Goal: Information Seeking & Learning: Find specific fact

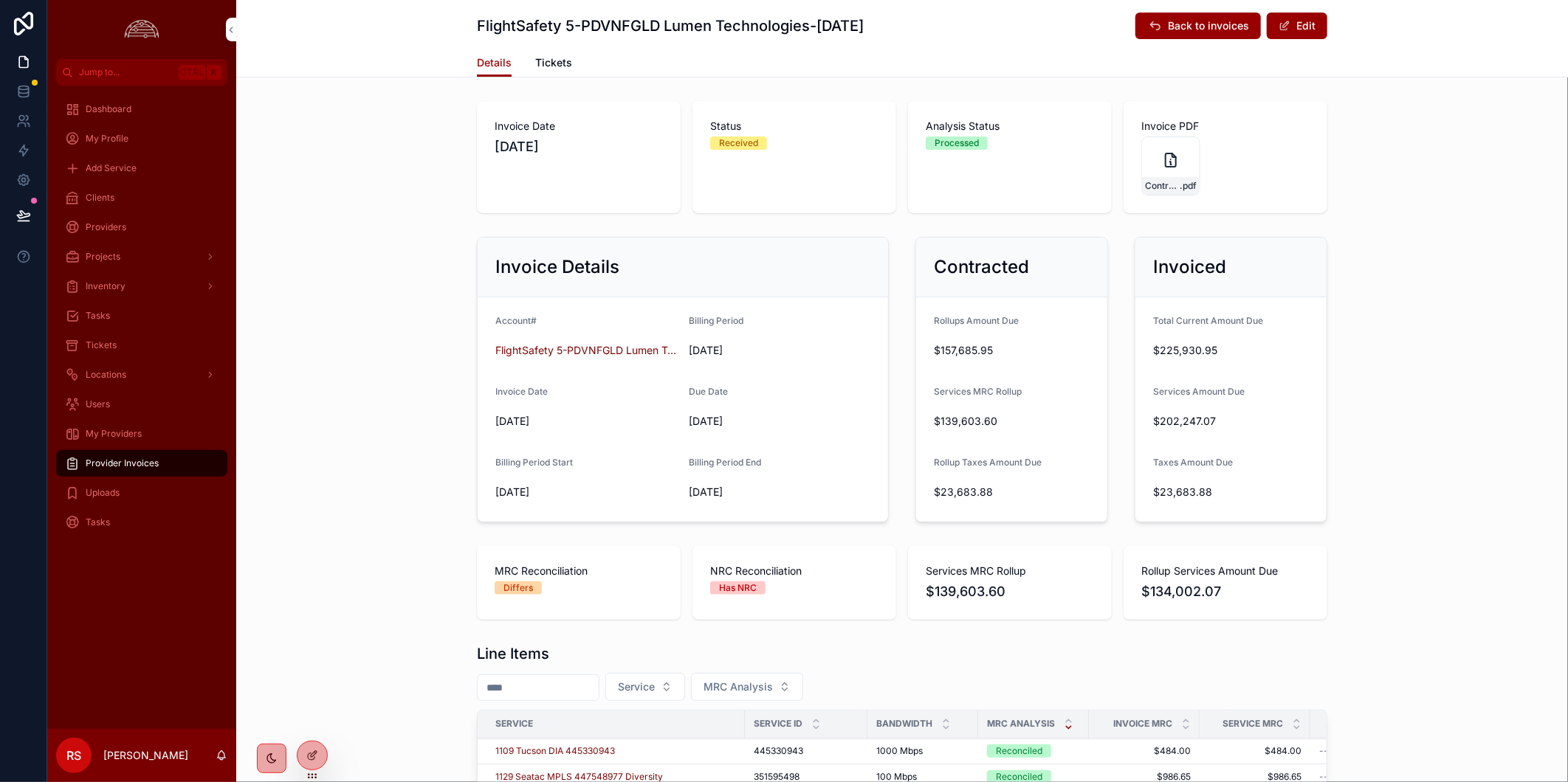
click at [1477, 426] on div "Invoice Details Account# FlightSafety 5-PDVNFGLD Lumen Technologies Billing Per…" at bounding box center [901, 379] width 1331 height 297
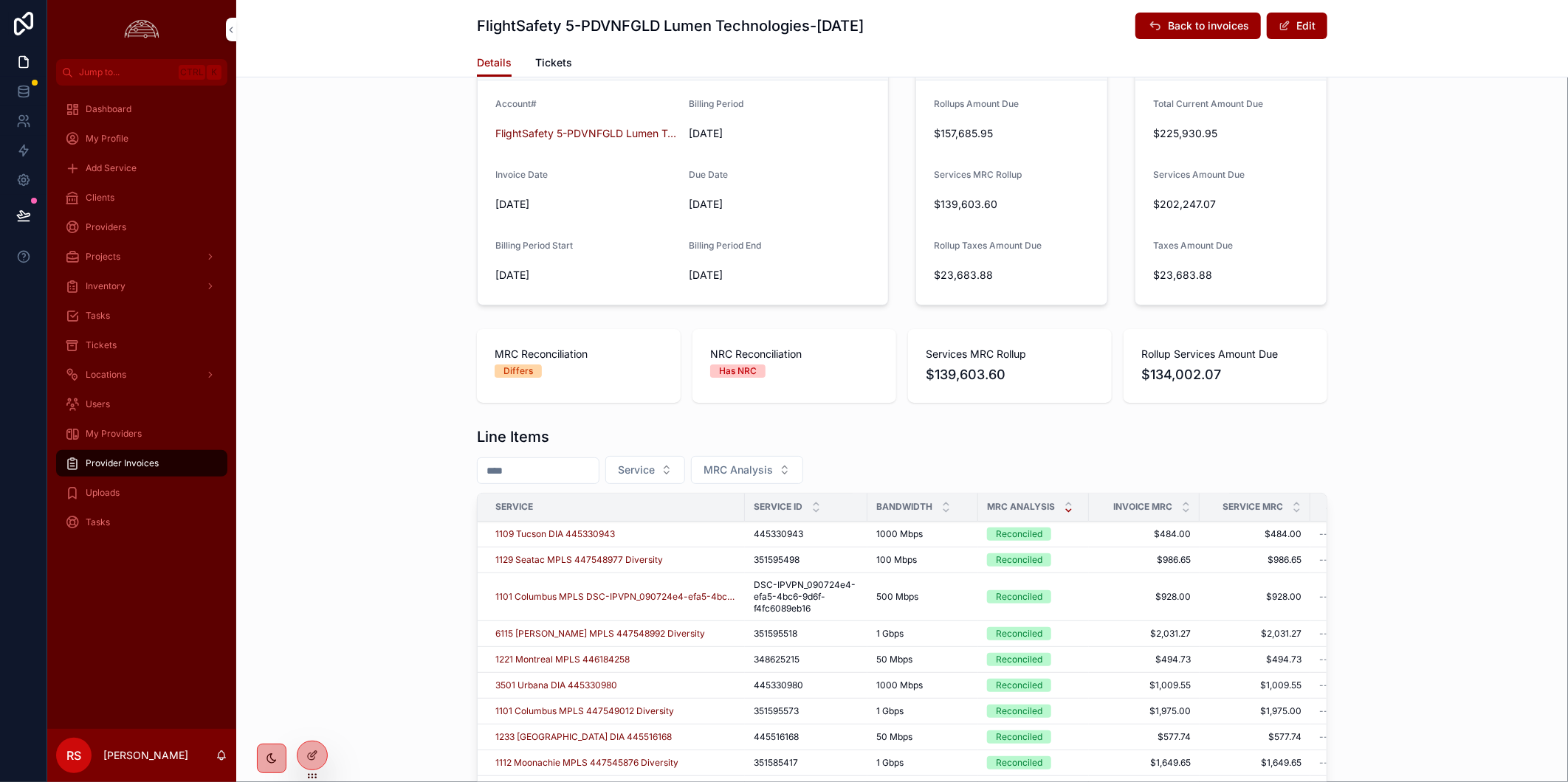
scroll to position [327, 0]
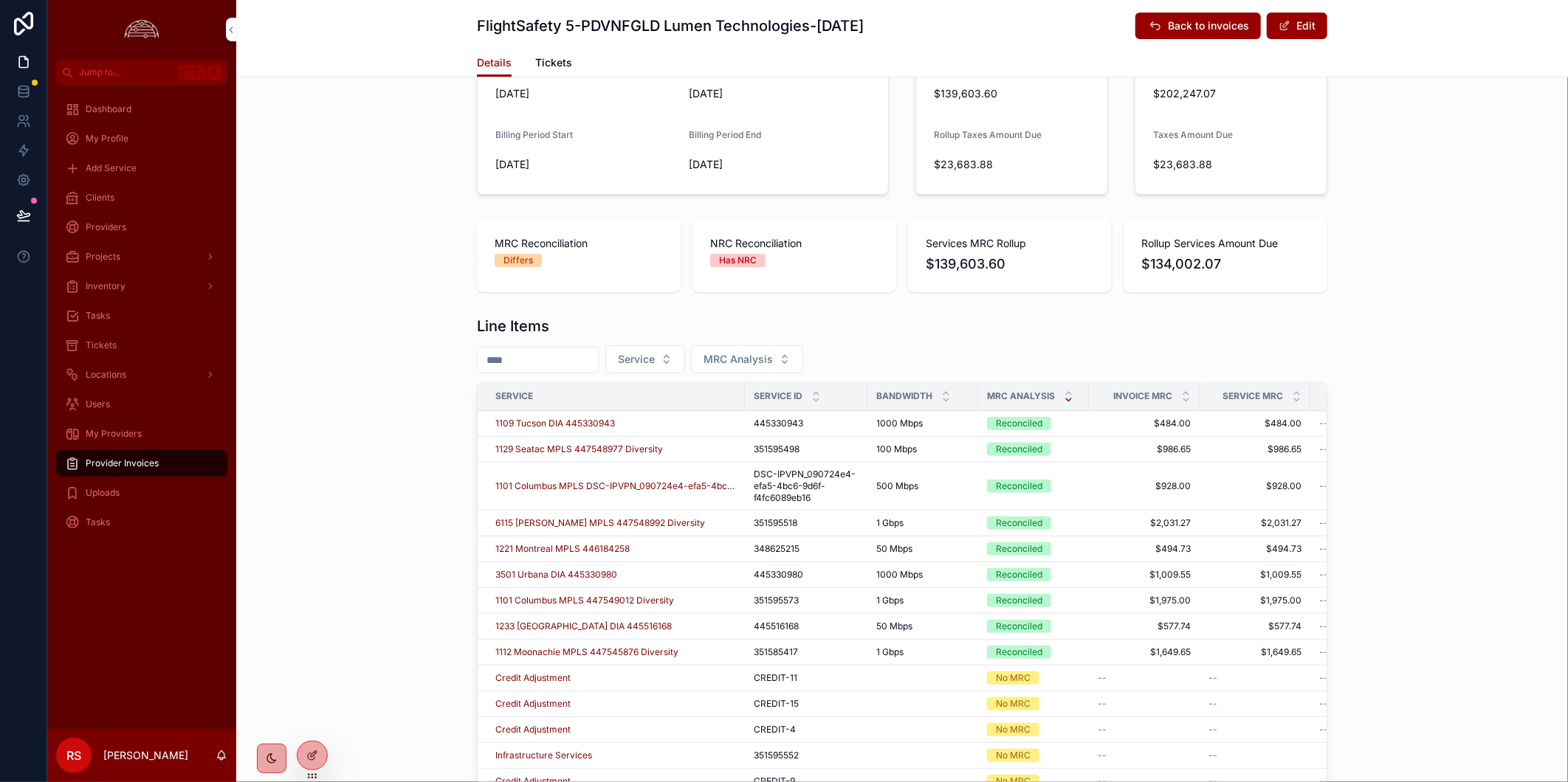
click at [1064, 391] on icon "scrollable content" at bounding box center [1069, 394] width 10 height 10
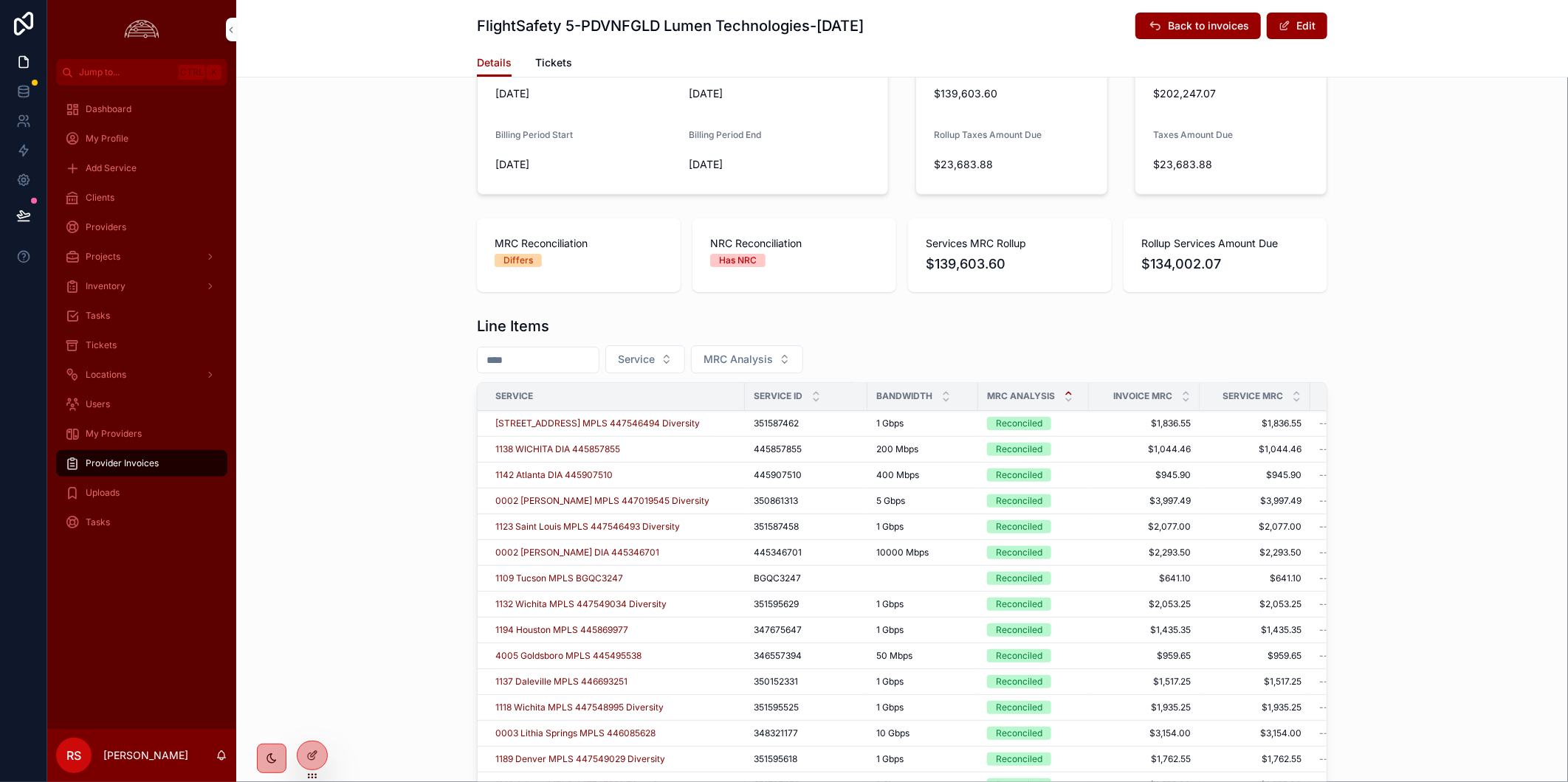
click at [1064, 397] on icon "scrollable content" at bounding box center [1069, 401] width 10 height 10
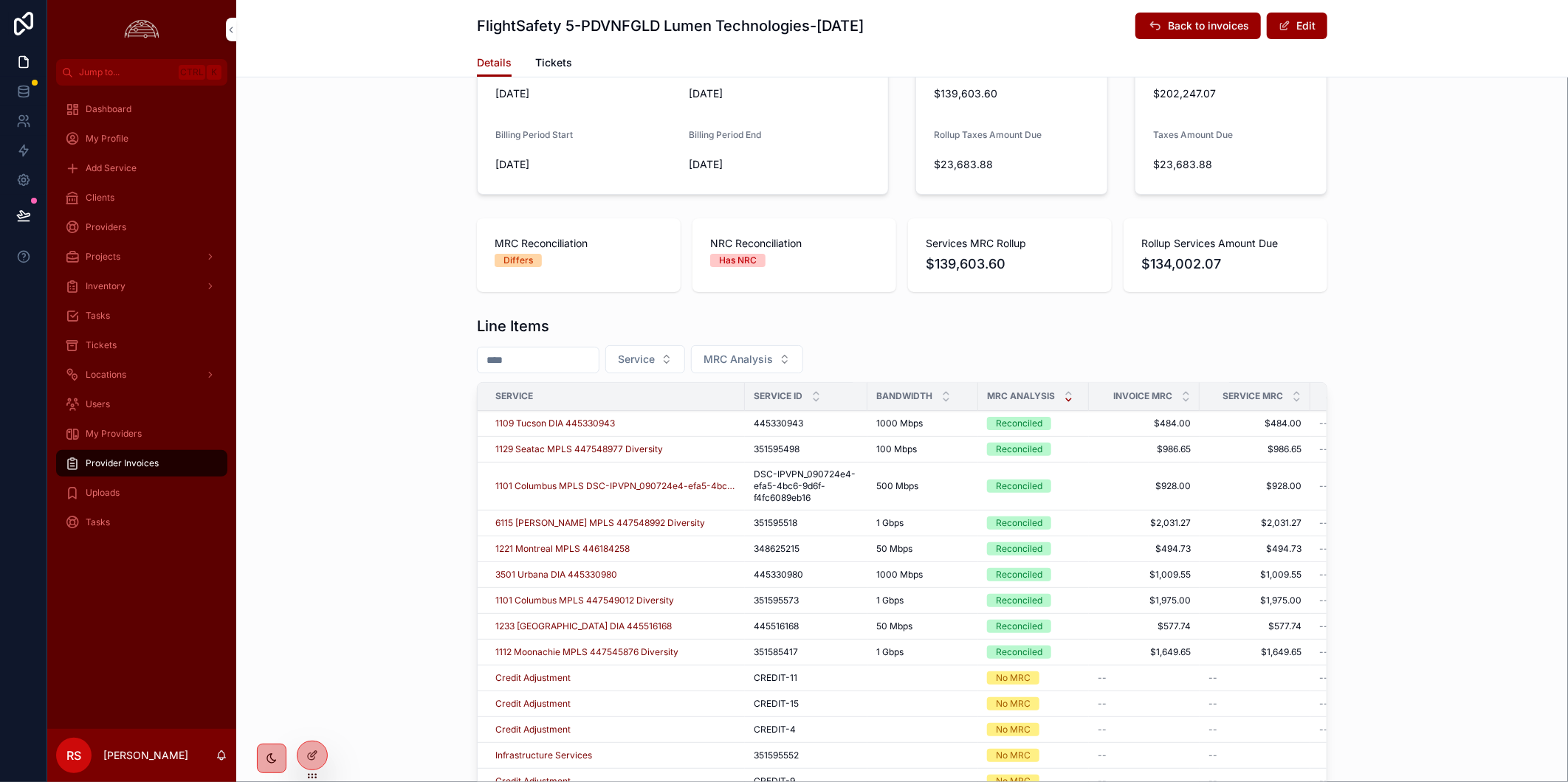
click at [1064, 393] on icon "scrollable content" at bounding box center [1069, 394] width 10 height 10
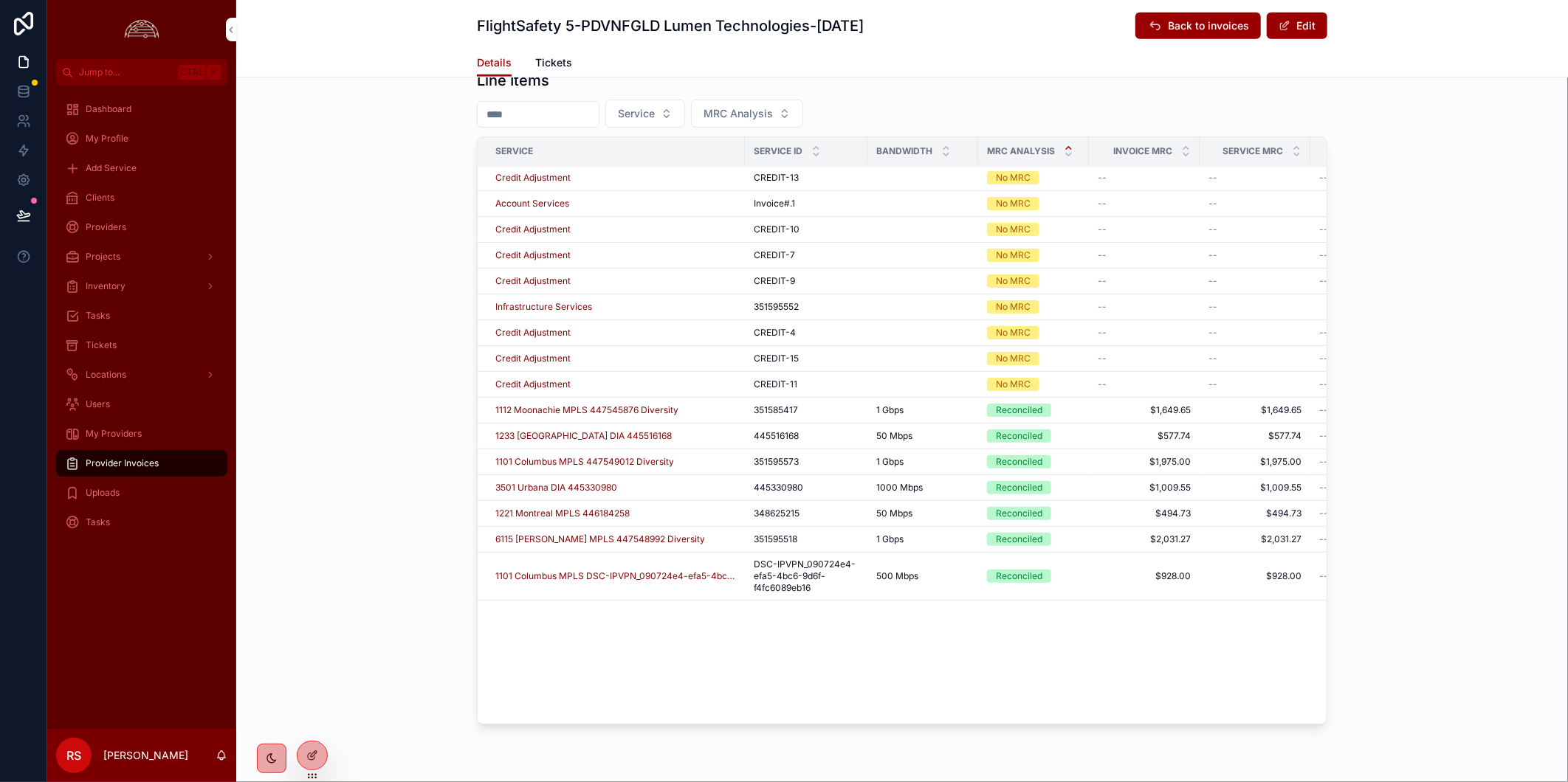
scroll to position [1, 0]
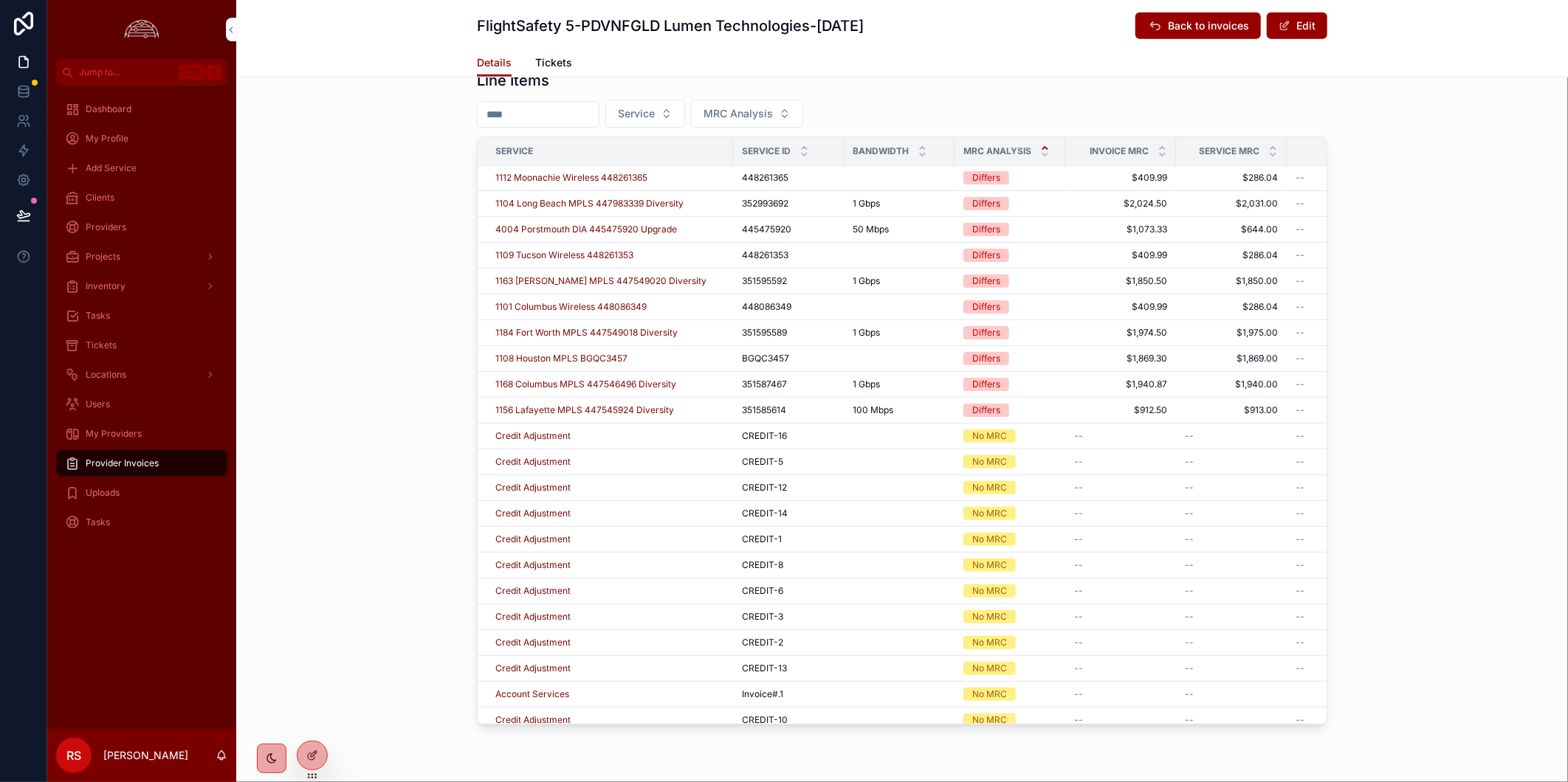
click at [373, 432] on div "Line Items Service MRC Analysis Service Service ID Bandwidth MRC Analysis Invoi…" at bounding box center [901, 400] width 1331 height 672
click at [192, 608] on div "Dashboard My Profile Add Service Clients Providers Projects Inventory Tasks Tic…" at bounding box center [142, 407] width 189 height 644
click at [120, 351] on div "Tickets" at bounding box center [142, 345] width 153 height 23
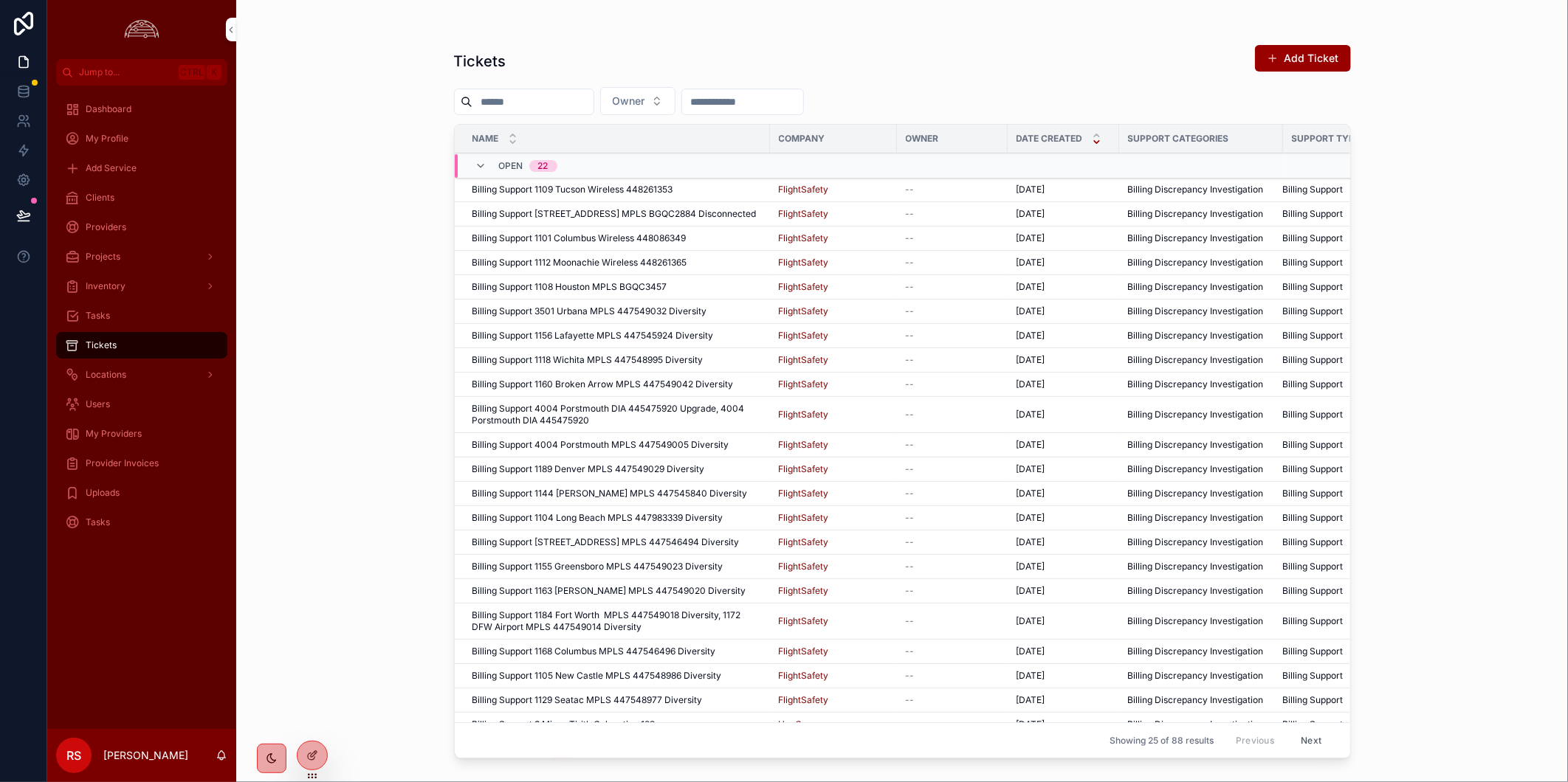
click at [1304, 42] on div "Tickets Add Ticket Owner Name Company Owner Date Created Support Categories Sup…" at bounding box center [902, 400] width 896 height 729
click at [1306, 55] on button "Add Ticket" at bounding box center [1302, 58] width 96 height 27
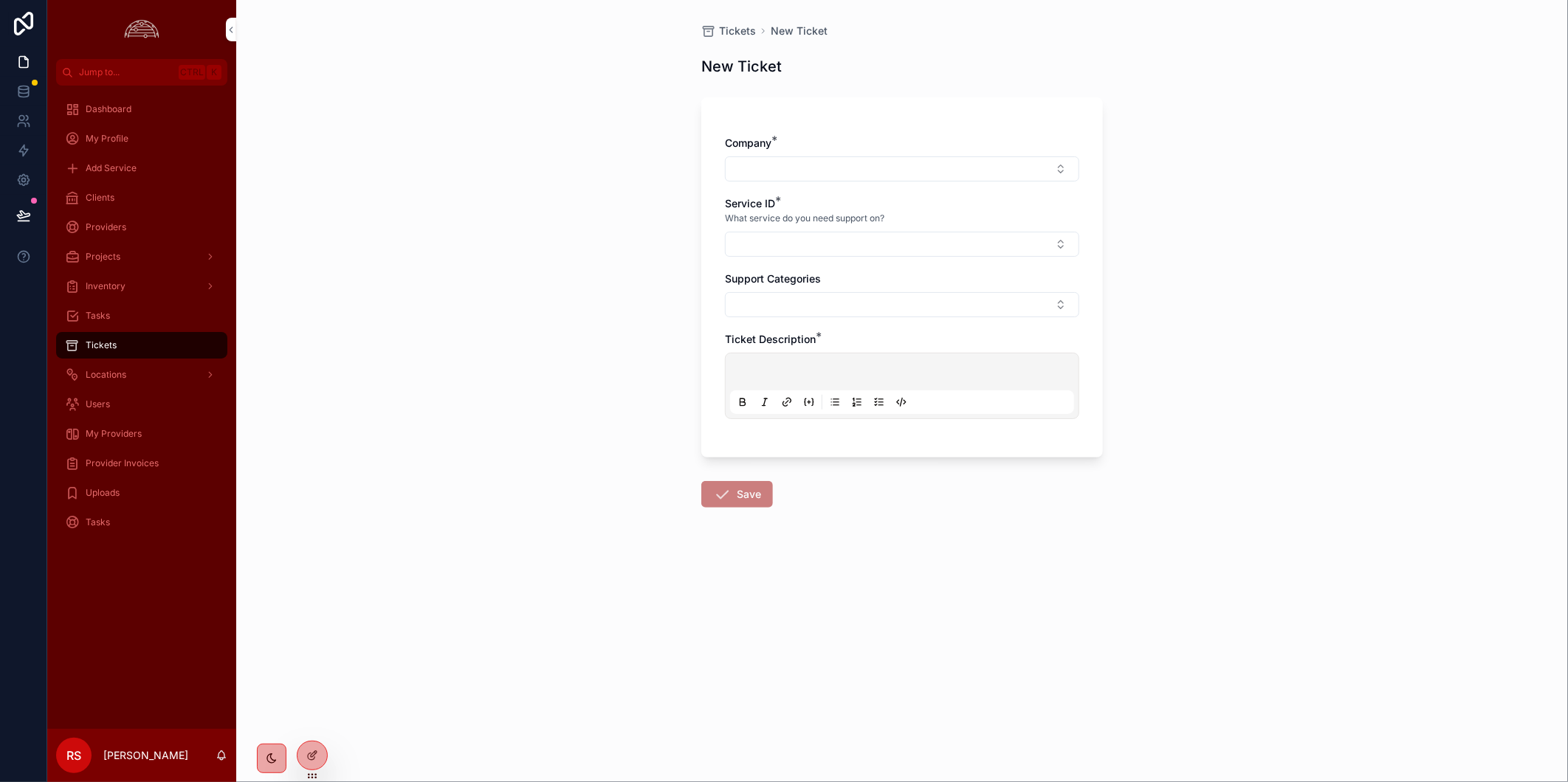
click at [482, 249] on div "Tickets New Ticket New Ticket Company * Service ID * What service do you need s…" at bounding box center [901, 391] width 1331 height 782
click at [130, 197] on div "Clients" at bounding box center [142, 197] width 153 height 23
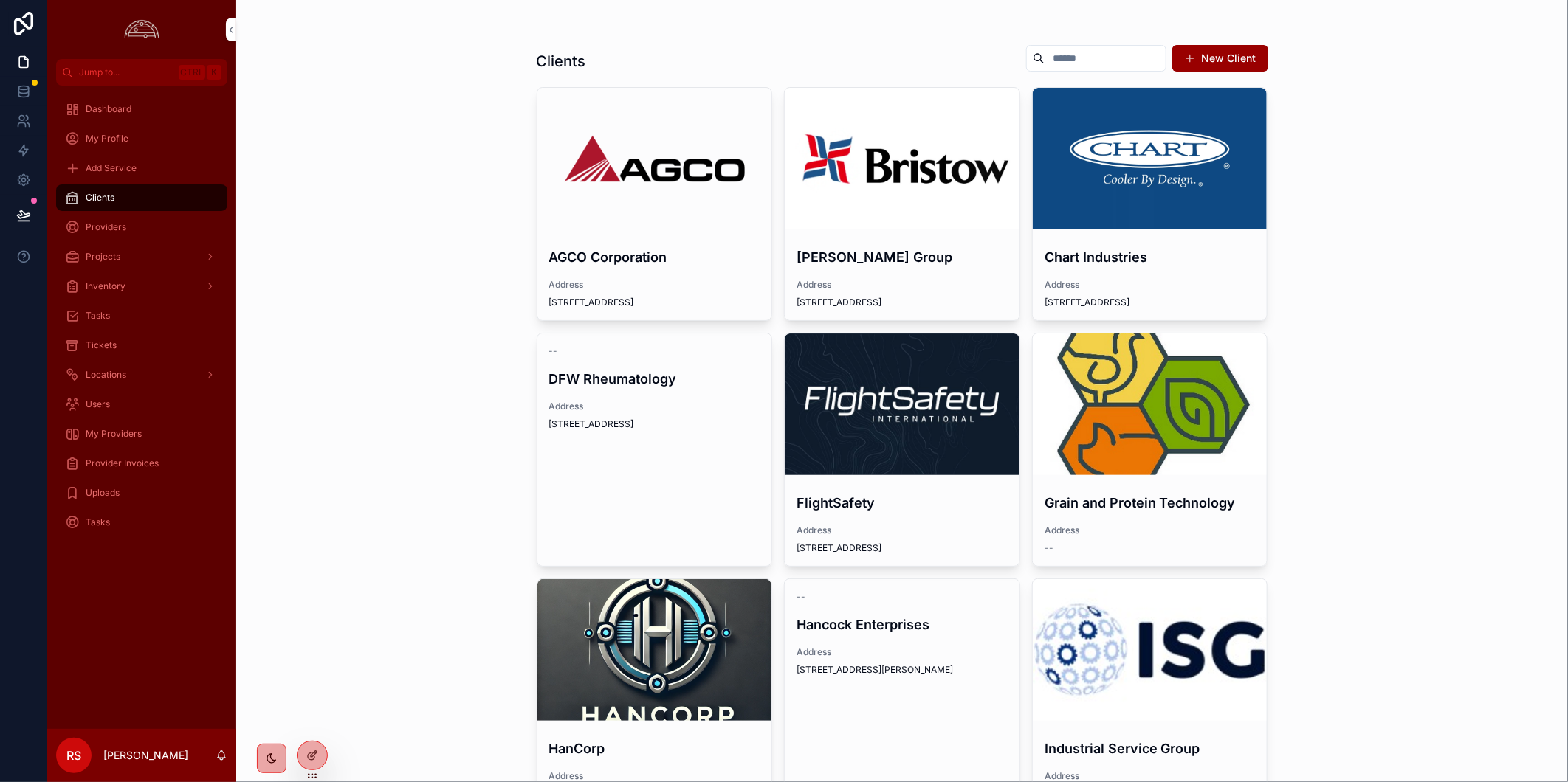
click at [891, 371] on div "scrollable content" at bounding box center [902, 404] width 235 height 142
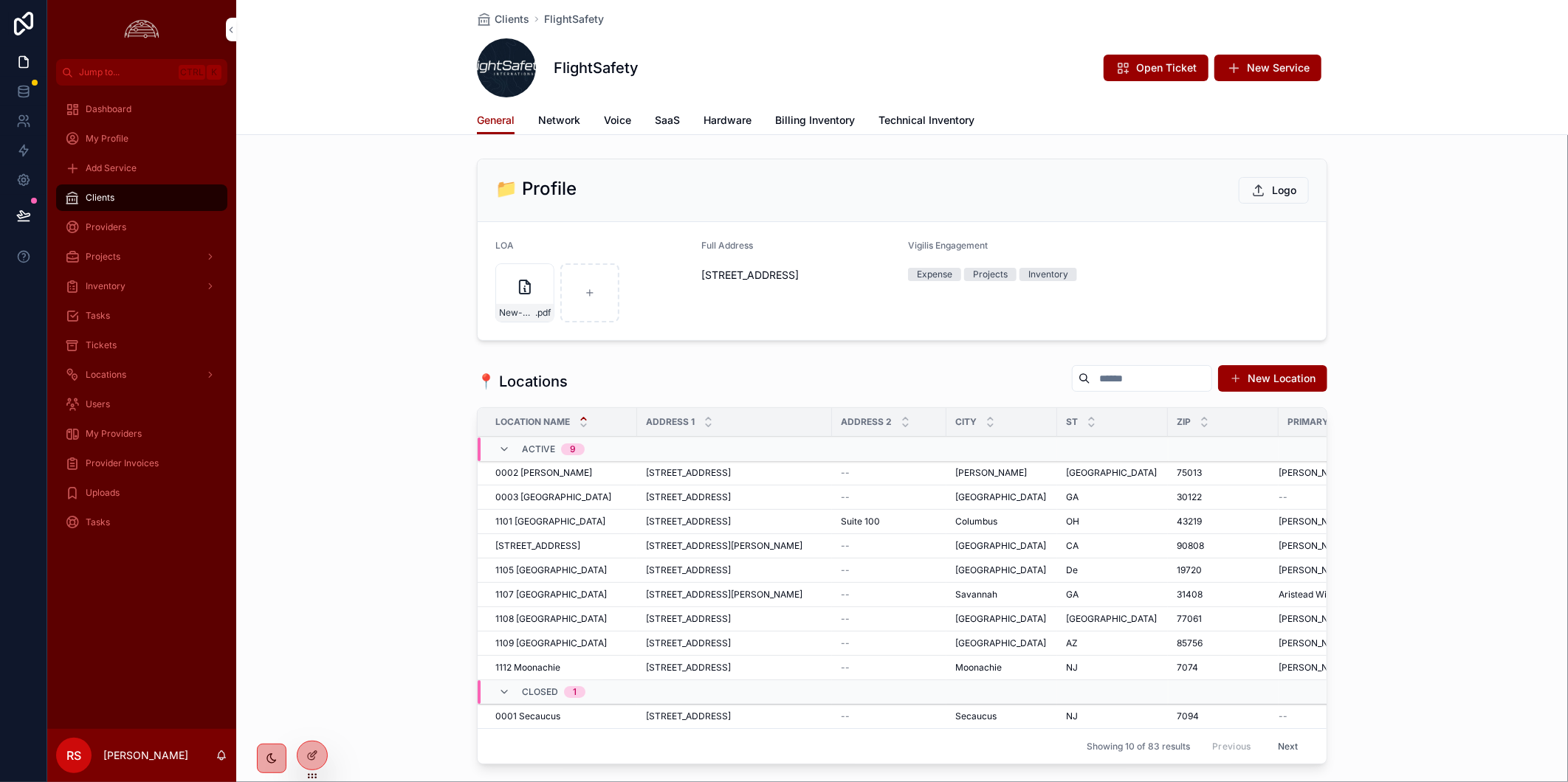
click at [1278, 69] on span "New Service" at bounding box center [1277, 68] width 62 height 15
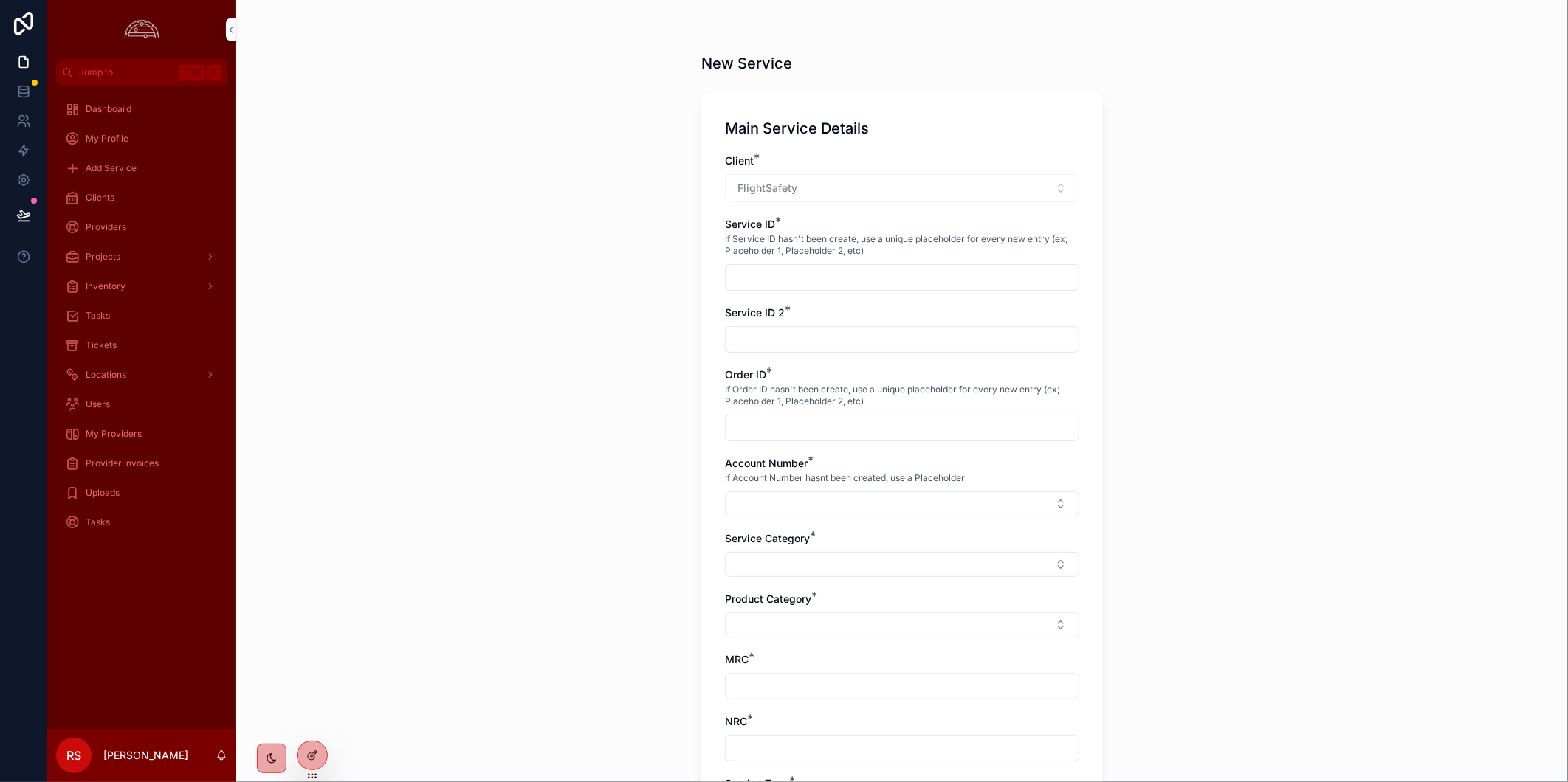
click at [969, 502] on button "Select Button" at bounding box center [901, 504] width 354 height 25
type input "**********"
click at [1208, 510] on div "New Service Main Service Details Client * FlightSafety Service ID * If Service …" at bounding box center [901, 391] width 1331 height 782
drag, startPoint x: 120, startPoint y: 432, endPoint x: 234, endPoint y: 445, distance: 114.7
click at [120, 432] on span "My Providers" at bounding box center [113, 434] width 56 height 12
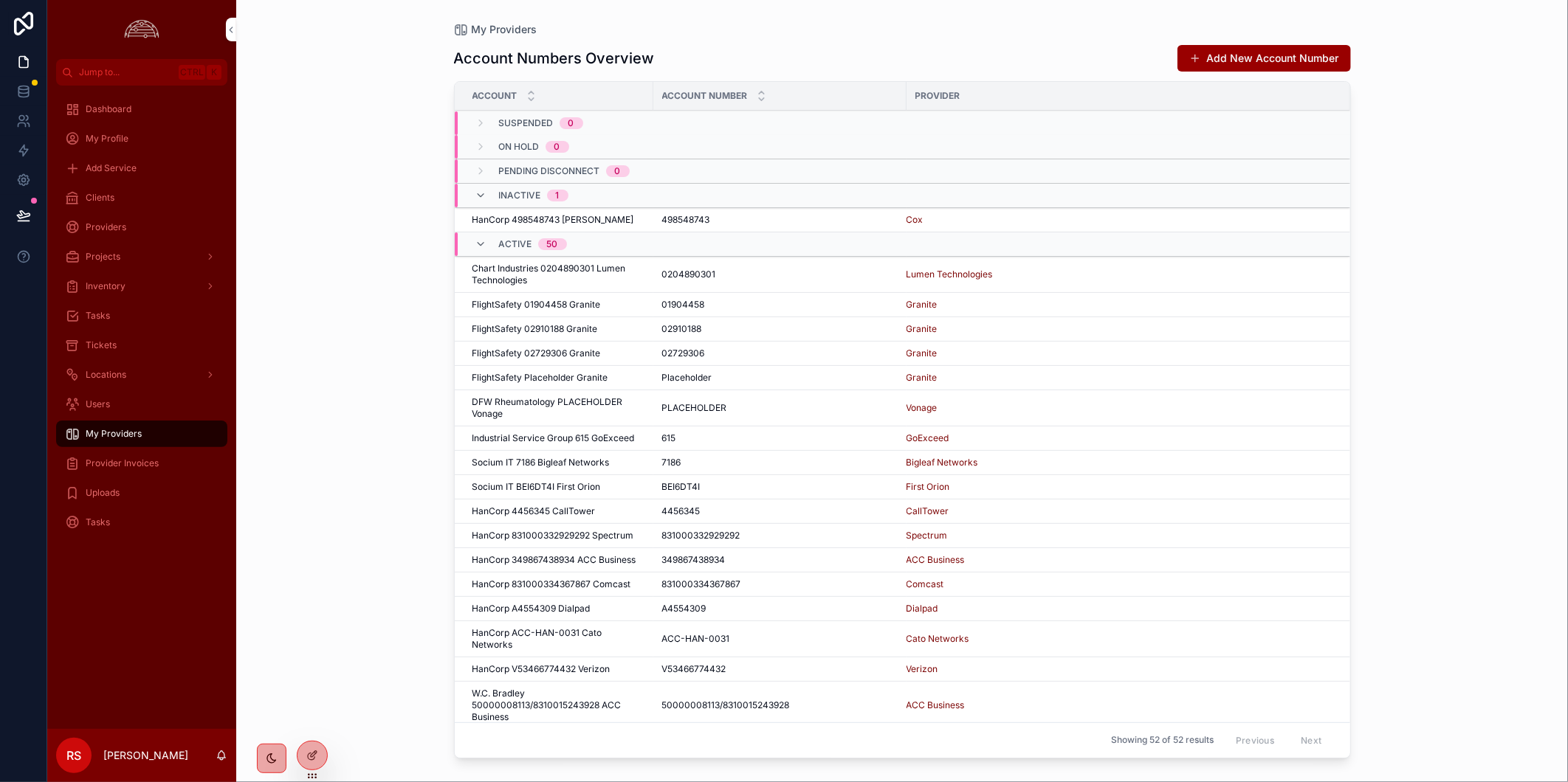
click at [152, 202] on div "Clients" at bounding box center [142, 197] width 153 height 23
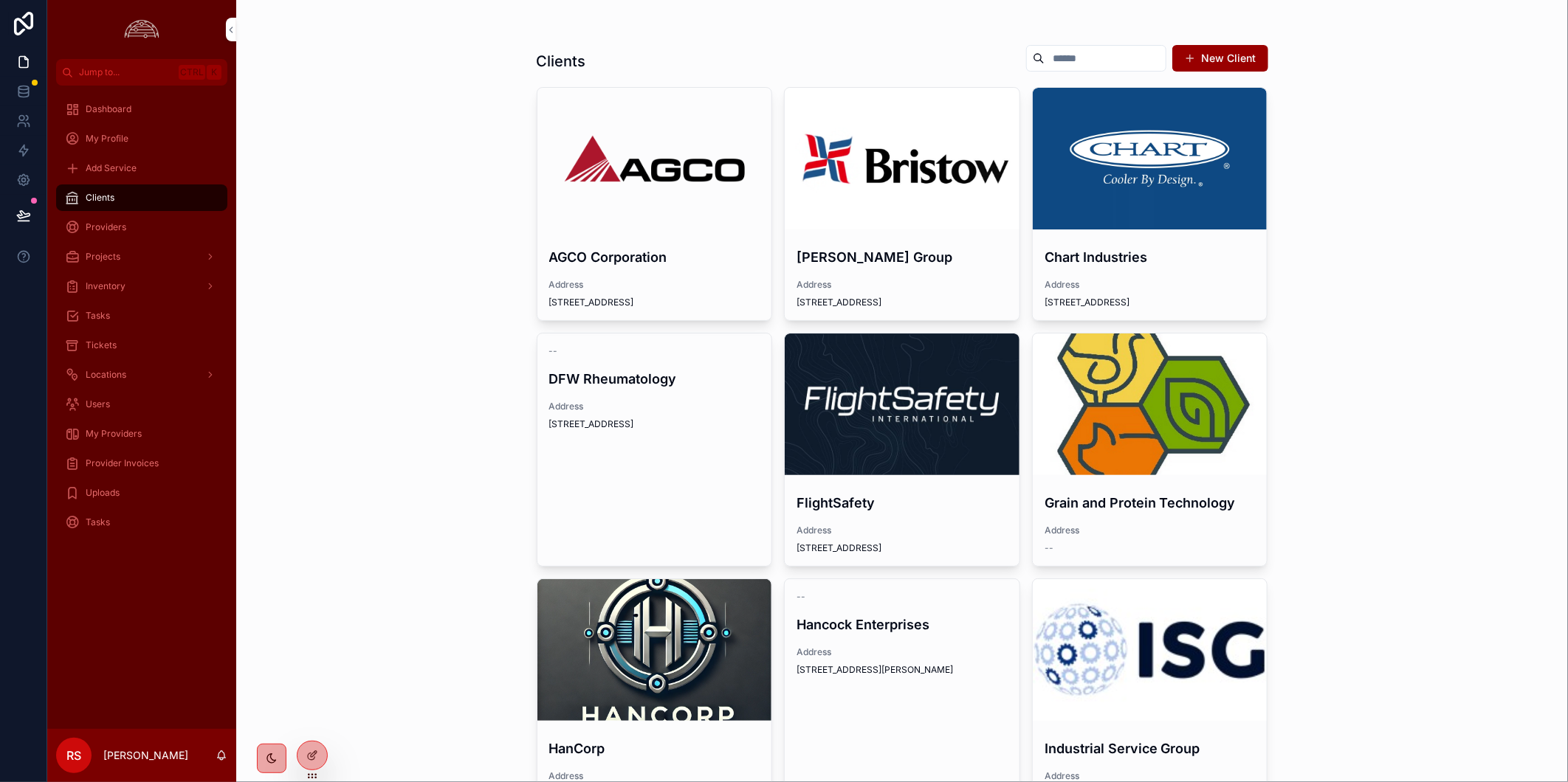
click at [916, 430] on div "scrollable content" at bounding box center [902, 404] width 235 height 142
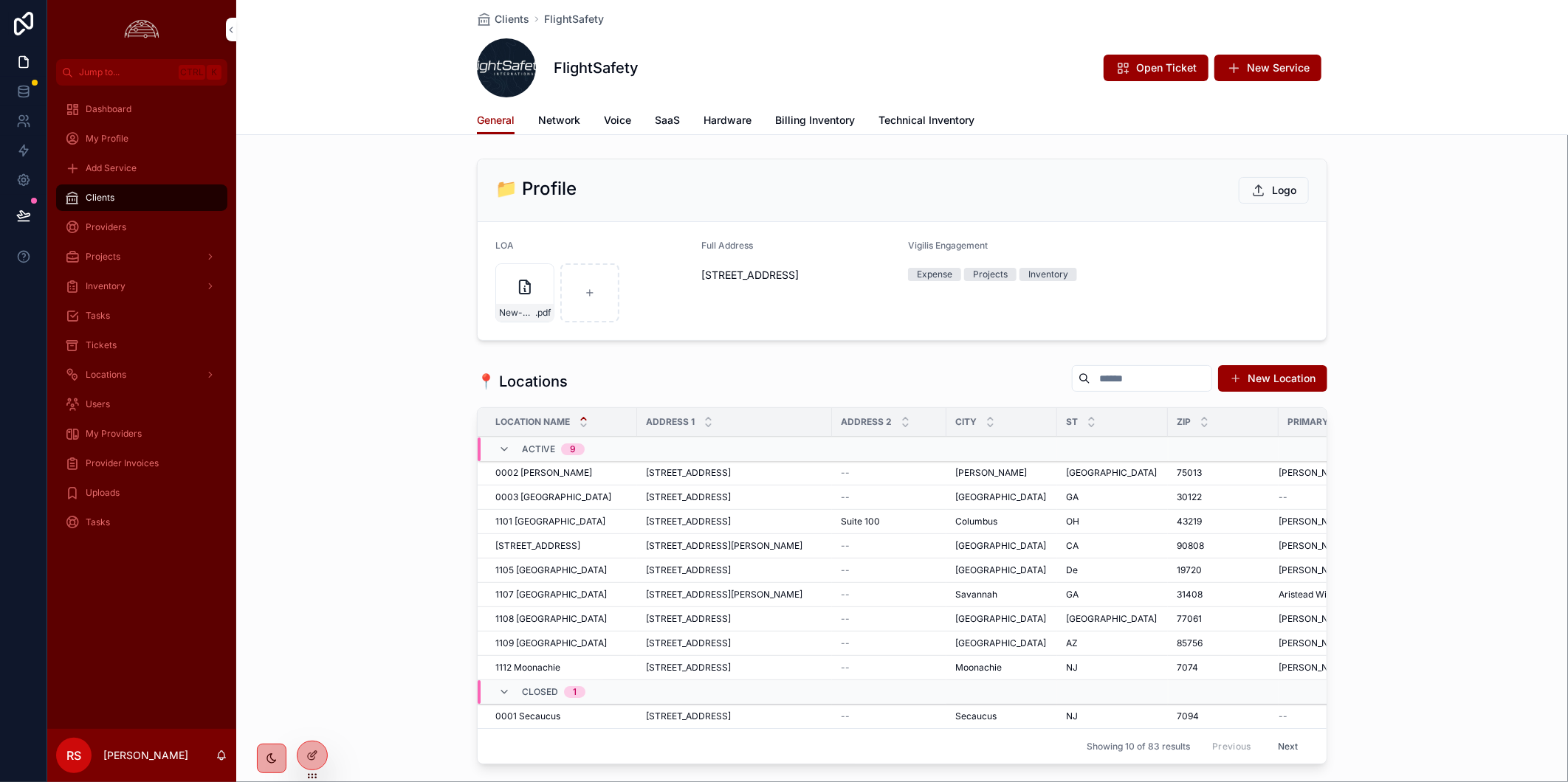
click at [1281, 67] on span "New Service" at bounding box center [1277, 68] width 62 height 15
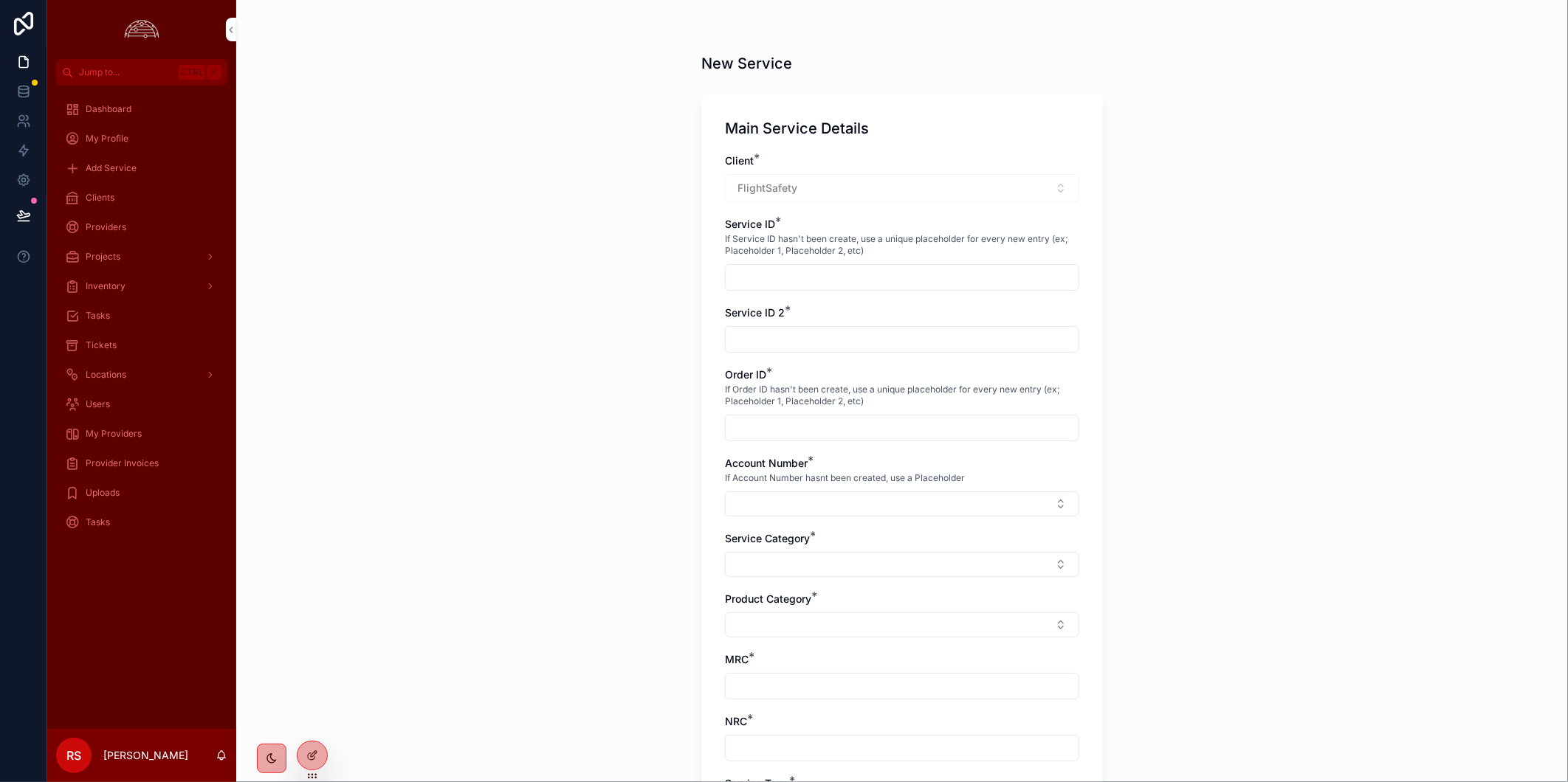
click at [875, 504] on button "Select Button" at bounding box center [901, 504] width 354 height 25
type input "***"
click at [1179, 515] on div "New Service Main Service Details Client * FlightSafety Service ID * If Service …" at bounding box center [901, 391] width 1331 height 782
click at [935, 509] on button "Select Button" at bounding box center [901, 504] width 354 height 25
click at [941, 540] on input "scrollable content" at bounding box center [905, 534] width 176 height 27
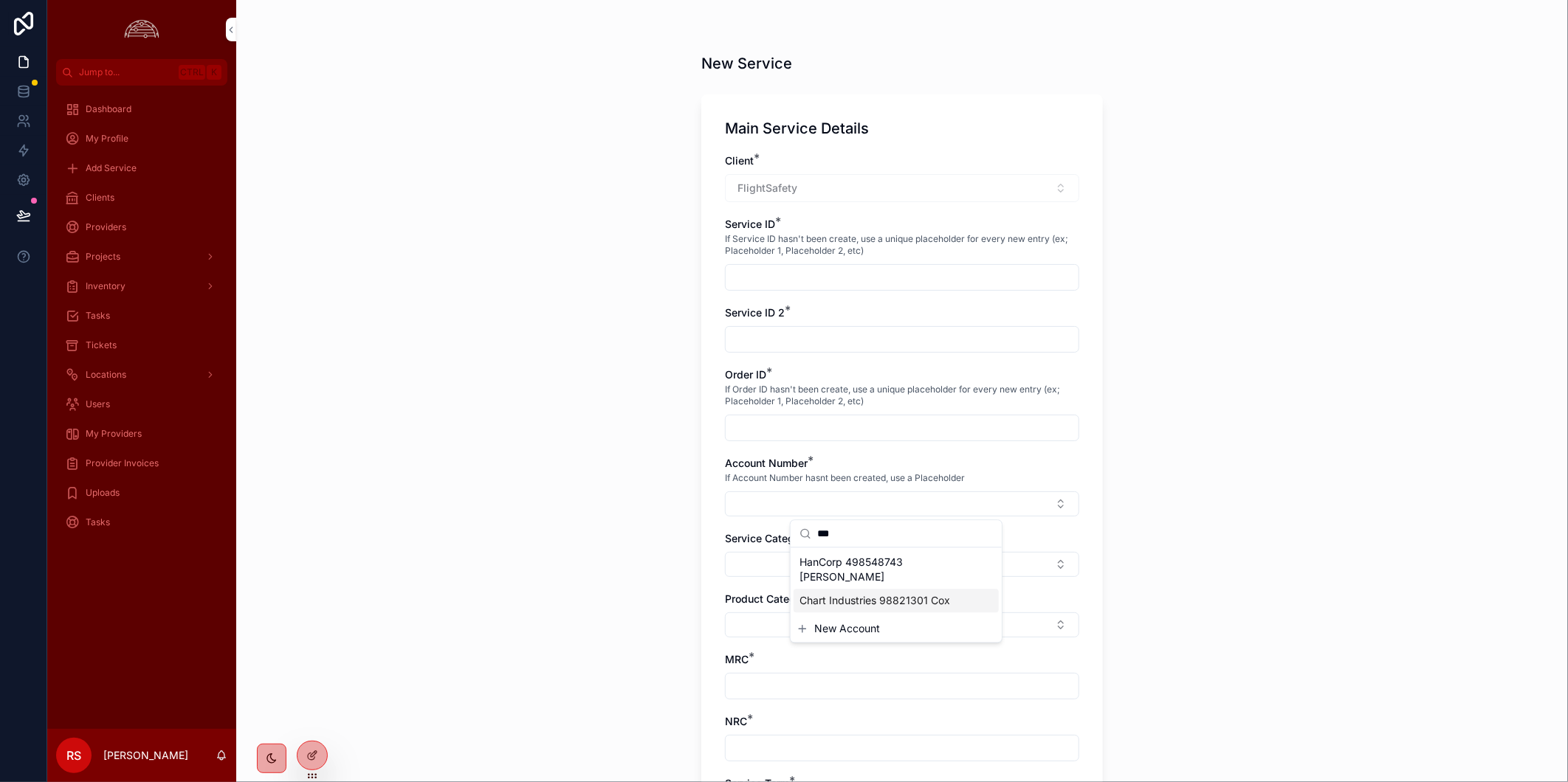
type input "***"
click at [832, 621] on span "New Account" at bounding box center [846, 629] width 66 height 15
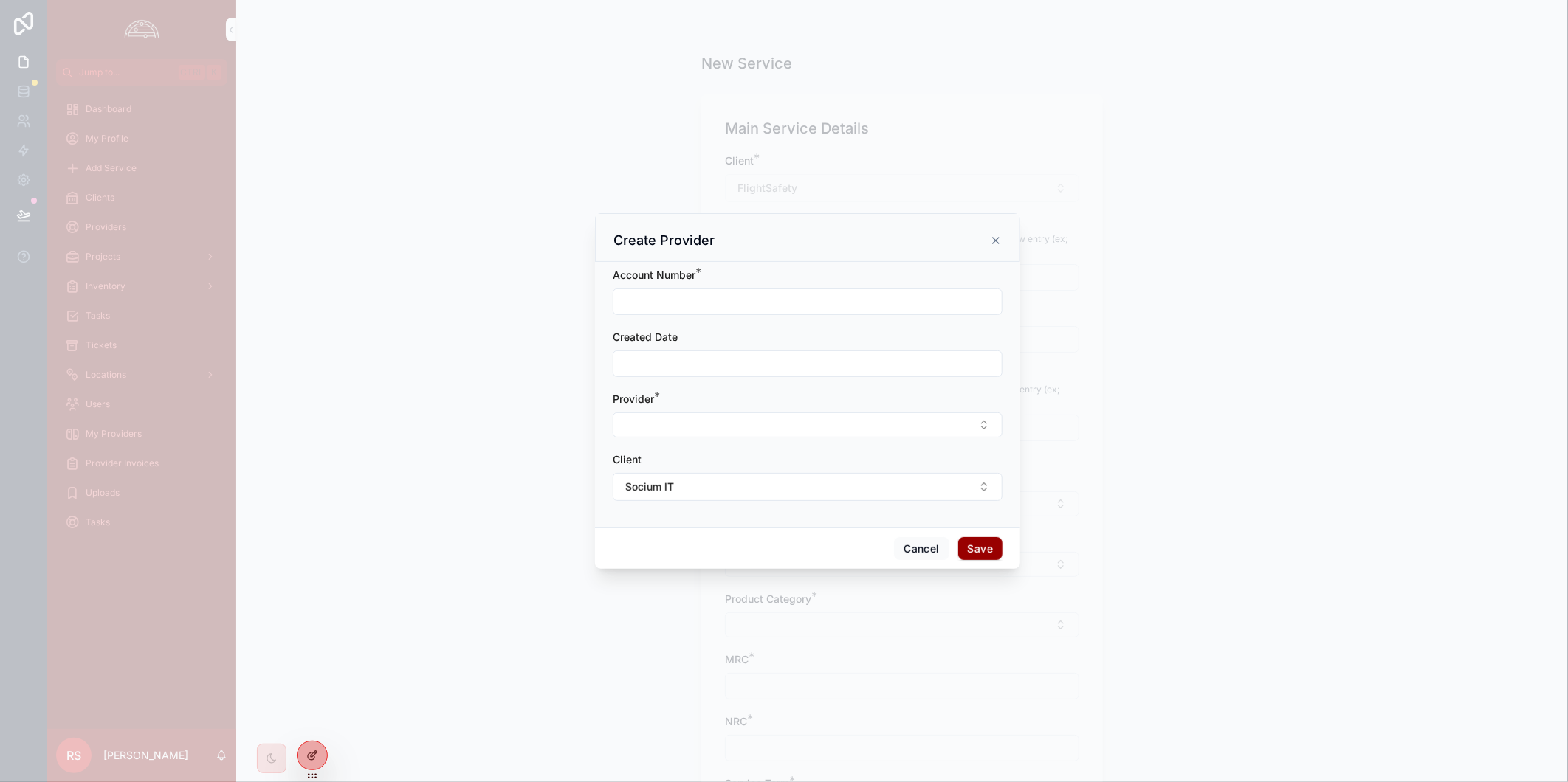
drag, startPoint x: 626, startPoint y: 305, endPoint x: 644, endPoint y: 305, distance: 18.0
click at [626, 305] on input "scrollable content" at bounding box center [807, 301] width 388 height 21
paste input "**********"
click at [667, 300] on input "**********" at bounding box center [807, 301] width 388 height 21
type input "**********"
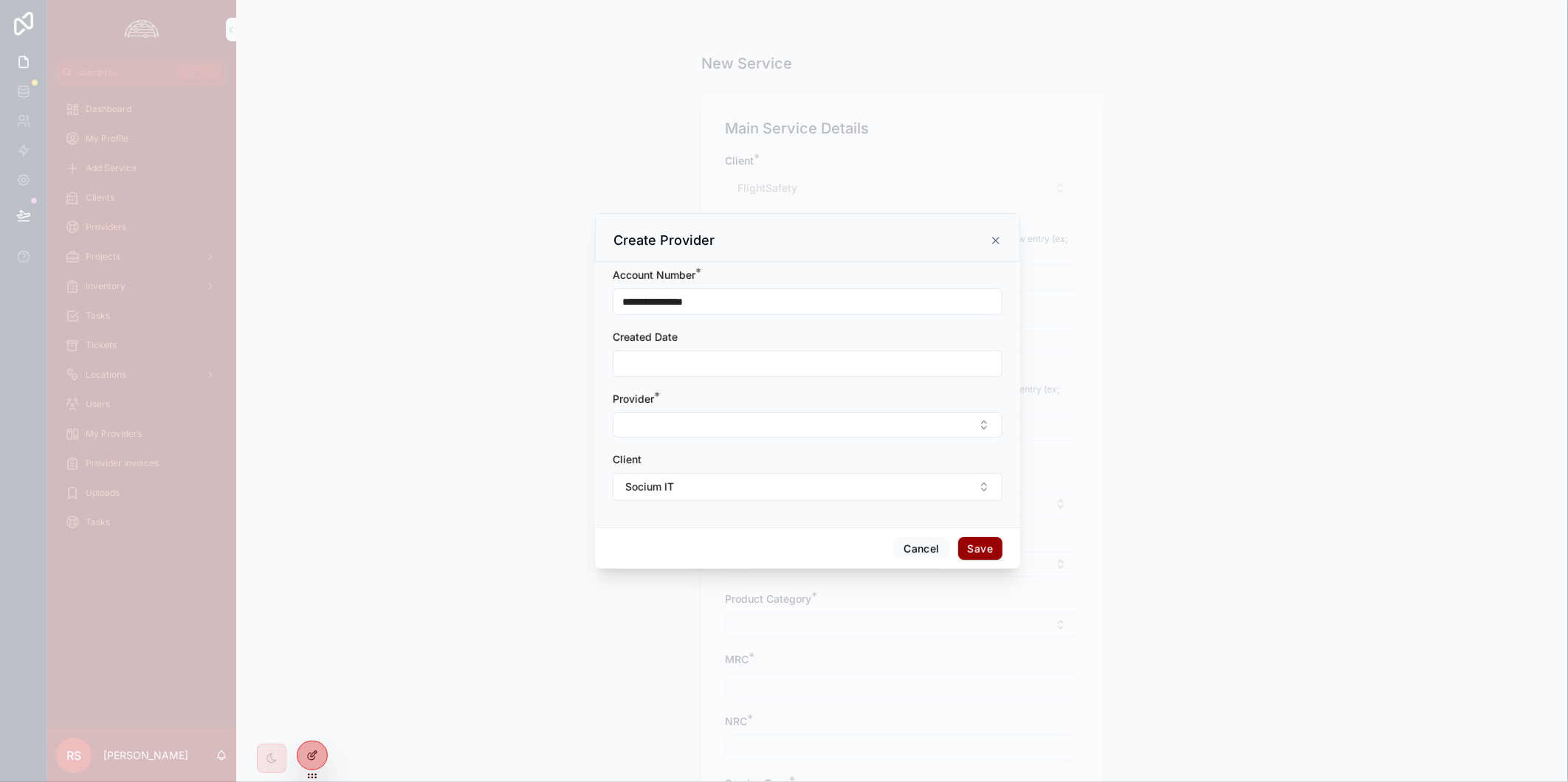
click at [865, 242] on div "Create Provider" at bounding box center [807, 240] width 388 height 17
click at [836, 424] on button "Select Button" at bounding box center [807, 425] width 390 height 25
type input "***"
click at [824, 481] on div "Cox" at bounding box center [807, 483] width 205 height 23
click at [824, 481] on button "Socium IT" at bounding box center [807, 489] width 390 height 28
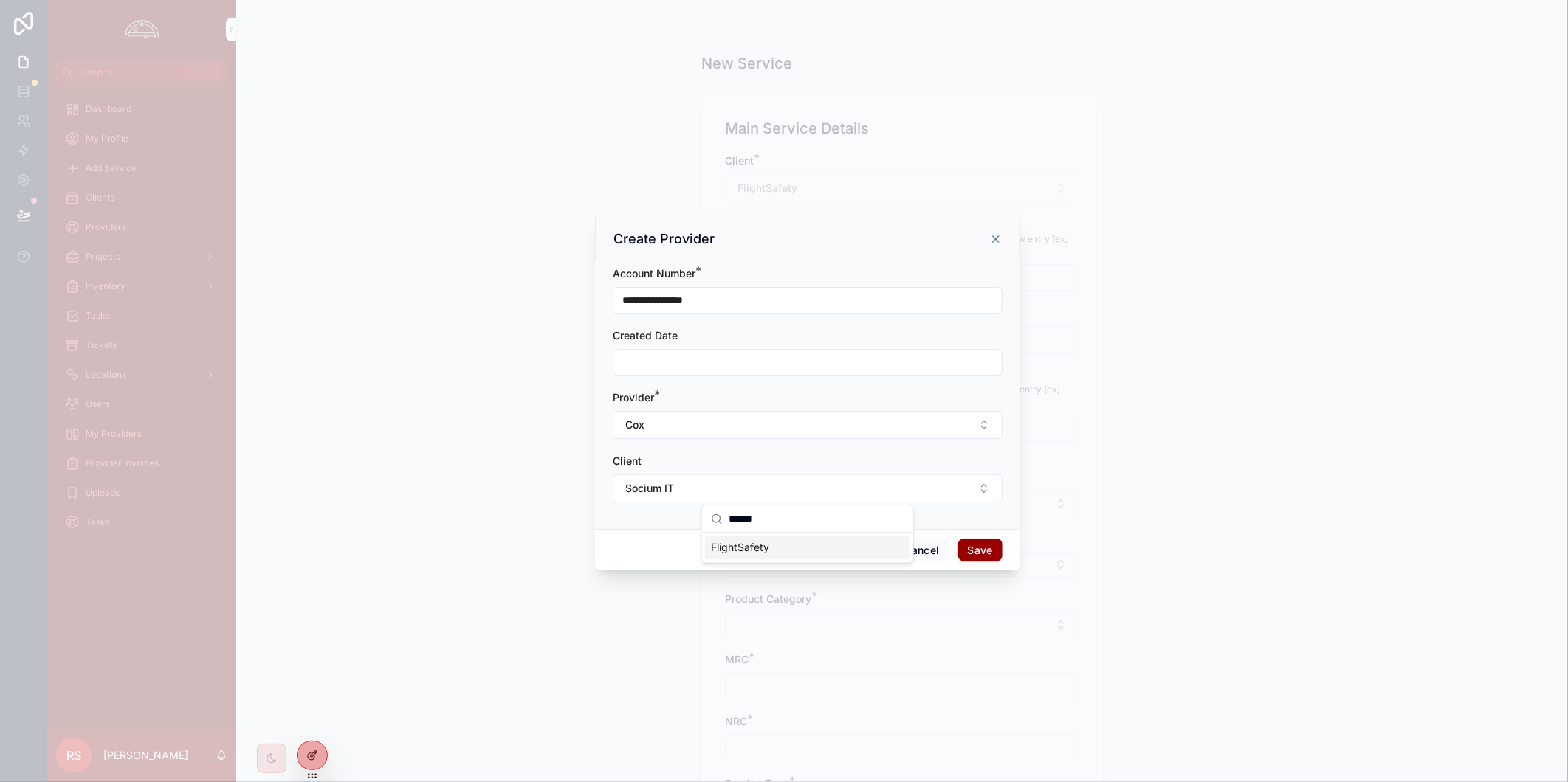
type input "******"
click at [823, 546] on div "FlightSafety" at bounding box center [807, 547] width 205 height 23
click at [976, 546] on button "Save" at bounding box center [980, 550] width 44 height 23
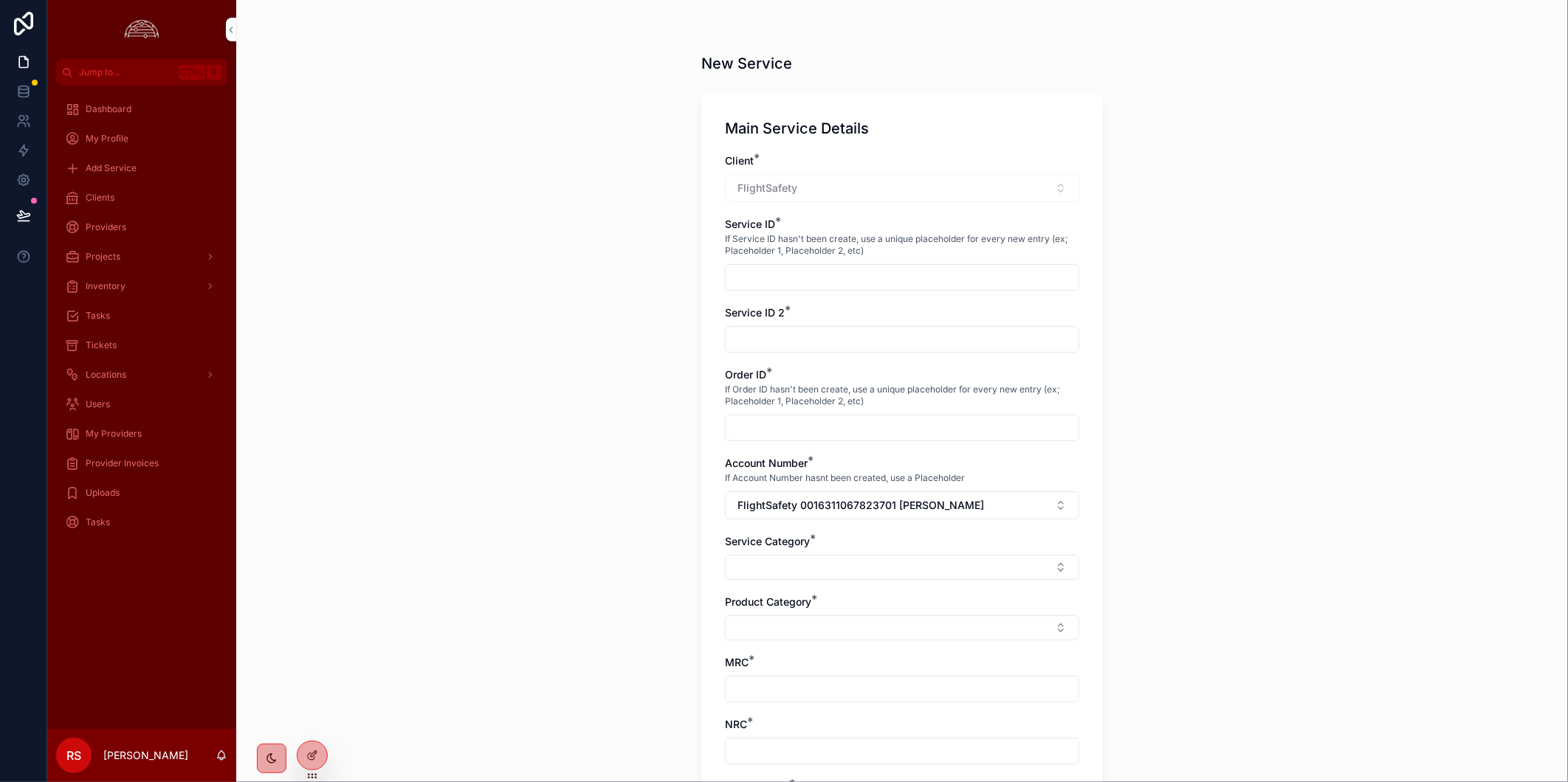
click at [115, 197] on div "Clients" at bounding box center [142, 197] width 153 height 23
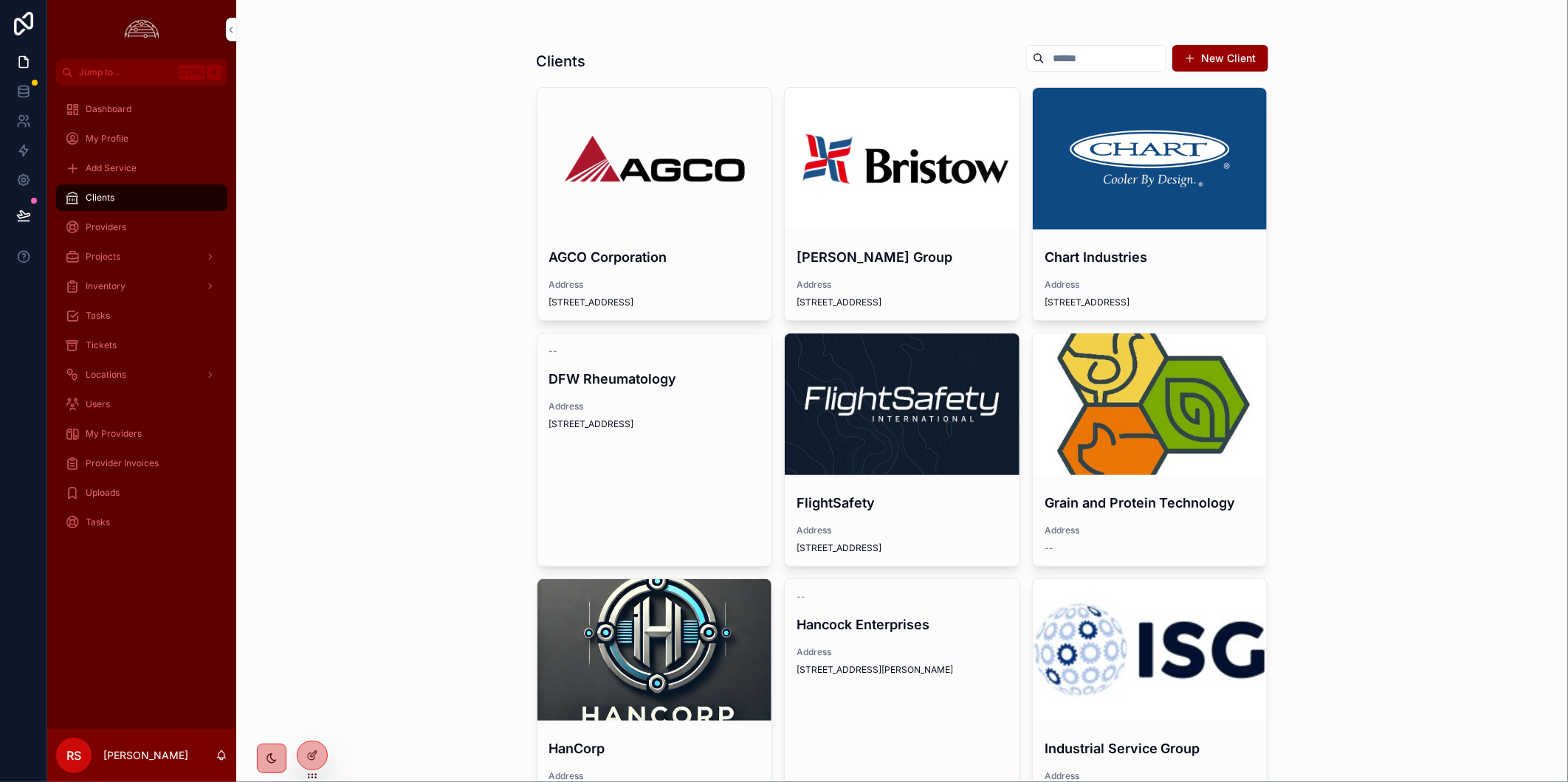
click at [0, 0] on div "scrollable content" at bounding box center [0, 0] width 0 height 0
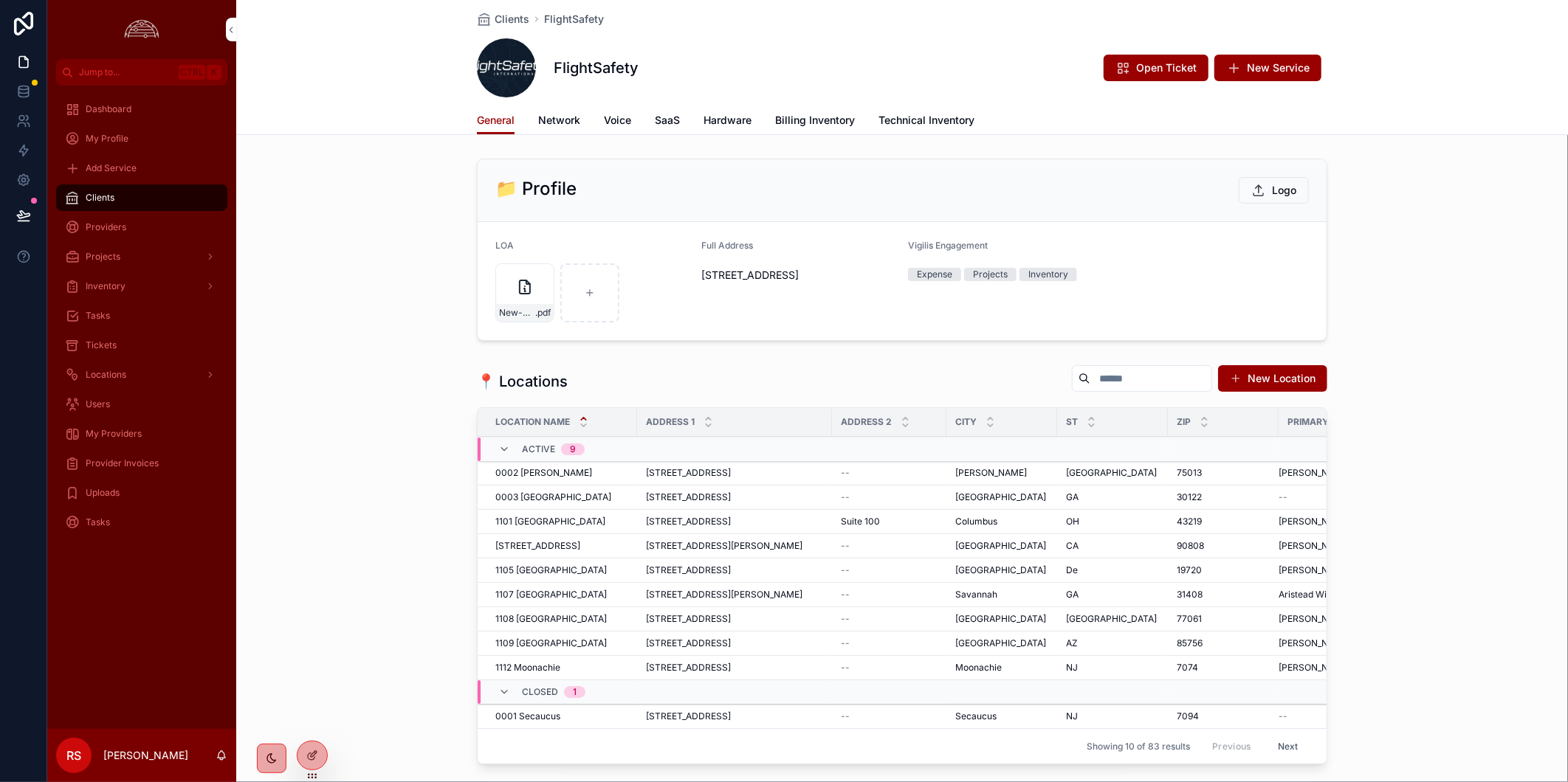
click at [830, 114] on span "Billing Inventory" at bounding box center [815, 121] width 80 height 15
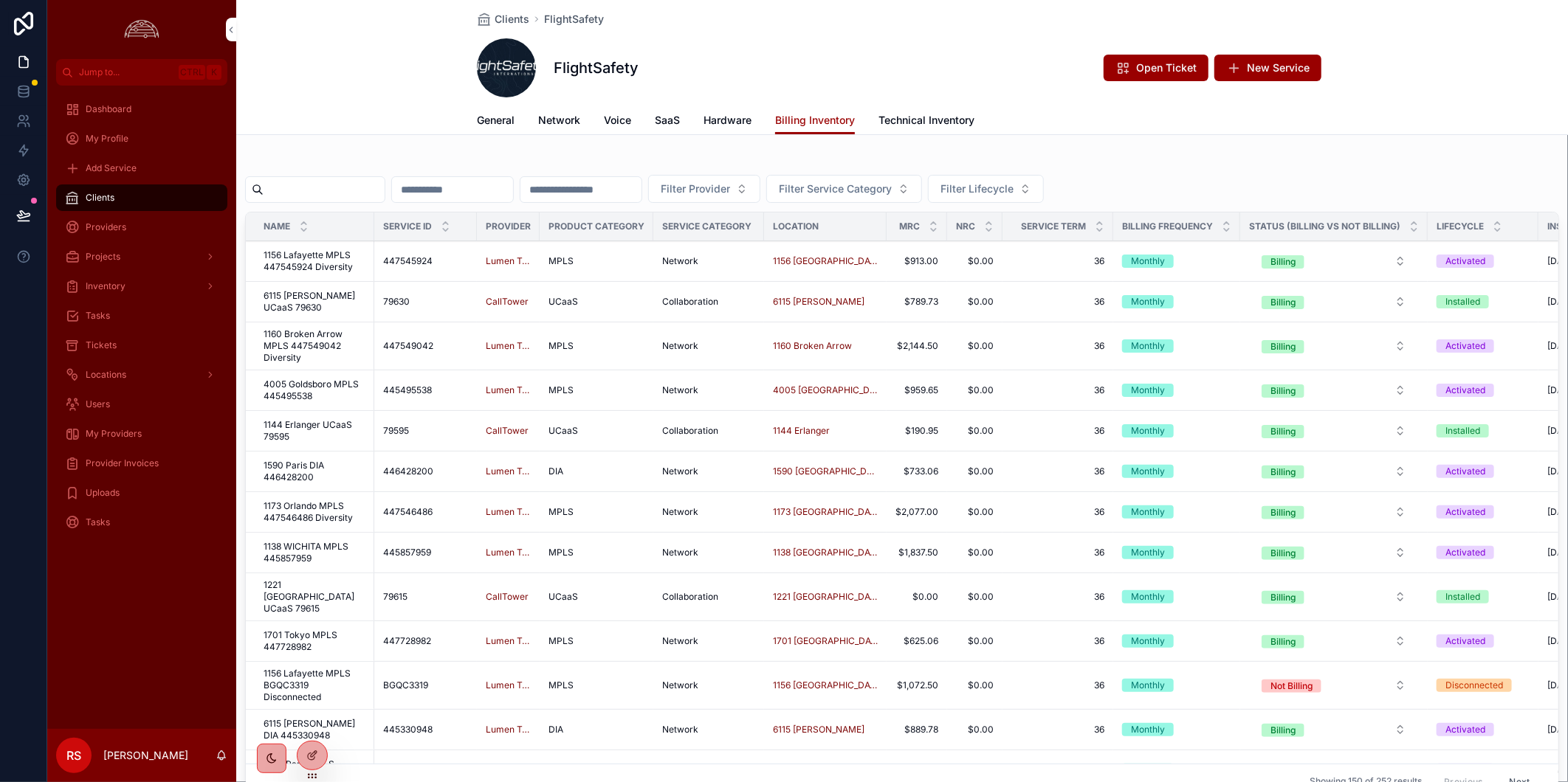
click at [349, 193] on input "scrollable content" at bounding box center [323, 189] width 121 height 21
paste input "**********"
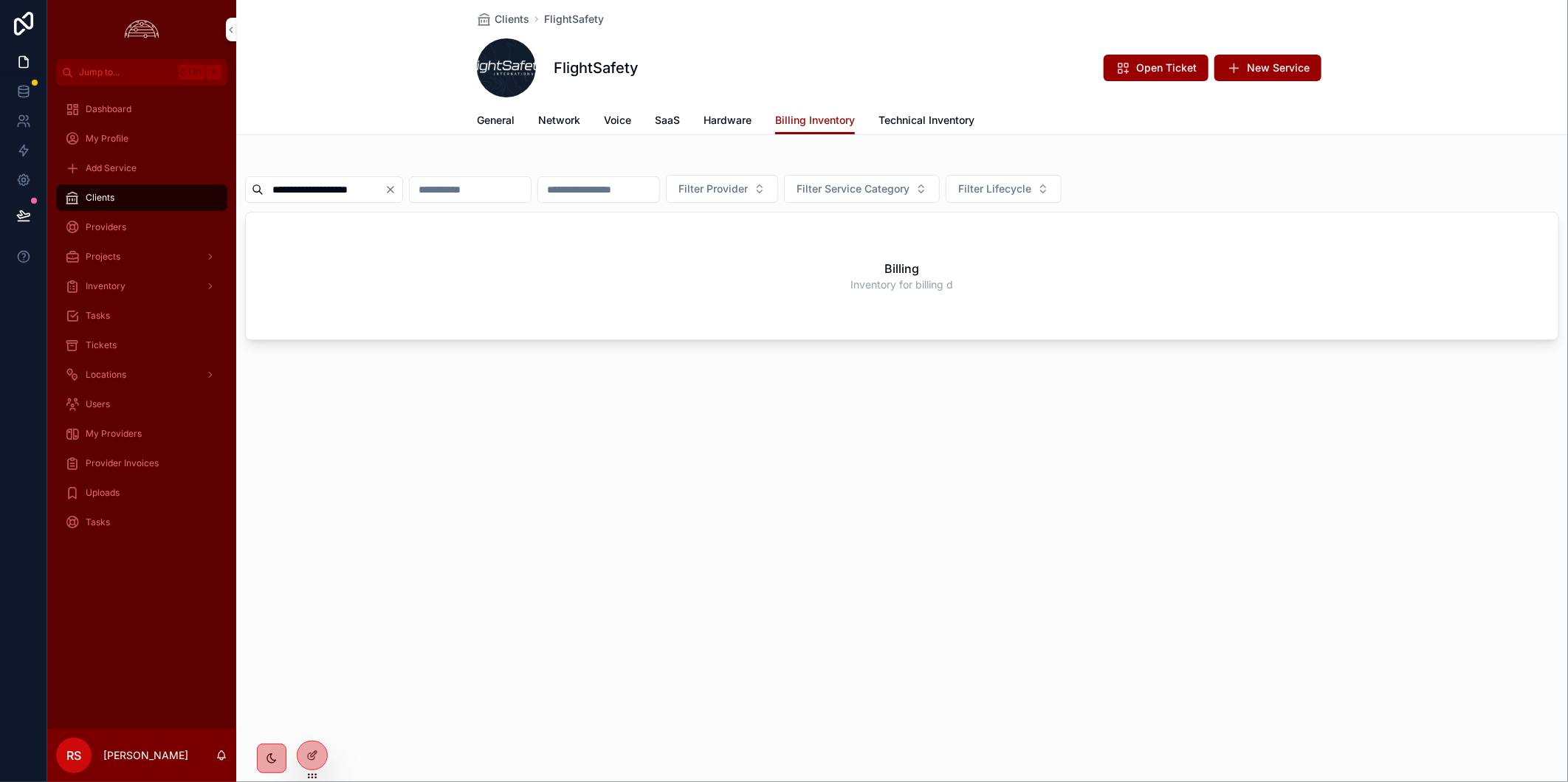
type input "**********"
drag, startPoint x: 643, startPoint y: 255, endPoint x: 558, endPoint y: 232, distance: 88.1
click at [643, 255] on div "Billing Inventory for billing d" at bounding box center [901, 276] width 1312 height 127
click at [377, 189] on input "**********" at bounding box center [323, 189] width 121 height 21
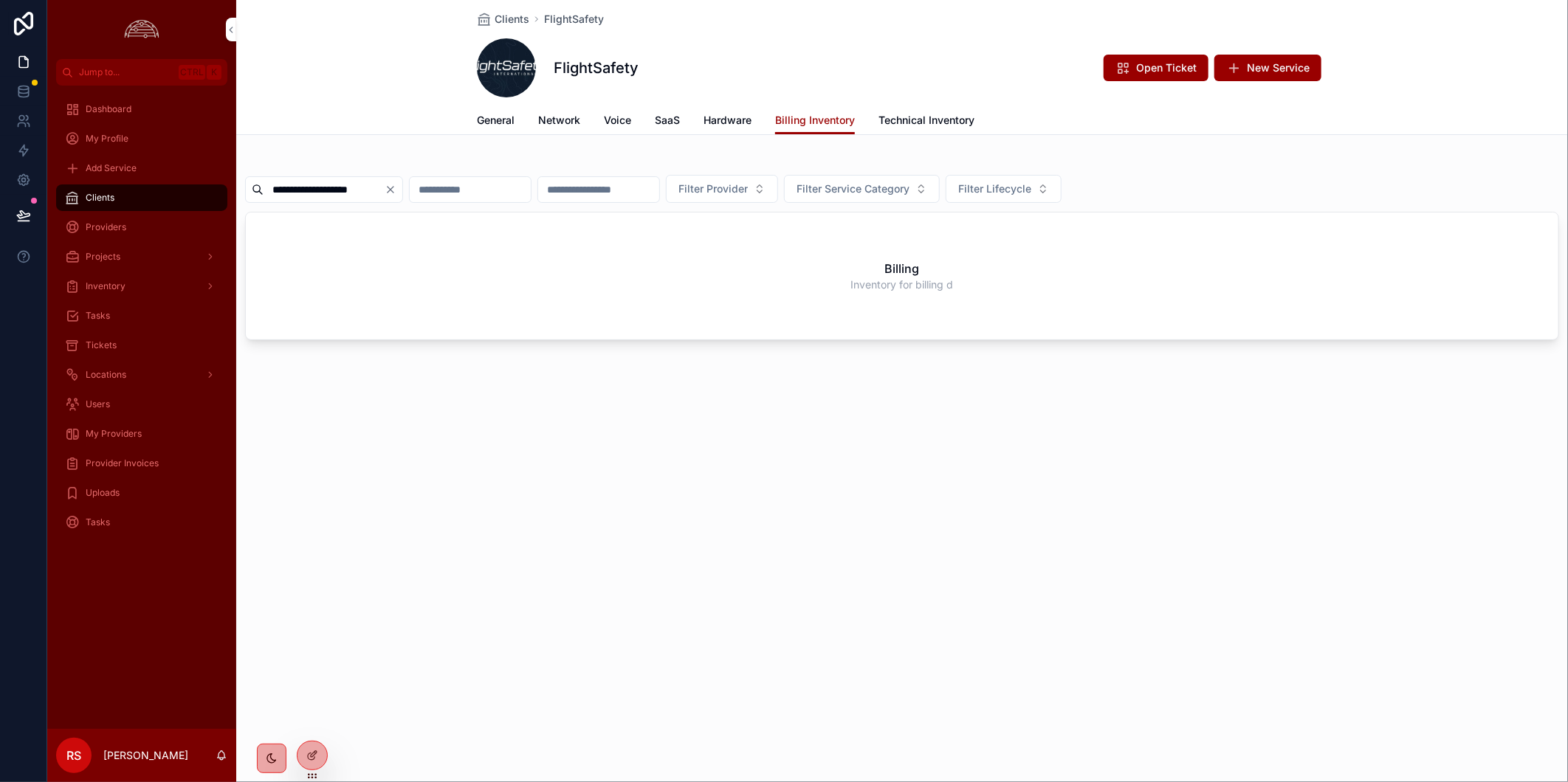
click at [377, 189] on input "**********" at bounding box center [323, 189] width 121 height 21
click at [522, 330] on div "Billing Inventory for billing d" at bounding box center [901, 276] width 1312 height 127
click at [1316, 61] on button "New Service" at bounding box center [1267, 68] width 107 height 27
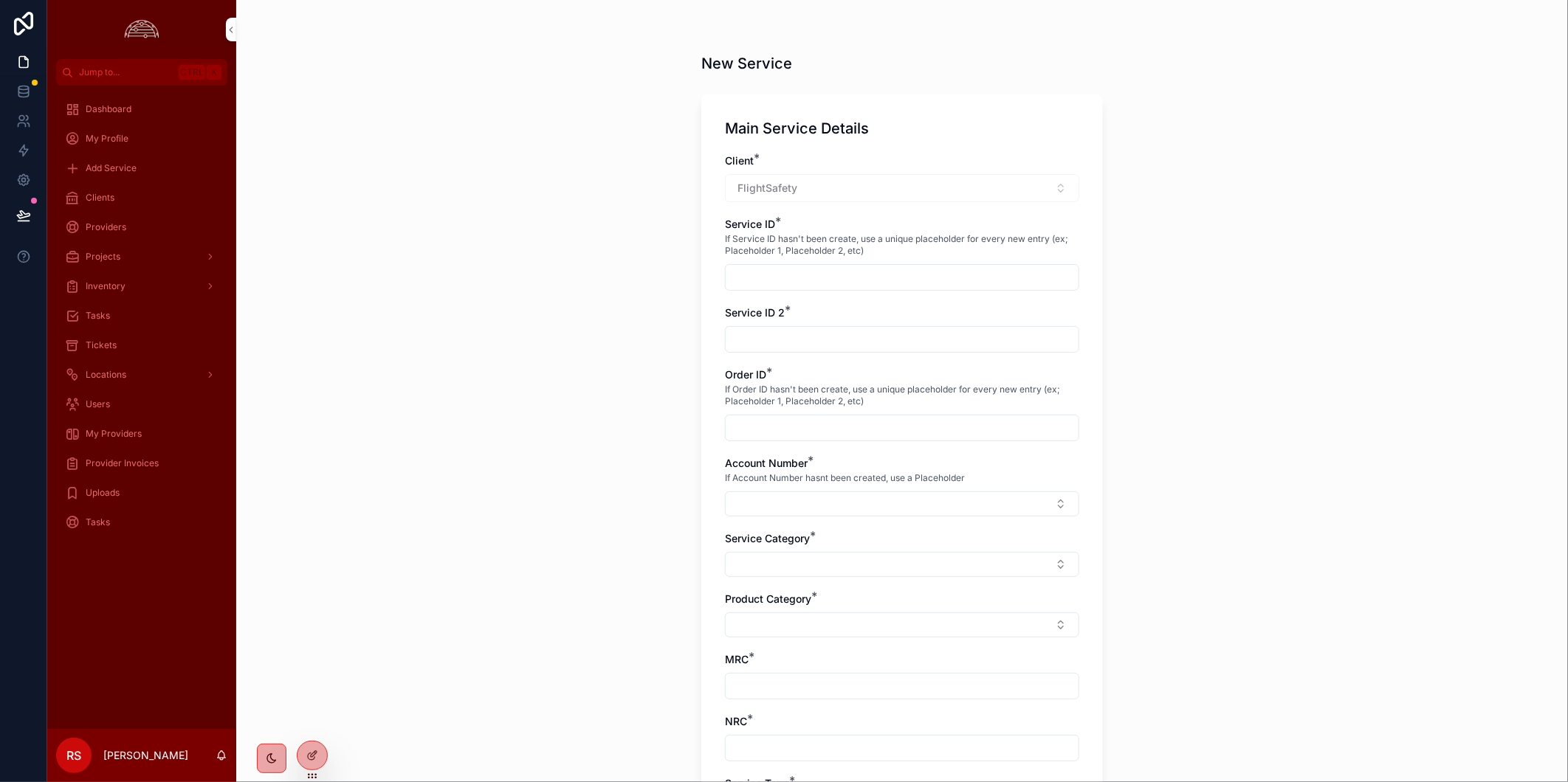
click at [830, 277] on input "scrollable content" at bounding box center [901, 277] width 352 height 21
click at [906, 281] on input "scrollable content" at bounding box center [901, 277] width 352 height 21
paste input "**********"
type input "**********"
click at [889, 336] on input "scrollable content" at bounding box center [901, 339] width 352 height 21
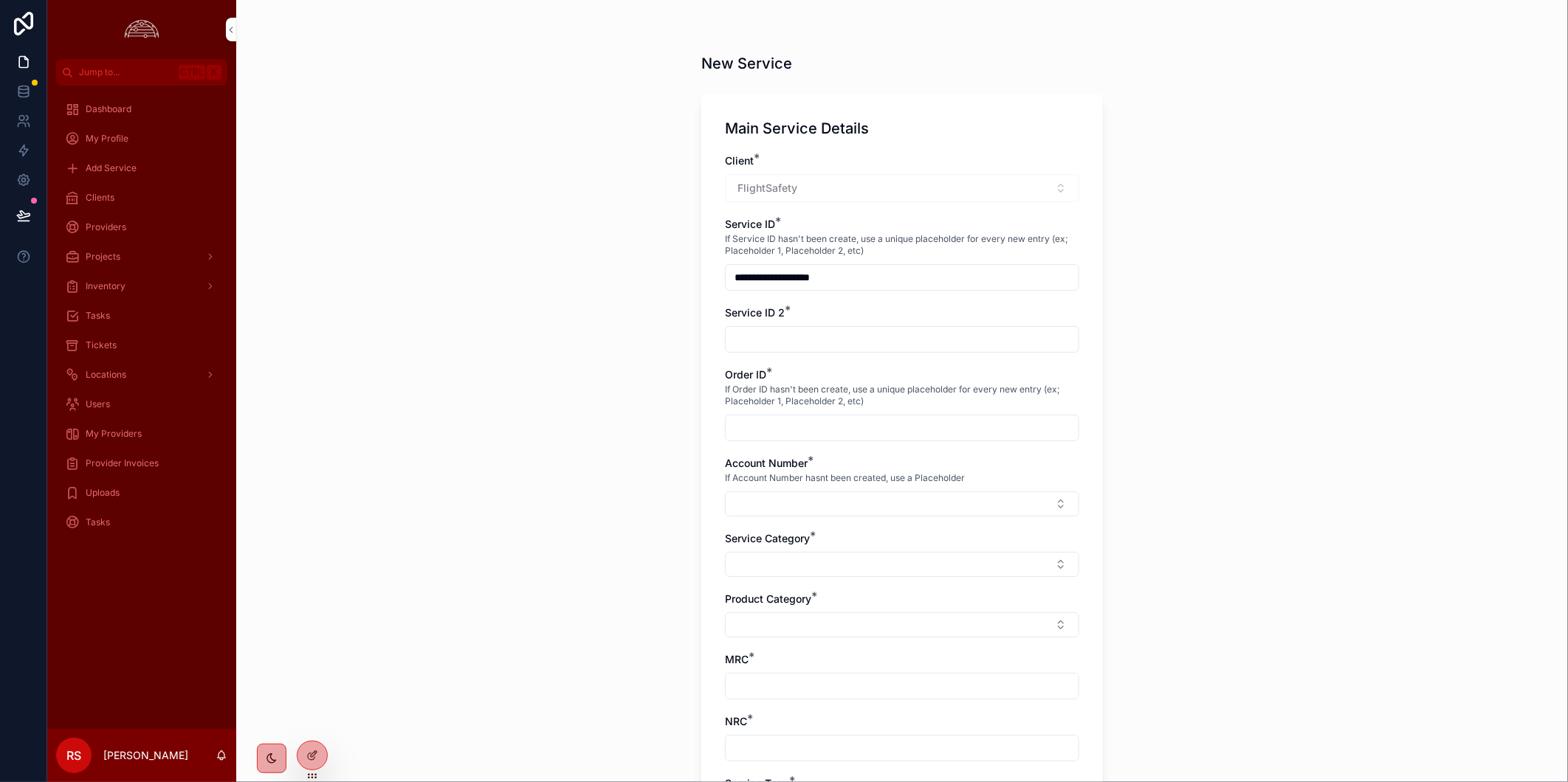
paste input "**********"
type input "**********"
click at [858, 422] on input "scrollable content" at bounding box center [901, 427] width 352 height 21
type input "**********"
click at [890, 503] on button "Select Button" at bounding box center [901, 504] width 354 height 25
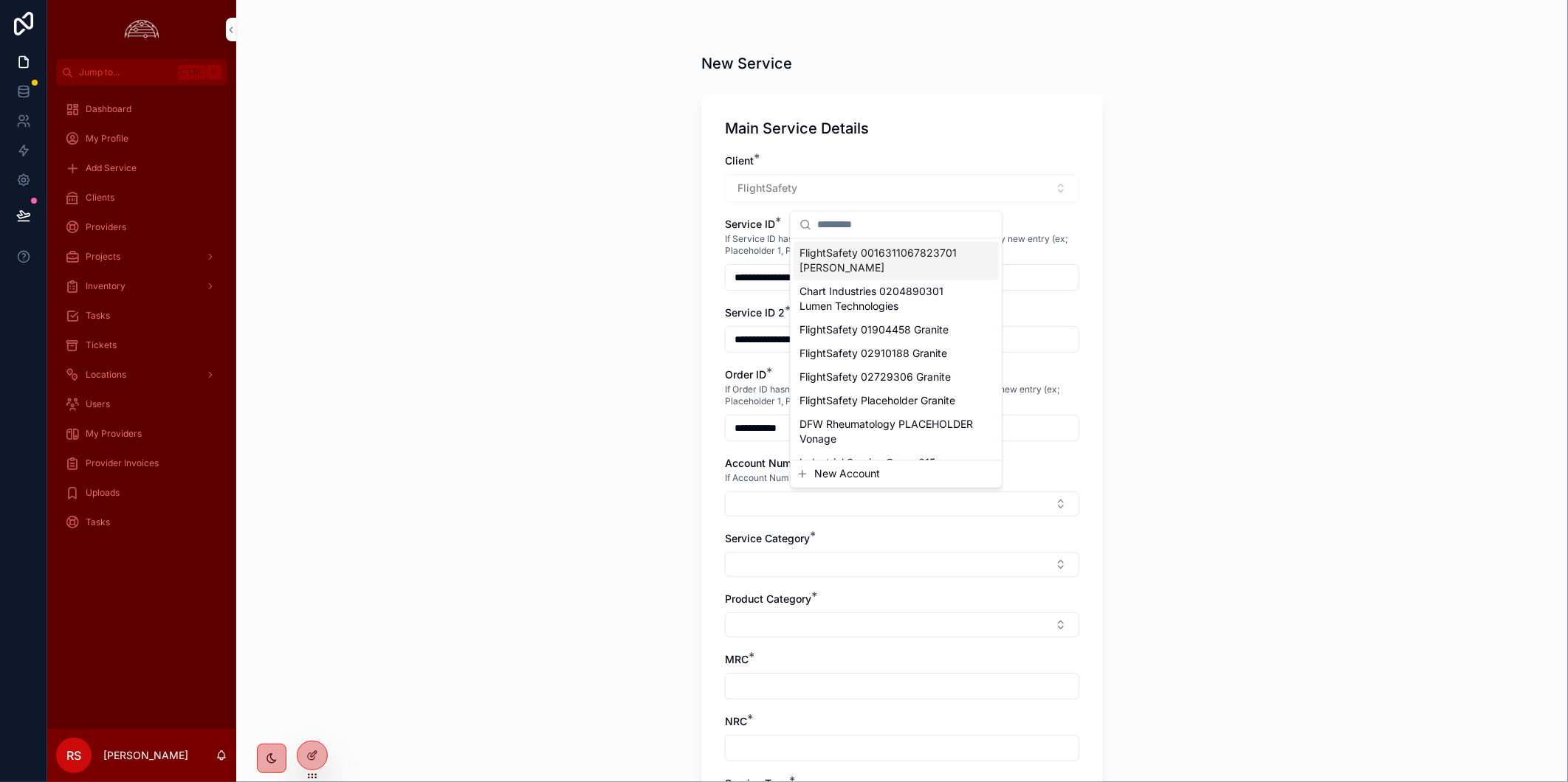
click at [906, 252] on span "FlightSafety 0016311067823701 Cox" at bounding box center [886, 261] width 176 height 29
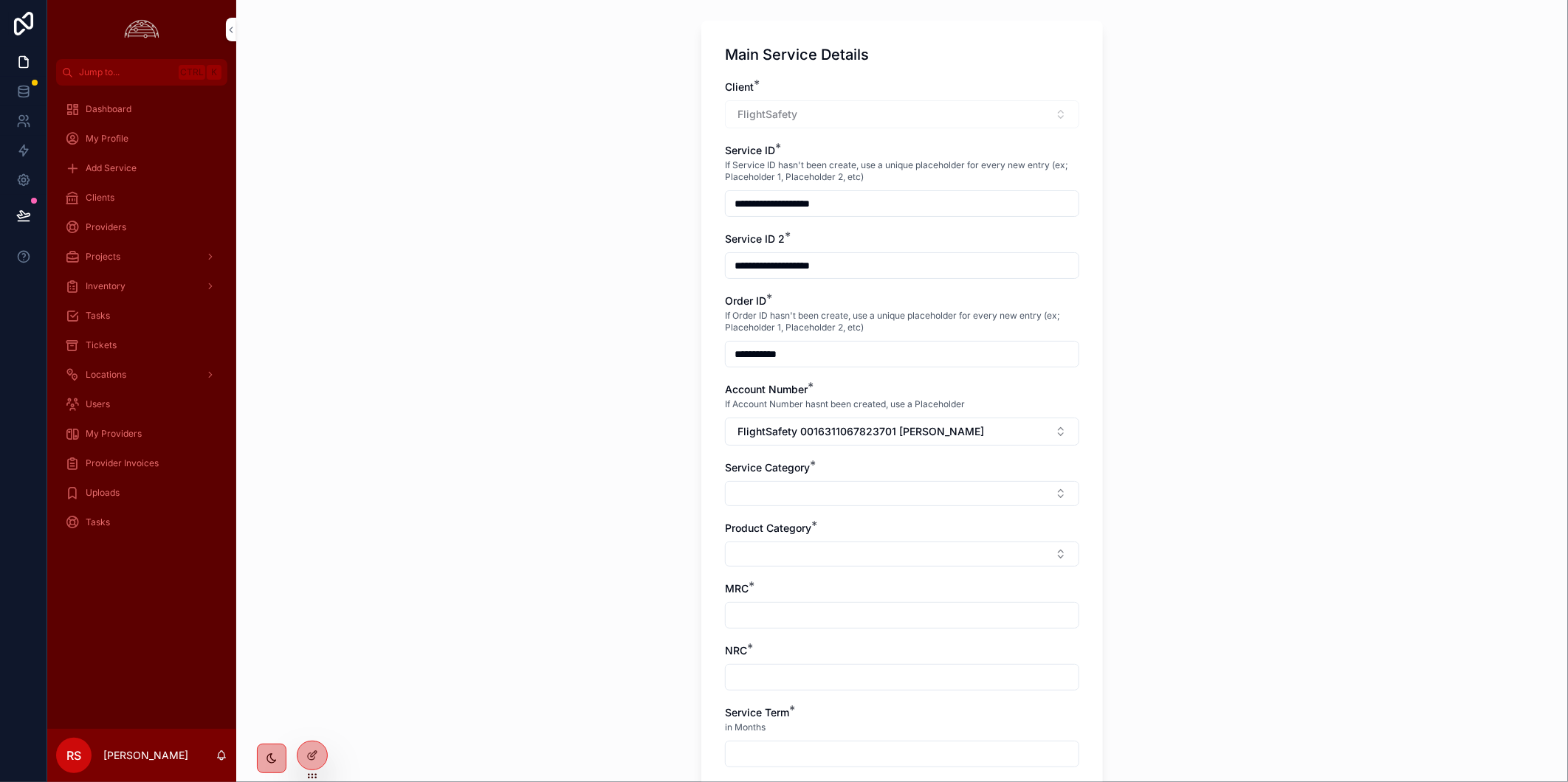
scroll to position [164, 0]
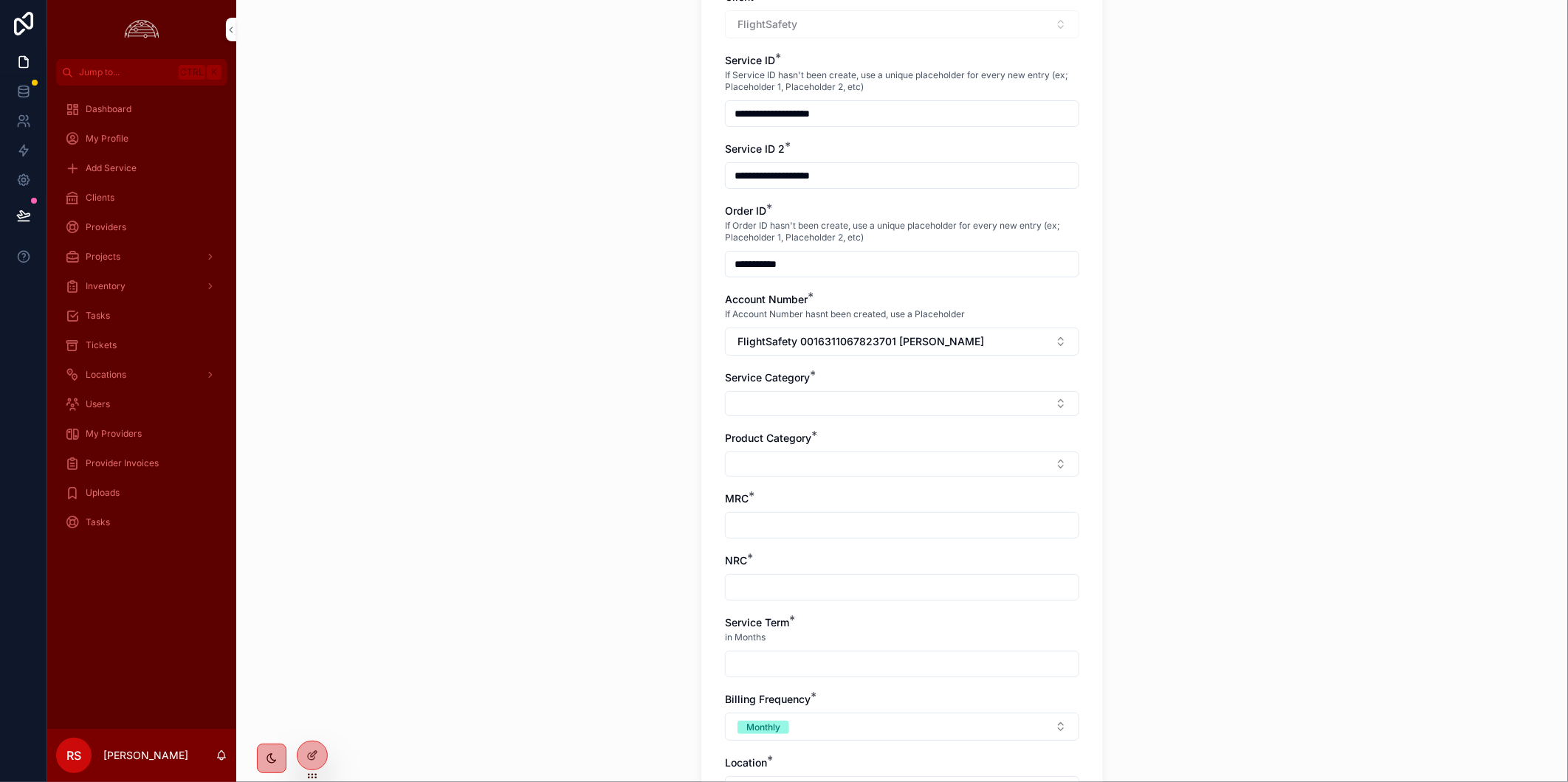
click at [962, 406] on button "Select Button" at bounding box center [901, 404] width 354 height 25
click at [946, 583] on div "Network" at bounding box center [896, 580] width 205 height 23
click at [941, 472] on button "Select Button" at bounding box center [901, 467] width 354 height 25
click at [1401, 328] on div "**********" at bounding box center [901, 227] width 1331 height 782
click at [799, 468] on button "Select Button" at bounding box center [901, 467] width 354 height 25
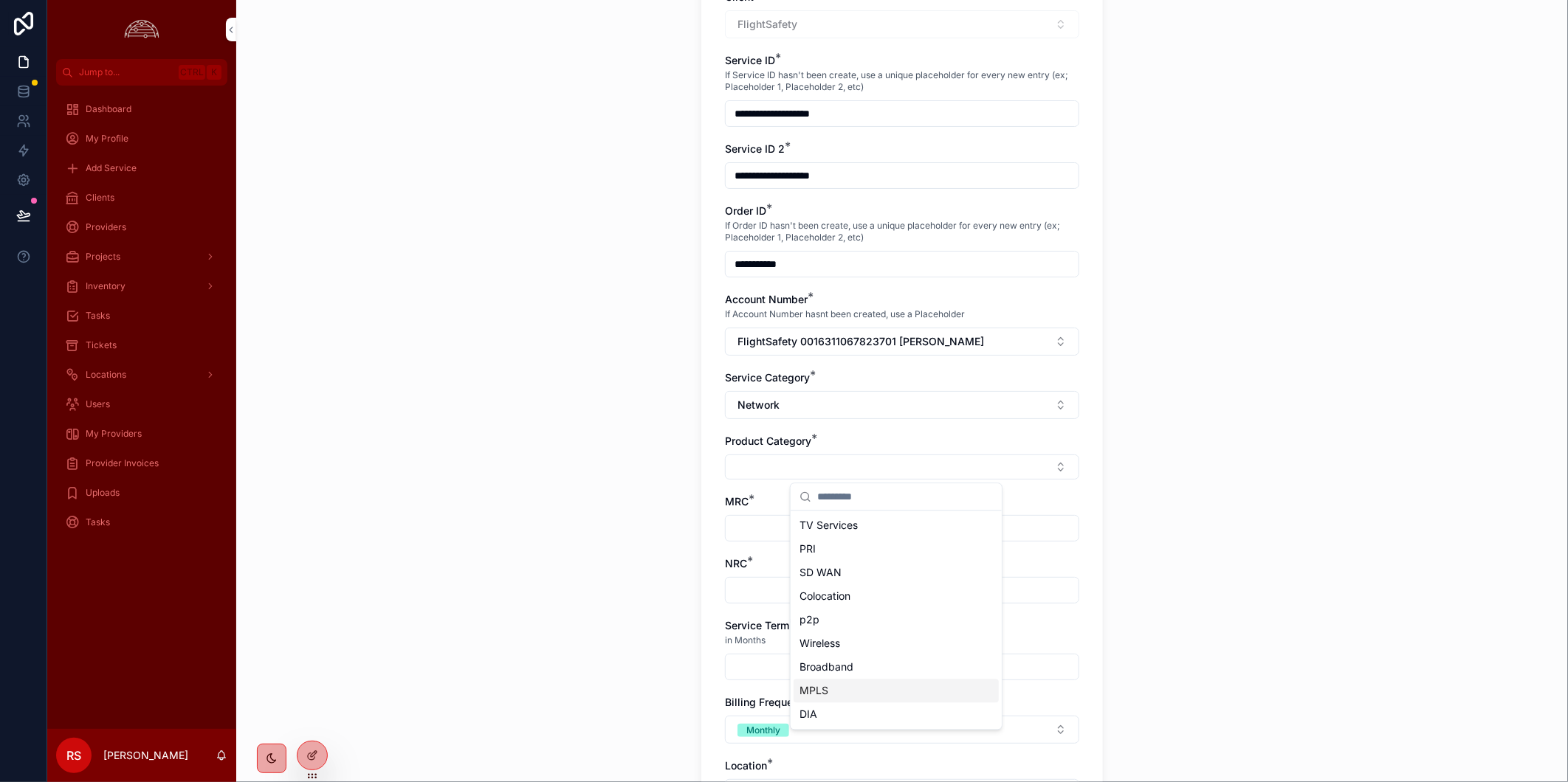
click at [818, 690] on span "MPLS" at bounding box center [813, 690] width 29 height 15
click at [810, 540] on input "scrollable content" at bounding box center [901, 530] width 352 height 21
click at [771, 521] on input "scrollable content" at bounding box center [901, 530] width 352 height 21
type input "*****"
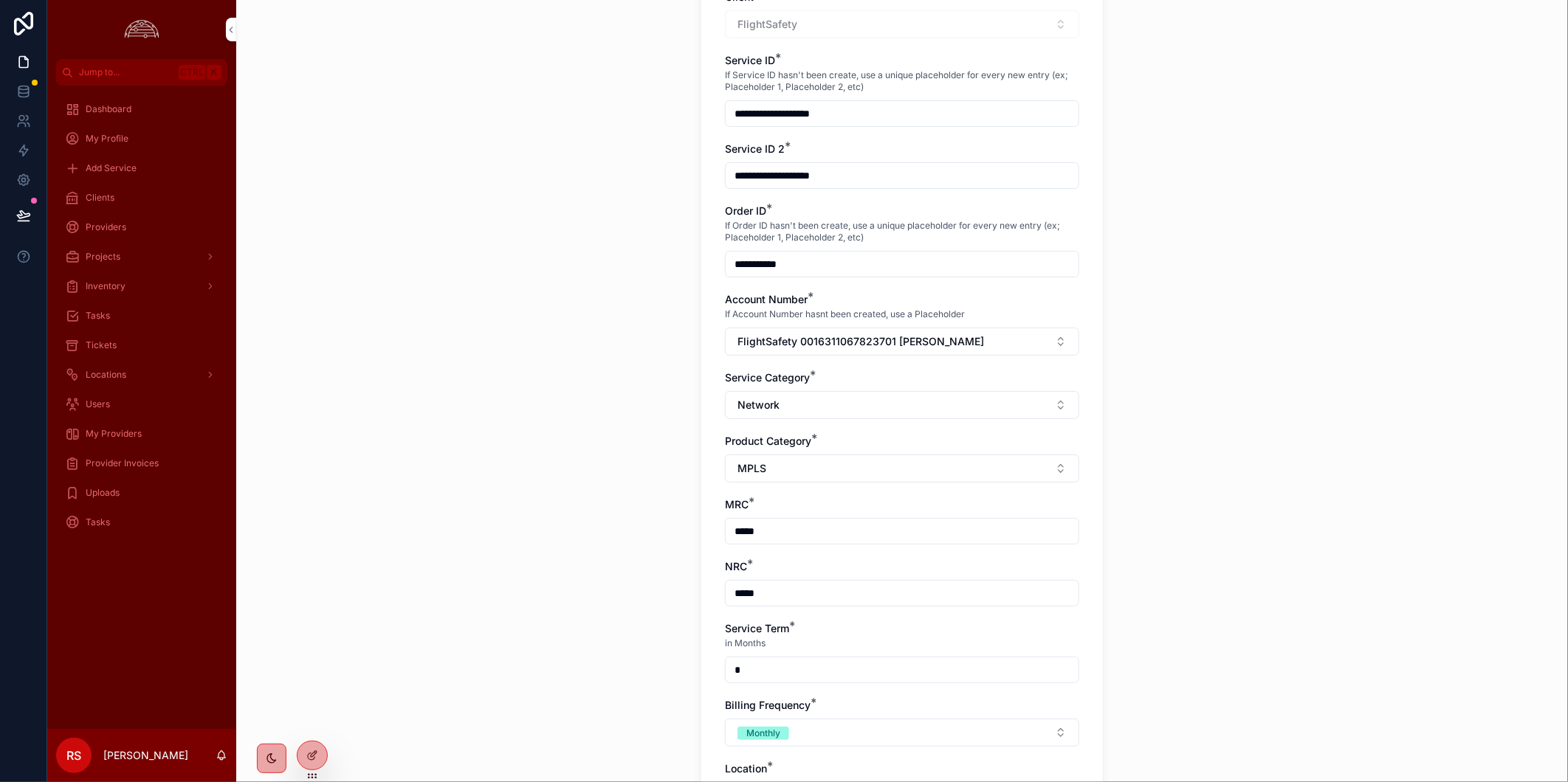
type input "*"
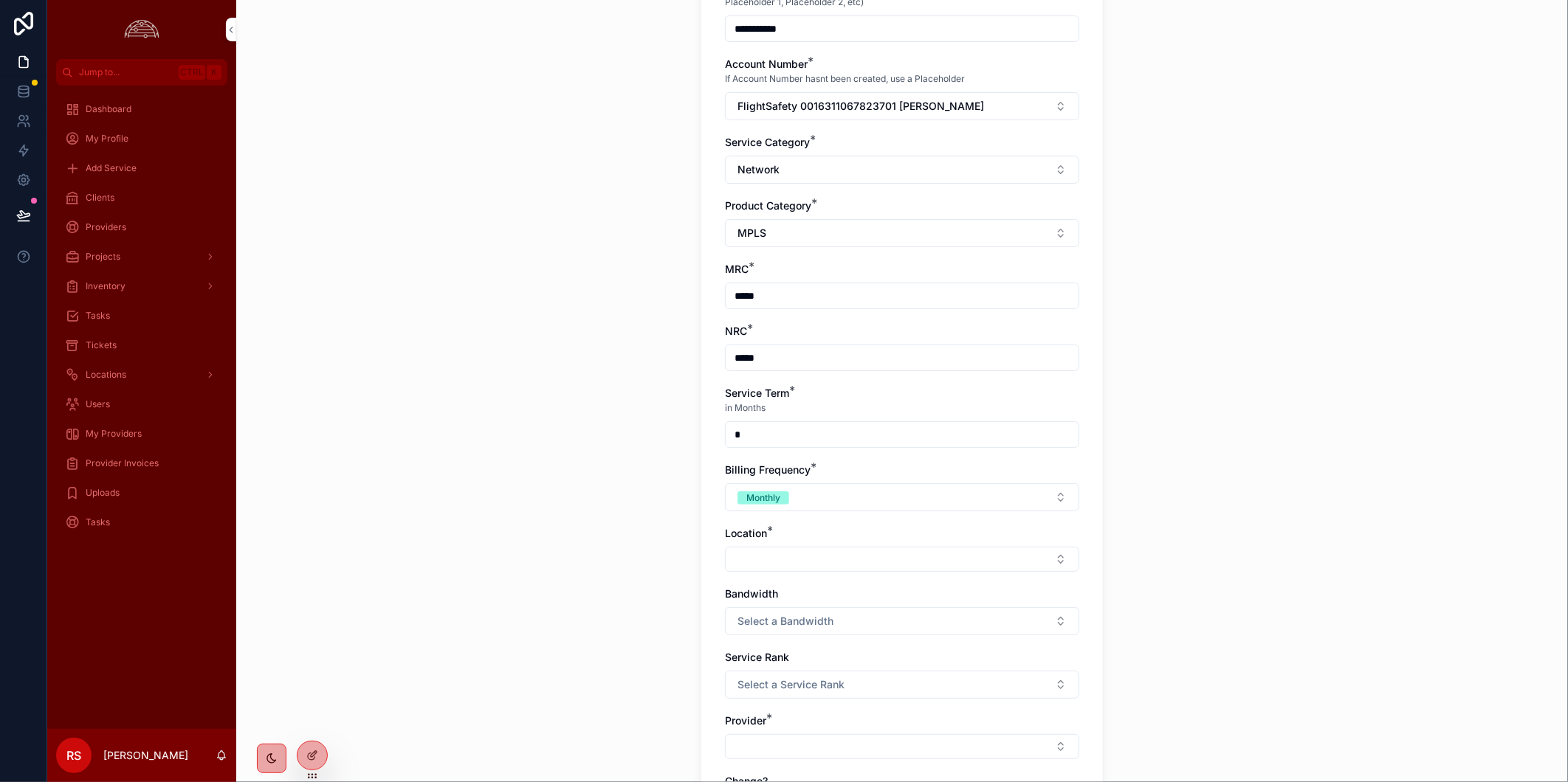
scroll to position [573, 0]
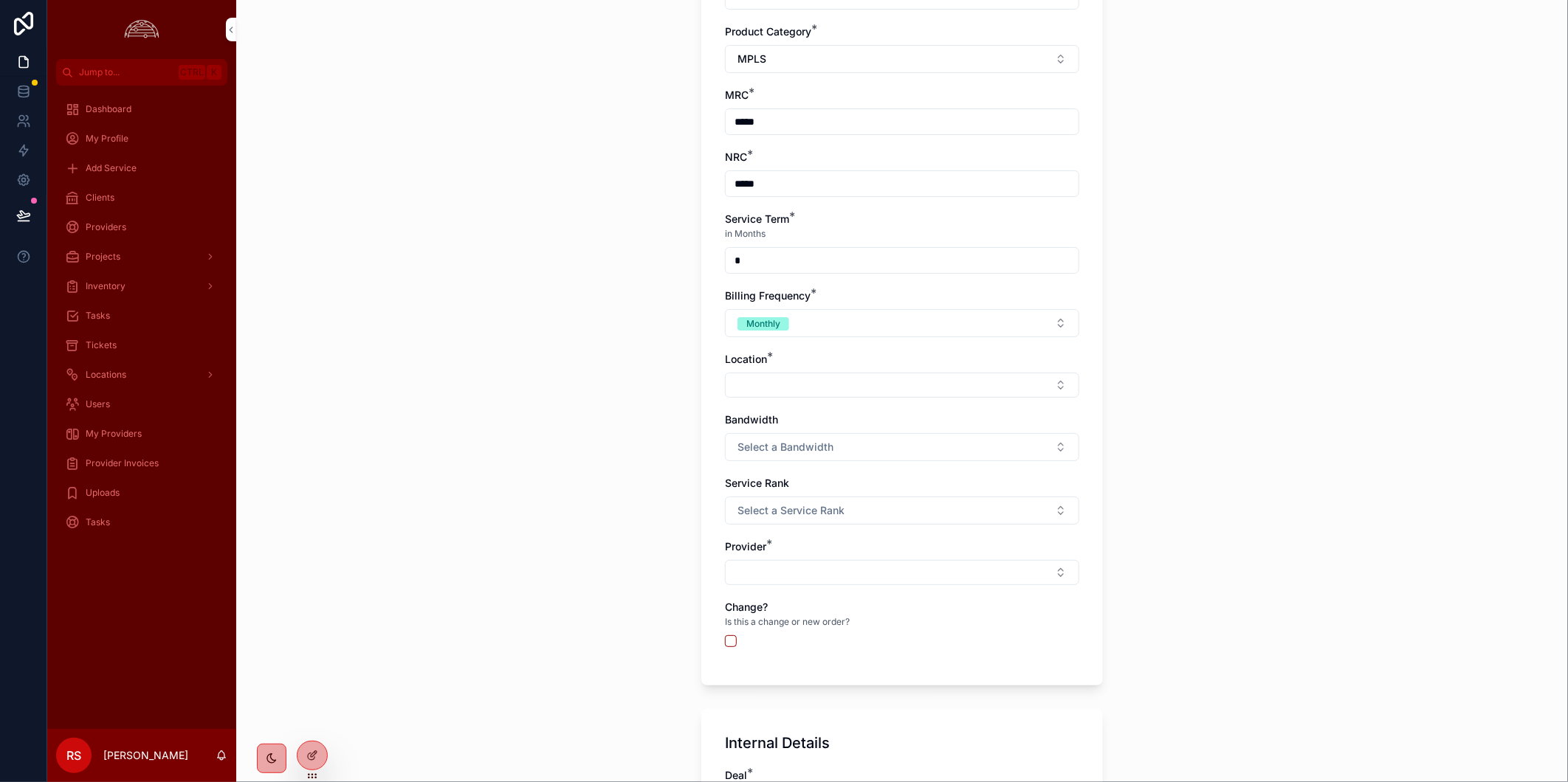
click at [949, 387] on button "Select Button" at bounding box center [901, 385] width 354 height 25
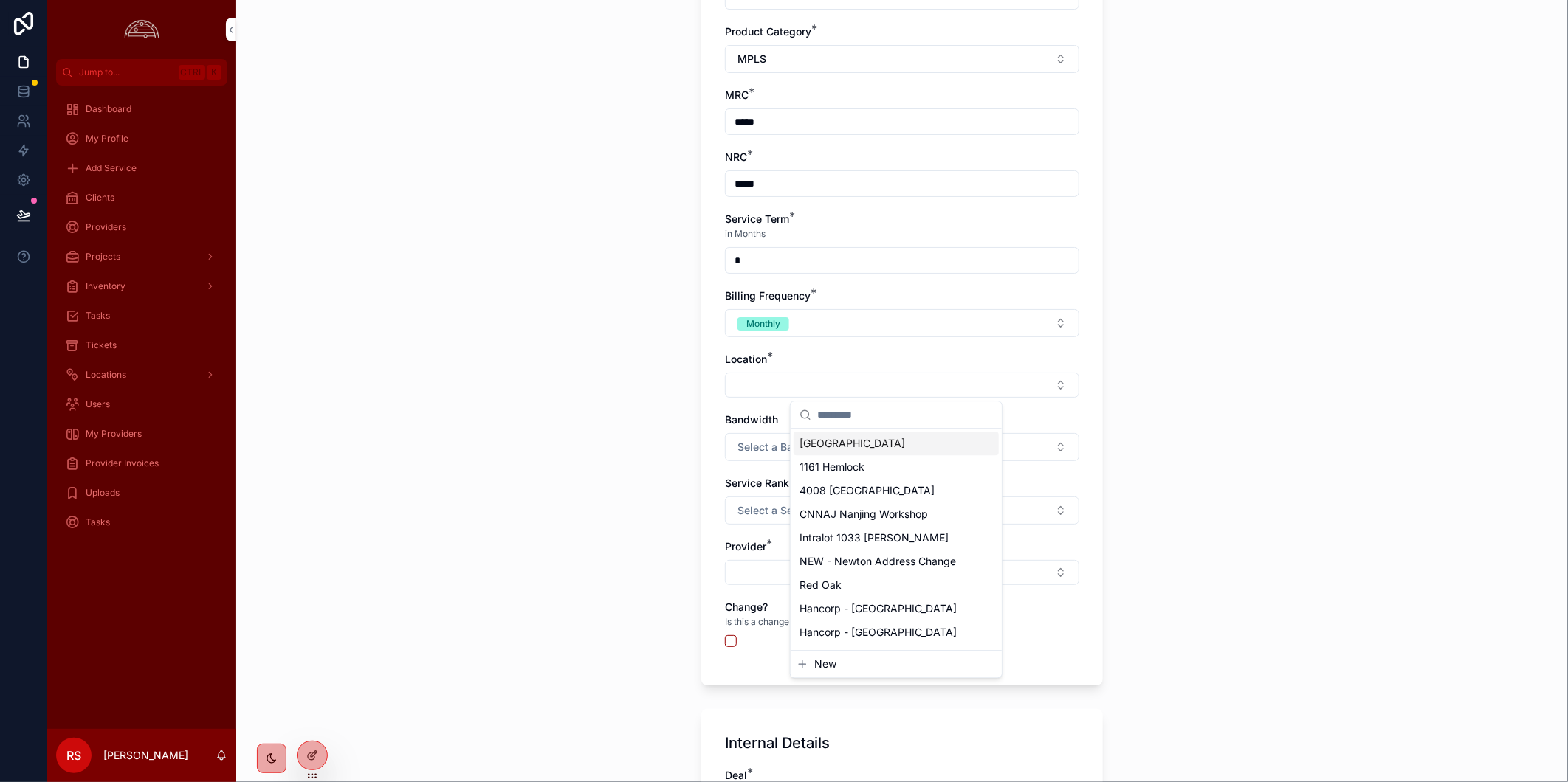
click at [846, 414] on input "scrollable content" at bounding box center [905, 415] width 176 height 27
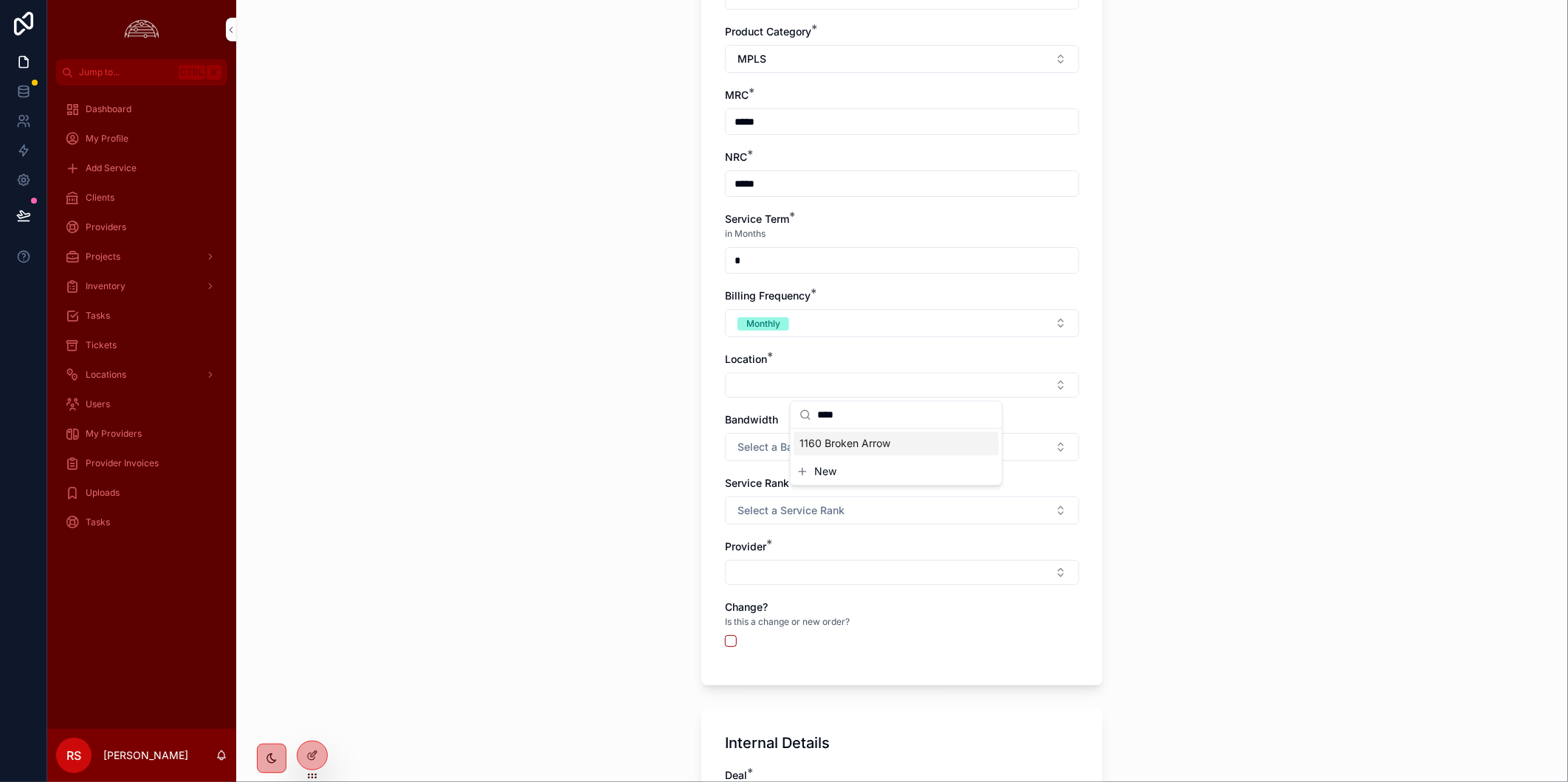
type input "****"
click at [849, 448] on span "1160 Broken Arrow" at bounding box center [844, 444] width 91 height 15
click at [880, 447] on button "Select a Bandwidth" at bounding box center [901, 451] width 354 height 28
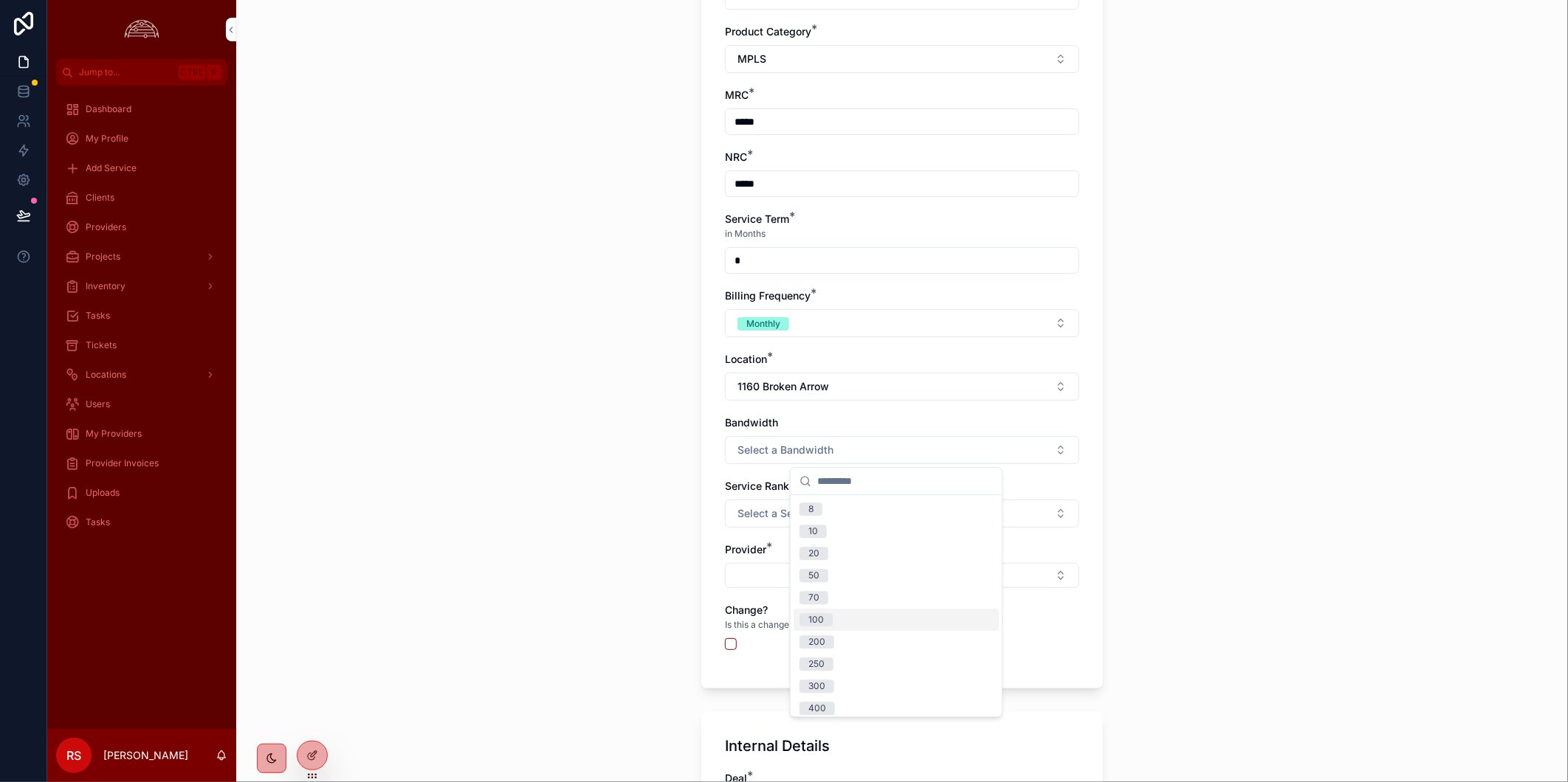
click at [902, 618] on div "100" at bounding box center [896, 620] width 205 height 22
click at [947, 580] on button "Select Button" at bounding box center [901, 575] width 354 height 25
click at [1037, 587] on button "Select Button" at bounding box center [901, 575] width 354 height 25
type input "***"
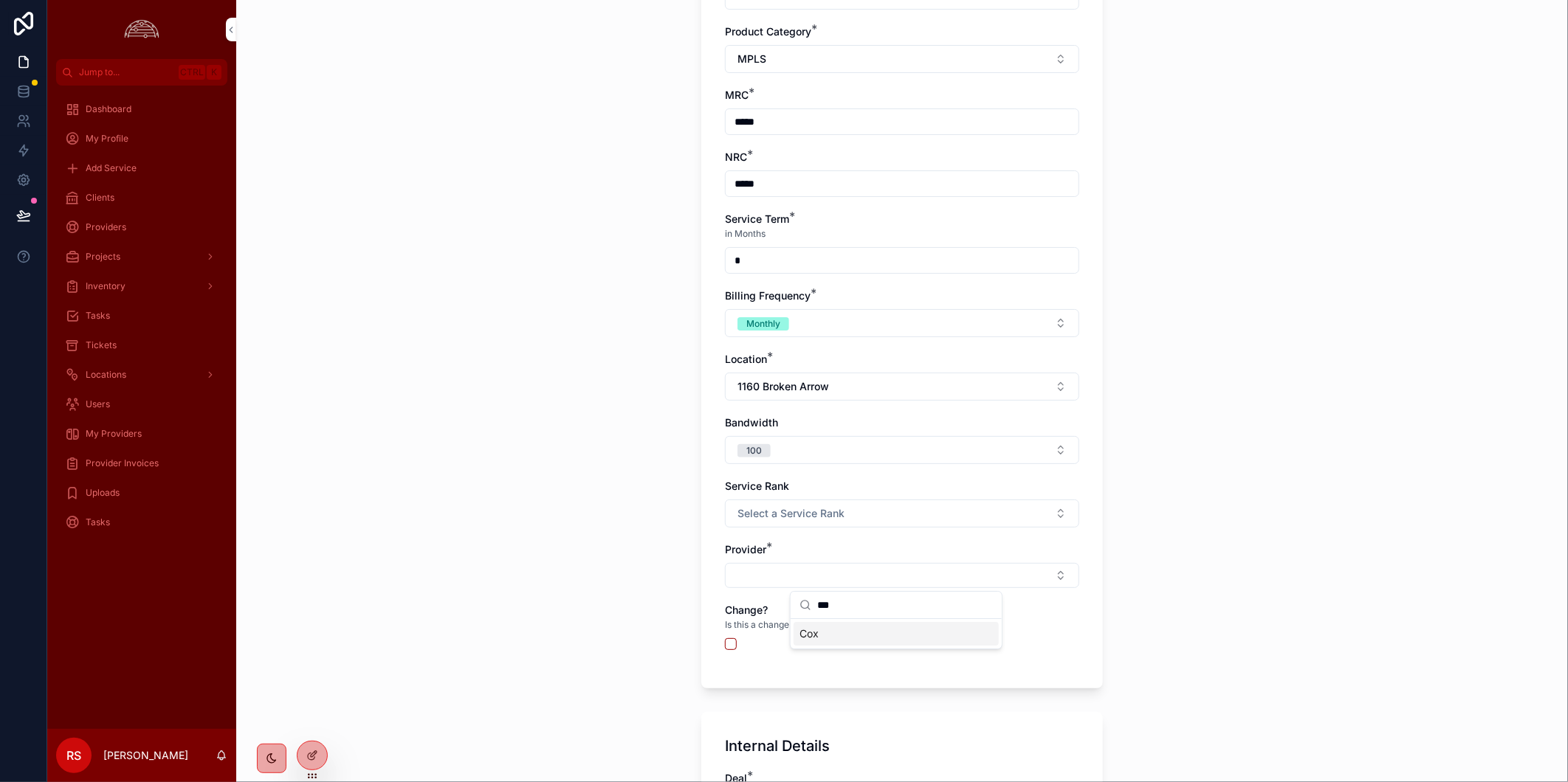
click at [909, 628] on div "Cox" at bounding box center [896, 634] width 205 height 23
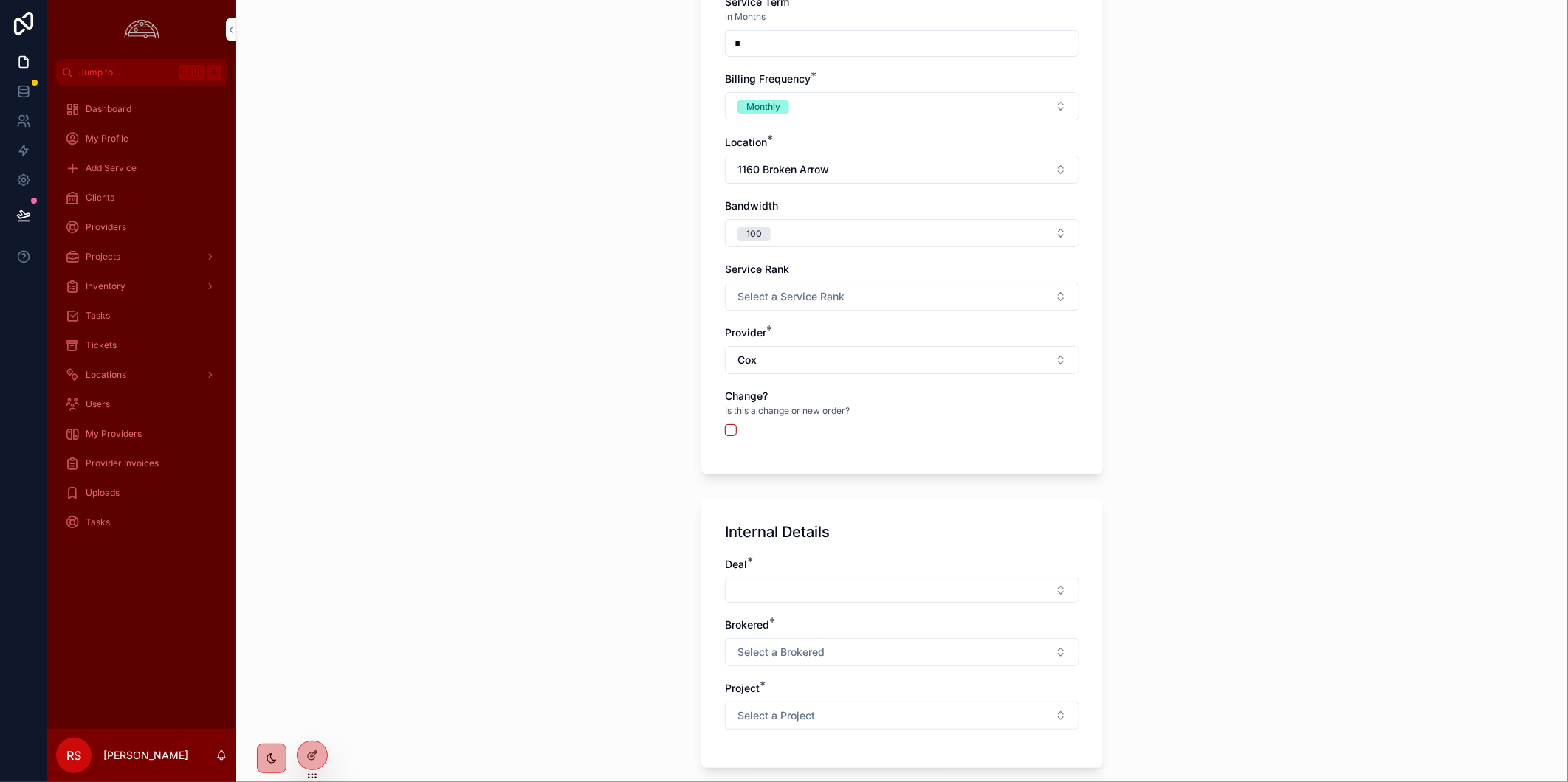
scroll to position [922, 0]
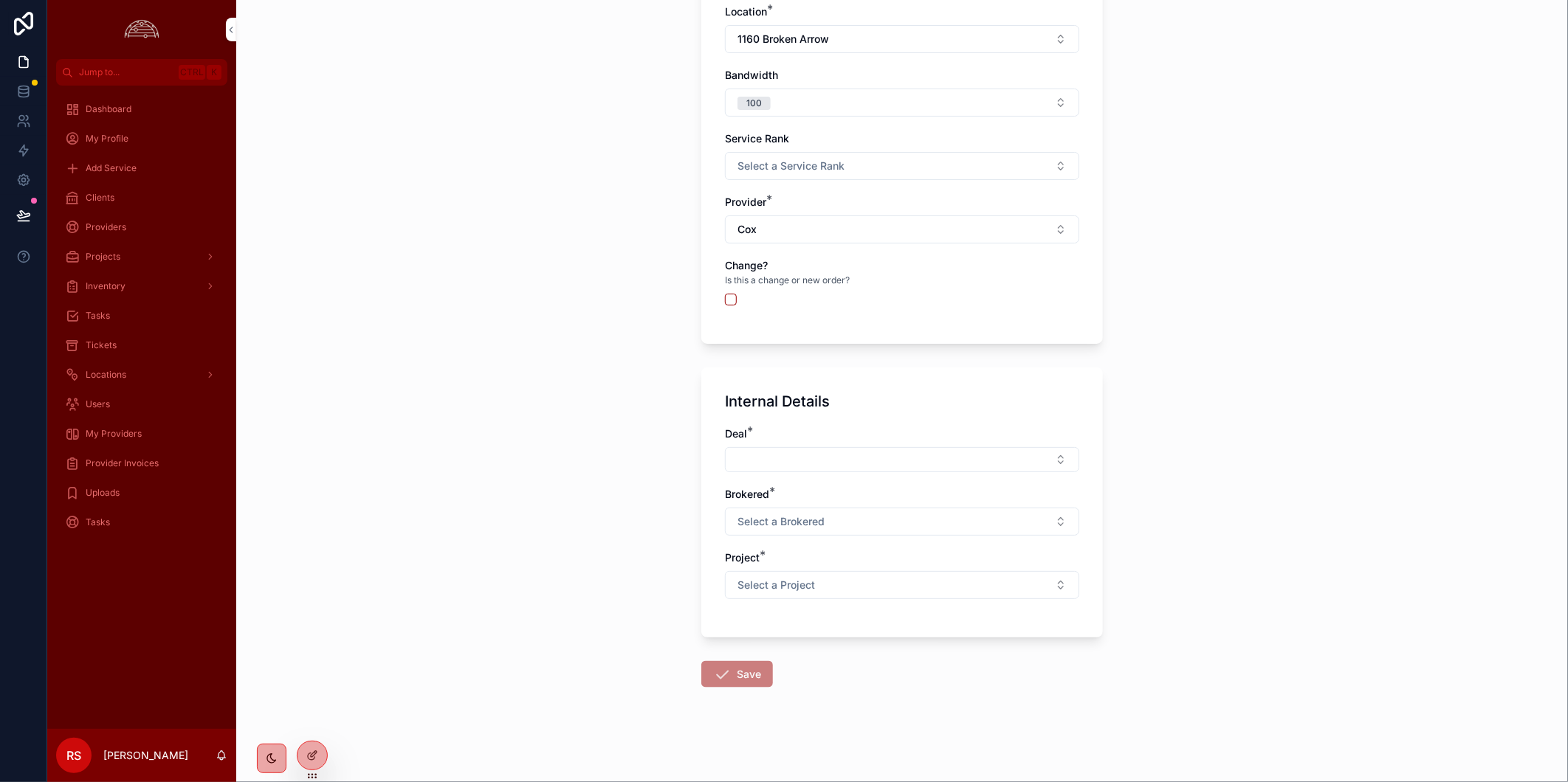
click at [923, 454] on button "Select Button" at bounding box center [901, 460] width 354 height 25
type input "*"
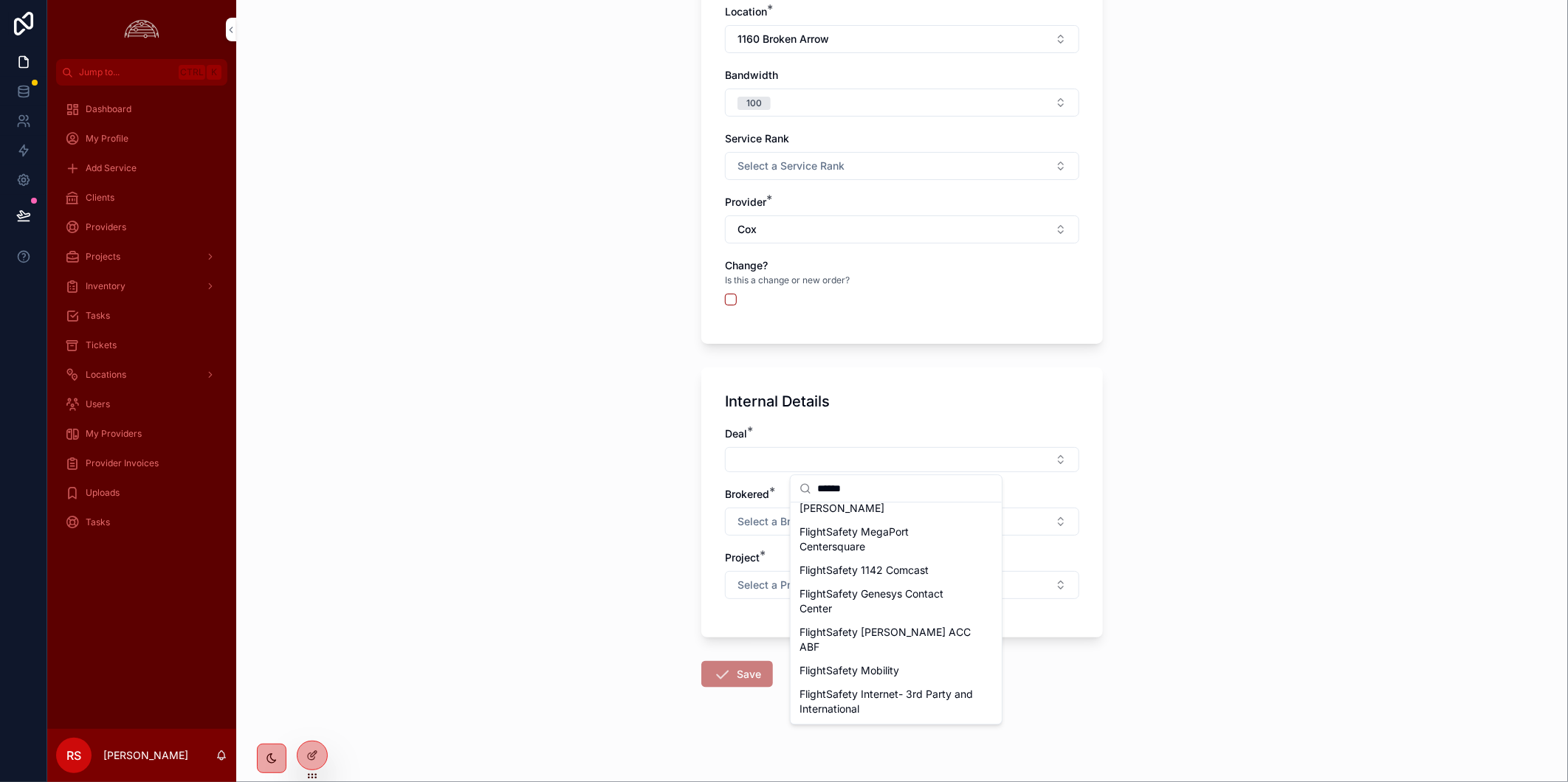
scroll to position [491, 0]
drag, startPoint x: 896, startPoint y: 482, endPoint x: 800, endPoint y: 498, distance: 97.3
click at [800, 498] on div "******" at bounding box center [896, 489] width 211 height 27
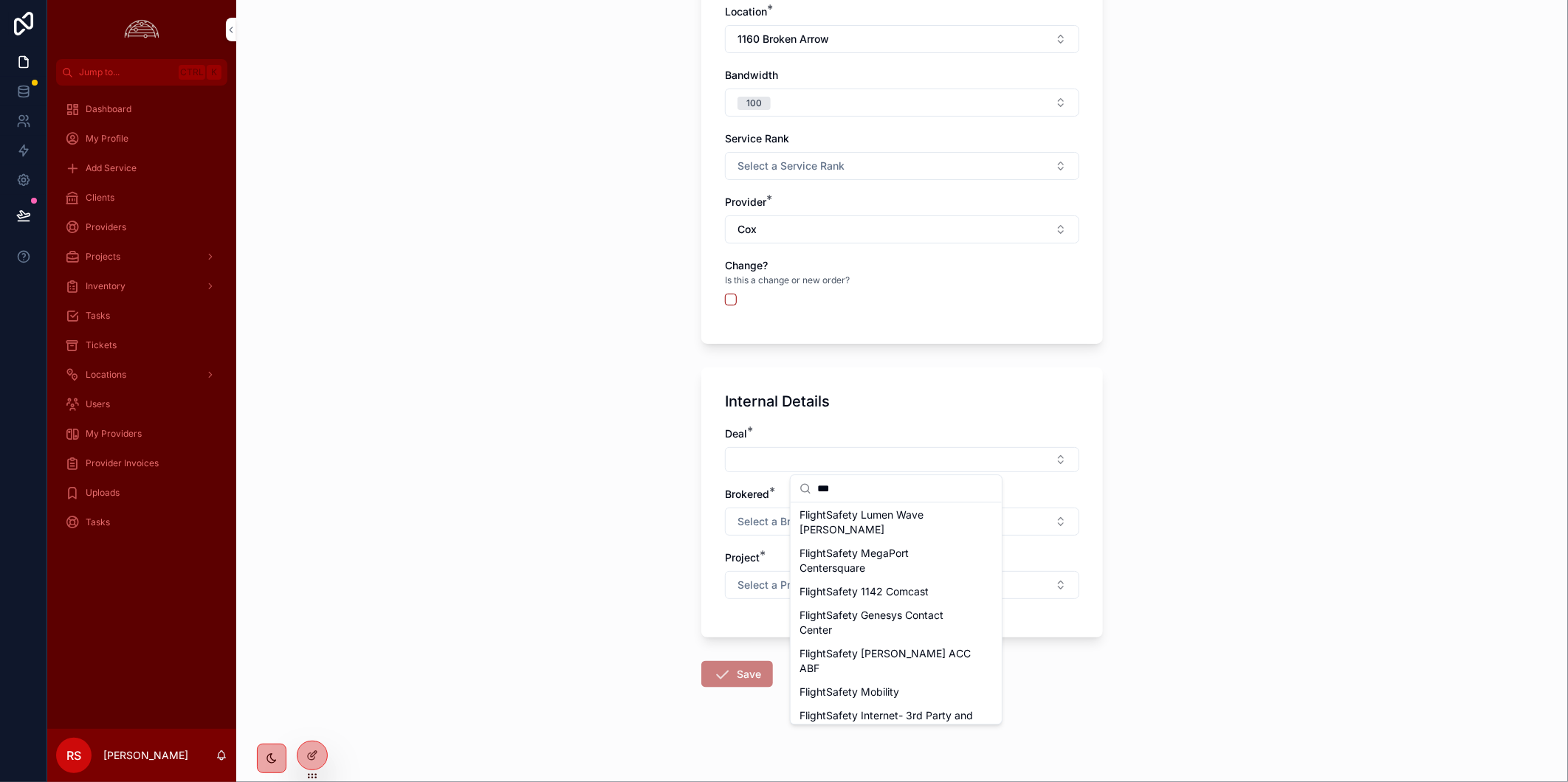
scroll to position [0, 0]
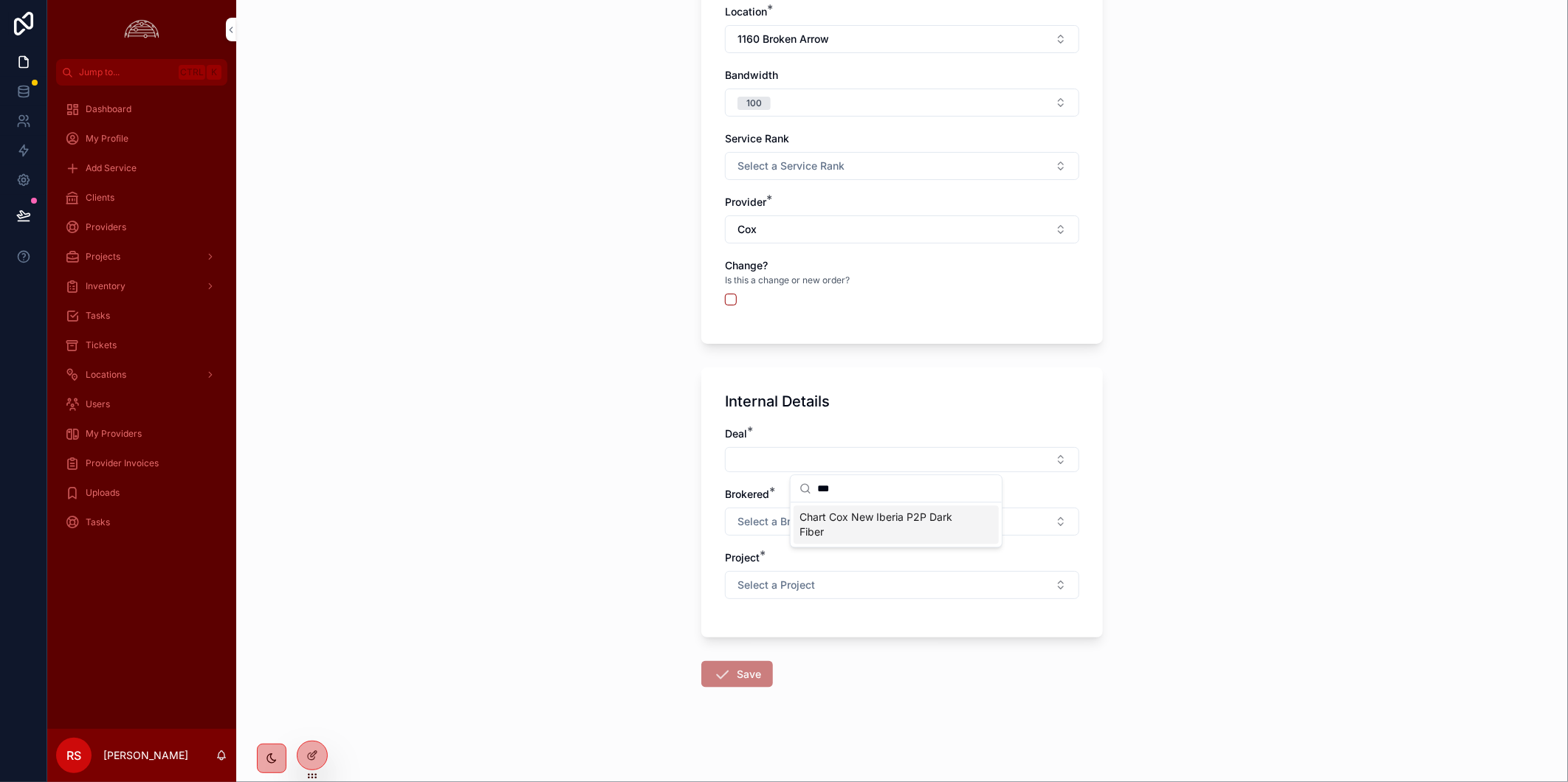
type input "***"
click at [1056, 458] on button "Select Button" at bounding box center [901, 460] width 354 height 25
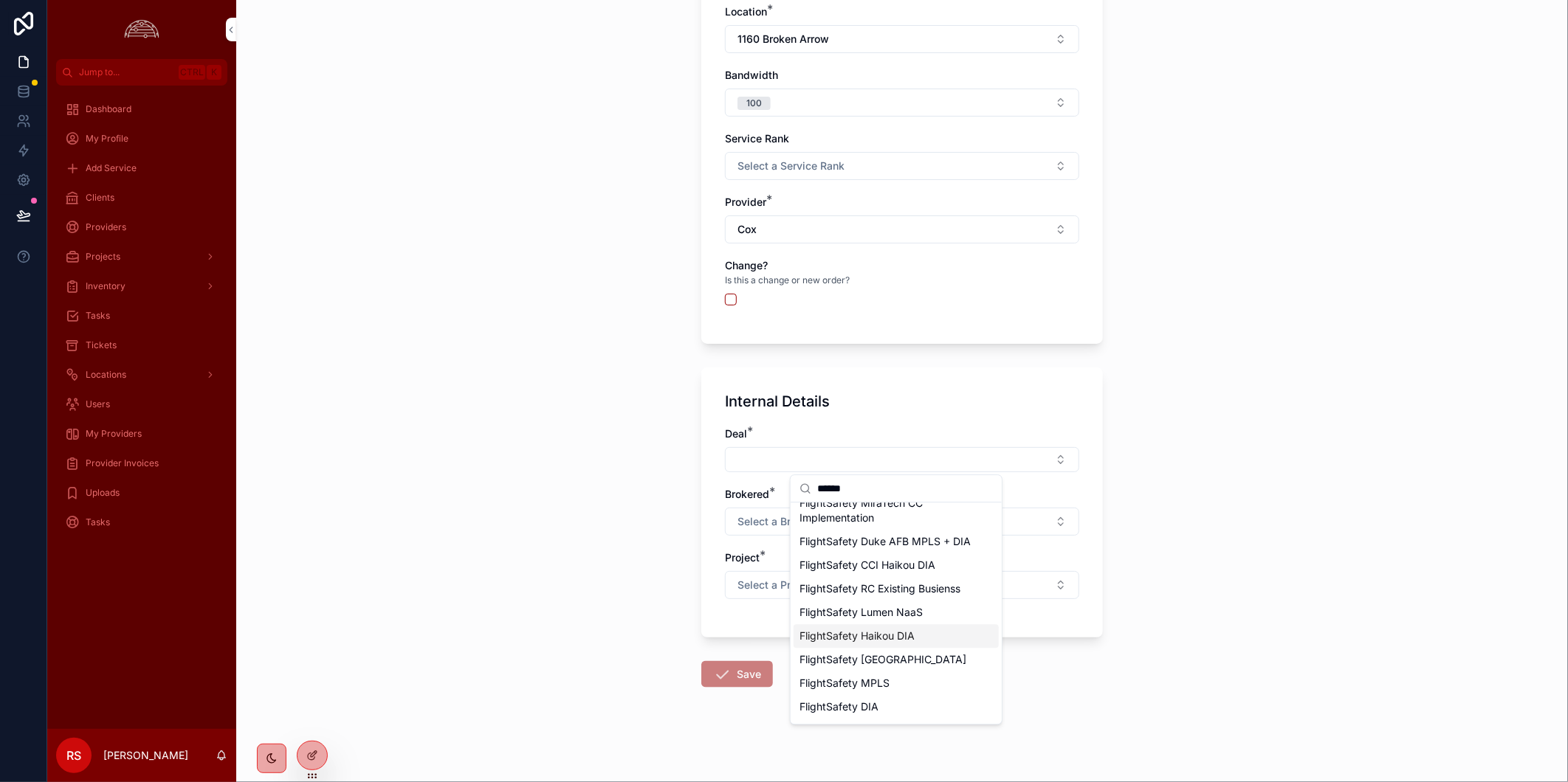
scroll to position [883, 0]
type input "******"
click at [910, 648] on div "FlightSafety MPLS" at bounding box center [896, 647] width 205 height 23
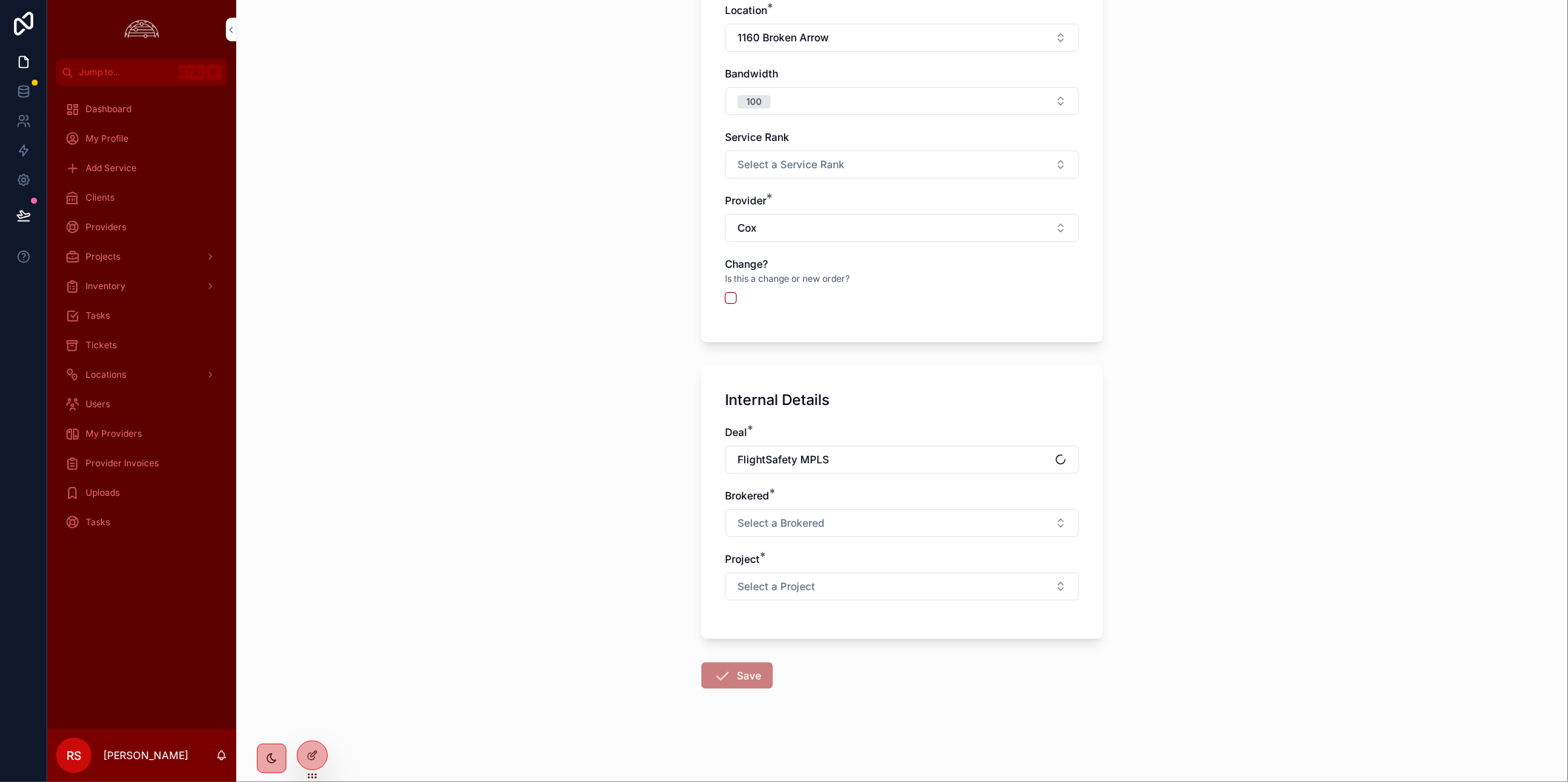
click at [899, 522] on button "Select a Brokered" at bounding box center [901, 523] width 354 height 28
click at [1221, 610] on div "**********" at bounding box center [901, 391] width 1331 height 782
click at [878, 516] on button "Select a Brokered" at bounding box center [901, 523] width 354 height 28
click at [1208, 556] on div "**********" at bounding box center [901, 391] width 1331 height 782
click at [792, 585] on span "Select a Project" at bounding box center [776, 586] width 77 height 15
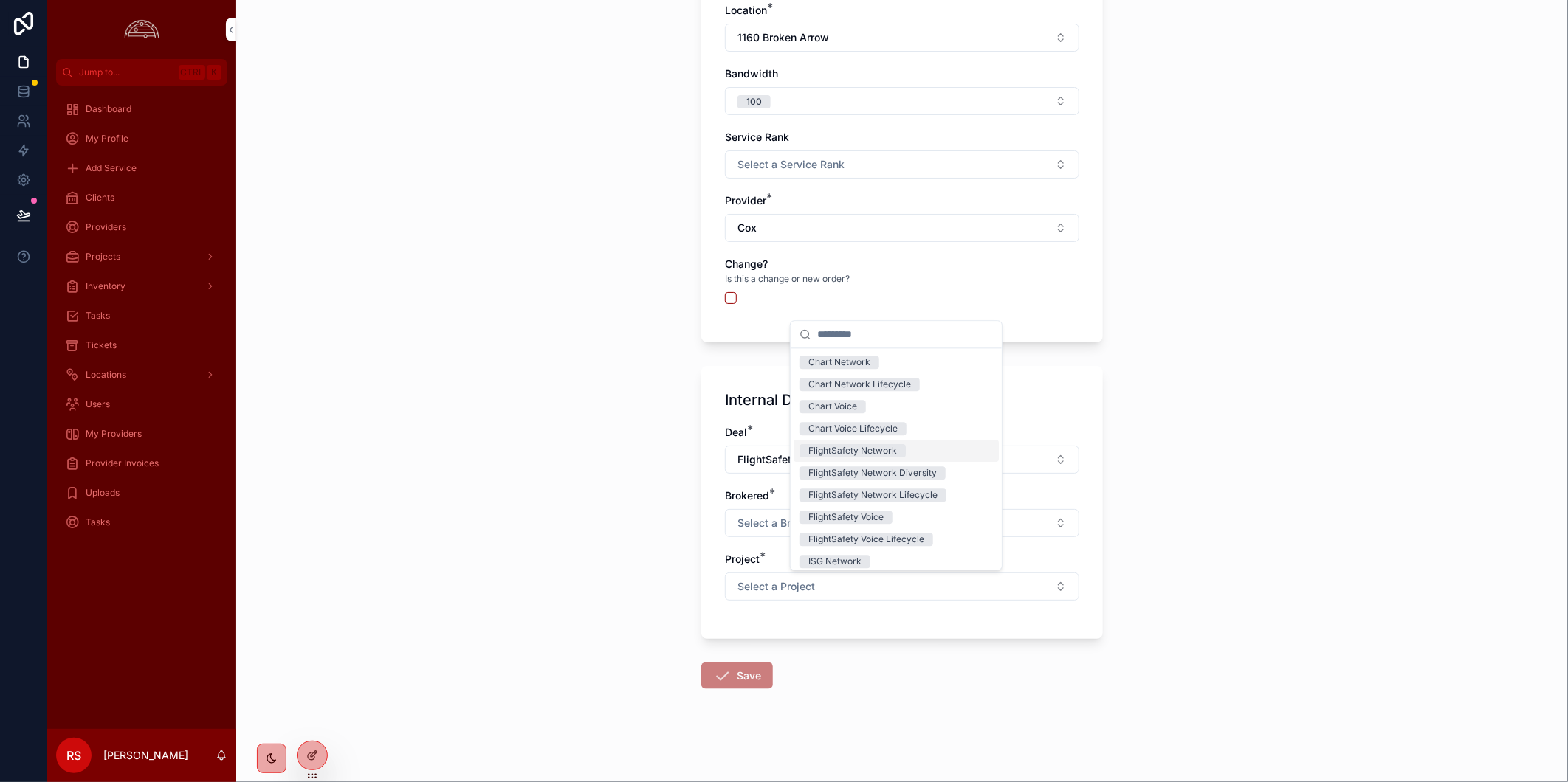
click at [876, 451] on div "FlightSafety Network" at bounding box center [852, 451] width 88 height 13
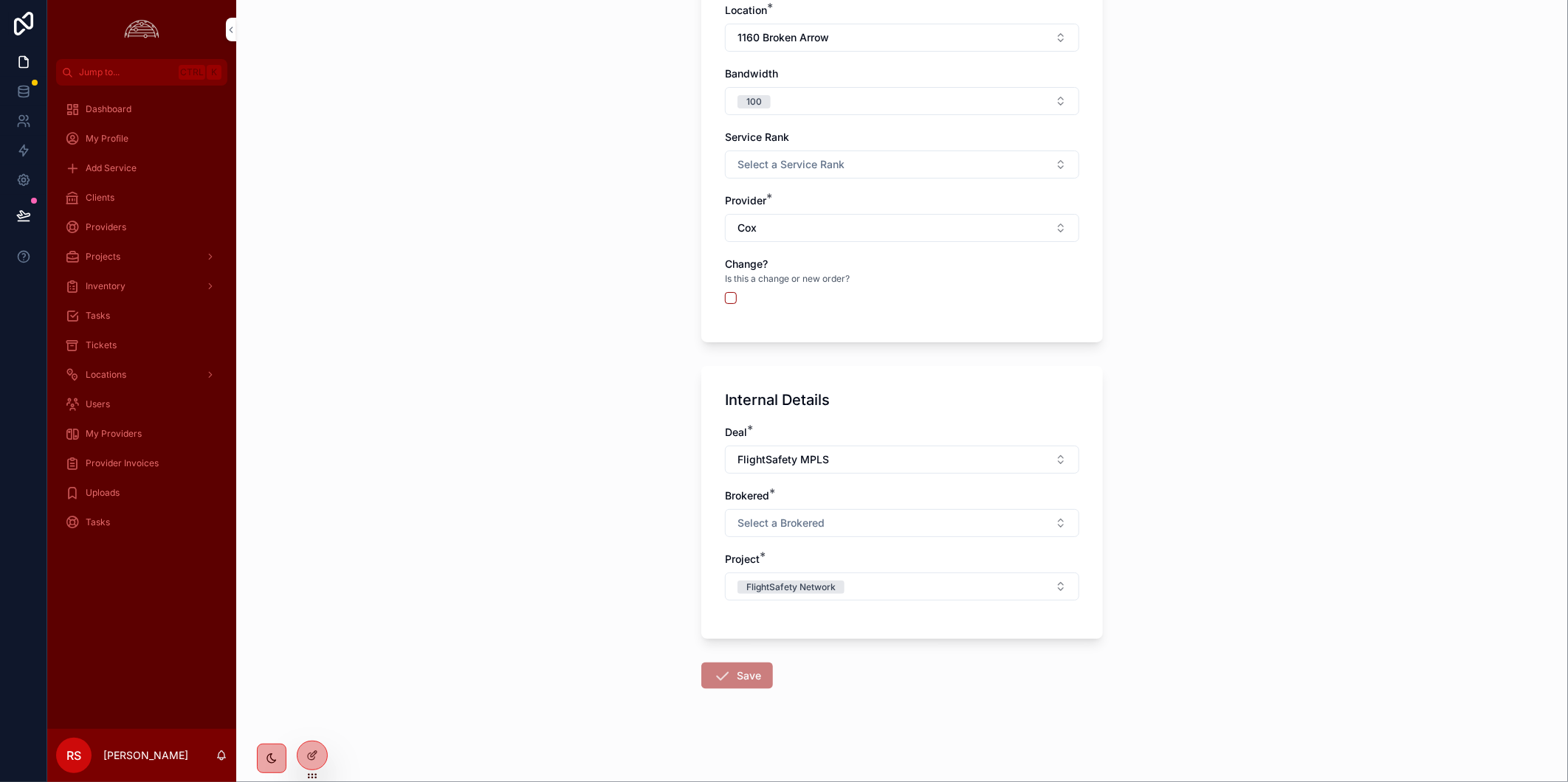
click at [865, 522] on button "Select a Brokered" at bounding box center [901, 523] width 354 height 28
click at [854, 574] on div "Yes" at bounding box center [896, 580] width 205 height 22
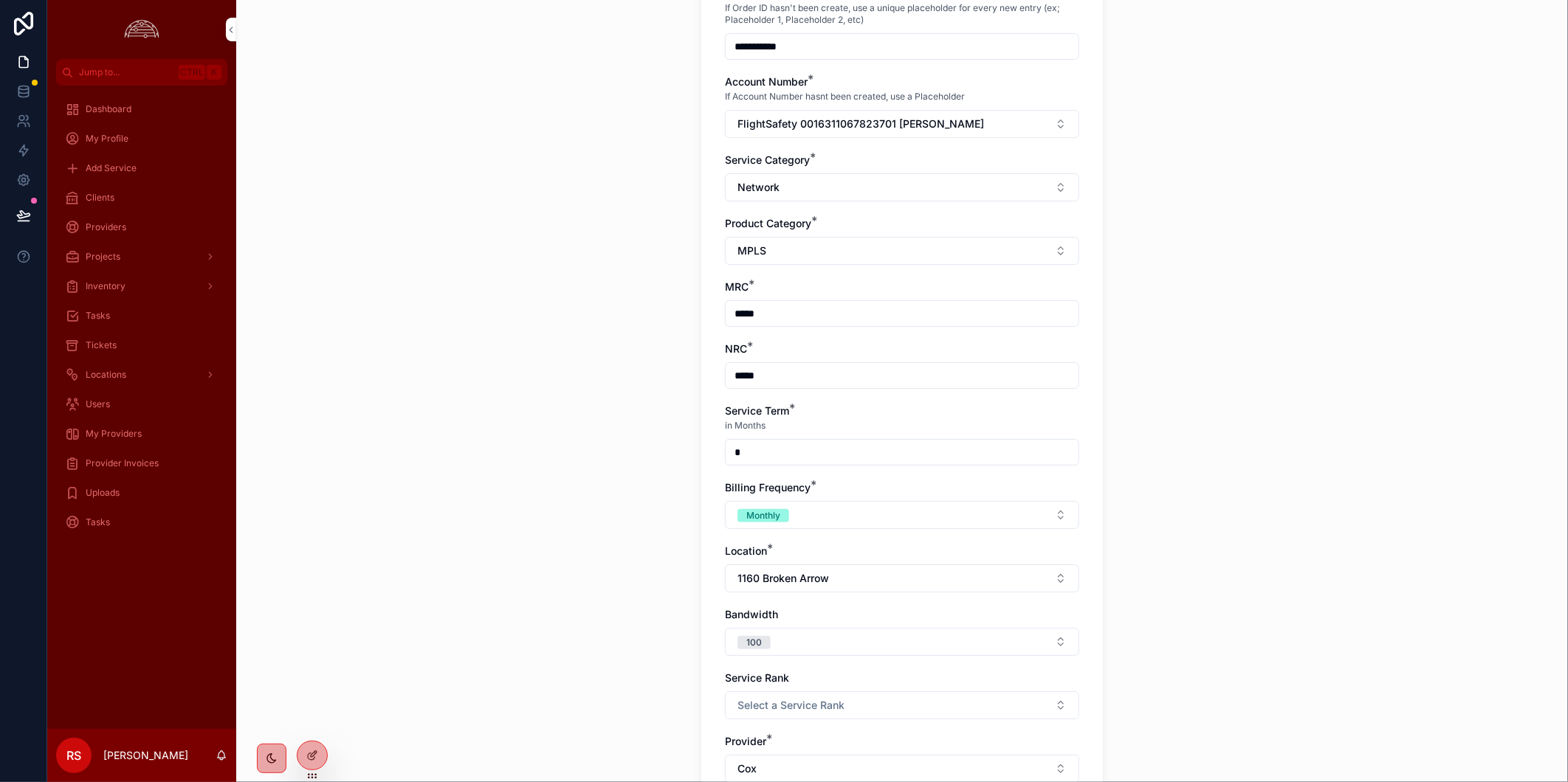
scroll to position [410, 0]
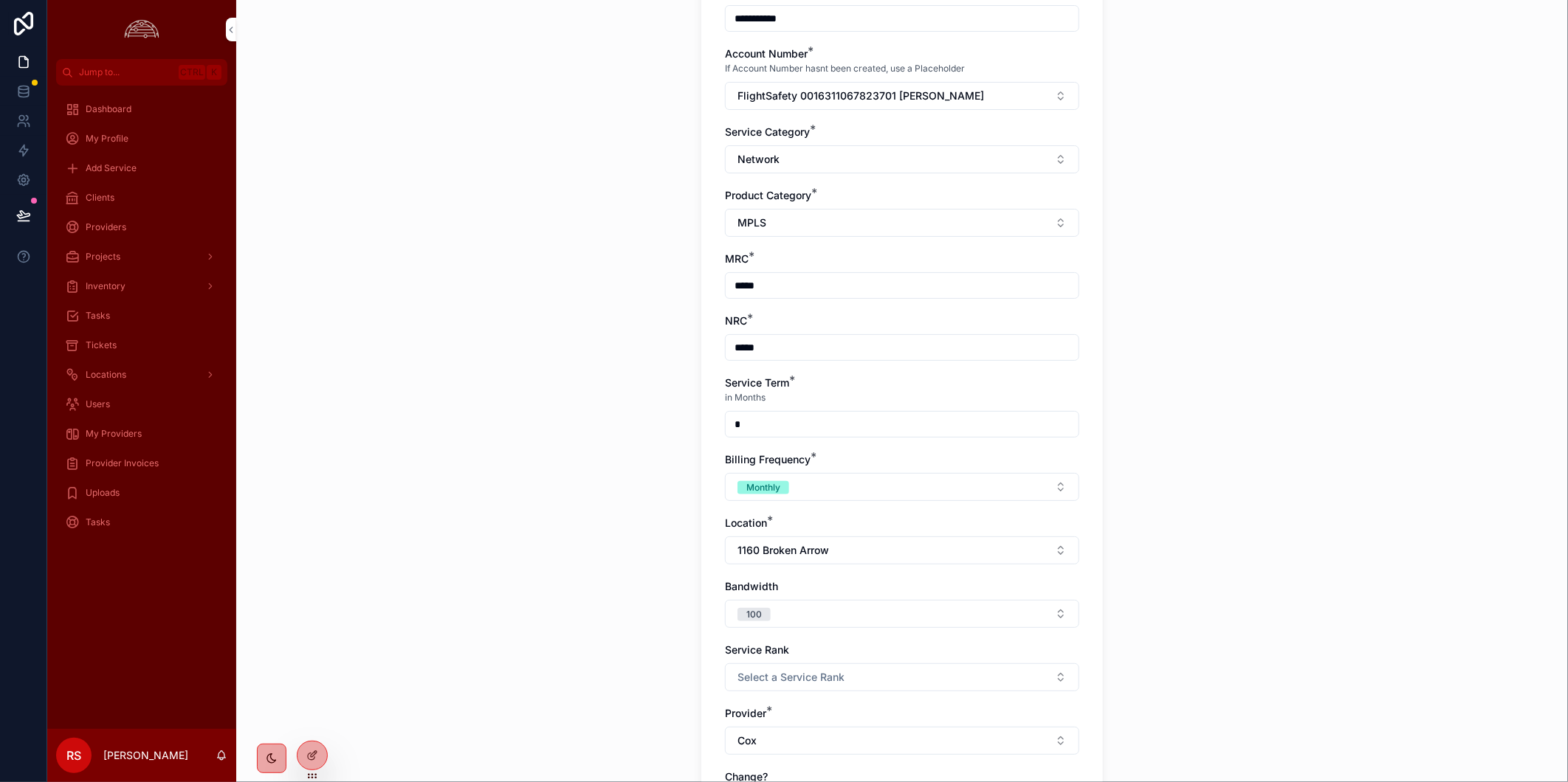
click at [1251, 541] on div "**********" at bounding box center [901, 391] width 1331 height 782
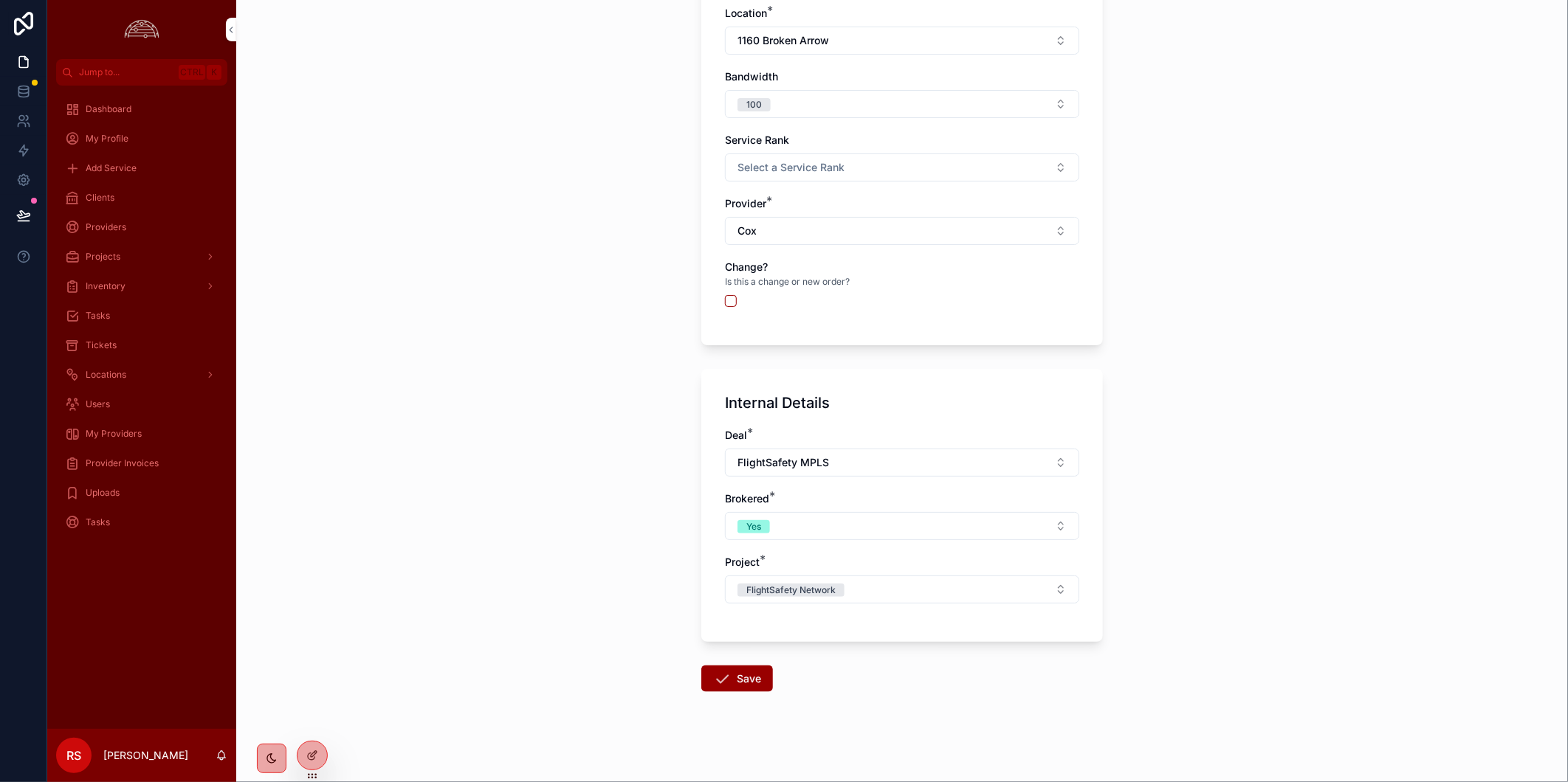
scroll to position [925, 0]
click at [851, 513] on button "Yes" at bounding box center [901, 522] width 354 height 28
click at [1359, 507] on div "**********" at bounding box center [901, 391] width 1331 height 782
click at [729, 519] on button "Yes" at bounding box center [901, 522] width 354 height 28
click at [803, 594] on div "No" at bounding box center [896, 602] width 205 height 22
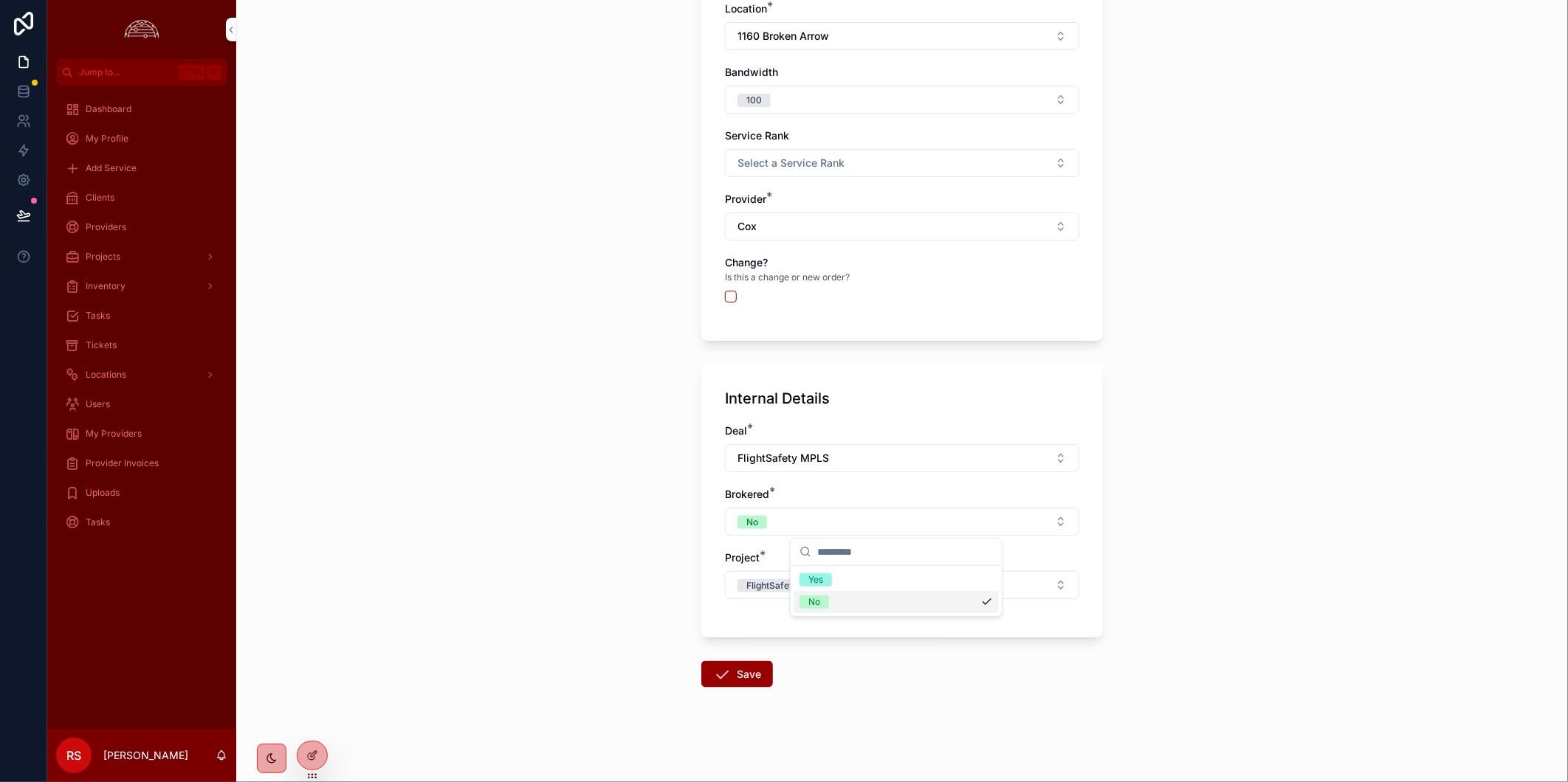
click at [805, 595] on div "No" at bounding box center [896, 602] width 205 height 22
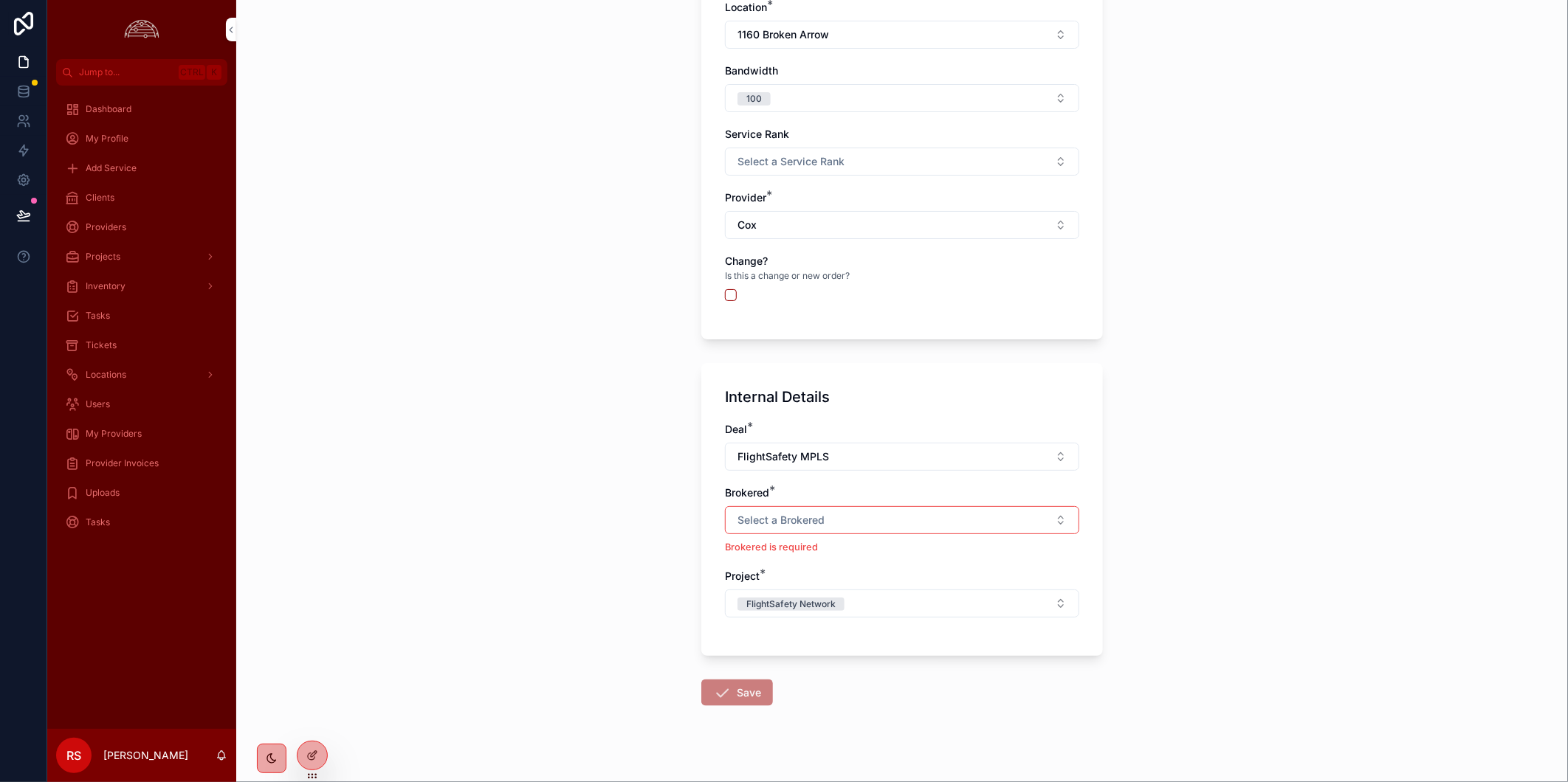
click at [751, 515] on span "Select a Brokered" at bounding box center [781, 521] width 87 height 15
click at [811, 595] on div "No" at bounding box center [814, 602] width 12 height 13
click at [731, 661] on button "Save" at bounding box center [737, 675] width 72 height 27
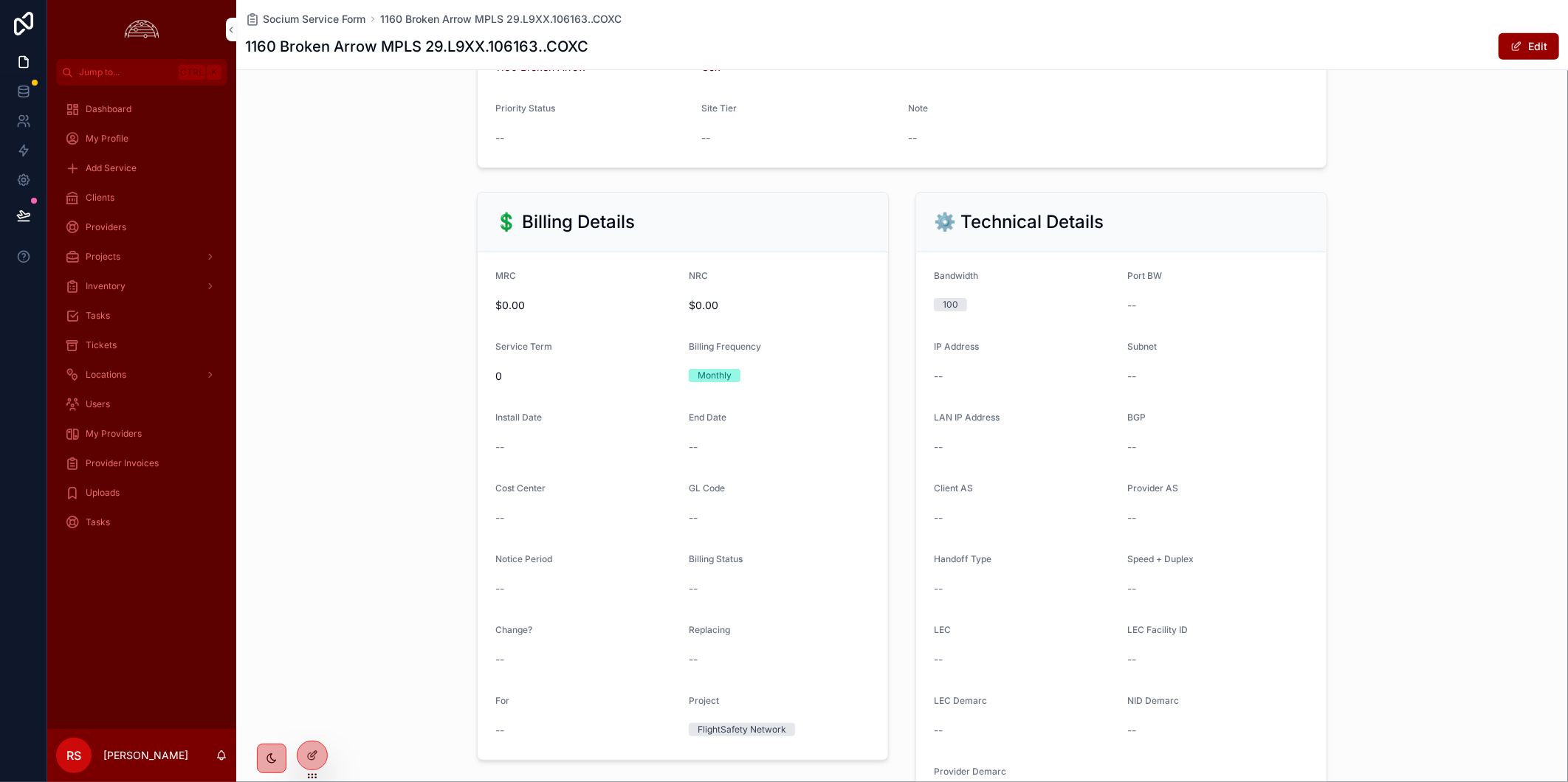
scroll to position [504, 0]
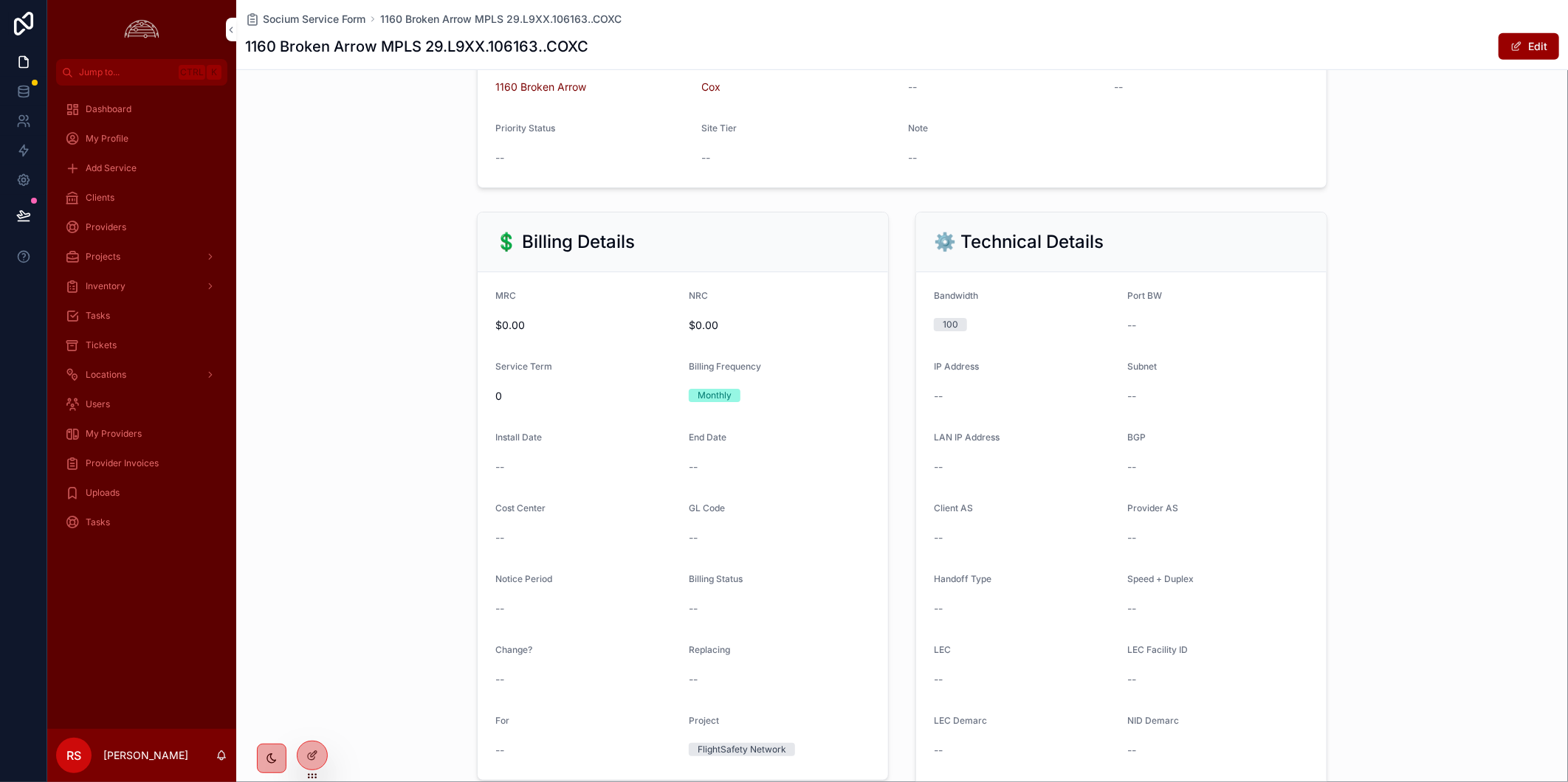
click at [1516, 56] on button "Edit" at bounding box center [1528, 47] width 61 height 27
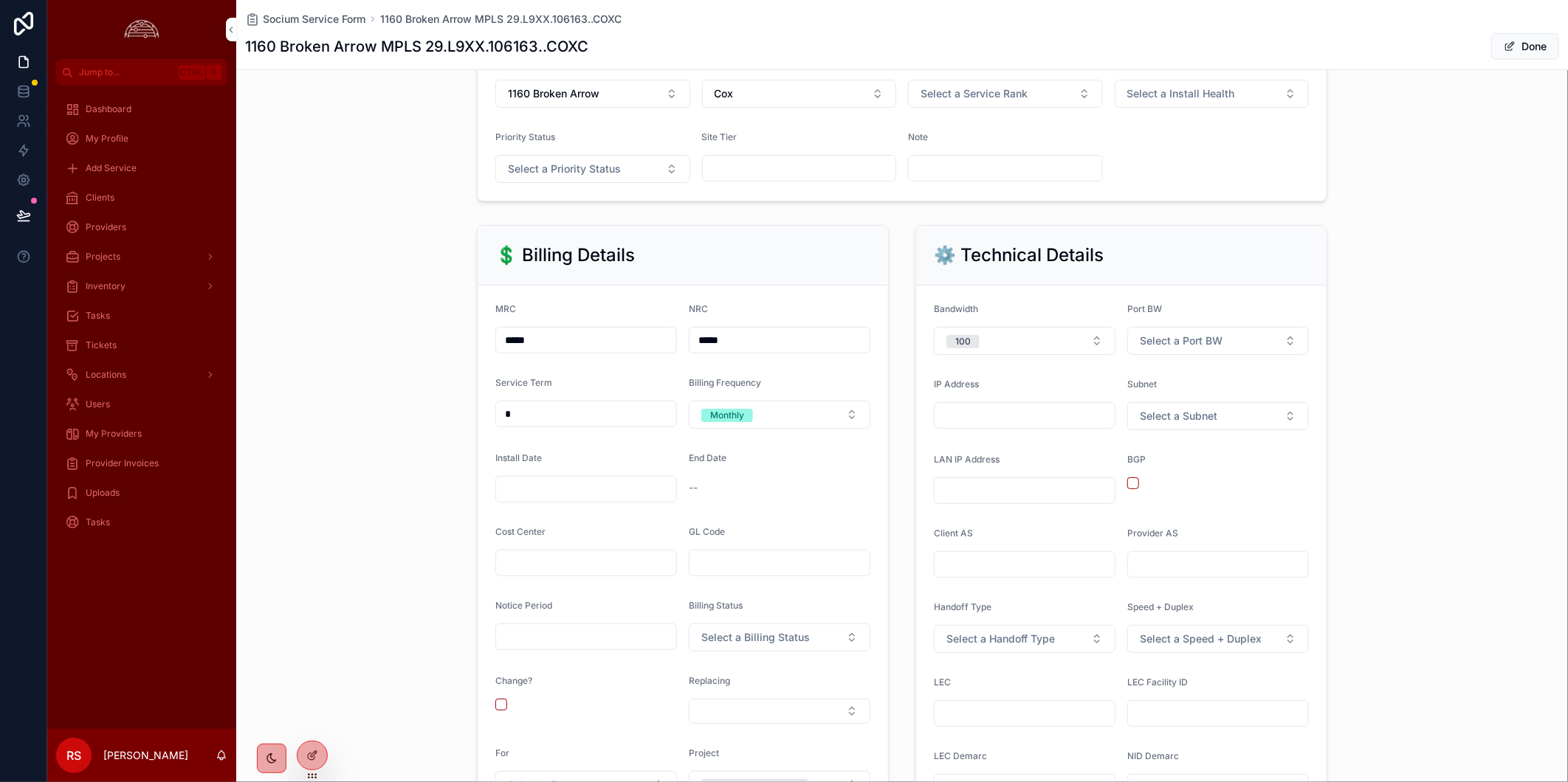
click at [1045, 724] on input "scrollable content" at bounding box center [1025, 713] width 180 height 21
type input "***"
click at [1027, 646] on span "Select a Handoff Type" at bounding box center [1001, 639] width 108 height 15
click at [1039, 755] on div "Ethernet" at bounding box center [1018, 755] width 205 height 22
click at [1506, 55] on button "Done" at bounding box center [1526, 47] width 68 height 27
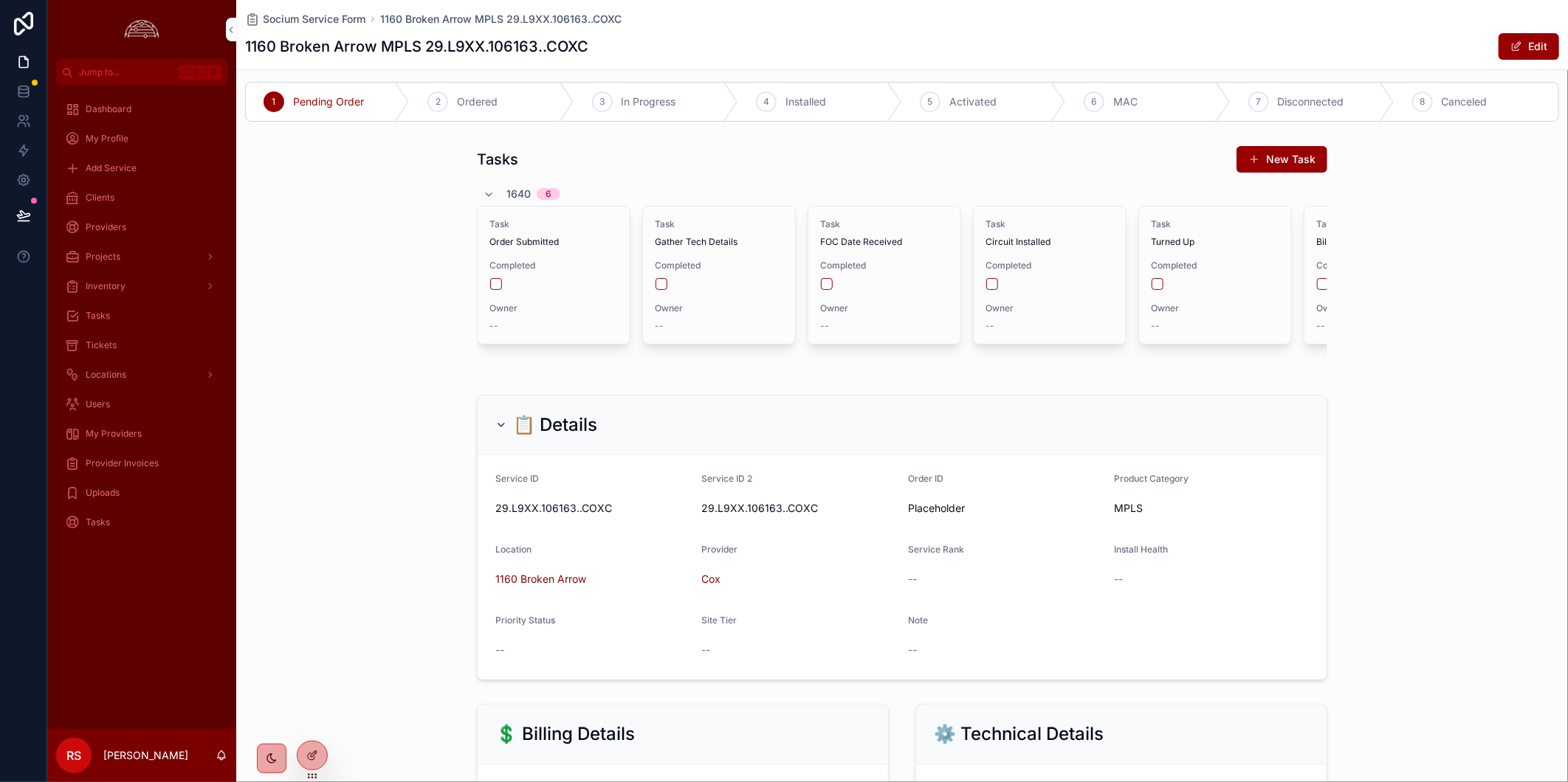
scroll to position [0, 0]
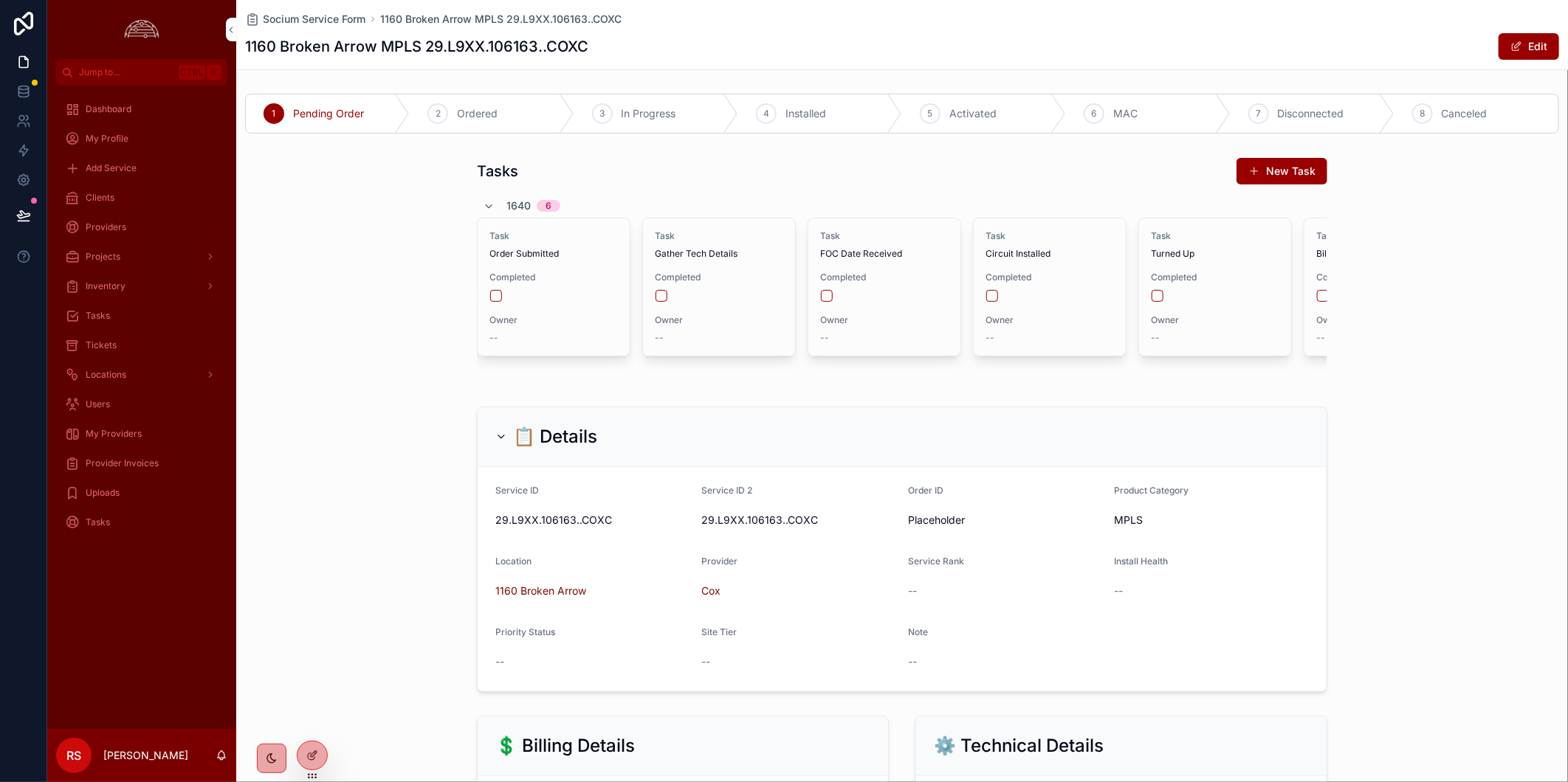
click at [918, 126] on div "5 Activated" at bounding box center [984, 113] width 164 height 38
click at [1066, 126] on div "6 MAC" at bounding box center [1147, 113] width 164 height 38
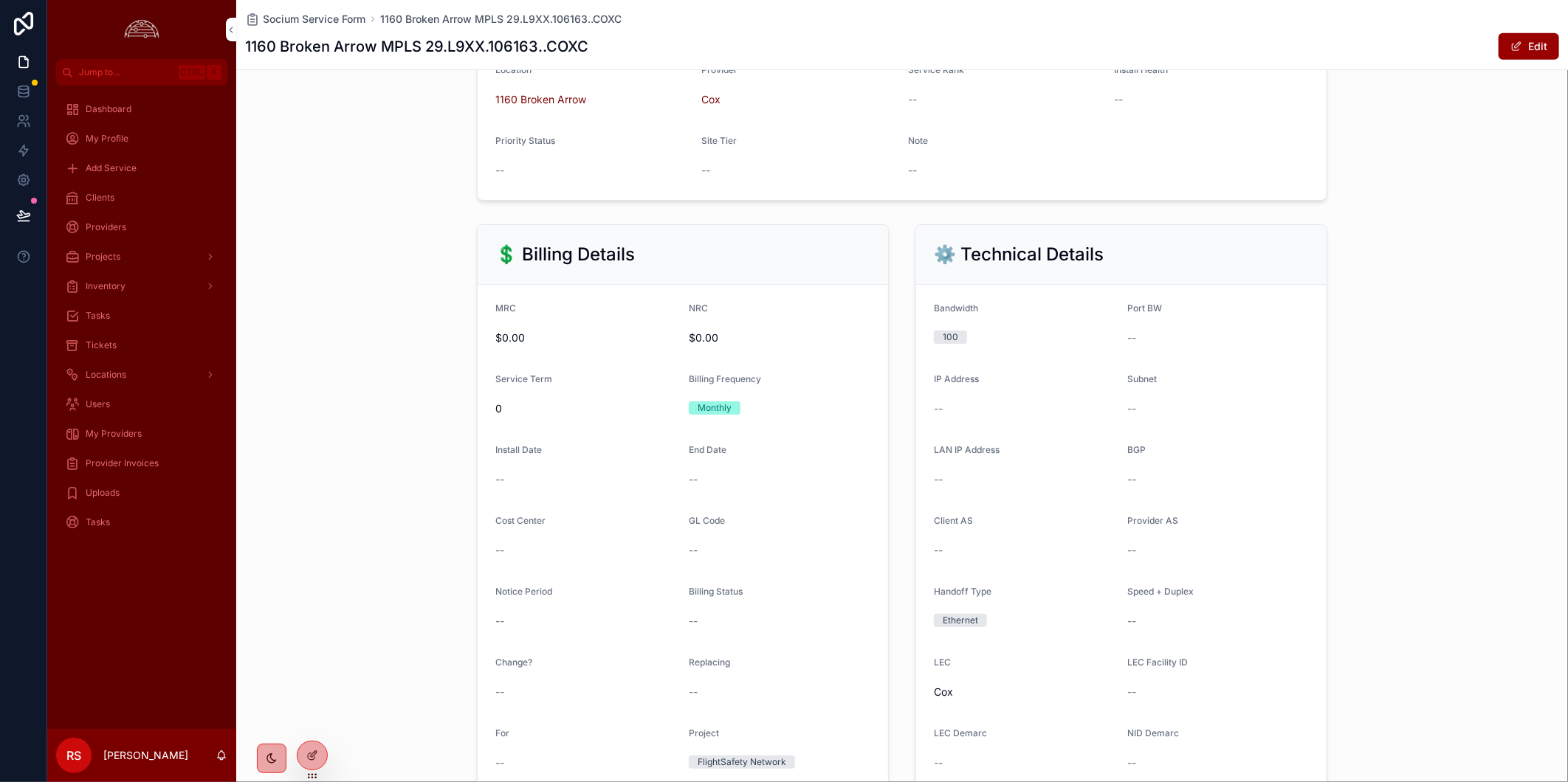
click at [476, 53] on h1 "1160 Broken Arrow MPLS 29.L9XX.106163..COXC" at bounding box center [417, 46] width 343 height 21
drag, startPoint x: 476, startPoint y: 53, endPoint x: 614, endPoint y: 42, distance: 138.4
click at [623, 41] on div "1160 Broken Arrow MPLS 29.L9XX.106163..COXC Edit" at bounding box center [901, 47] width 1314 height 28
drag, startPoint x: 607, startPoint y: 47, endPoint x: 427, endPoint y: 55, distance: 180.2
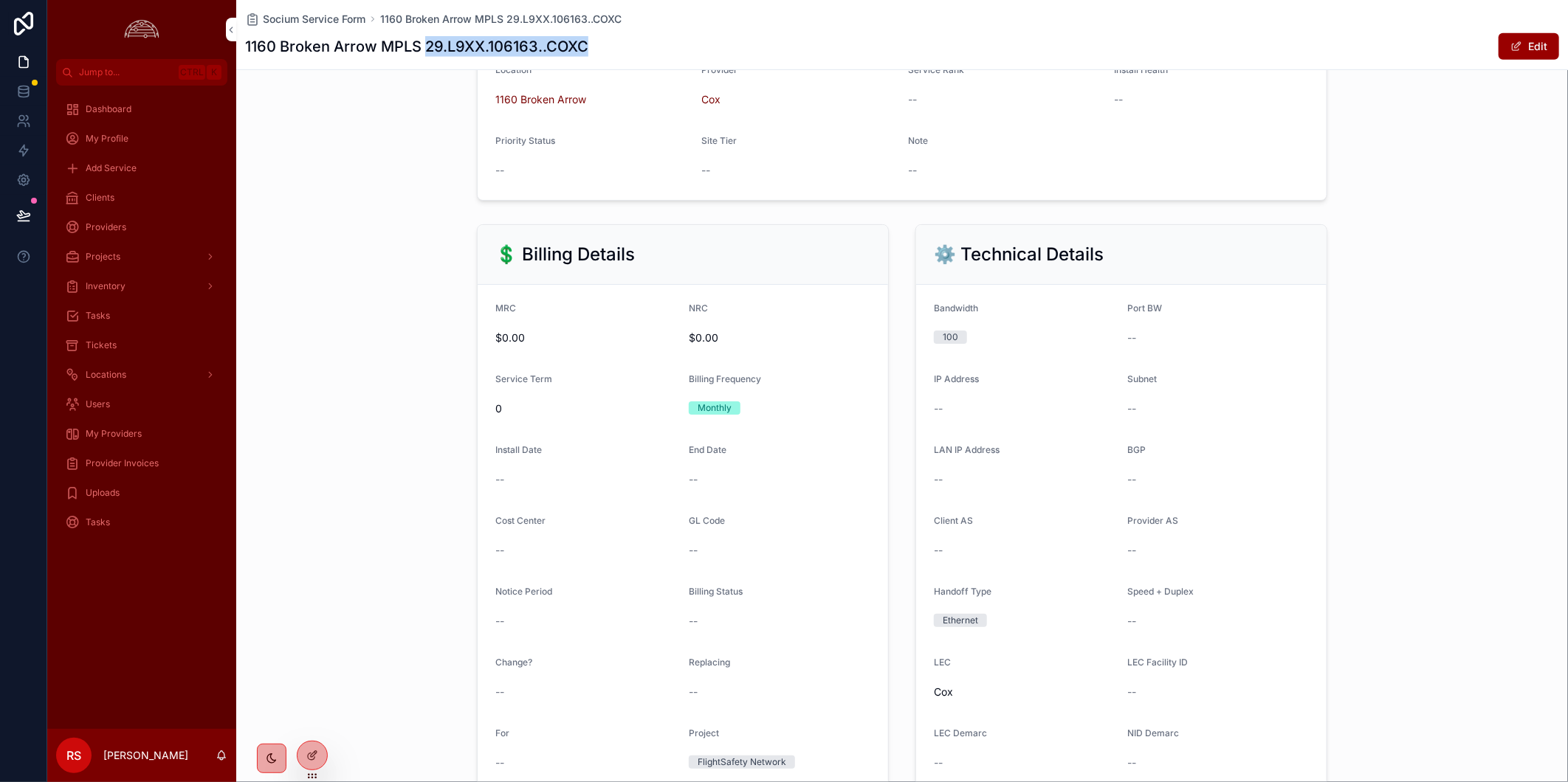
click at [427, 55] on div "1160 Broken Arrow MPLS 29.L9XX.106163..COXC Edit" at bounding box center [901, 47] width 1314 height 28
copy h1 "29.L9XX.106163..COXC"
drag, startPoint x: 394, startPoint y: 197, endPoint x: 257, endPoint y: 166, distance: 140.5
click at [392, 197] on div "📋 Details Service ID 29.L9XX.106163..COXC Service ID 2 29.L9XX.106163..COXC Ord…" at bounding box center [901, 57] width 1331 height 297
click at [151, 197] on div "Clients" at bounding box center [142, 197] width 153 height 23
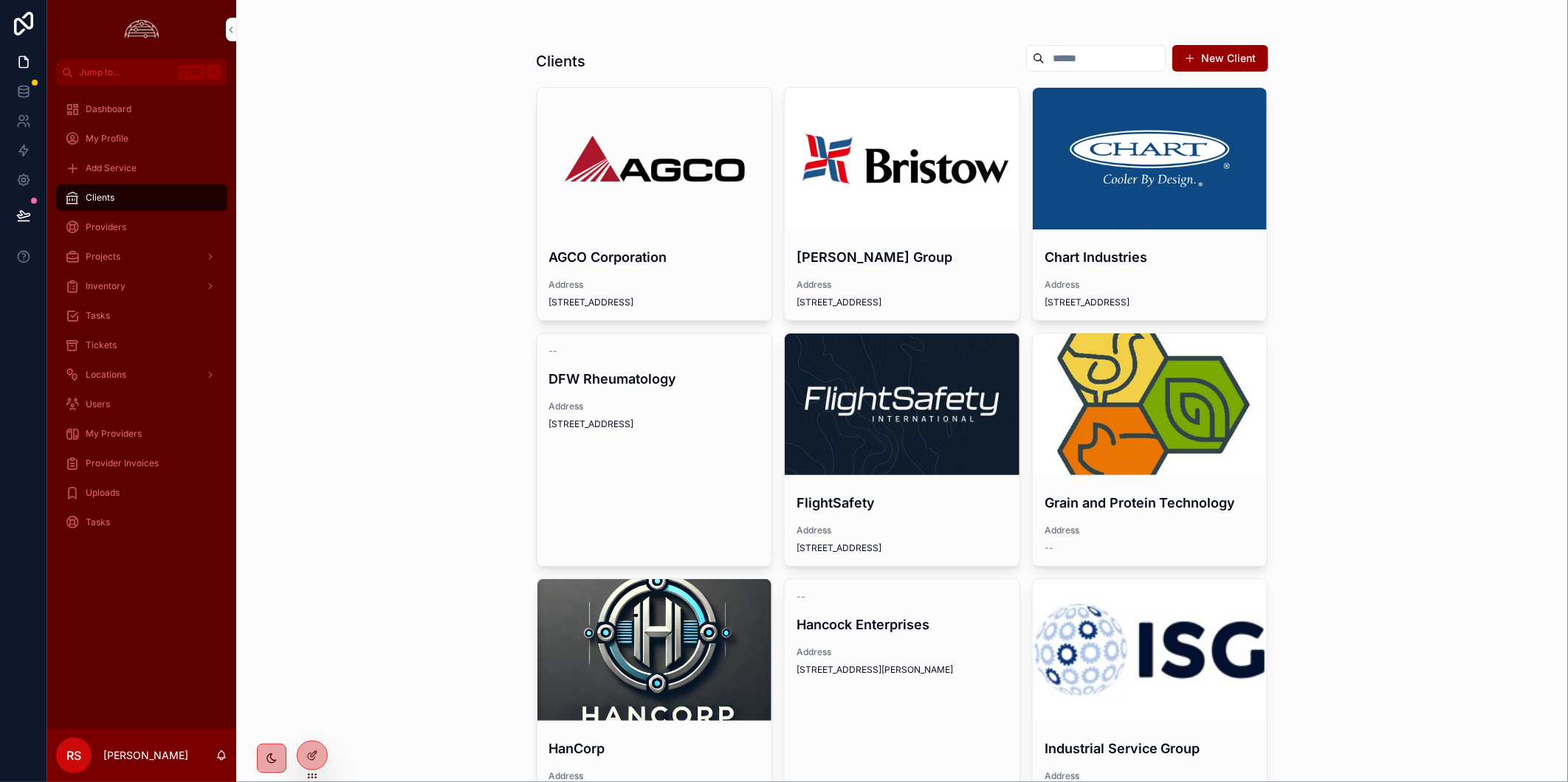
click at [922, 375] on div "scrollable content" at bounding box center [902, 404] width 235 height 142
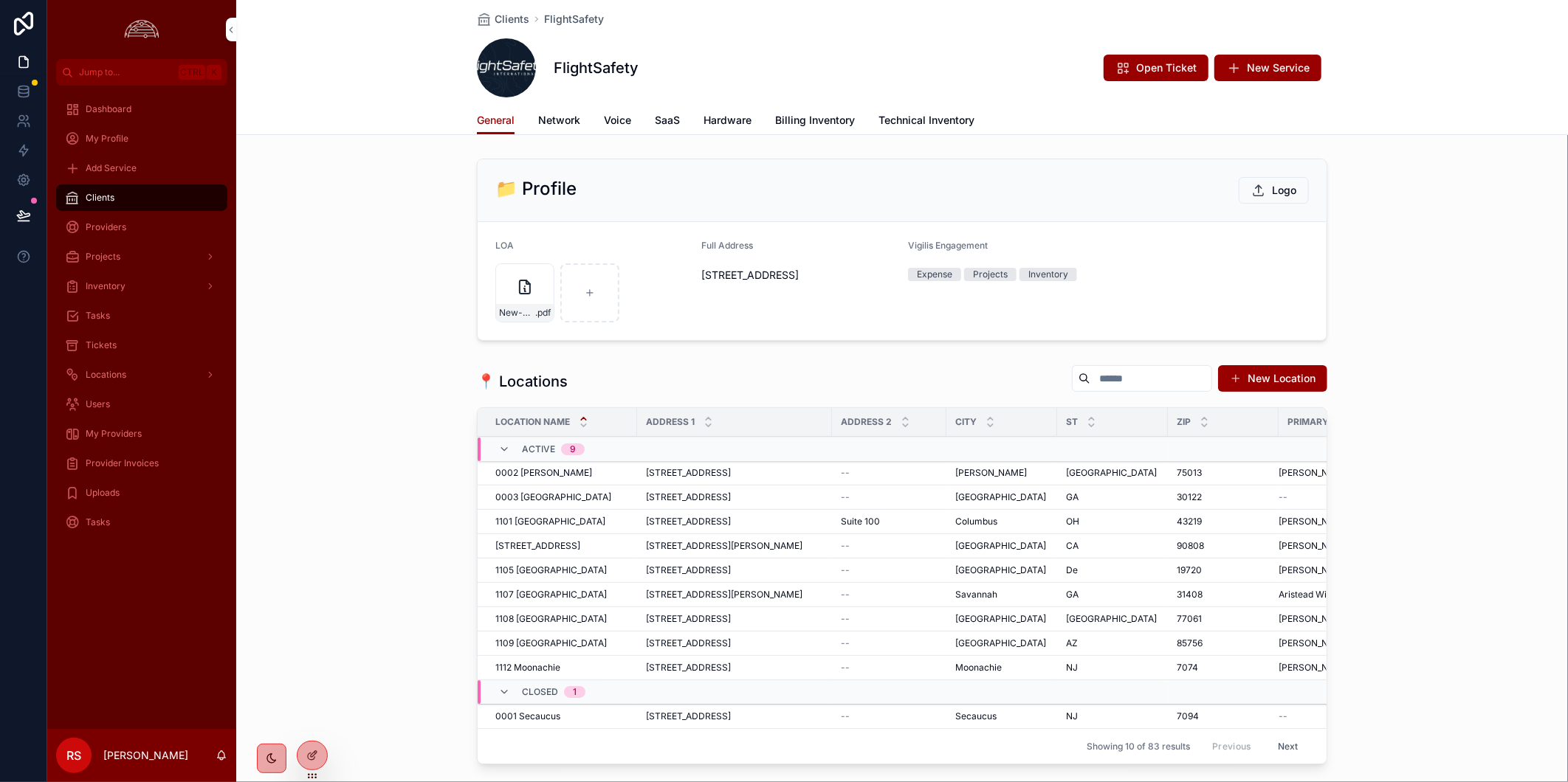
click at [1301, 70] on span "New Service" at bounding box center [1277, 68] width 62 height 15
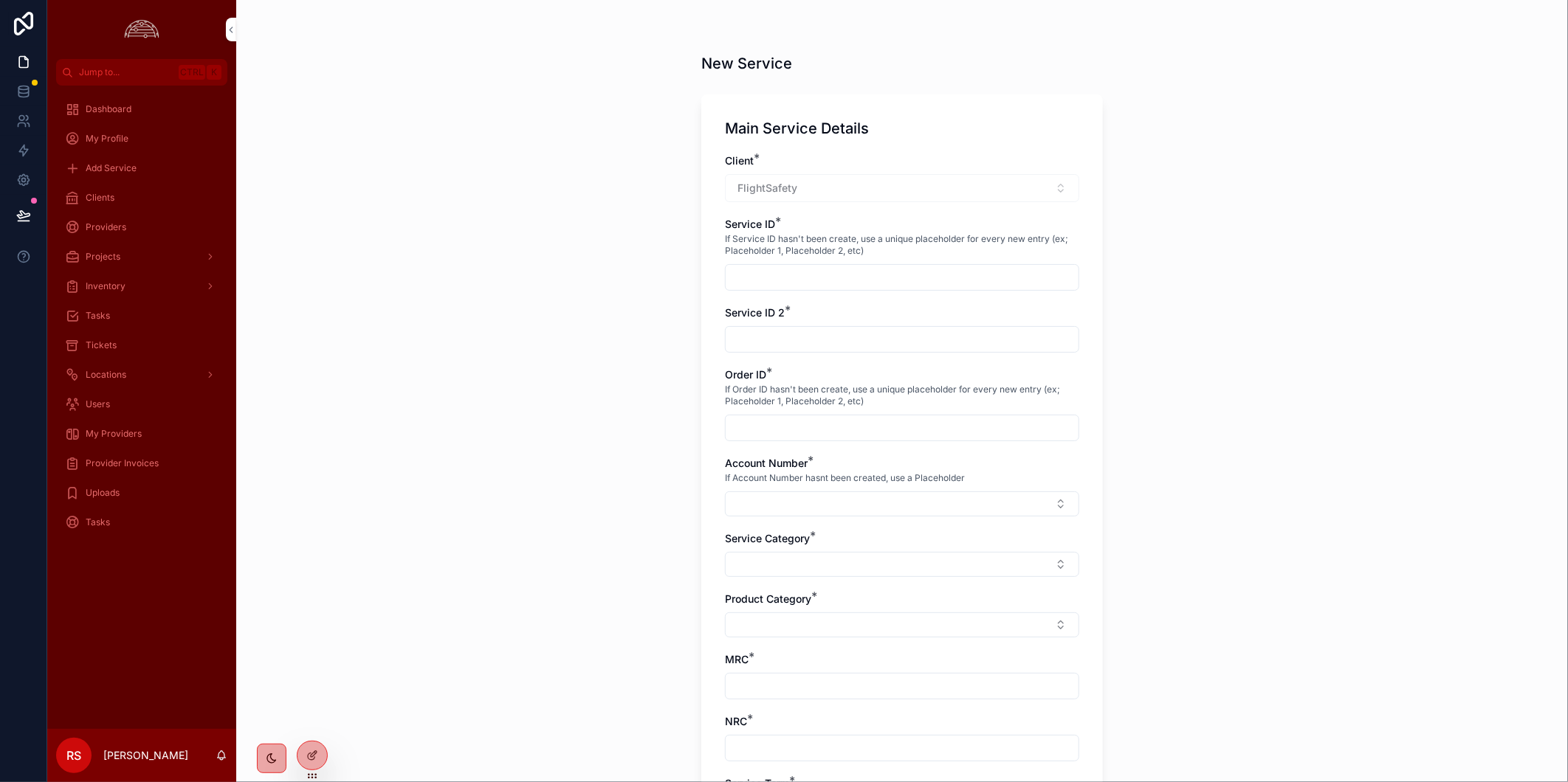
click at [142, 201] on div "Clients" at bounding box center [142, 197] width 153 height 23
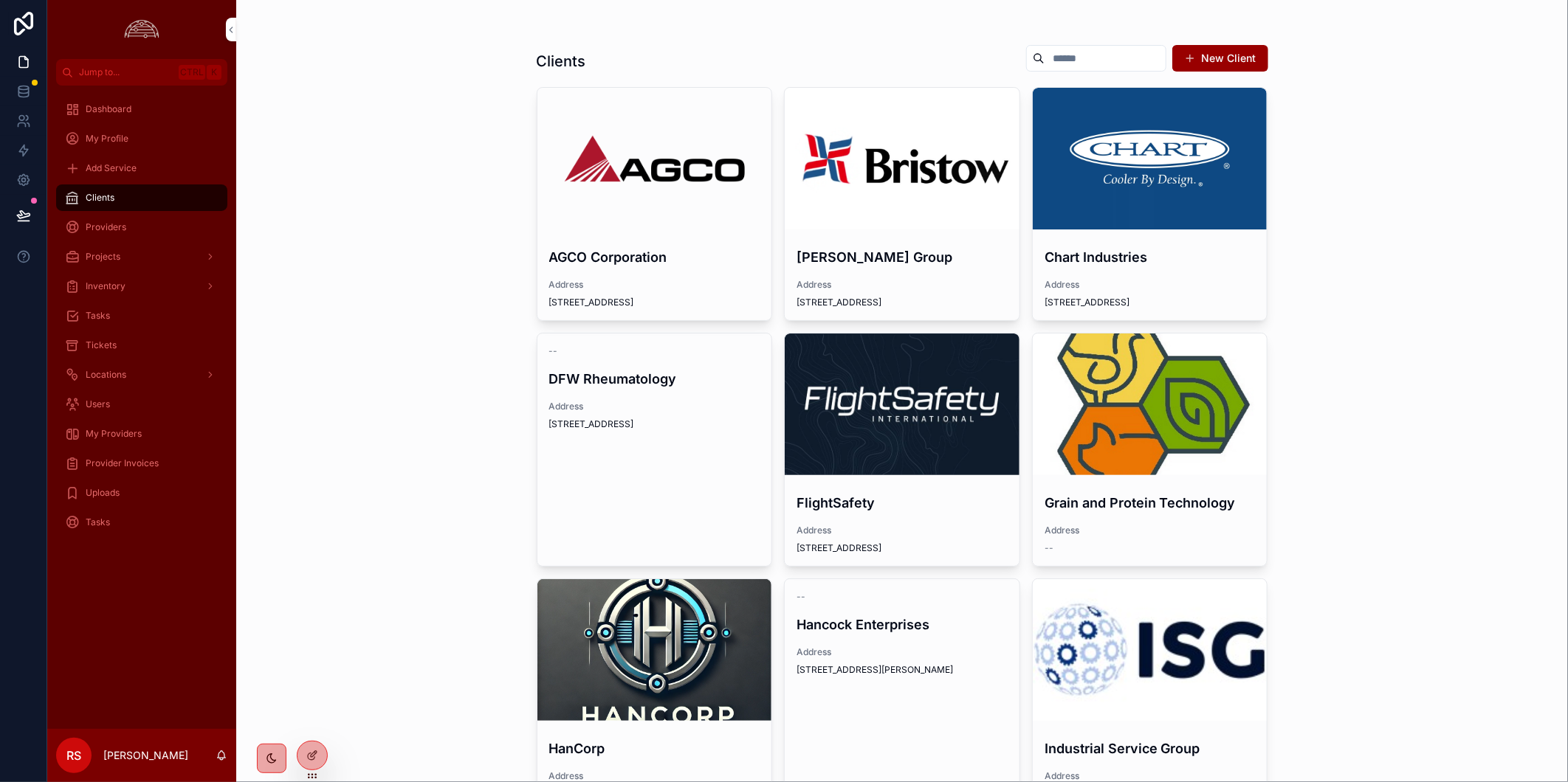
click at [0, 0] on div "scrollable content" at bounding box center [0, 0] width 0 height 0
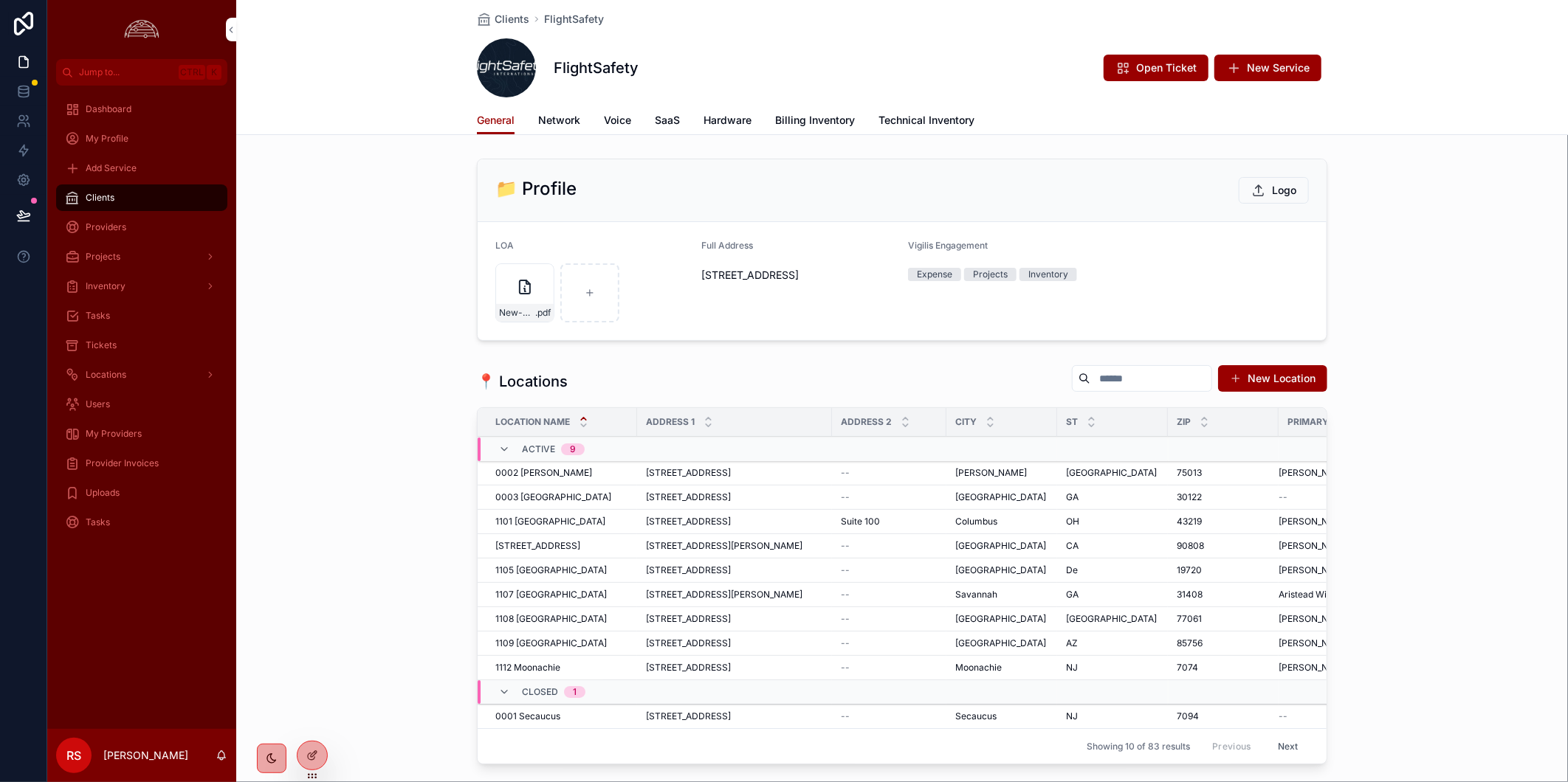
click at [1164, 62] on span "Open Ticket" at bounding box center [1166, 68] width 61 height 15
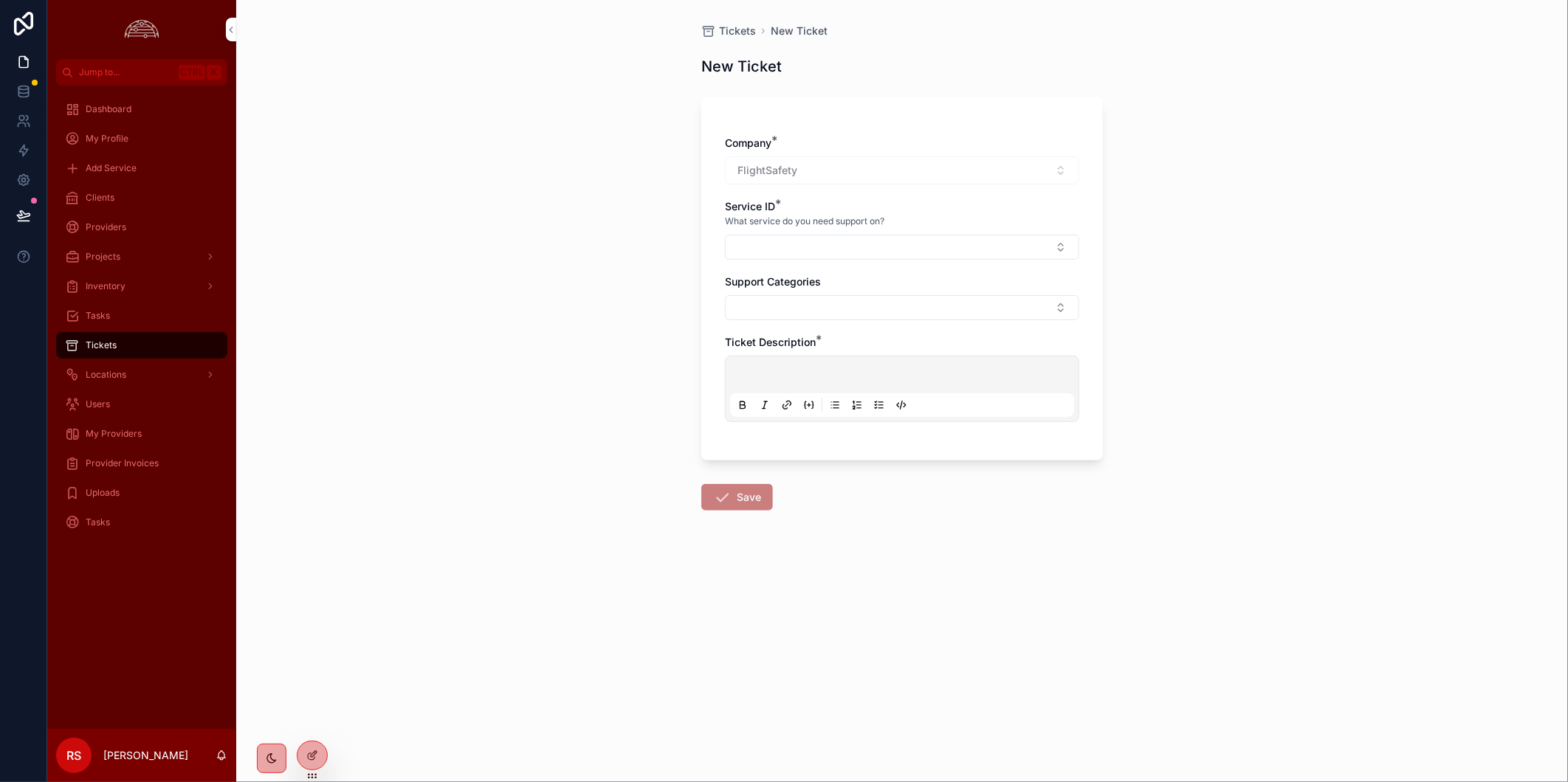
click at [827, 242] on button "Select Button" at bounding box center [901, 247] width 354 height 25
type input "**********"
click at [1414, 356] on div "Tickets New Ticket New Ticket Company * FlightSafety Service ID * What service …" at bounding box center [901, 391] width 1331 height 782
click at [931, 247] on button "Select Button" at bounding box center [901, 247] width 354 height 25
click at [926, 317] on span "1160 Broken Arrow MPLS 29.L9XX.106163..COXC" at bounding box center [893, 313] width 176 height 29
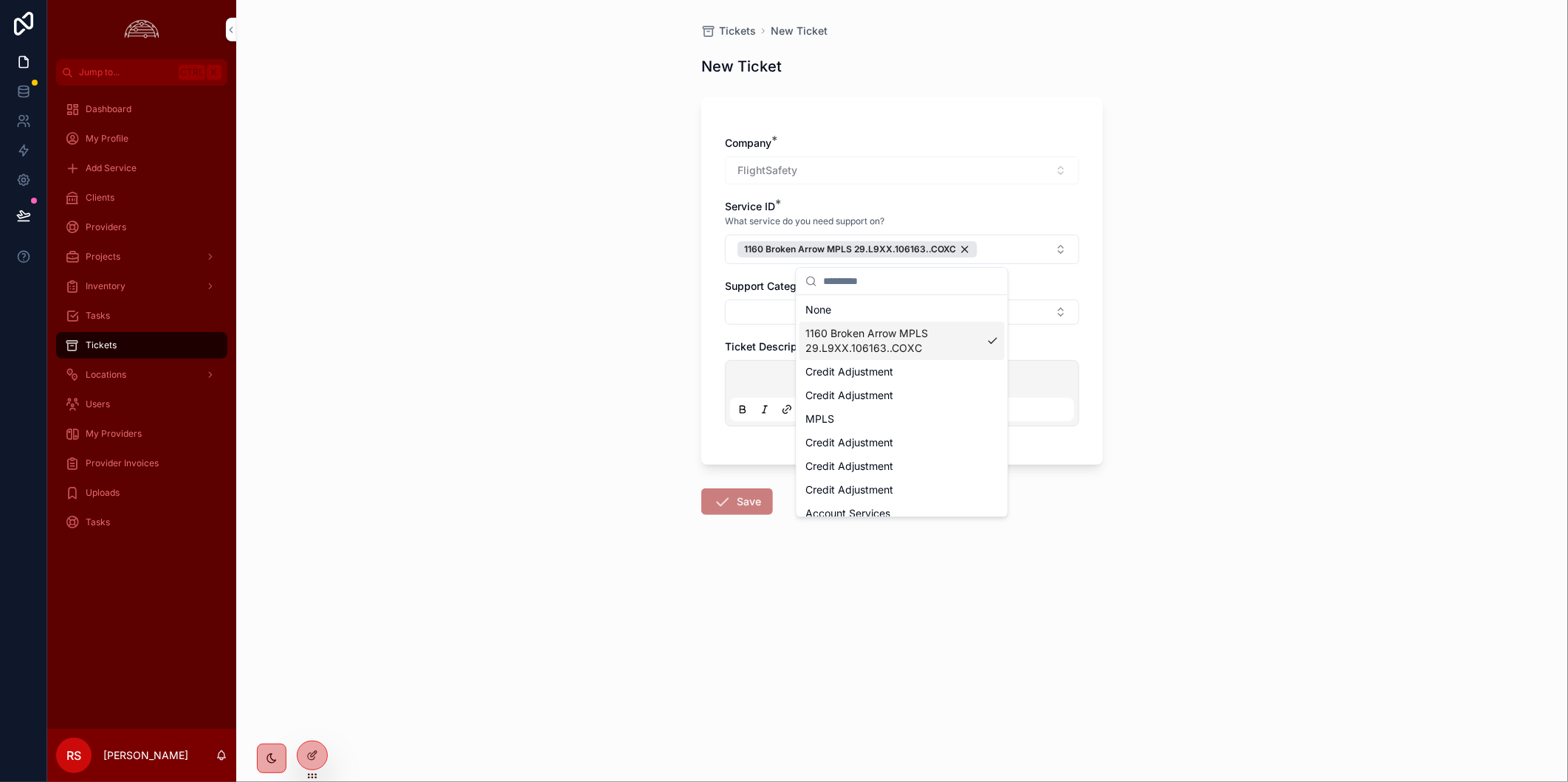
click at [1278, 332] on div "Tickets New Ticket New Ticket Company * FlightSafety Service ID * What service …" at bounding box center [901, 391] width 1331 height 782
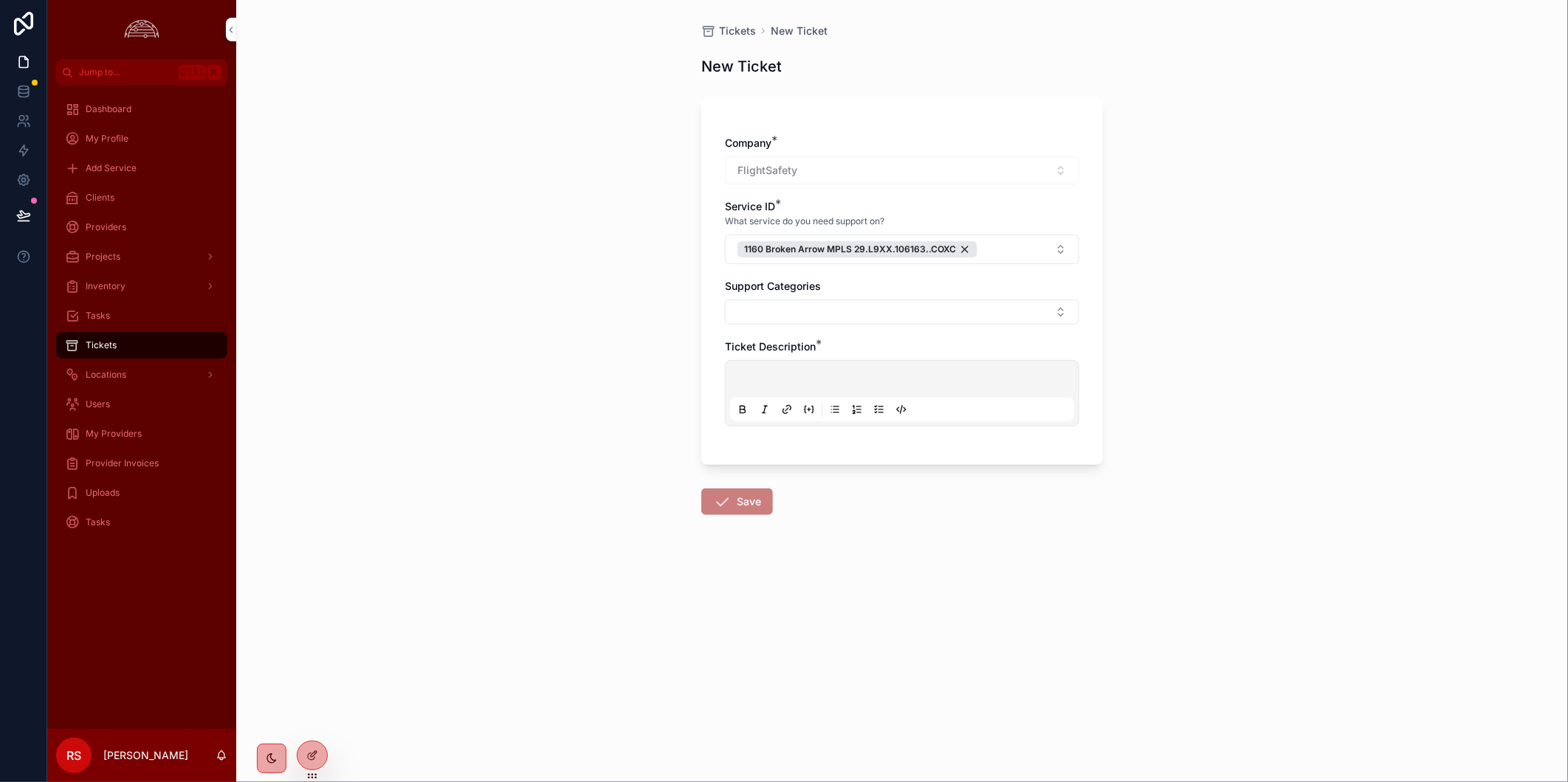
click at [965, 314] on button "Select Button" at bounding box center [901, 312] width 354 height 25
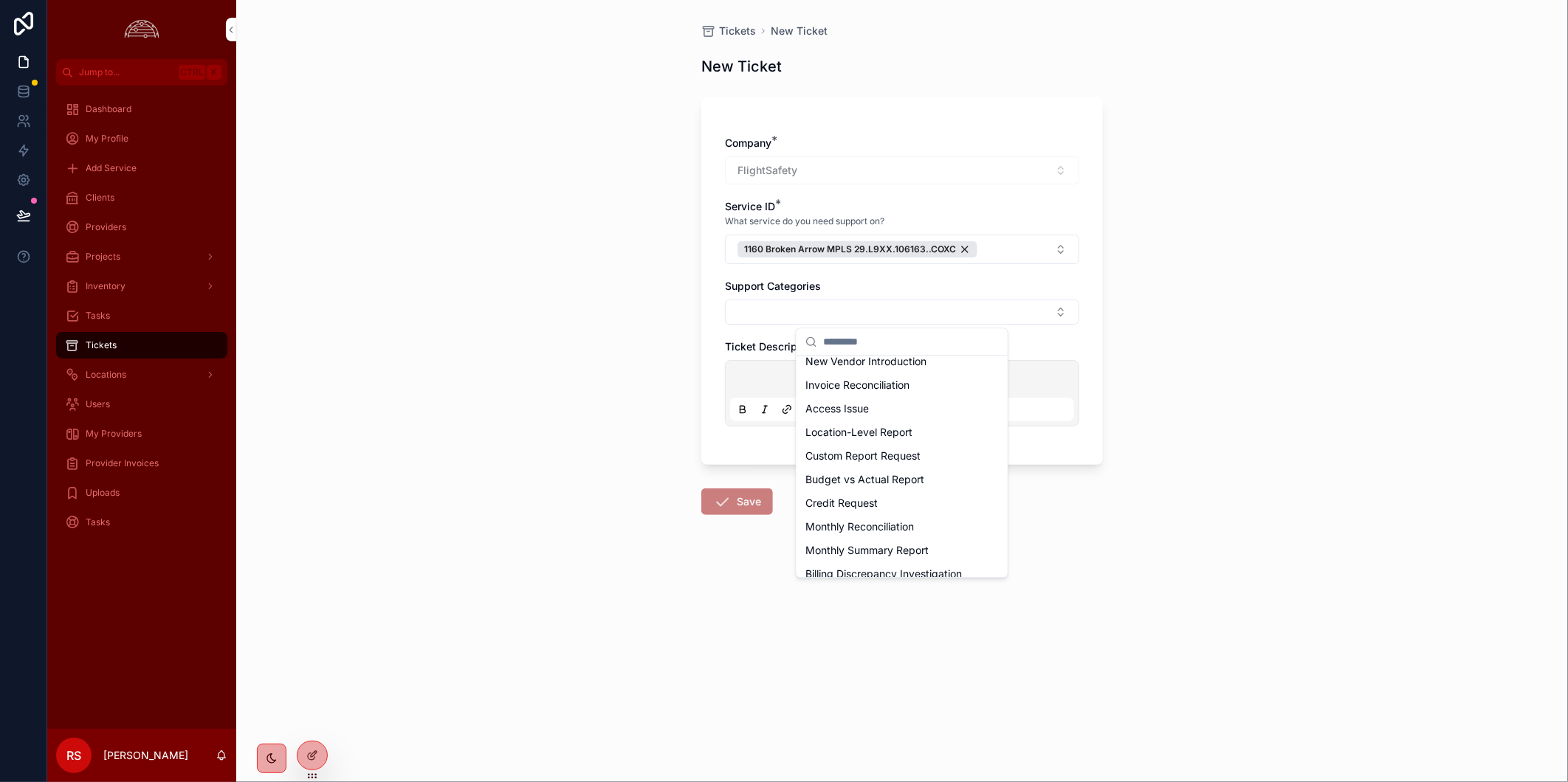
scroll to position [633, 0]
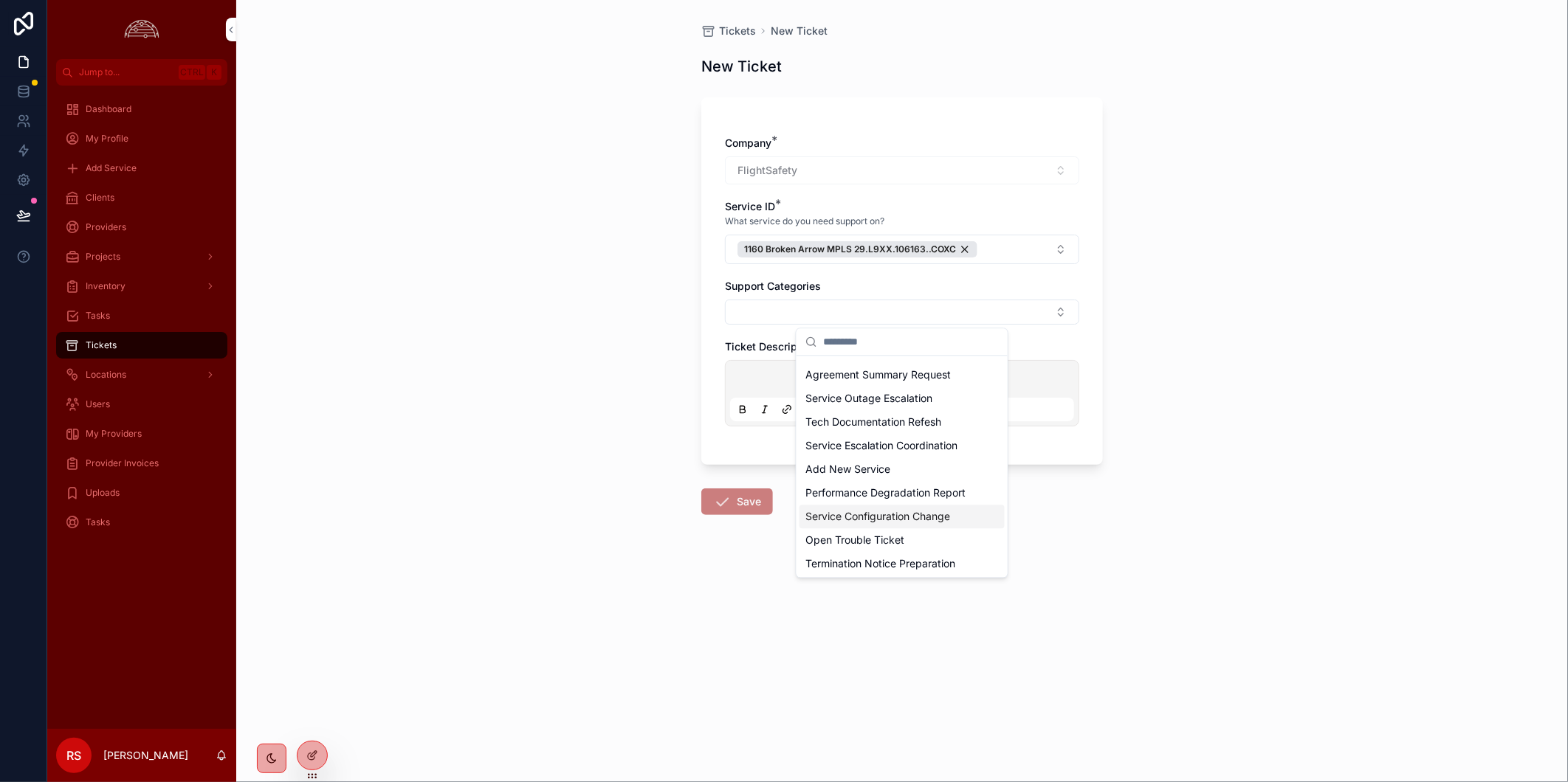
drag, startPoint x: 921, startPoint y: 517, endPoint x: 991, endPoint y: 492, distance: 74.3
click at [921, 517] on span "Service Configuration Change" at bounding box center [878, 516] width 145 height 15
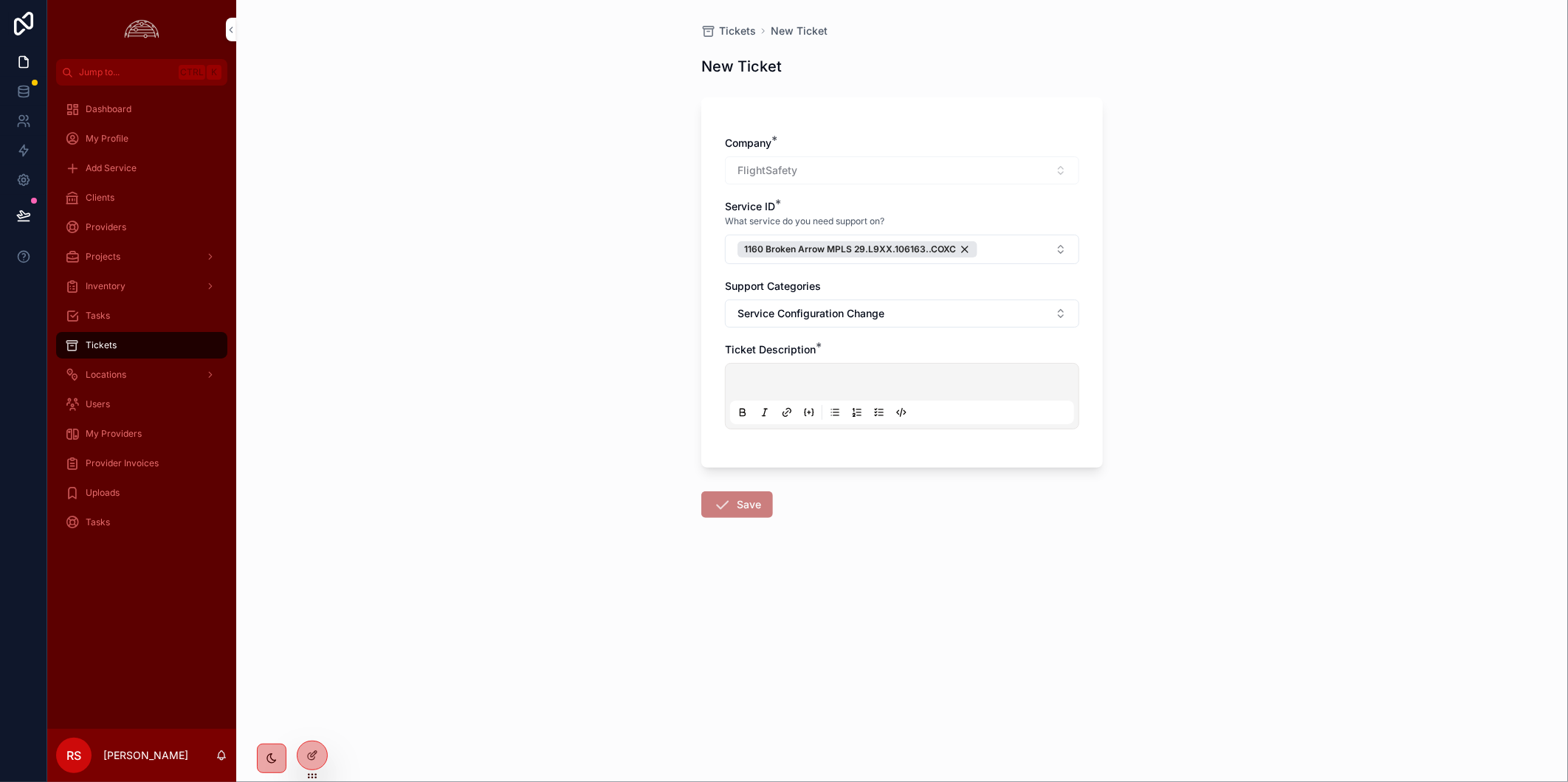
click at [945, 305] on button "Service Configuration Change" at bounding box center [901, 314] width 354 height 28
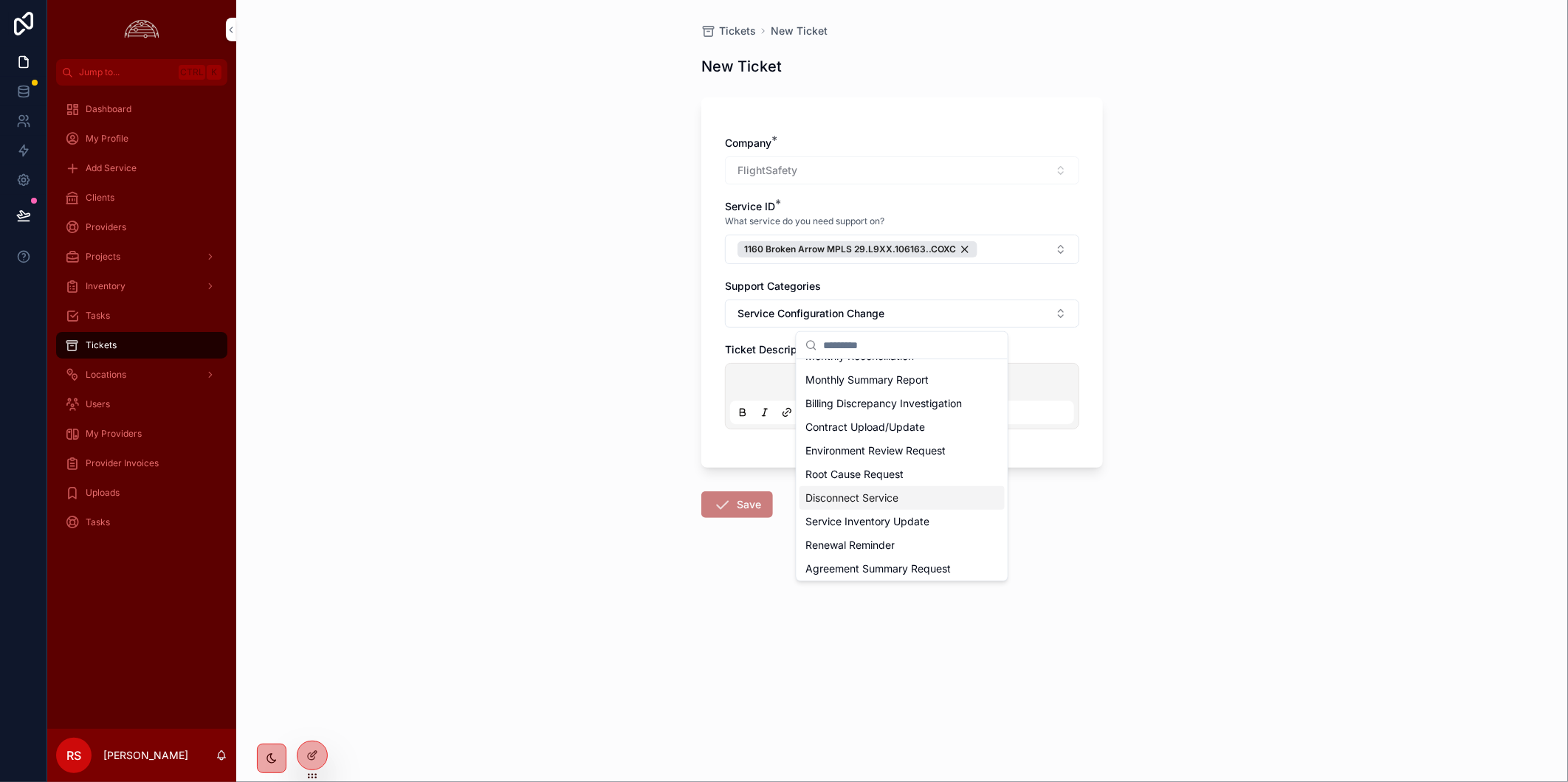
scroll to position [573, 0]
click at [886, 490] on span "Service Outage Escalation" at bounding box center [869, 486] width 127 height 15
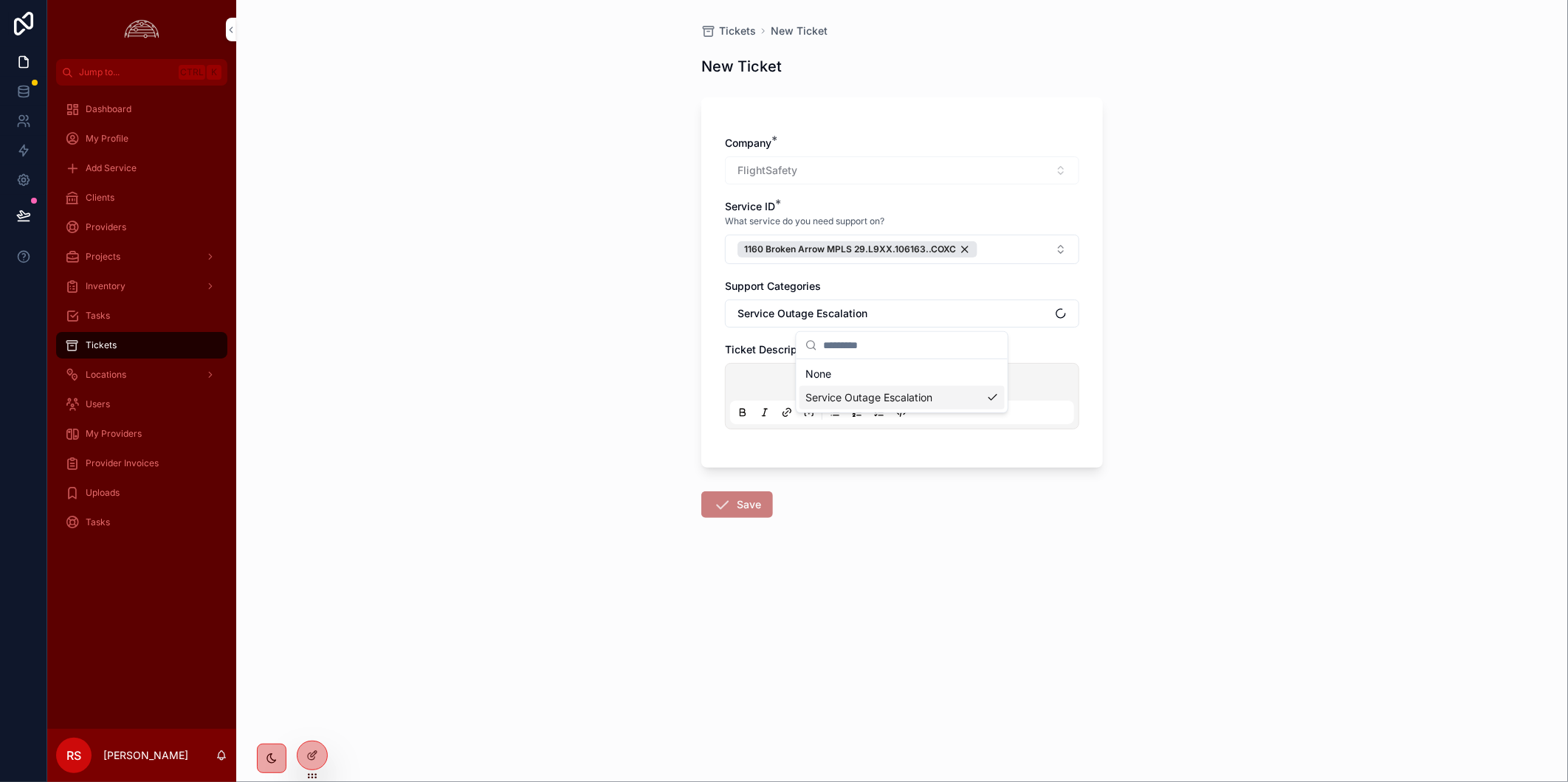
scroll to position [0, 0]
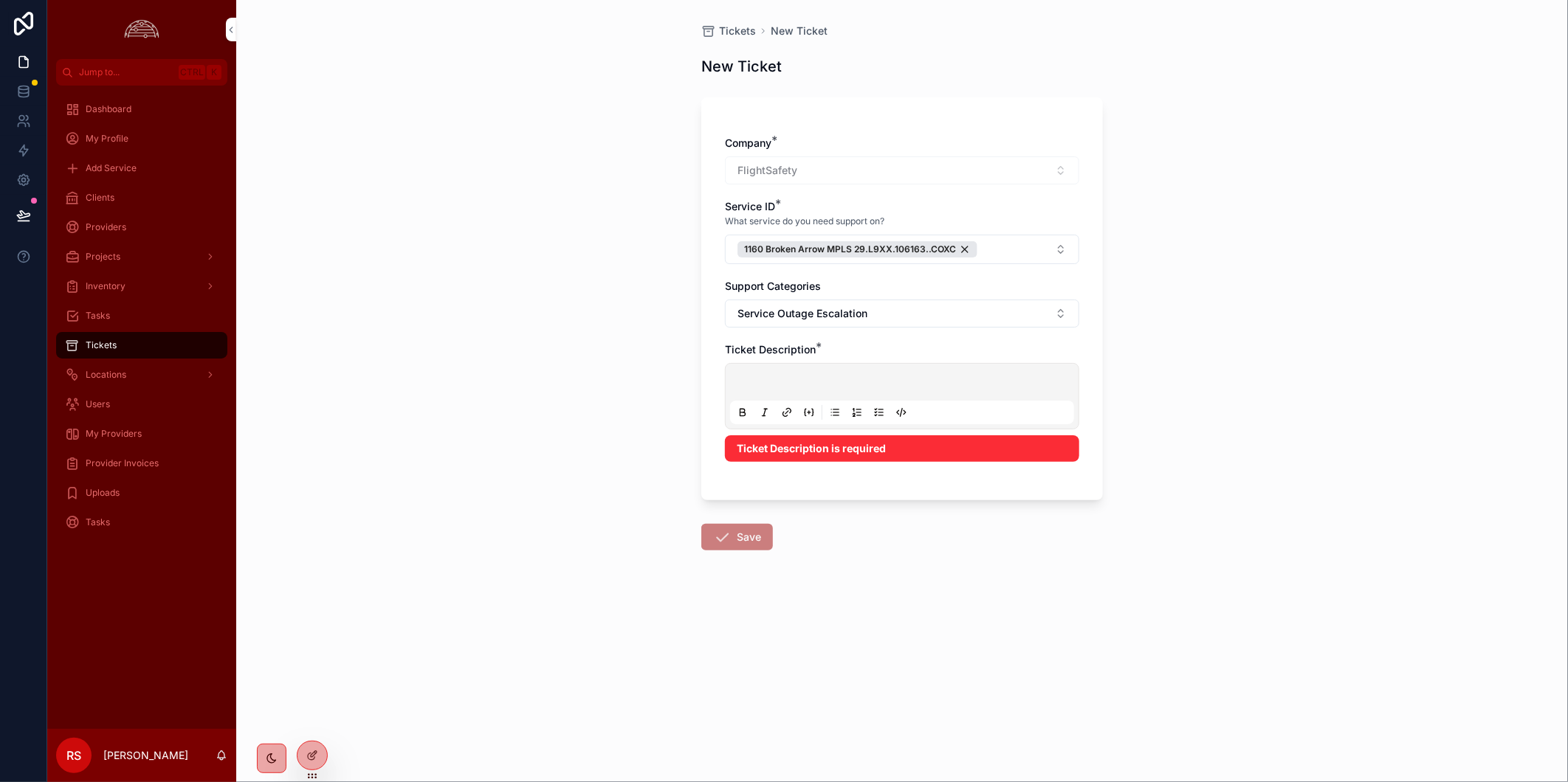
click at [890, 391] on p "scrollable content" at bounding box center [905, 385] width 344 height 15
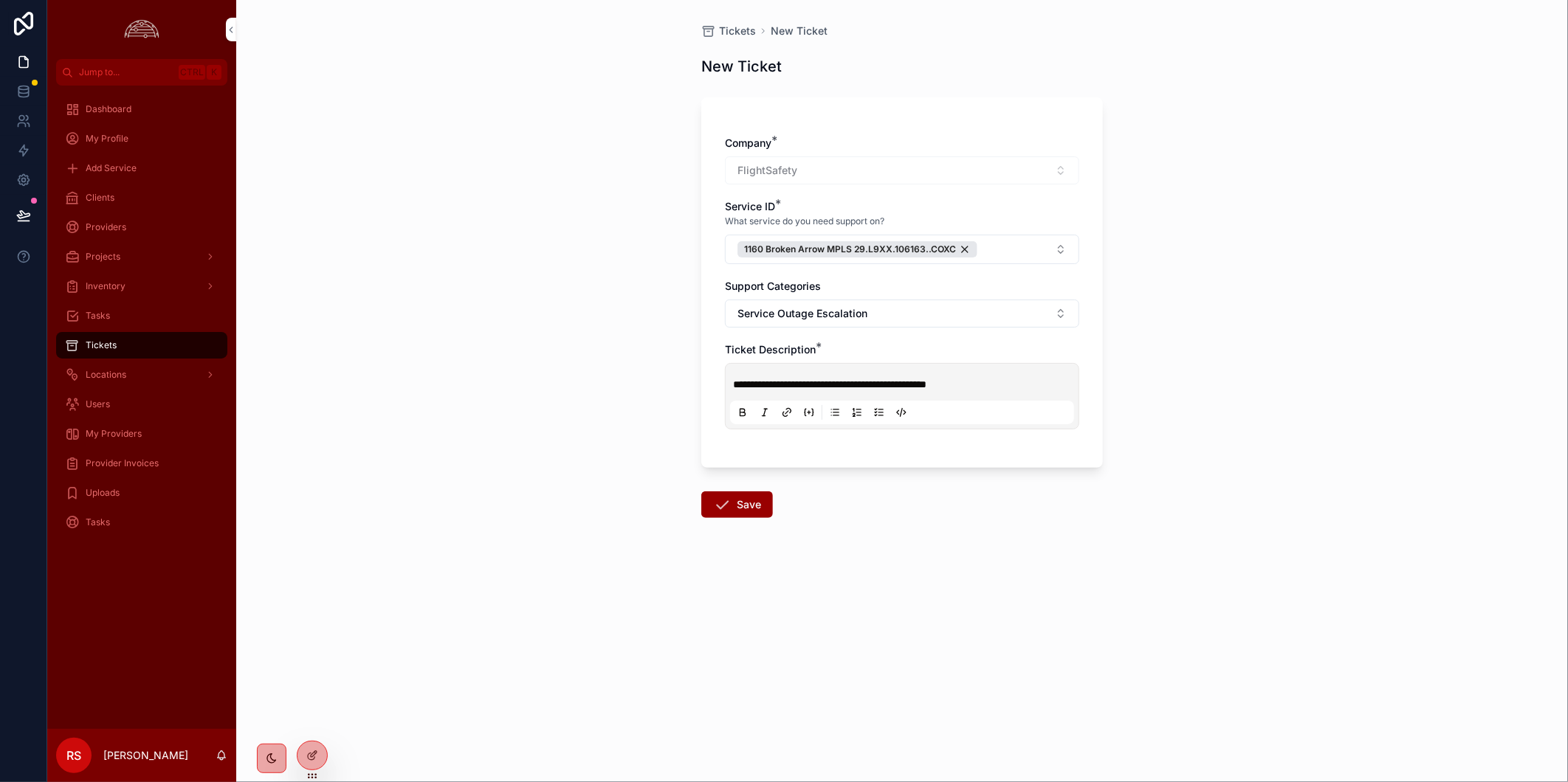
click at [746, 501] on button "Save" at bounding box center [737, 505] width 72 height 27
click at [746, 501] on span "Save" at bounding box center [737, 505] width 72 height 27
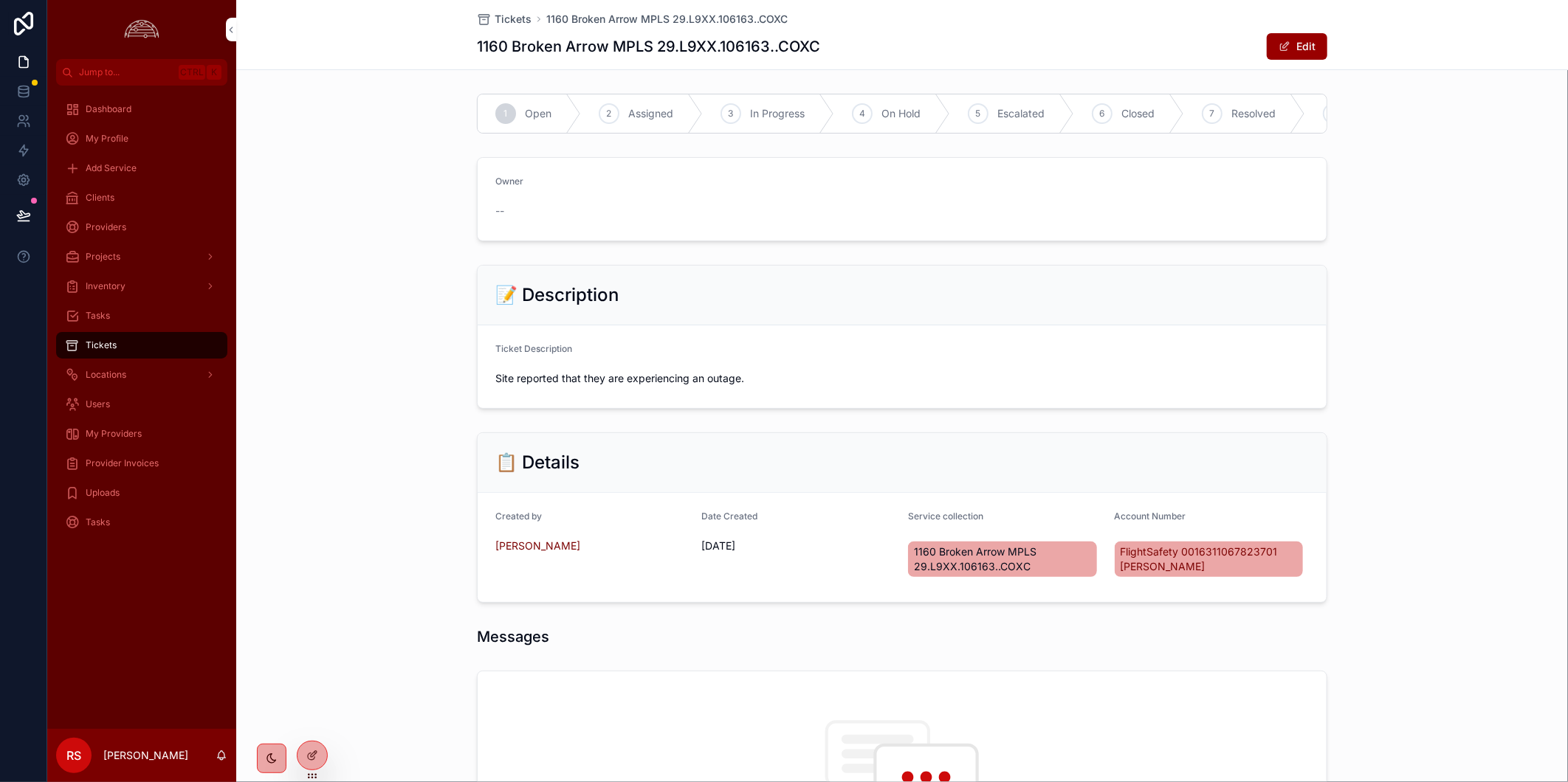
click at [762, 116] on span "In Progress" at bounding box center [777, 114] width 55 height 15
click at [1306, 52] on button "Edit" at bounding box center [1296, 47] width 61 height 27
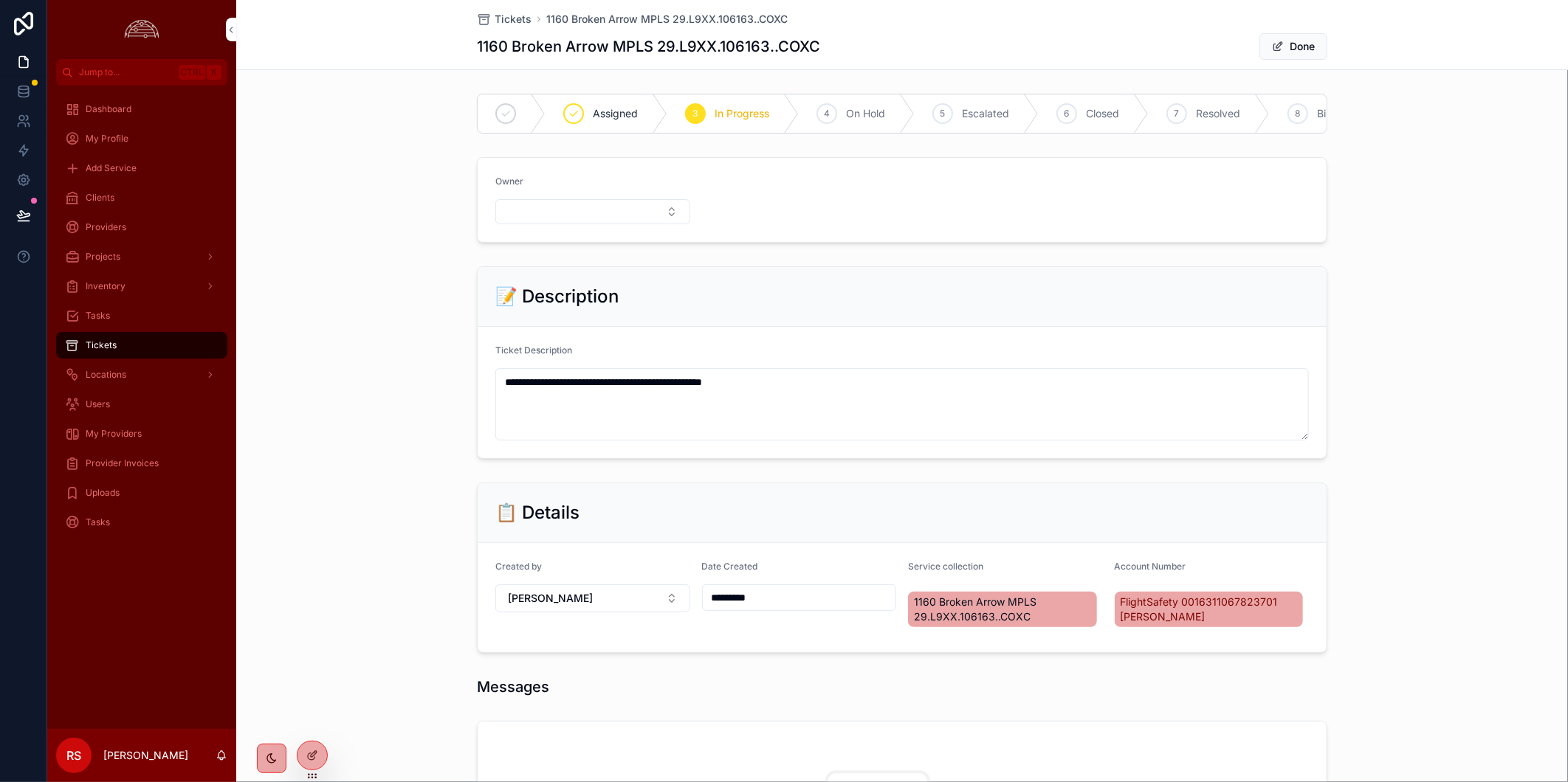
click at [698, 214] on form "Owner" at bounding box center [901, 200] width 849 height 84
click at [637, 223] on button "Select Button" at bounding box center [592, 212] width 195 height 25
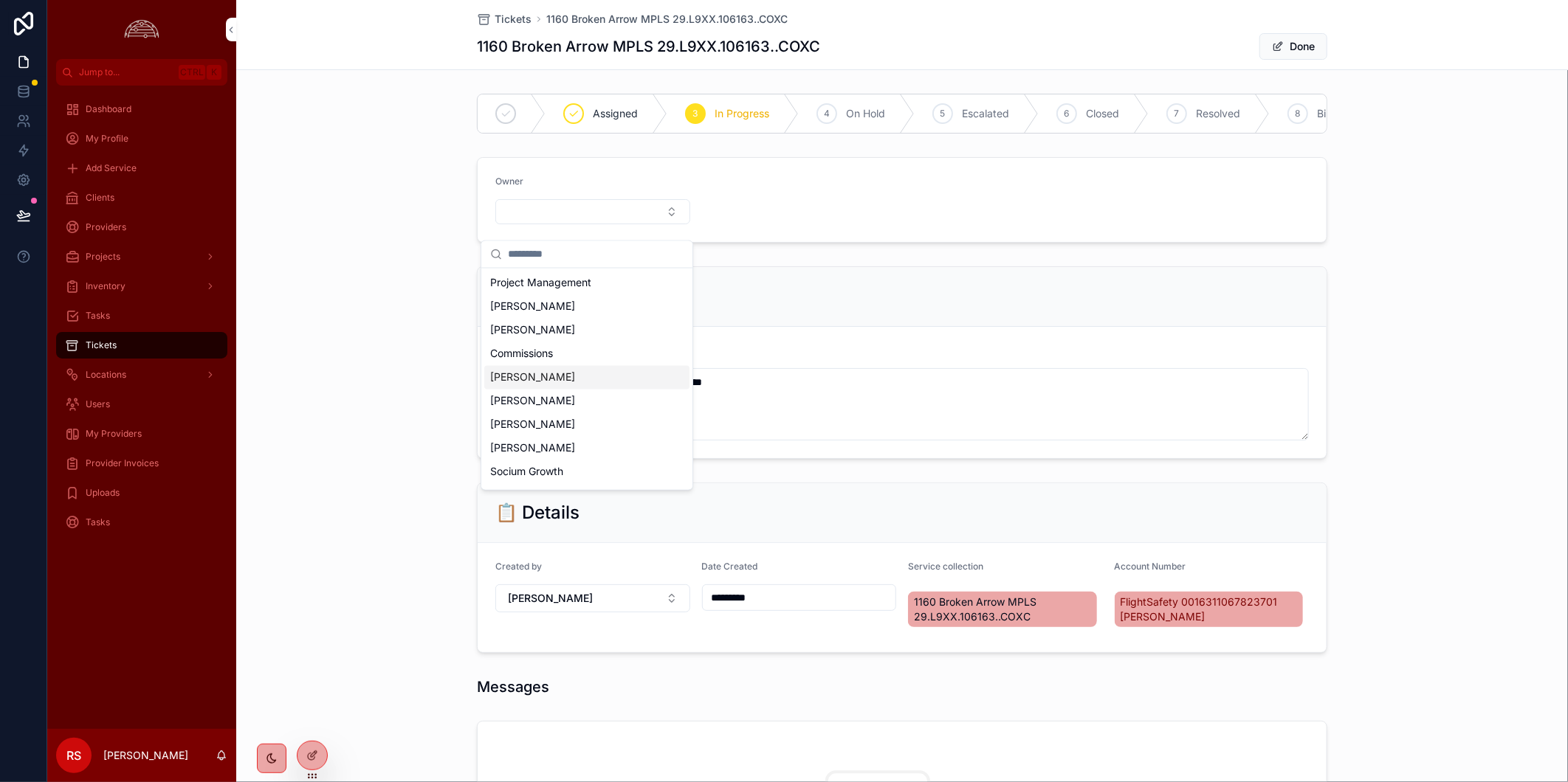
click at [598, 379] on div "[PERSON_NAME]" at bounding box center [587, 377] width 205 height 23
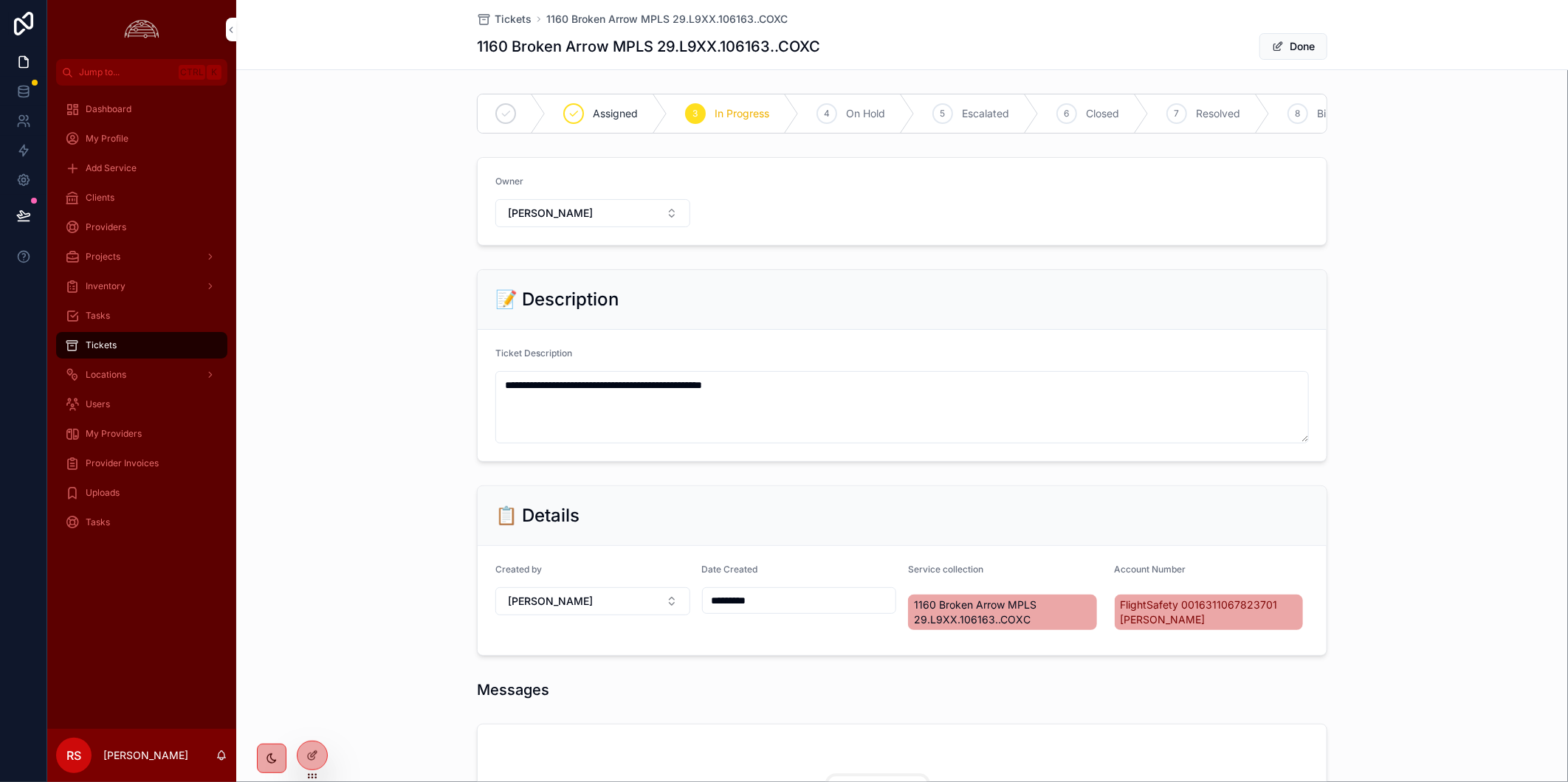
click at [677, 219] on button "[PERSON_NAME]" at bounding box center [592, 213] width 195 height 28
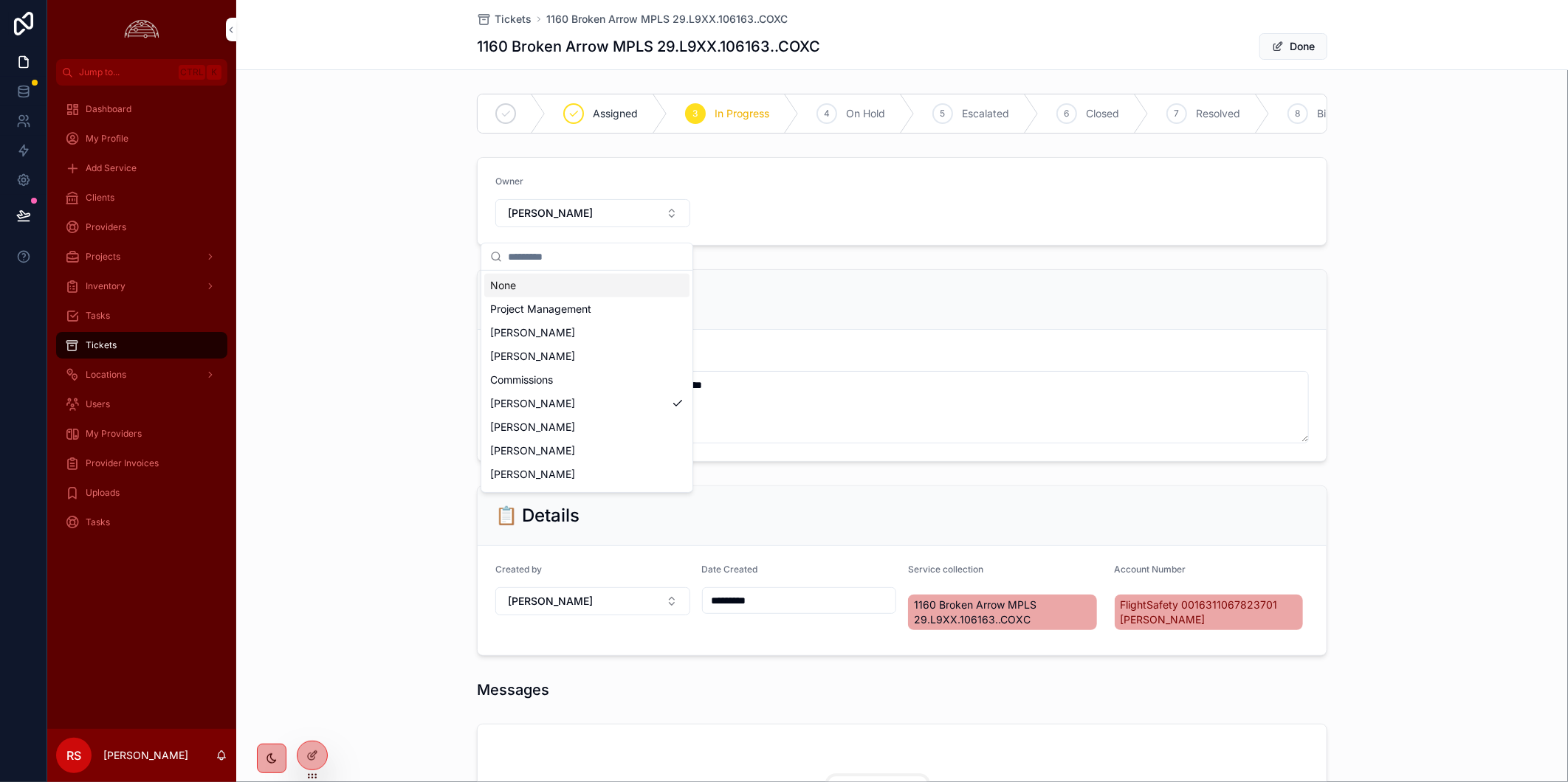
click at [380, 365] on div "**********" at bounding box center [901, 365] width 1331 height 204
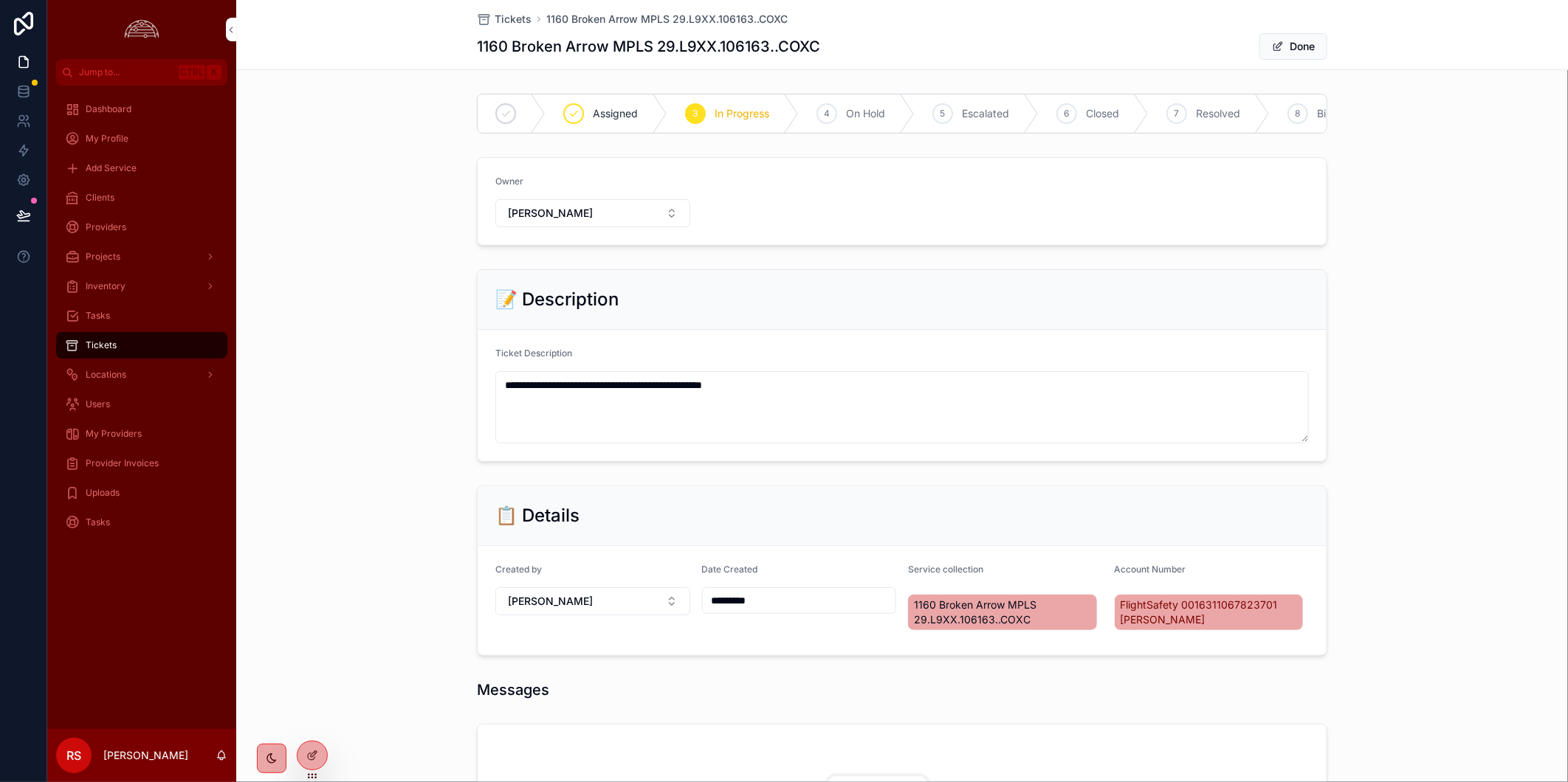
scroll to position [421, 0]
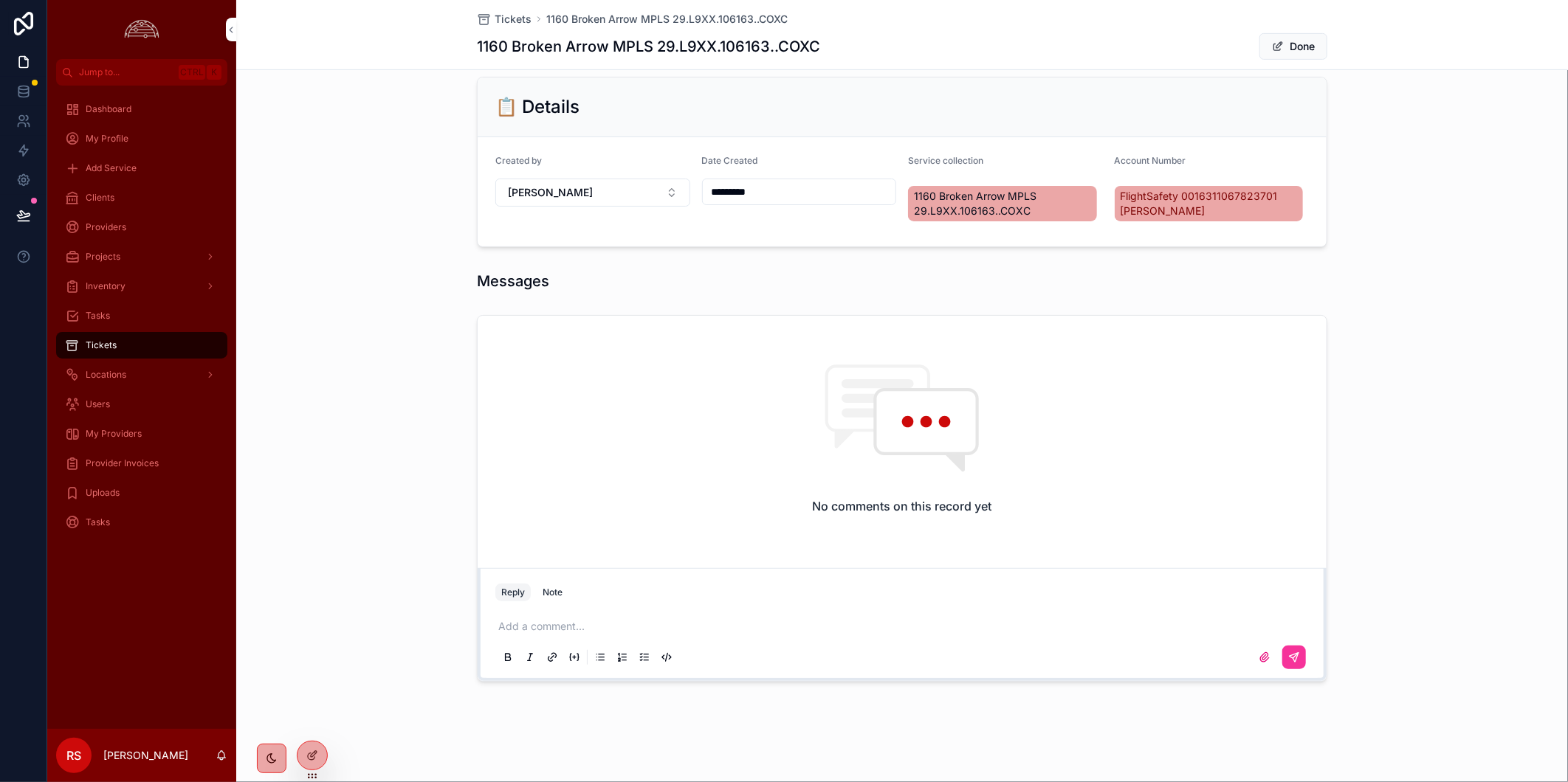
click at [637, 624] on p "scrollable content" at bounding box center [905, 626] width 813 height 15
click at [572, 620] on p "scrollable content" at bounding box center [905, 626] width 813 height 15
click at [1431, 393] on div "**********" at bounding box center [901, 498] width 1331 height 378
click at [1288, 662] on icon "scrollable content" at bounding box center [1294, 657] width 12 height 12
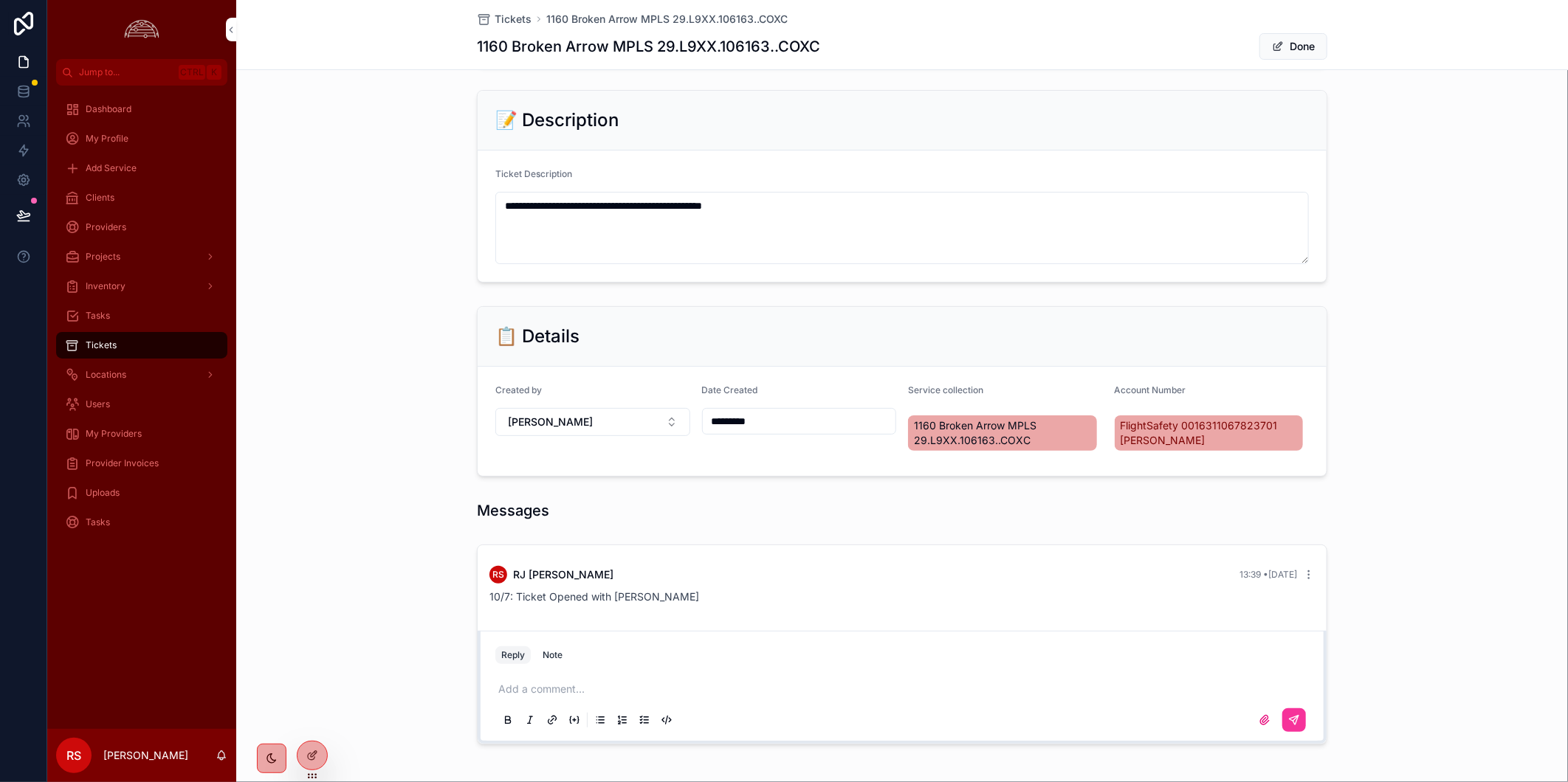
scroll to position [0, 0]
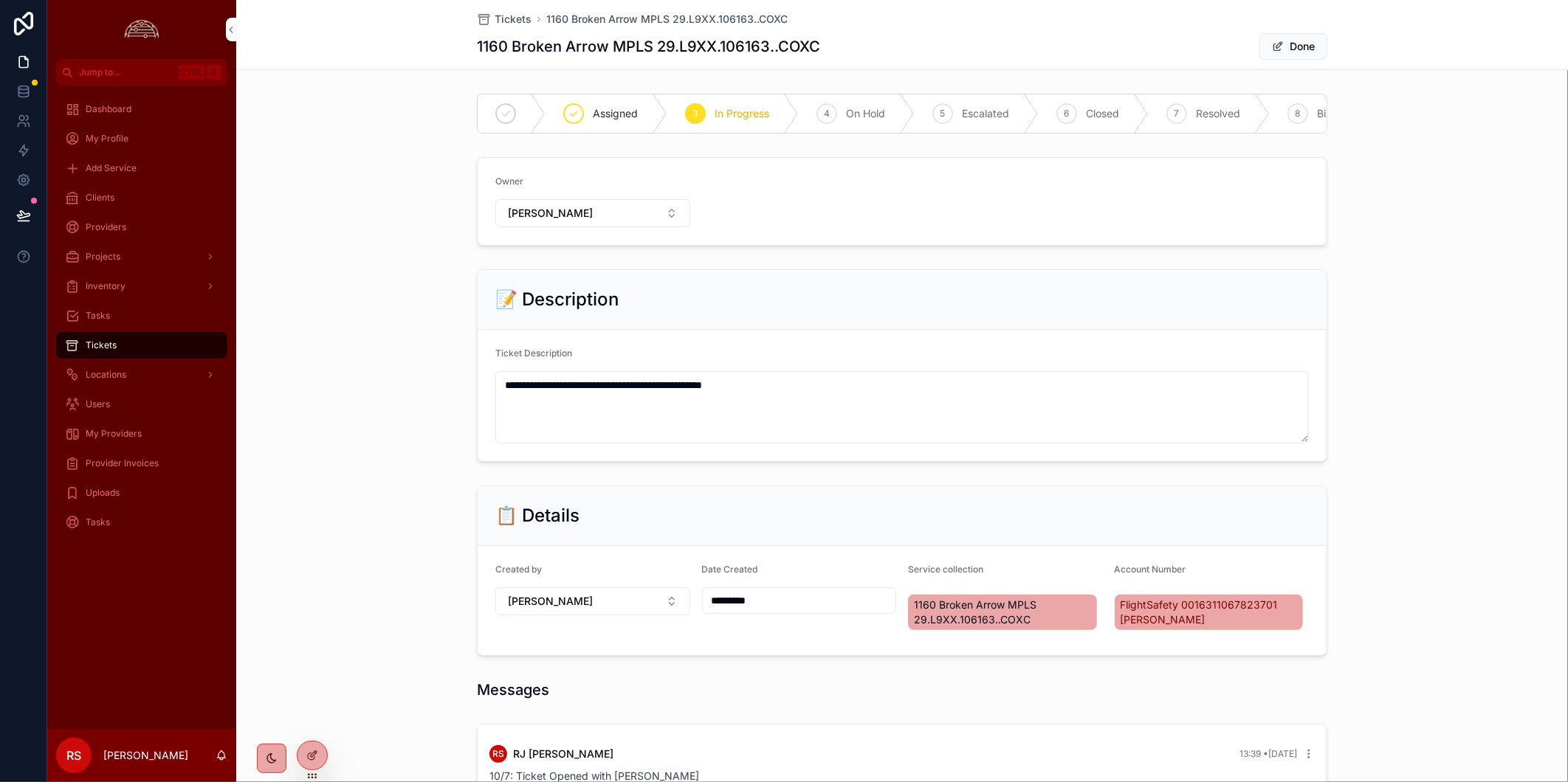
click at [1299, 38] on button "Done" at bounding box center [1293, 47] width 68 height 27
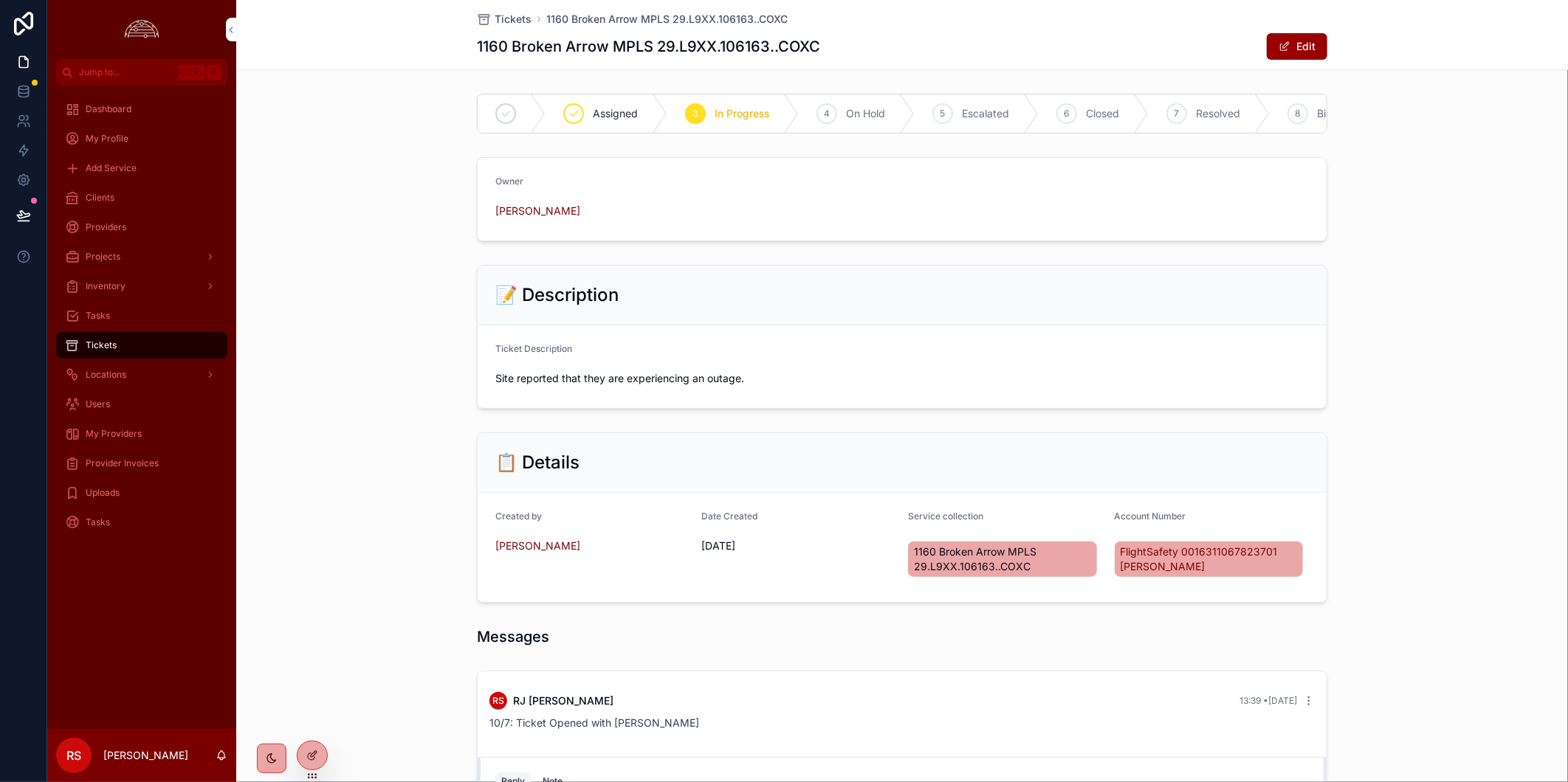
click at [1441, 359] on div "📝 Description Ticket Description Site reported that they are experiencing an ou…" at bounding box center [901, 336] width 1331 height 156
drag, startPoint x: 129, startPoint y: 351, endPoint x: 327, endPoint y: 343, distance: 198.2
click at [129, 351] on div "Tickets" at bounding box center [142, 345] width 153 height 23
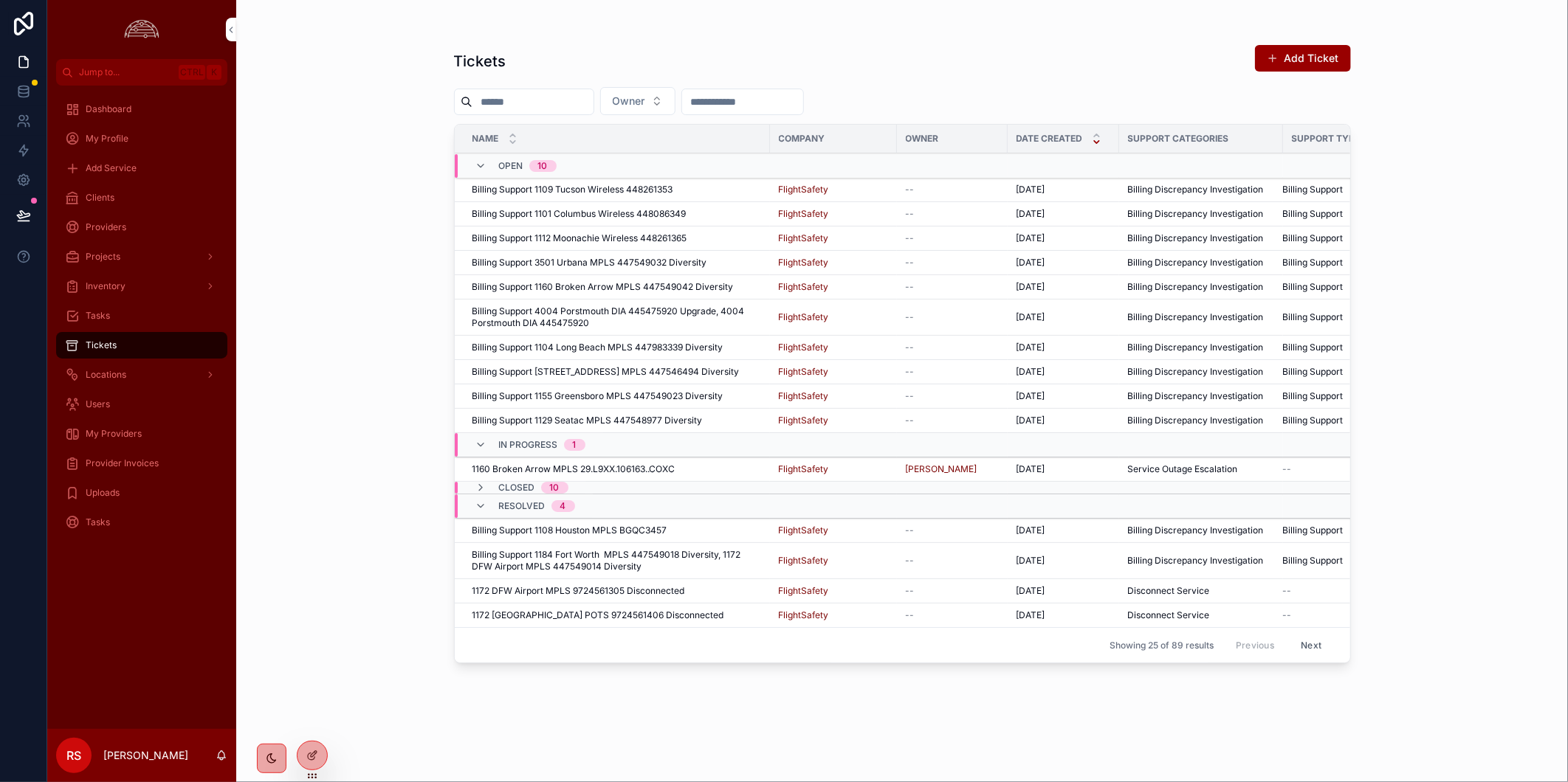
click at [682, 466] on div "1160 Broken Arrow MPLS 29.L9XX.106163..COXC 1160 Broken Arrow MPLS 29.L9XX.1061…" at bounding box center [617, 469] width 288 height 12
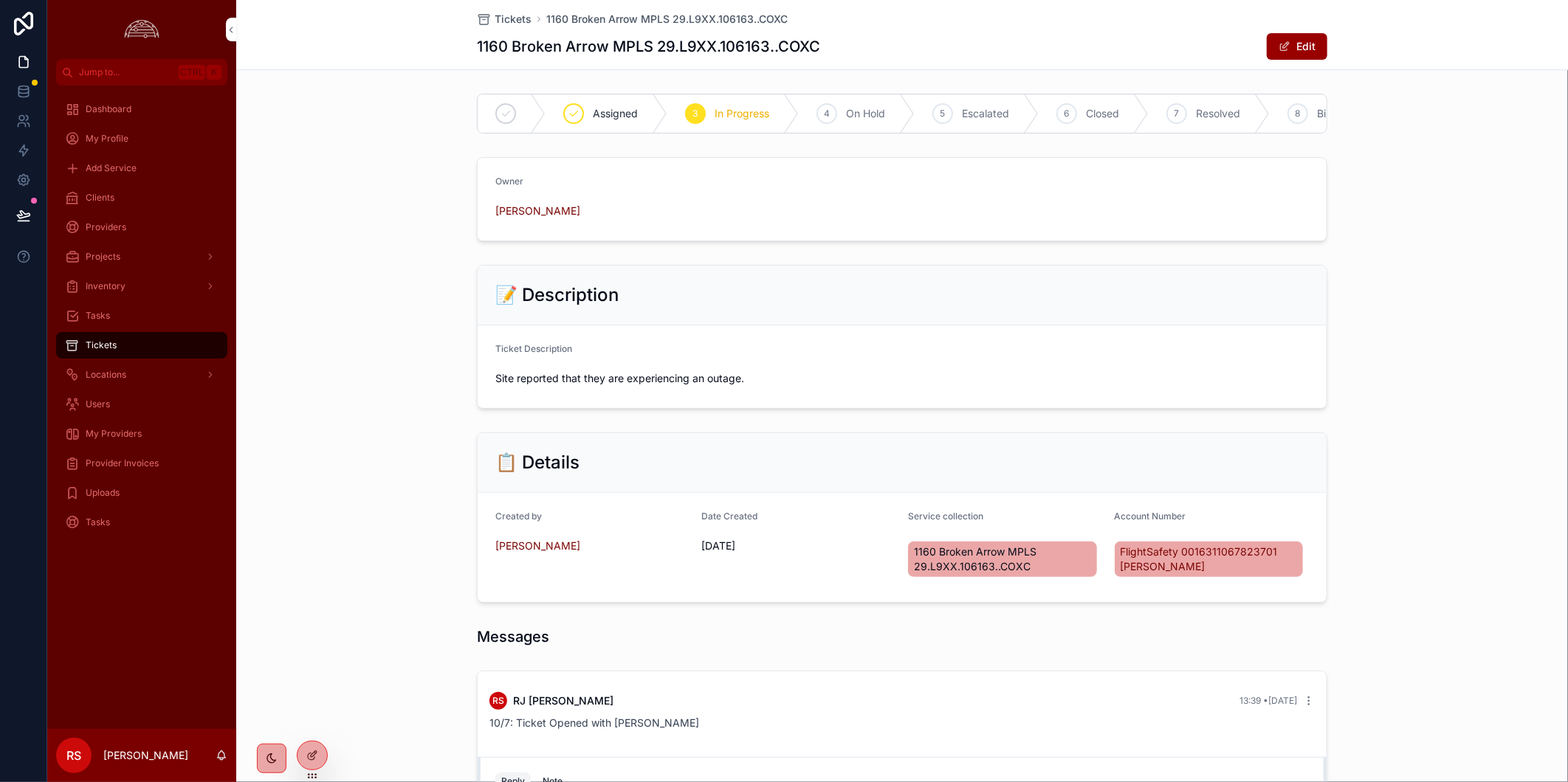
click at [1288, 53] on button "Edit" at bounding box center [1296, 47] width 61 height 27
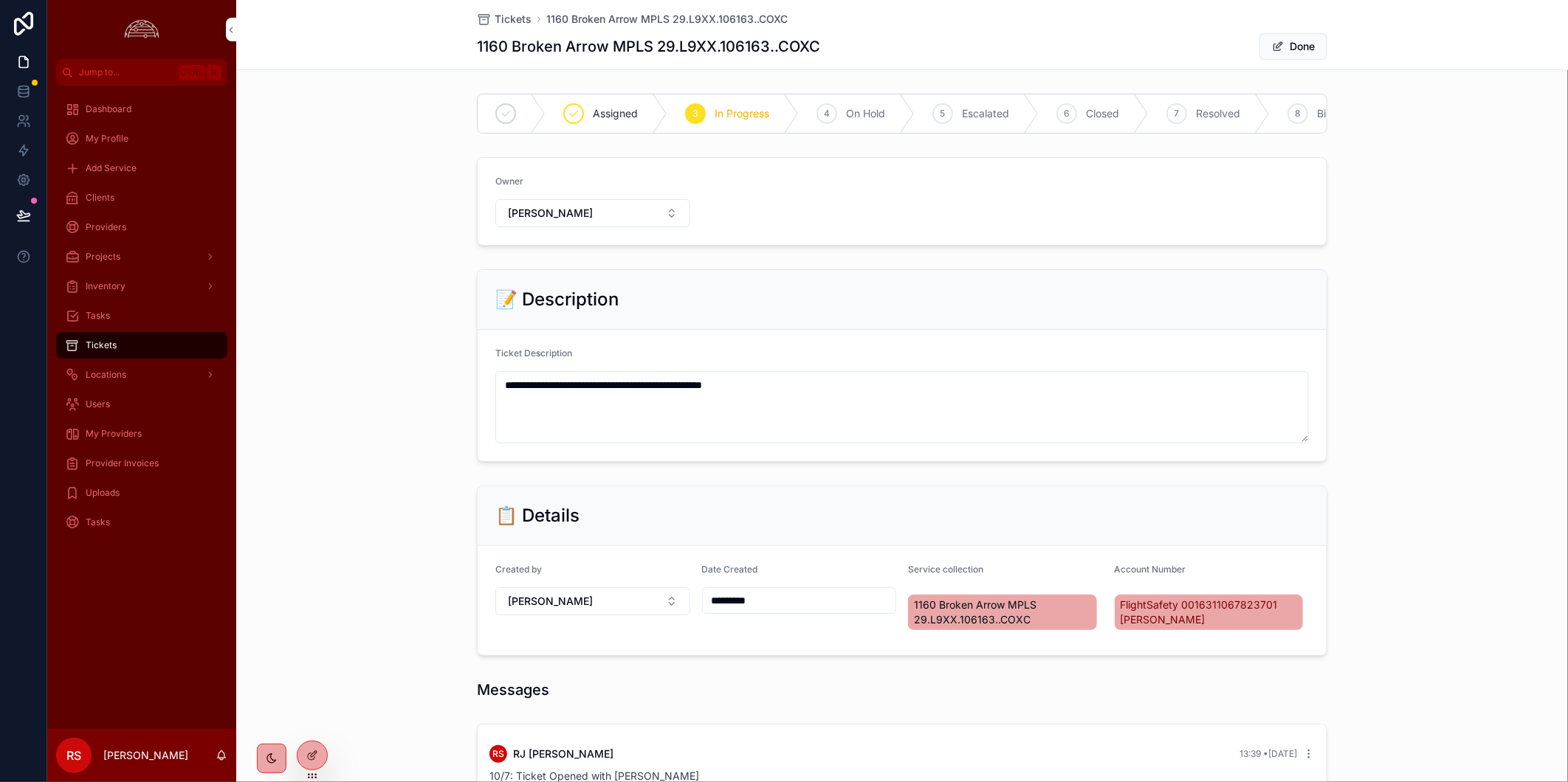
click at [1046, 625] on span "1160 Broken Arrow MPLS 29.L9XX.106163..COXC" at bounding box center [1002, 612] width 177 height 29
drag, startPoint x: 1046, startPoint y: 625, endPoint x: 1479, endPoint y: 491, distance: 453.3
click at [1479, 491] on div "📋 Details Created by RJ Sarilla Date Created ********* Service collection 1160 …" at bounding box center [901, 570] width 1331 height 182
click at [1293, 48] on button "Done" at bounding box center [1293, 47] width 68 height 27
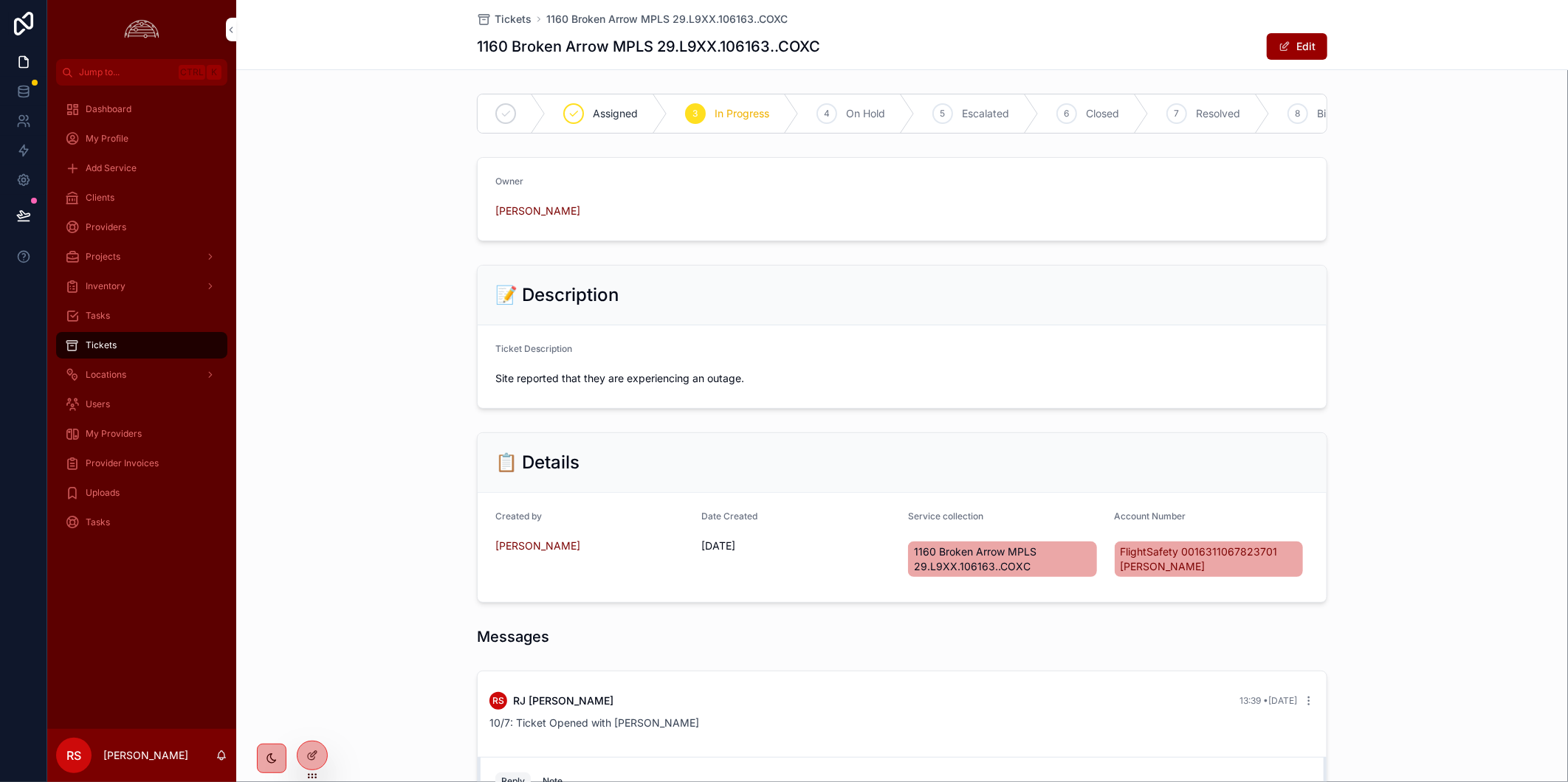
click at [357, 205] on div "Owner RJ Sarilla" at bounding box center [901, 199] width 1331 height 96
click at [82, 172] on div "Add Service" at bounding box center [142, 168] width 153 height 23
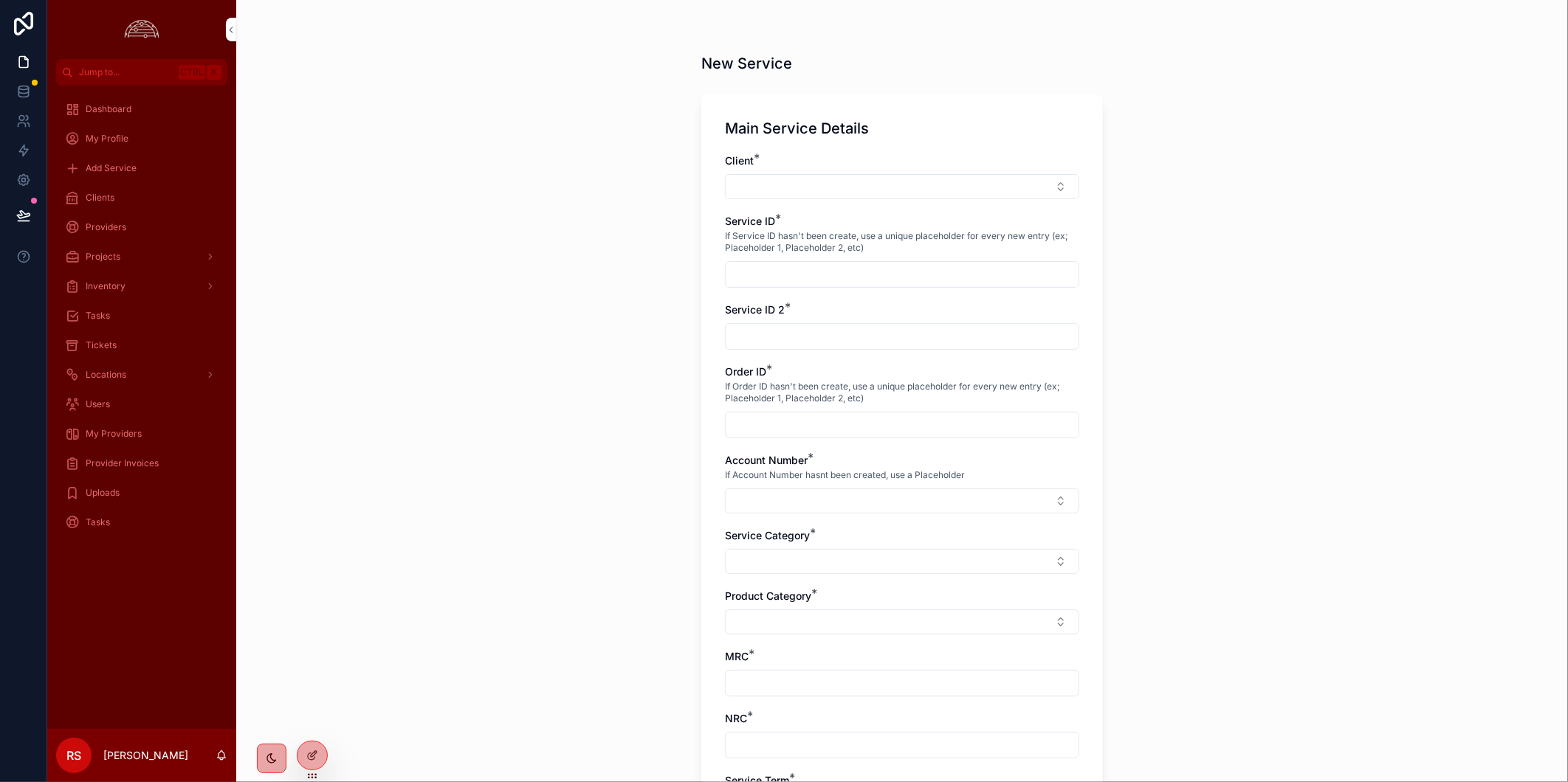
click at [115, 203] on div "Clients" at bounding box center [142, 197] width 153 height 23
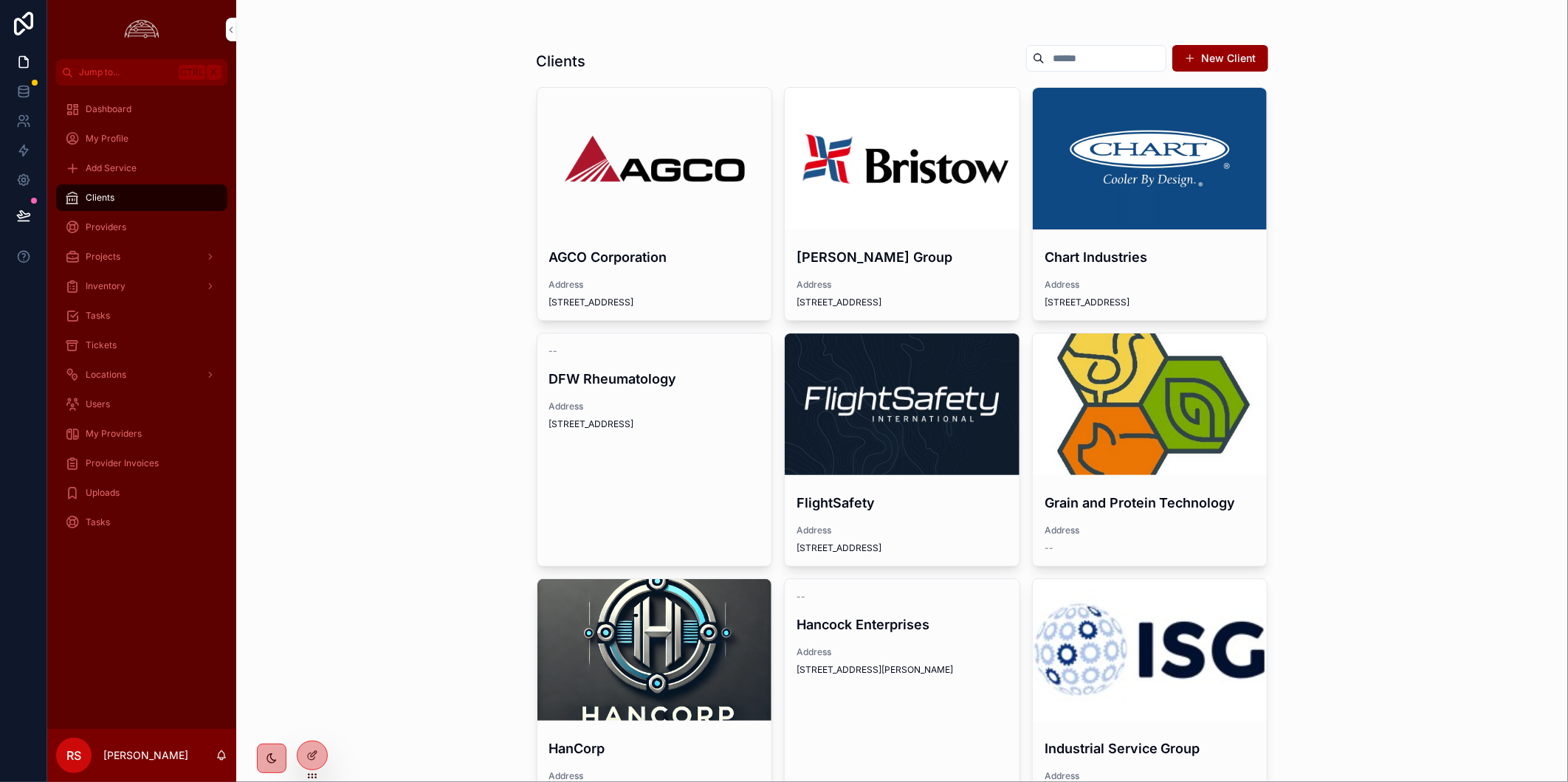
click at [0, 0] on div "scrollable content" at bounding box center [0, 0] width 0 height 0
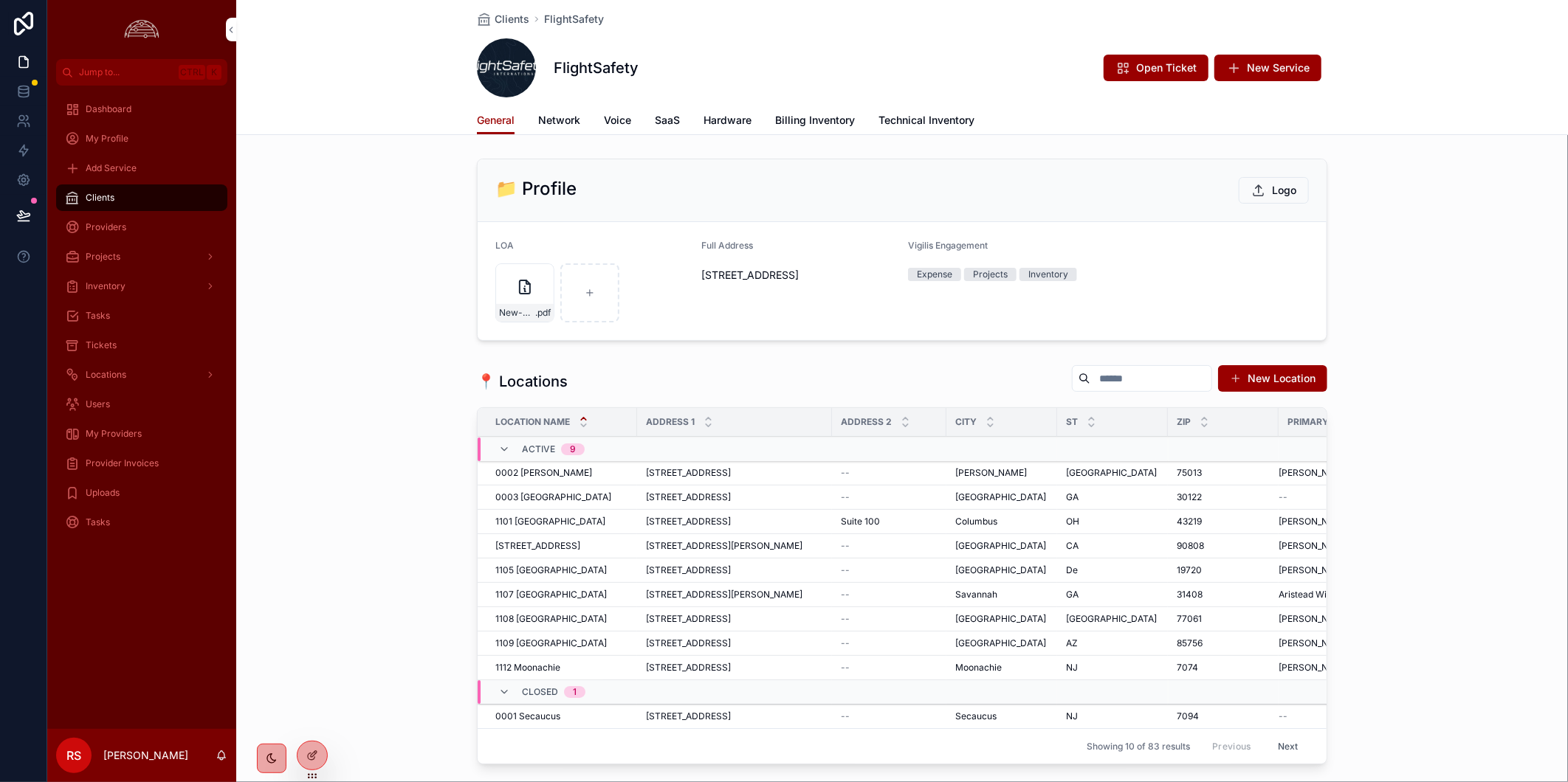
click at [818, 124] on span "Billing Inventory" at bounding box center [815, 121] width 80 height 15
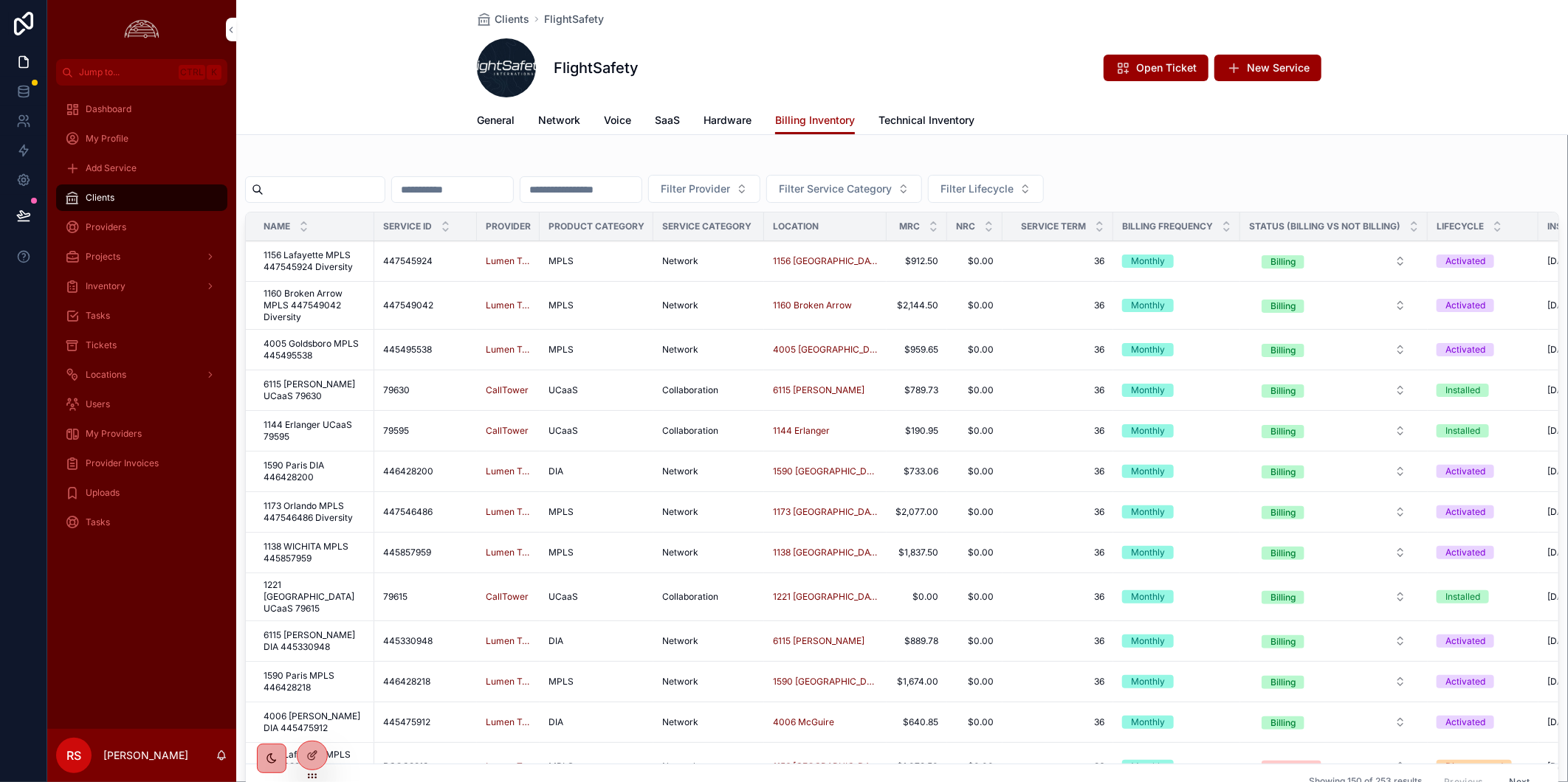
drag, startPoint x: 854, startPoint y: 31, endPoint x: 587, endPoint y: 101, distance: 276.0
click at [854, 31] on div "Clients FlightSafety FlightSafety Open Ticket New Service" at bounding box center [901, 53] width 851 height 107
click at [385, 182] on input "scrollable content" at bounding box center [323, 189] width 121 height 21
paste input "**********"
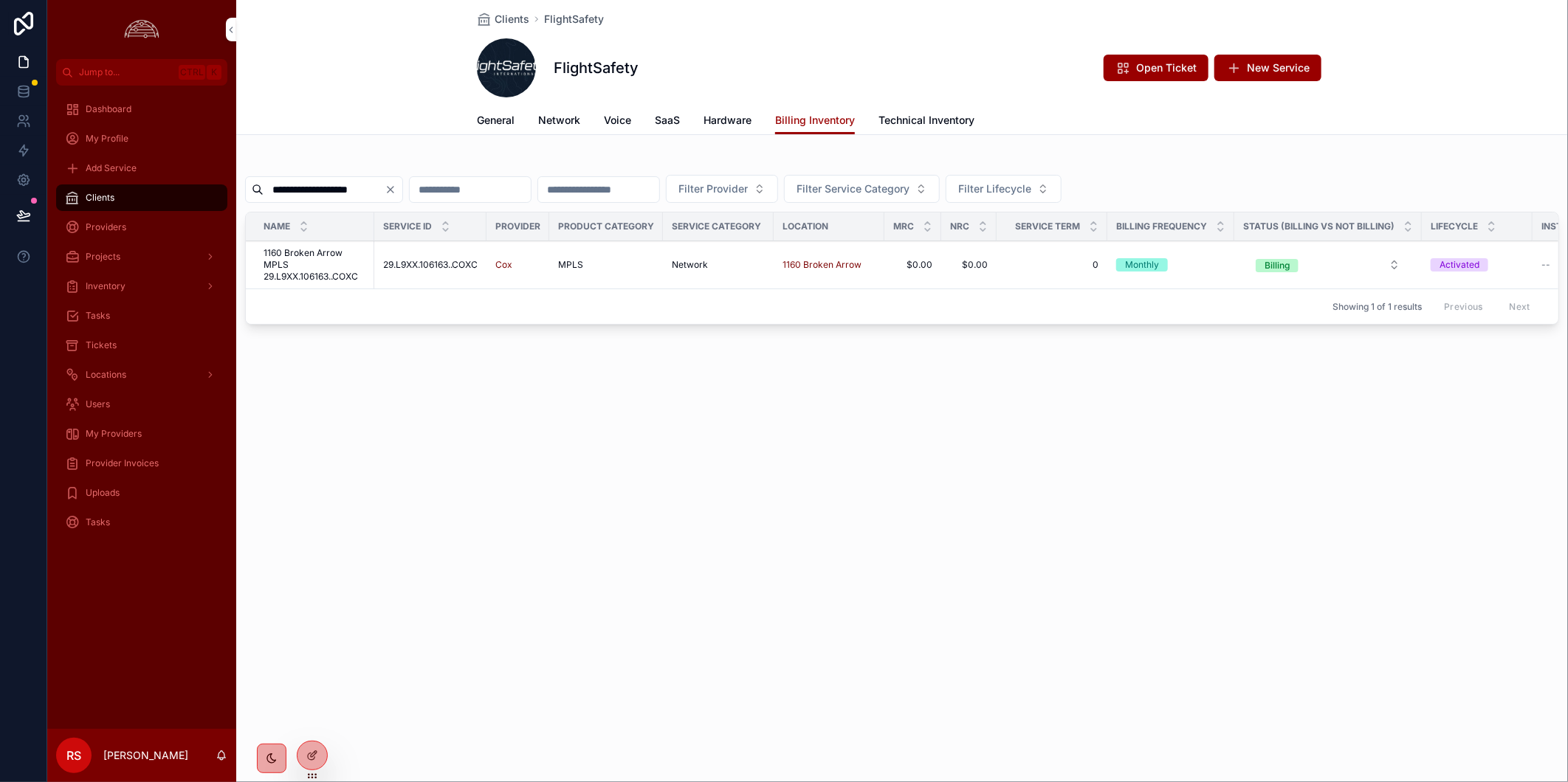
type input "**********"
click at [317, 270] on span "1160 Broken Arrow MPLS 29.L9XX.106163..COXC" at bounding box center [314, 265] width 102 height 36
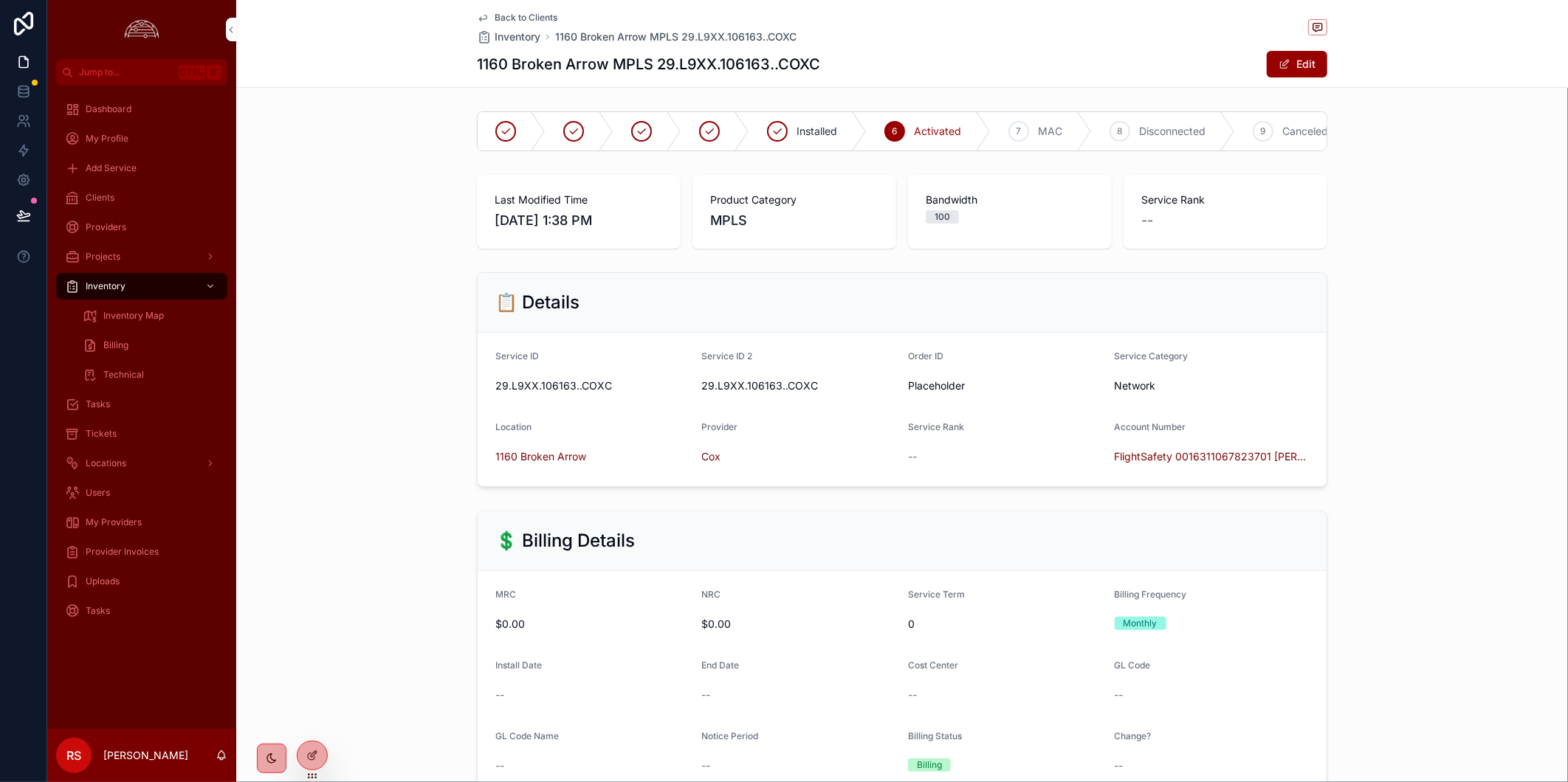
click at [924, 44] on div "Back to Clients Inventory 1160 Broken Arrow MPLS 29.L9XX.106163..COXC 1160 Brok…" at bounding box center [901, 43] width 851 height 87
click at [509, 18] on span "Back to Clients" at bounding box center [526, 17] width 62 height 12
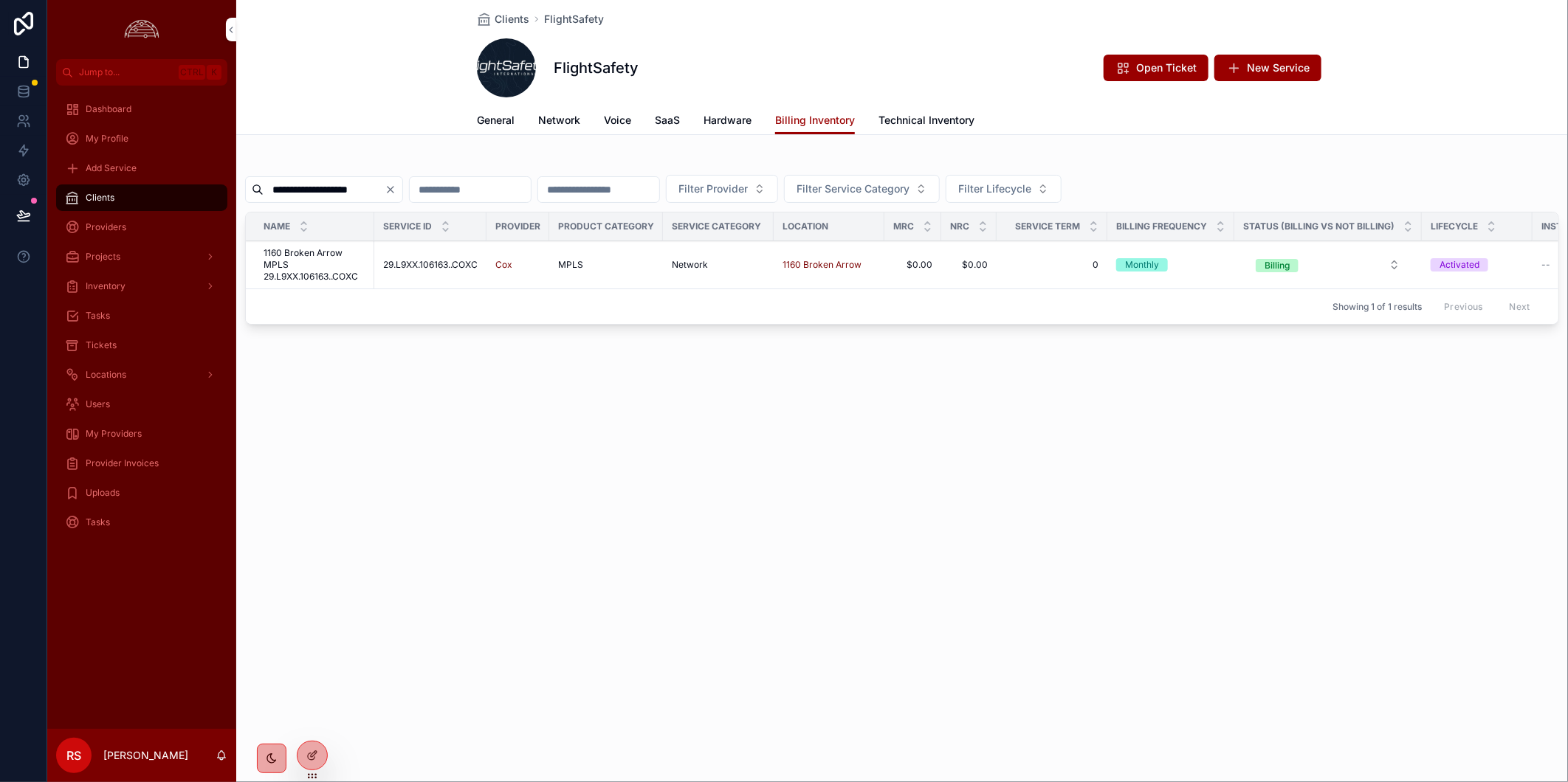
drag, startPoint x: 611, startPoint y: 458, endPoint x: 605, endPoint y: 414, distance: 44.4
click at [611, 458] on div "**********" at bounding box center [901, 391] width 1331 height 782
click at [1265, 72] on span "New Service" at bounding box center [1277, 68] width 62 height 15
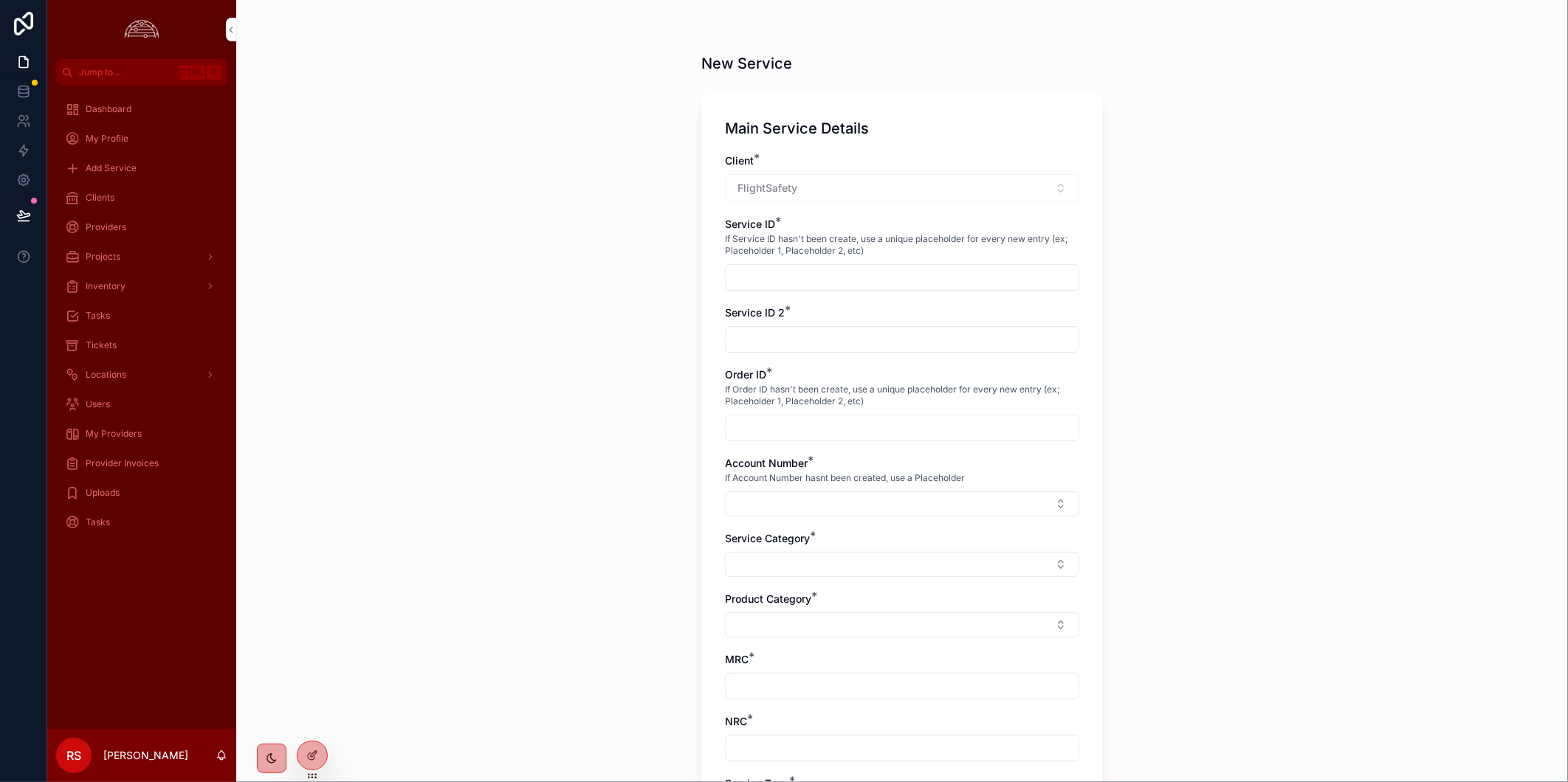
click at [852, 273] on input "scrollable content" at bounding box center [901, 277] width 352 height 21
paste input "**********"
type input "**********"
click at [853, 341] on input "scrollable content" at bounding box center [901, 339] width 352 height 21
paste input "**********"
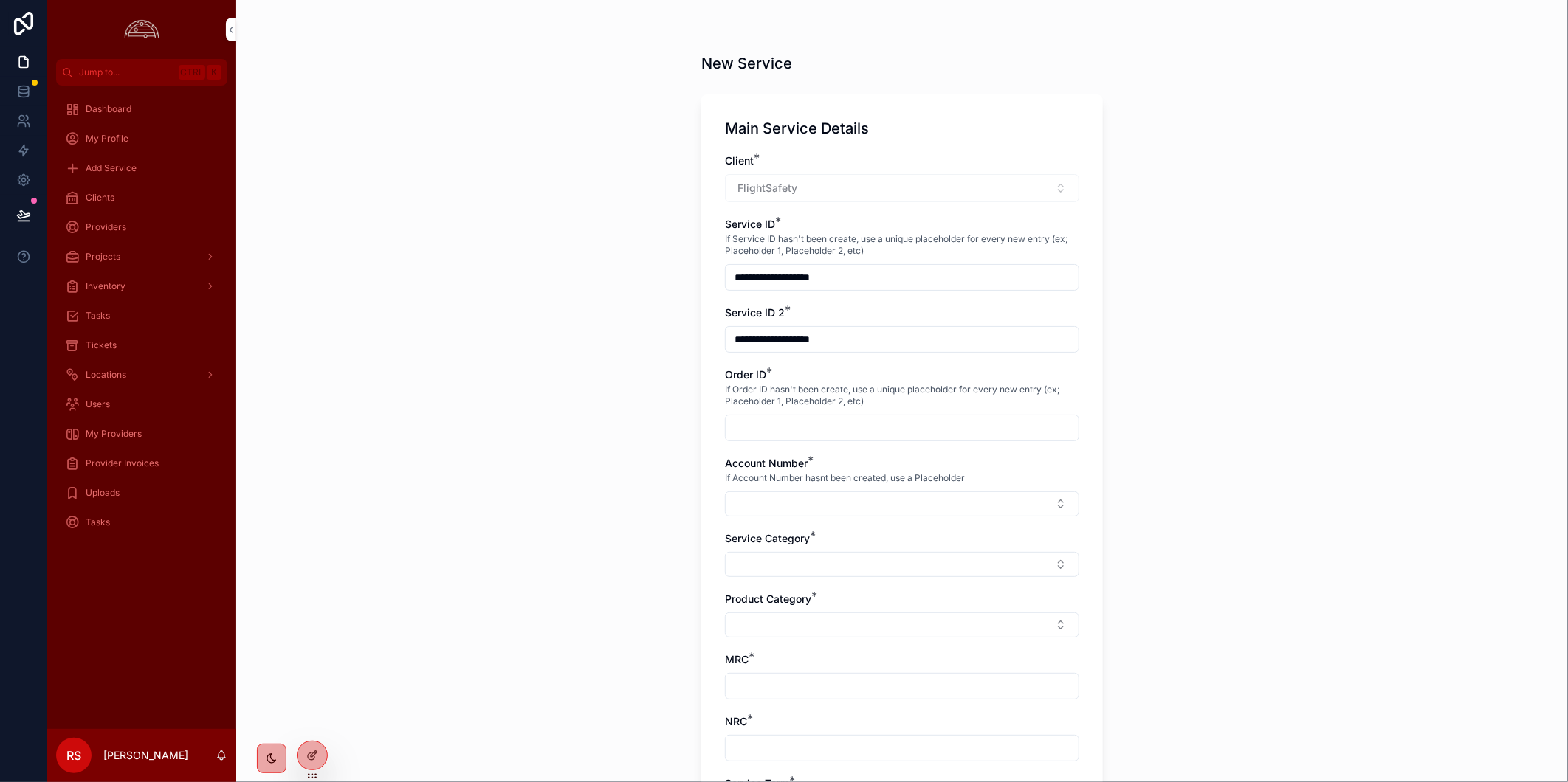
type input "**********"
click at [852, 438] on div "scrollable content" at bounding box center [901, 428] width 354 height 27
click at [851, 426] on input "scrollable content" at bounding box center [901, 427] width 352 height 21
type input "**********"
click at [901, 495] on button "Select Button" at bounding box center [901, 504] width 354 height 25
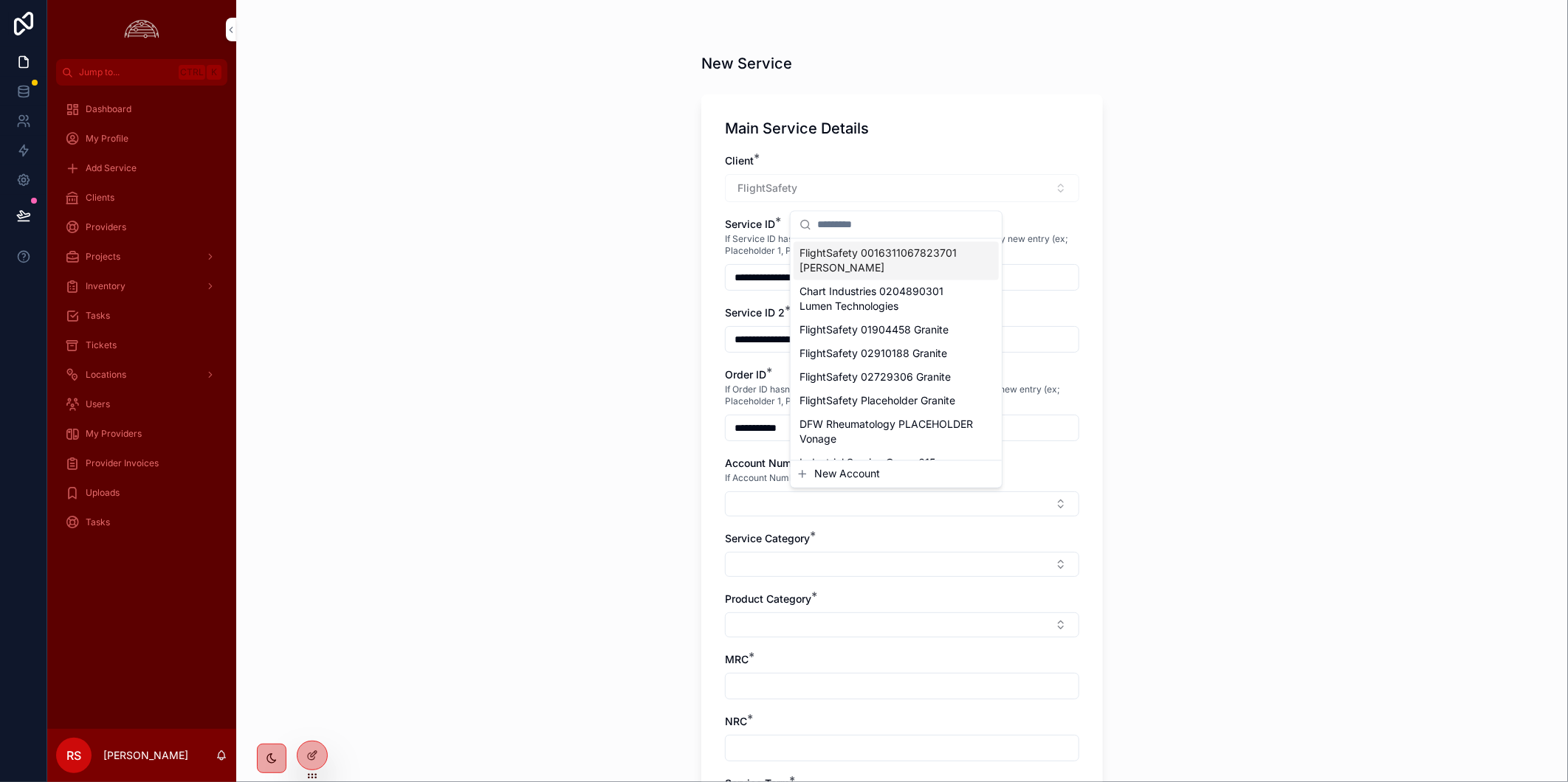
click at [864, 268] on span "FlightSafety 0016311067823701 Cox" at bounding box center [886, 261] width 176 height 29
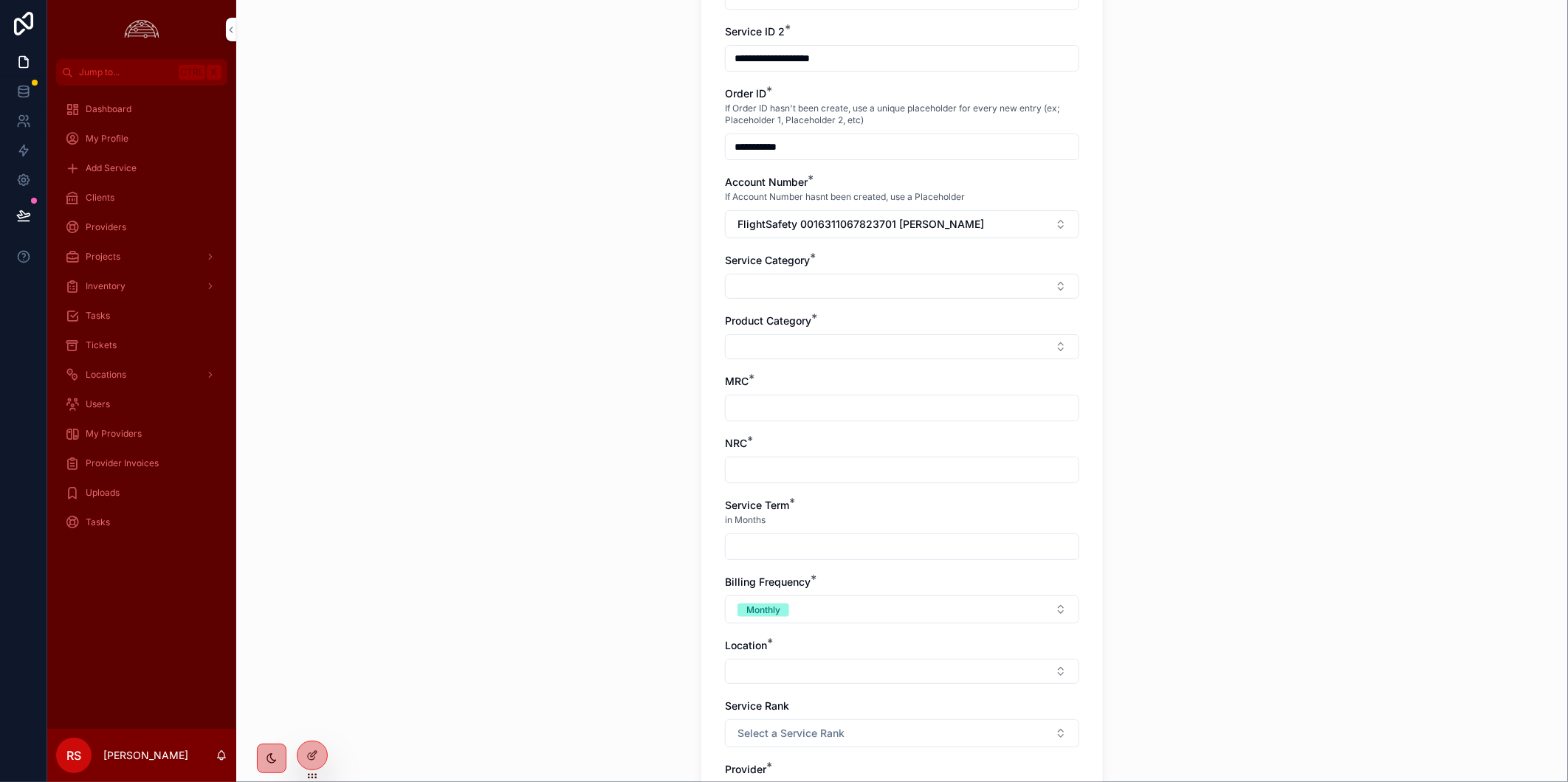
scroll to position [327, 0]
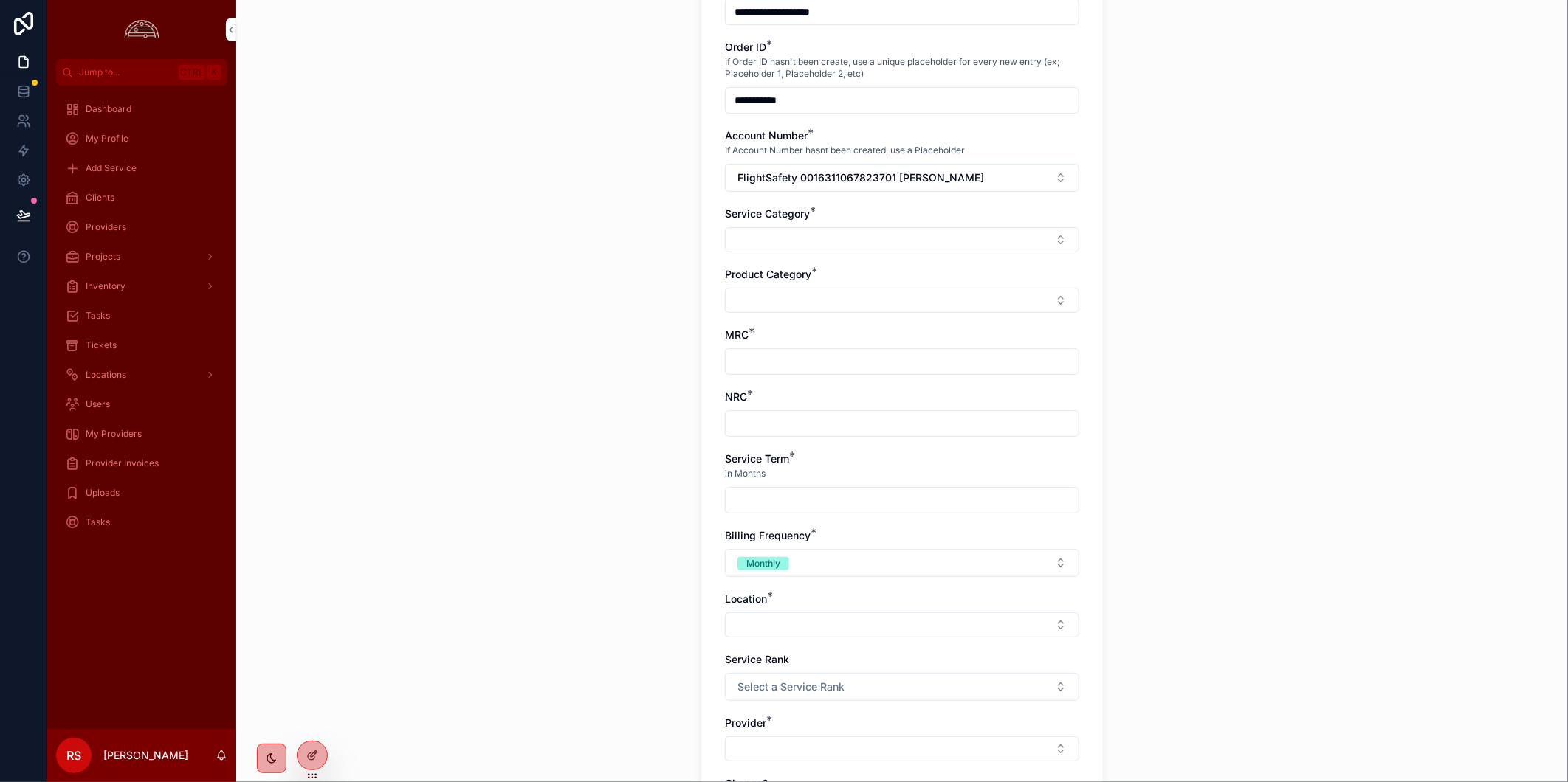
click at [901, 235] on button "Select Button" at bounding box center [901, 240] width 354 height 25
click at [896, 409] on div "Network" at bounding box center [896, 416] width 205 height 23
click at [886, 296] on button "Select Button" at bounding box center [901, 303] width 354 height 25
click at [871, 525] on div "MPLS" at bounding box center [896, 526] width 205 height 23
click at [864, 366] on input "scrollable content" at bounding box center [901, 367] width 352 height 21
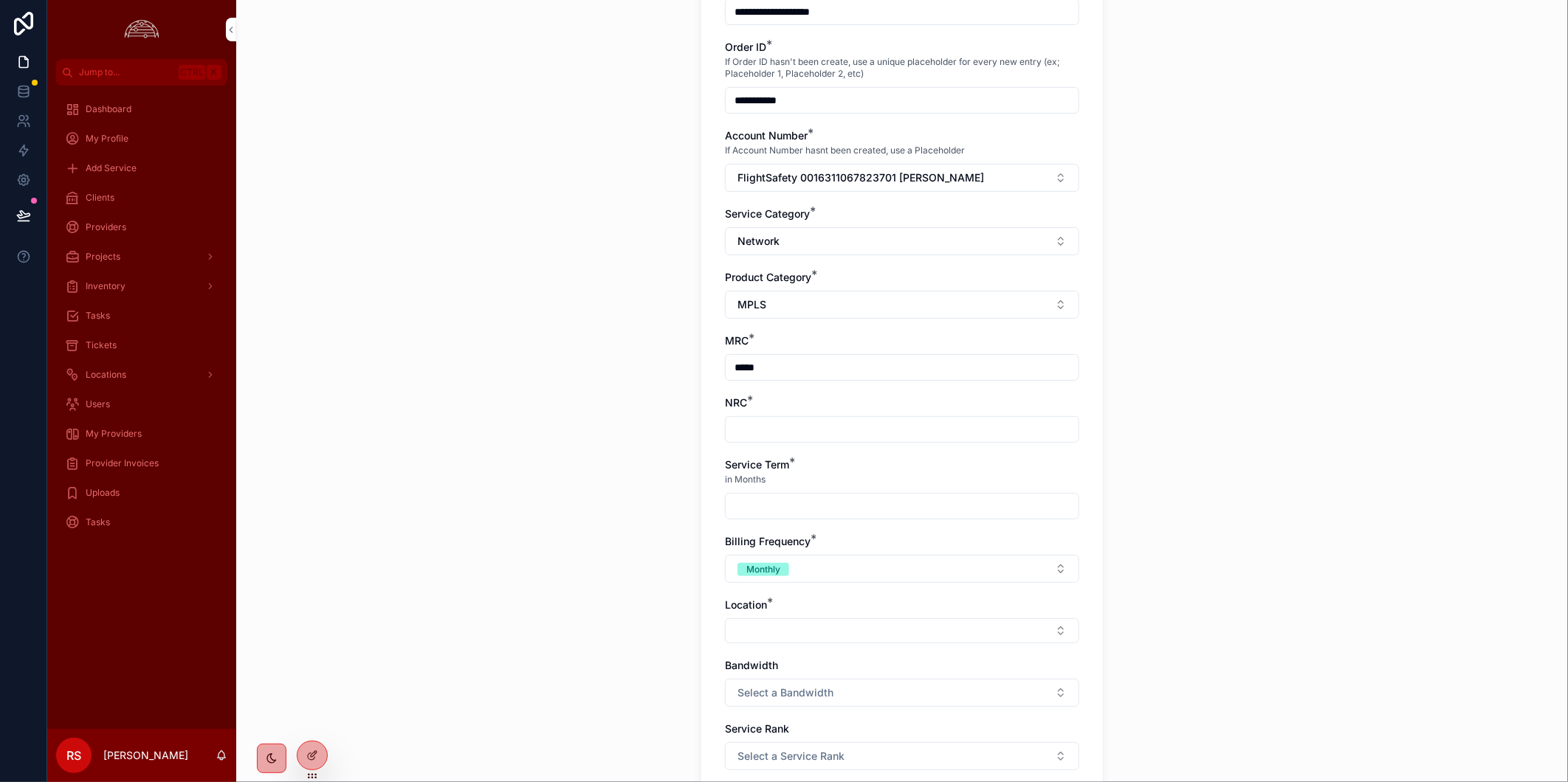
type input "*****"
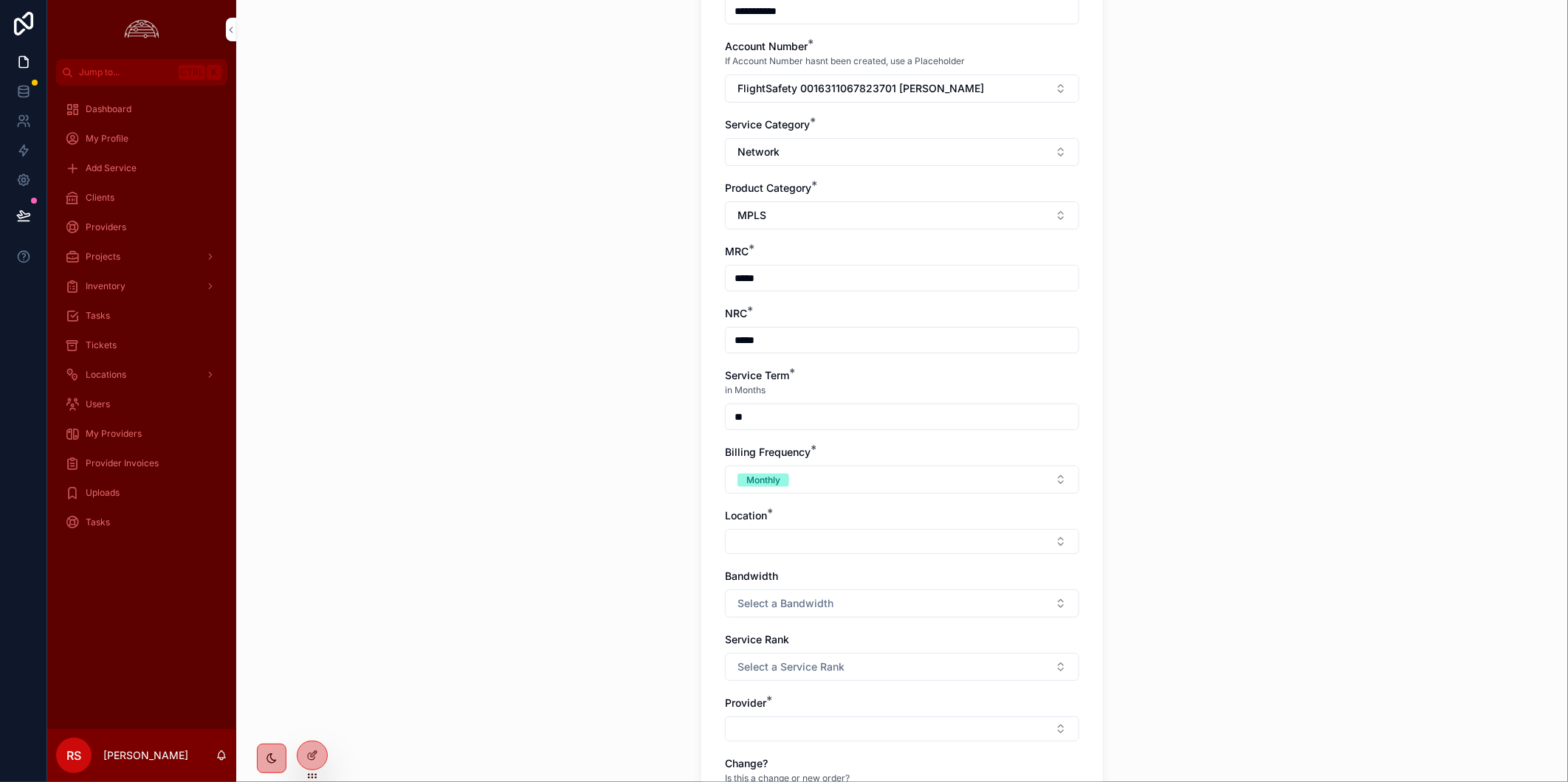
scroll to position [491, 0]
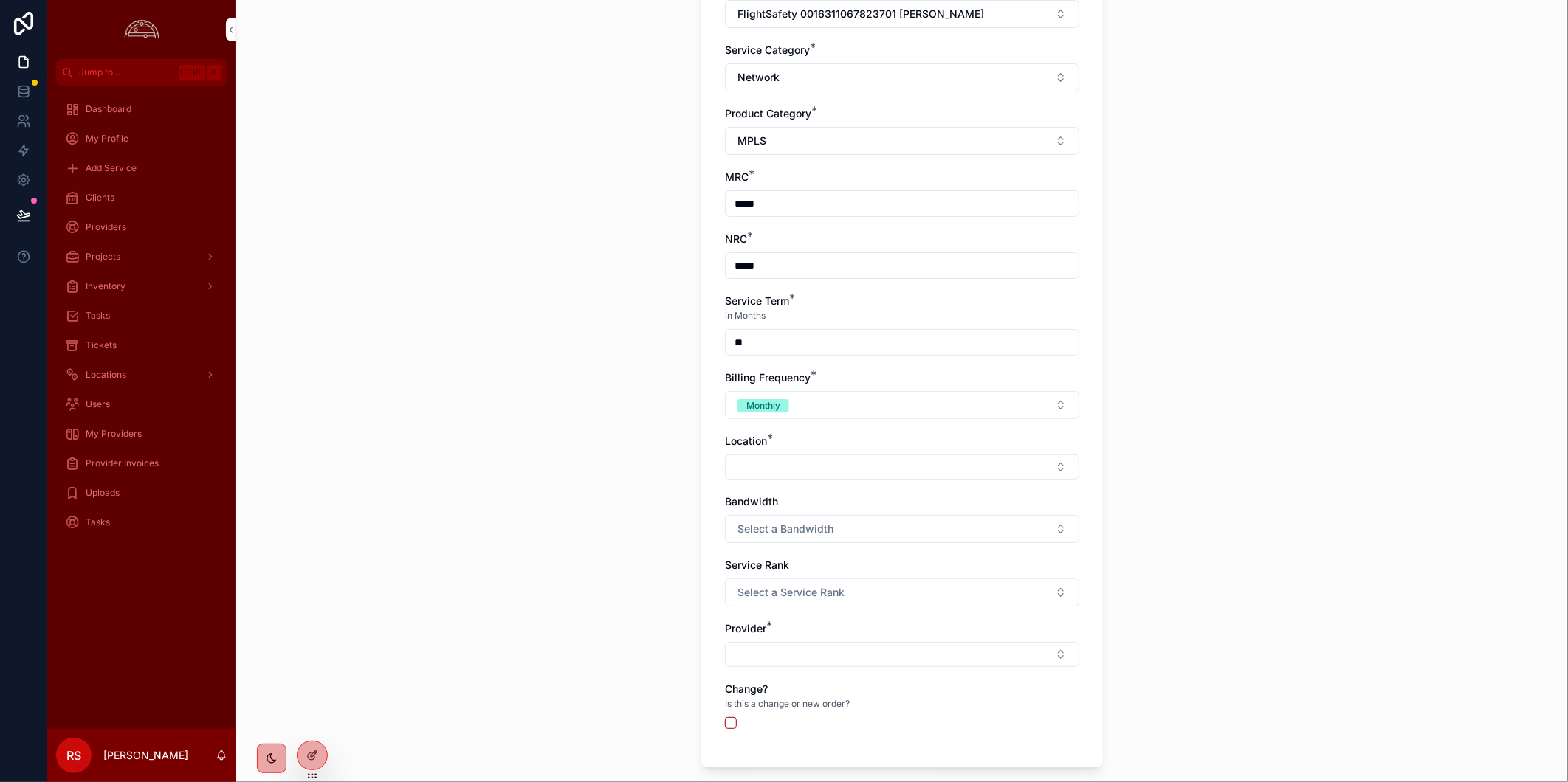
type input "**"
click at [928, 462] on button "Select Button" at bounding box center [901, 467] width 354 height 25
click at [923, 463] on button "Select Button" at bounding box center [901, 467] width 354 height 25
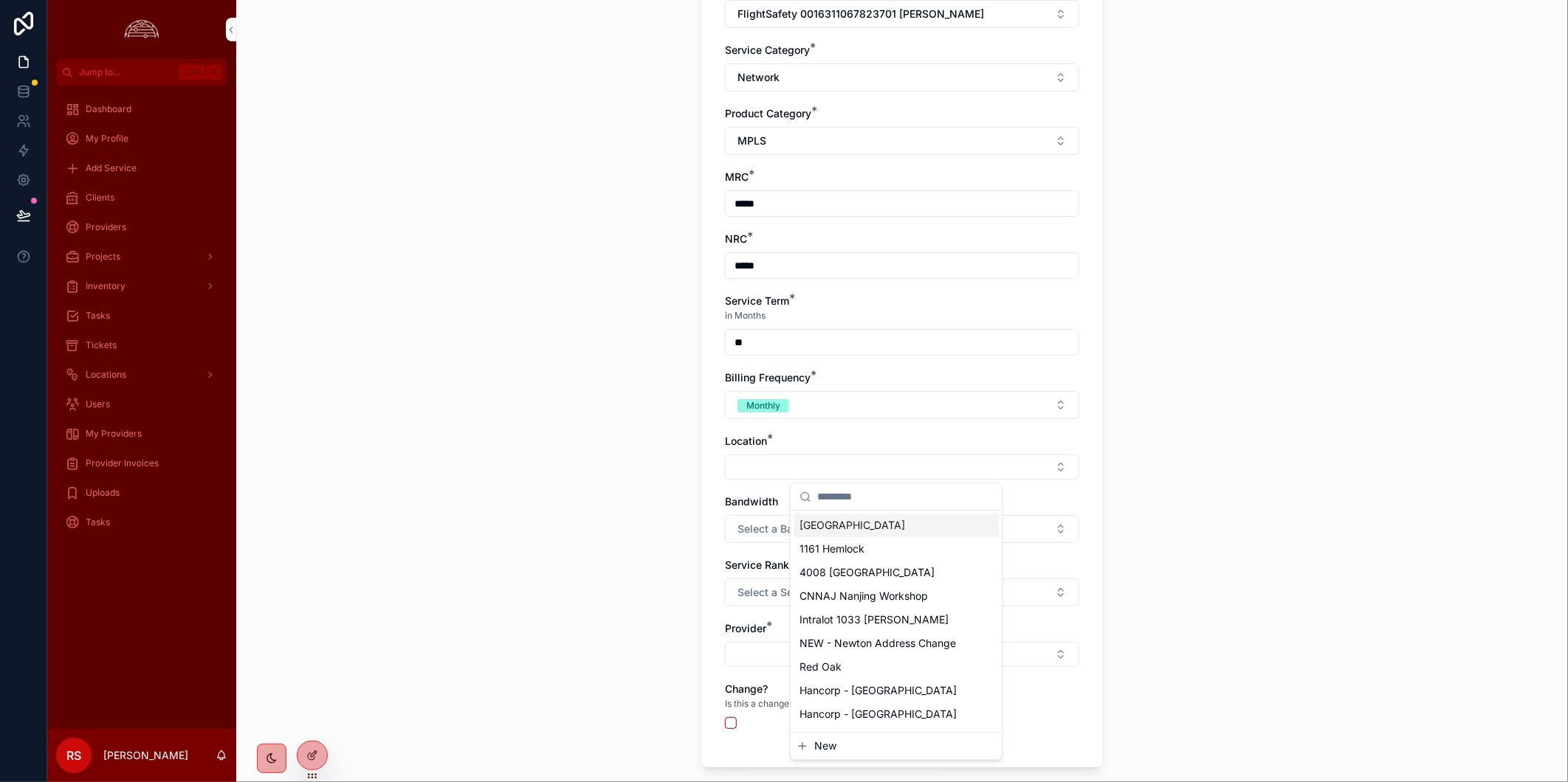
click at [911, 491] on input "scrollable content" at bounding box center [905, 496] width 176 height 27
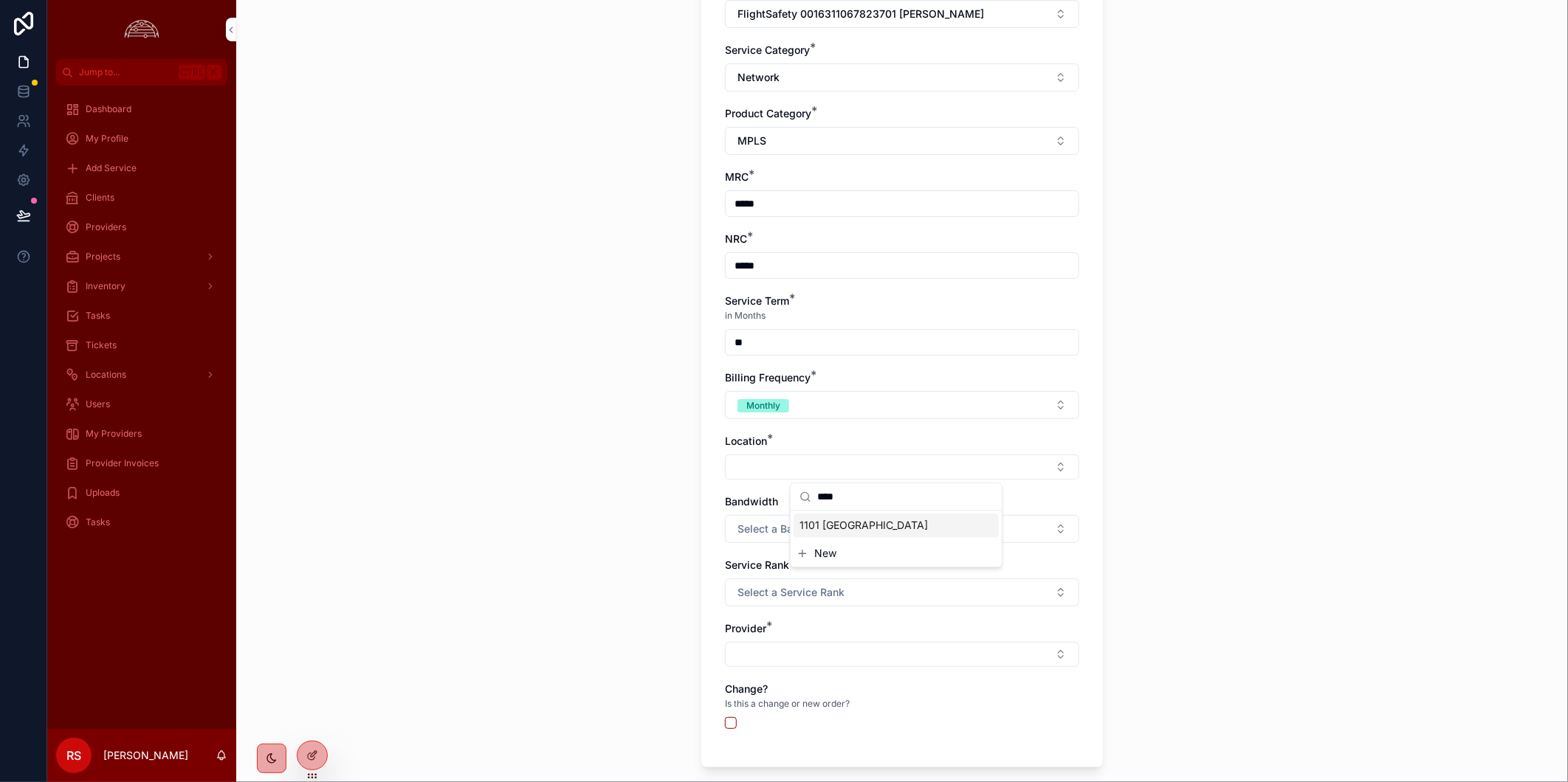
click at [909, 490] on input "****" at bounding box center [905, 496] width 176 height 27
type input "****"
click at [905, 526] on div "1160 Broken Arrow" at bounding box center [896, 525] width 205 height 23
click at [906, 527] on button "Select a Bandwidth" at bounding box center [901, 532] width 354 height 28
click at [926, 406] on div "100" at bounding box center [896, 417] width 205 height 22
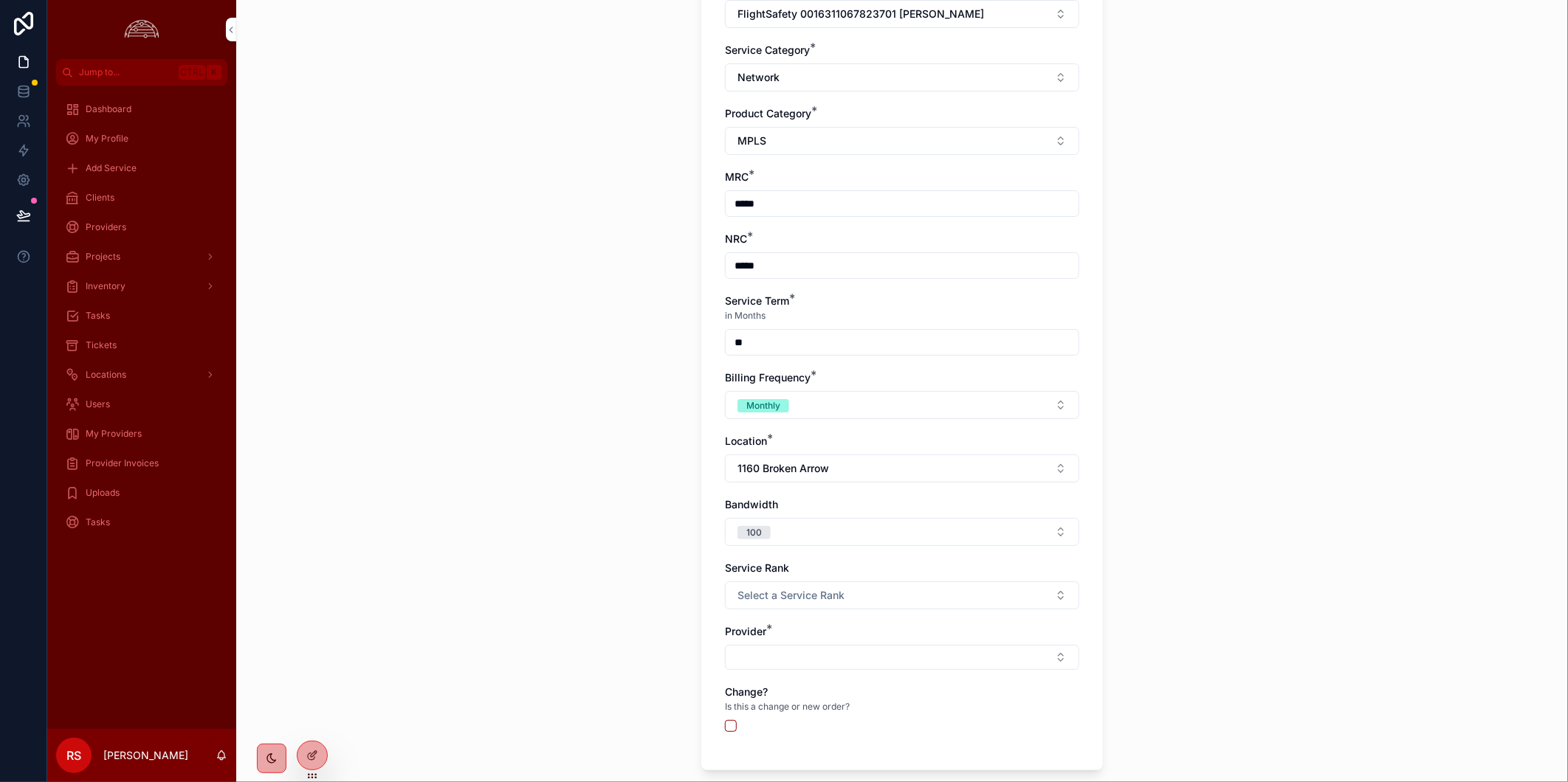
scroll to position [655, 0]
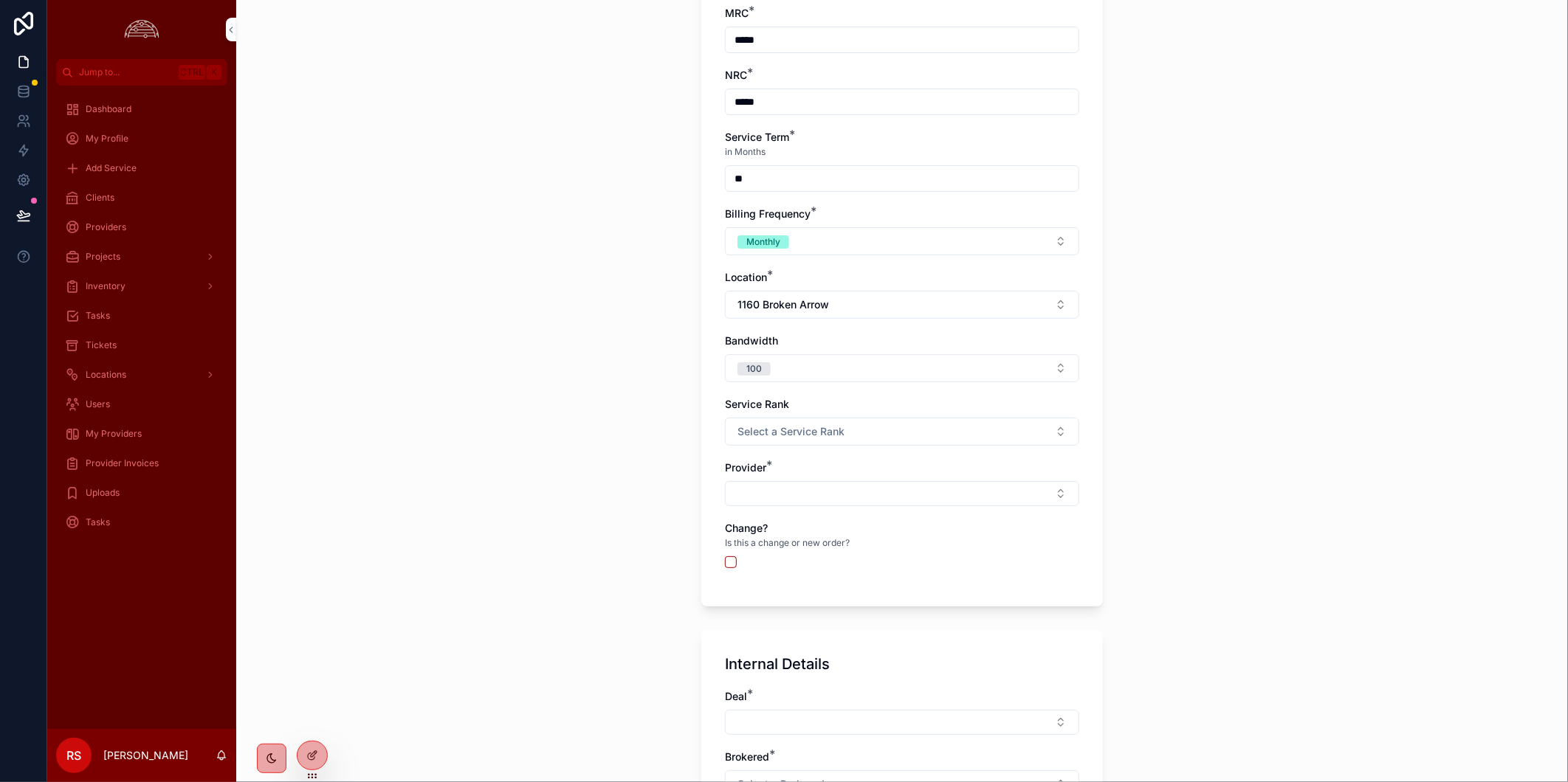
click at [999, 492] on button "Select Button" at bounding box center [901, 494] width 354 height 25
type input "***"
click at [923, 556] on div "Cox" at bounding box center [896, 551] width 205 height 23
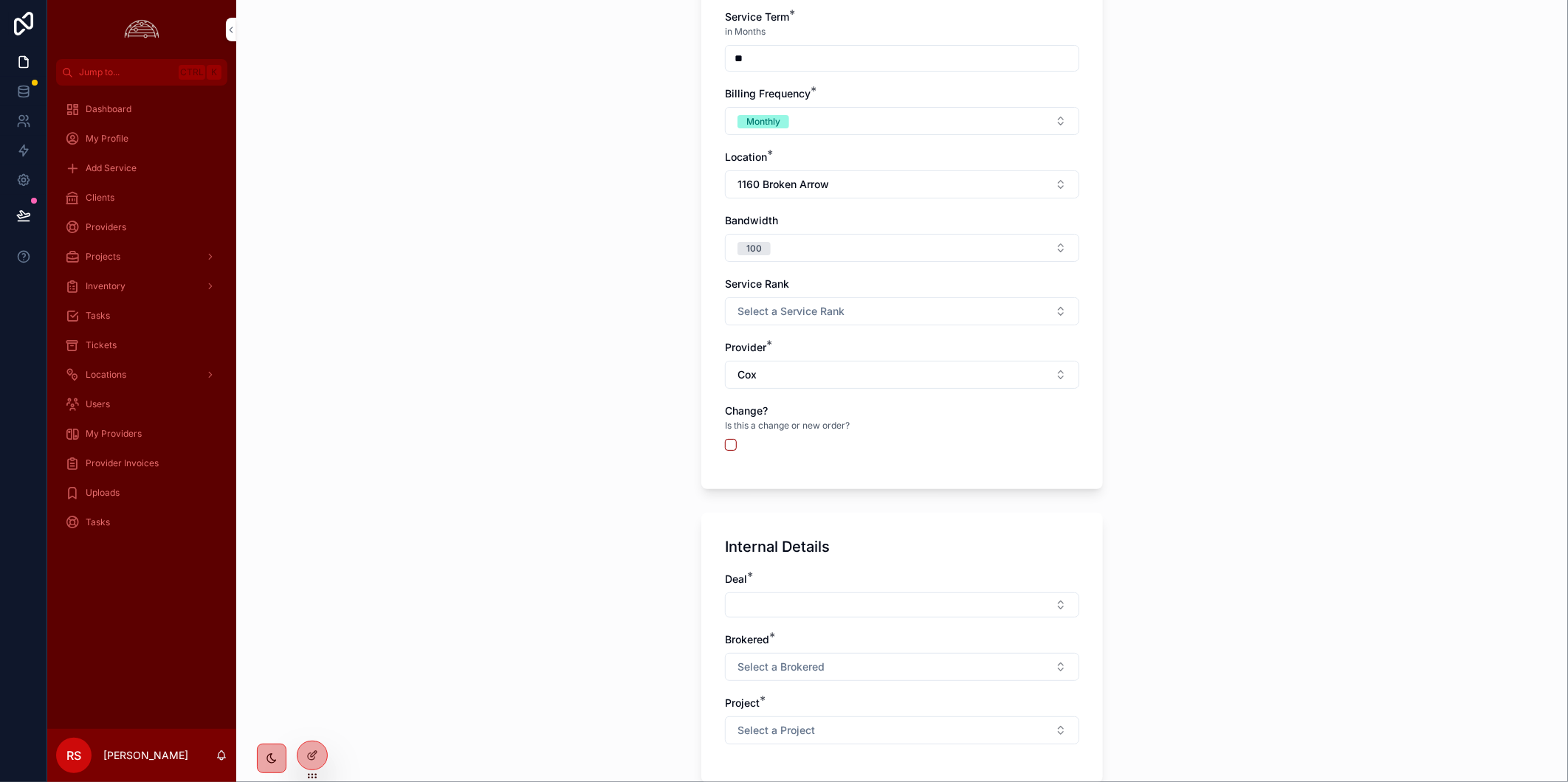
scroll to position [922, 0]
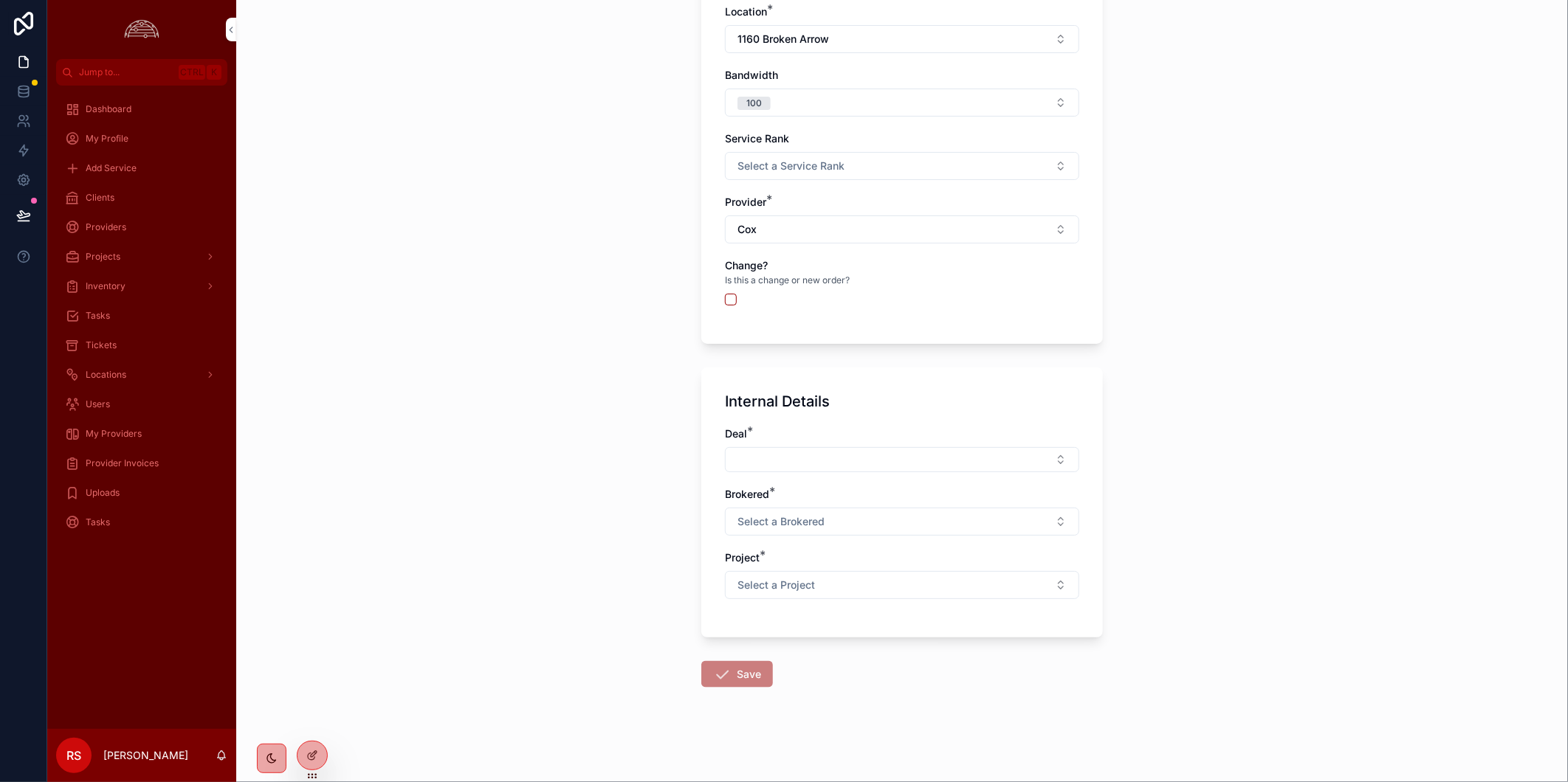
click at [931, 457] on button "Select Button" at bounding box center [901, 460] width 354 height 25
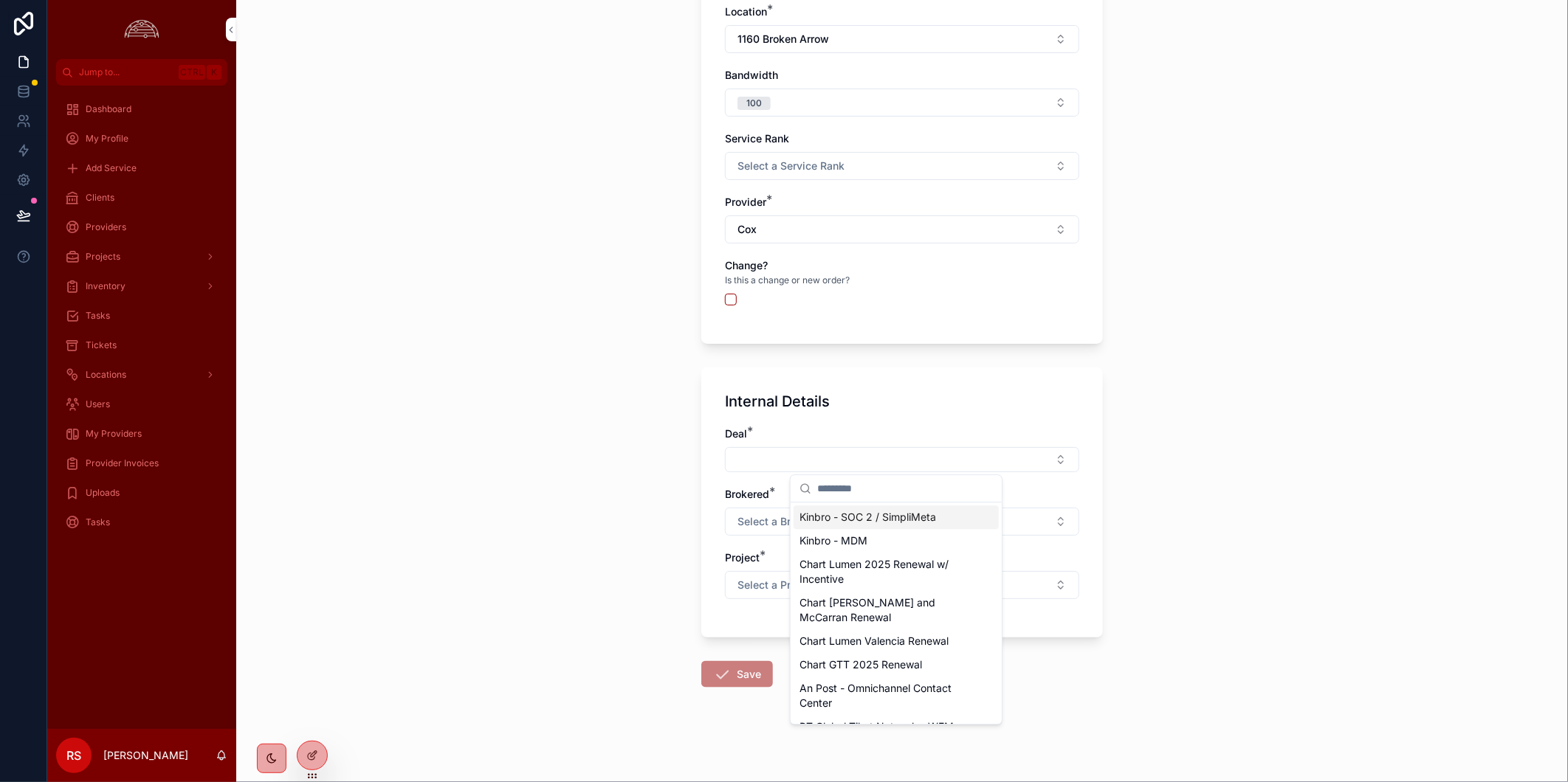
click at [919, 485] on input "scrollable content" at bounding box center [905, 489] width 176 height 27
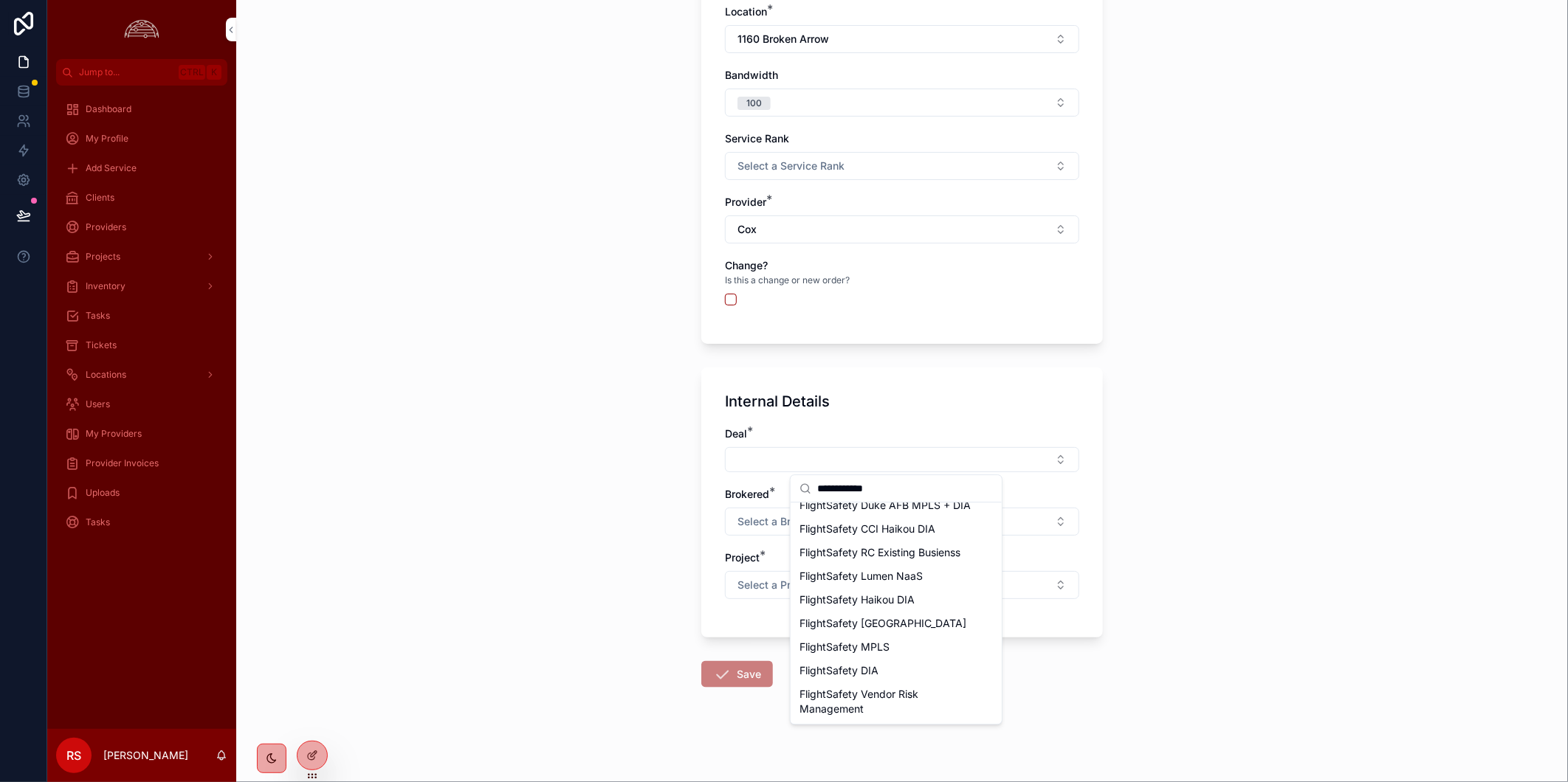
scroll to position [860, 0]
type input "**********"
click at [916, 650] on div "FlightSafety MPLS" at bounding box center [896, 647] width 205 height 23
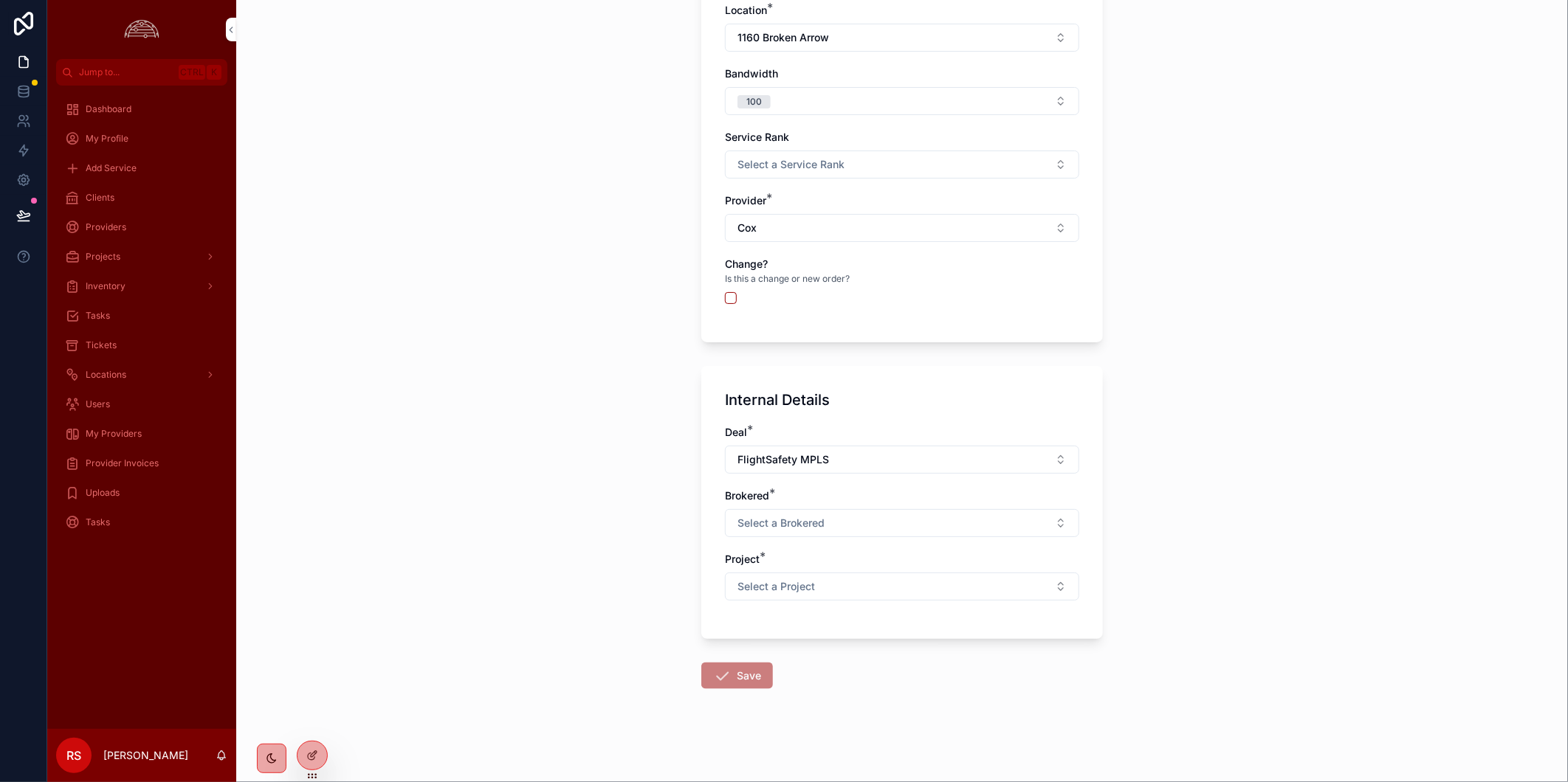
click at [931, 514] on button "Select a Brokered" at bounding box center [901, 523] width 354 height 28
click at [932, 607] on div "No" at bounding box center [896, 605] width 205 height 22
click at [938, 579] on button "Select a Project" at bounding box center [901, 586] width 354 height 28
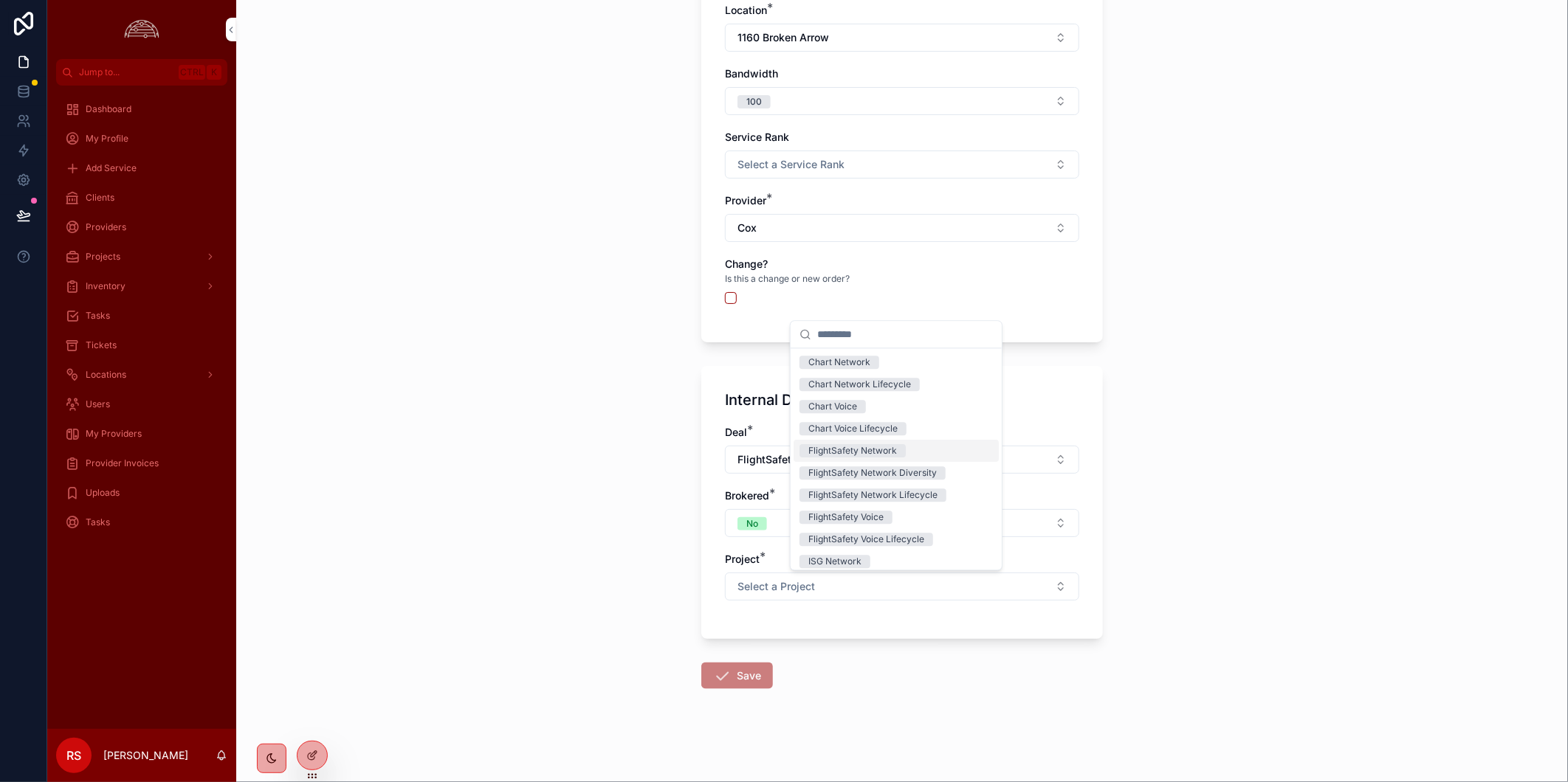
click at [939, 443] on div "FlightSafety Network" at bounding box center [896, 451] width 205 height 22
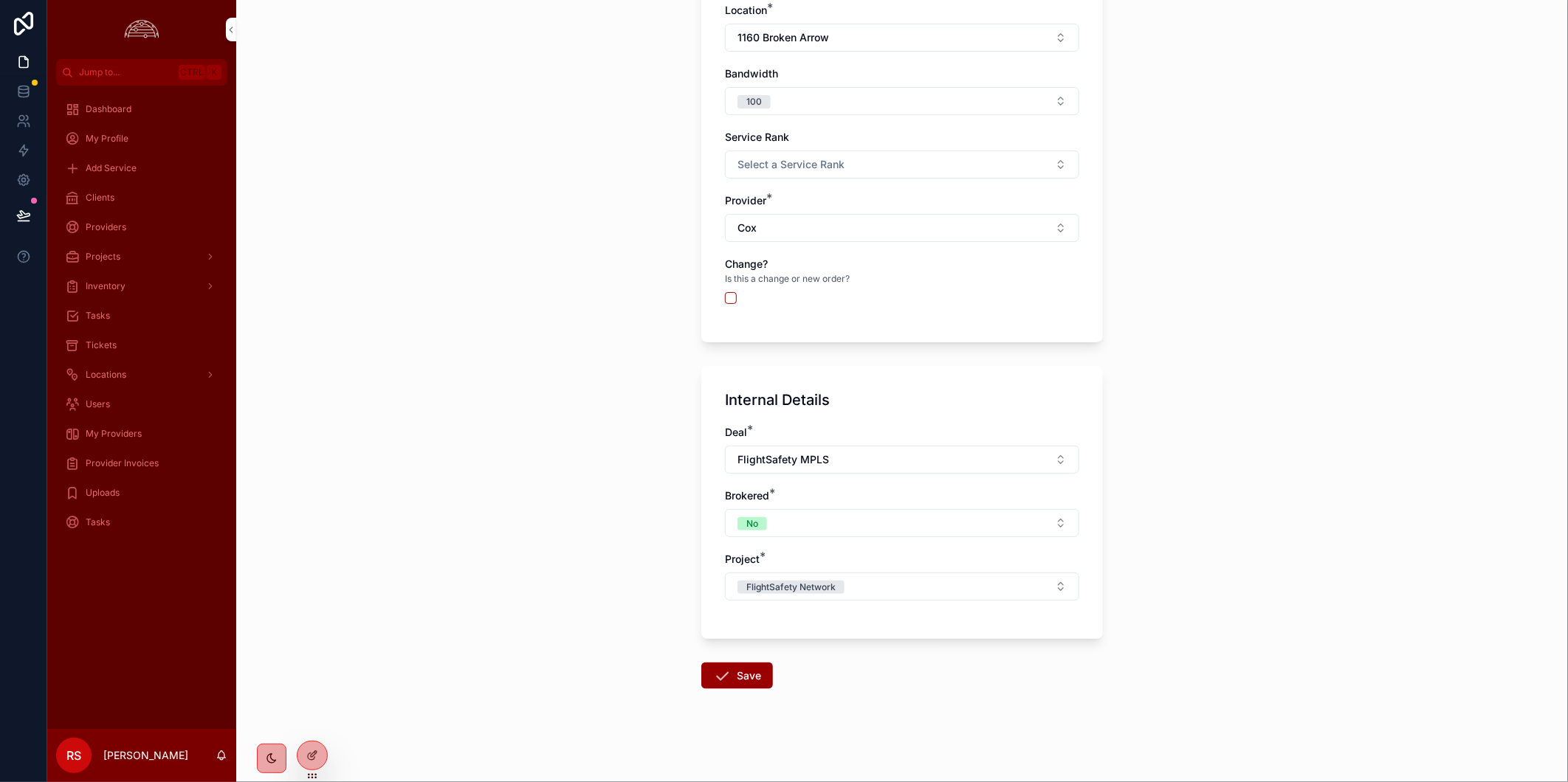
click at [1342, 529] on div "**********" at bounding box center [901, 391] width 1331 height 782
click at [737, 679] on button "Save" at bounding box center [737, 676] width 72 height 27
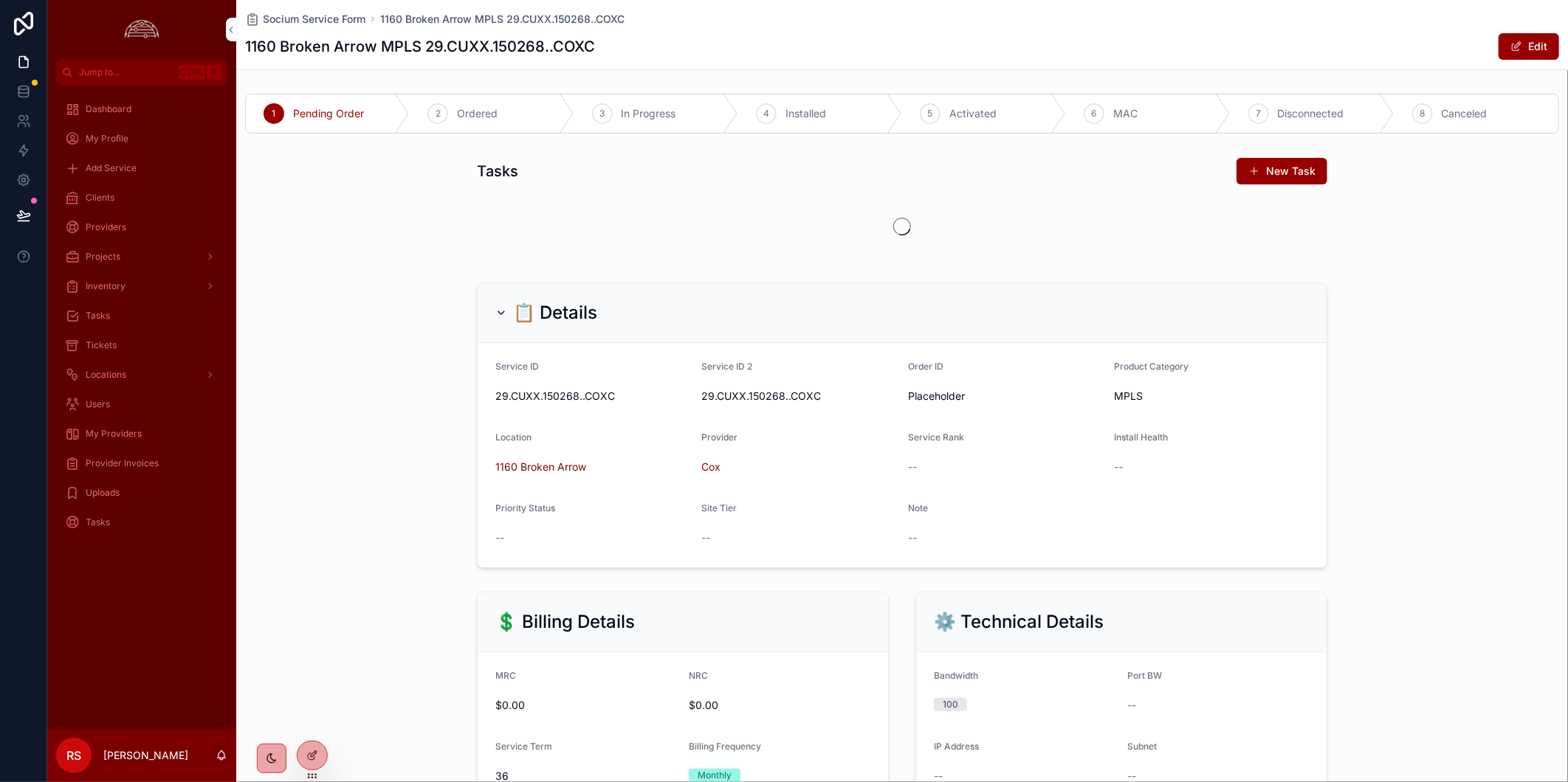
click at [989, 126] on div "5 Activated" at bounding box center [984, 113] width 164 height 38
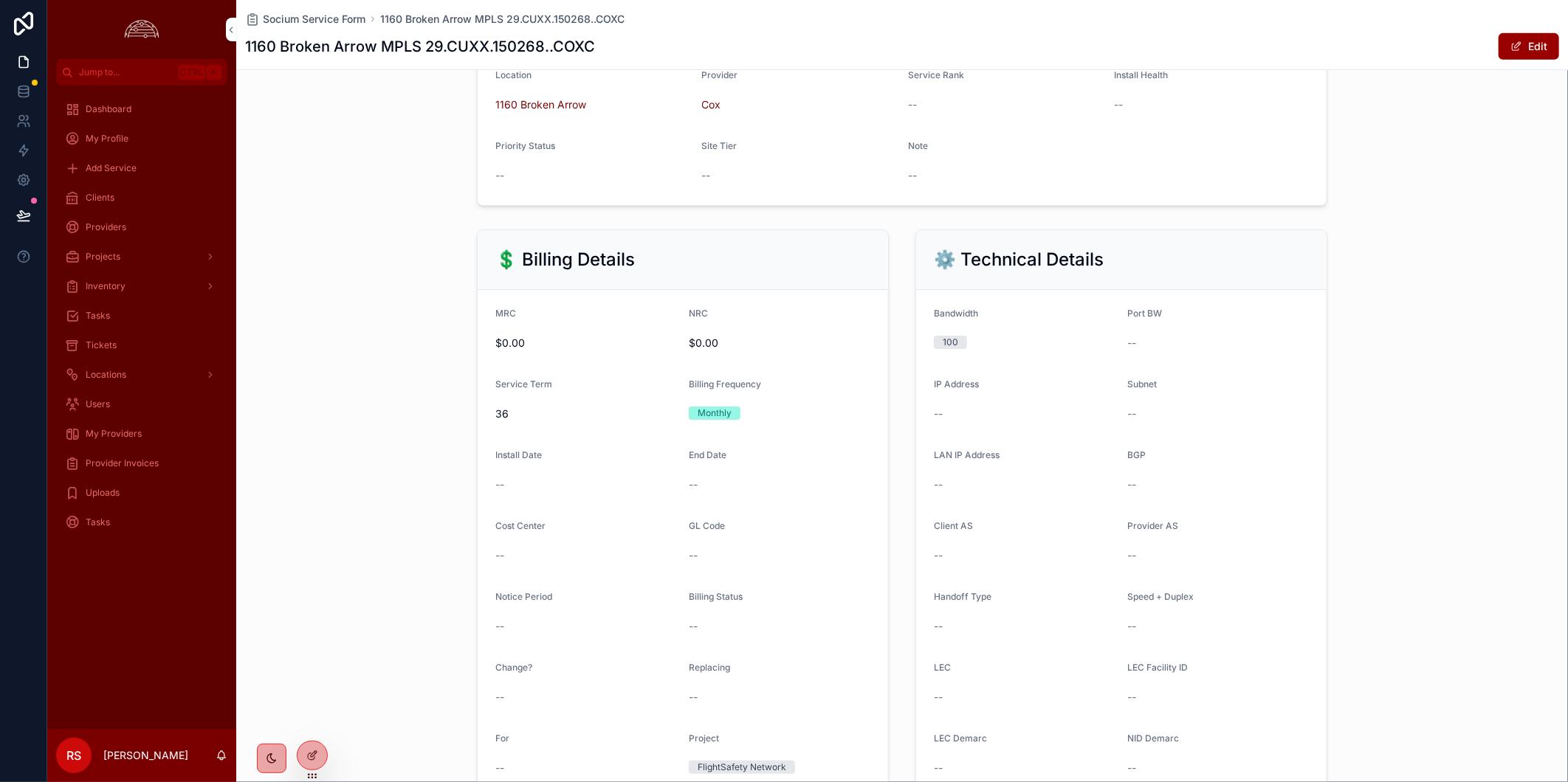
scroll to position [573, 0]
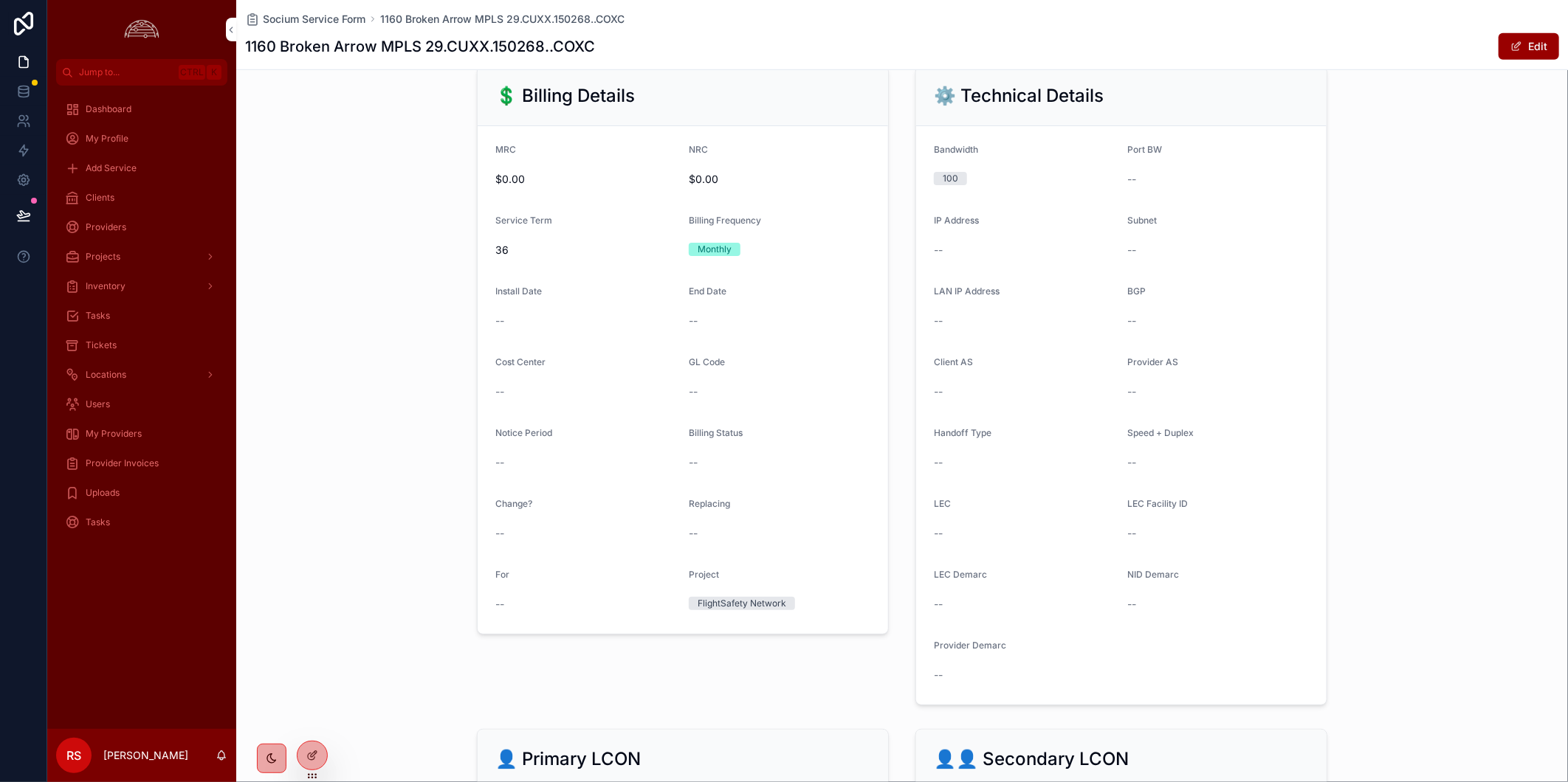
click at [1529, 47] on button "Edit" at bounding box center [1528, 47] width 61 height 27
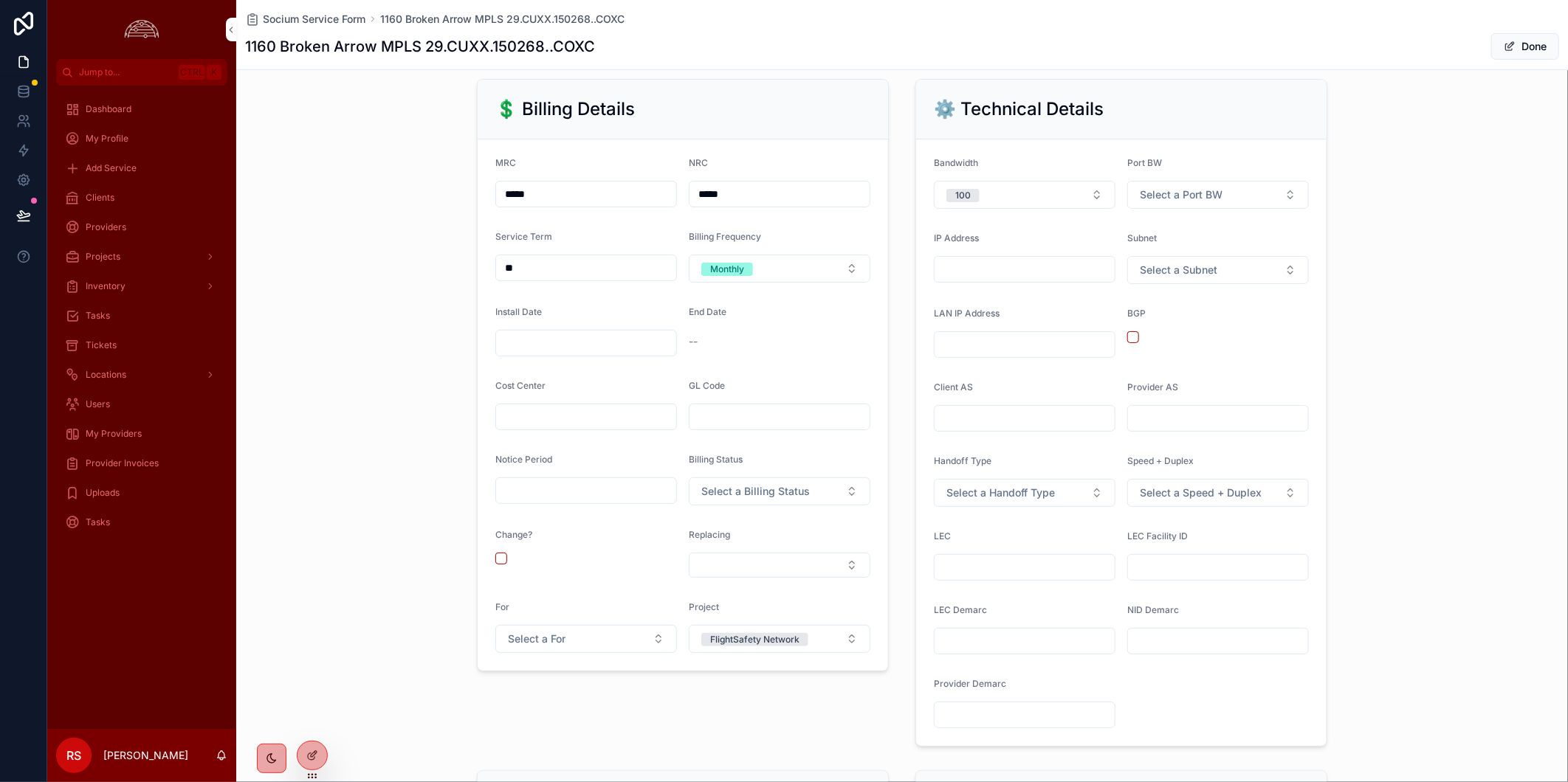
scroll to position [583, 0]
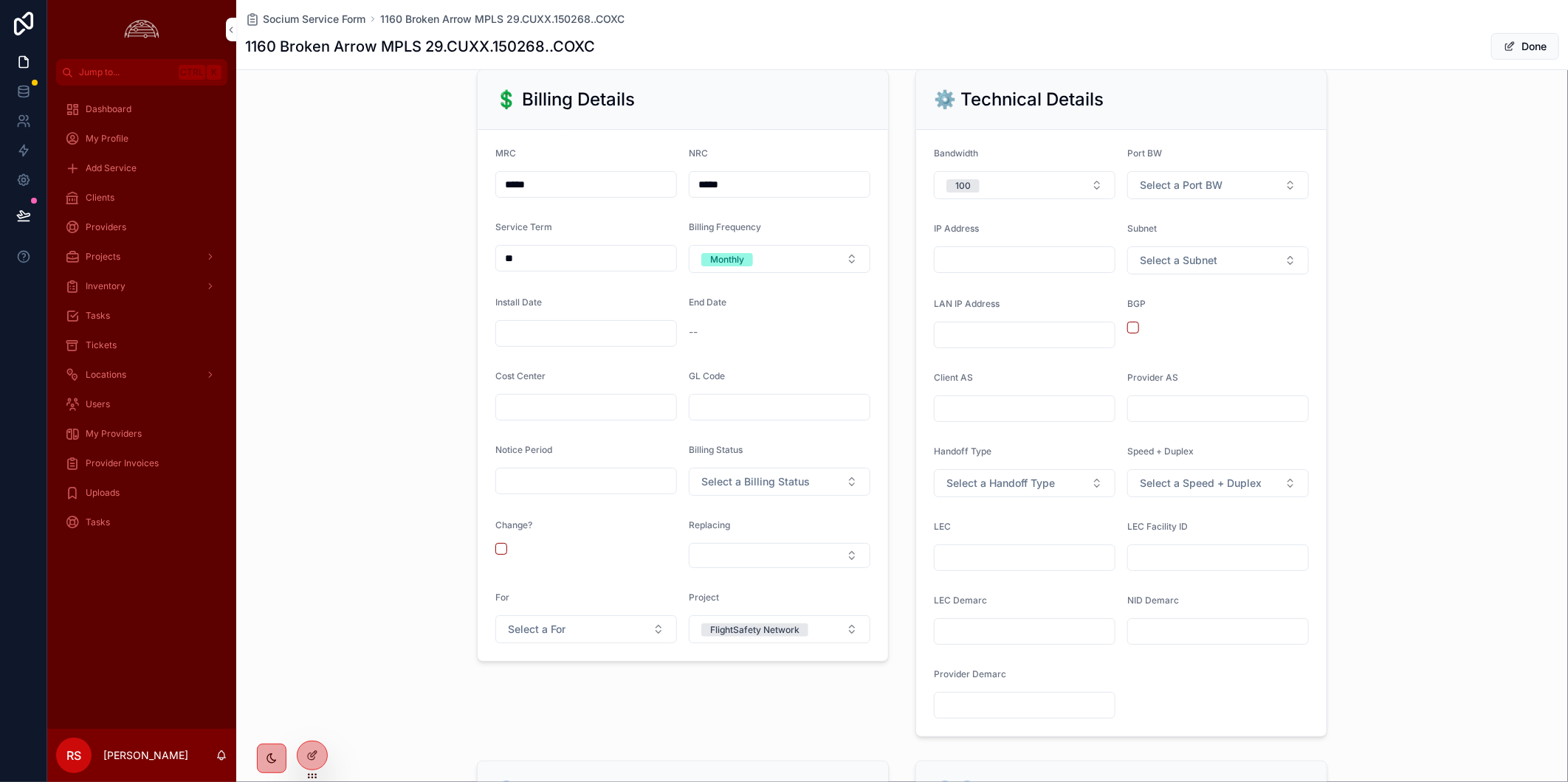
click at [976, 551] on input "scrollable content" at bounding box center [1025, 557] width 180 height 21
type input "***"
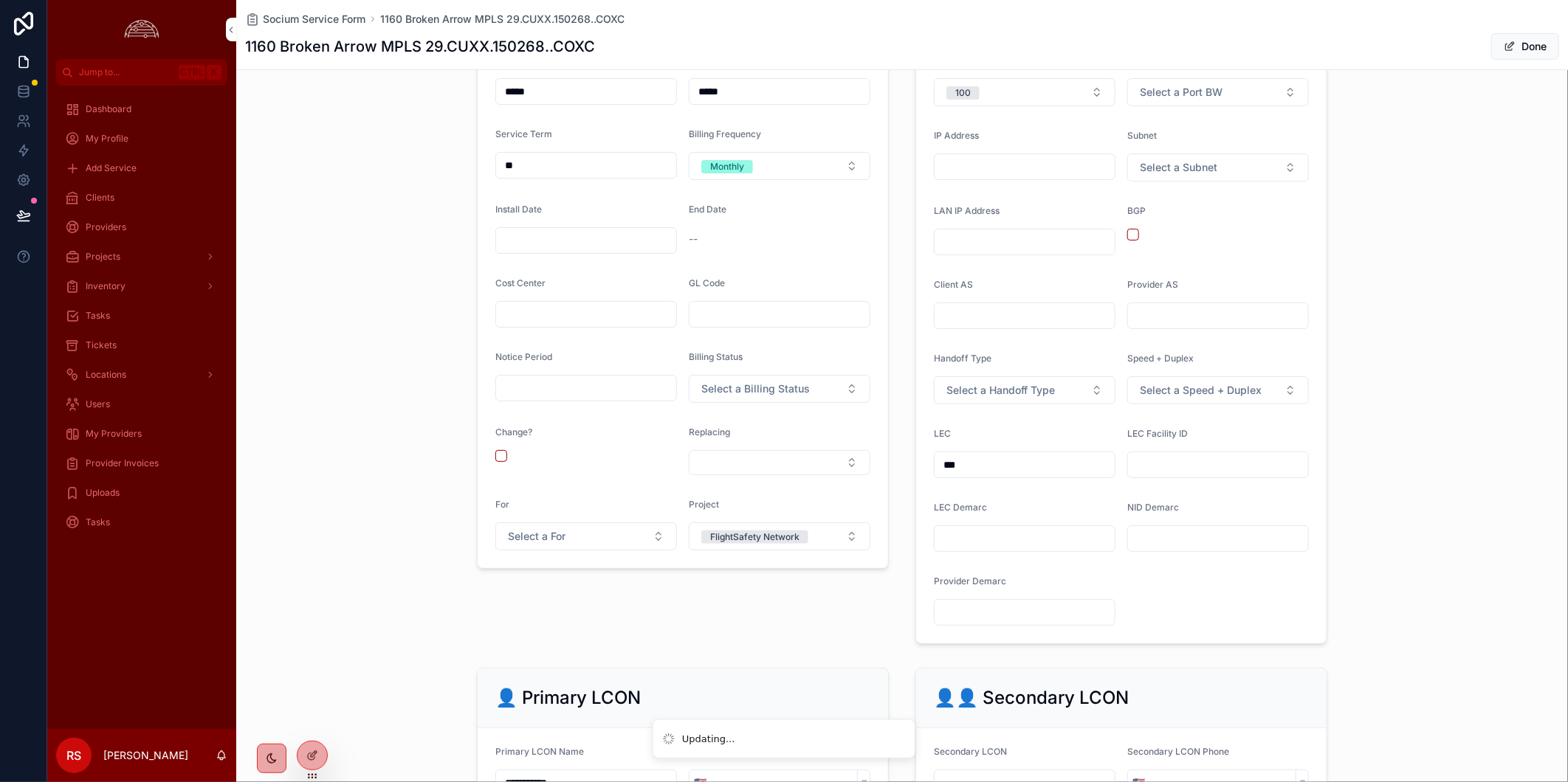
scroll to position [714, 0]
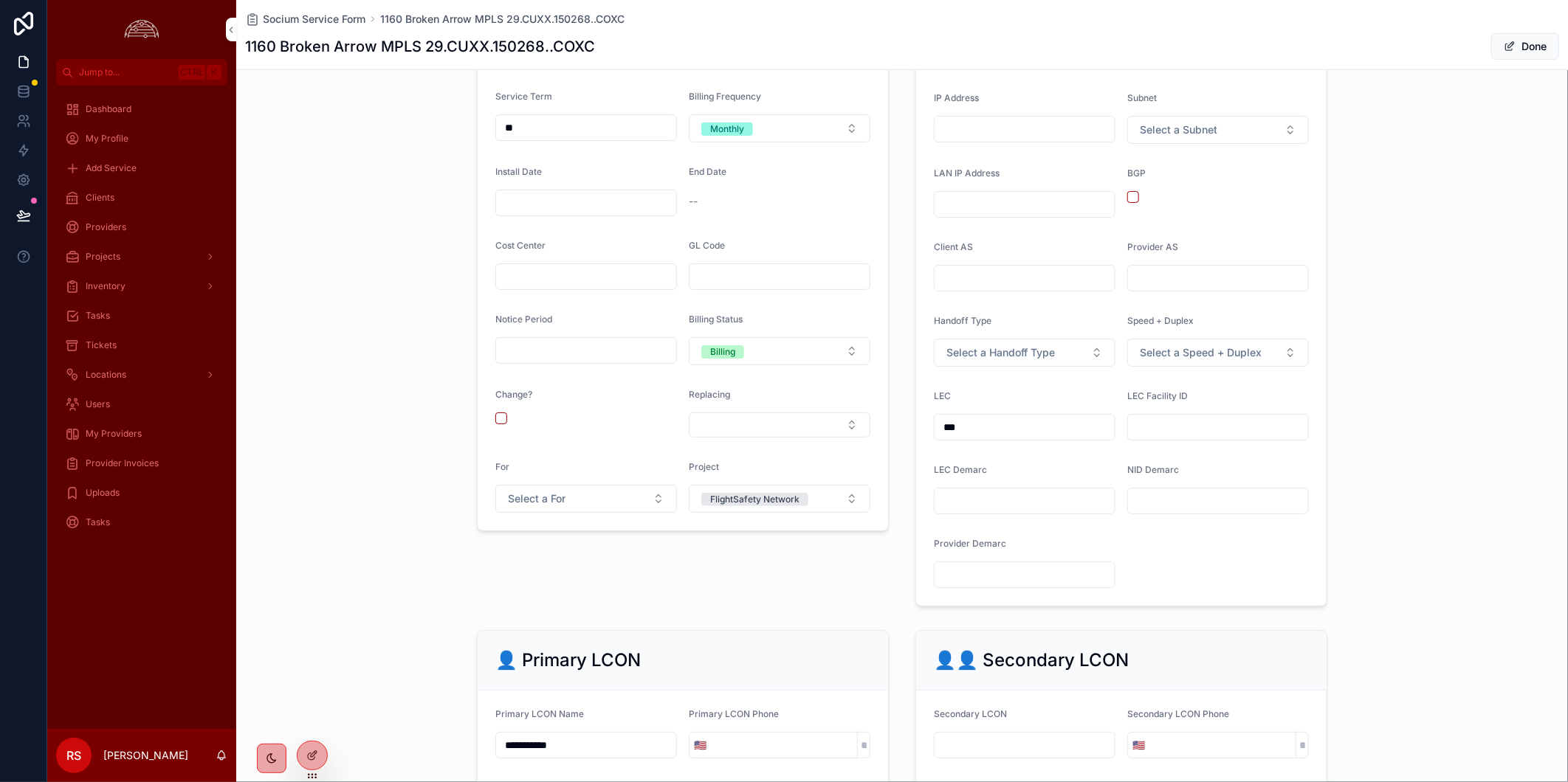
click at [974, 355] on span "Select a Handoff Type" at bounding box center [1001, 353] width 108 height 15
click at [980, 458] on div "Ethernet" at bounding box center [1018, 456] width 205 height 22
click at [1491, 44] on button "Done" at bounding box center [1526, 47] width 68 height 27
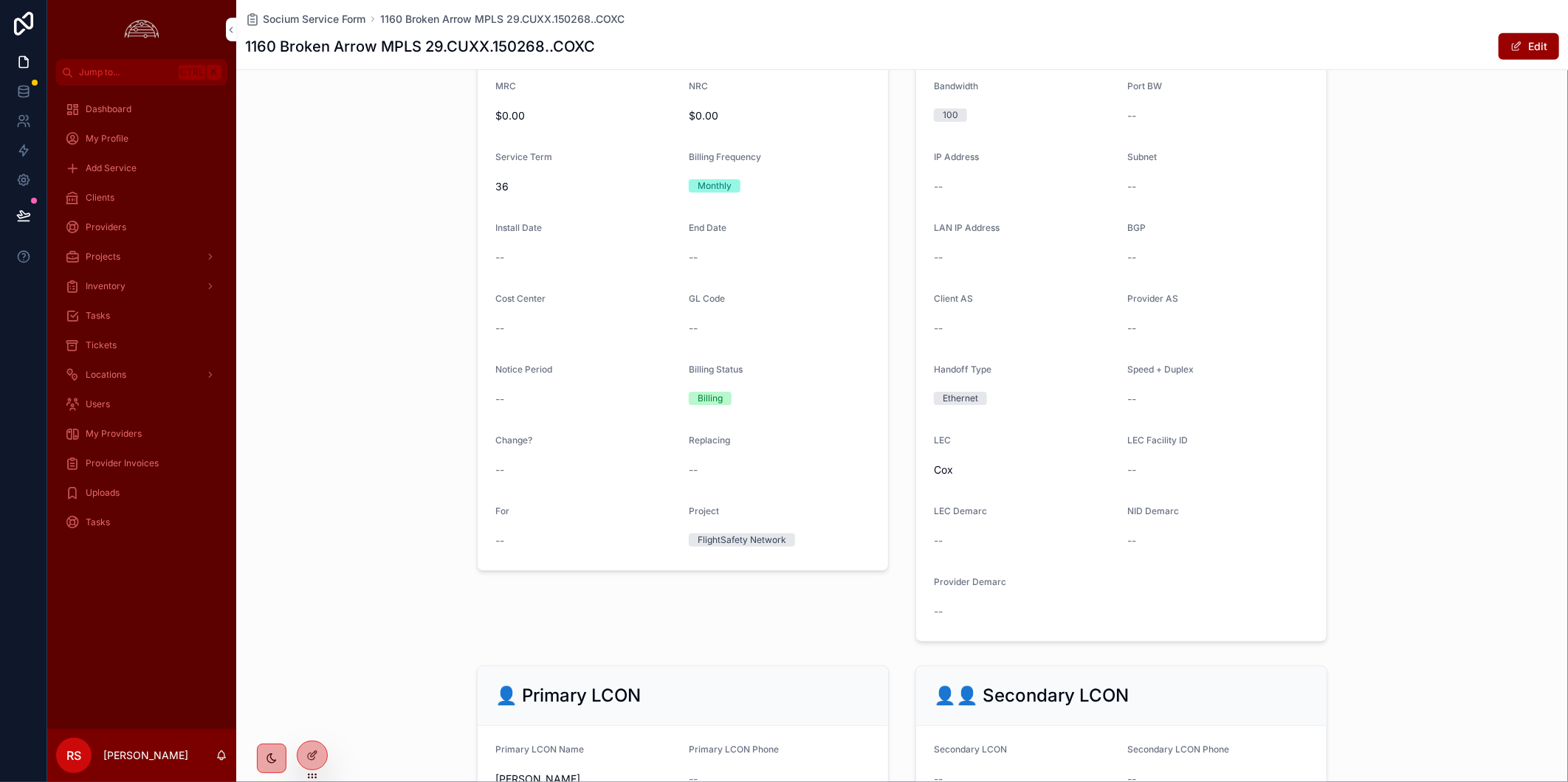
click at [1485, 44] on div "Edit" at bounding box center [1503, 47] width 111 height 28
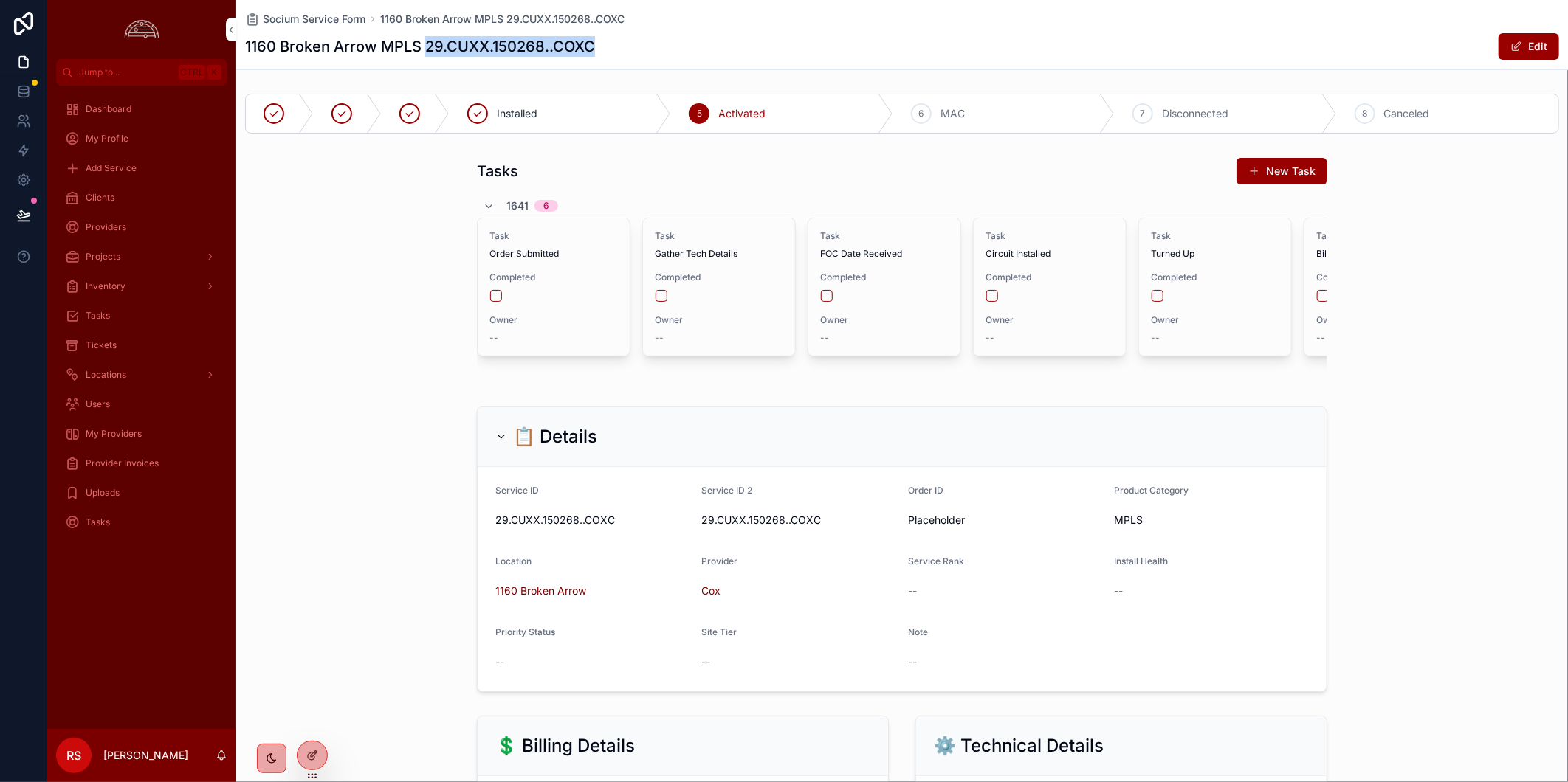
drag, startPoint x: 636, startPoint y: 48, endPoint x: 423, endPoint y: 36, distance: 213.3
click at [423, 36] on div "1160 Broken Arrow MPLS 29.CUXX.150268..COXC Edit" at bounding box center [901, 47] width 1314 height 28
copy h1 "29.CUXX.150268..COXC"
click at [126, 187] on div "Clients" at bounding box center [142, 197] width 153 height 23
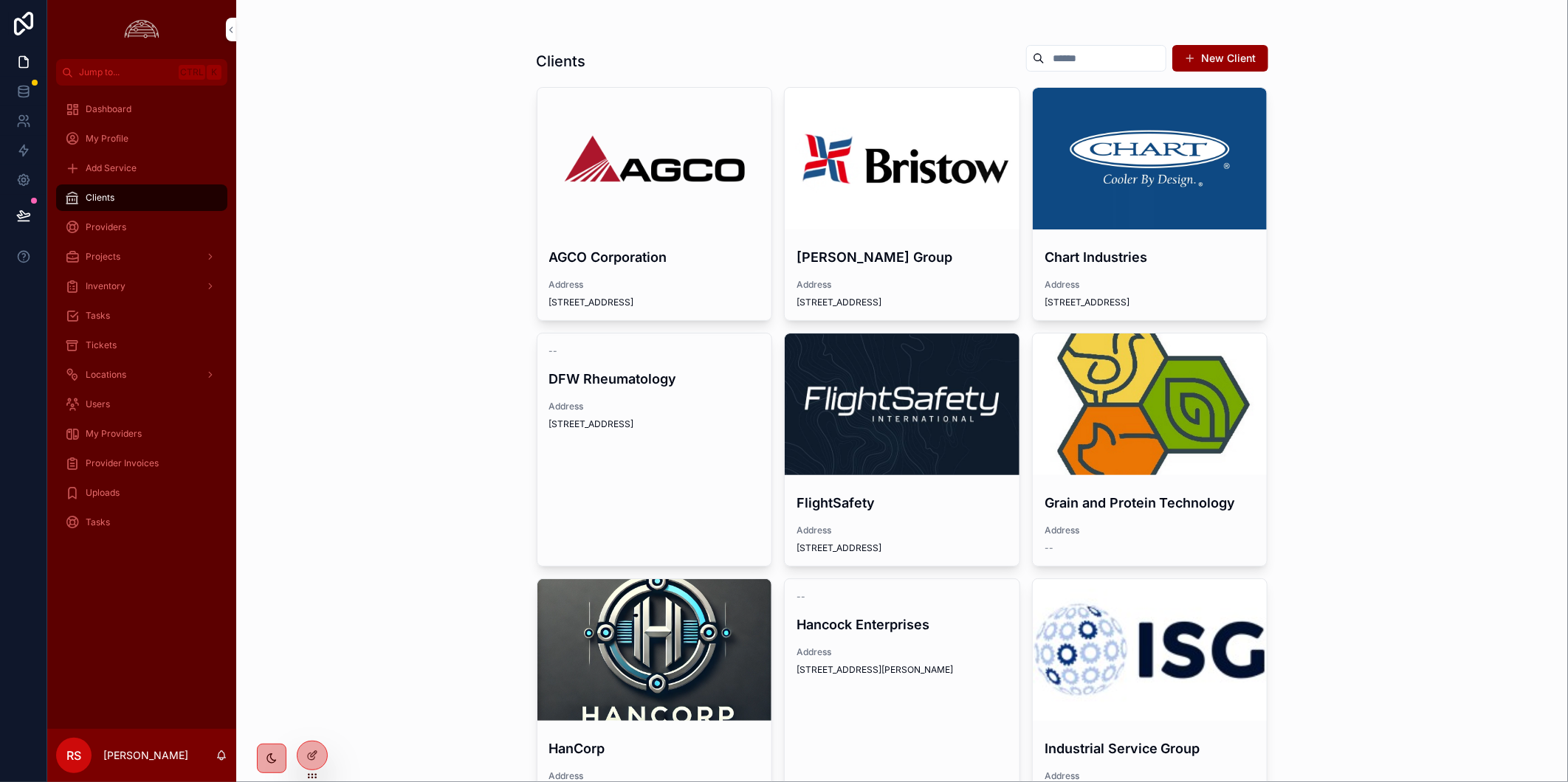
click at [856, 394] on div "scrollable content" at bounding box center [902, 404] width 235 height 142
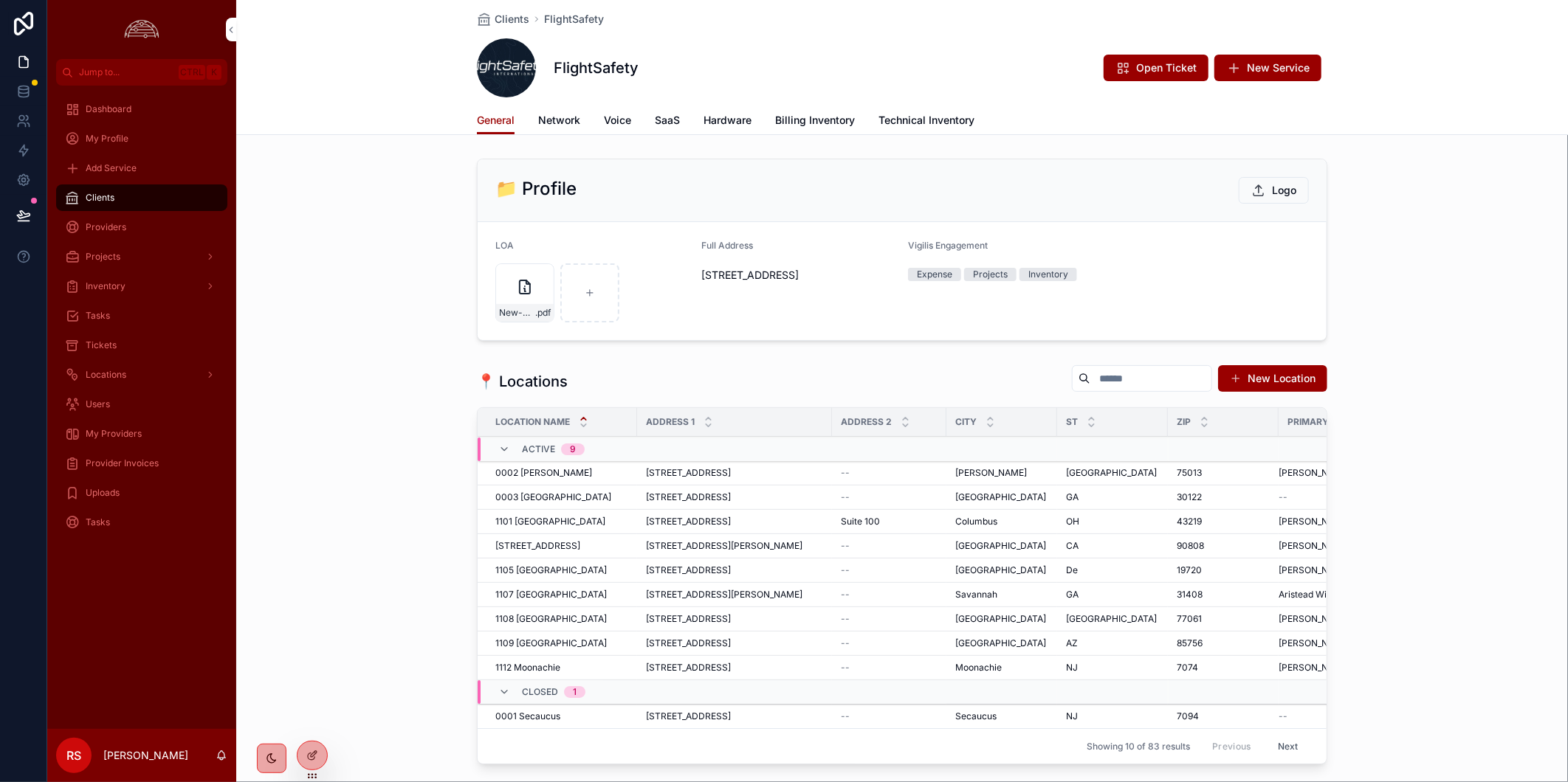
click at [1155, 68] on span "Open Ticket" at bounding box center [1166, 68] width 61 height 15
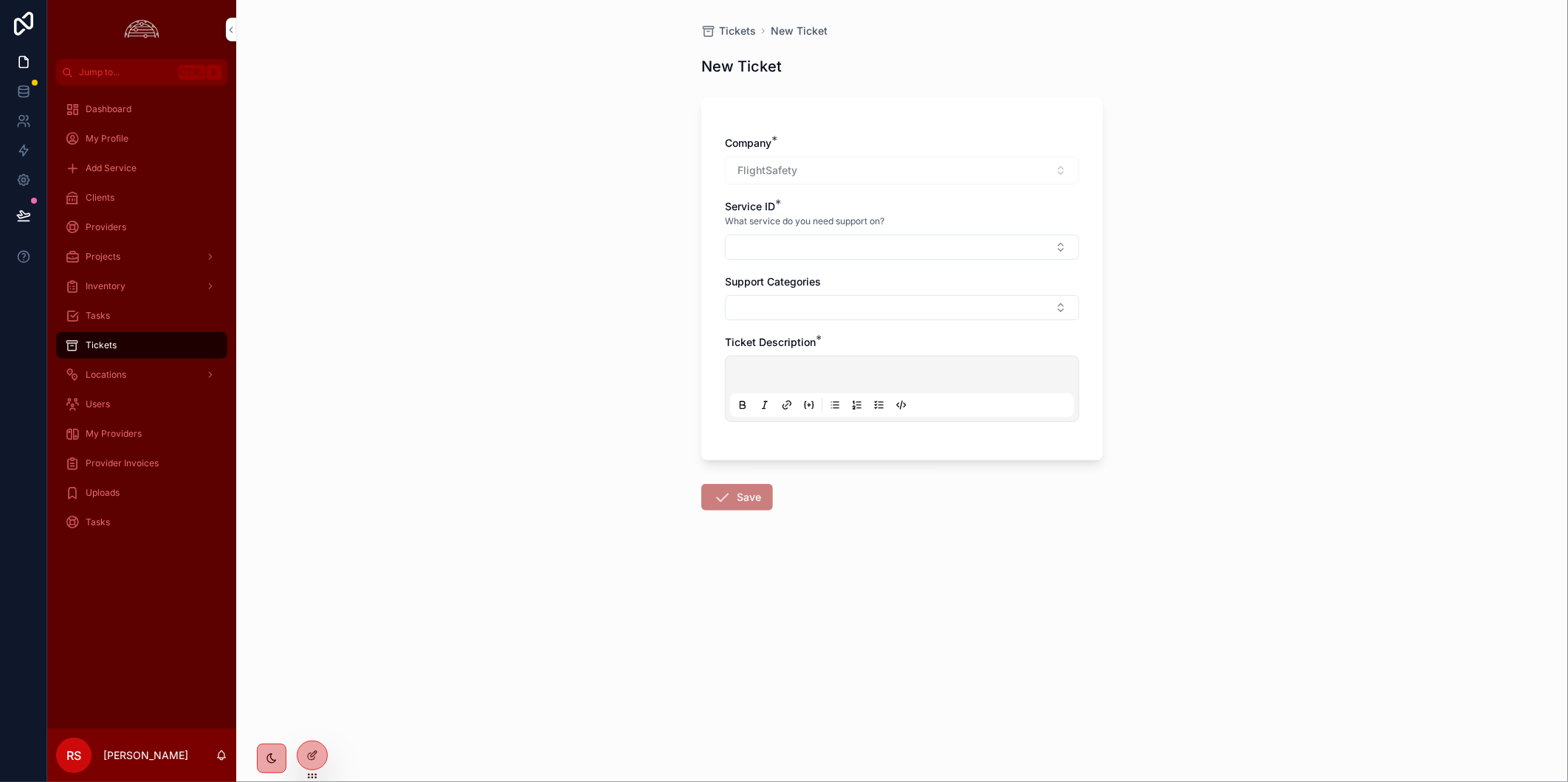
click at [883, 244] on button "Select Button" at bounding box center [901, 247] width 354 height 25
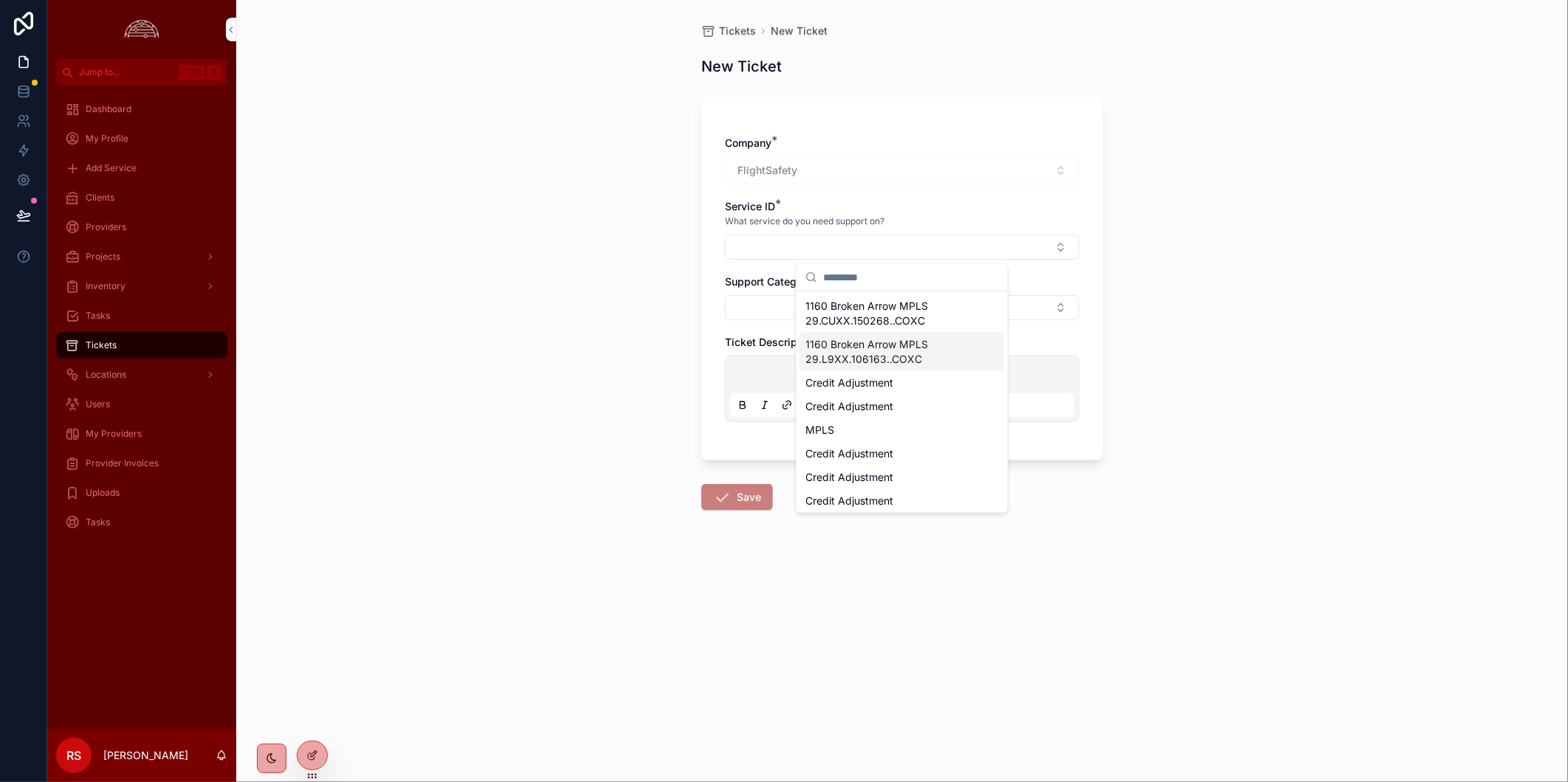
click at [883, 279] on input "scrollable content" at bounding box center [911, 277] width 176 height 27
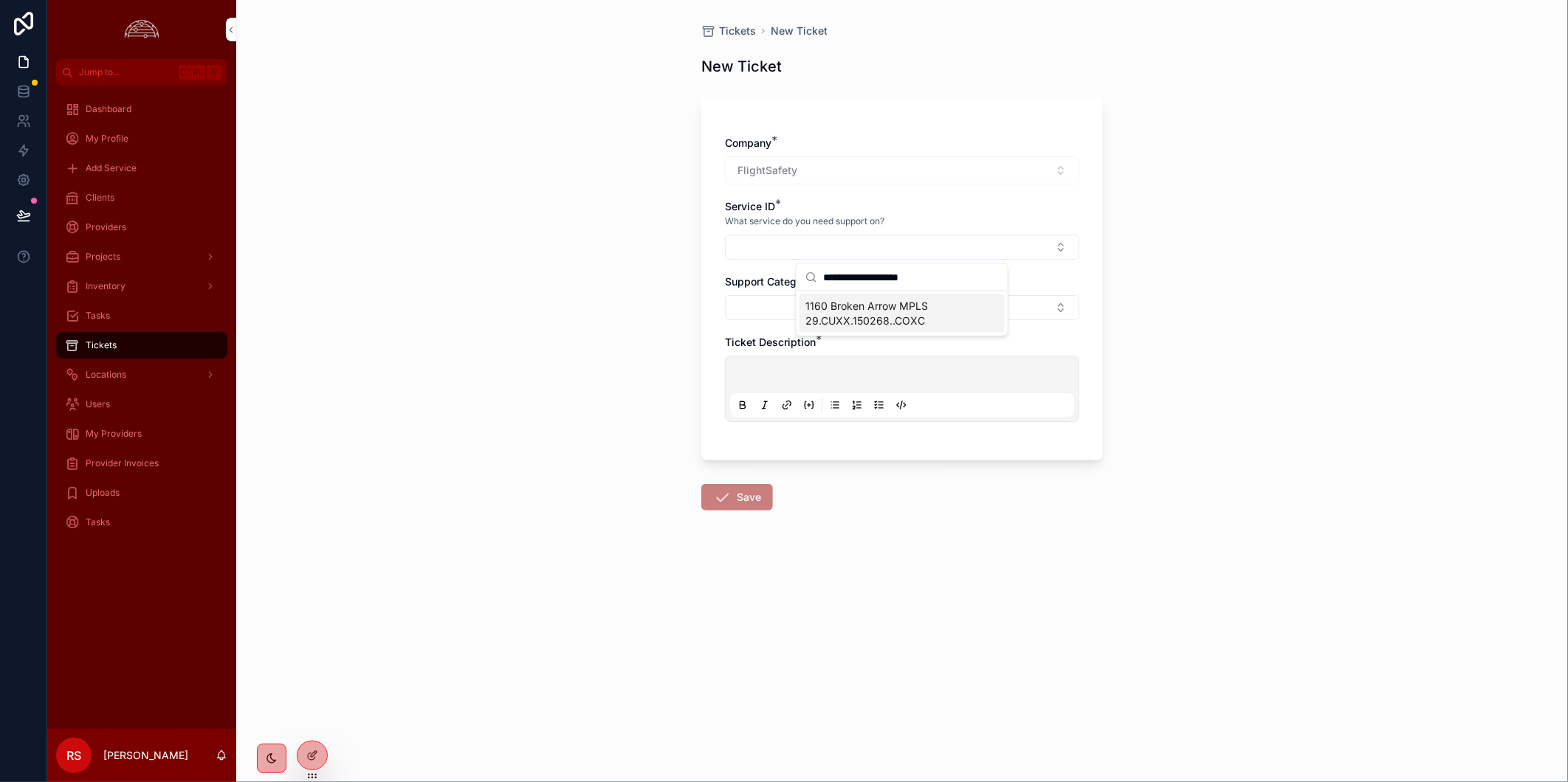
type input "**********"
click at [914, 307] on span "1160 Broken Arrow MPLS 29.CUXX.150268..COXC" at bounding box center [893, 313] width 176 height 29
click at [742, 320] on button "Select Button" at bounding box center [901, 312] width 354 height 25
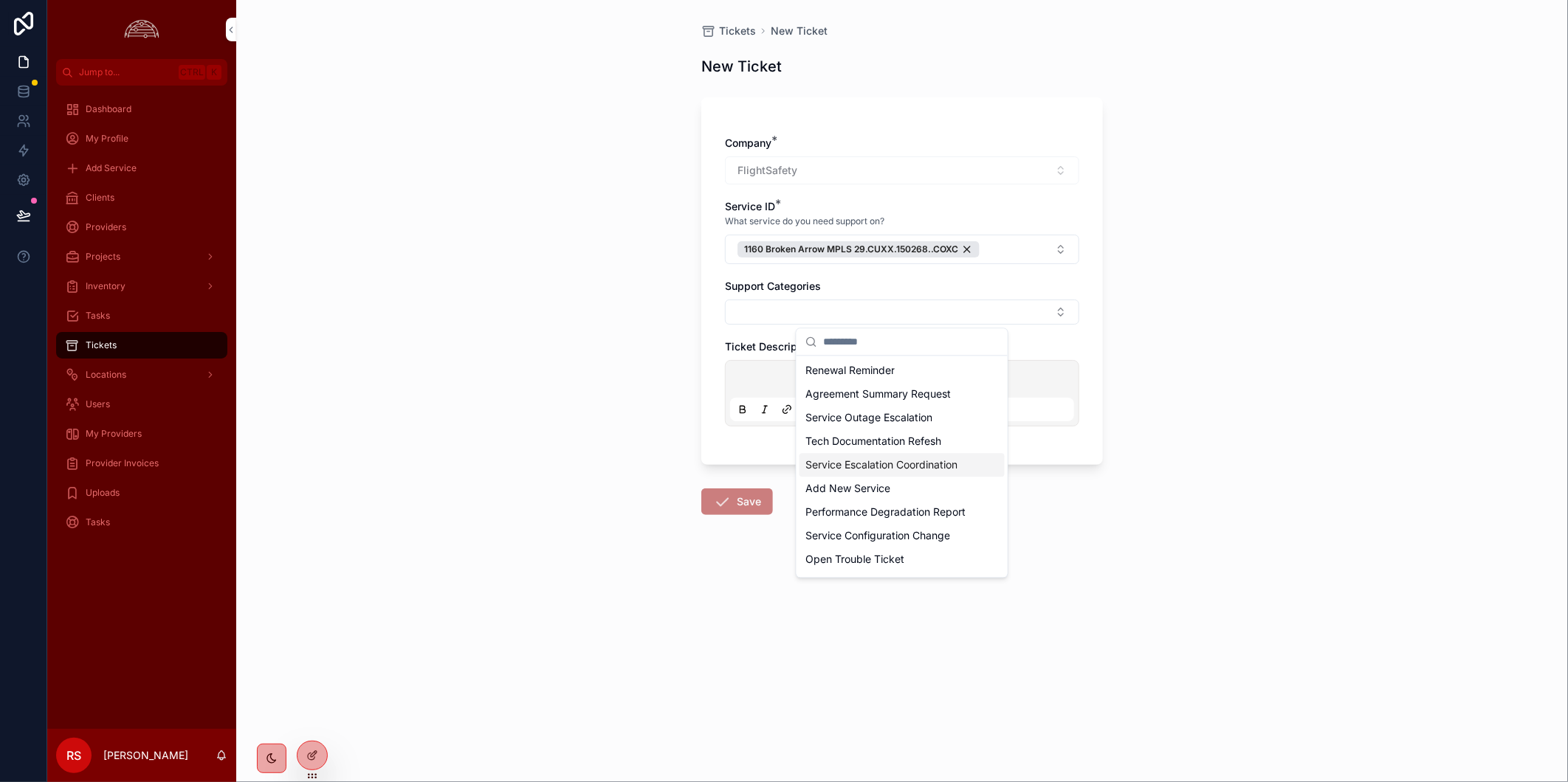
scroll to position [633, 0]
click at [878, 401] on span "Service Outage Escalation" at bounding box center [869, 399] width 127 height 15
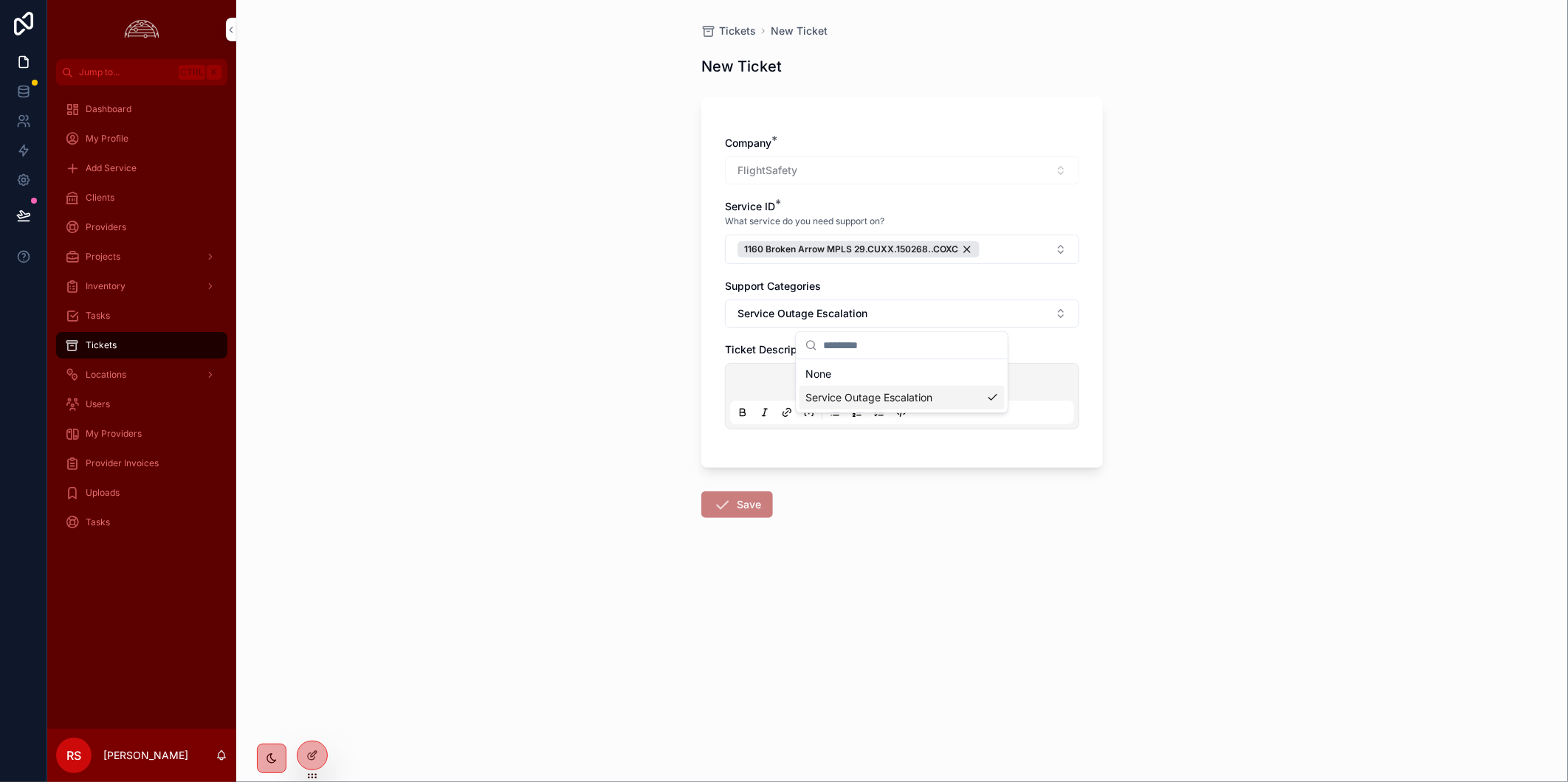
scroll to position [0, 0]
click at [846, 381] on p "scrollable content" at bounding box center [905, 385] width 344 height 15
click at [750, 499] on button "Save" at bounding box center [737, 505] width 72 height 27
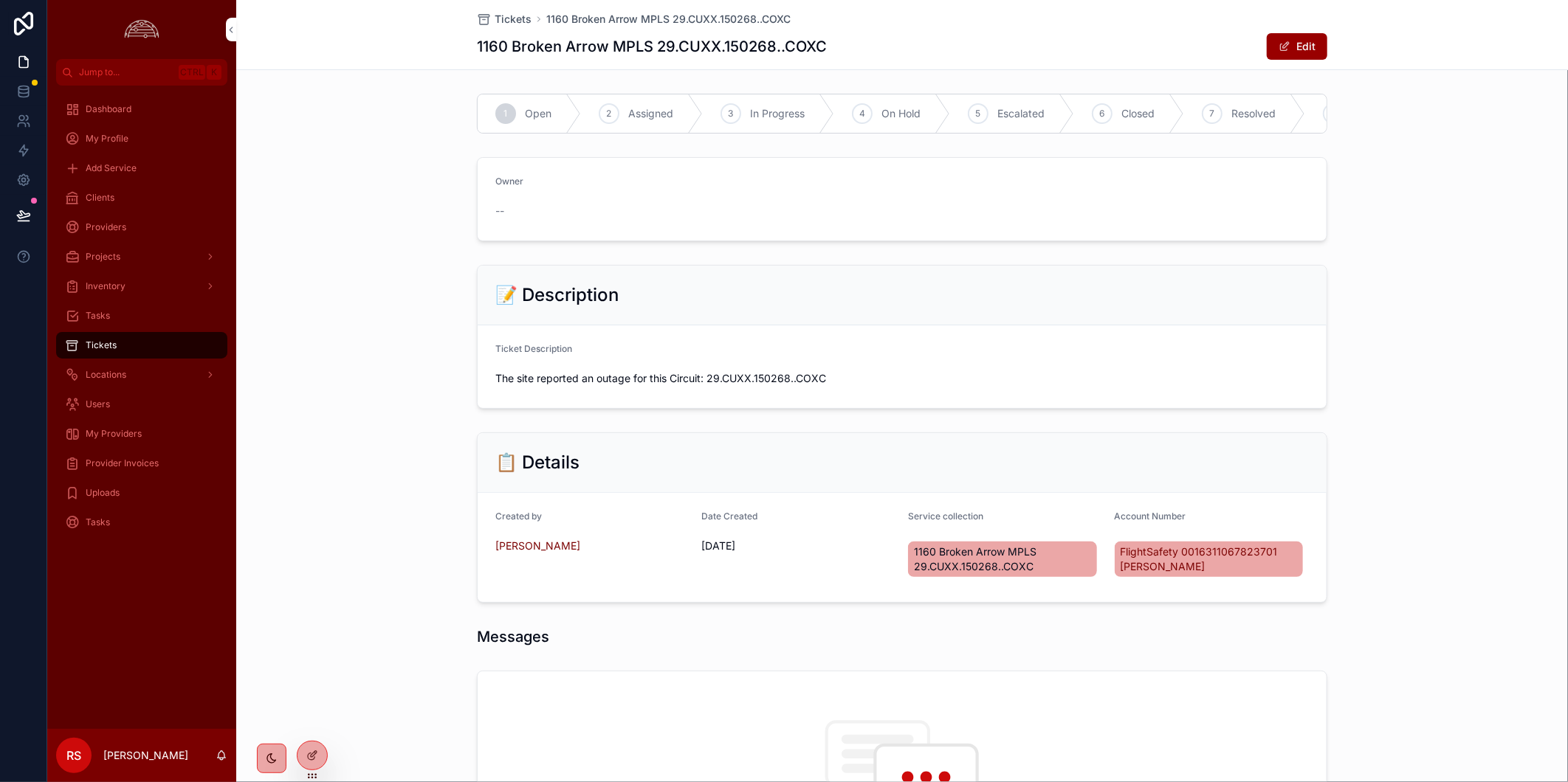
click at [757, 120] on span "In Progress" at bounding box center [777, 114] width 55 height 15
click at [1284, 42] on span "scrollable content" at bounding box center [1284, 47] width 12 height 12
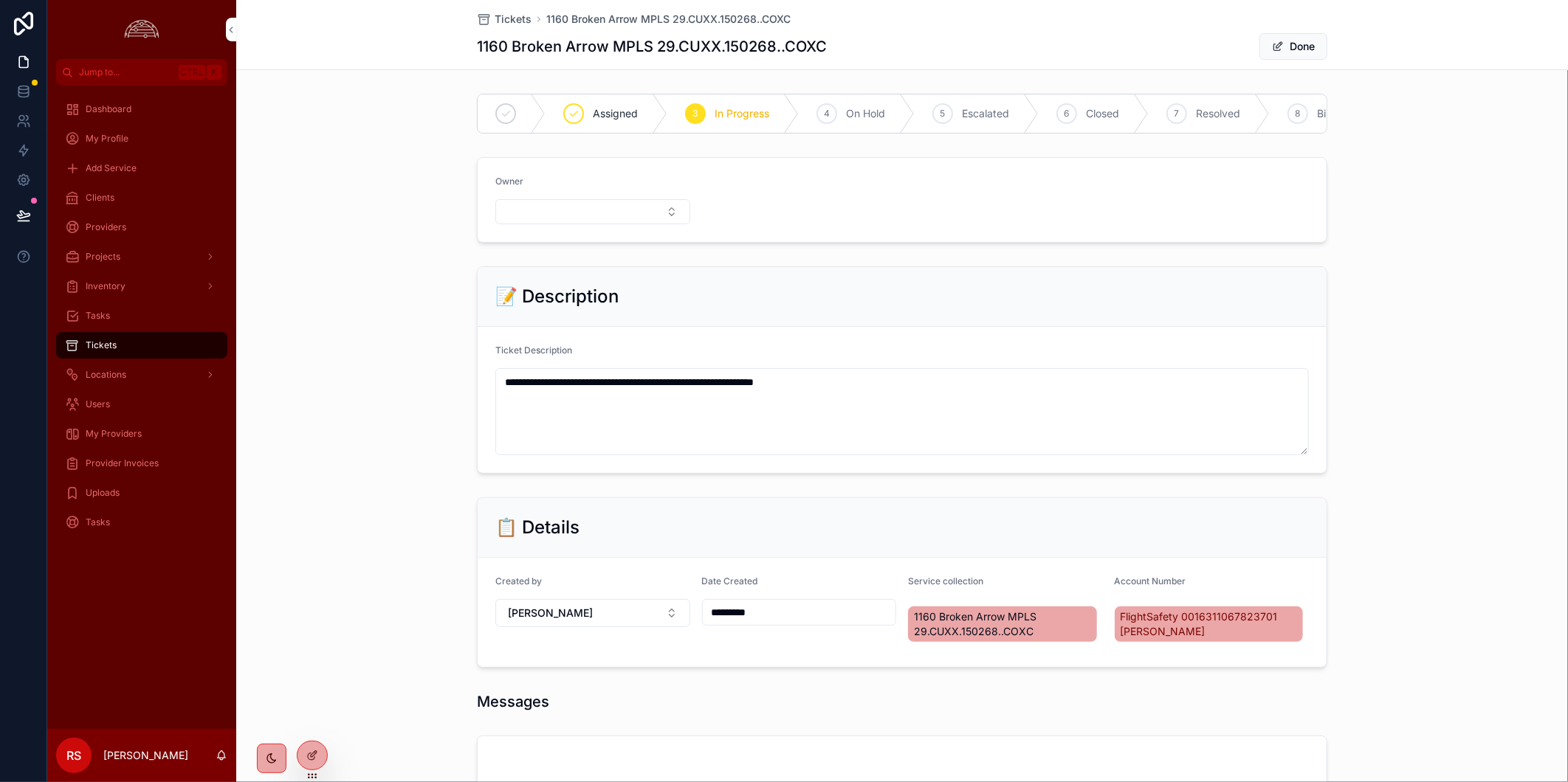
click at [539, 218] on button "Select Button" at bounding box center [592, 212] width 195 height 25
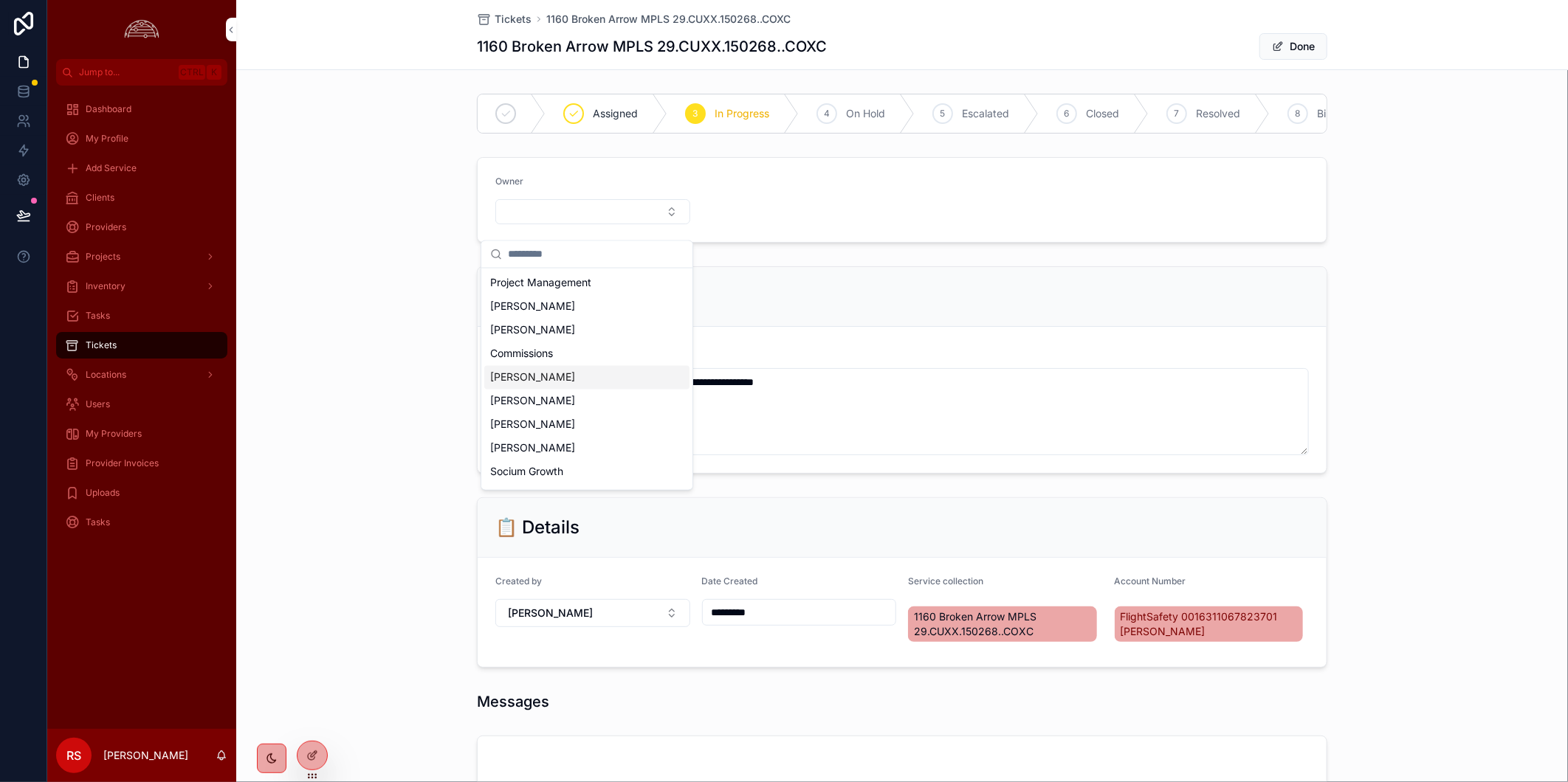
click at [572, 379] on div "[PERSON_NAME]" at bounding box center [587, 377] width 205 height 23
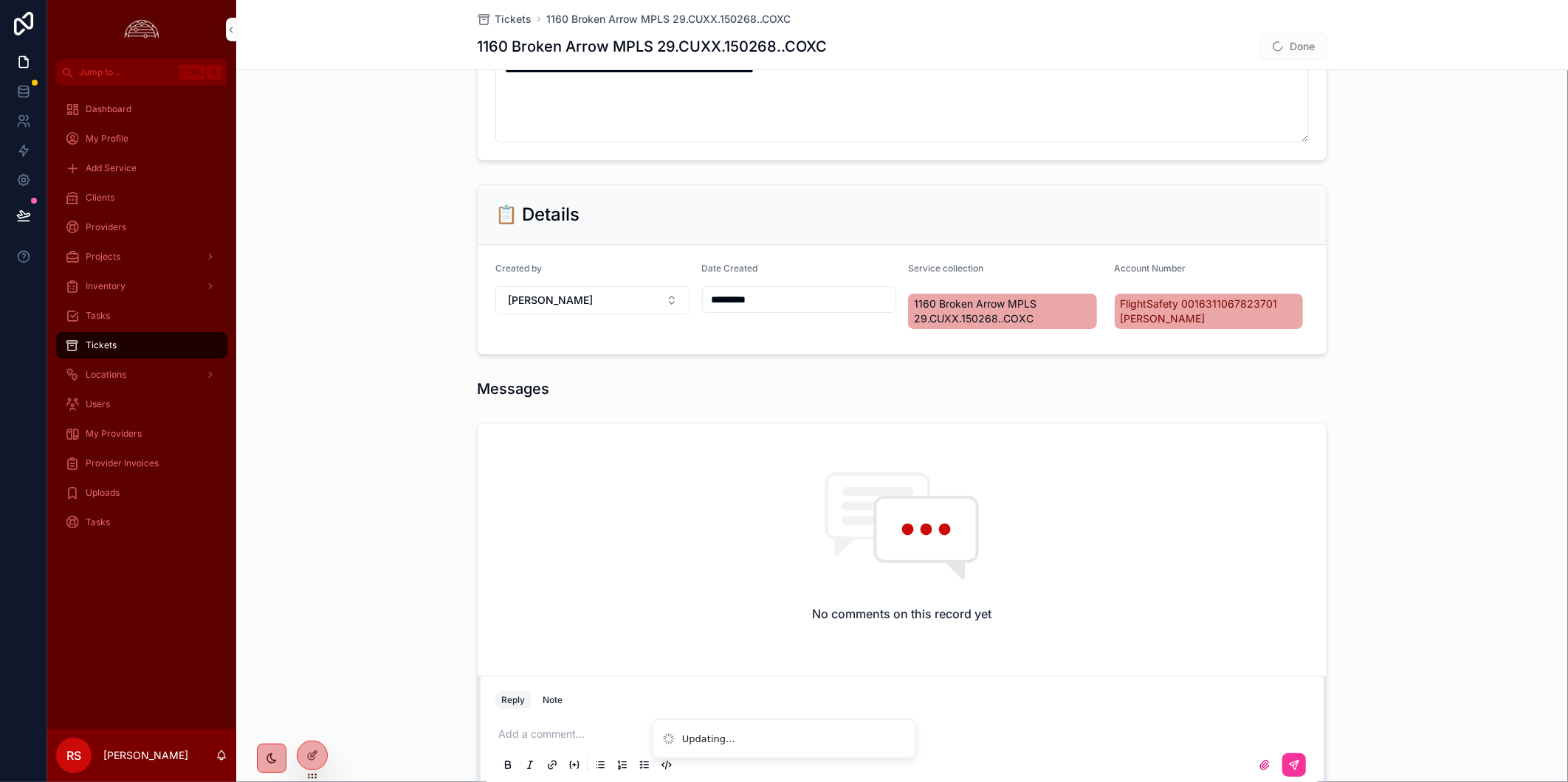
scroll to position [327, 0]
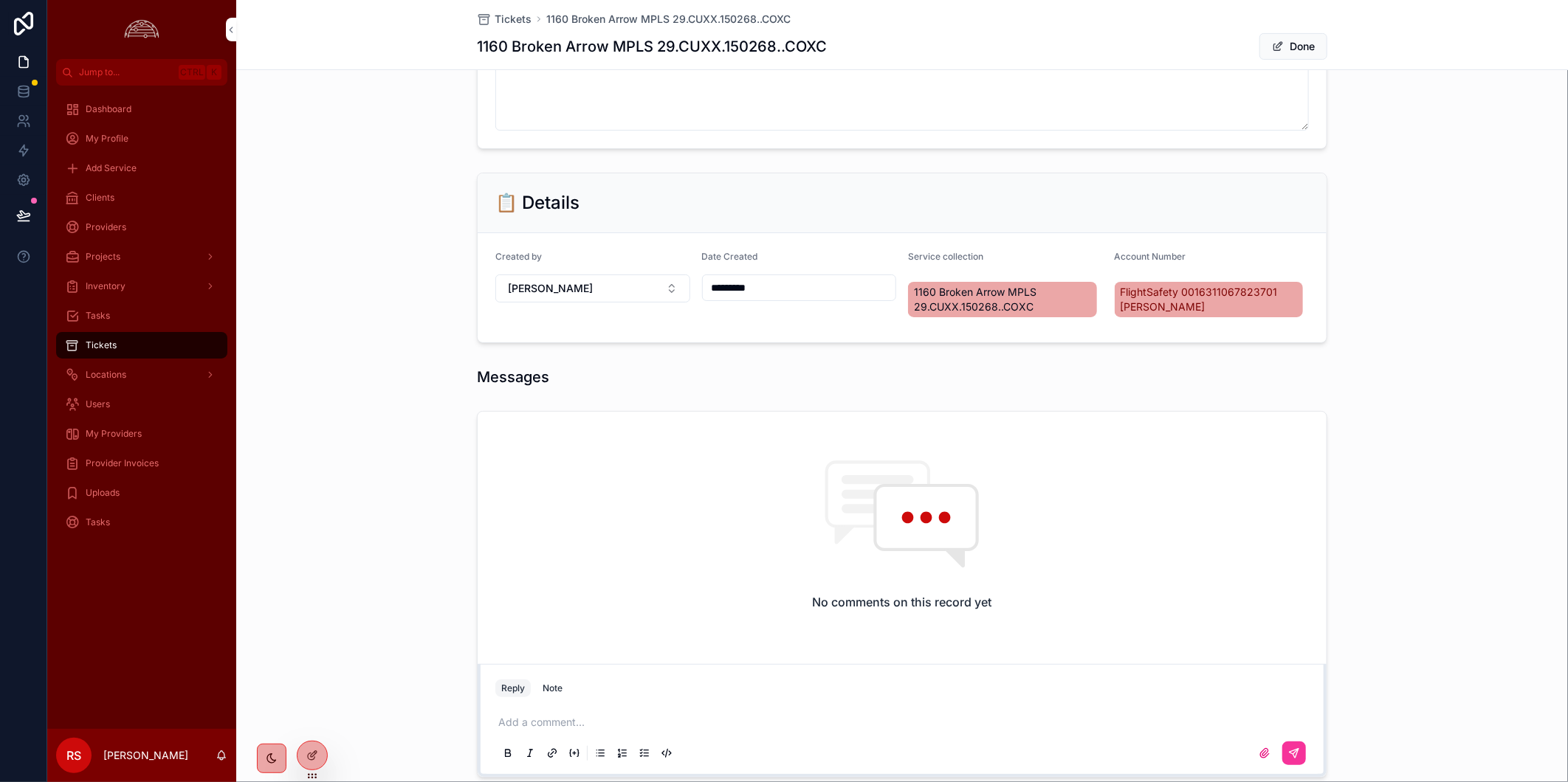
click at [593, 730] on p "scrollable content" at bounding box center [905, 722] width 813 height 15
click at [1289, 765] on button "scrollable content" at bounding box center [1294, 753] width 23 height 23
click at [1406, 623] on div "**********" at bounding box center [901, 594] width 1331 height 378
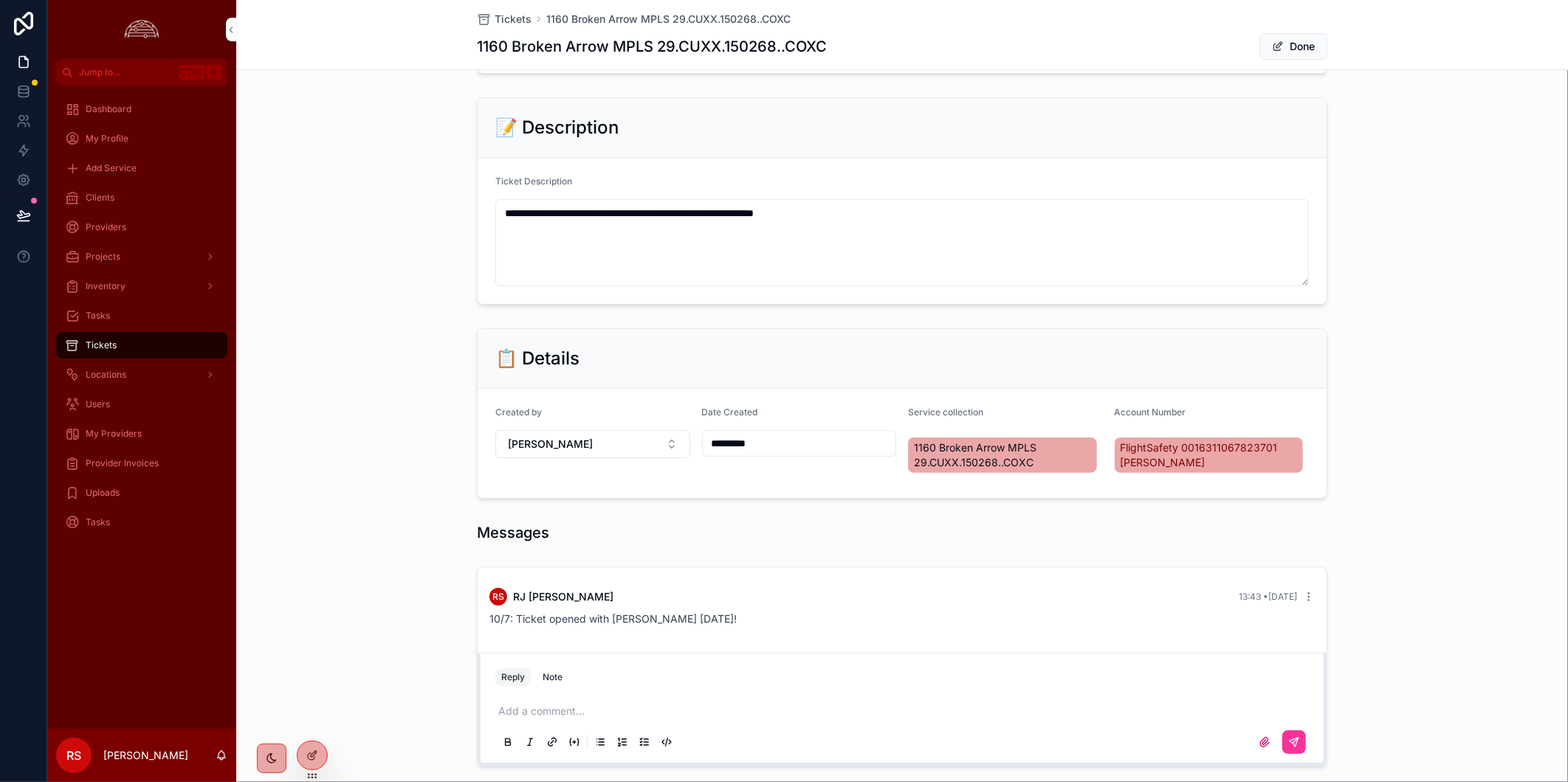
scroll to position [0, 0]
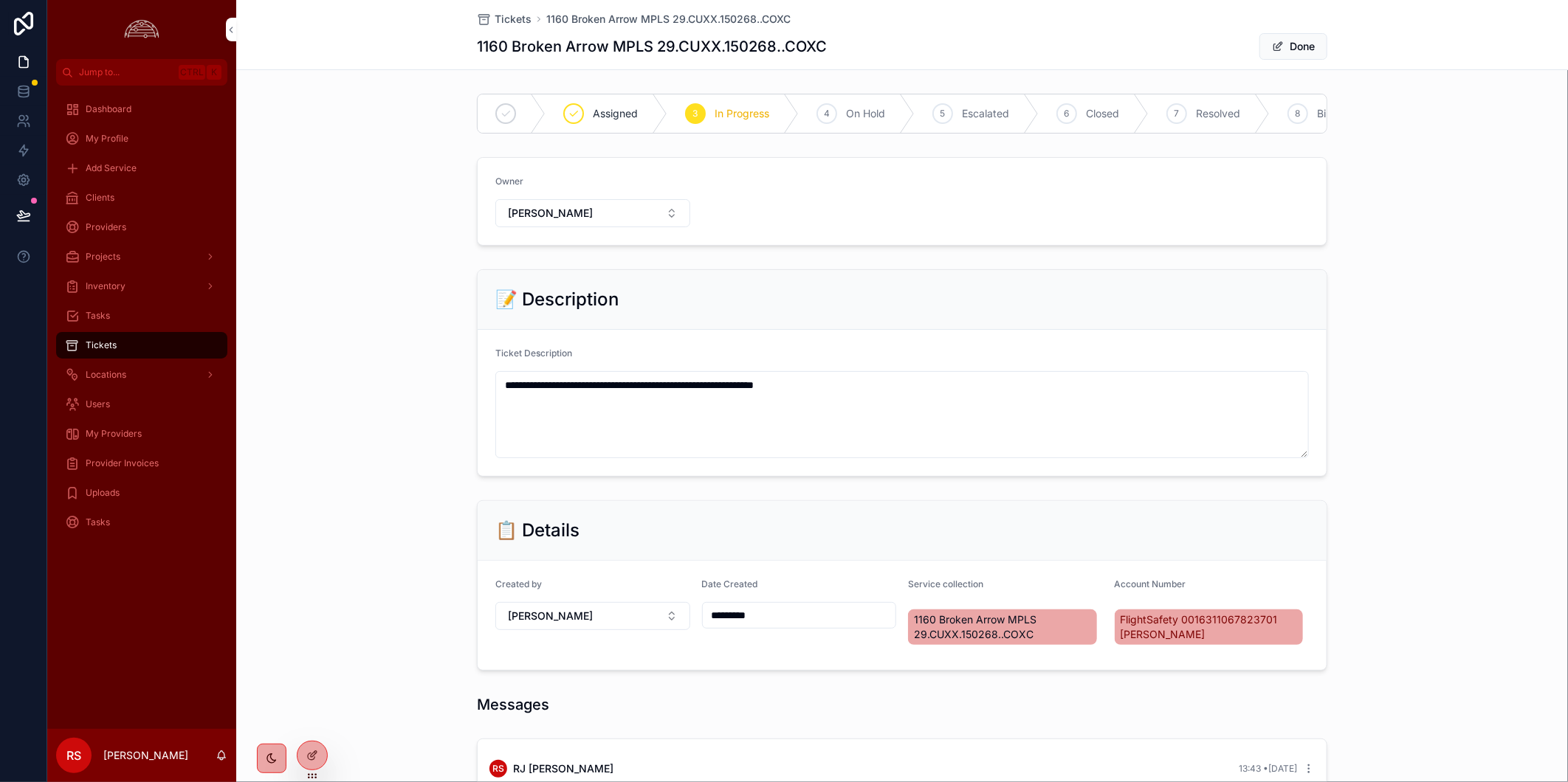
click at [1275, 45] on span "scrollable content" at bounding box center [1277, 47] width 12 height 12
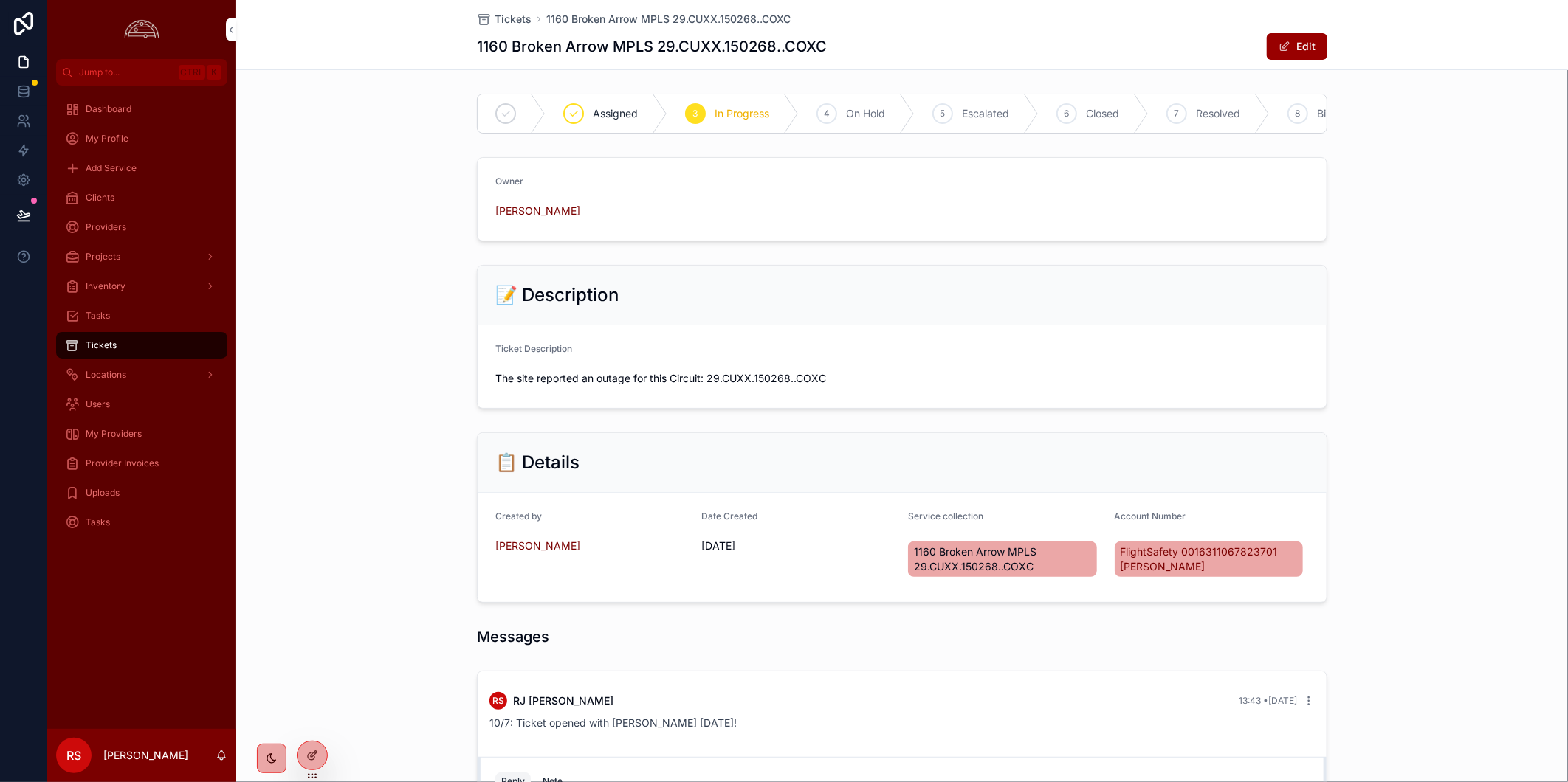
click at [1478, 247] on div "Owner RJ Sarilla" at bounding box center [901, 199] width 1331 height 96
drag, startPoint x: 97, startPoint y: 341, endPoint x: 424, endPoint y: 356, distance: 327.3
click at [97, 341] on span "Tickets" at bounding box center [101, 346] width 31 height 12
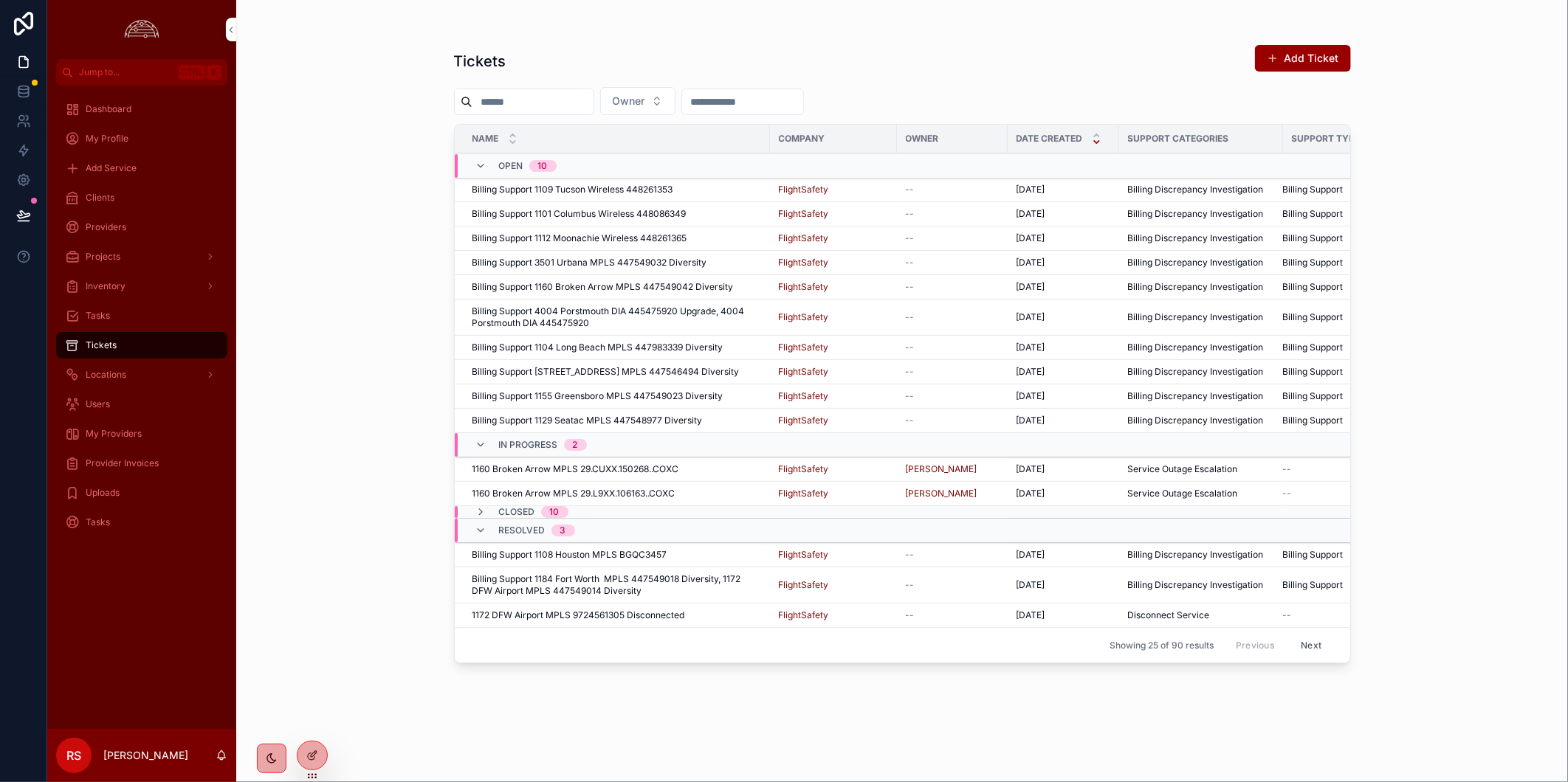
click at [469, 512] on div "Closed 10" at bounding box center [522, 512] width 128 height 12
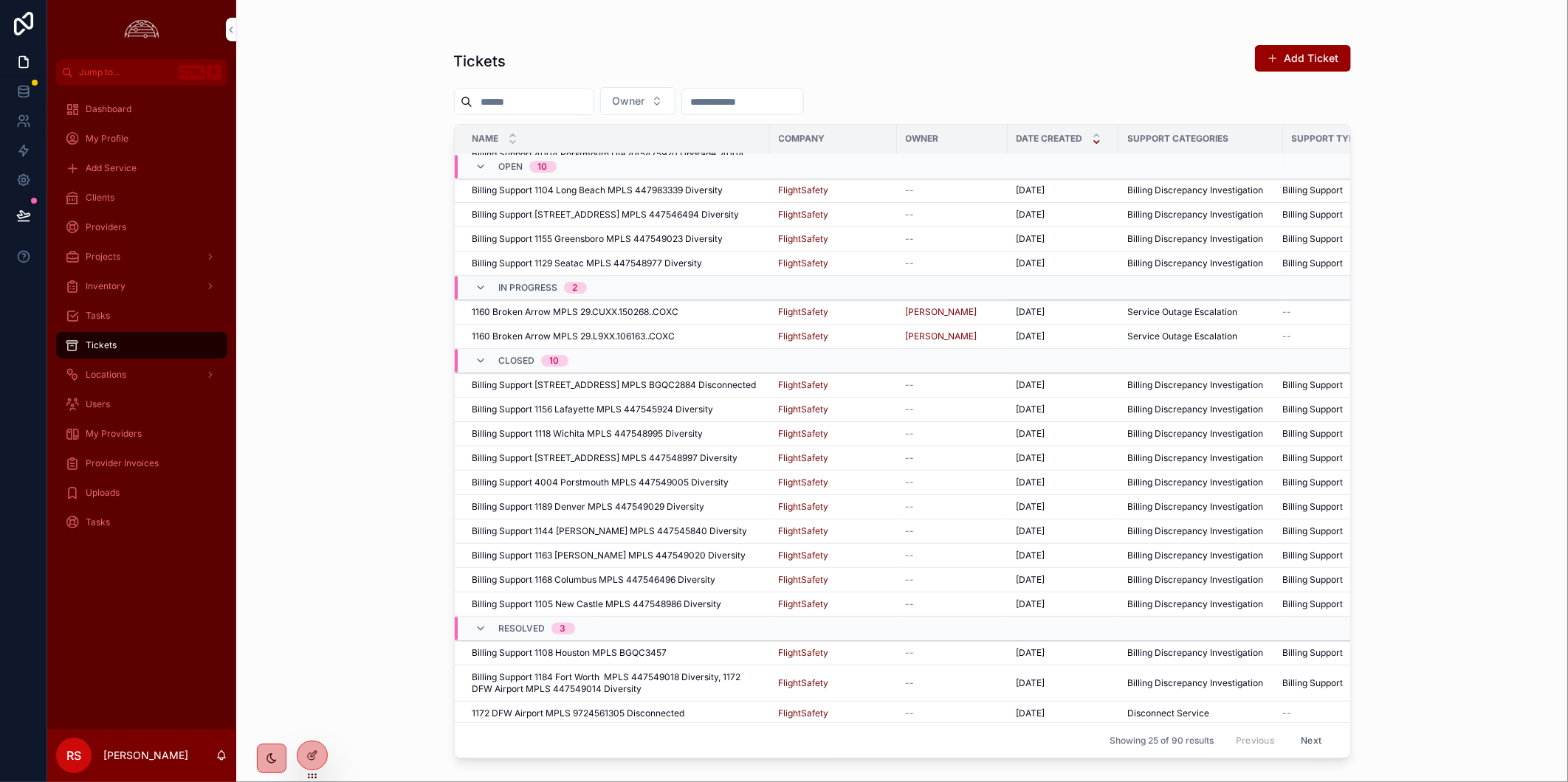
scroll to position [184, 0]
click at [1300, 729] on button "Next" at bounding box center [1311, 740] width 42 height 22
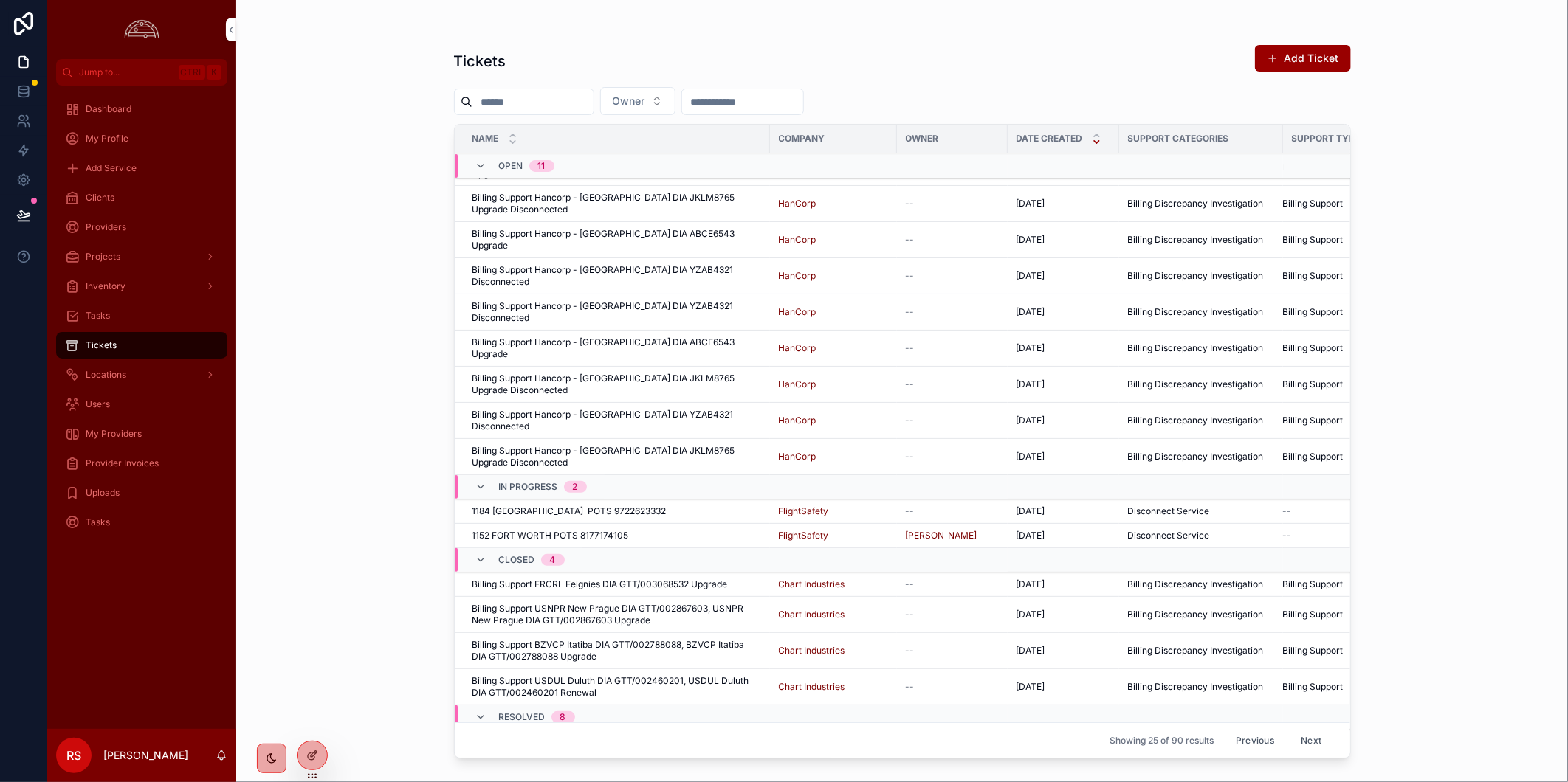
scroll to position [232, 0]
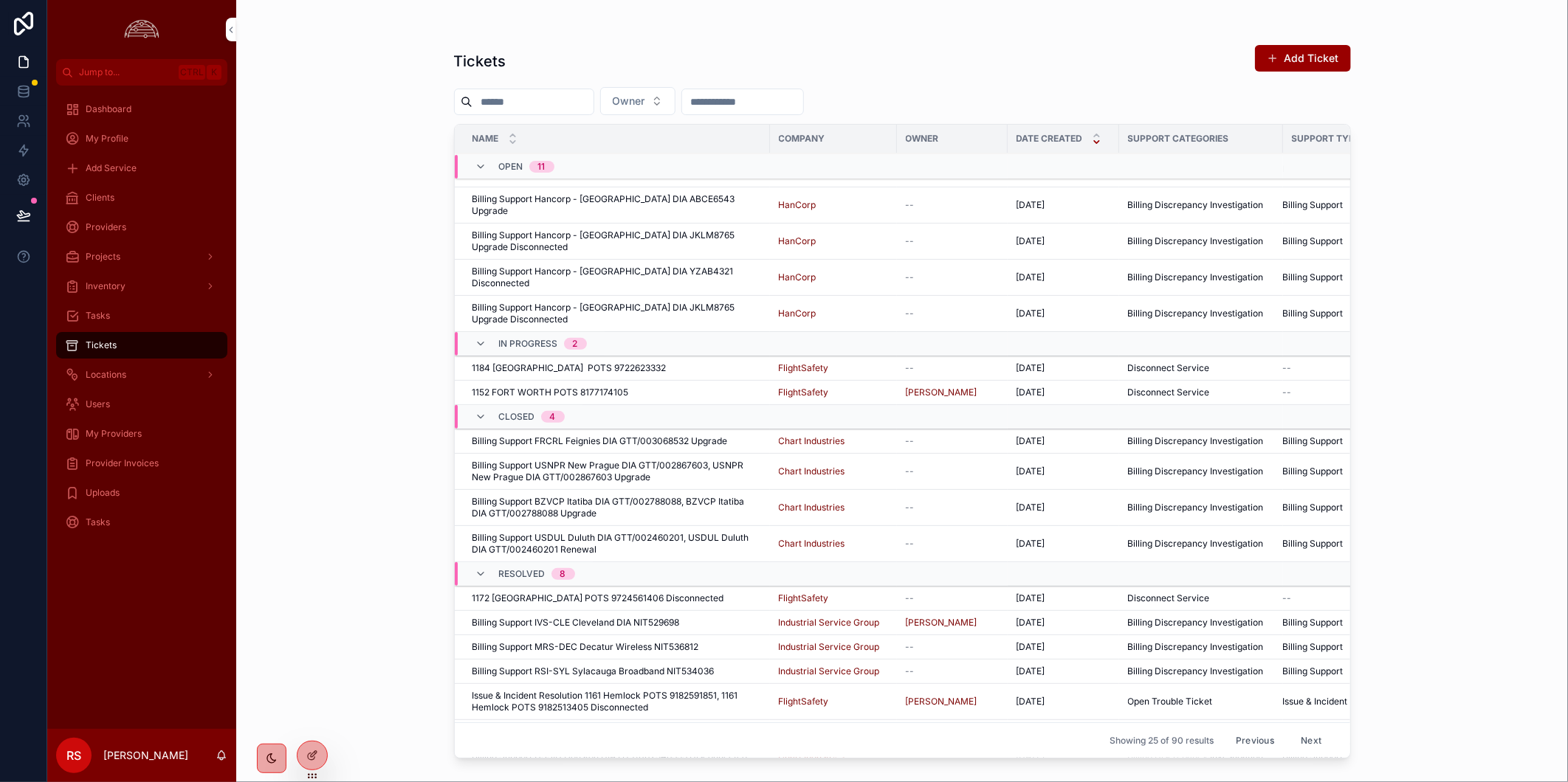
click at [109, 204] on div "Clients" at bounding box center [142, 197] width 153 height 23
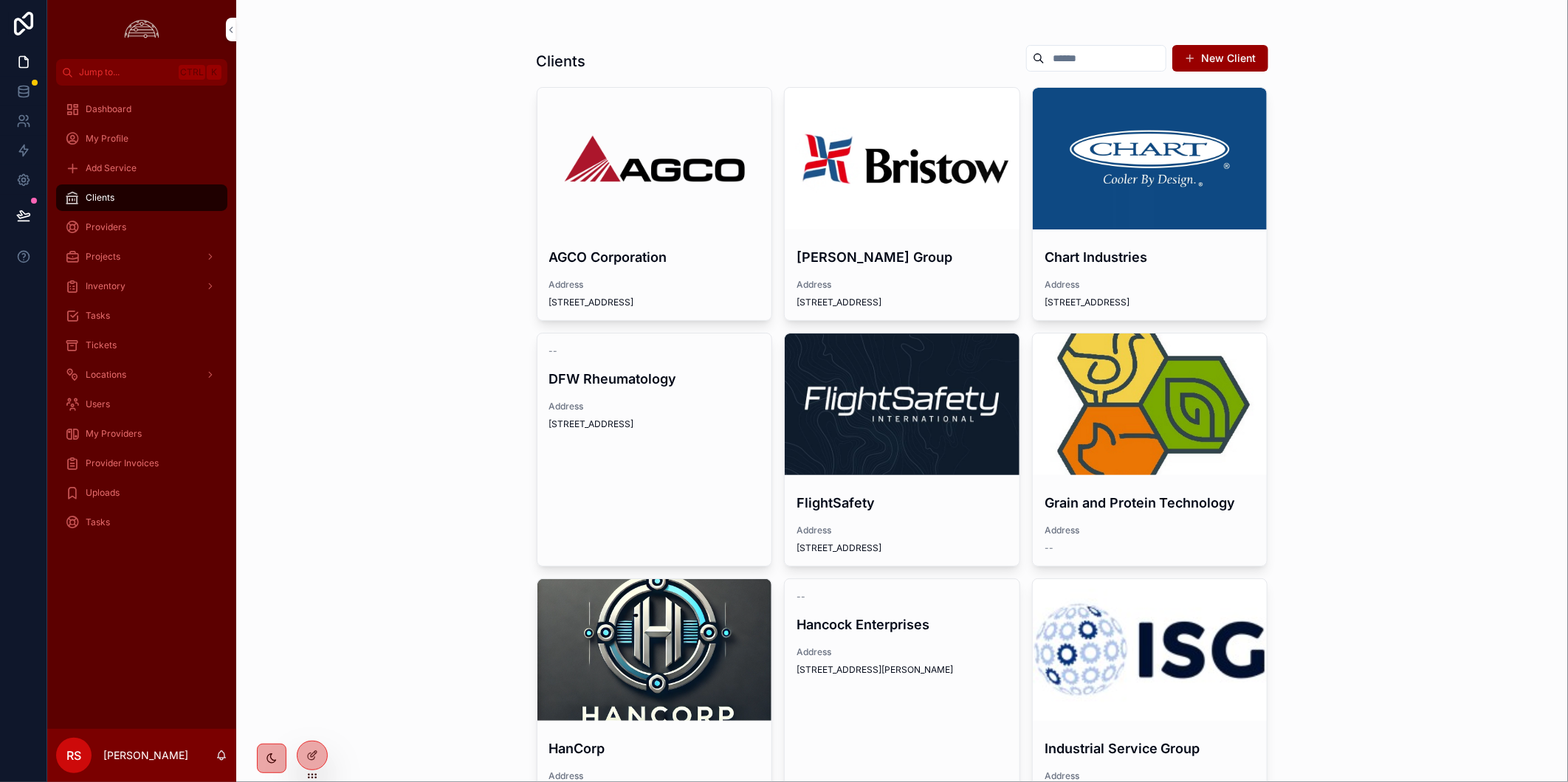
drag, startPoint x: 995, startPoint y: 417, endPoint x: 992, endPoint y: 399, distance: 18.2
click at [994, 416] on div "scrollable content" at bounding box center [902, 404] width 235 height 142
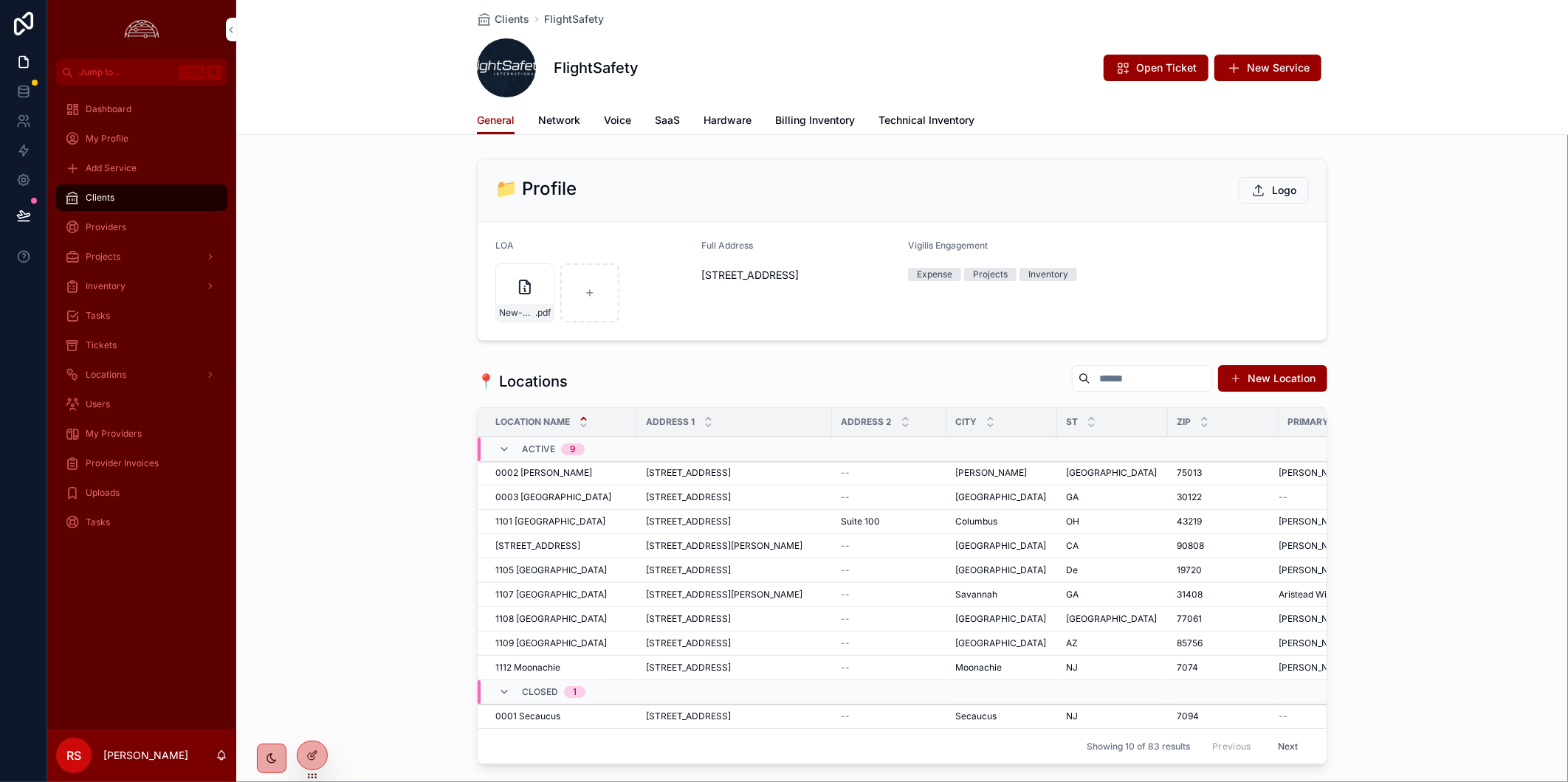
click at [846, 121] on span "Billing Inventory" at bounding box center [815, 121] width 80 height 15
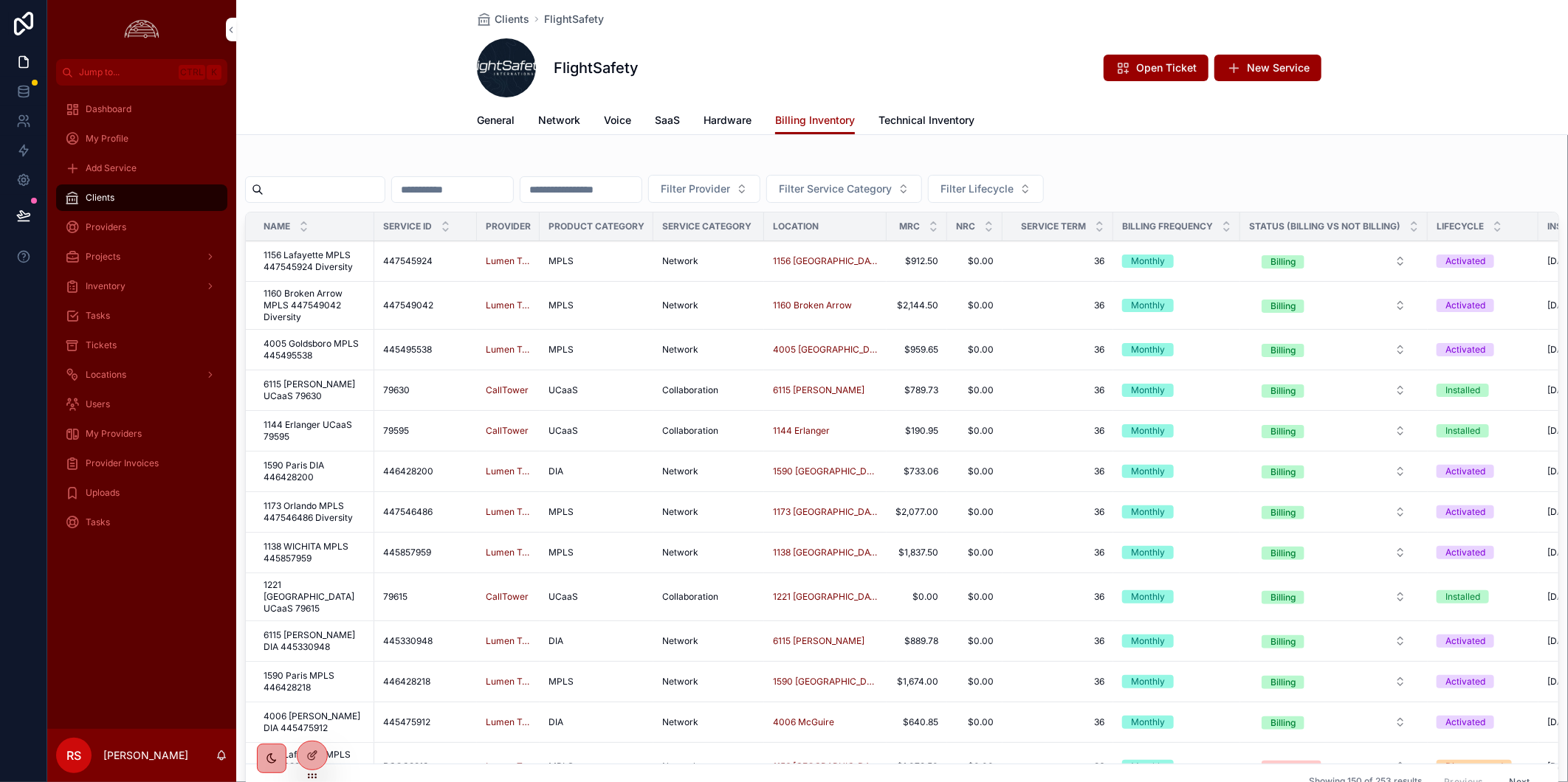
click at [322, 196] on input "scrollable content" at bounding box center [323, 189] width 121 height 21
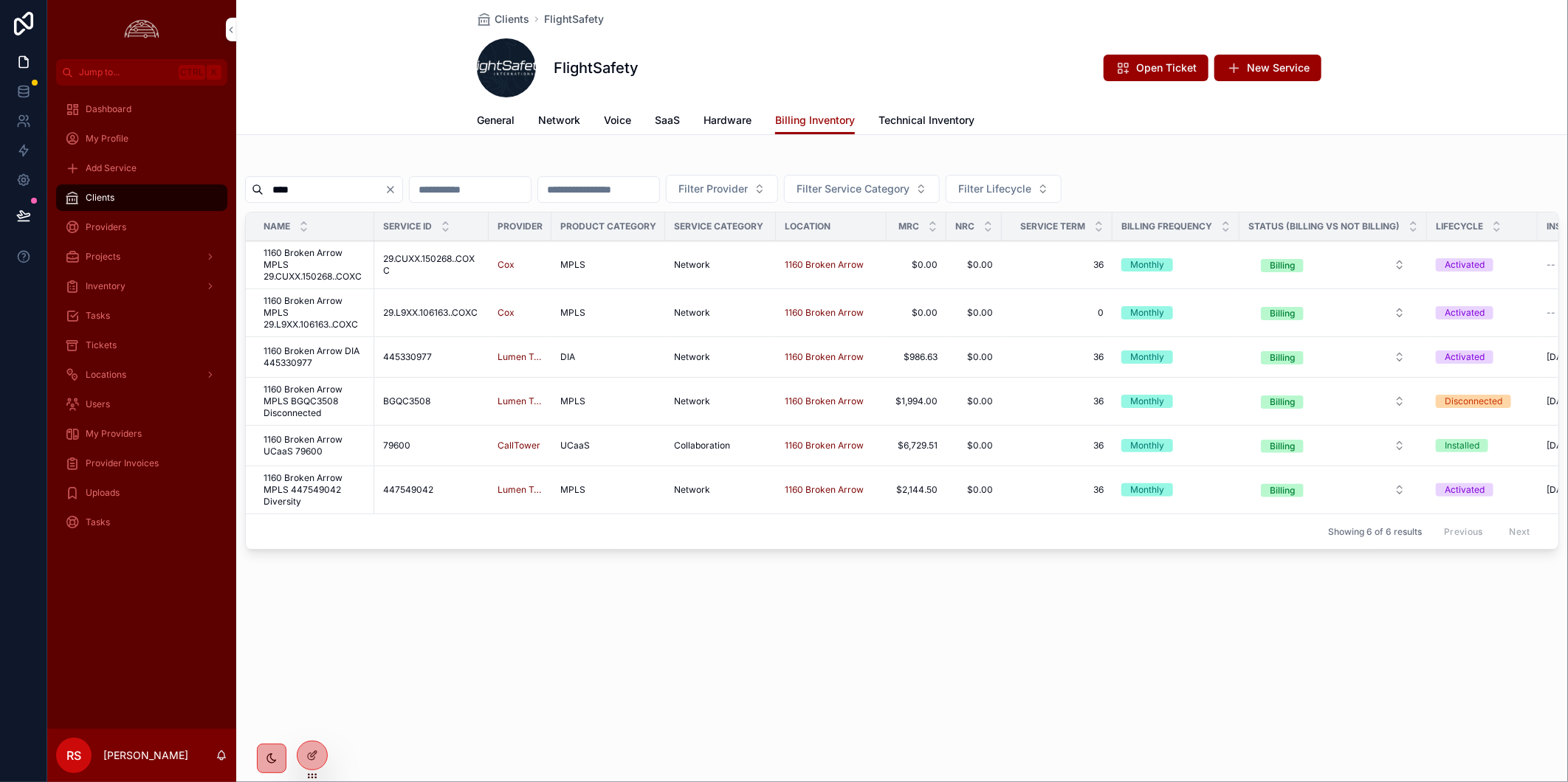
type input "****"
click at [292, 359] on span "1160 Broken Arrow DIA 445330977" at bounding box center [314, 357] width 102 height 23
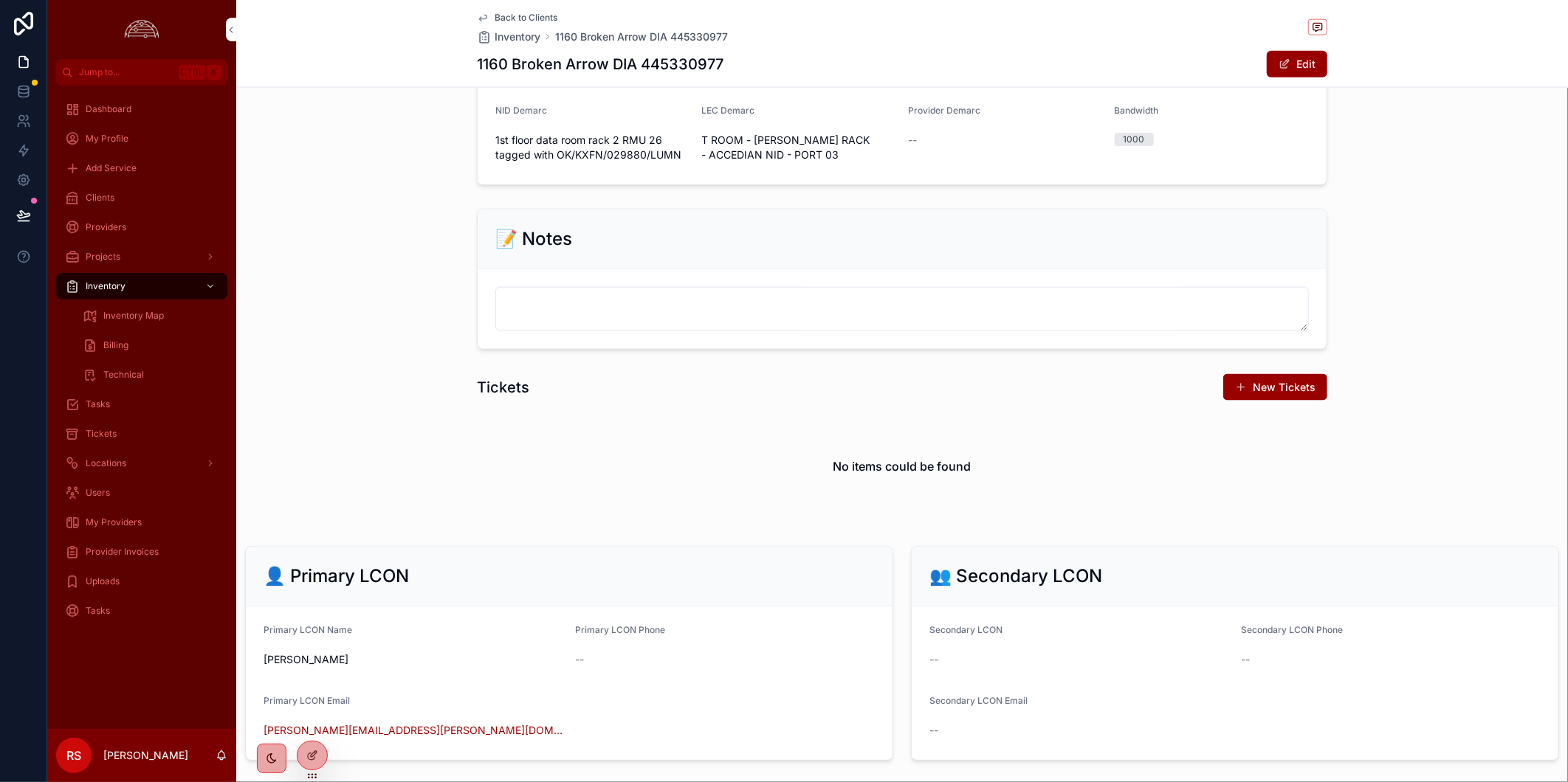
scroll to position [1238, 0]
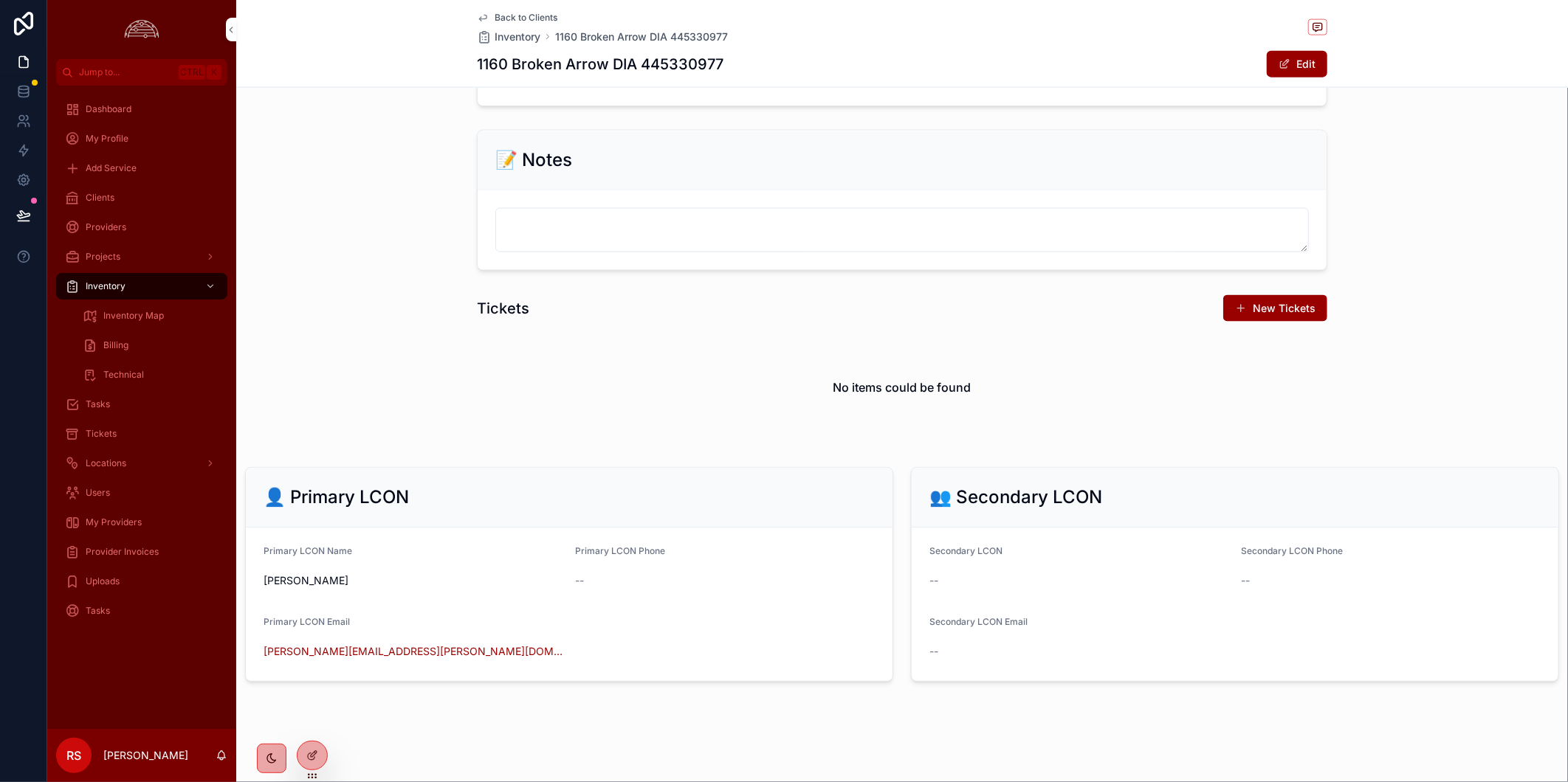
drag, startPoint x: 1429, startPoint y: 268, endPoint x: 1430, endPoint y: 261, distance: 7.1
click at [1429, 268] on div "📝 Notes" at bounding box center [901, 200] width 1331 height 152
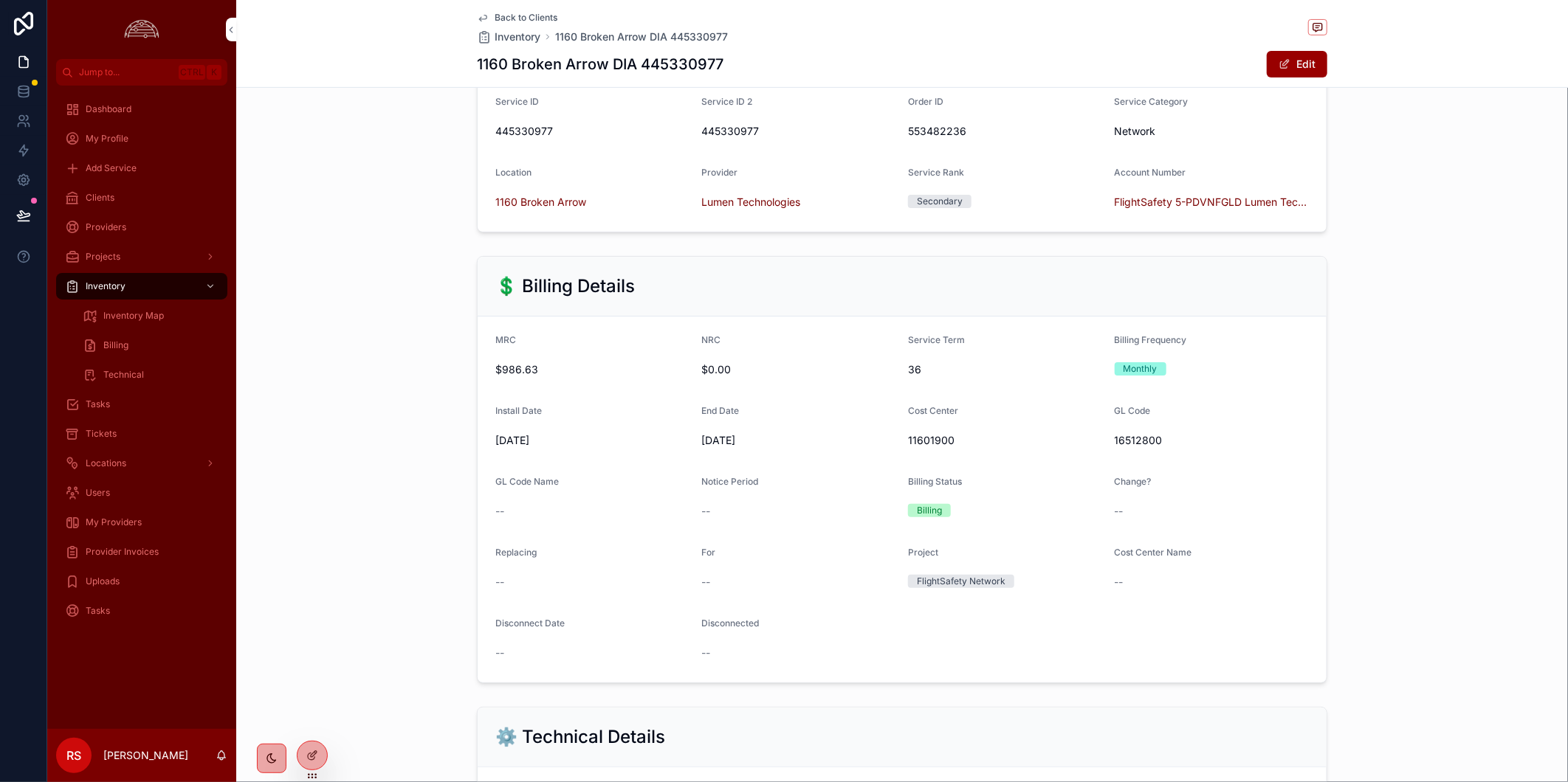
scroll to position [0, 0]
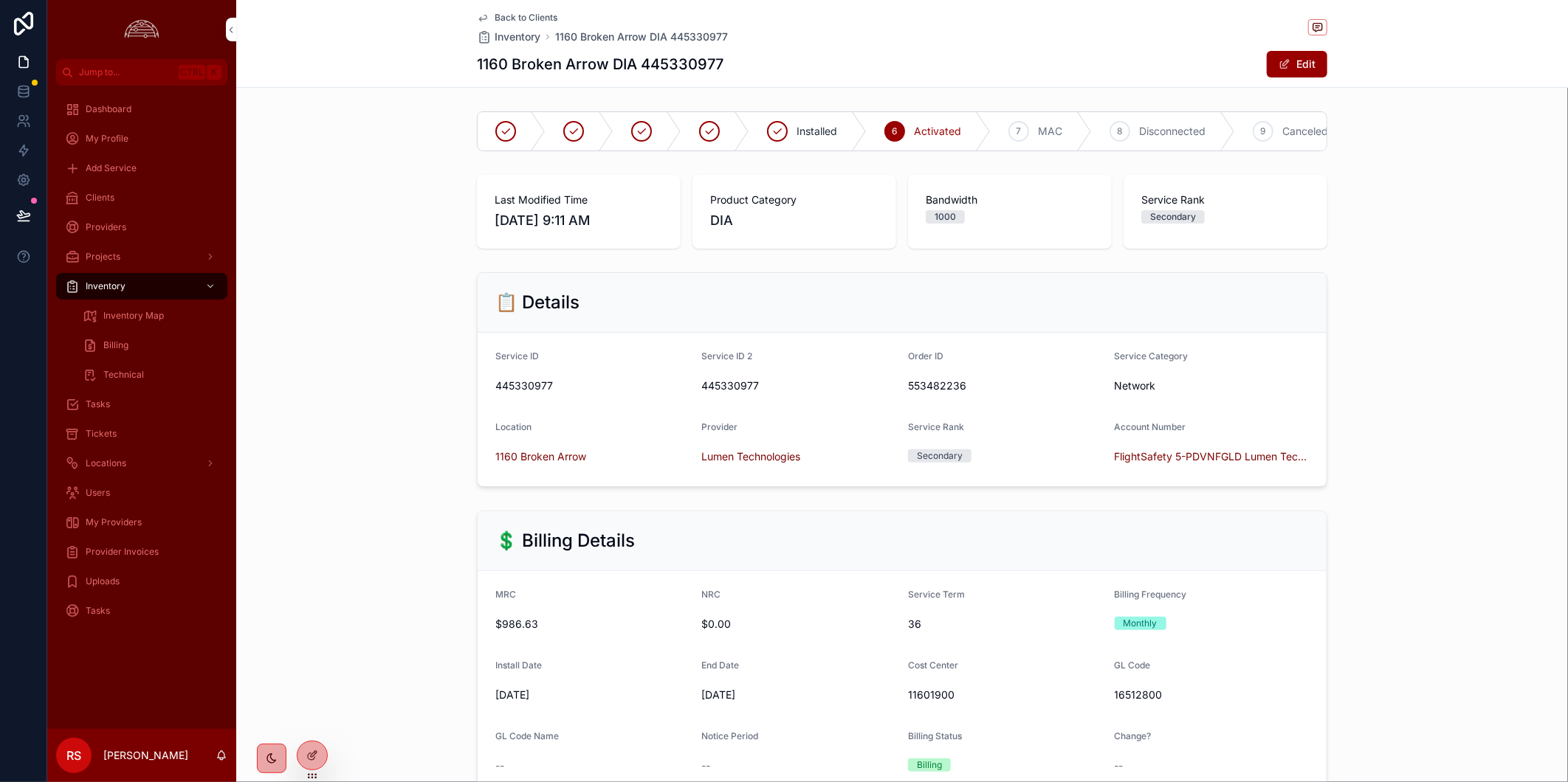
click at [880, 56] on div "1160 Broken Arrow DIA 445330977 Edit" at bounding box center [901, 64] width 851 height 28
click at [113, 436] on span "Tickets" at bounding box center [101, 434] width 31 height 12
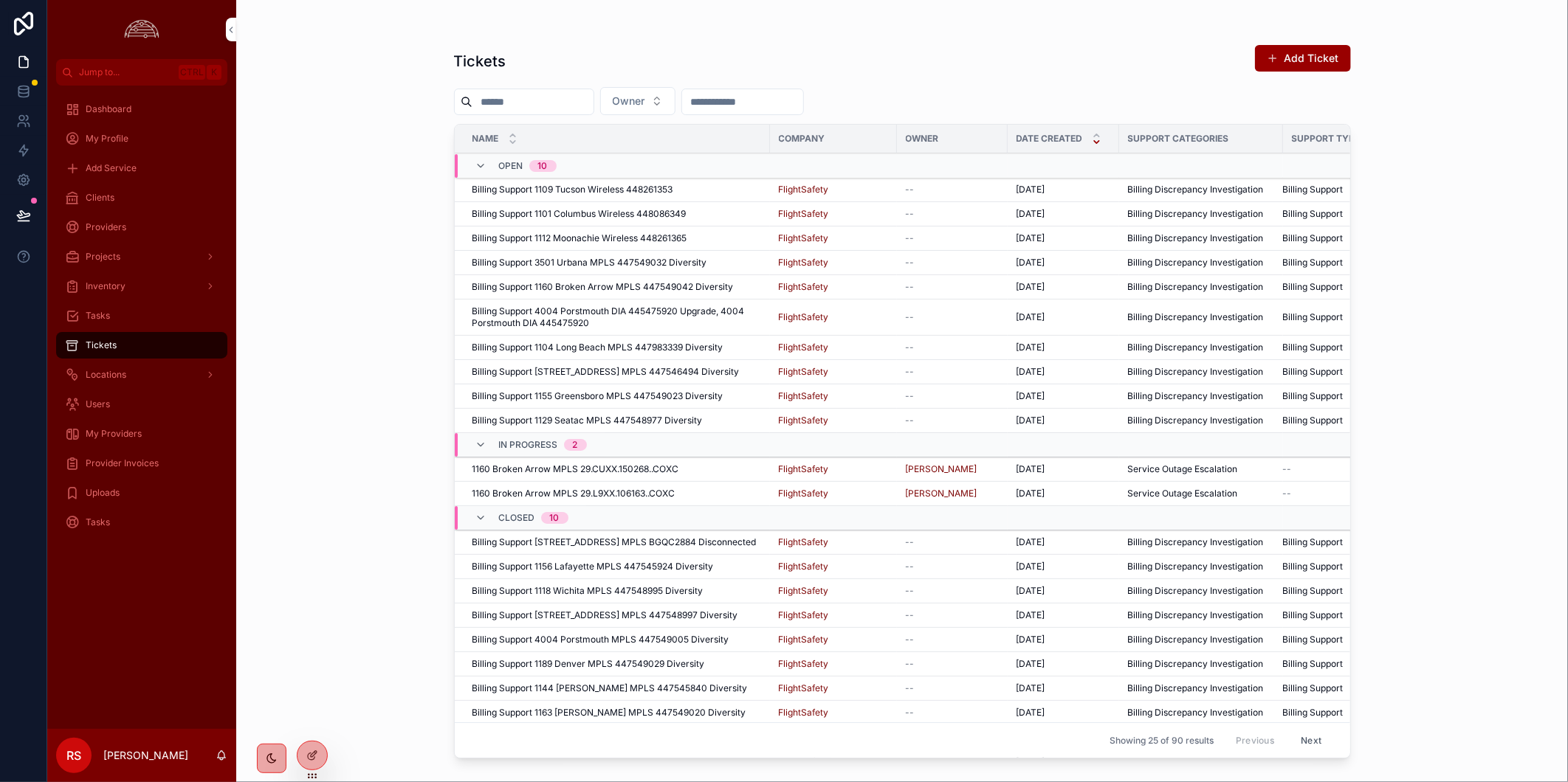
click at [146, 456] on div "Provider Invoices" at bounding box center [142, 463] width 153 height 23
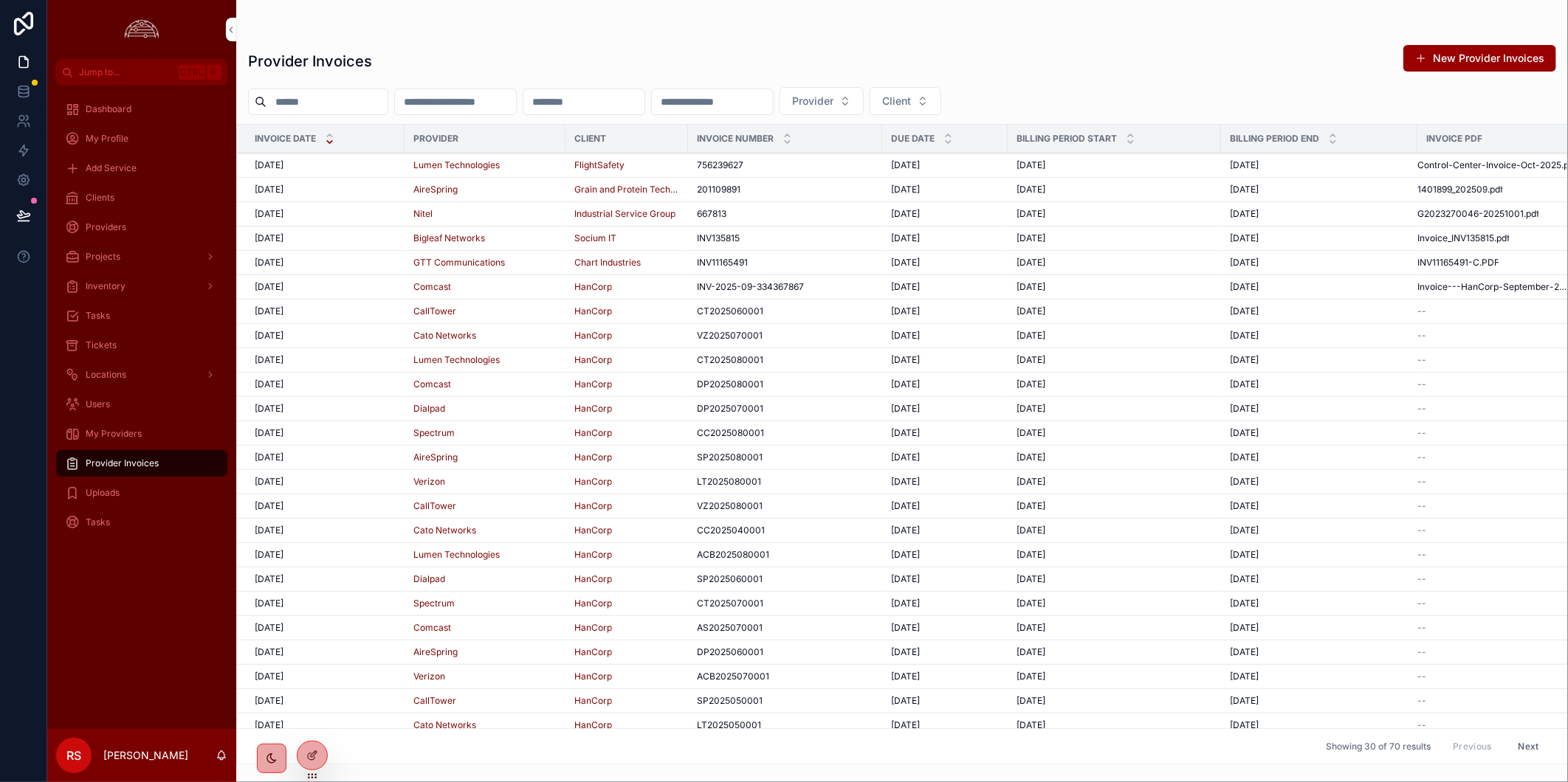
click at [371, 172] on td "10/1/2025 10/1/2025" at bounding box center [320, 165] width 167 height 24
click at [388, 167] on div "10/1/2025 10/1/2025" at bounding box center [325, 165] width 141 height 12
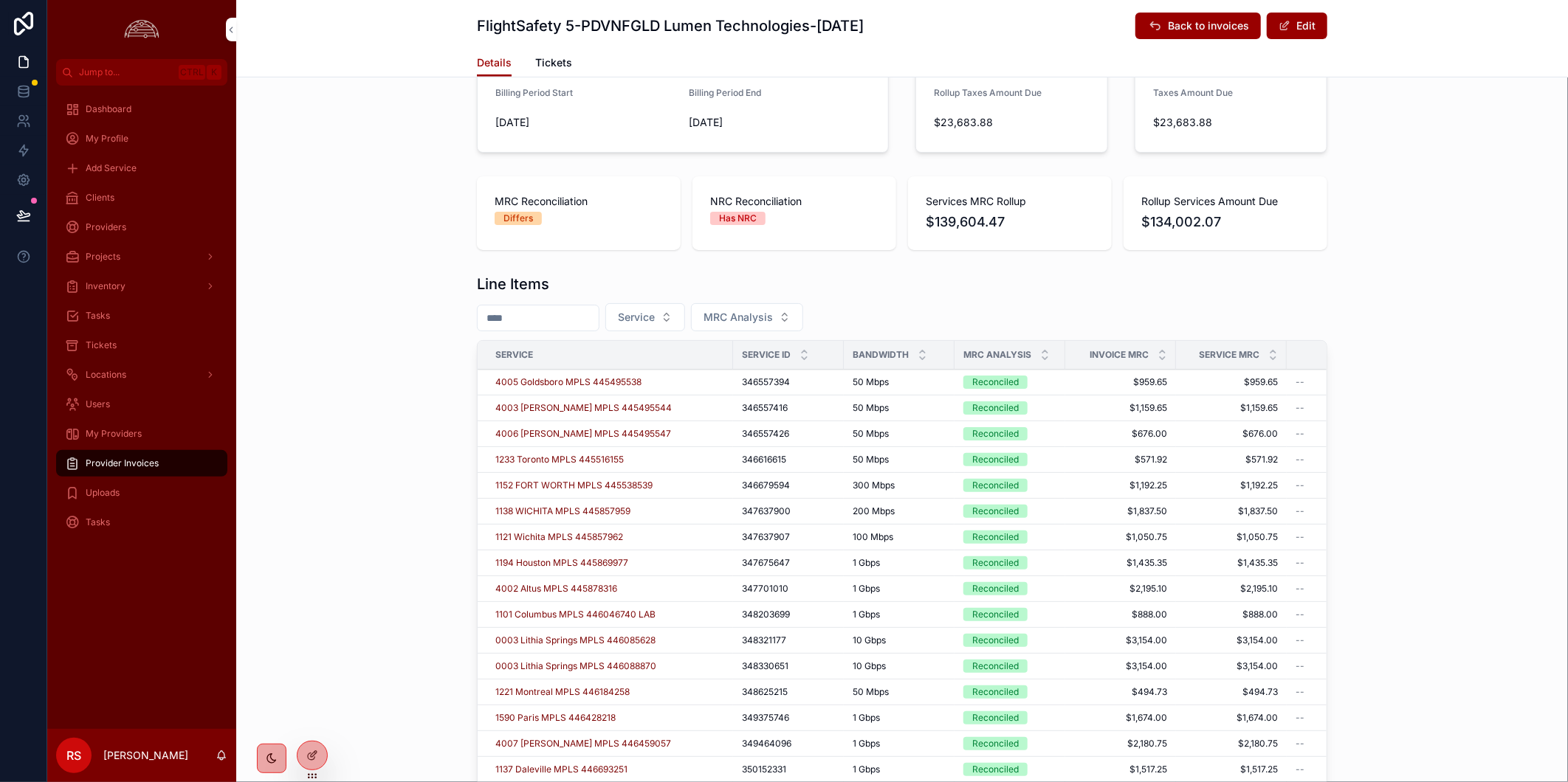
scroll to position [573, 0]
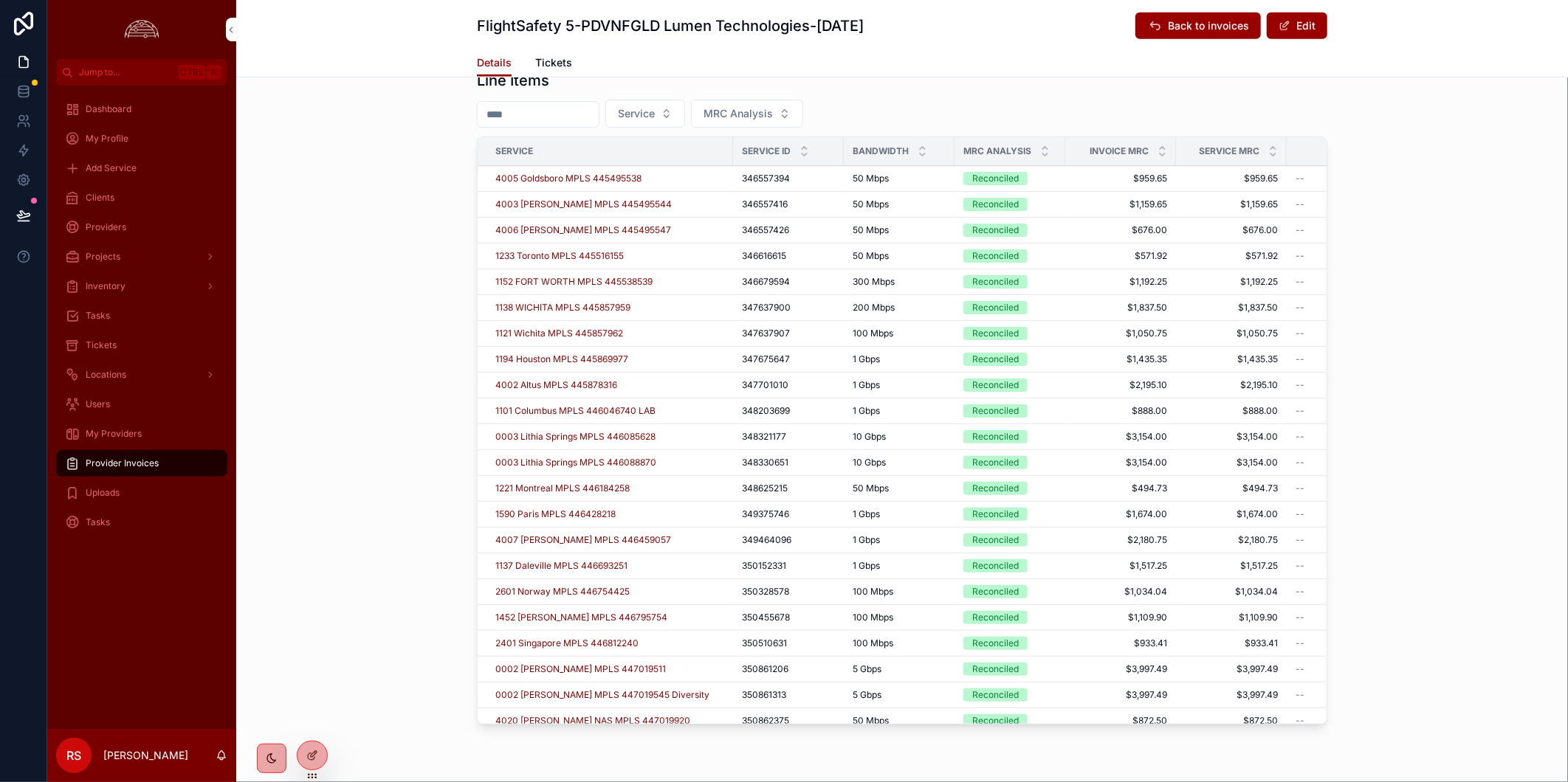
click at [1040, 147] on icon "scrollable content" at bounding box center [1045, 148] width 10 height 10
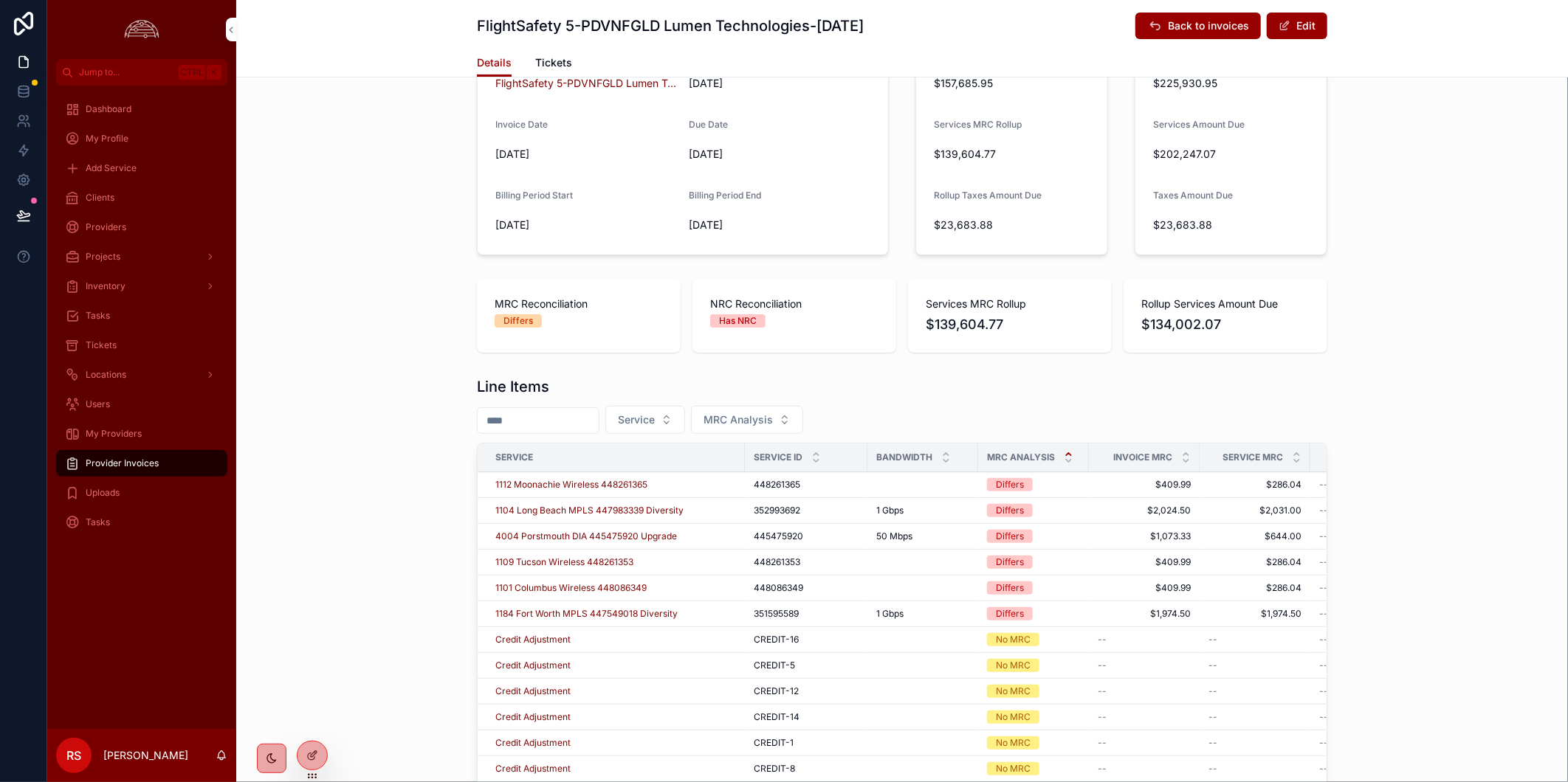
scroll to position [491, 0]
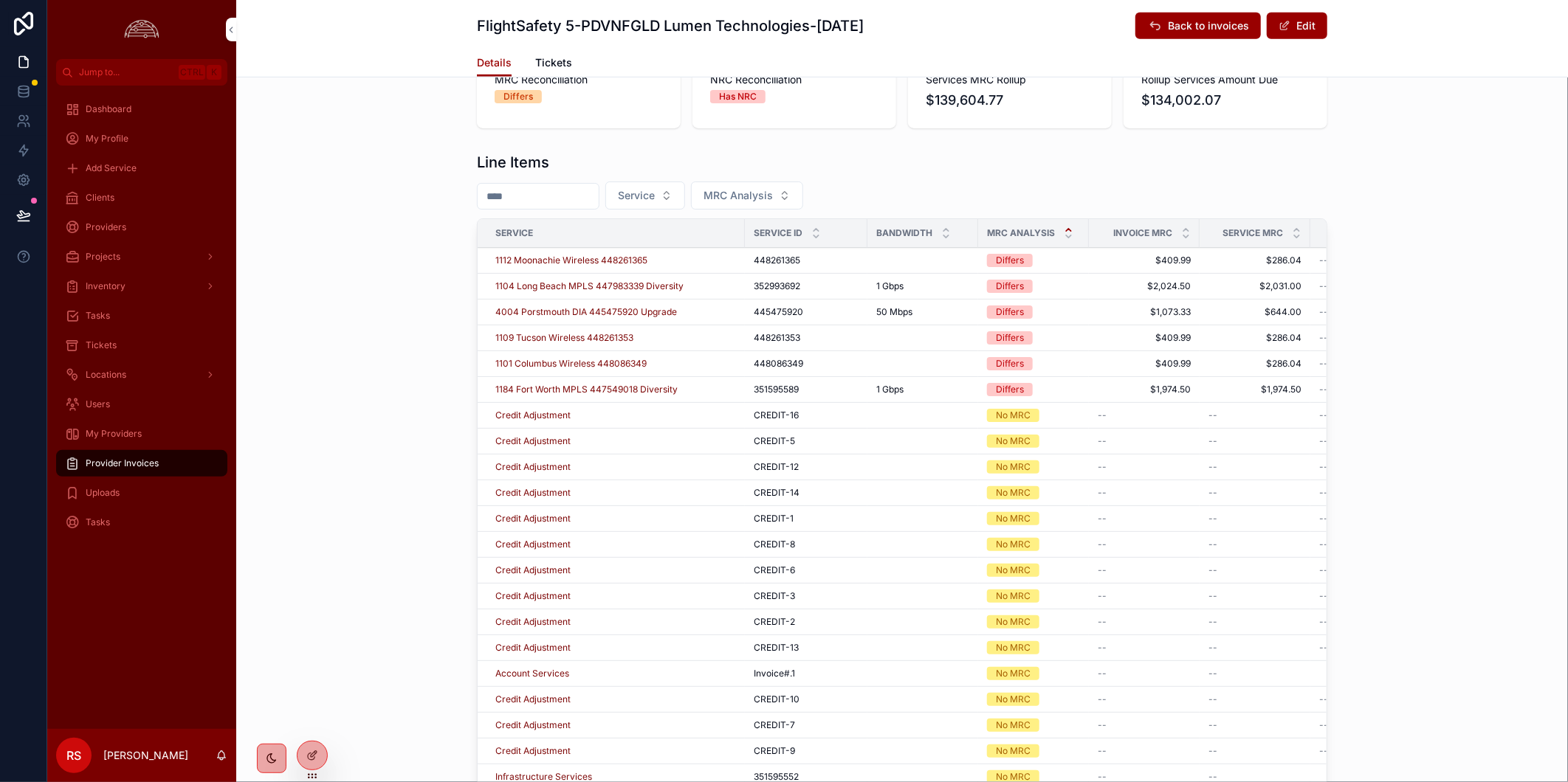
click at [1459, 316] on div "Line Items Service MRC Analysis Service Service ID Bandwidth MRC Analysis Invoi…" at bounding box center [901, 481] width 1331 height 672
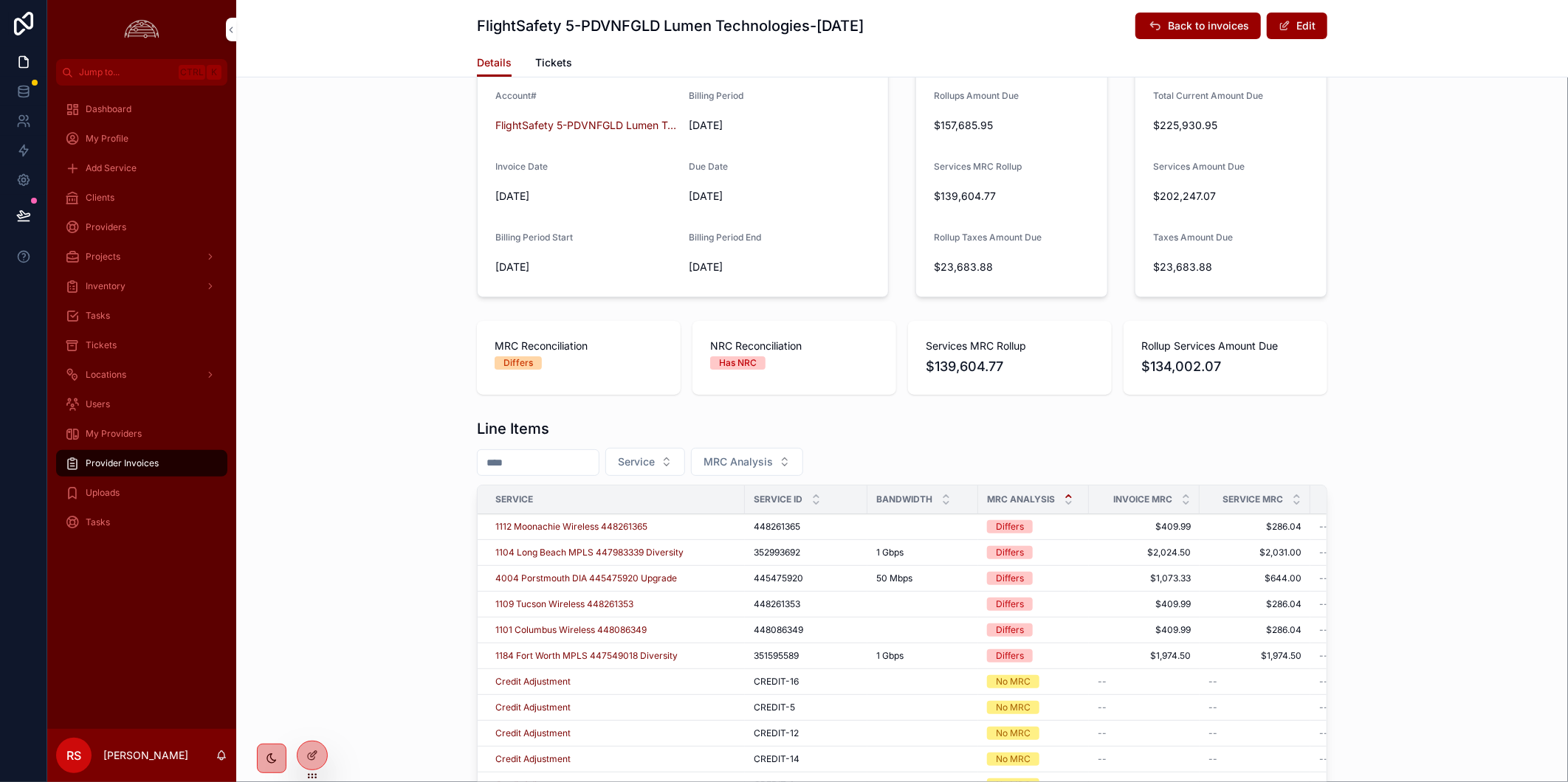
scroll to position [0, 0]
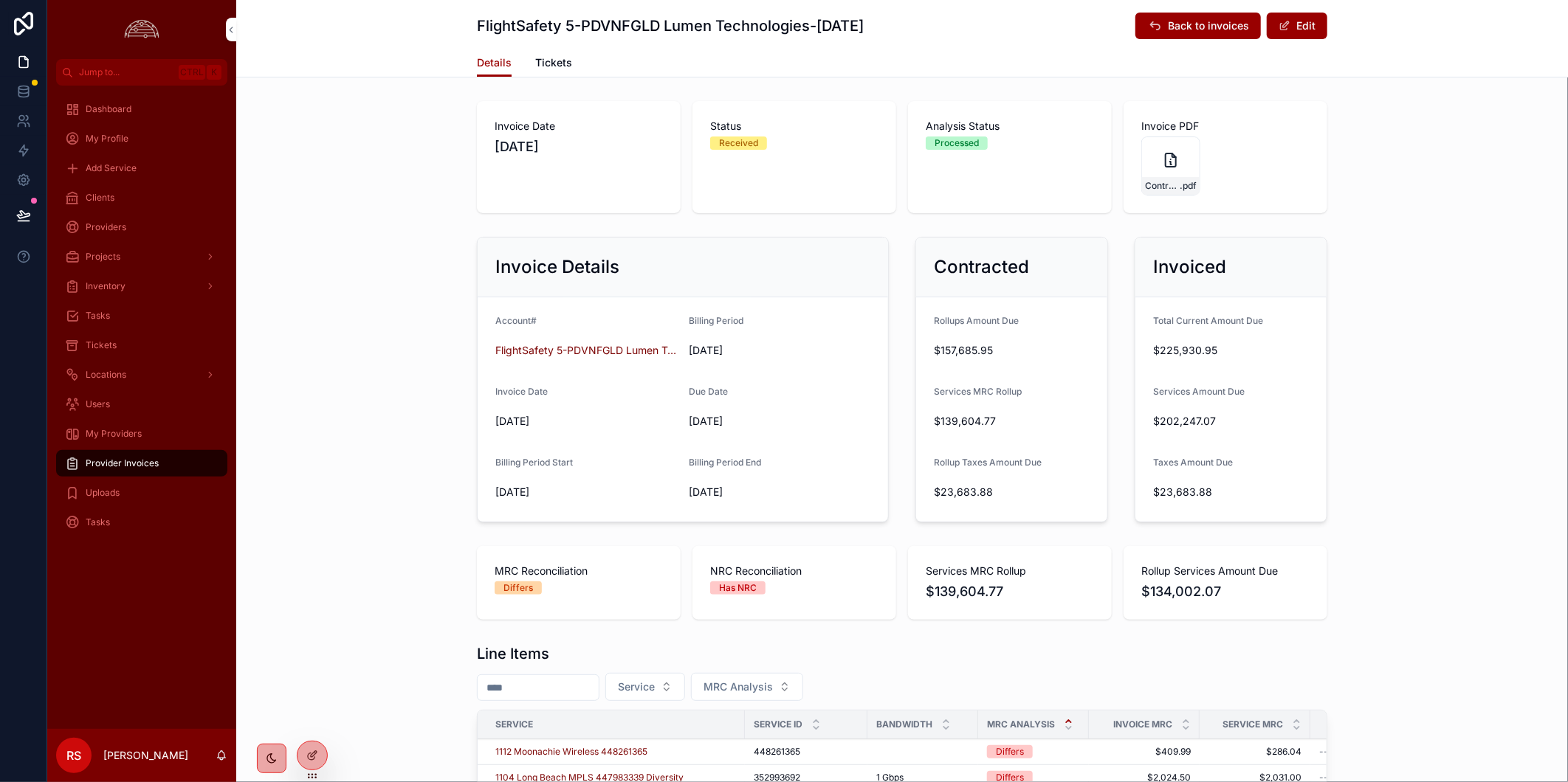
click at [352, 506] on div "Invoice Details Account# FlightSafety 5-PDVNFGLD Lumen Technologies Billing Per…" at bounding box center [901, 379] width 1331 height 297
drag, startPoint x: 120, startPoint y: 585, endPoint x: 122, endPoint y: 573, distance: 12.2
click at [120, 585] on div "Dashboard My Profile Add Service Clients Providers Projects Inventory Tasks Tic…" at bounding box center [142, 407] width 189 height 644
click at [1361, 446] on div "Invoice Details Account# FlightSafety 5-PDVNFGLD Lumen Technologies Billing Per…" at bounding box center [901, 379] width 1331 height 297
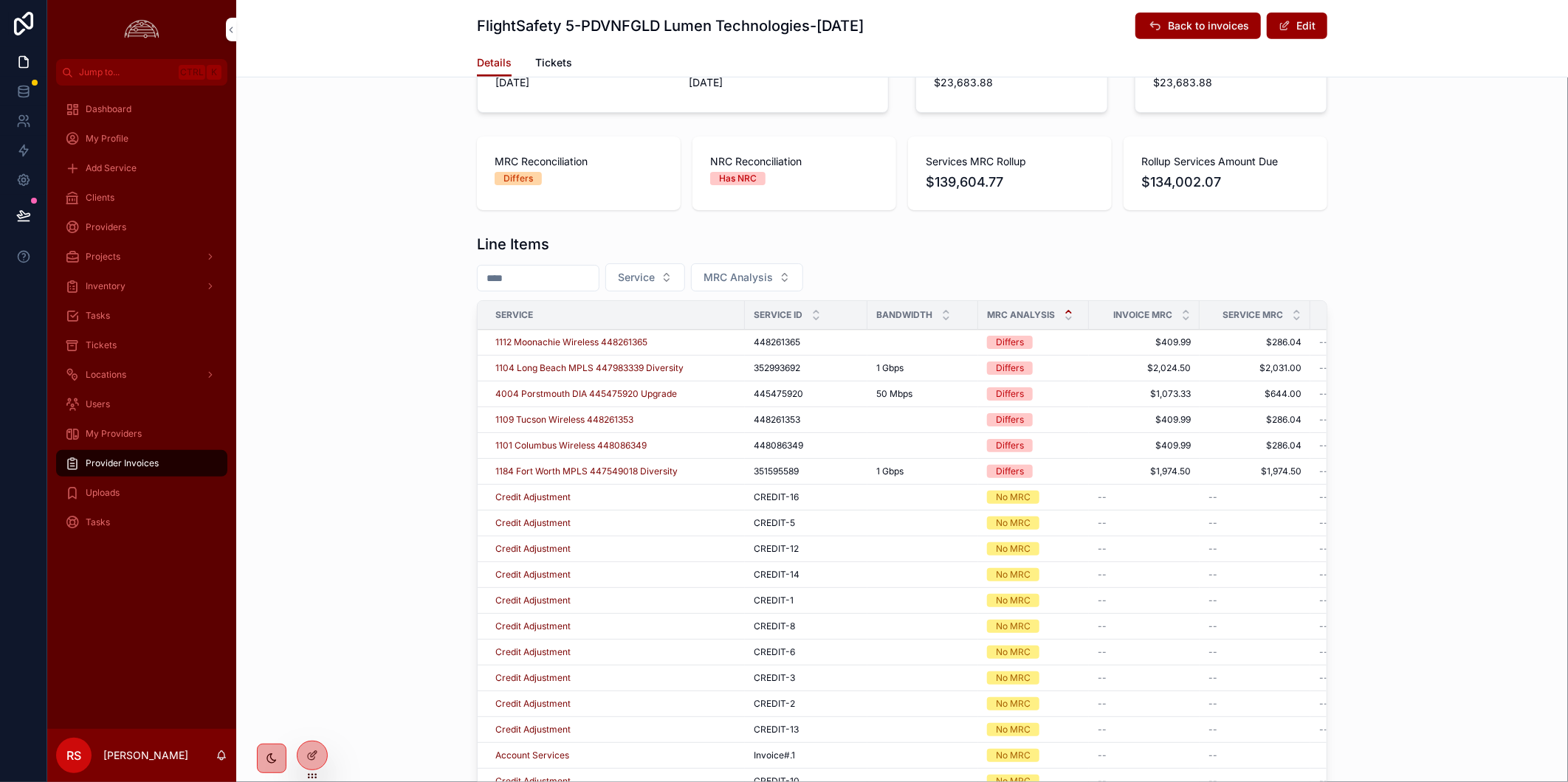
click at [148, 466] on span "Provider Invoices" at bounding box center [122, 463] width 73 height 12
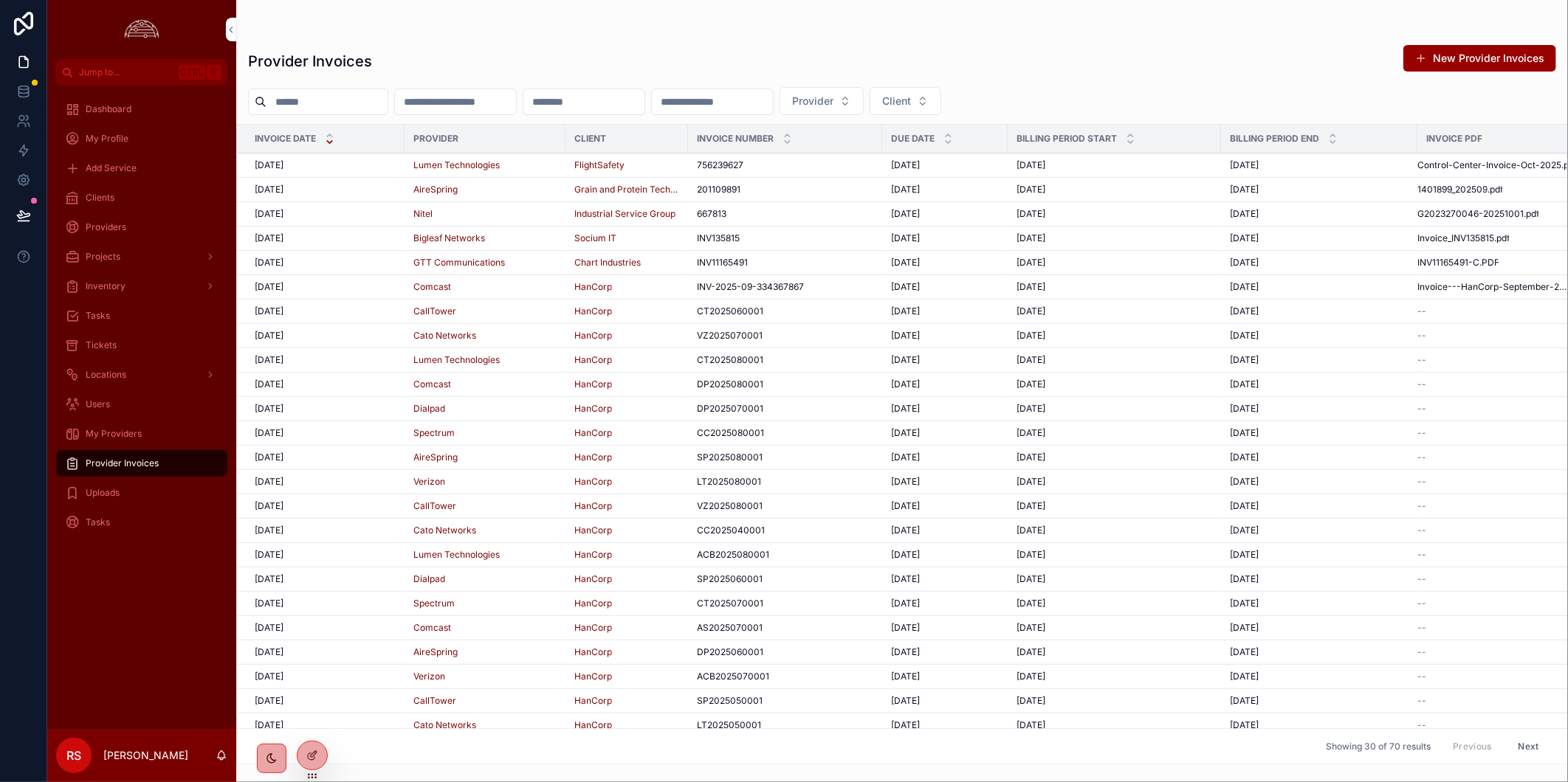
click at [370, 159] on div "10/1/2025 10/1/2025" at bounding box center [325, 165] width 141 height 12
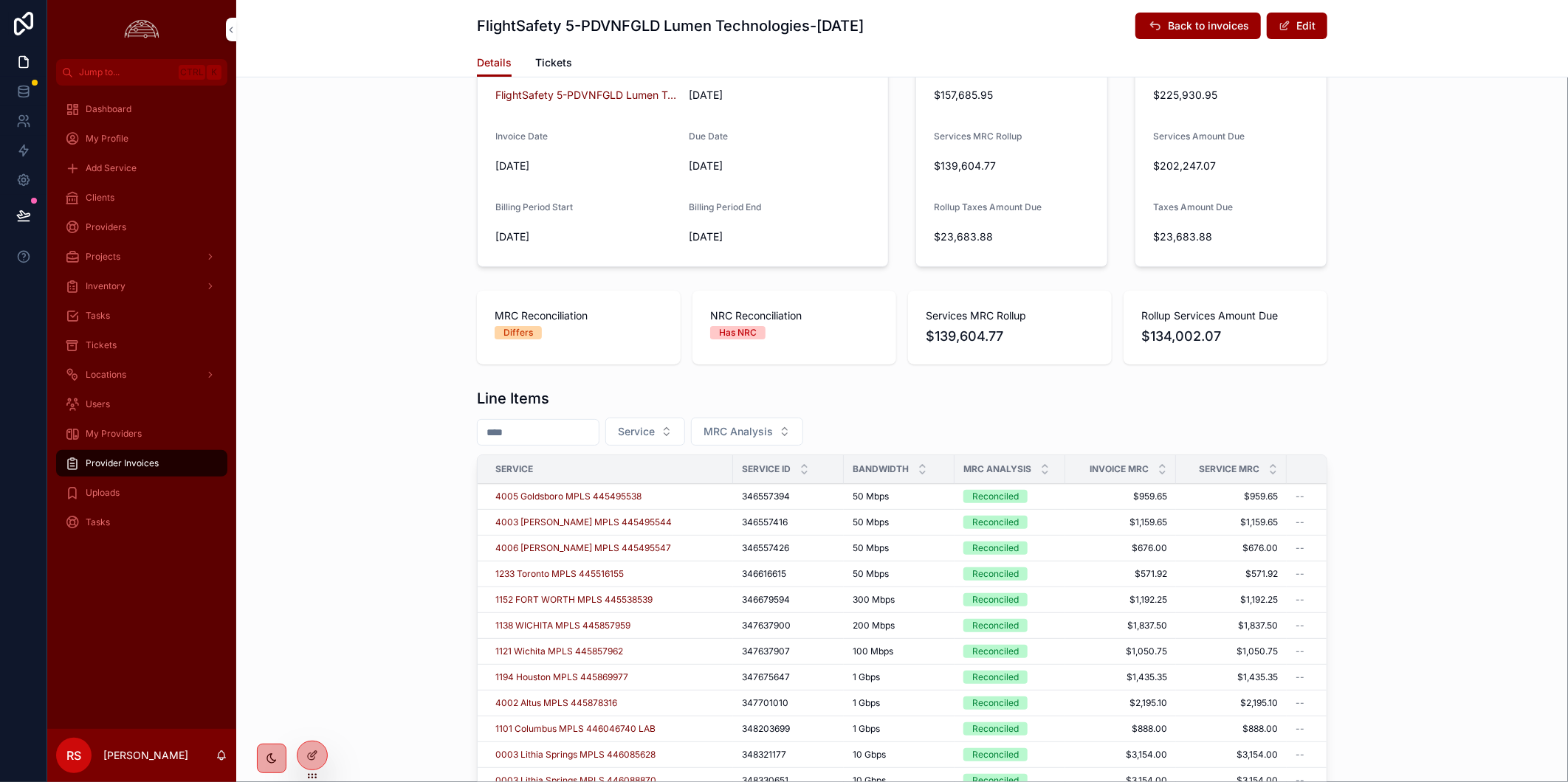
scroll to position [410, 0]
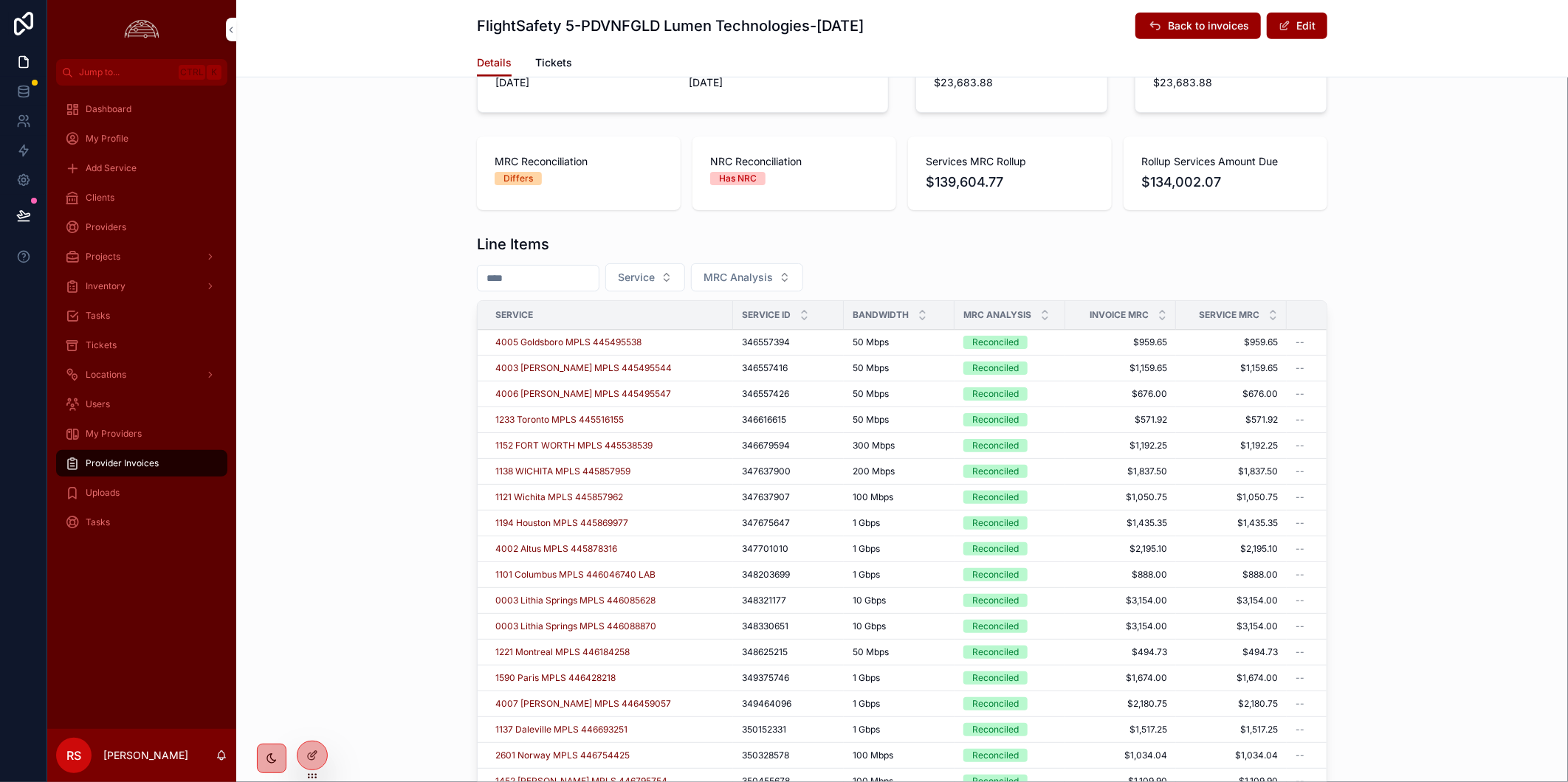
click at [1040, 312] on icon "scrollable content" at bounding box center [1045, 312] width 10 height 10
click at [1031, 312] on span "MRC Analysis" at bounding box center [997, 315] width 68 height 12
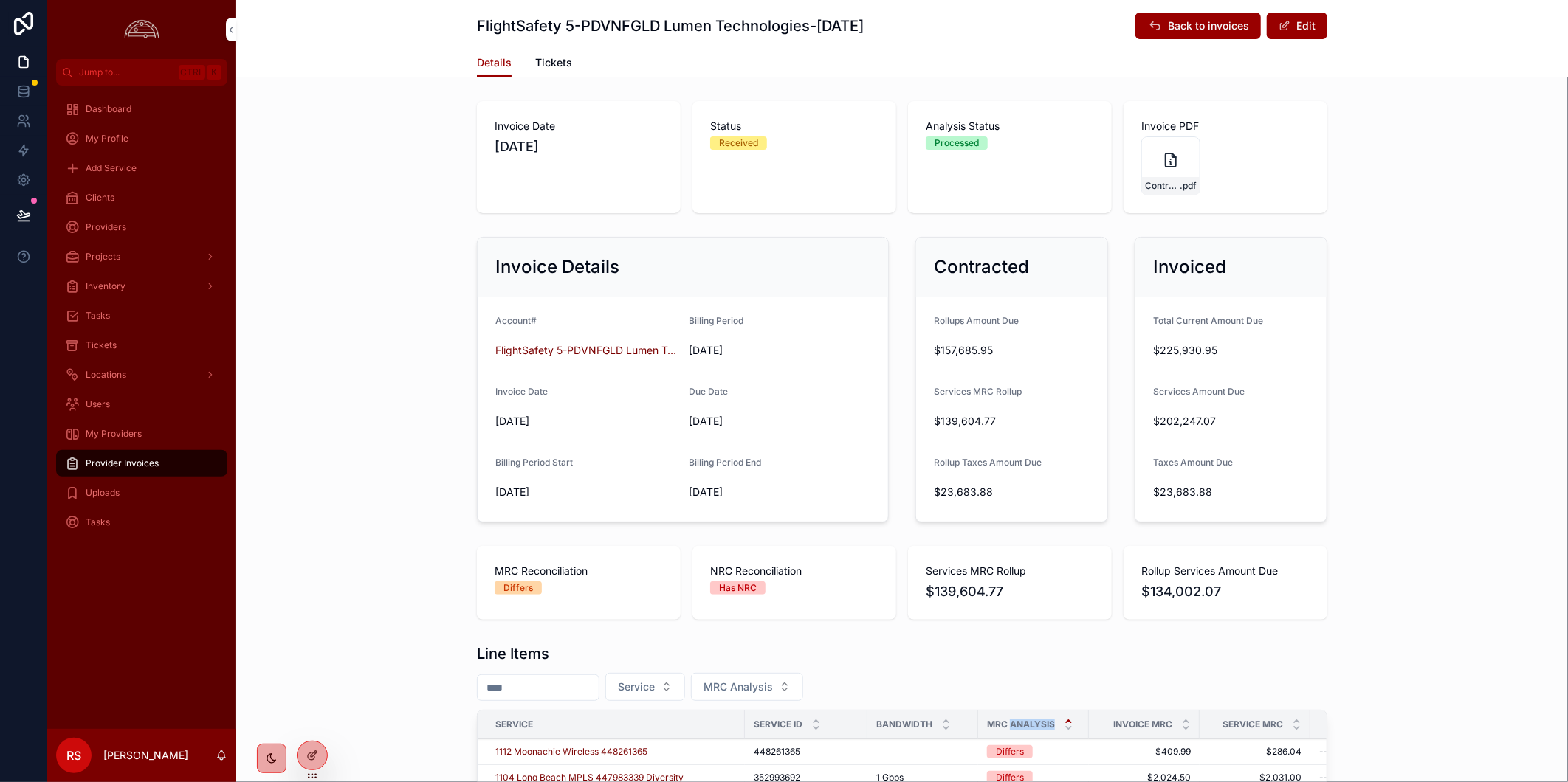
click at [165, 466] on div "Provider Invoices" at bounding box center [142, 463] width 153 height 23
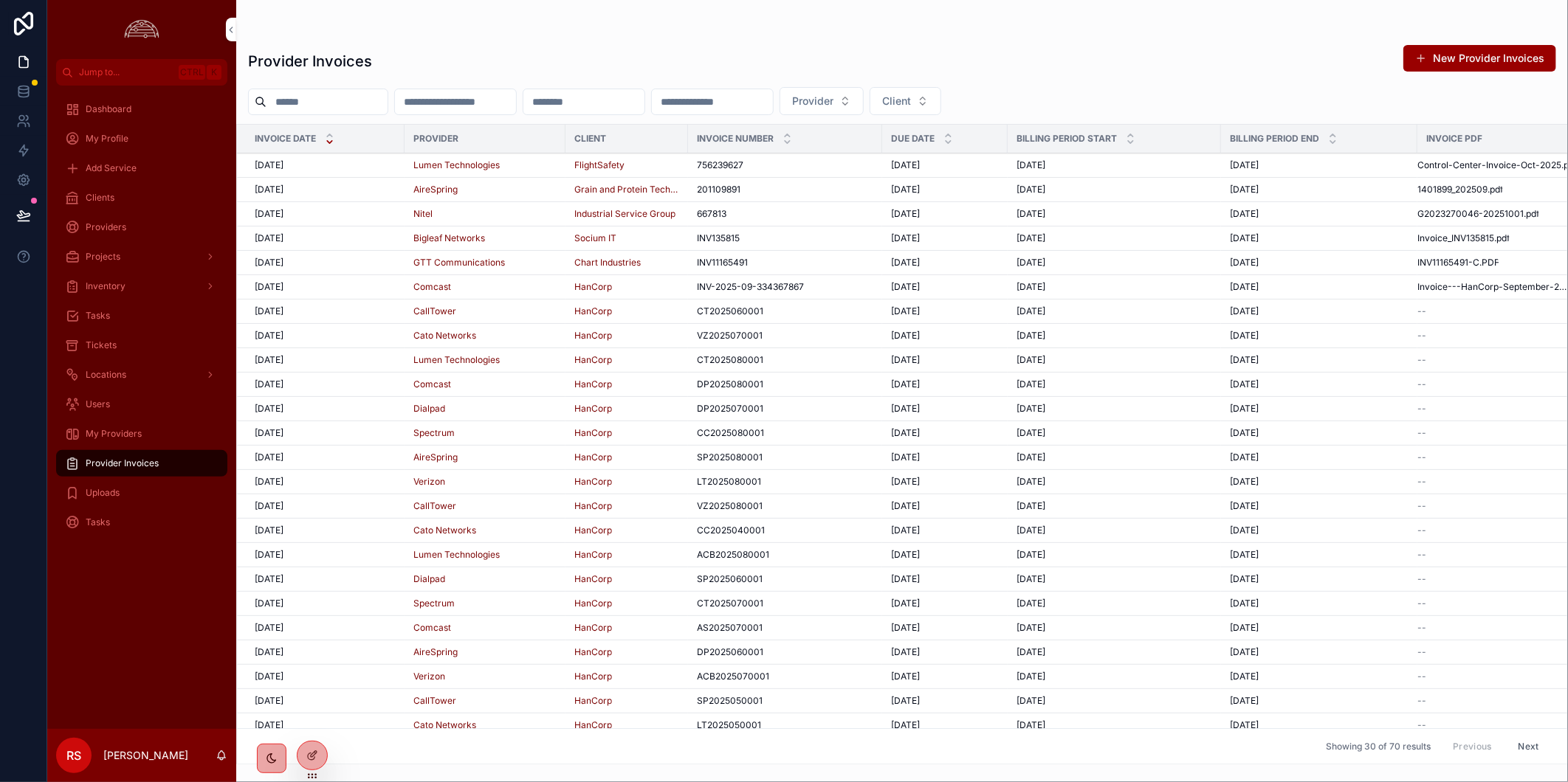
click at [356, 264] on div "10/1/2025 10/1/2025" at bounding box center [325, 262] width 141 height 12
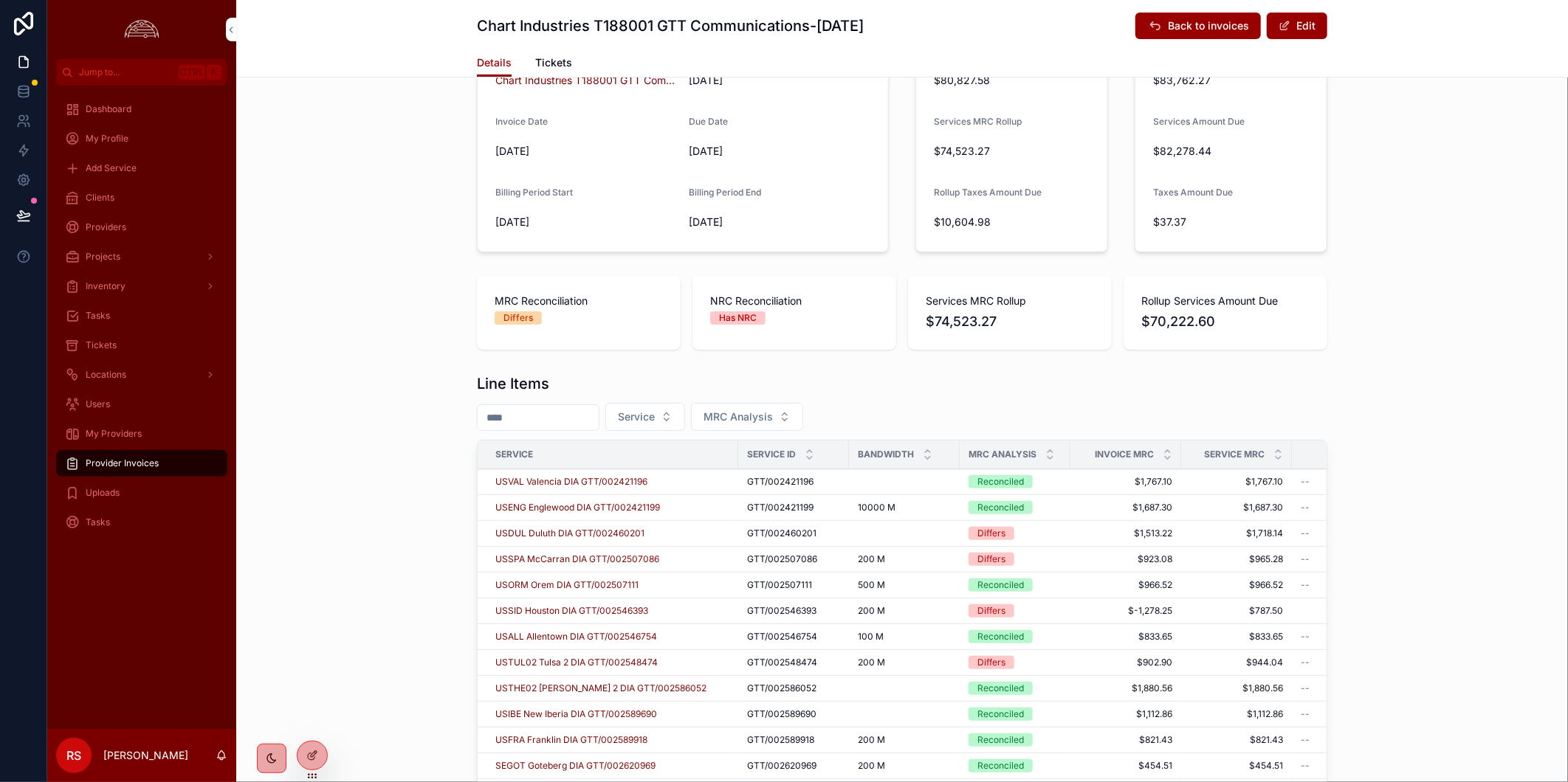
scroll to position [573, 0]
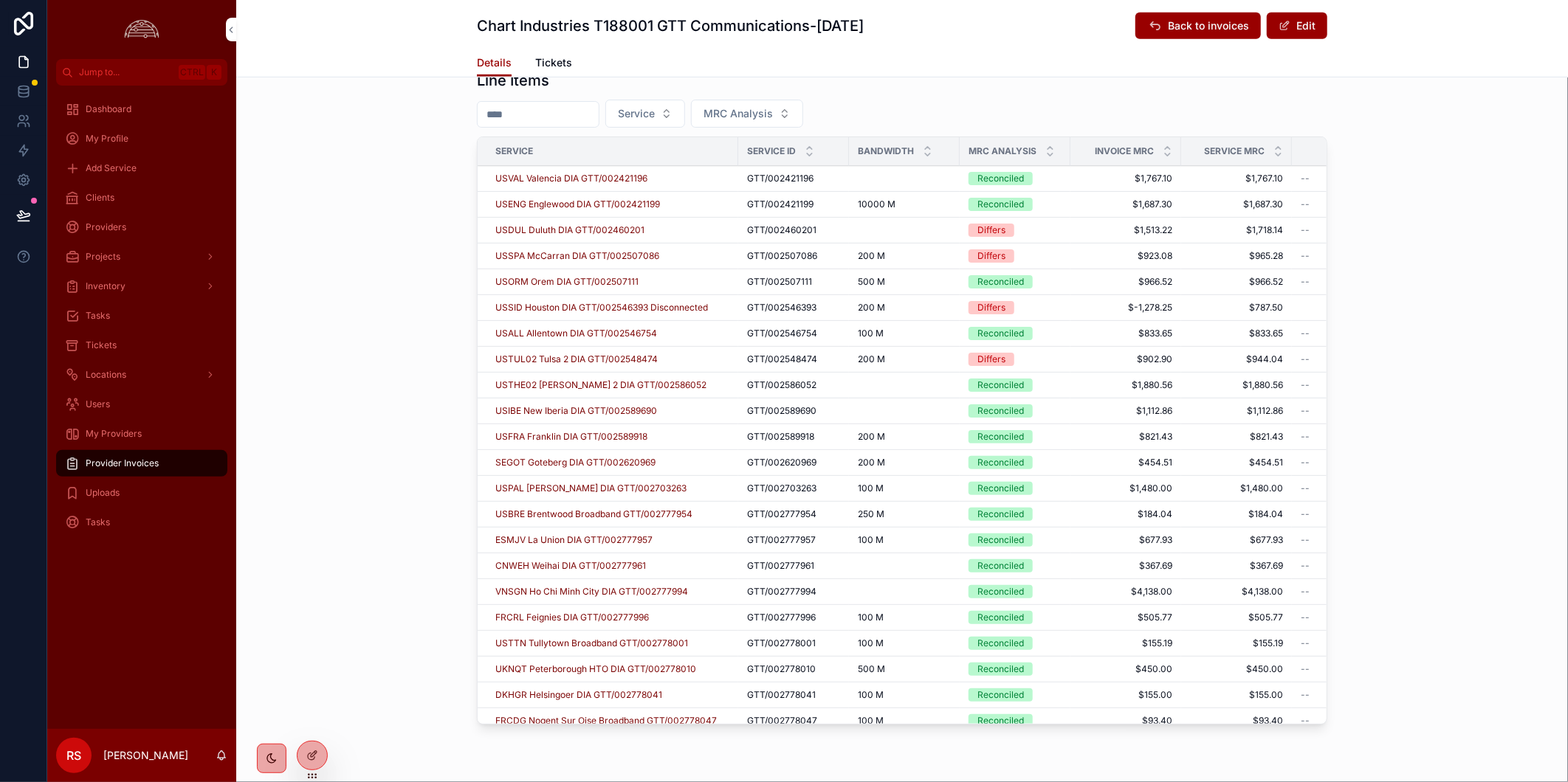
click at [1051, 143] on icon "scrollable content" at bounding box center [1050, 148] width 10 height 10
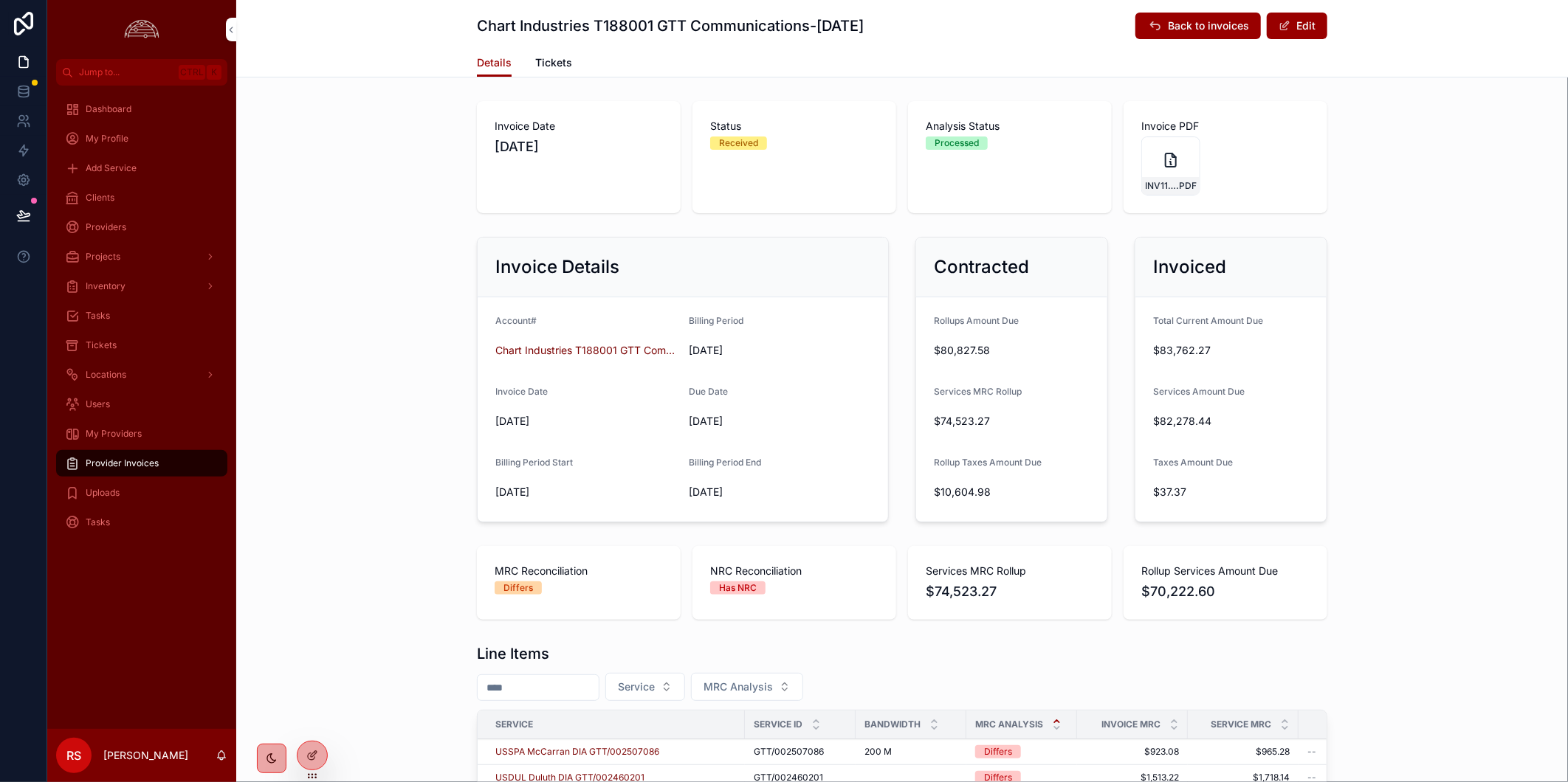
click at [1292, 33] on button "Edit" at bounding box center [1296, 26] width 61 height 27
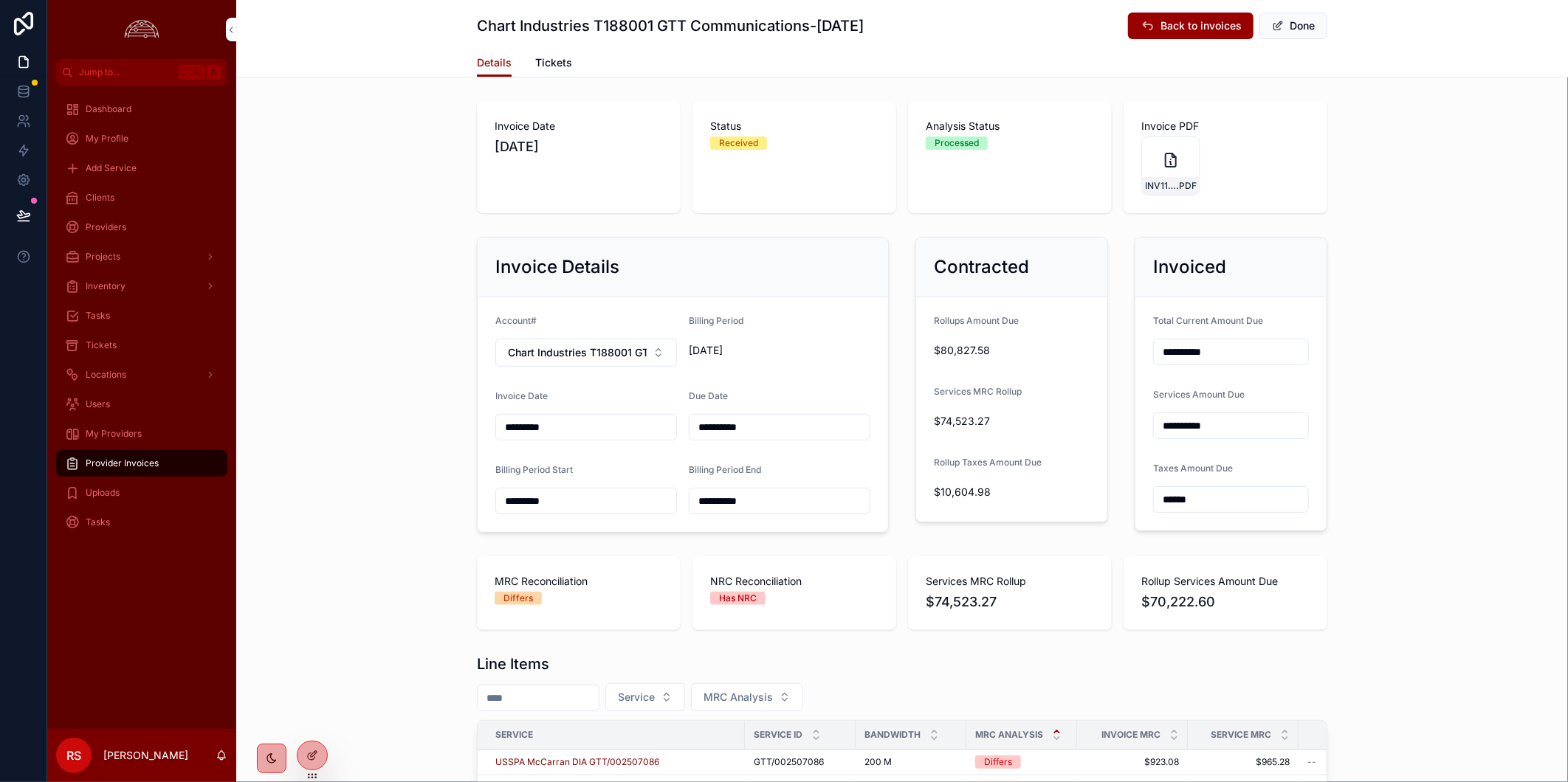
click at [1292, 33] on button "Done" at bounding box center [1293, 26] width 68 height 27
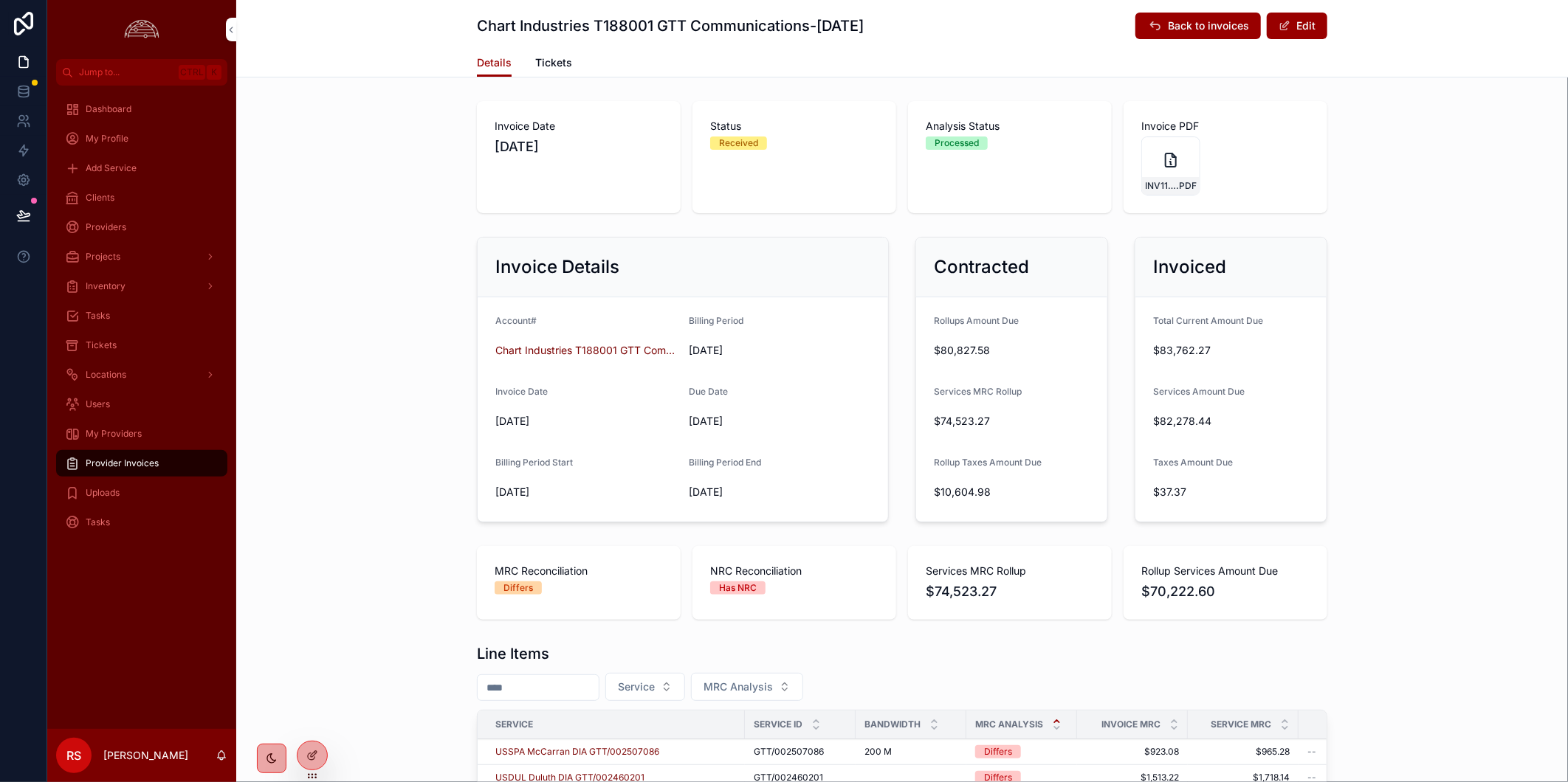
click at [1460, 365] on div "Invoice Details Account# Chart Industries T188001 GTT Communications Billing Pe…" at bounding box center [901, 379] width 1331 height 297
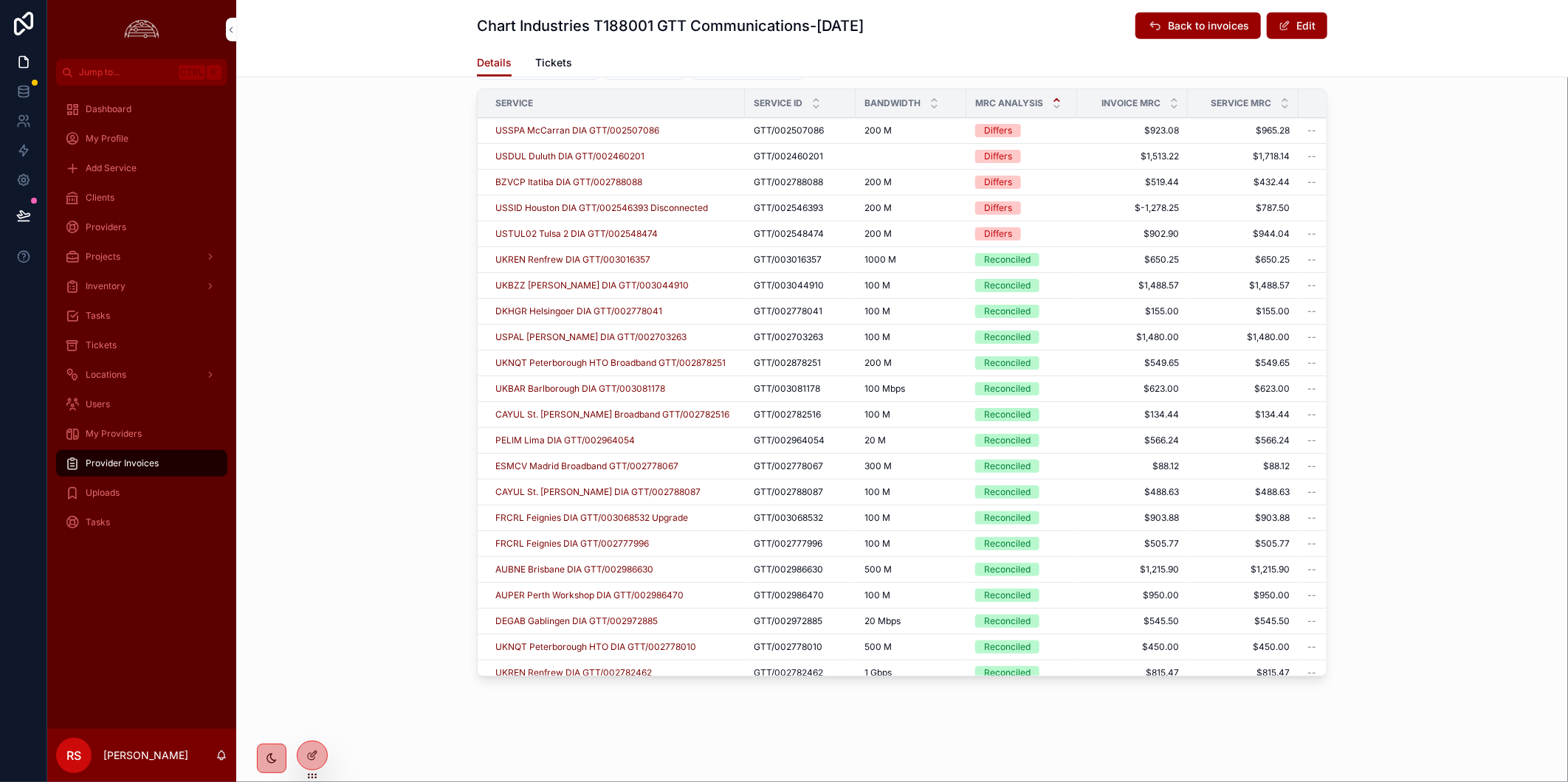
scroll to position [47, 0]
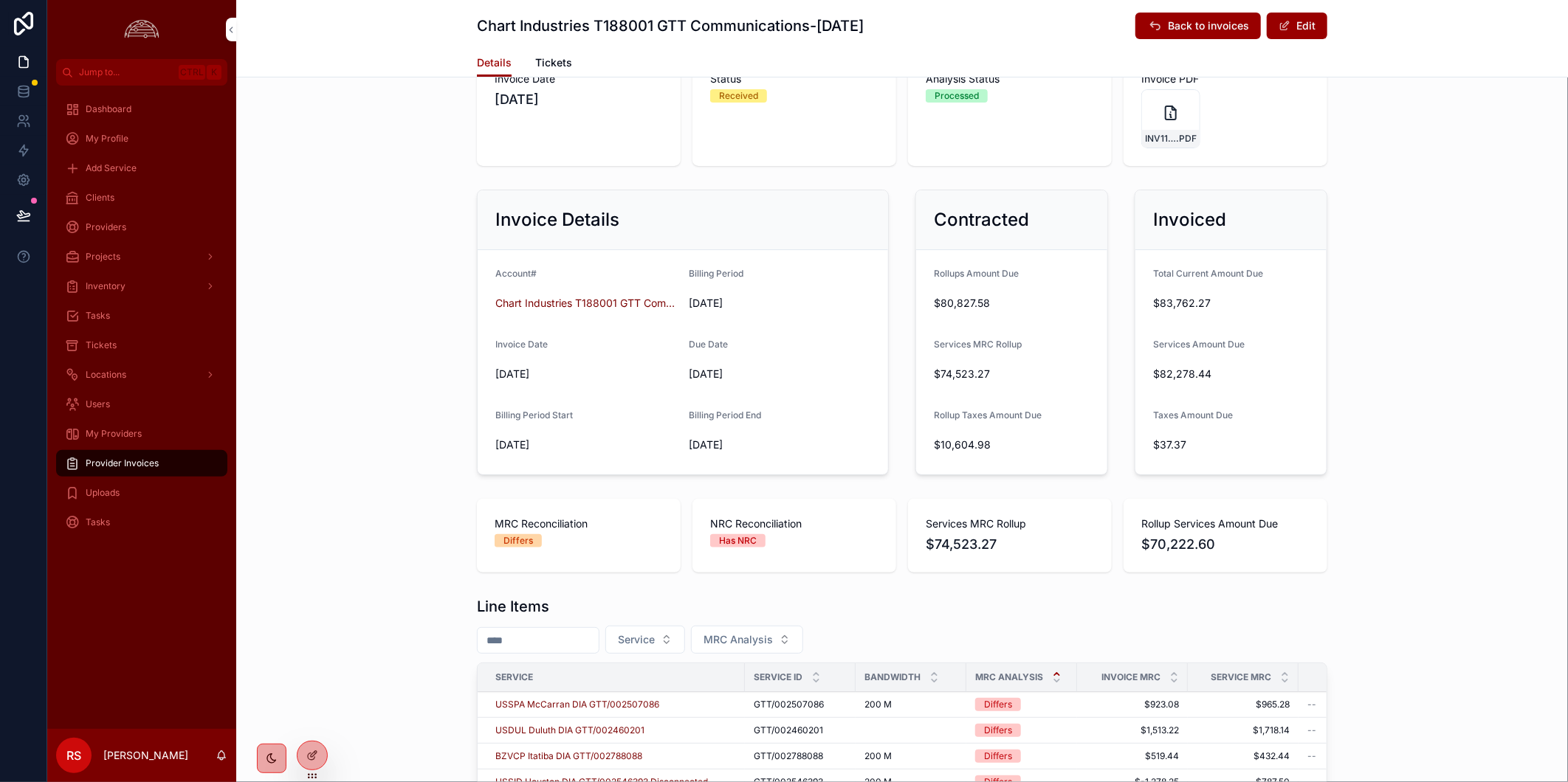
click at [337, 448] on div "Invoice Details Account# Chart Industries T188001 GTT Communications Billing Pe…" at bounding box center [901, 332] width 1331 height 297
drag, startPoint x: 177, startPoint y: 467, endPoint x: 16, endPoint y: 527, distance: 171.8
click at [177, 467] on div "Provider Invoices" at bounding box center [142, 463] width 153 height 23
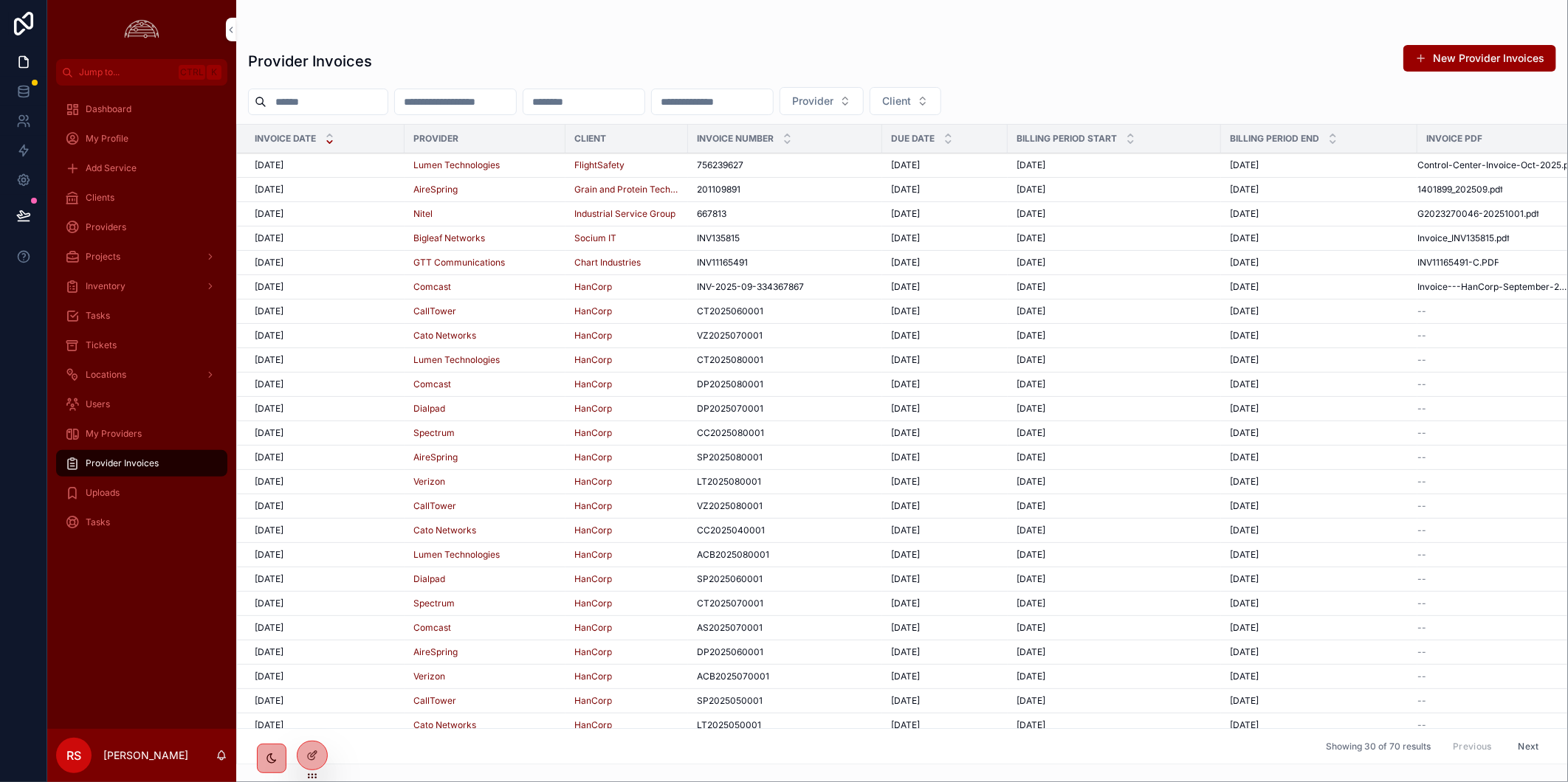
click at [142, 498] on div "Uploads" at bounding box center [142, 493] width 153 height 23
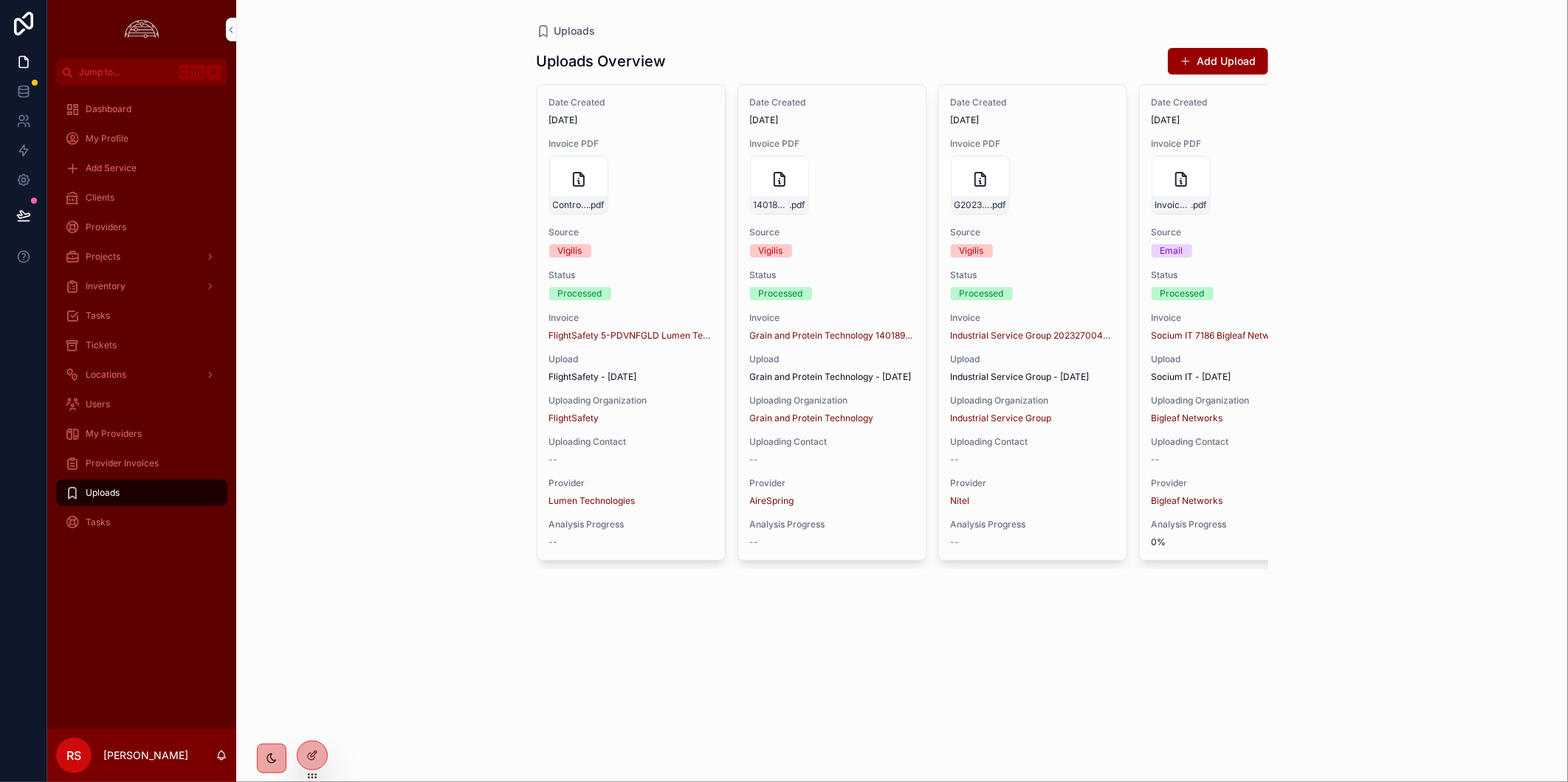
click at [659, 553] on div "Date Created 10/7/2025 Invoice PDF Control-Center-Invoice-Oct-2025 .pdf Source …" at bounding box center [631, 322] width 187 height 476
click at [659, 553] on div "Uploads Uploads Overview Add Upload Date Created 10/7/2025 Invoice PDF Control-…" at bounding box center [901, 391] width 1331 height 782
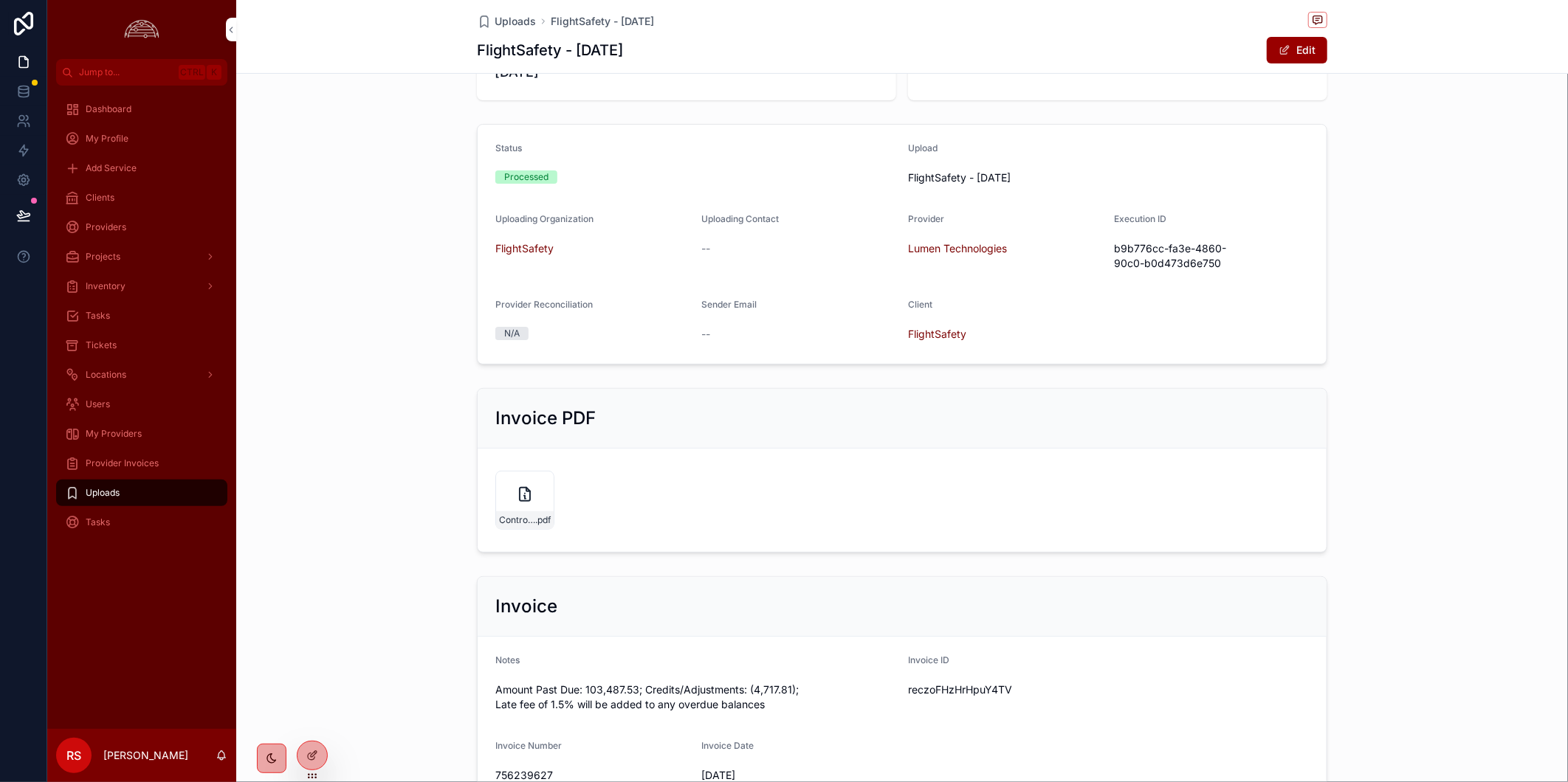
scroll to position [259, 0]
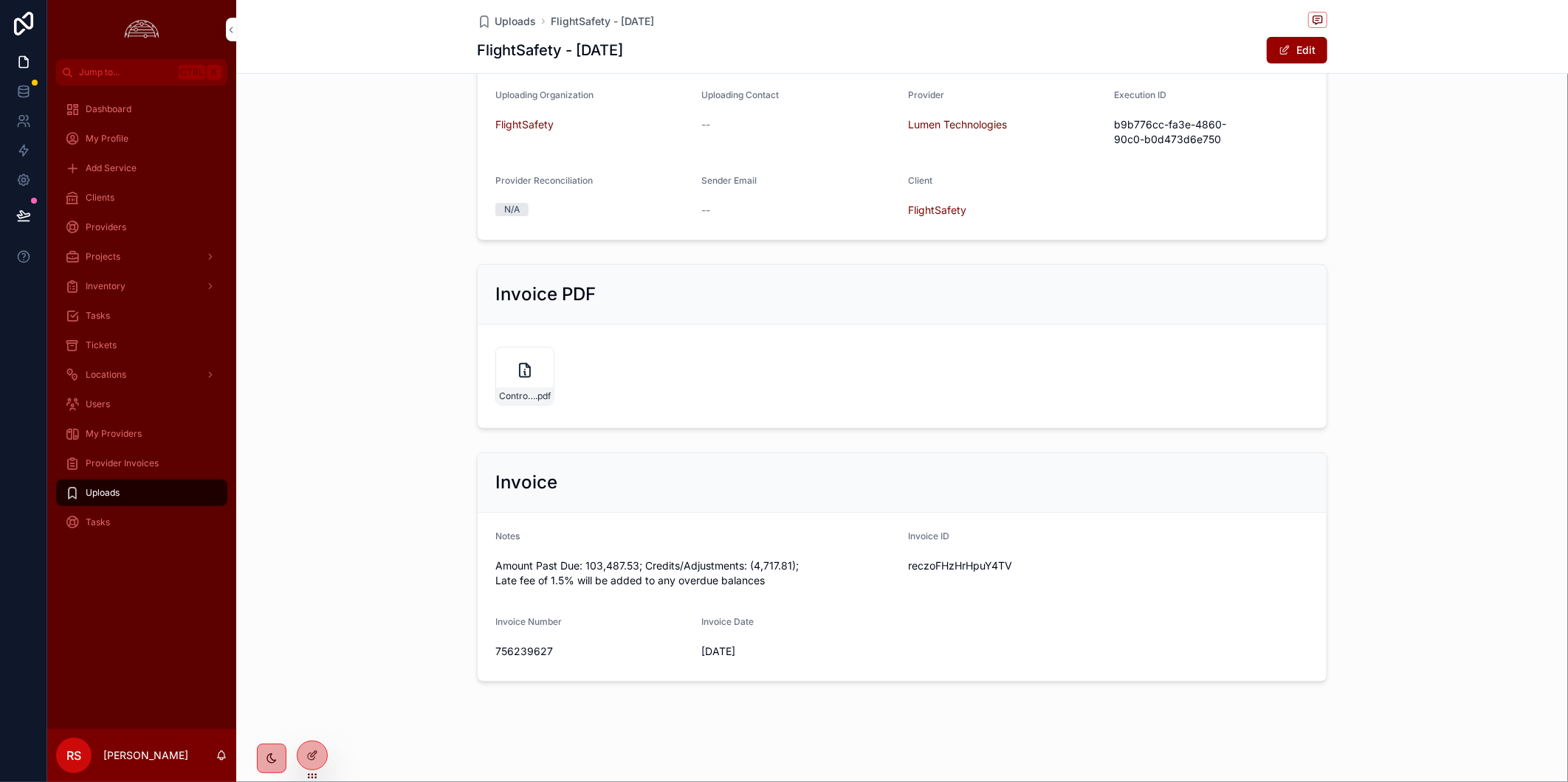
click at [115, 465] on span "Provider Invoices" at bounding box center [122, 463] width 73 height 12
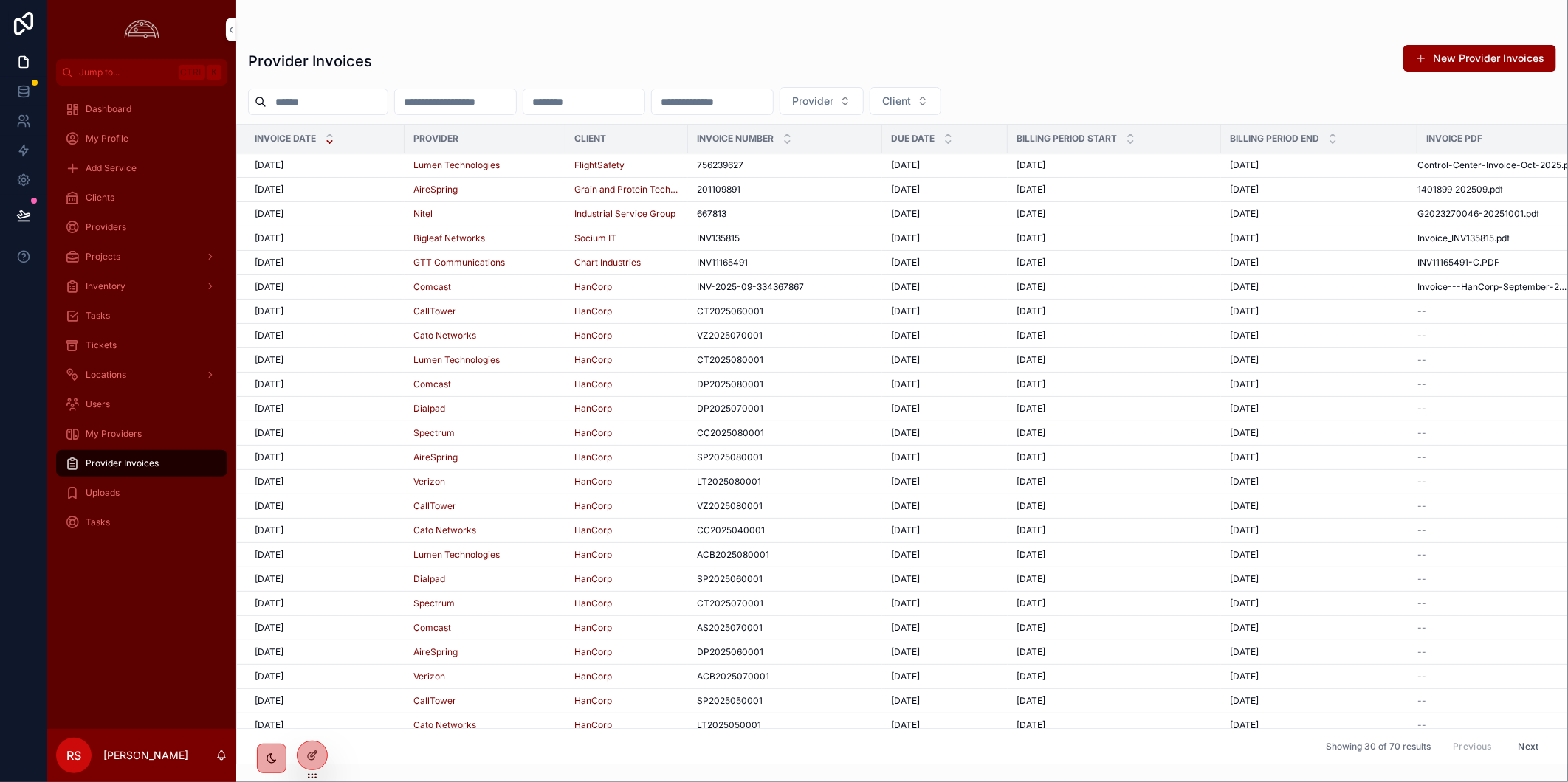
click at [352, 161] on div "10/1/2025 10/1/2025" at bounding box center [325, 165] width 141 height 12
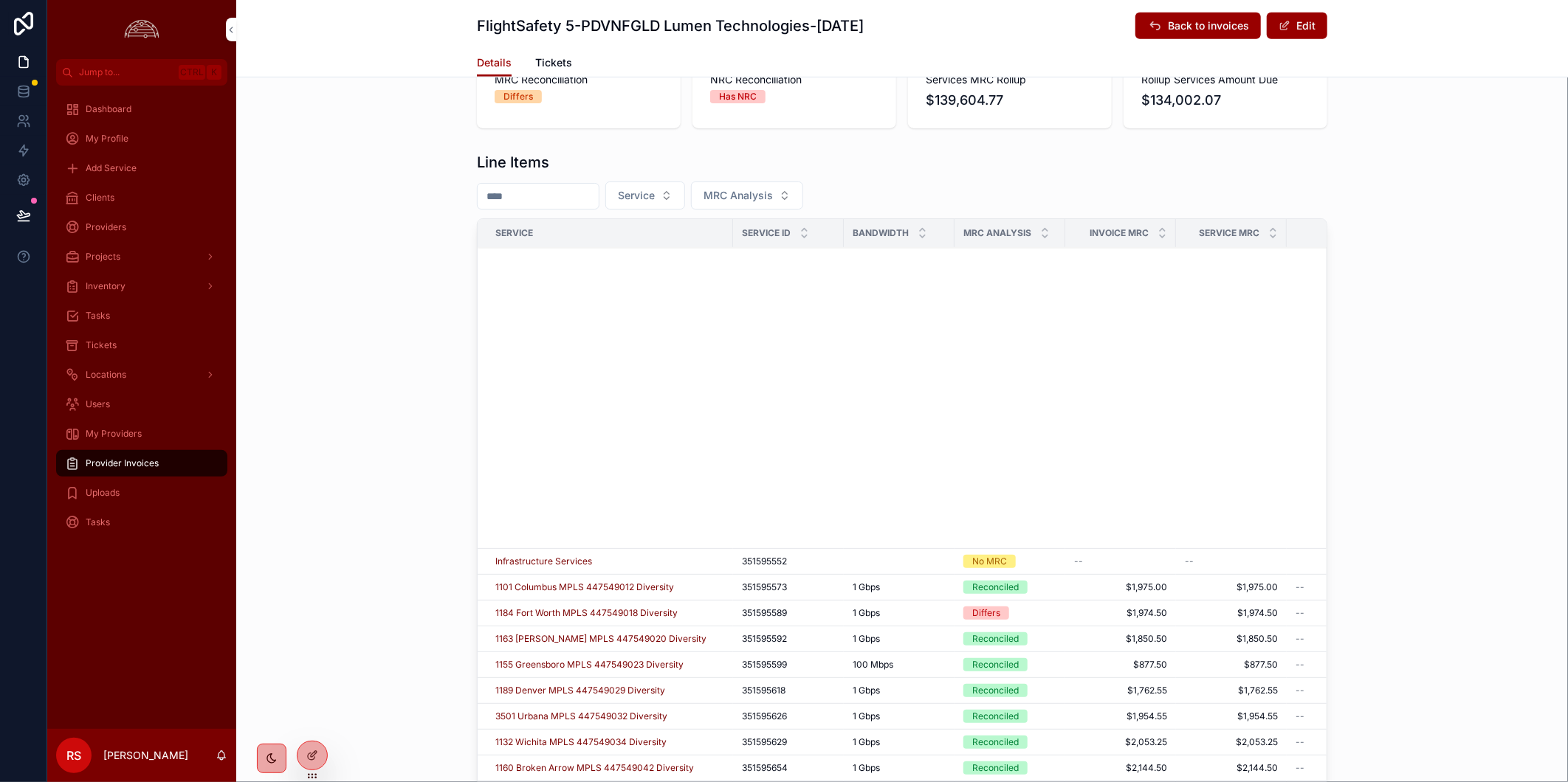
scroll to position [1228, 0]
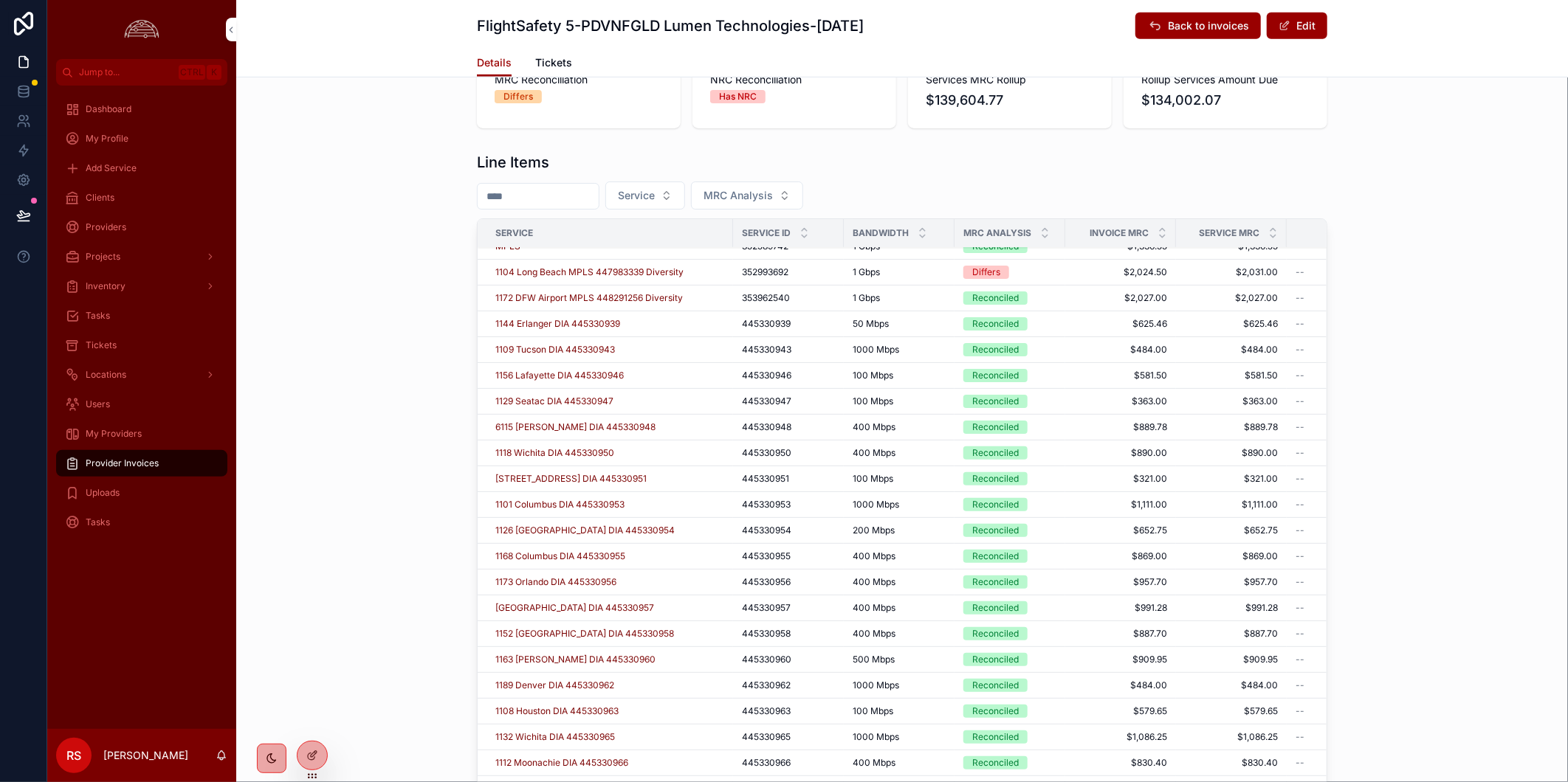
click at [142, 461] on span "Provider Invoices" at bounding box center [122, 463] width 73 height 12
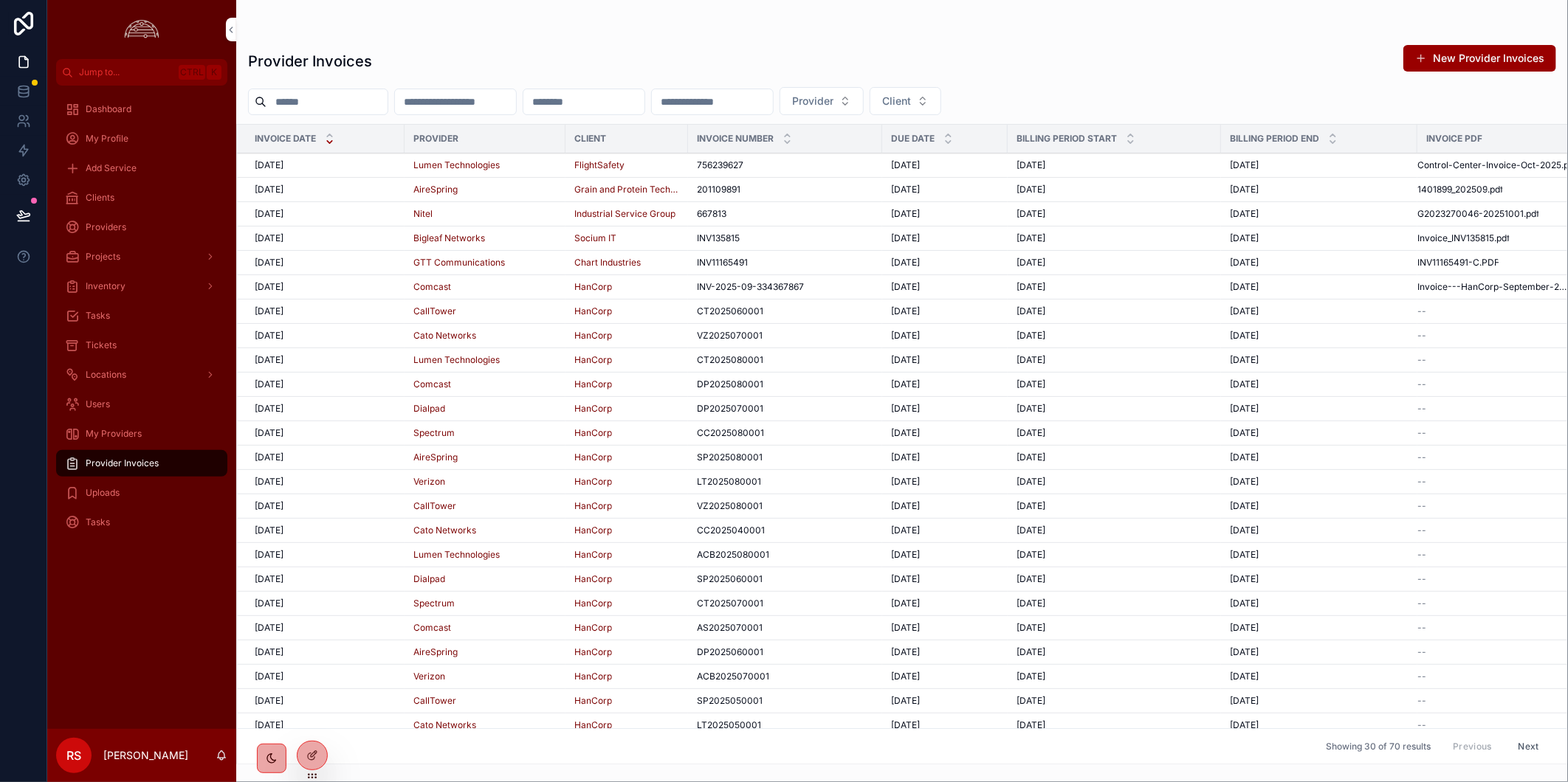
click at [374, 261] on div "10/1/2025 10/1/2025" at bounding box center [325, 262] width 141 height 12
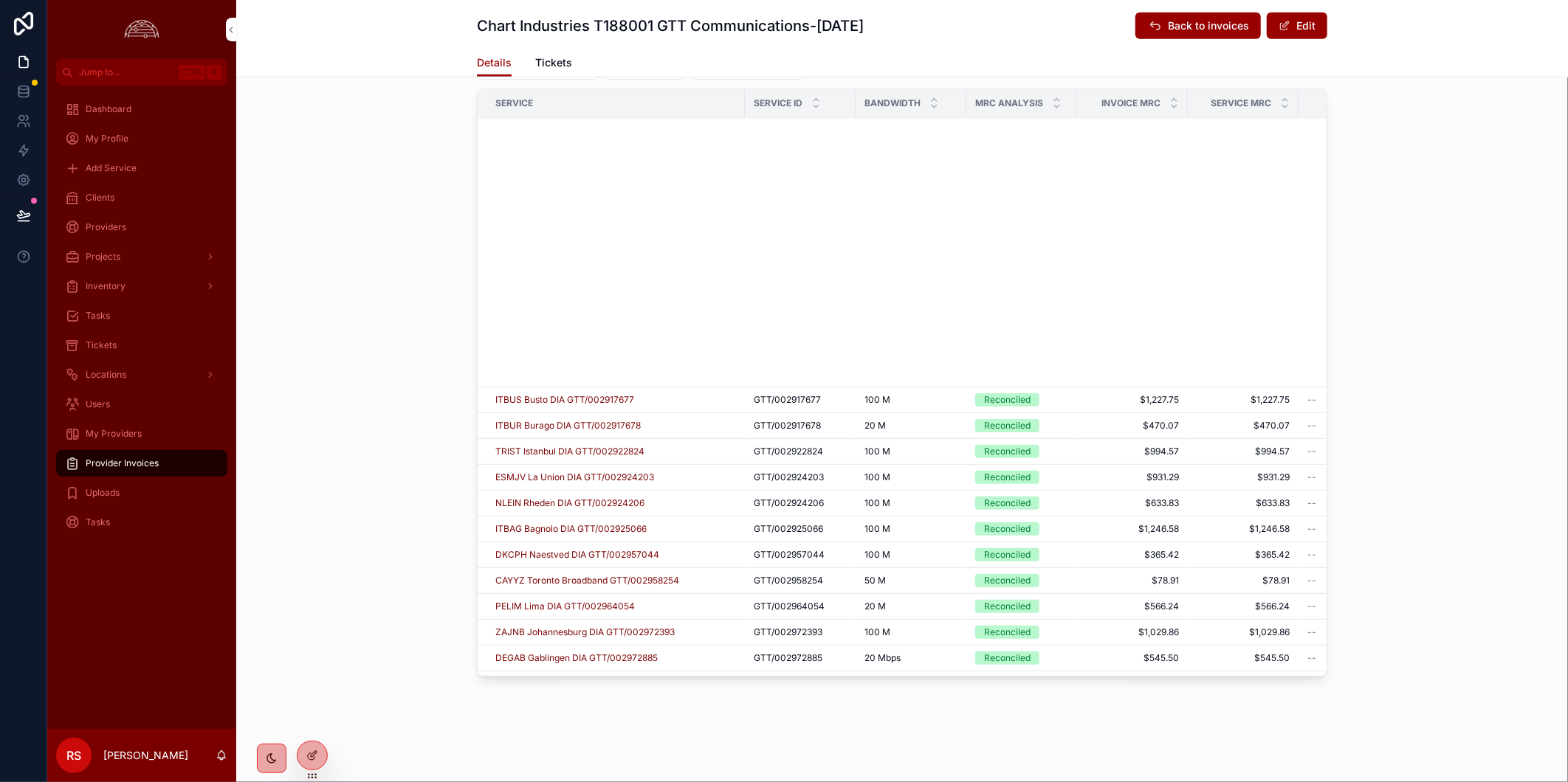
scroll to position [1801, 0]
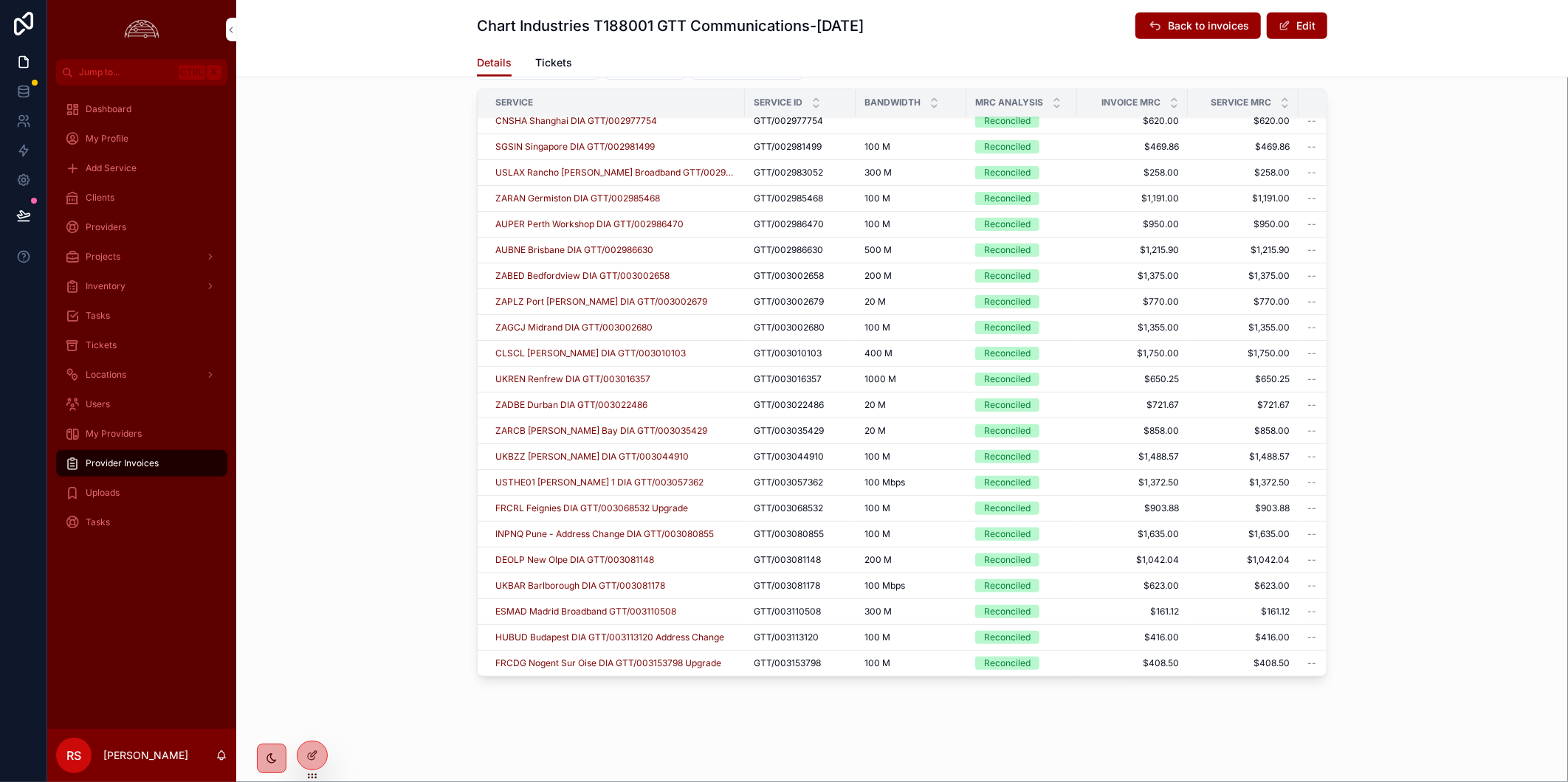
click at [122, 194] on div "Clients" at bounding box center [142, 197] width 153 height 23
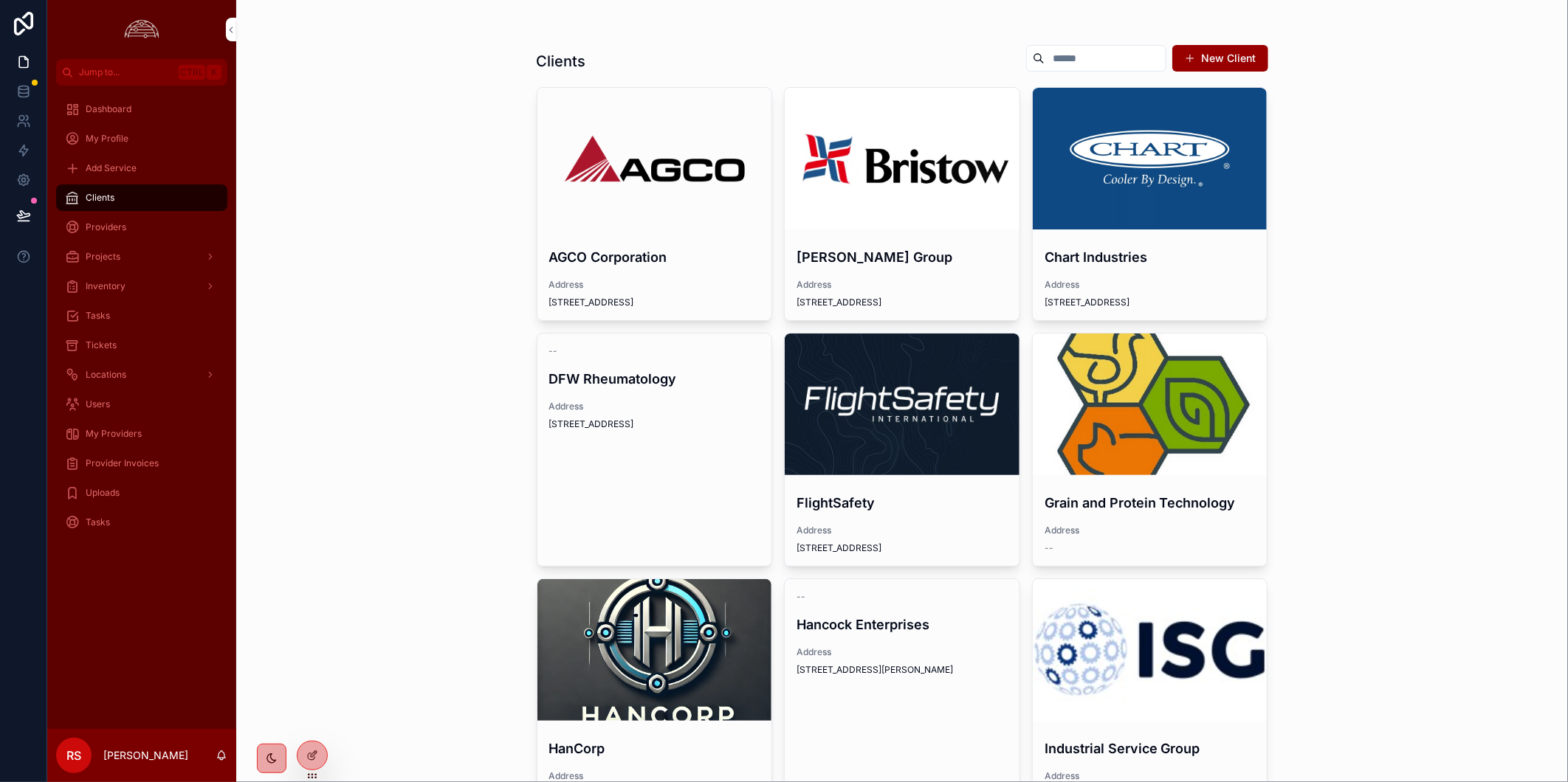
click at [906, 247] on h4 "[PERSON_NAME] Group" at bounding box center [901, 257] width 211 height 20
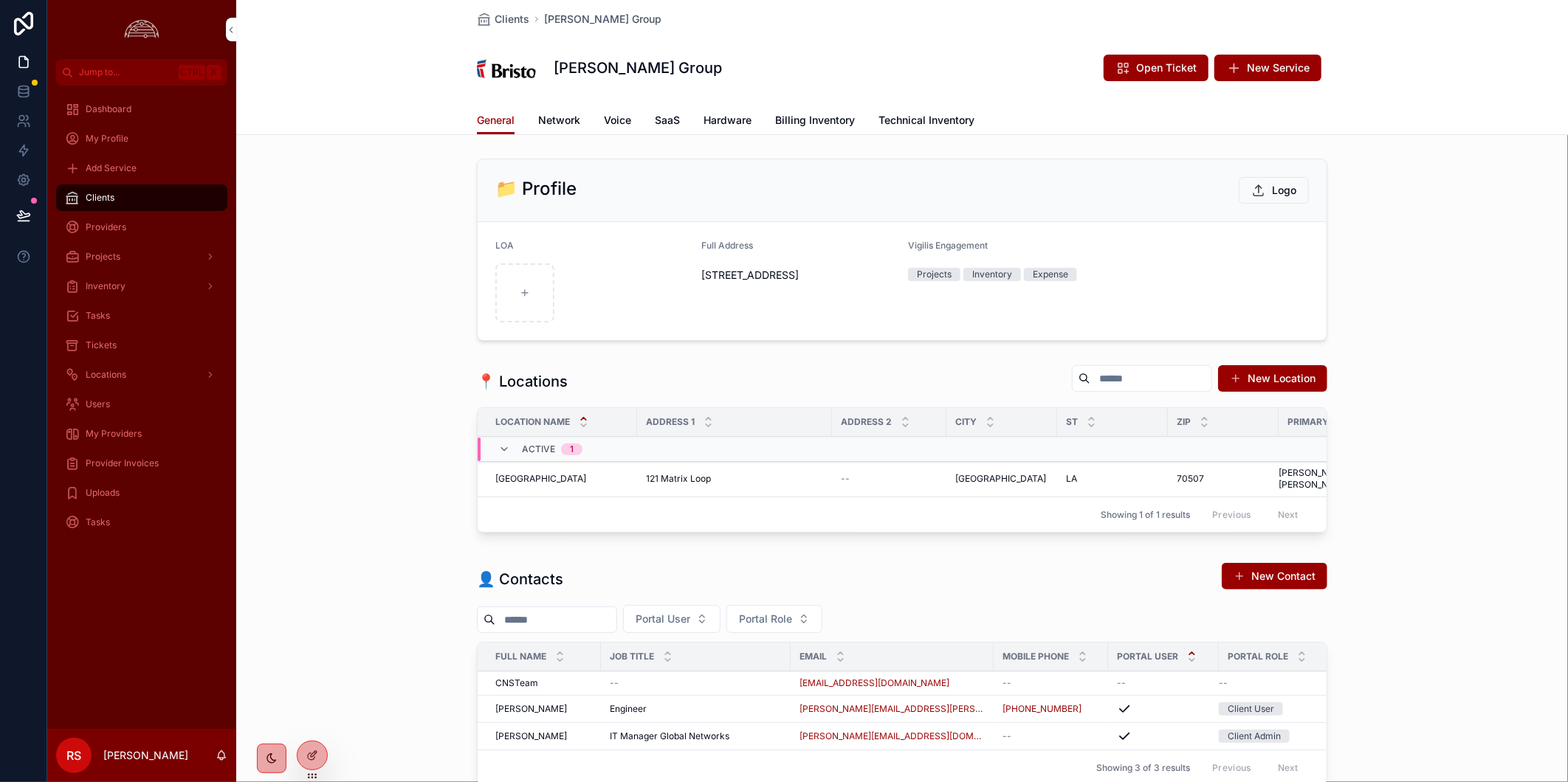
click at [557, 116] on span "Network" at bounding box center [559, 121] width 42 height 15
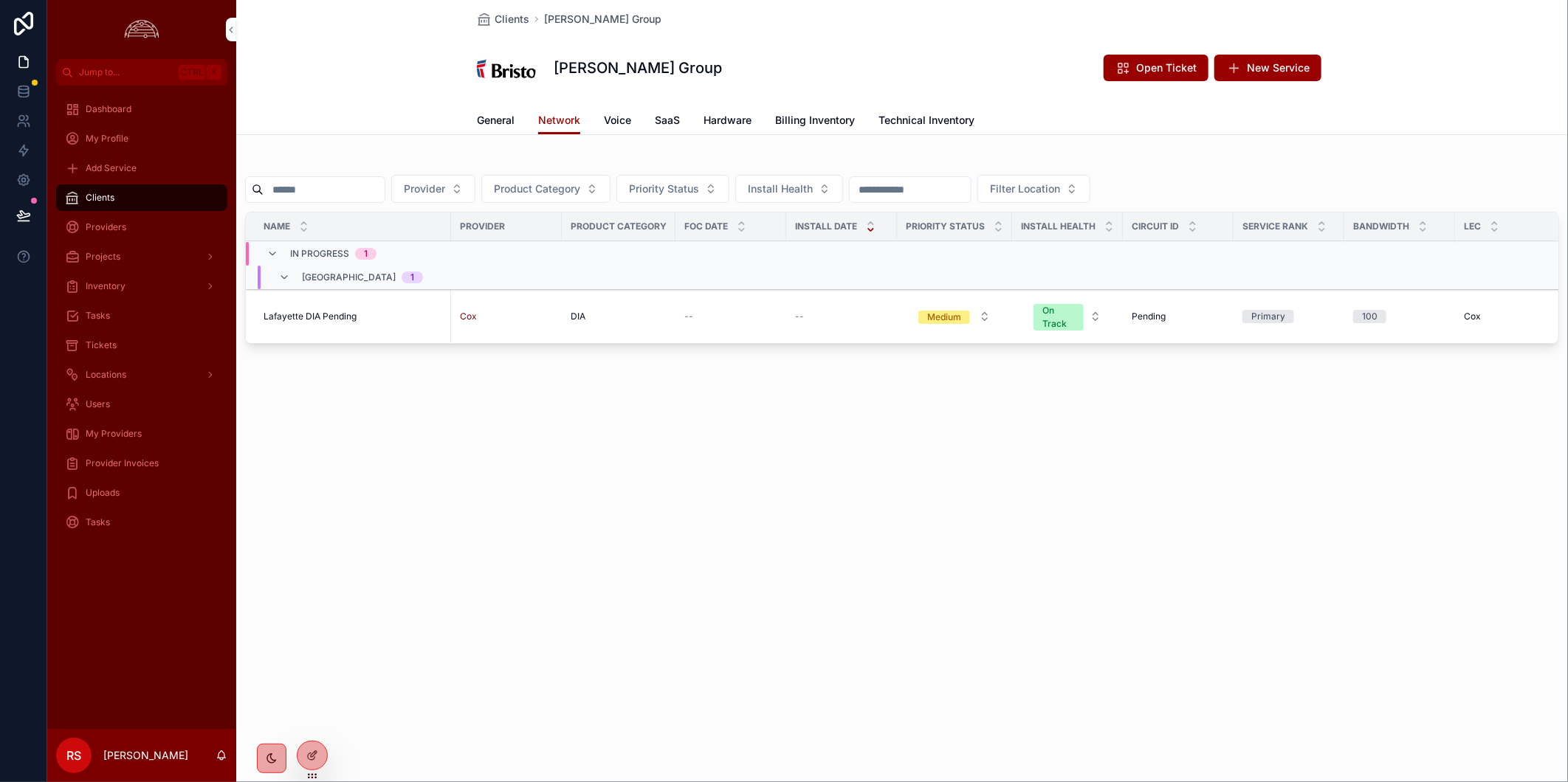
click at [327, 325] on td "Lafayette DIA Pending Lafayette DIA Pending" at bounding box center [348, 316] width 205 height 54
click at [349, 322] on td "Lafayette DIA Pending Lafayette DIA Pending" at bounding box center [348, 316] width 205 height 54
click at [342, 316] on span "Lafayette DIA Pending" at bounding box center [310, 316] width 93 height 12
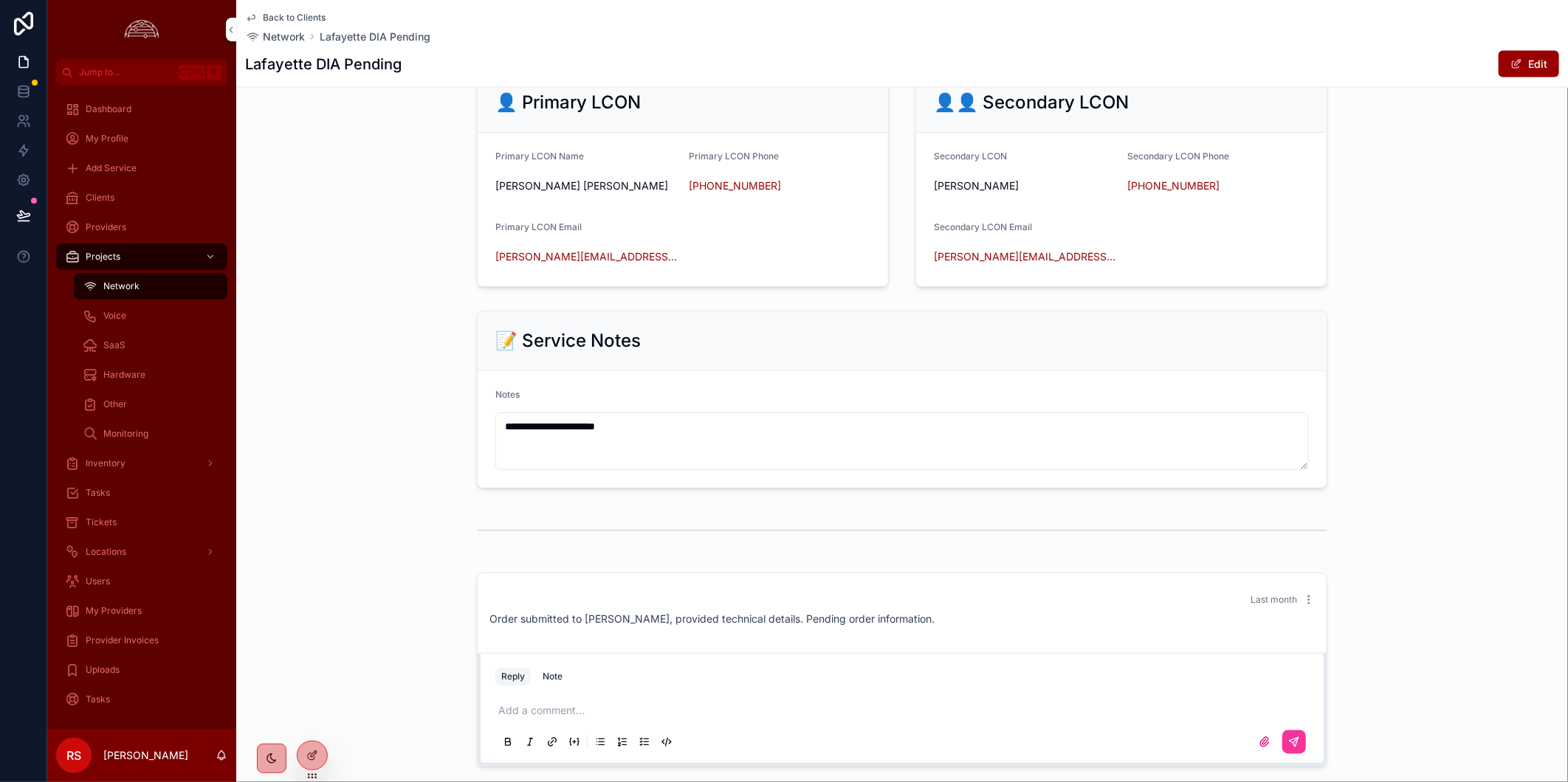
scroll to position [1420, 0]
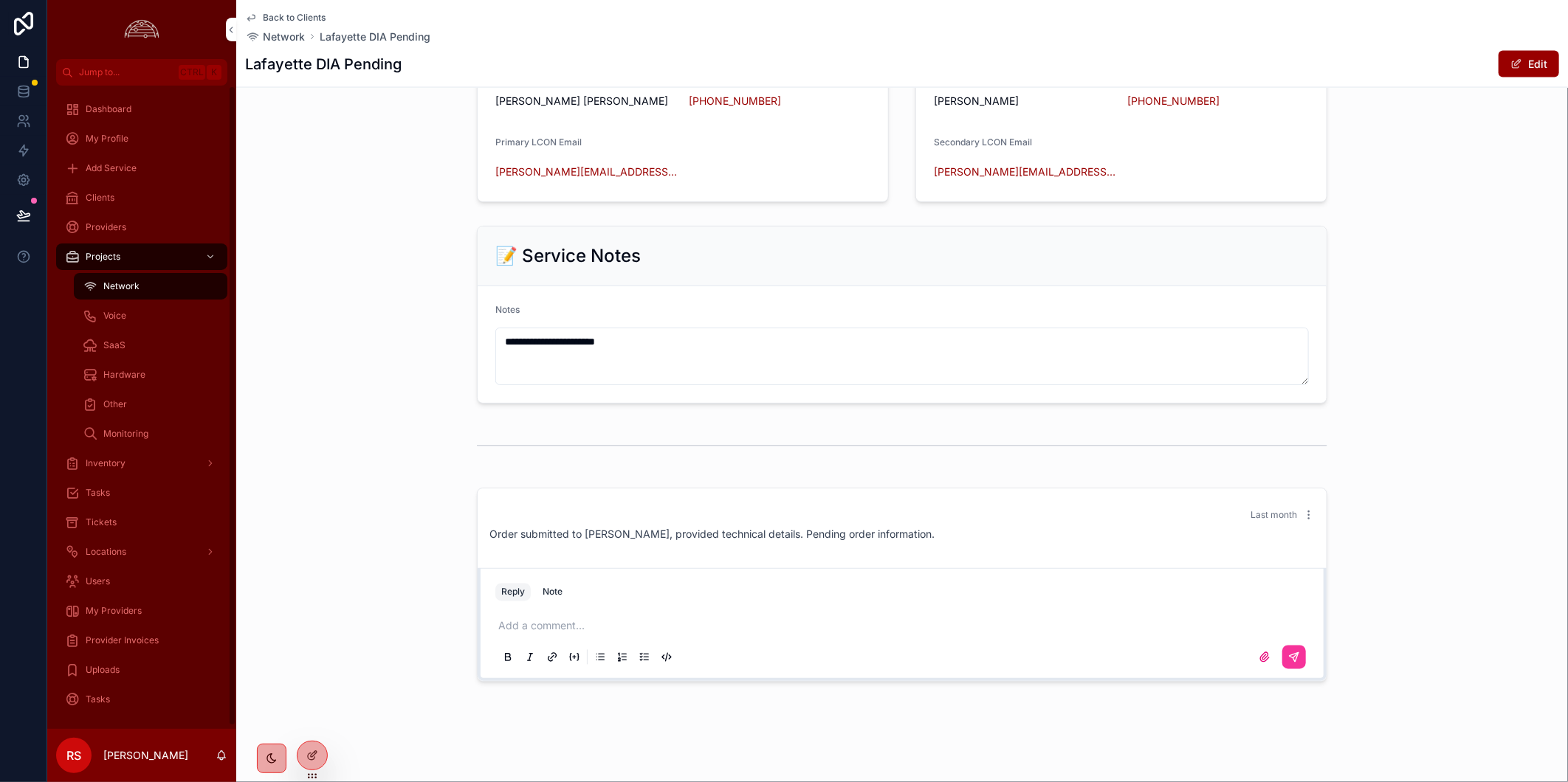
click at [137, 192] on div "Clients" at bounding box center [142, 197] width 153 height 23
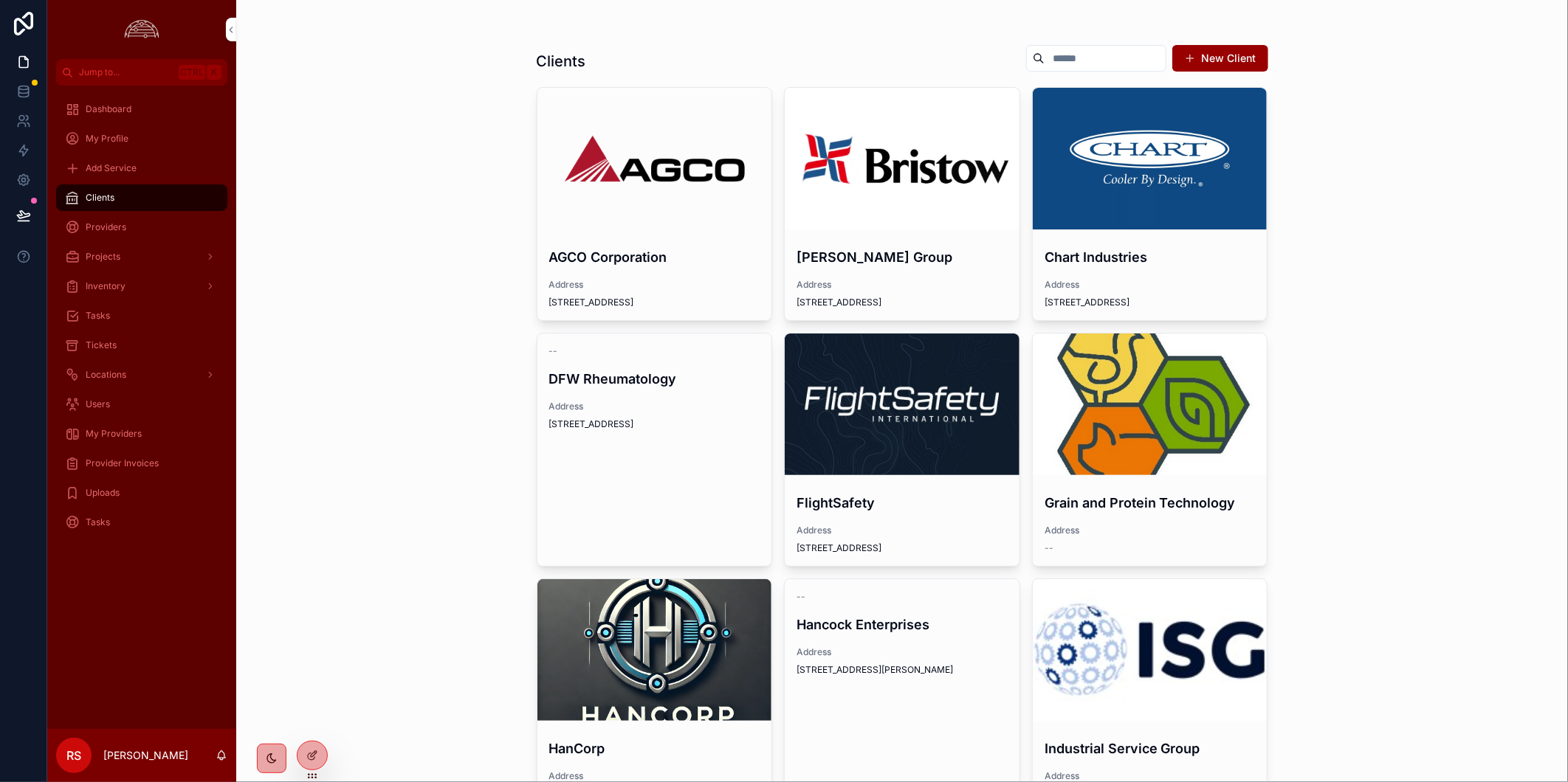
click at [940, 381] on div "scrollable content" at bounding box center [902, 404] width 235 height 142
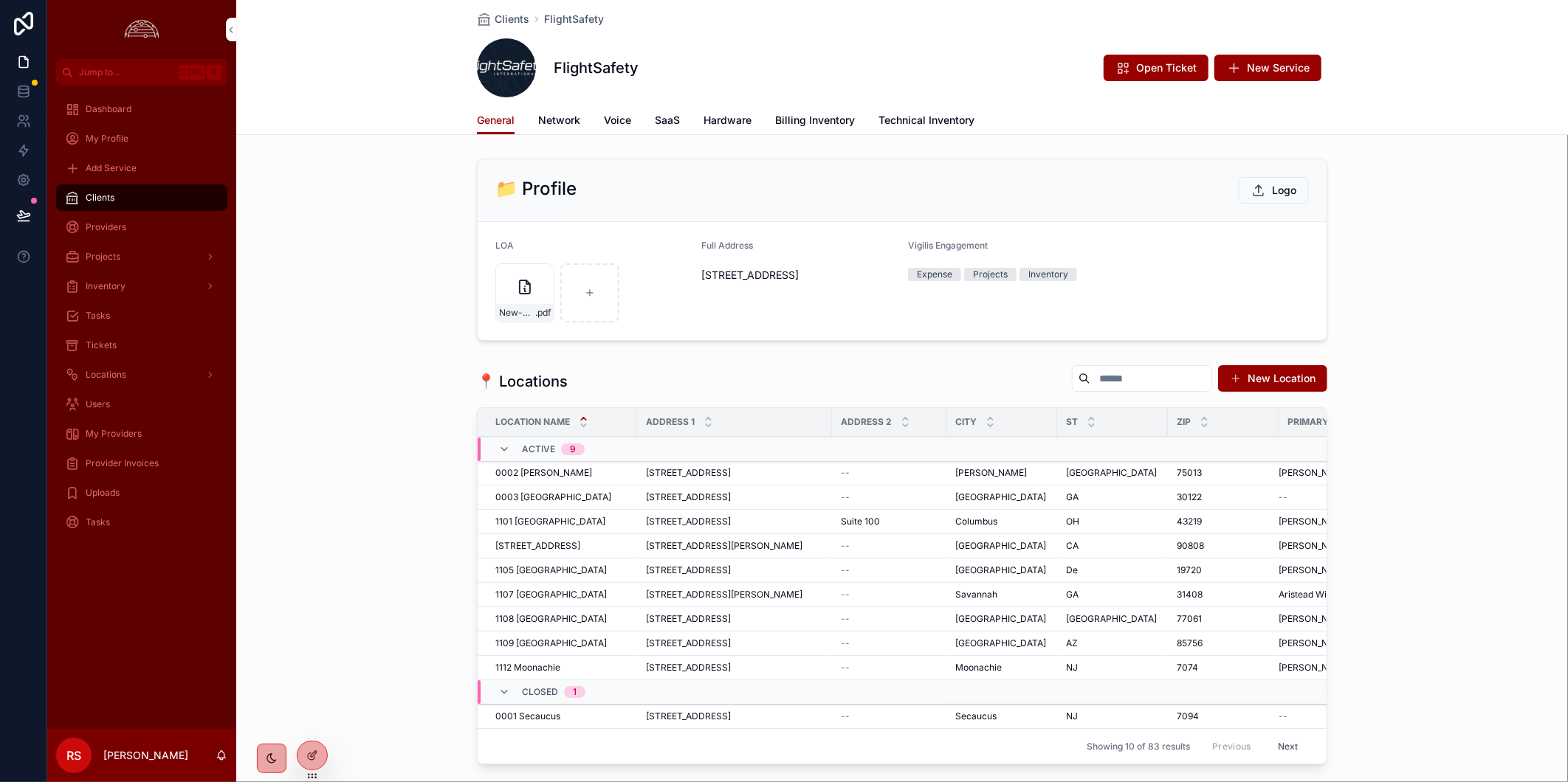
click at [560, 122] on span "Network" at bounding box center [559, 121] width 42 height 15
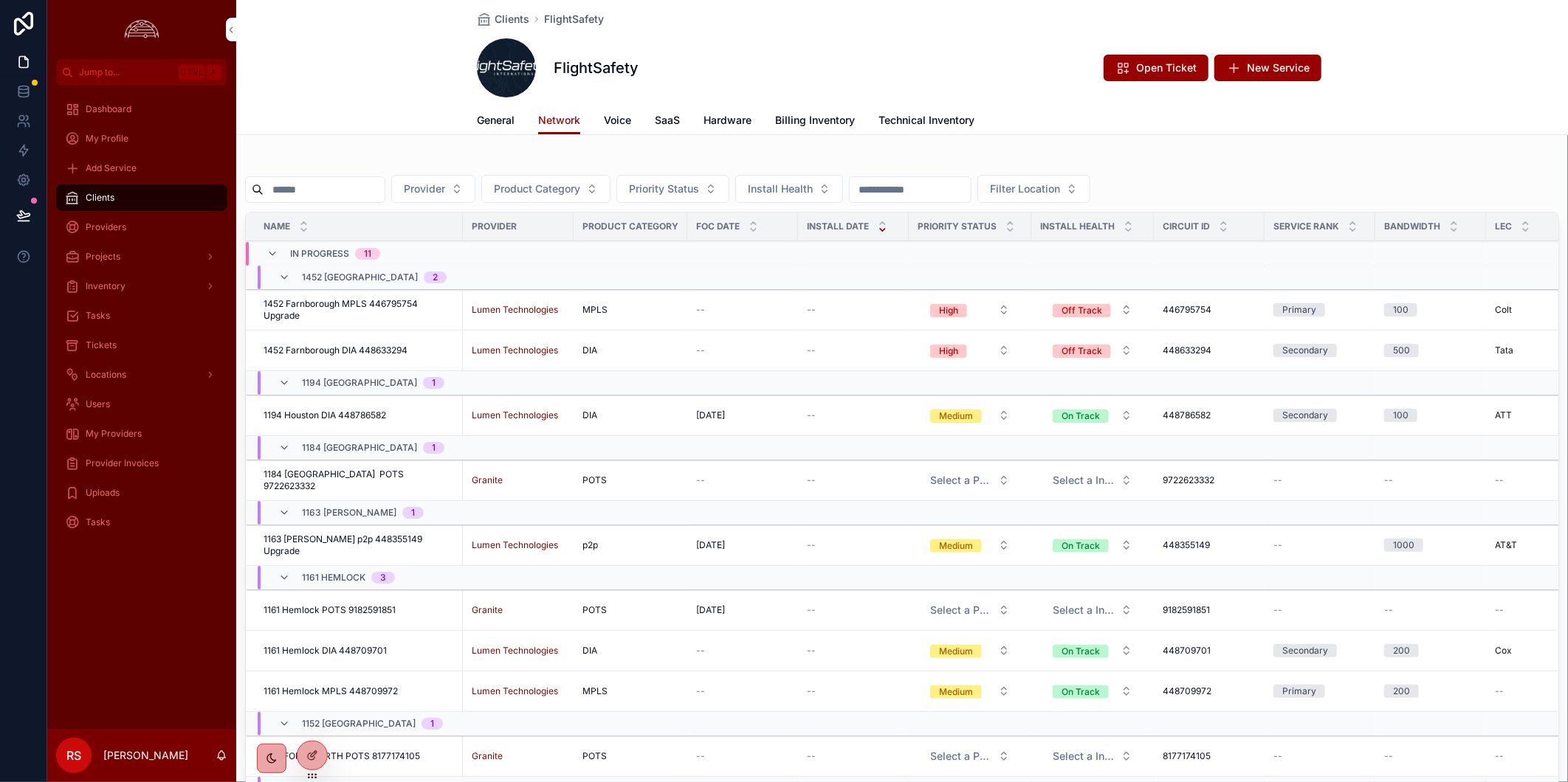
click at [362, 194] on input "scrollable content" at bounding box center [323, 189] width 121 height 21
paste input "*********"
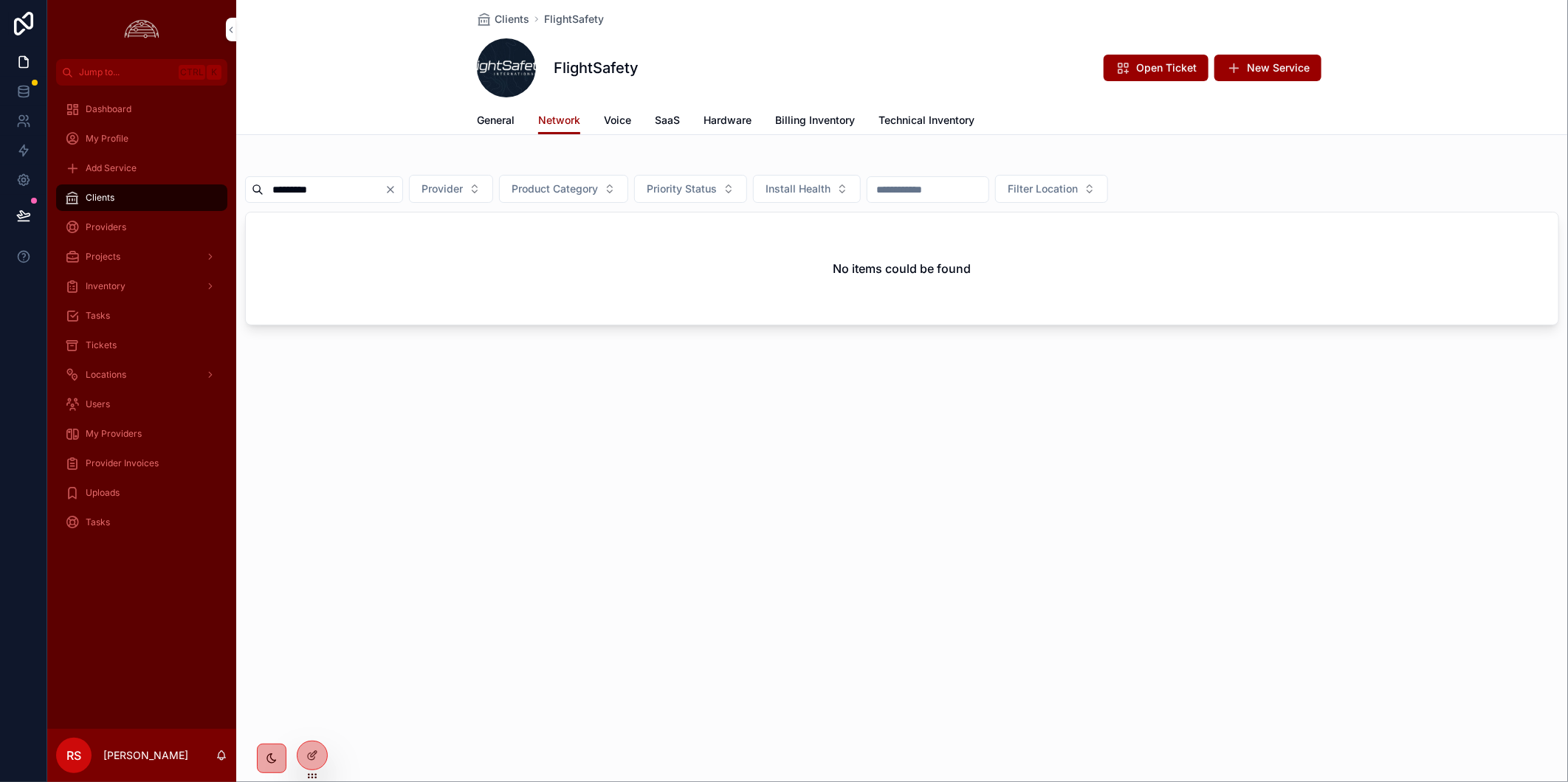
type input "*********"
click at [126, 202] on div "Clients" at bounding box center [142, 197] width 153 height 23
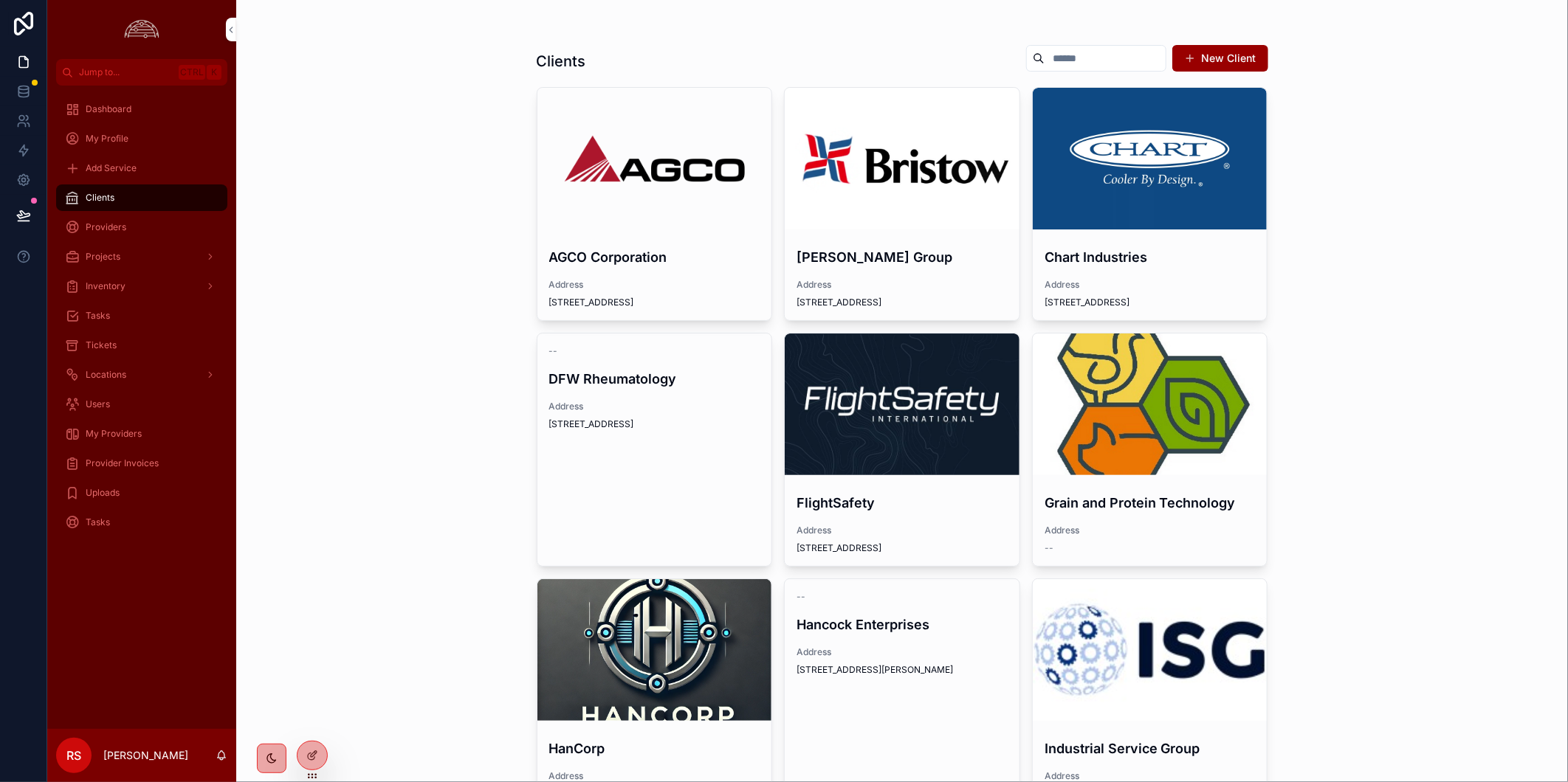
click at [1101, 201] on div "scrollable content" at bounding box center [1150, 158] width 235 height 142
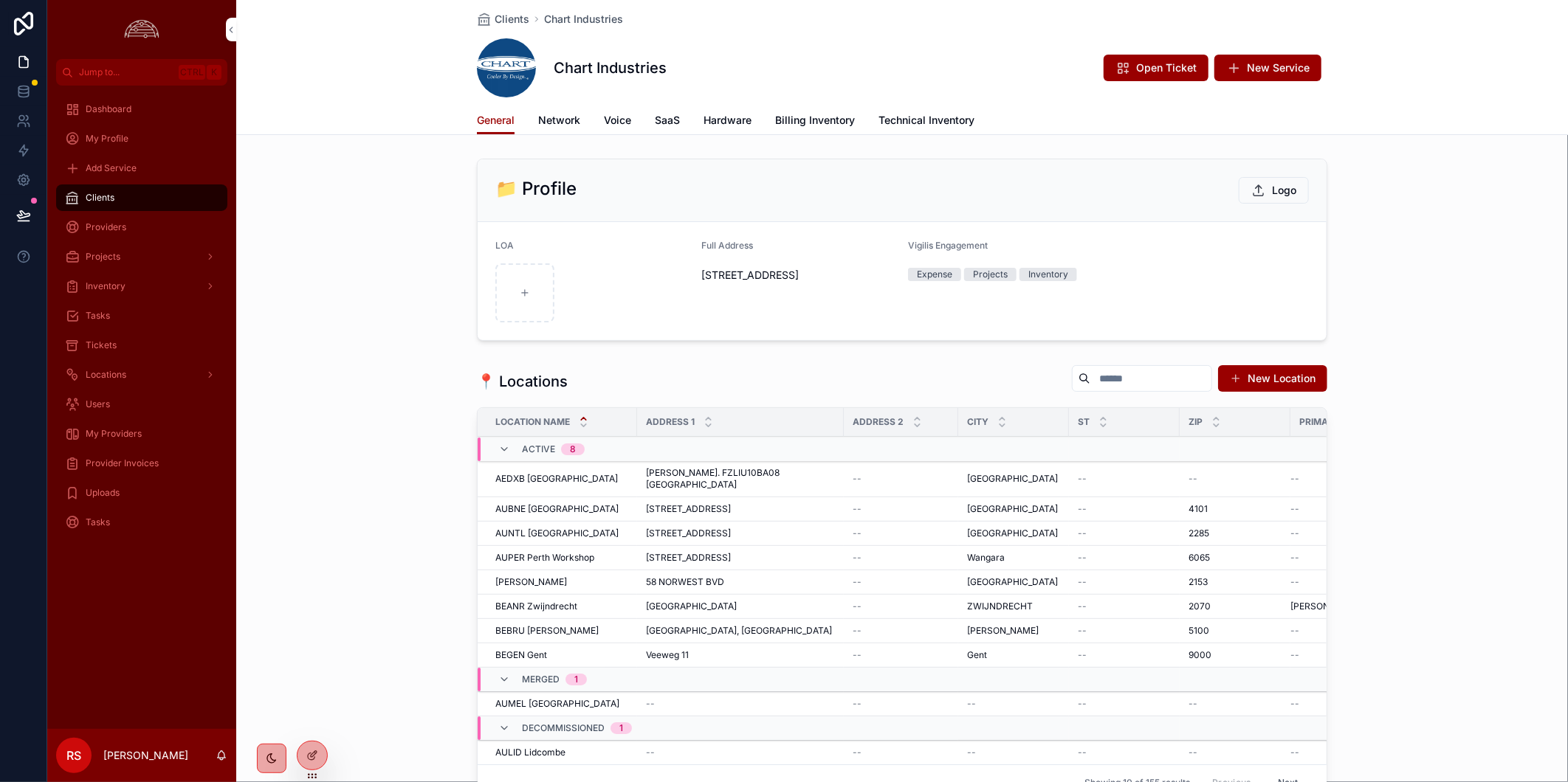
click at [566, 108] on link "Network" at bounding box center [559, 121] width 42 height 29
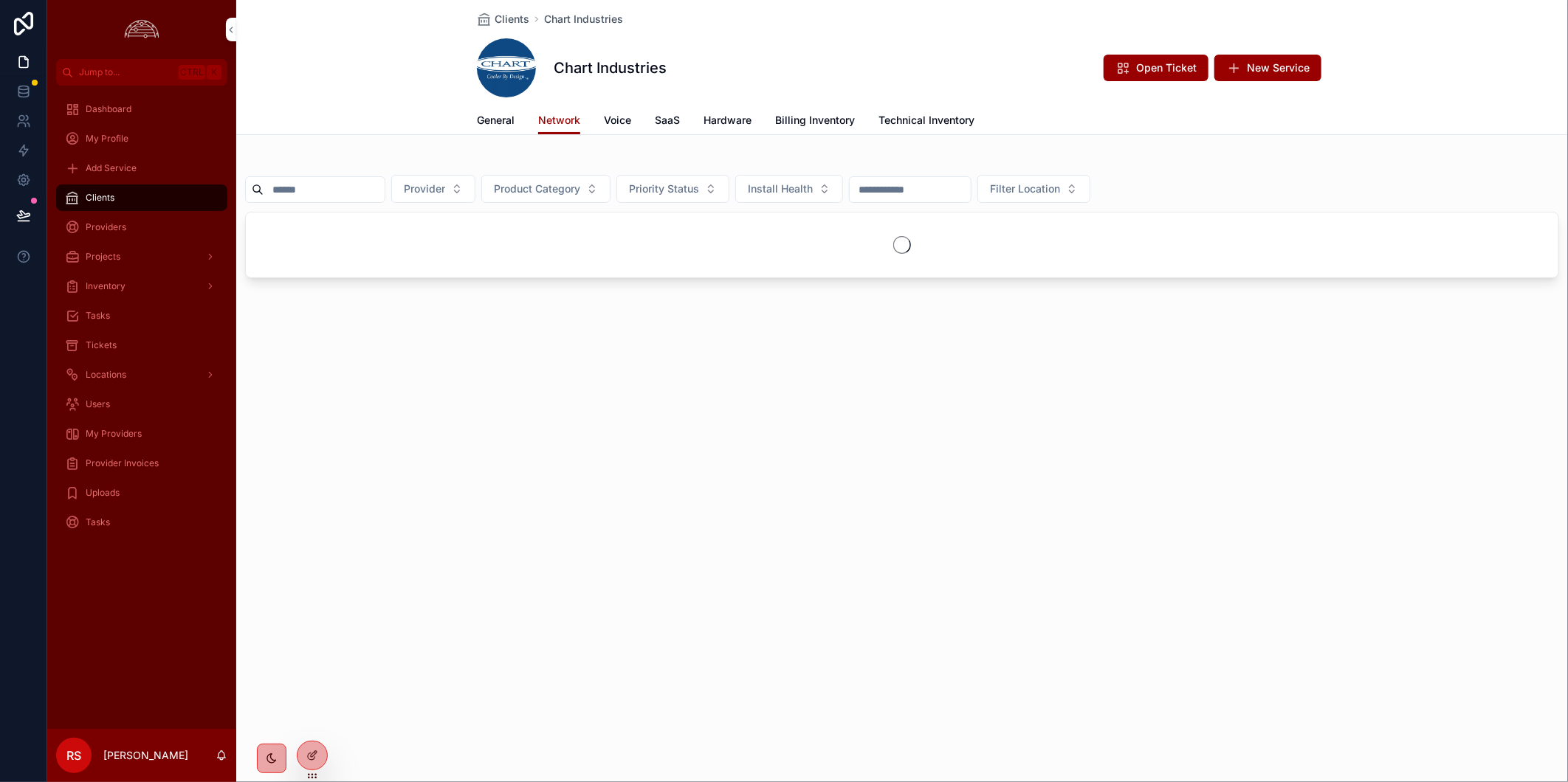
click at [352, 192] on input "scrollable content" at bounding box center [323, 189] width 121 height 21
paste input "*********"
type input "*********"
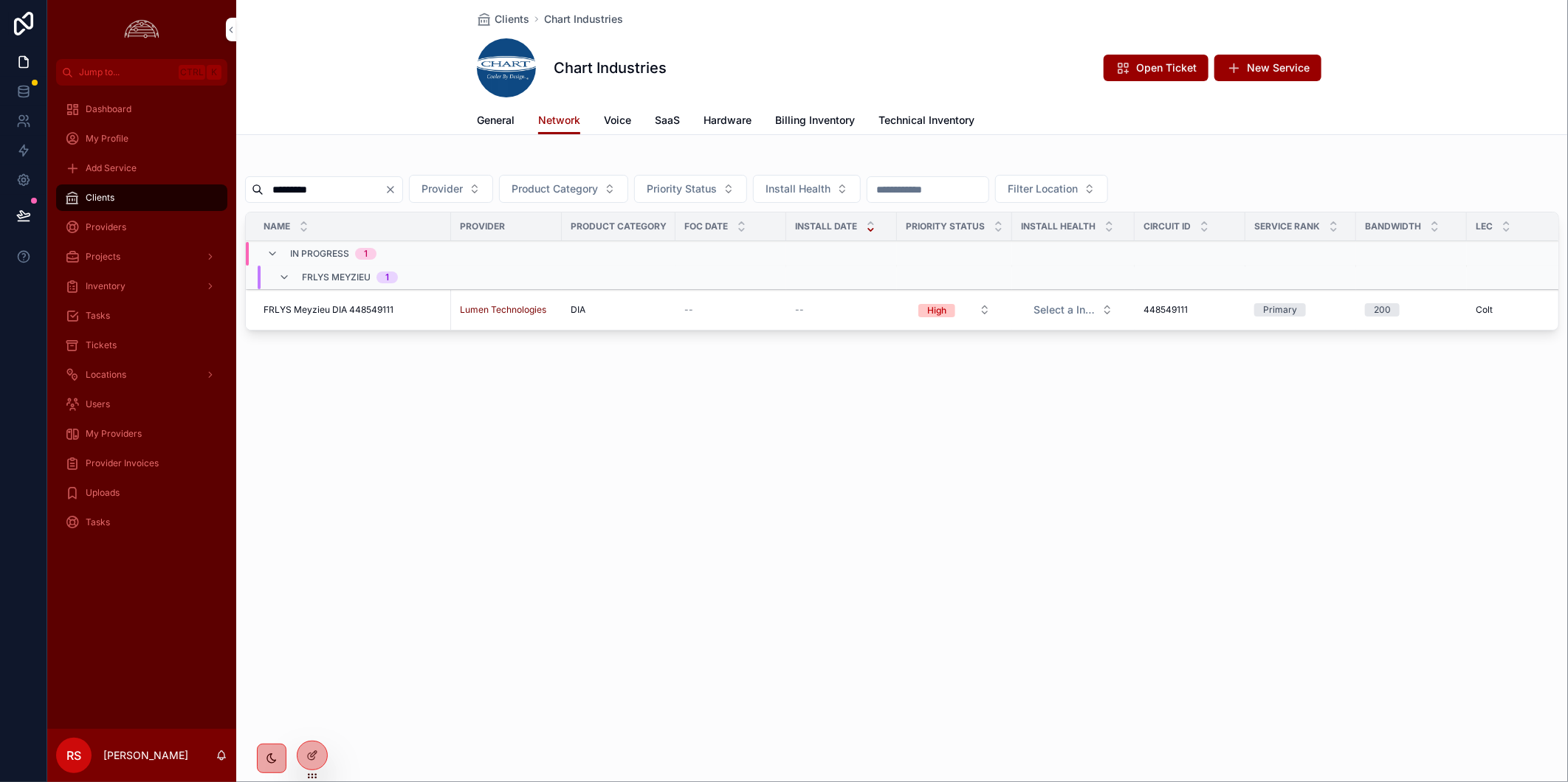
type input "*********"
click at [365, 311] on span "FRLYS Meyzieu DIA 448549111" at bounding box center [328, 310] width 130 height 12
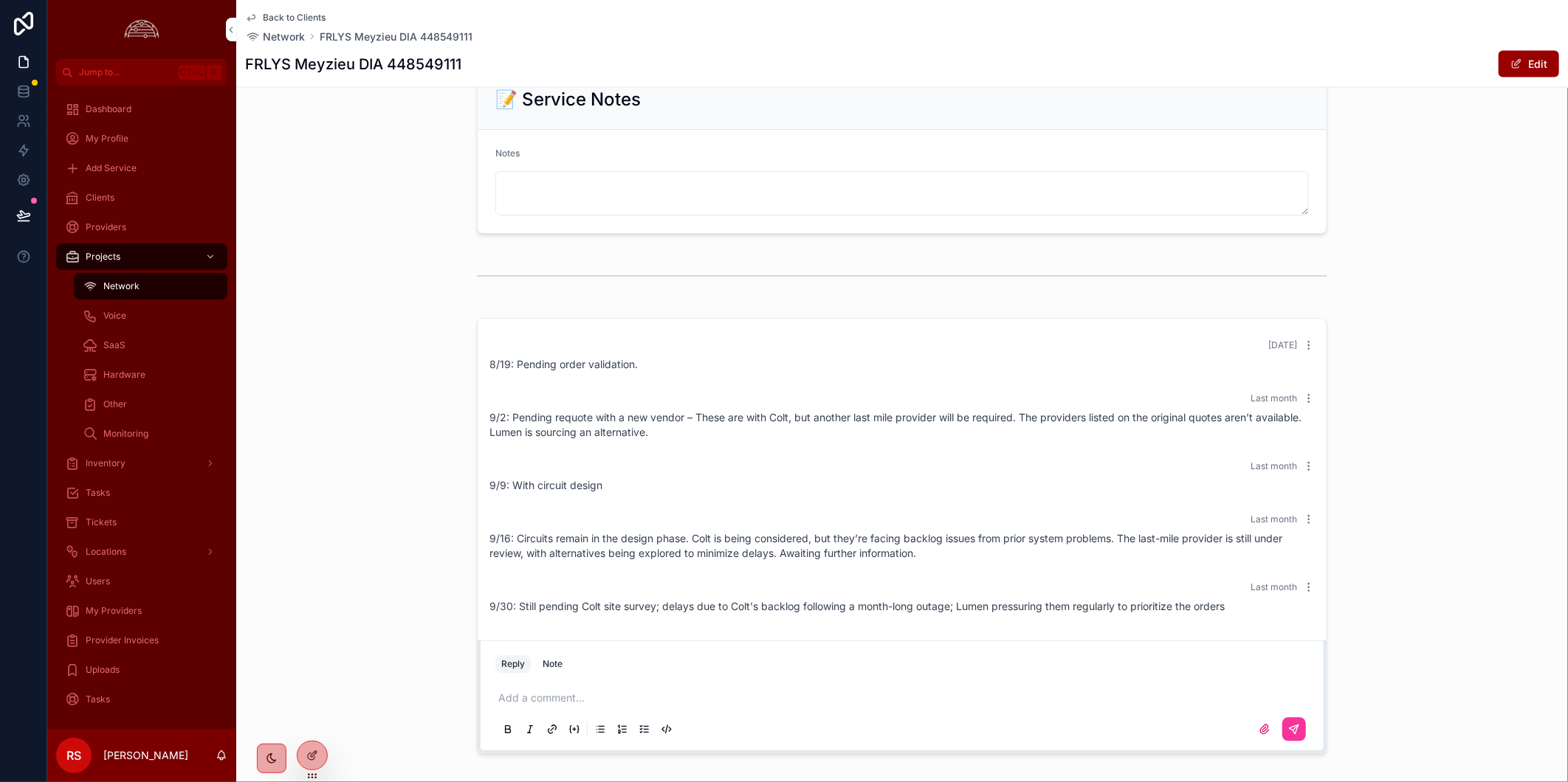
scroll to position [1648, 0]
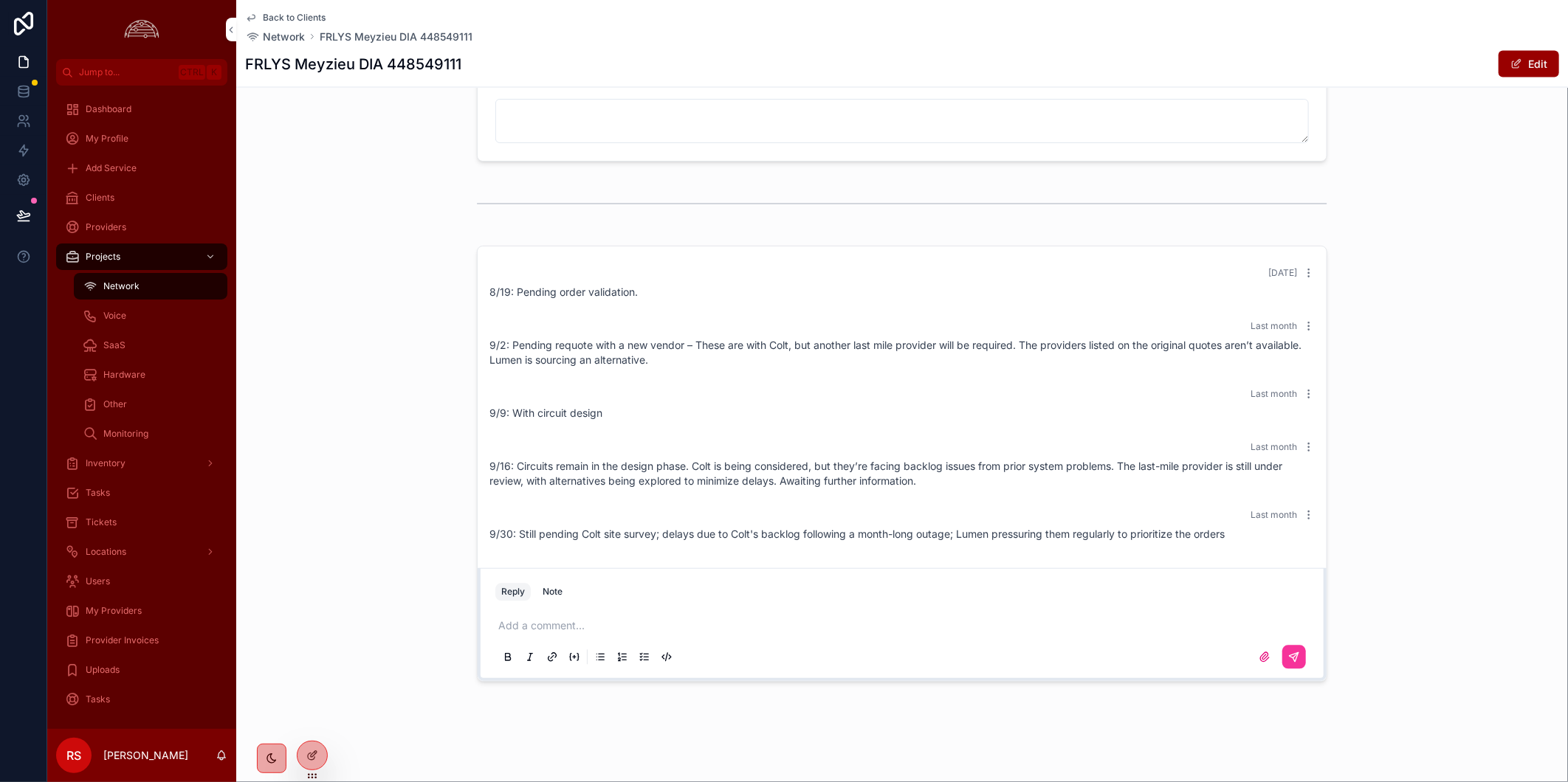
click at [754, 631] on p "scrollable content" at bounding box center [905, 626] width 813 height 15
click at [1291, 658] on icon "scrollable content" at bounding box center [1294, 657] width 12 height 12
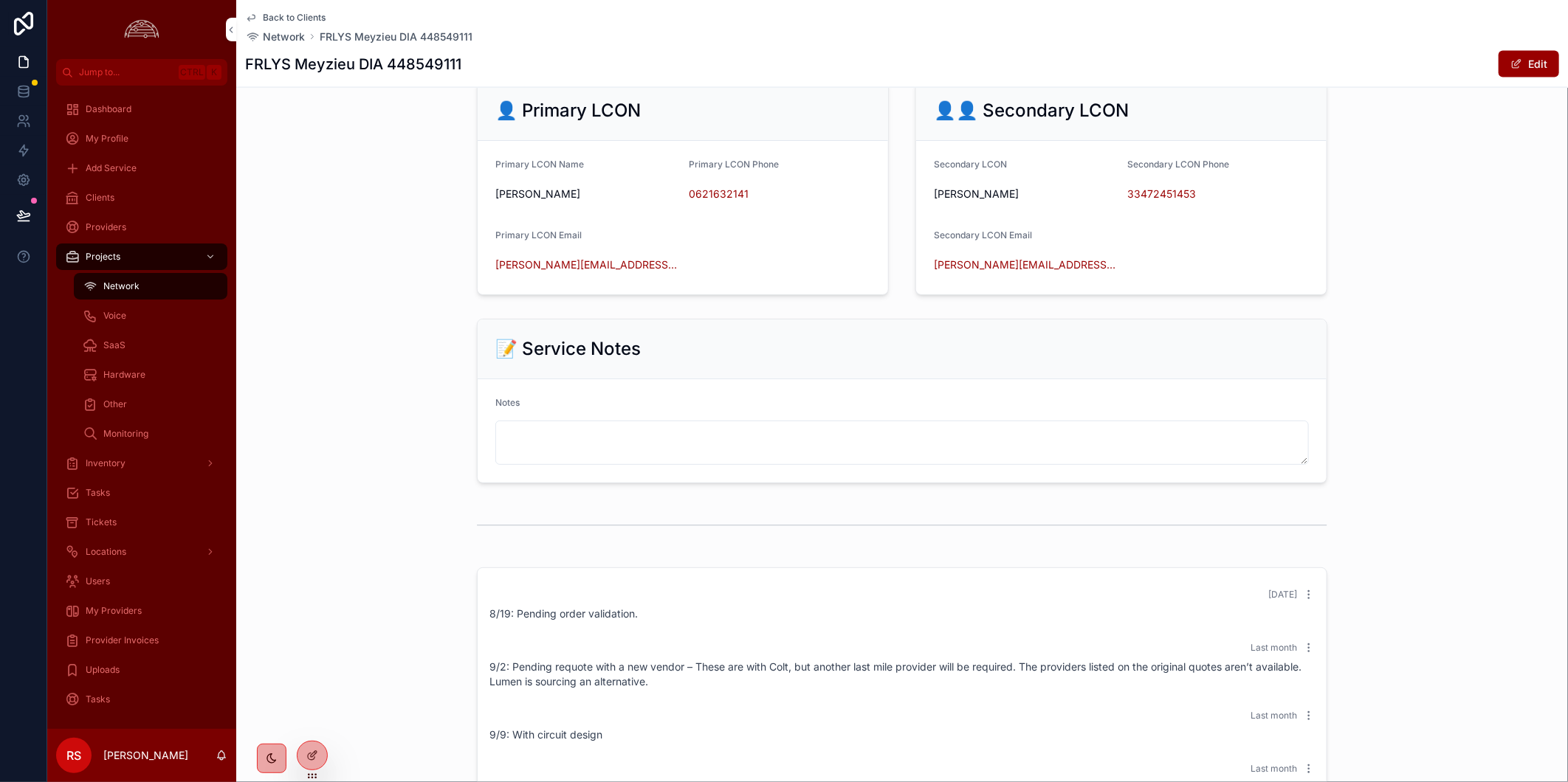
scroll to position [1074, 0]
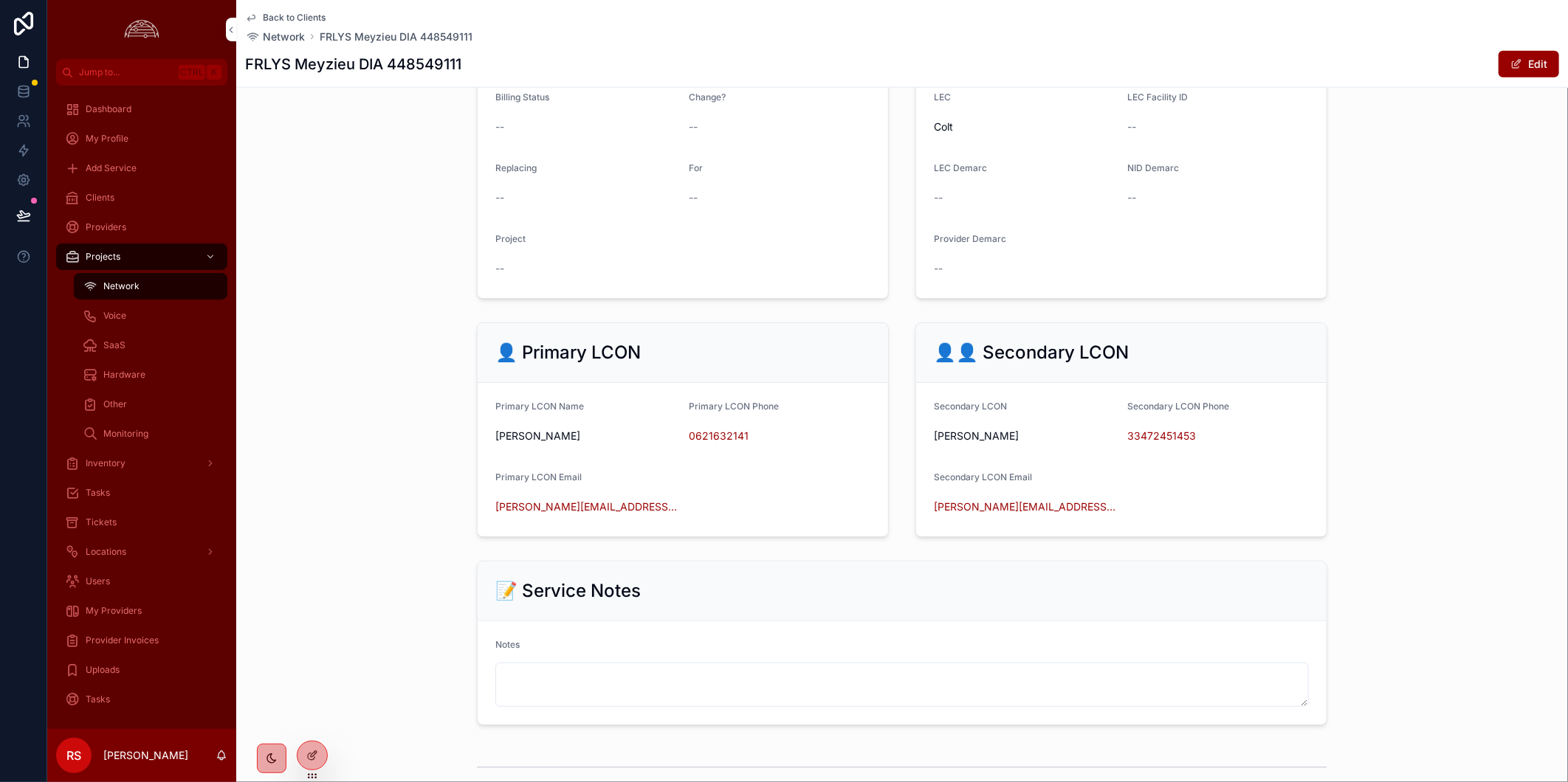
click at [109, 197] on span "Clients" at bounding box center [100, 197] width 29 height 12
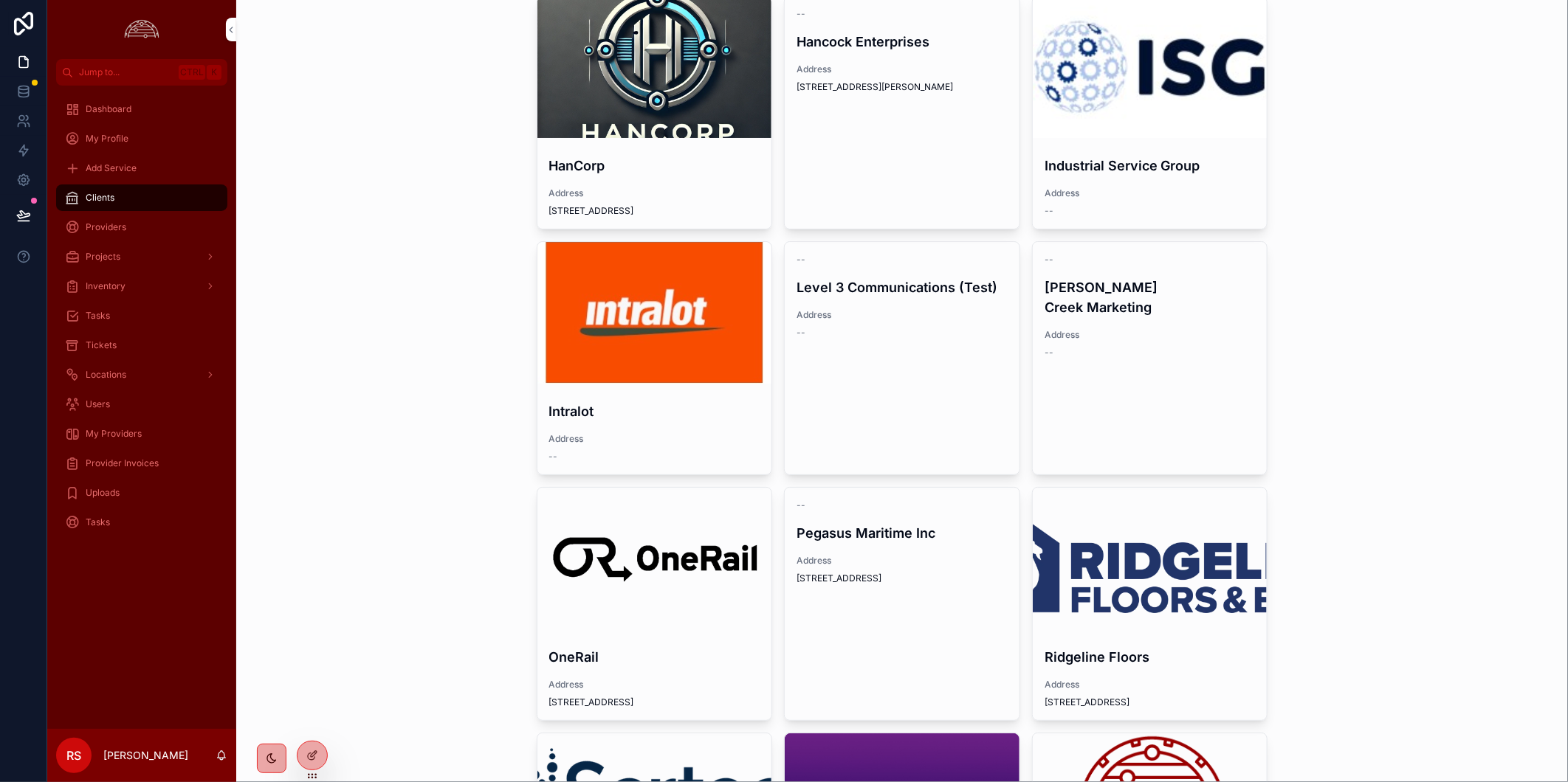
scroll to position [91, 0]
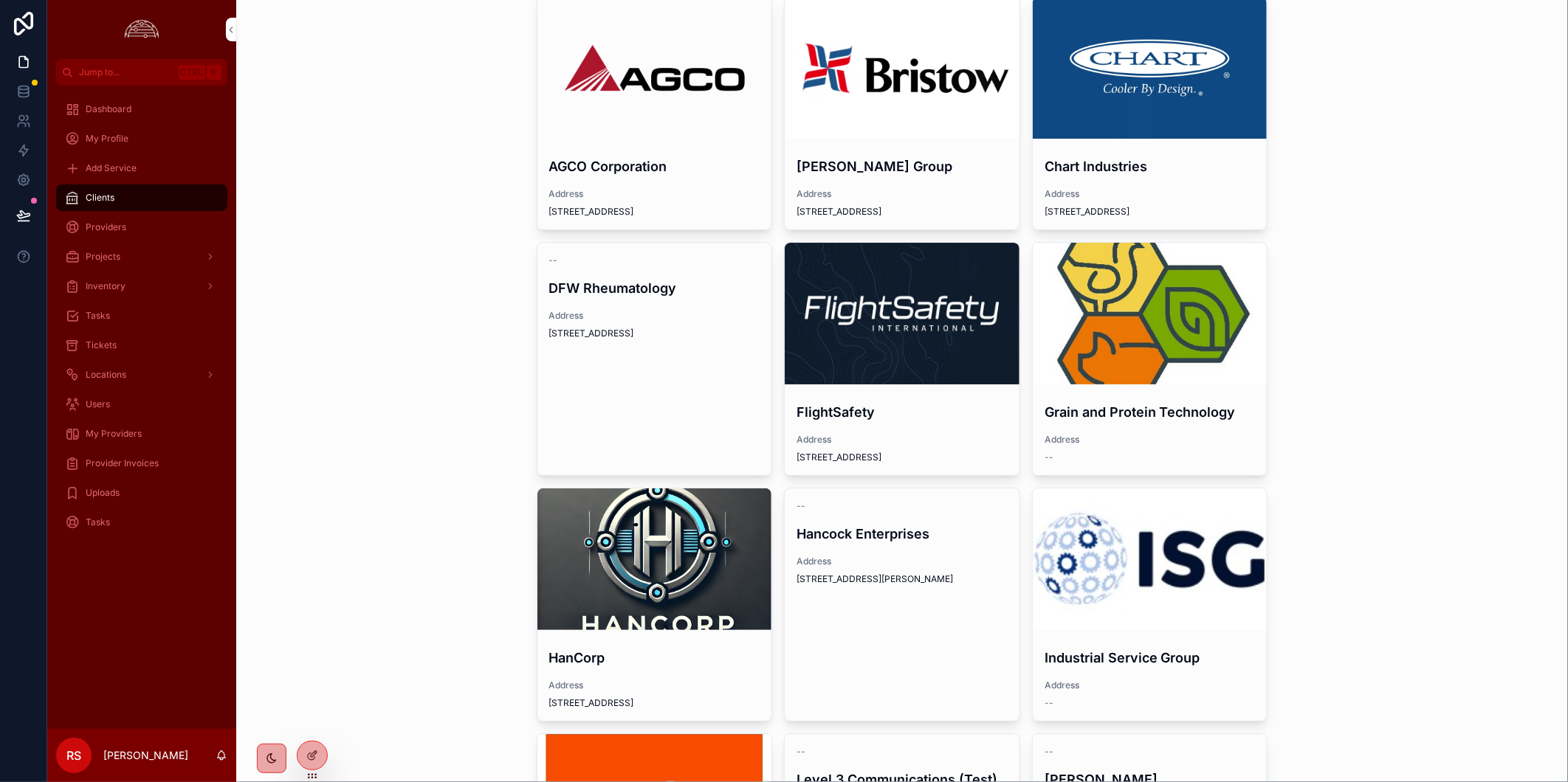
click at [1117, 89] on div "scrollable content" at bounding box center [1150, 67] width 235 height 142
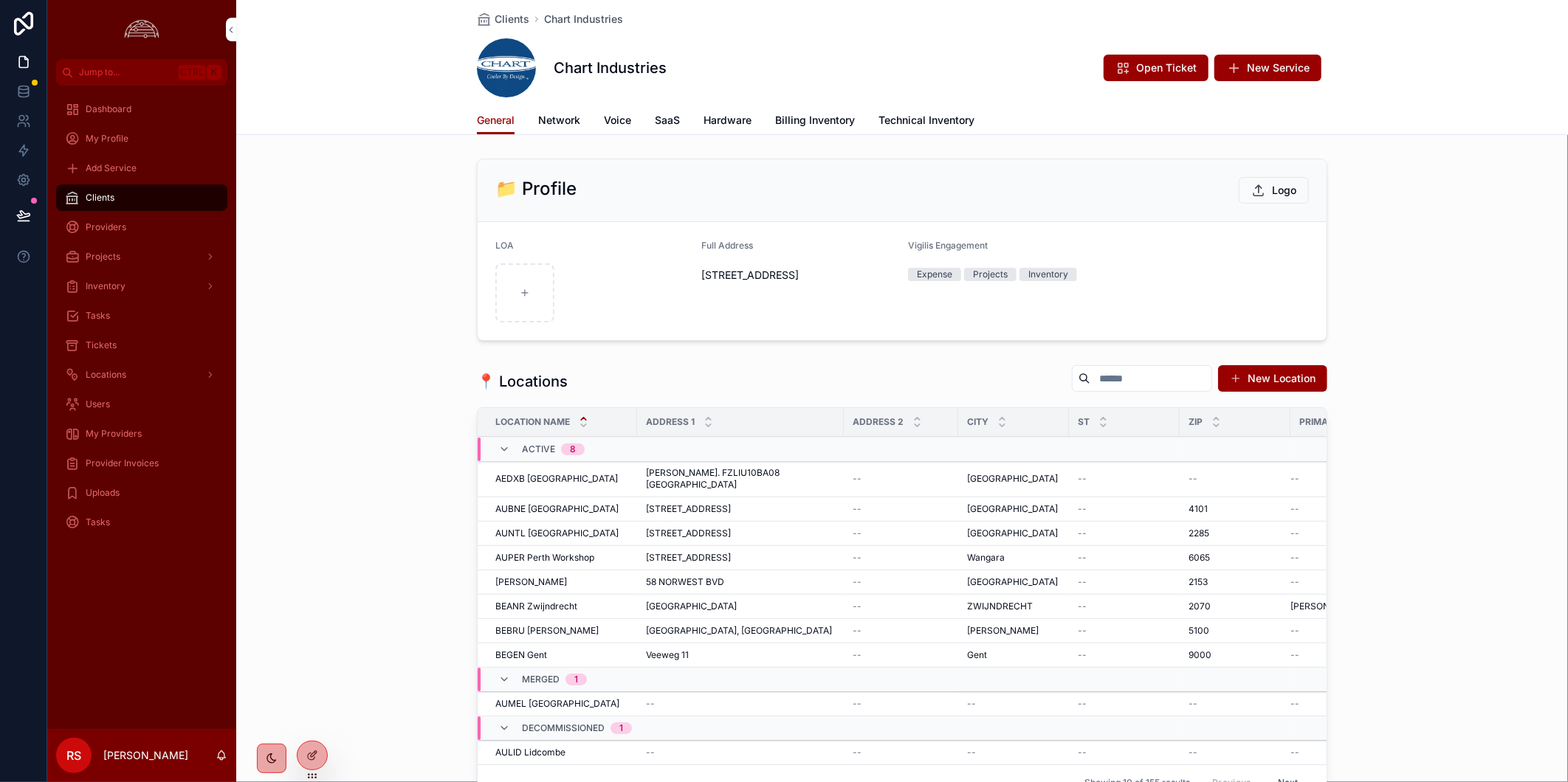
click at [547, 123] on span "Network" at bounding box center [559, 121] width 42 height 15
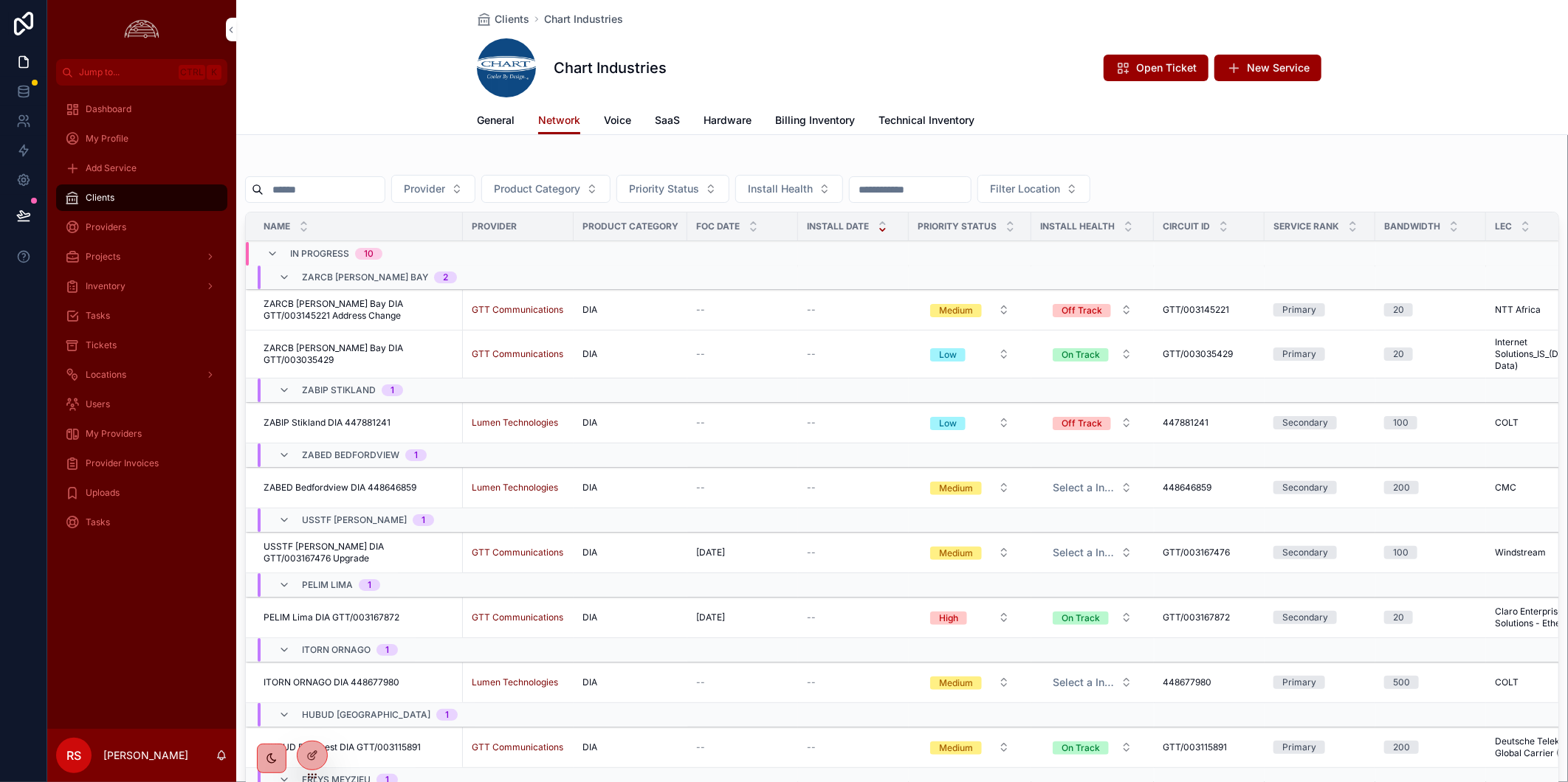
click at [327, 197] on input "scrollable content" at bounding box center [323, 189] width 121 height 21
paste input "*********"
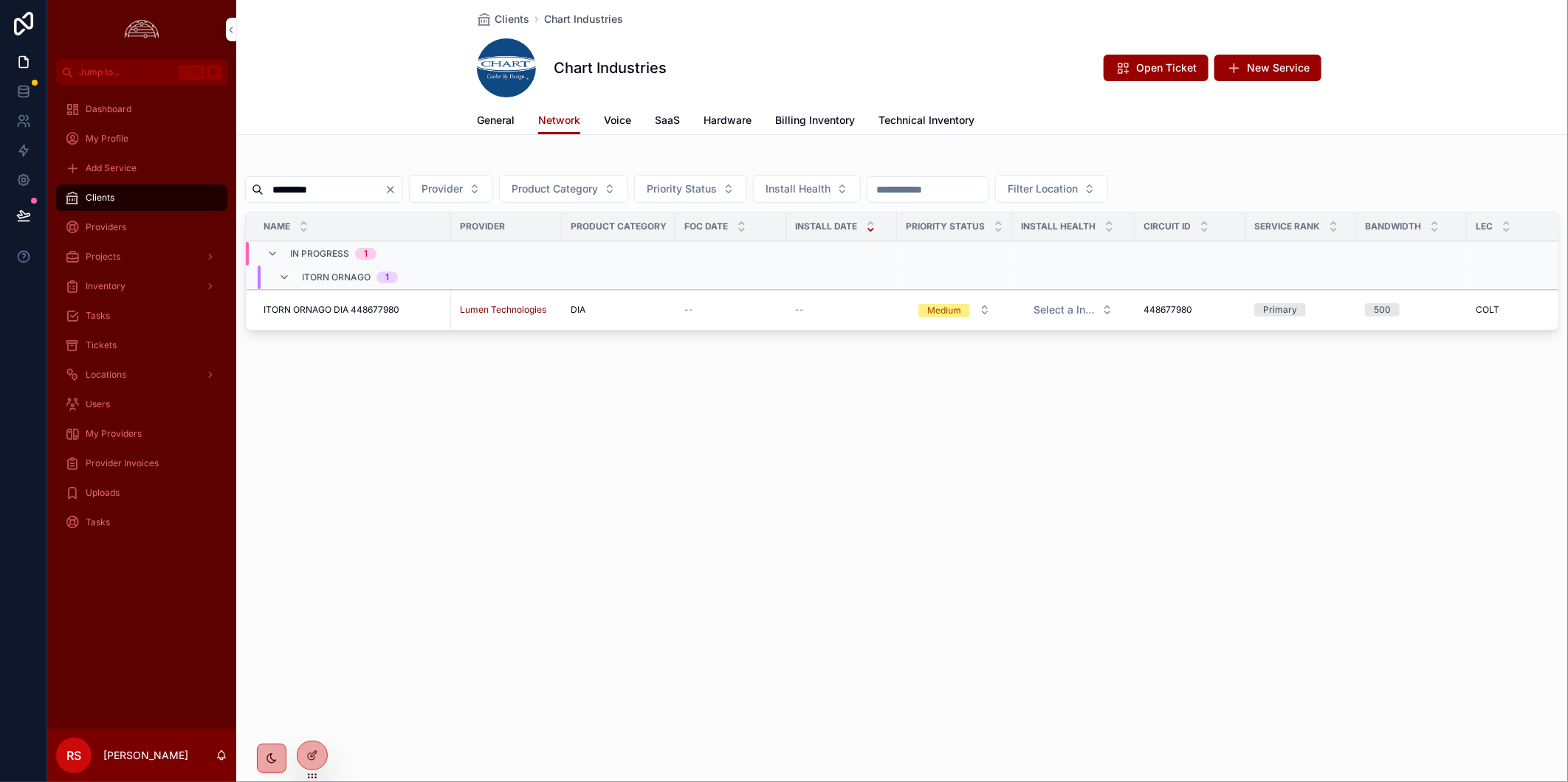
type input "*********"
click at [328, 304] on span "ITORN ORNAGO DIA 448677980" at bounding box center [331, 310] width 136 height 12
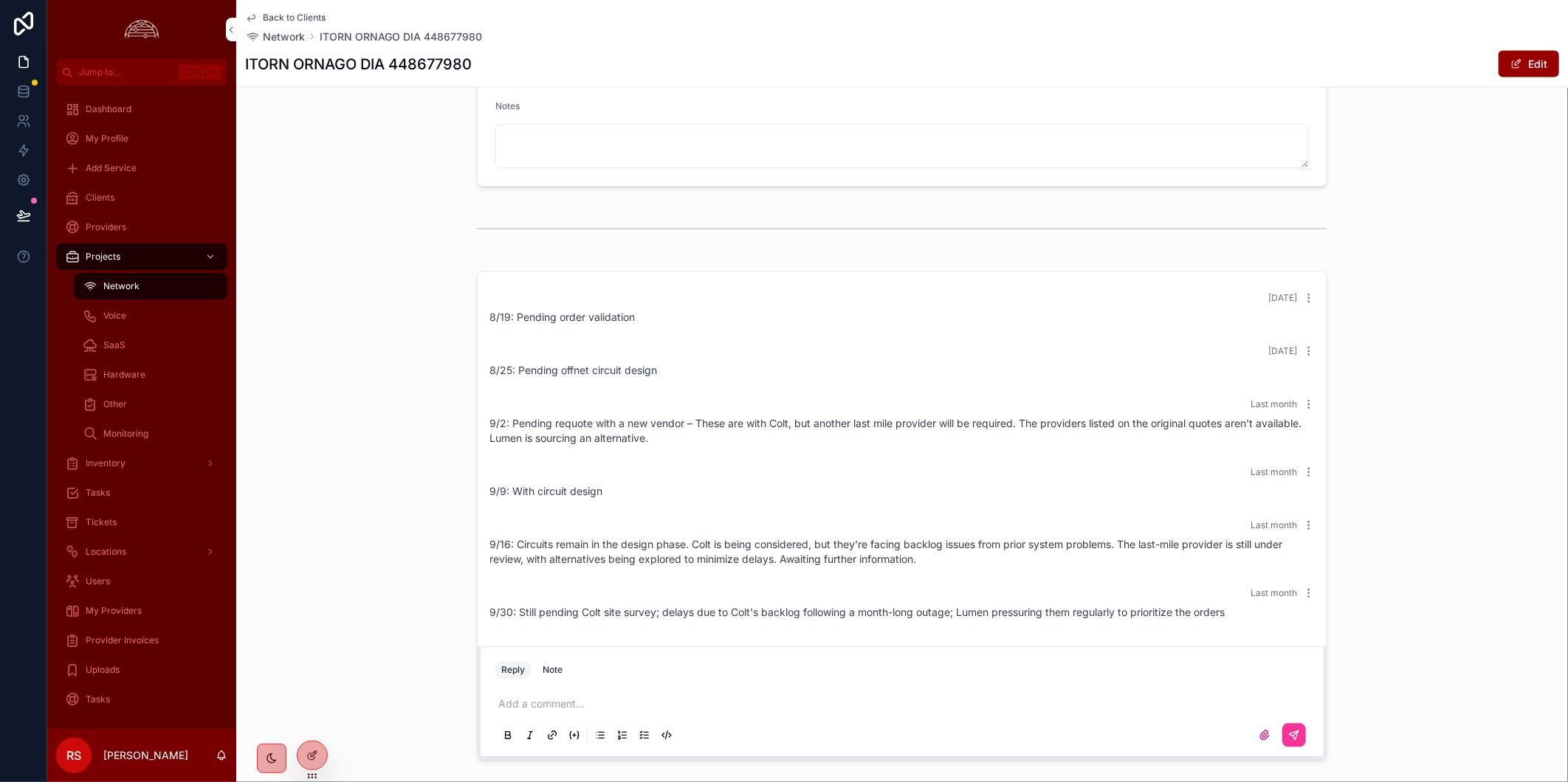
scroll to position [1701, 0]
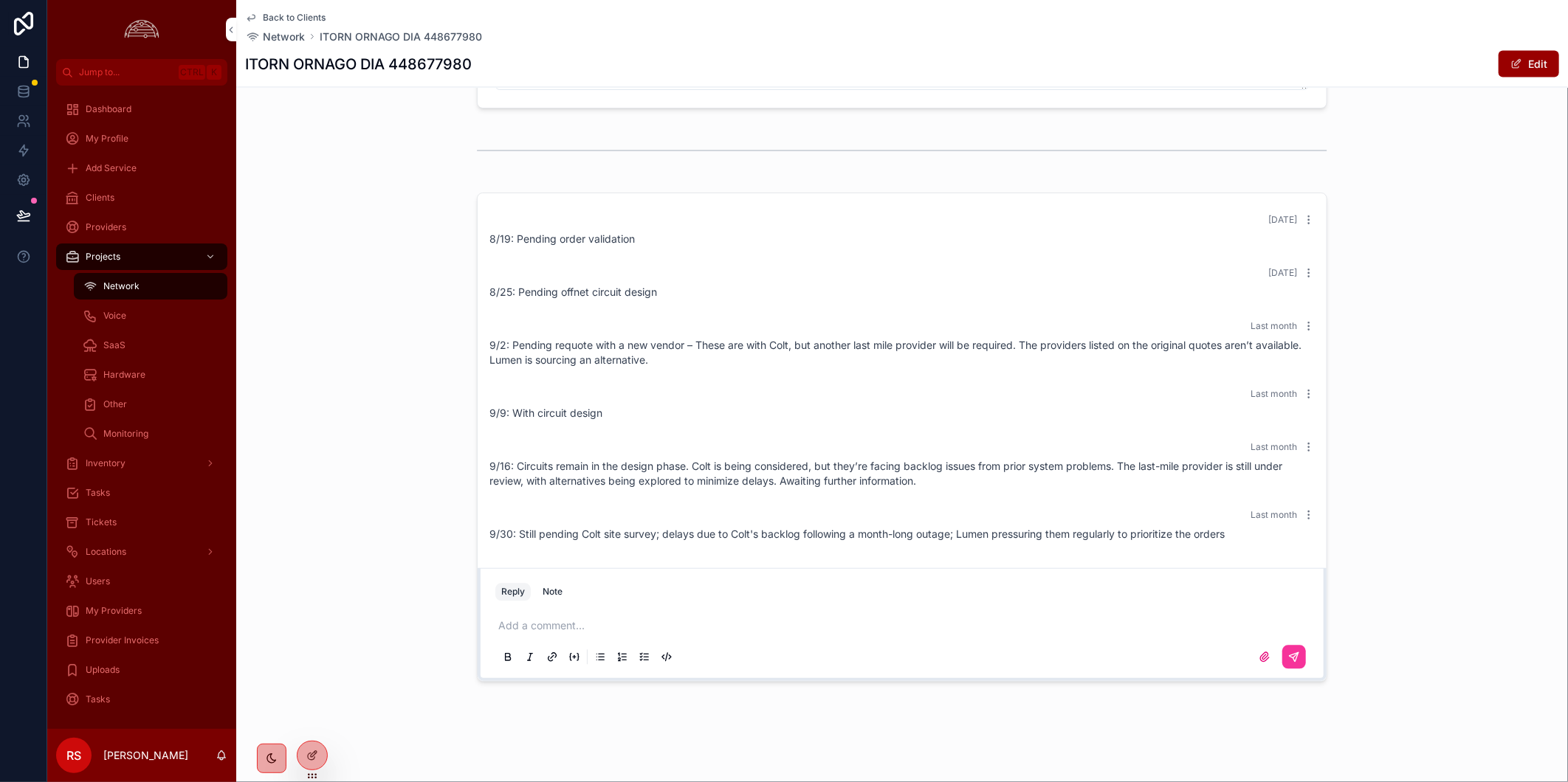
click at [994, 624] on p "scrollable content" at bounding box center [905, 626] width 813 height 15
click at [1288, 660] on icon "scrollable content" at bounding box center [1294, 657] width 12 height 12
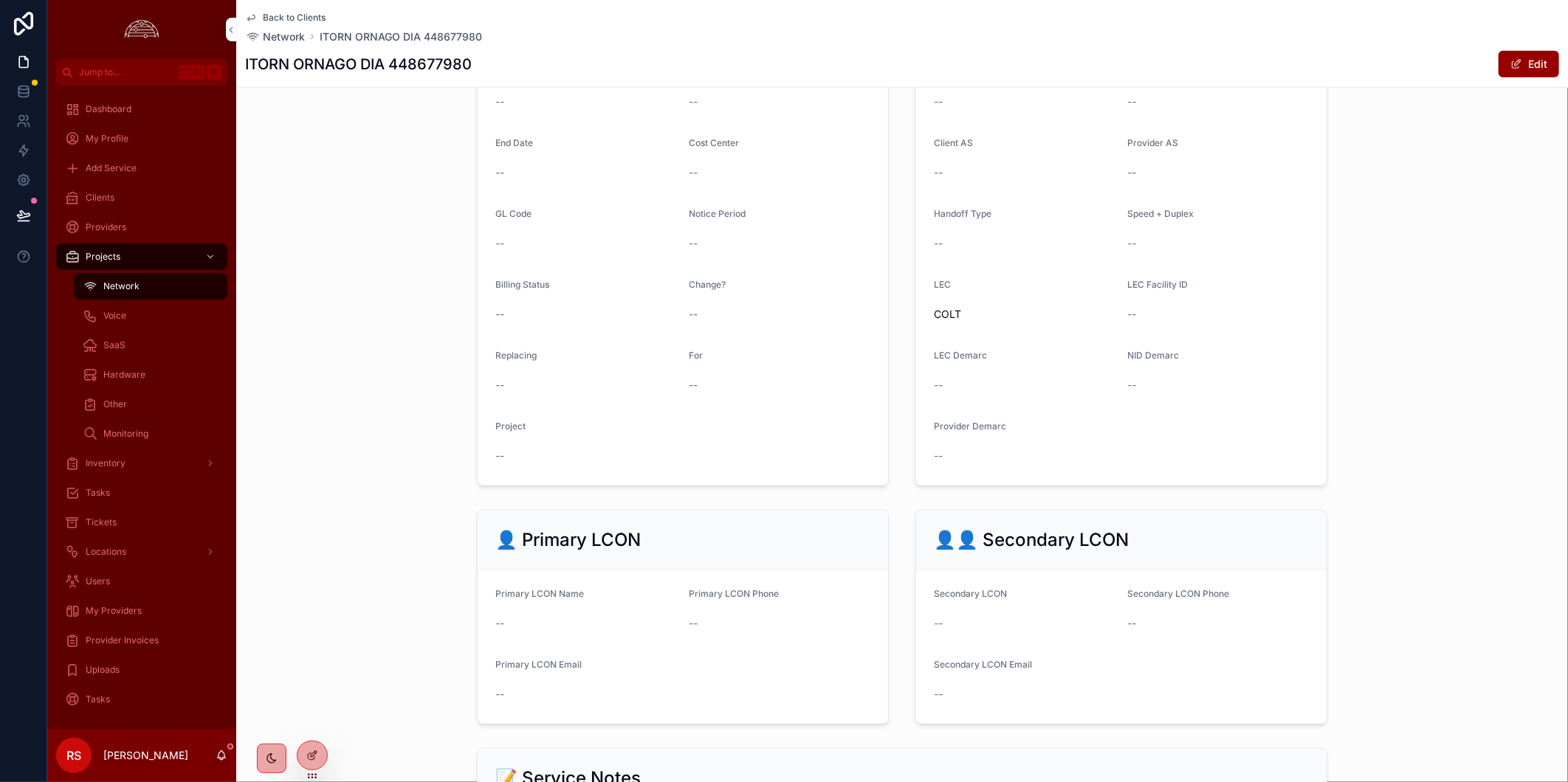
scroll to position [799, 0]
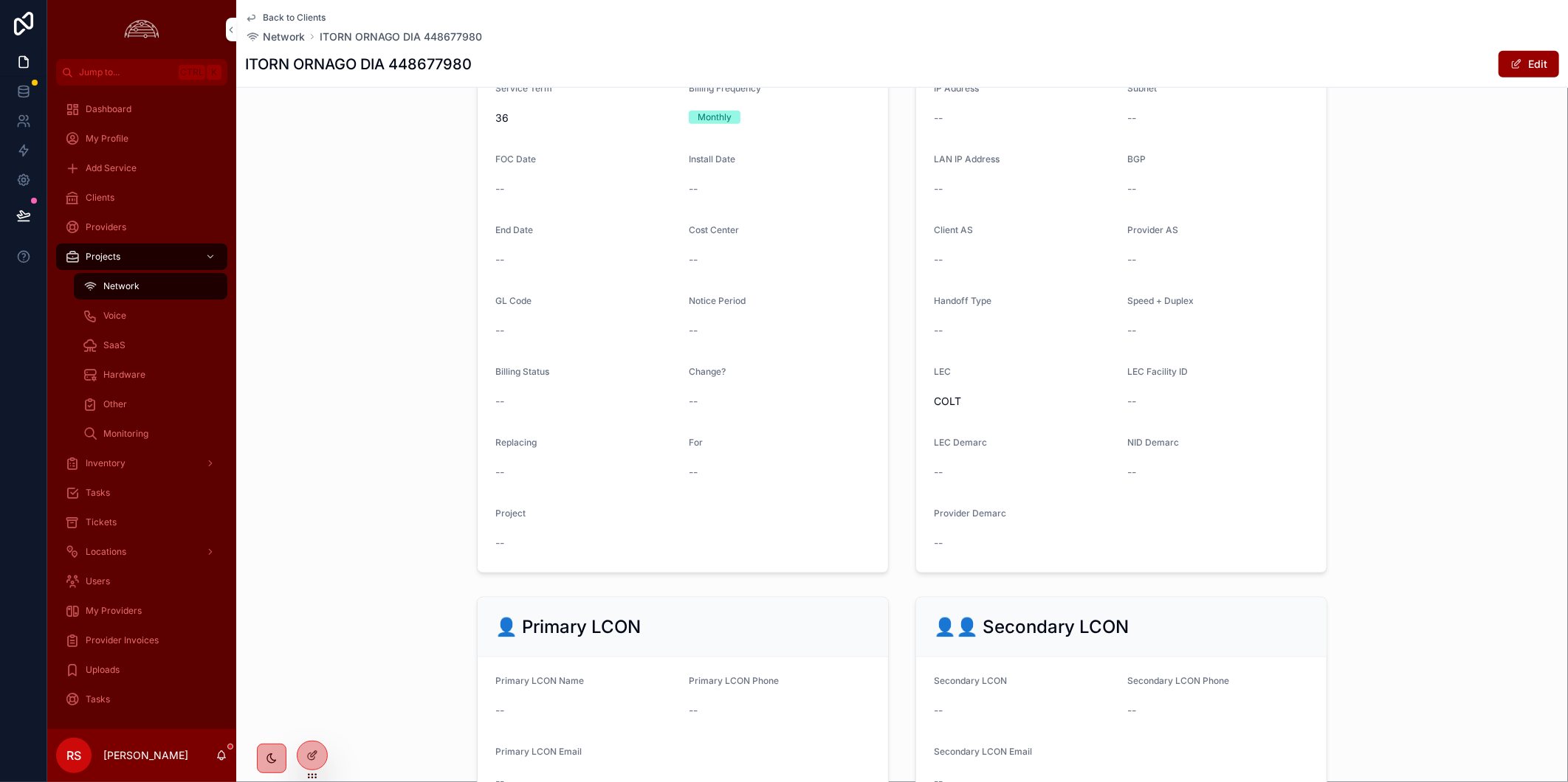
click at [282, 12] on span "Back to Clients" at bounding box center [293, 17] width 62 height 12
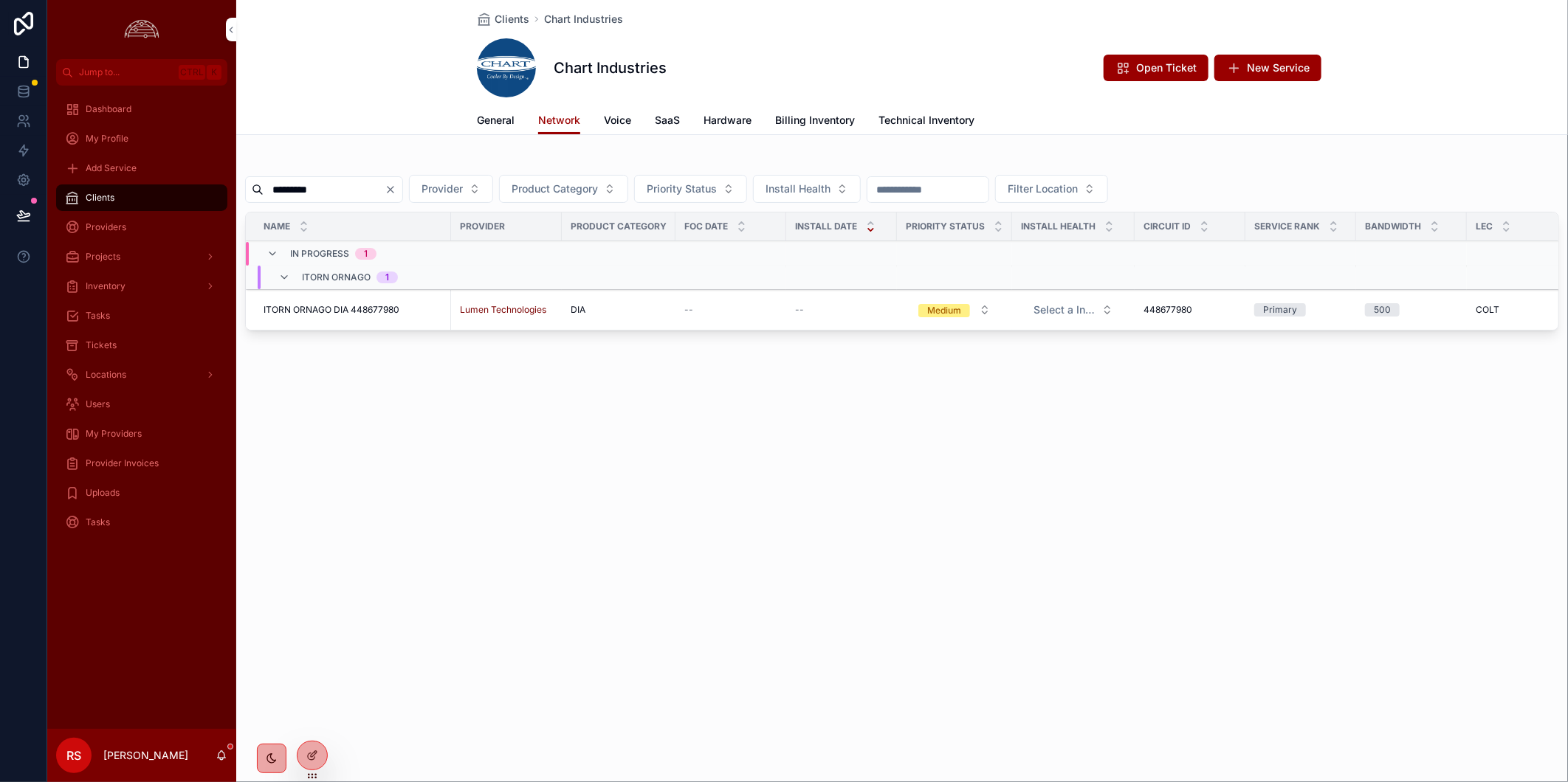
click at [319, 187] on input "*********" at bounding box center [323, 189] width 121 height 21
type input "*****"
click at [334, 311] on span "ZABED Bedfordview DIA 448646859" at bounding box center [339, 310] width 152 height 12
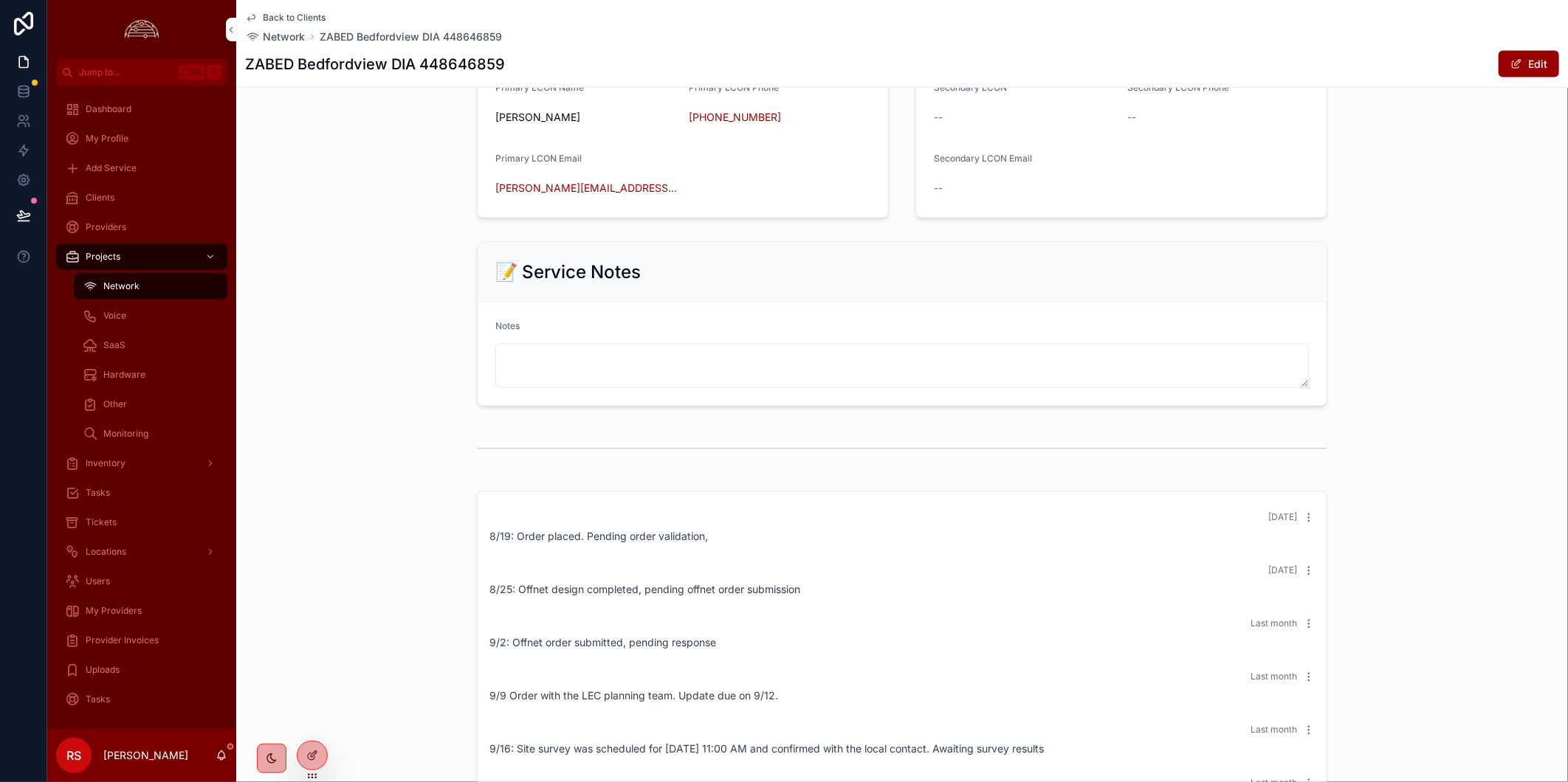
scroll to position [1671, 0]
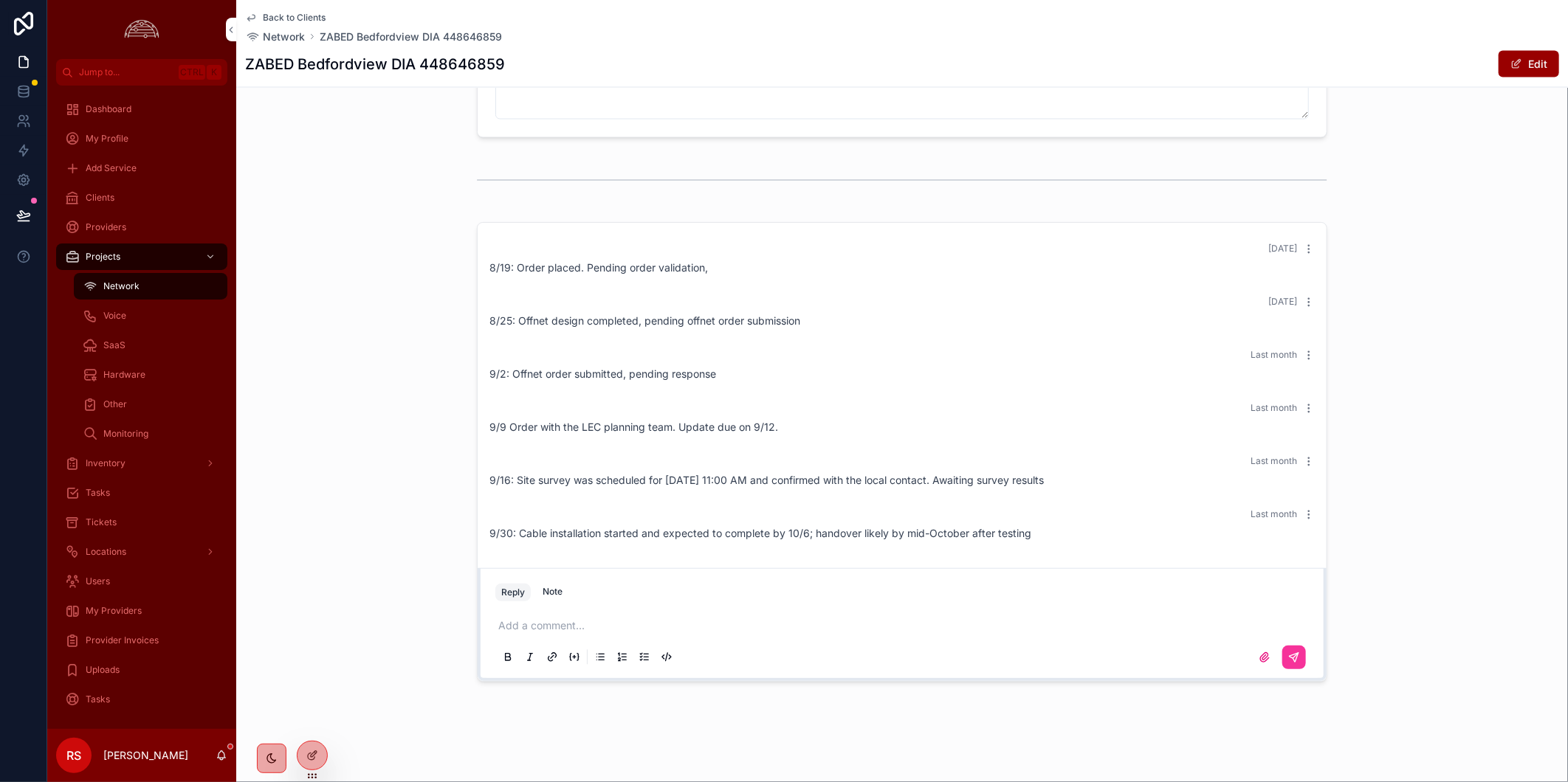
click at [571, 625] on p "scrollable content" at bounding box center [905, 626] width 813 height 15
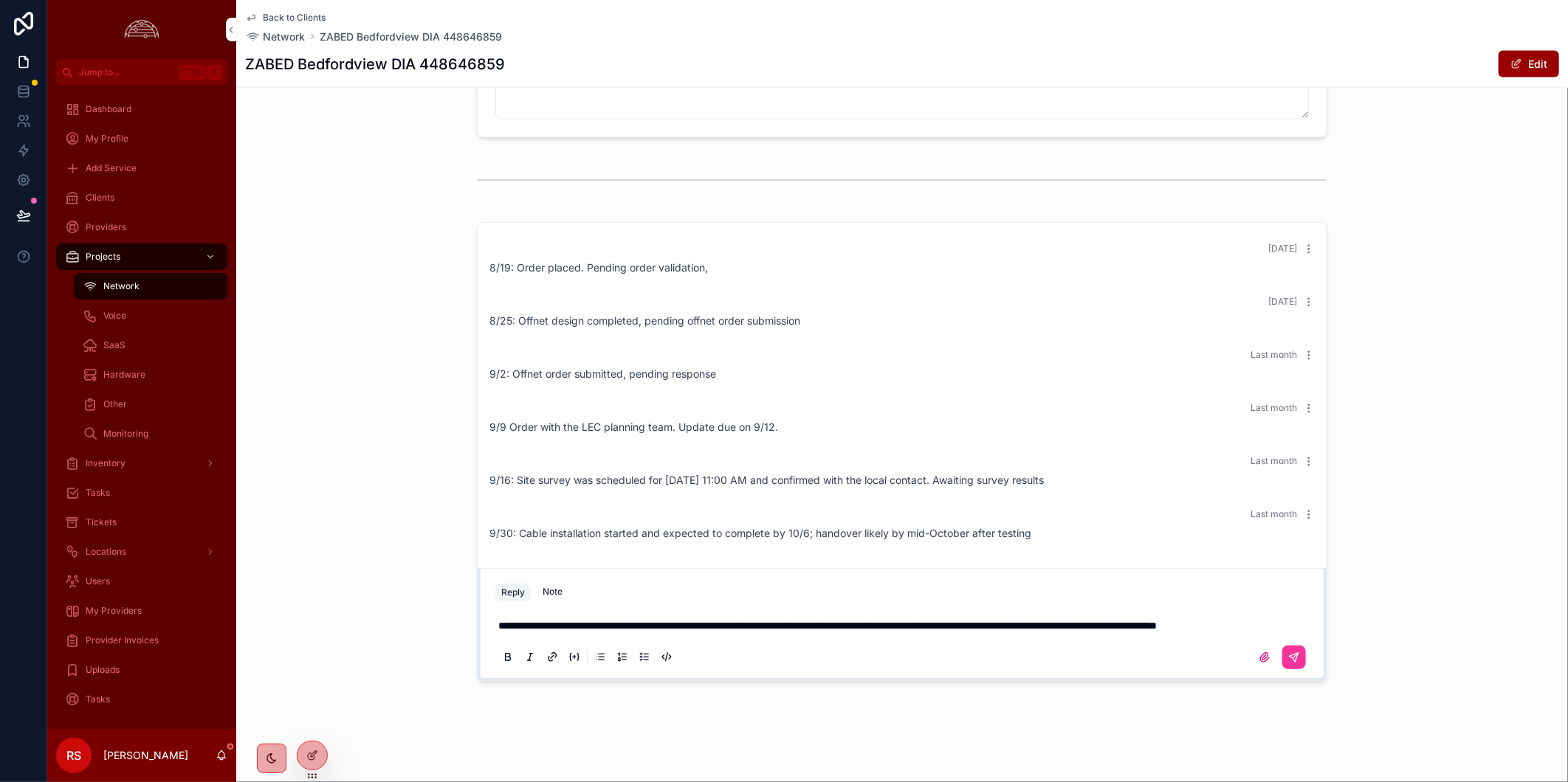
click at [1288, 664] on button "scrollable content" at bounding box center [1294, 657] width 23 height 23
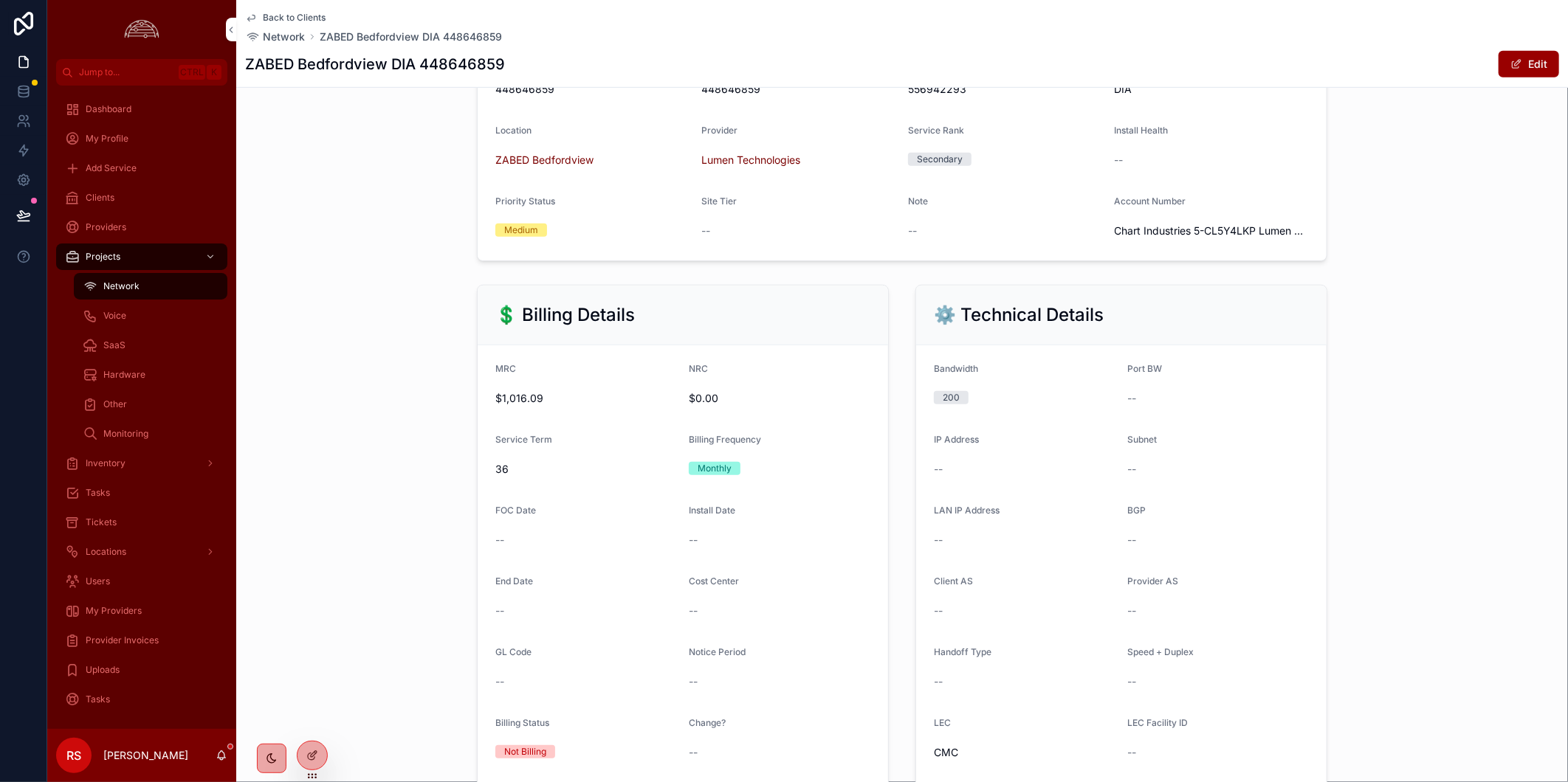
scroll to position [0, 0]
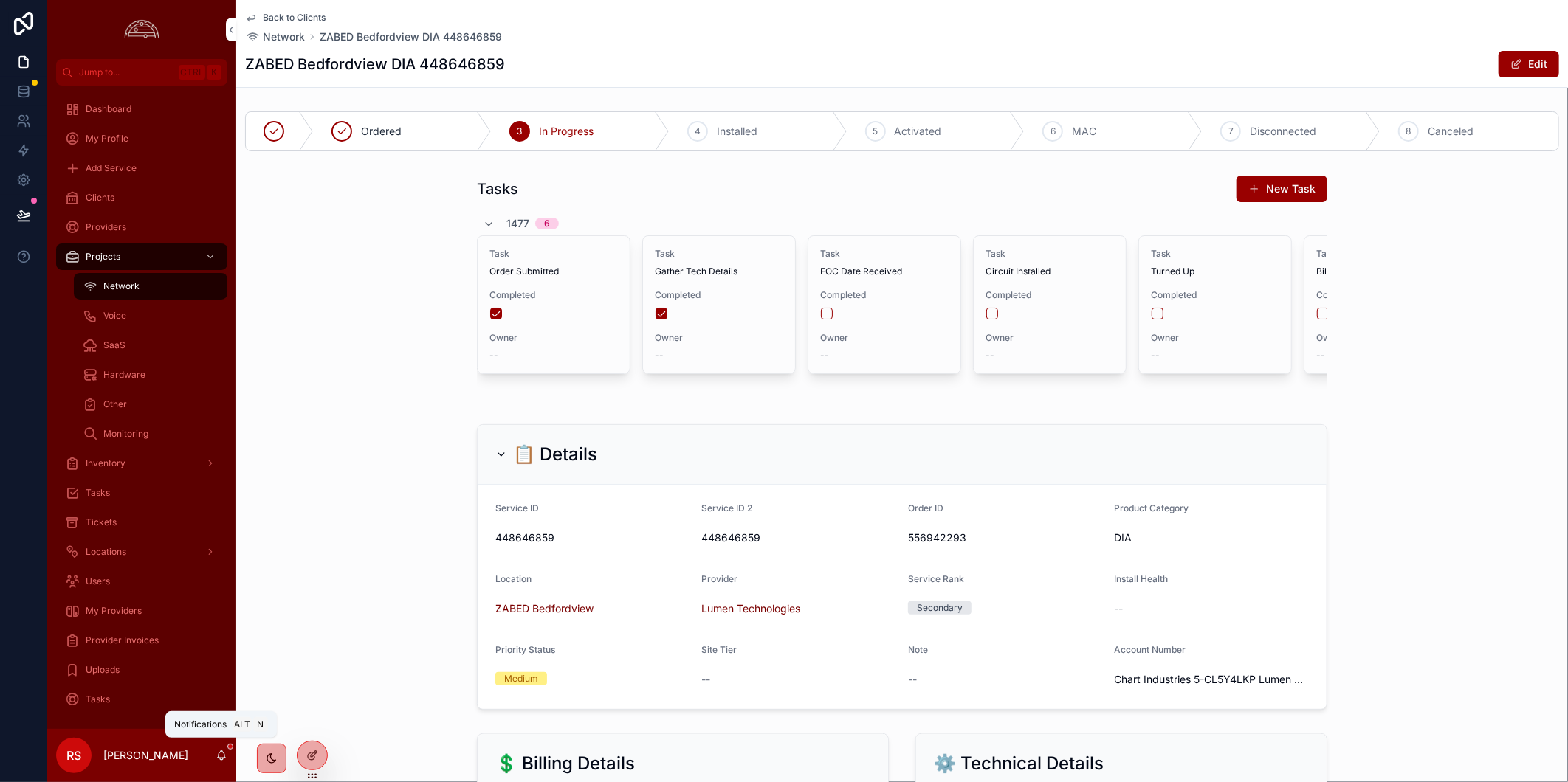
click at [224, 750] on icon "scrollable content" at bounding box center [222, 755] width 12 height 12
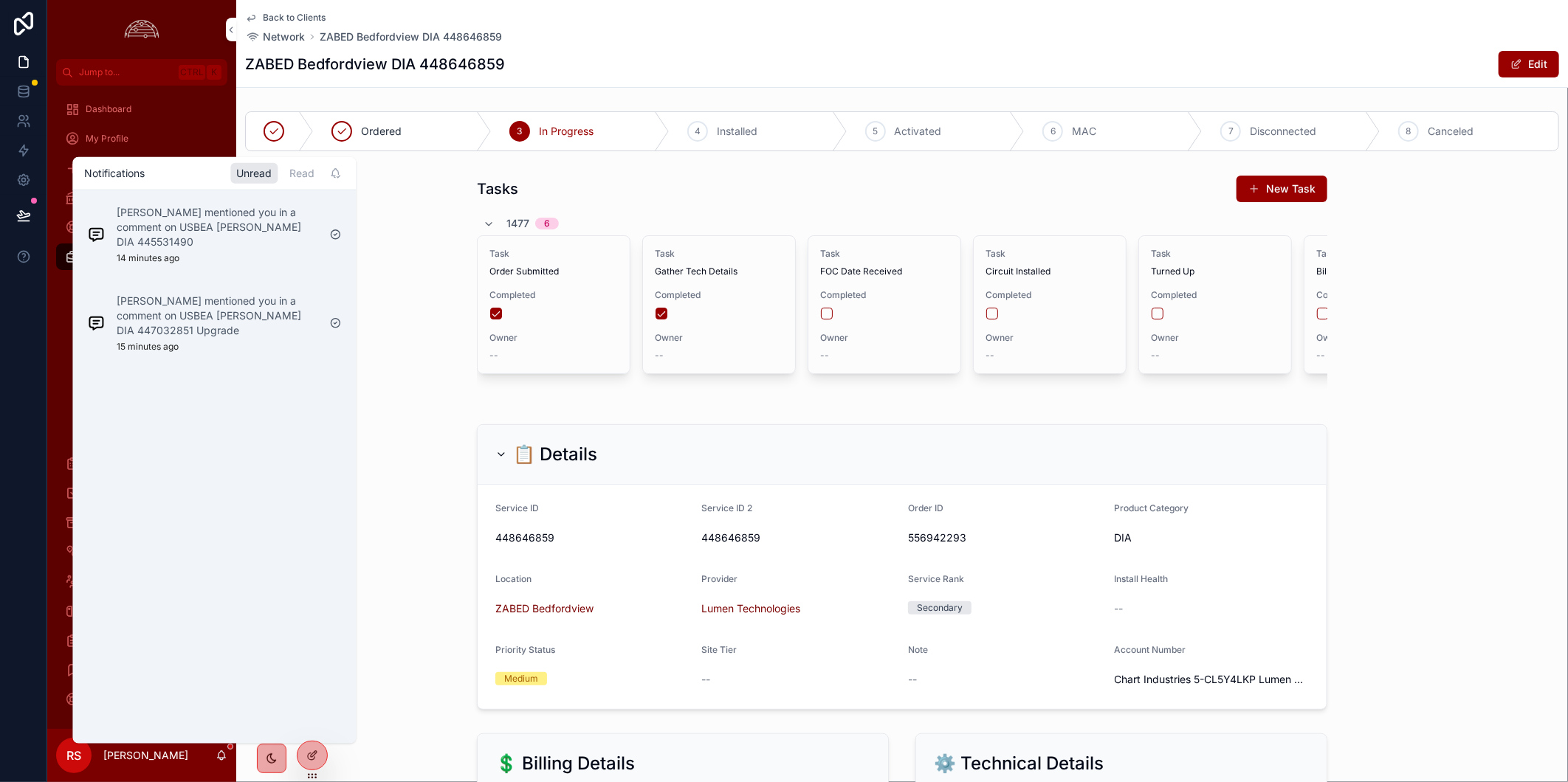
click at [196, 327] on p "[PERSON_NAME] mentioned you in a comment on USBEA [PERSON_NAME] DIA 447032851 U…" at bounding box center [217, 316] width 201 height 44
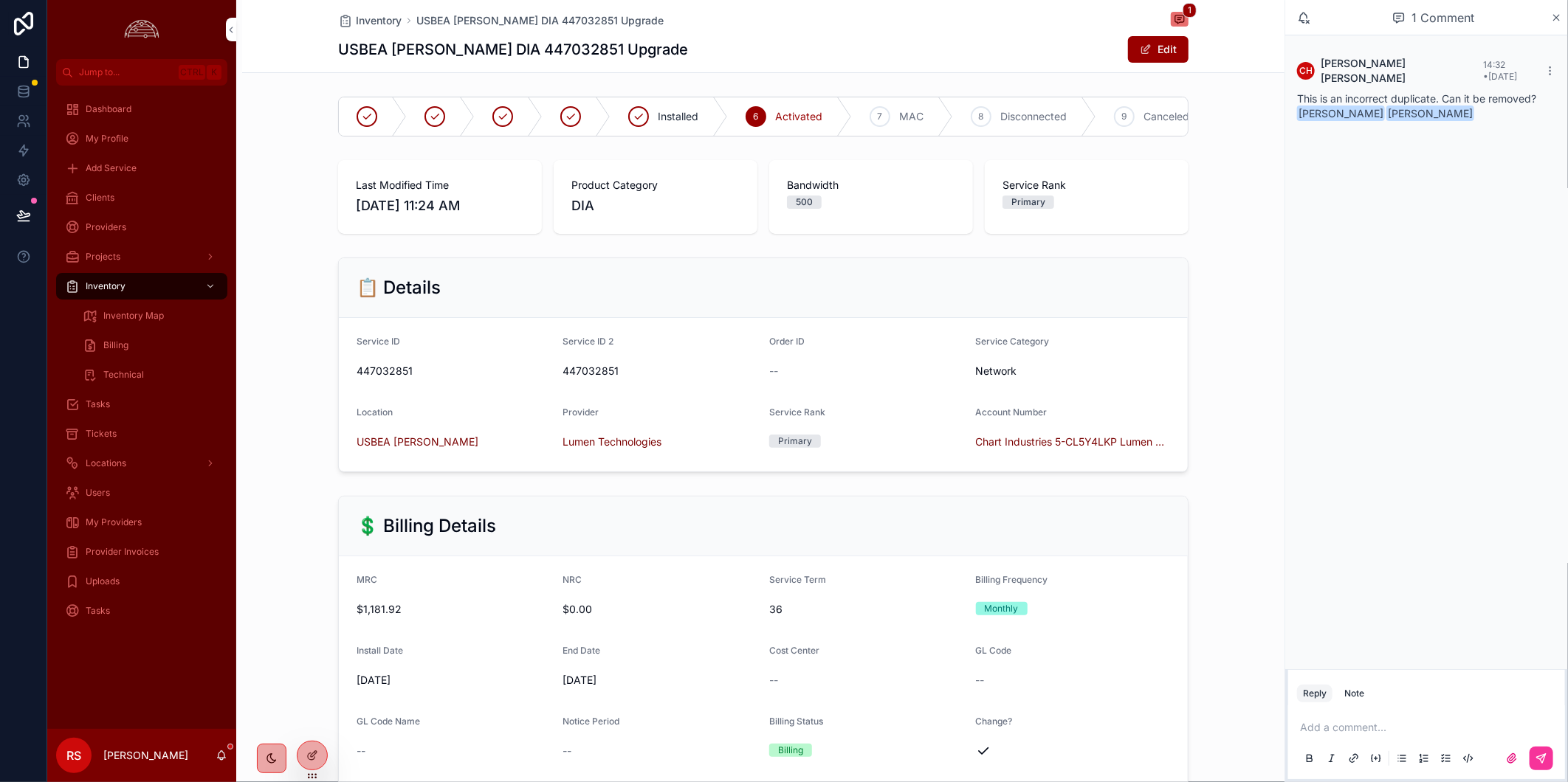
click at [347, 48] on h1 "USBEA [PERSON_NAME] DIA 447032851 Upgrade" at bounding box center [513, 49] width 350 height 21
copy h1 "USBEA"
click at [122, 197] on div "Clients" at bounding box center [142, 197] width 153 height 23
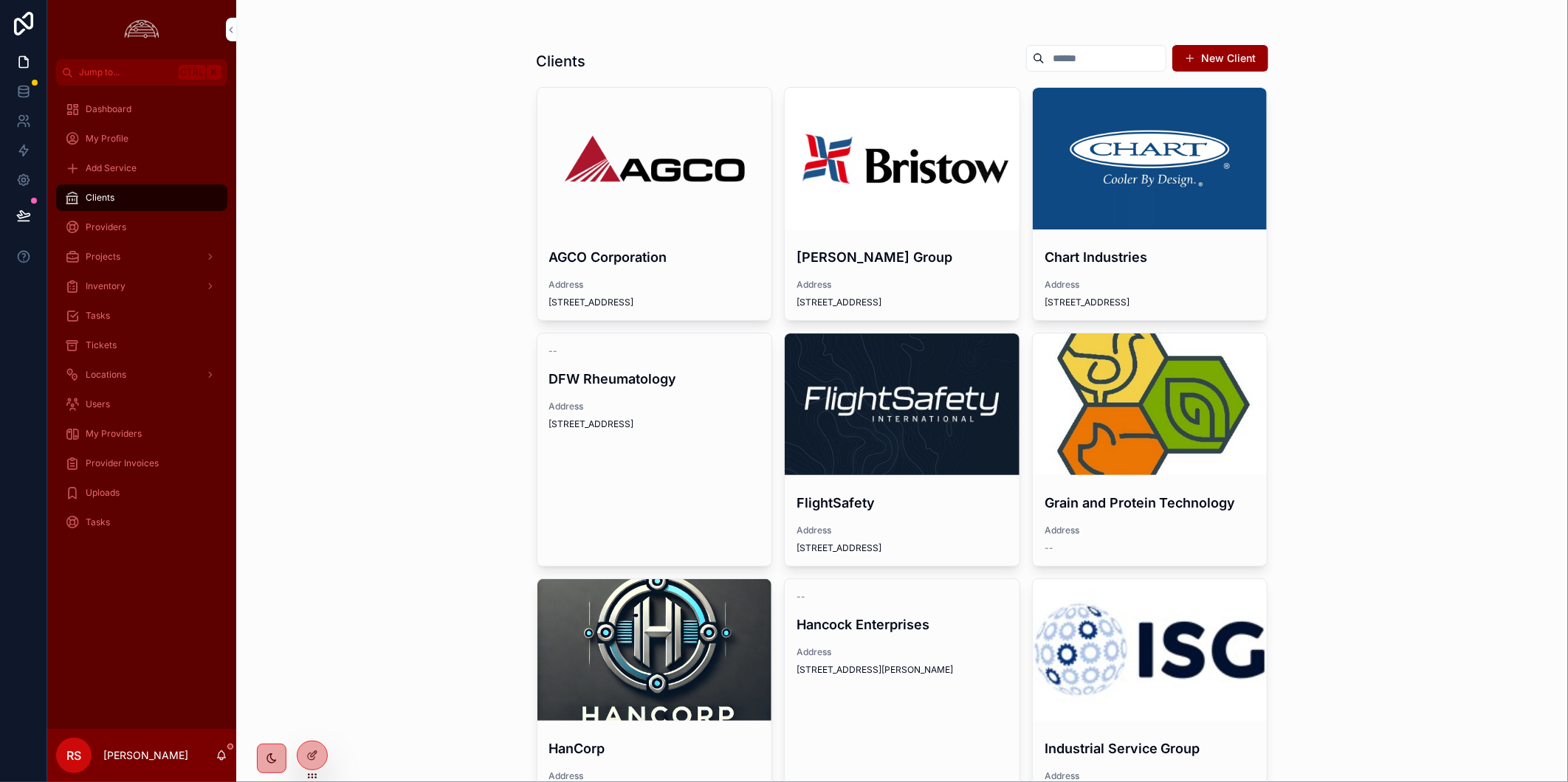
click at [1116, 197] on div "scrollable content" at bounding box center [1150, 158] width 235 height 142
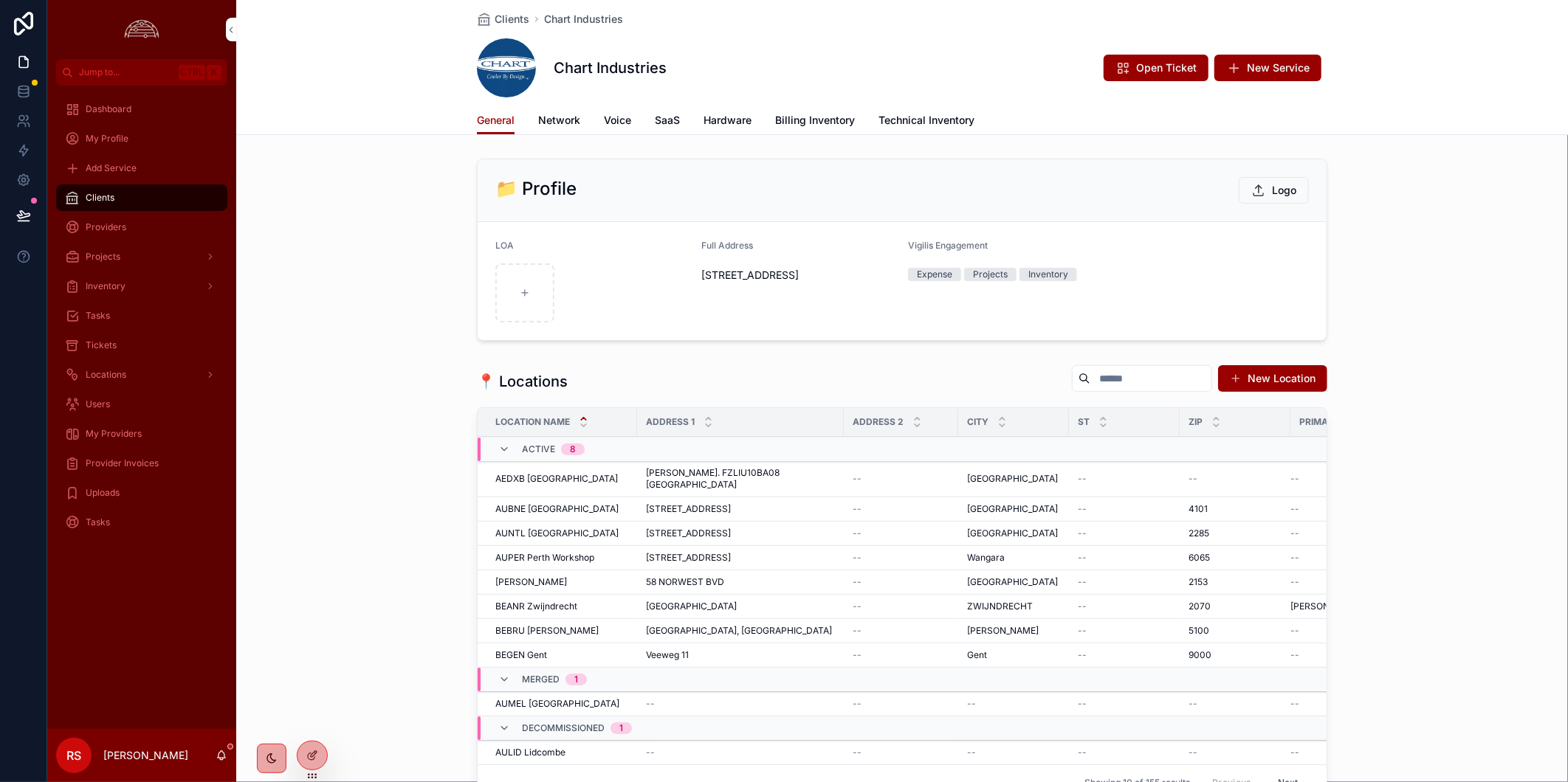
click at [775, 121] on span "Billing Inventory" at bounding box center [815, 121] width 80 height 15
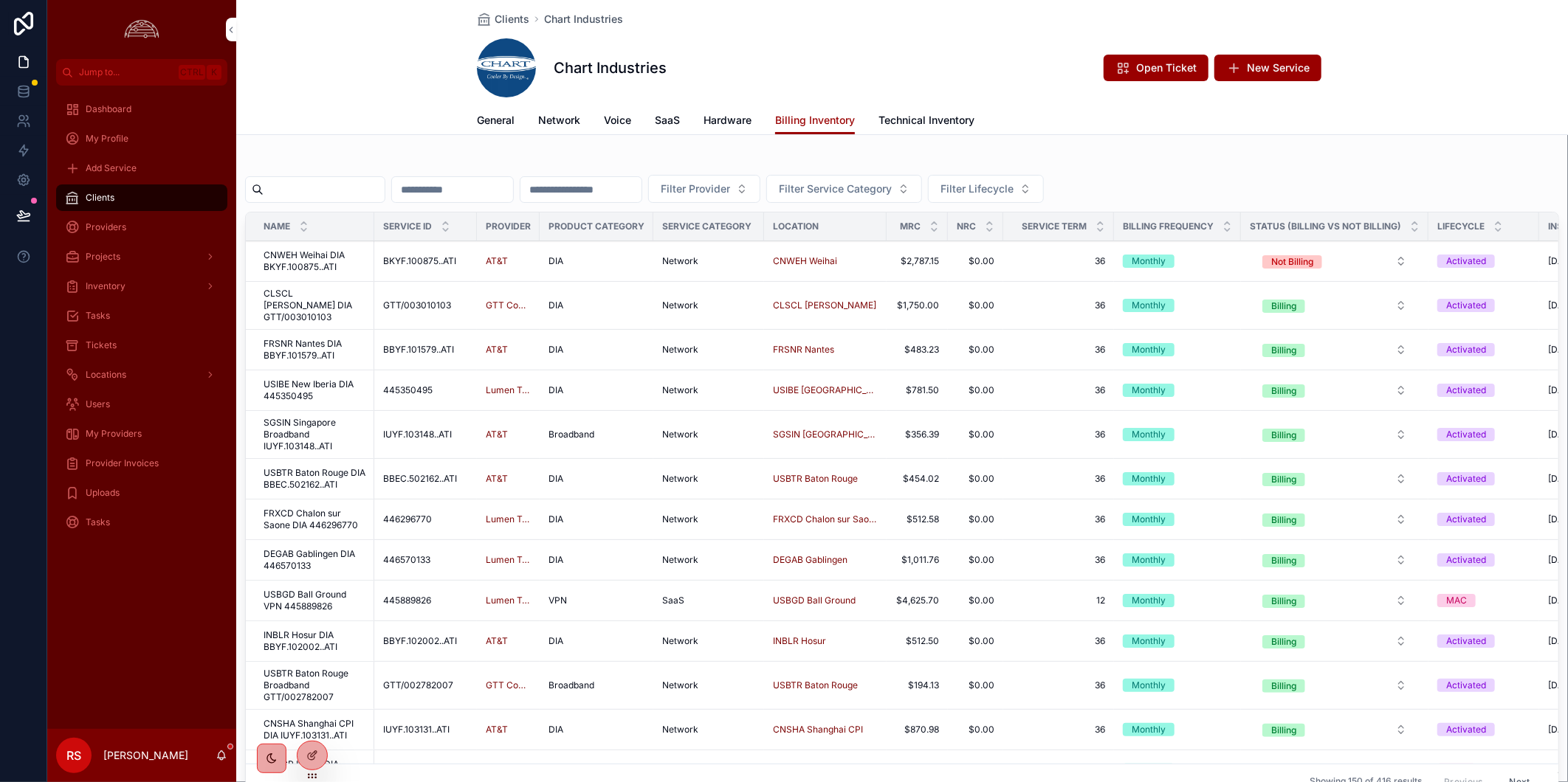
click at [320, 189] on input "scrollable content" at bounding box center [323, 189] width 121 height 21
paste input "*****"
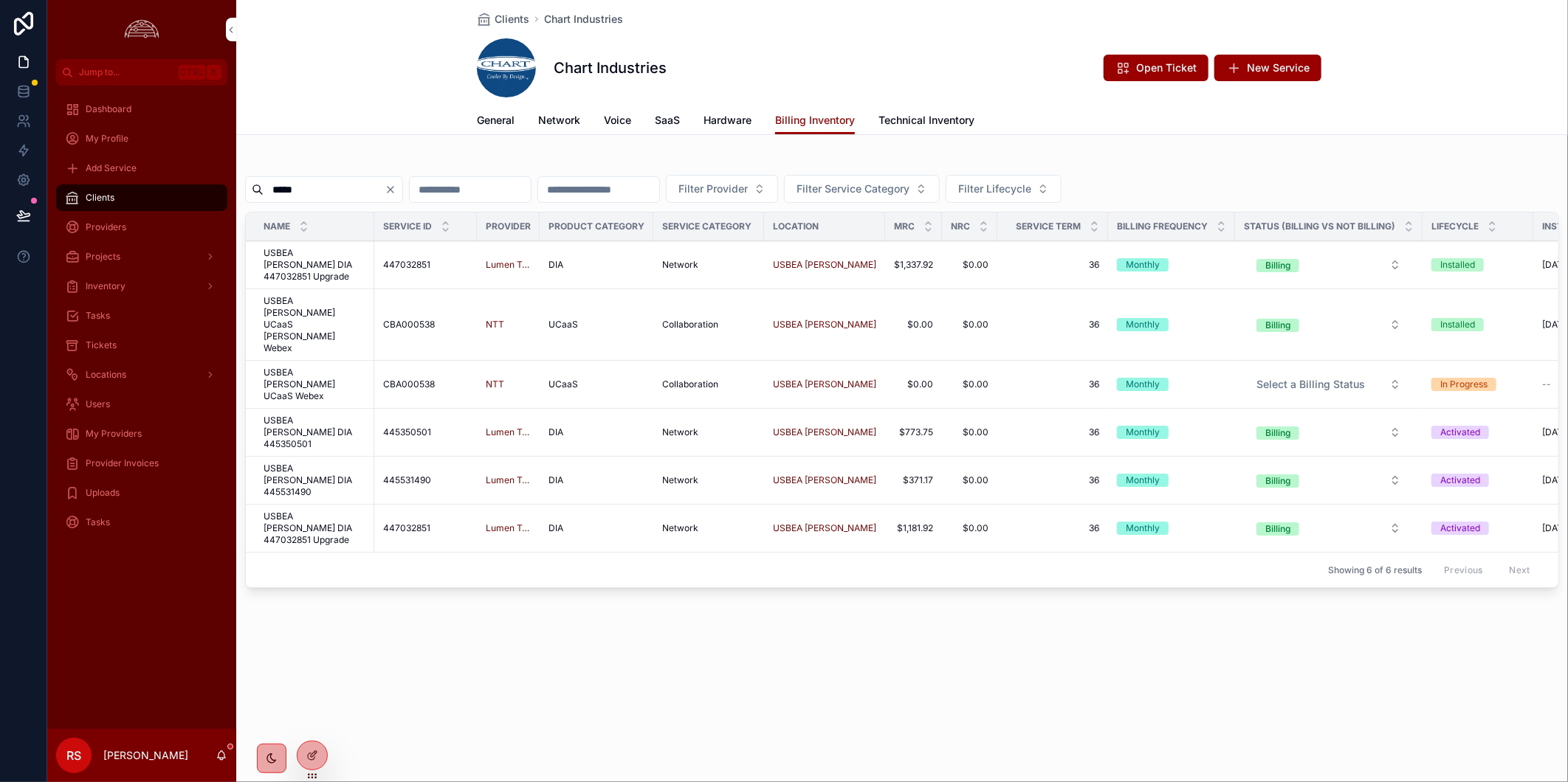
type input "*****"
click at [222, 754] on icon "scrollable content" at bounding box center [222, 755] width 12 height 12
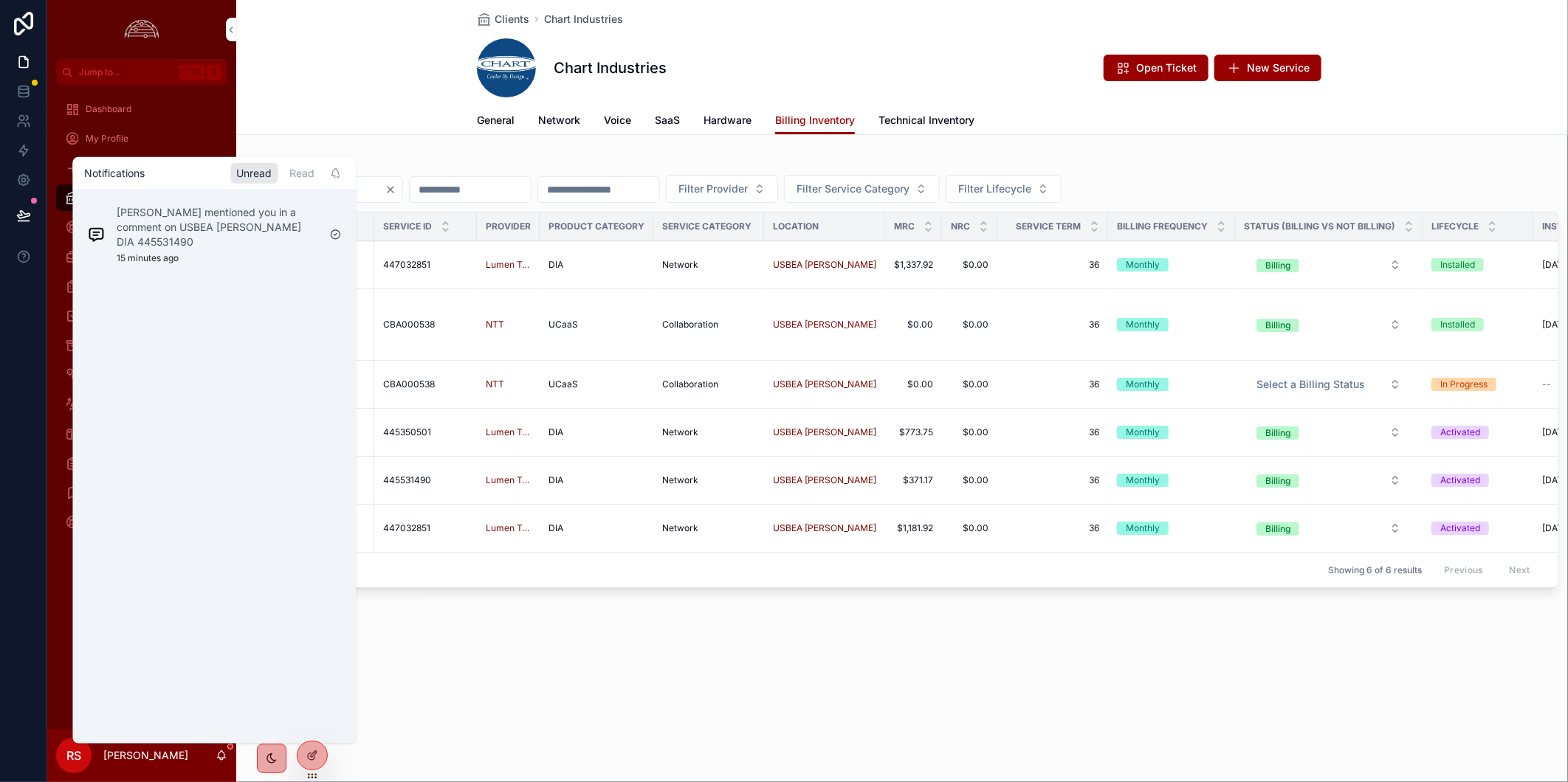
drag, startPoint x: 1073, startPoint y: 600, endPoint x: 1068, endPoint y: 606, distance: 7.8
click at [1071, 605] on div "Clients Chart Industries Chart Industries Open Ticket New Service Billing Inven…" at bounding box center [901, 347] width 1331 height 695
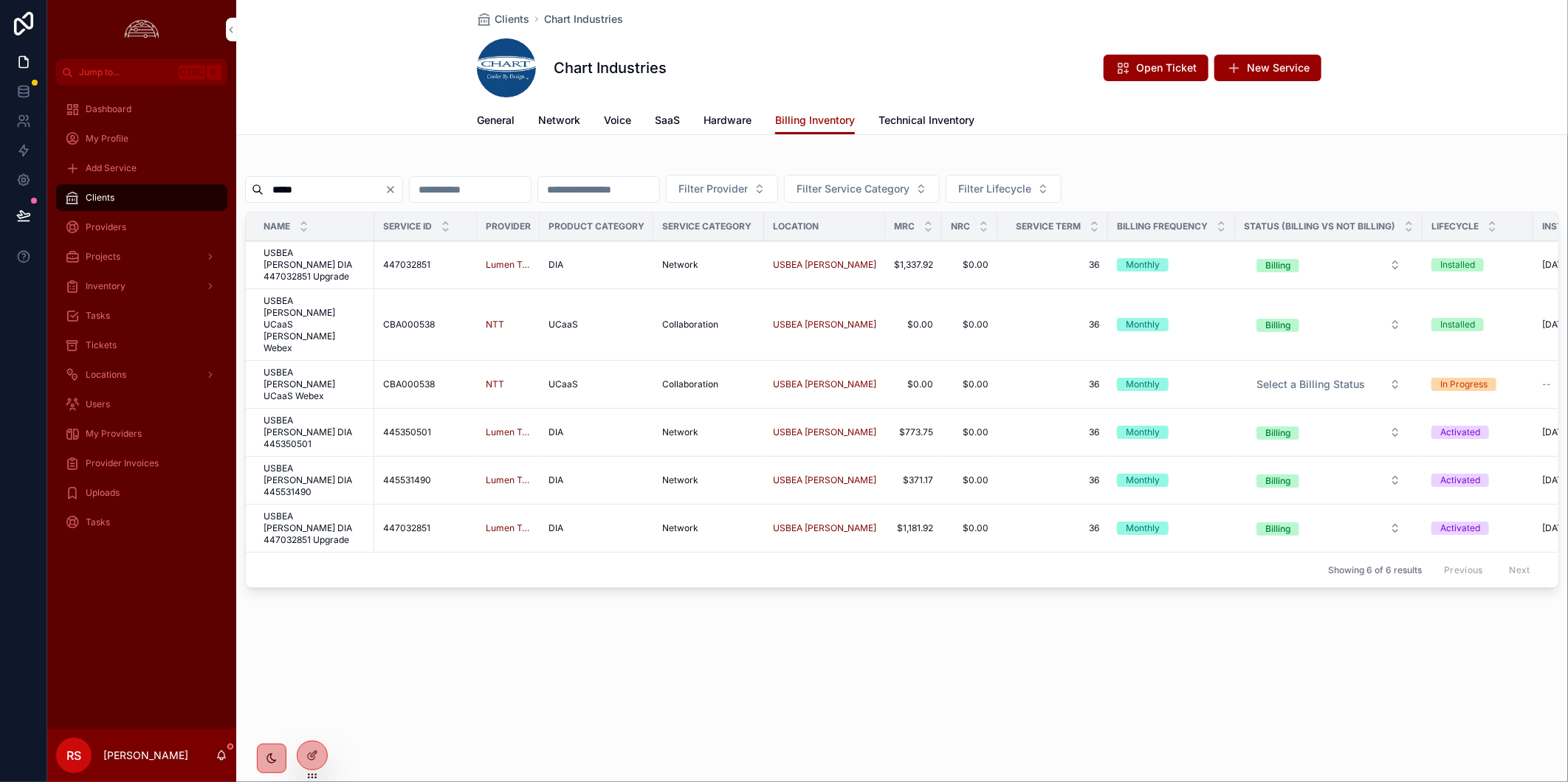
click at [334, 462] on span "USBEA [PERSON_NAME] DIA 445531490" at bounding box center [314, 480] width 102 height 36
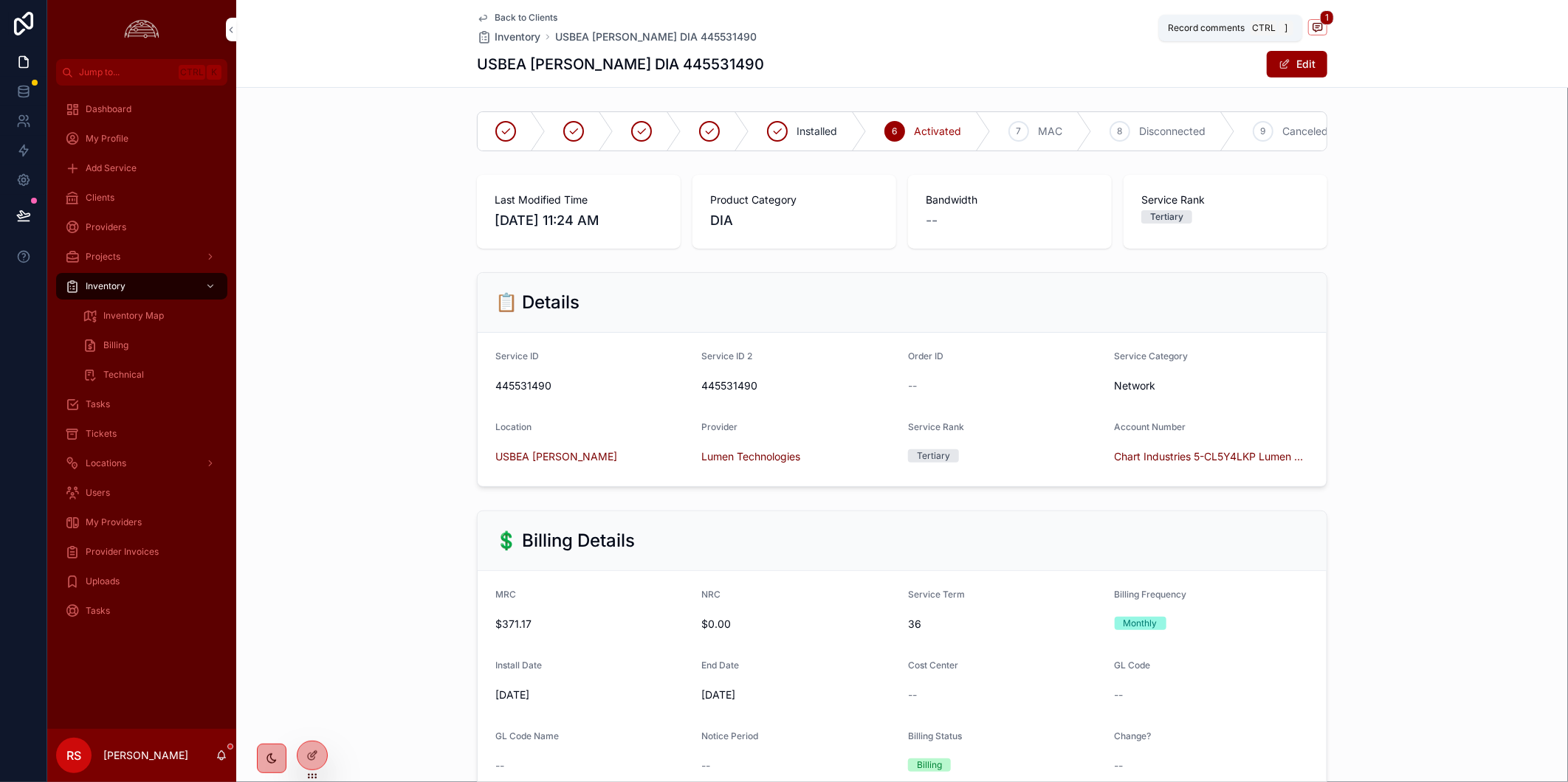
click at [1316, 28] on icon "scrollable content" at bounding box center [1317, 27] width 12 height 12
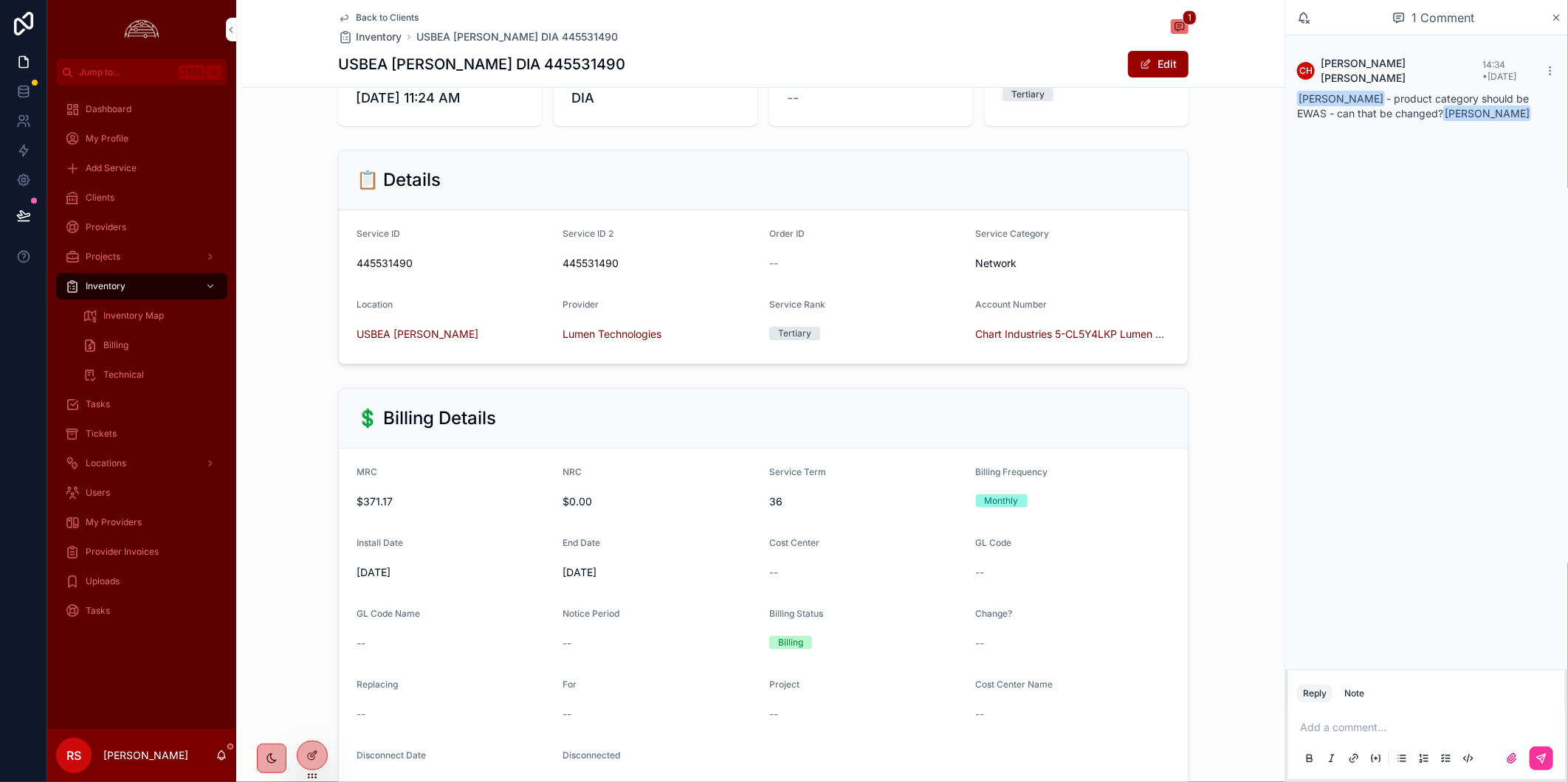
scroll to position [246, 0]
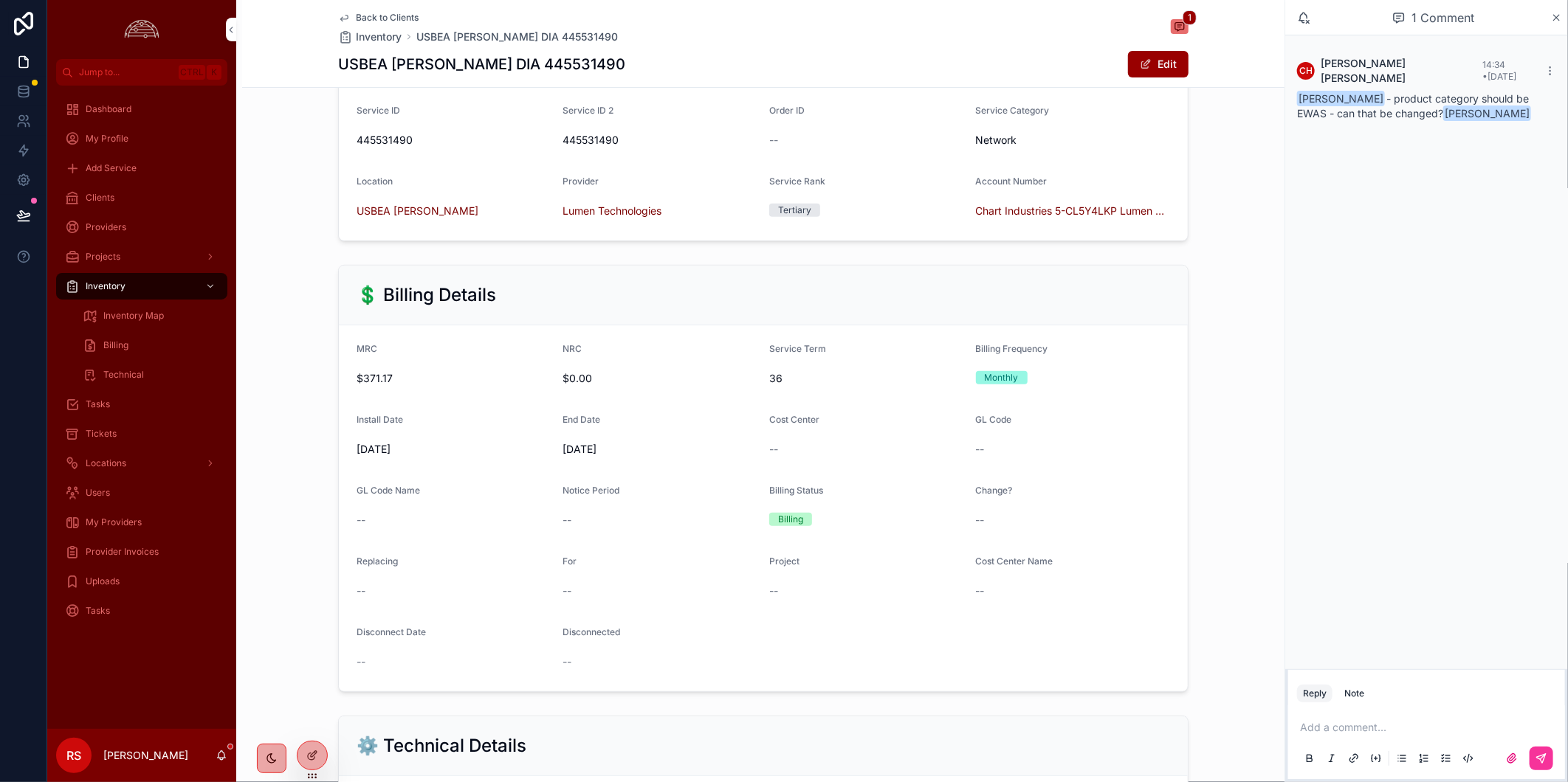
click at [1161, 61] on button "Edit" at bounding box center [1158, 64] width 61 height 27
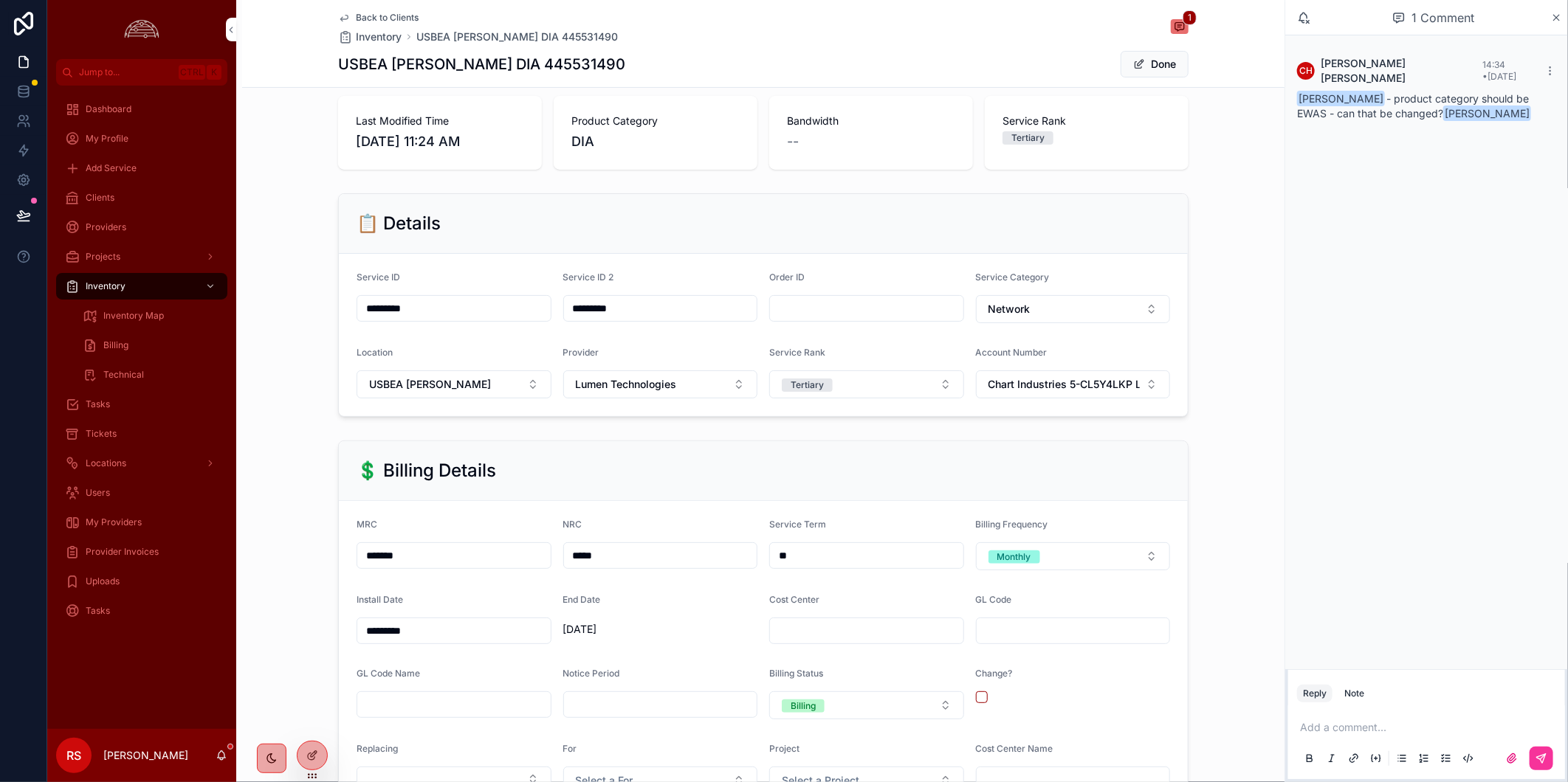
scroll to position [0, 0]
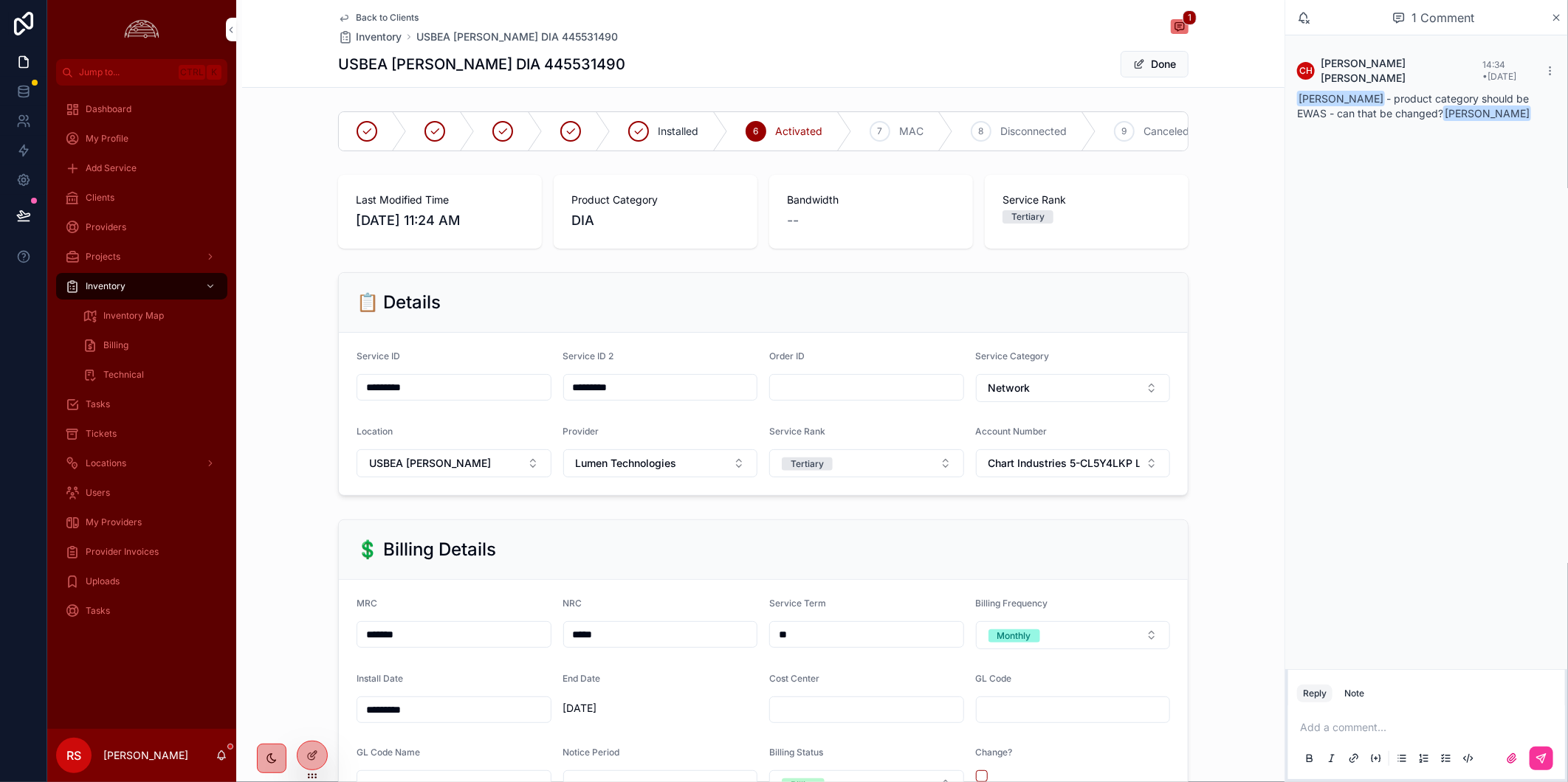
click at [503, 62] on h1 "USBEA [PERSON_NAME] DIA 445531490" at bounding box center [482, 64] width 287 height 21
copy h1 "445531490"
click at [632, 132] on icon "scrollable content" at bounding box center [638, 132] width 12 height 12
click at [369, 12] on span "Back to Clients" at bounding box center [387, 17] width 62 height 12
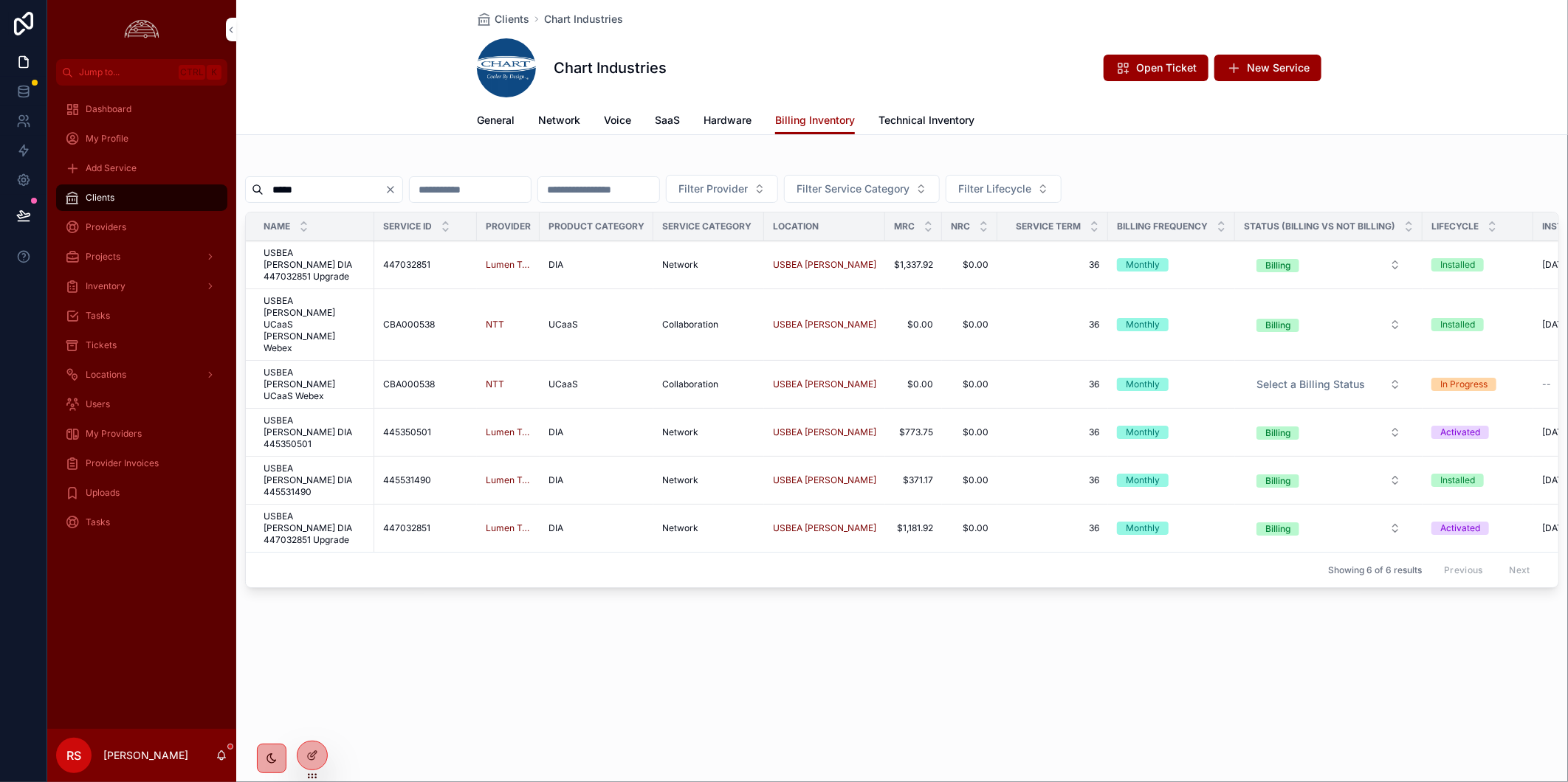
click at [555, 113] on span "Network" at bounding box center [559, 121] width 42 height 15
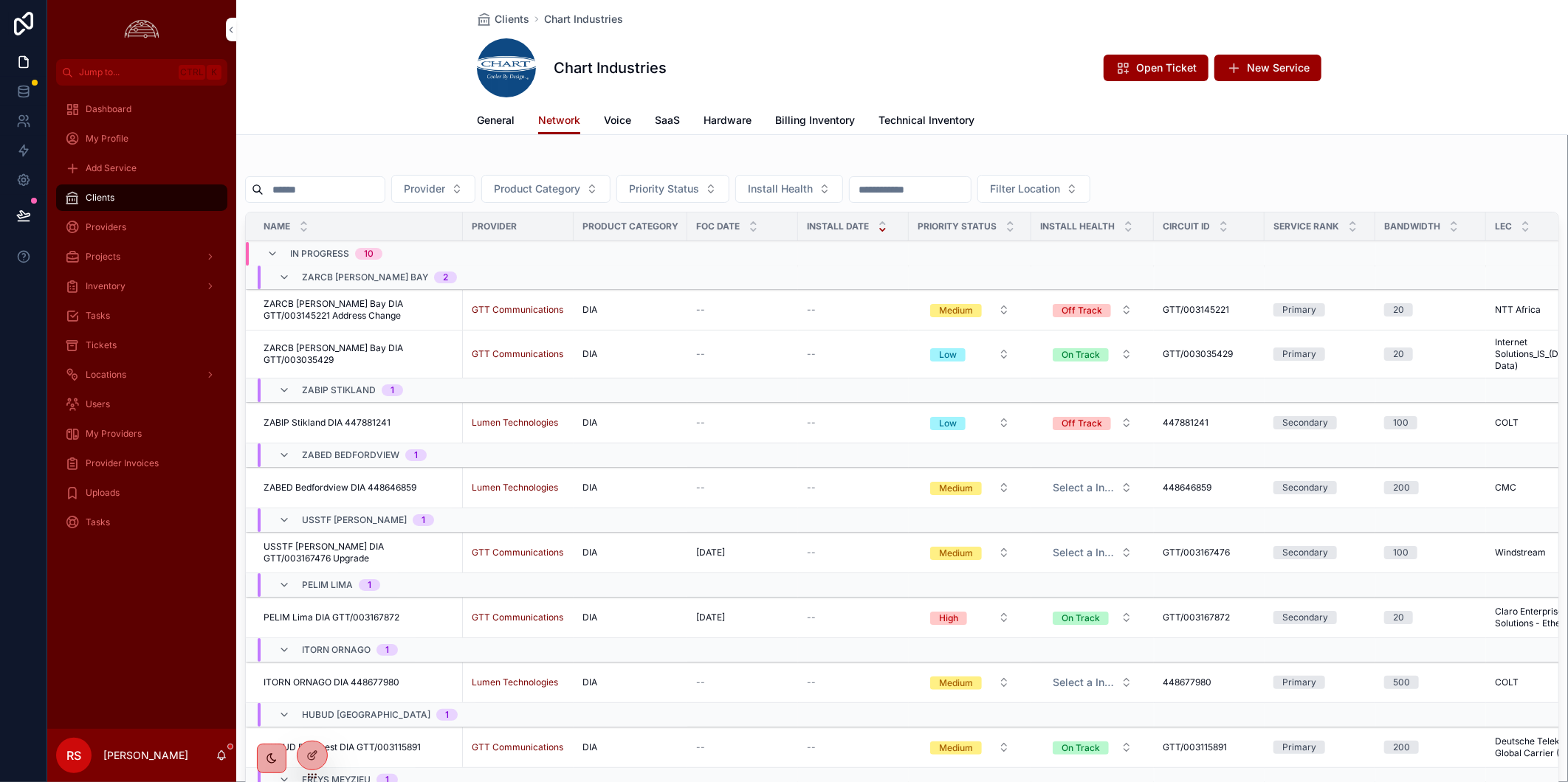
click at [356, 196] on input "scrollable content" at bounding box center [323, 189] width 121 height 21
paste input "*********"
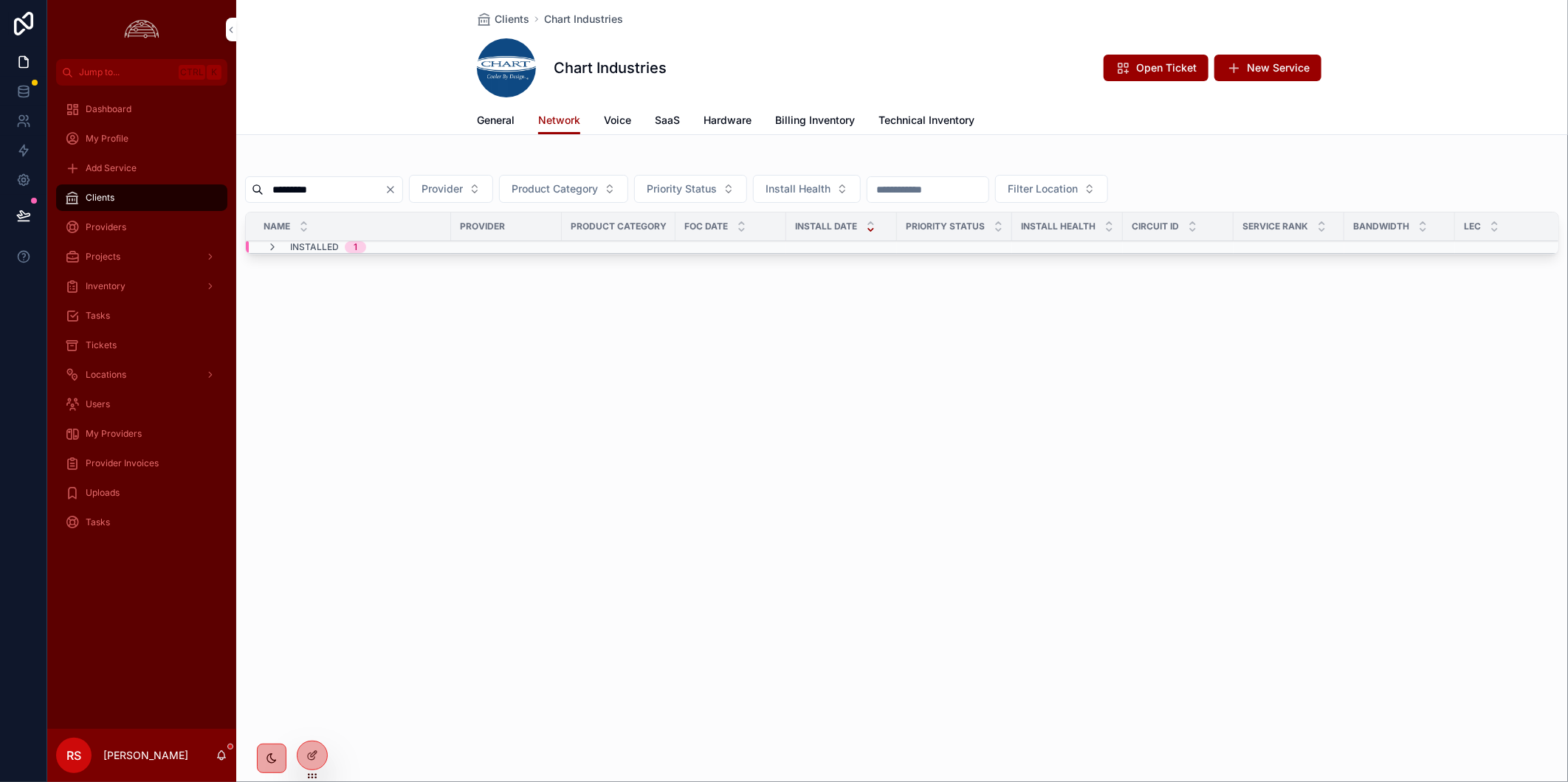
type input "*********"
click at [278, 243] on div "Installed 1" at bounding box center [317, 247] width 100 height 12
click at [323, 314] on span "USBEA [PERSON_NAME] DIA 445531490" at bounding box center [348, 316] width 171 height 12
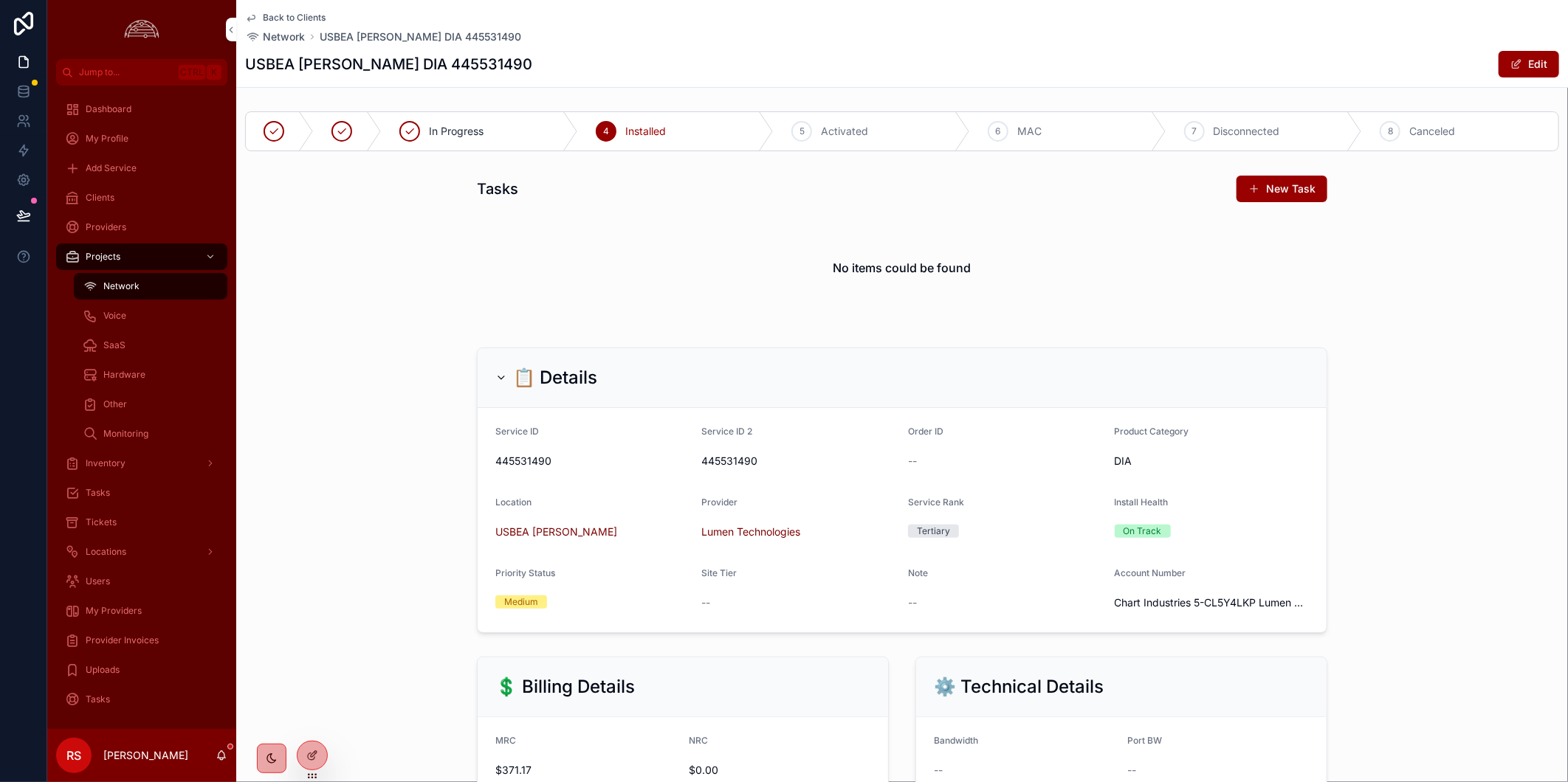
click at [1511, 68] on span "scrollable content" at bounding box center [1516, 64] width 12 height 12
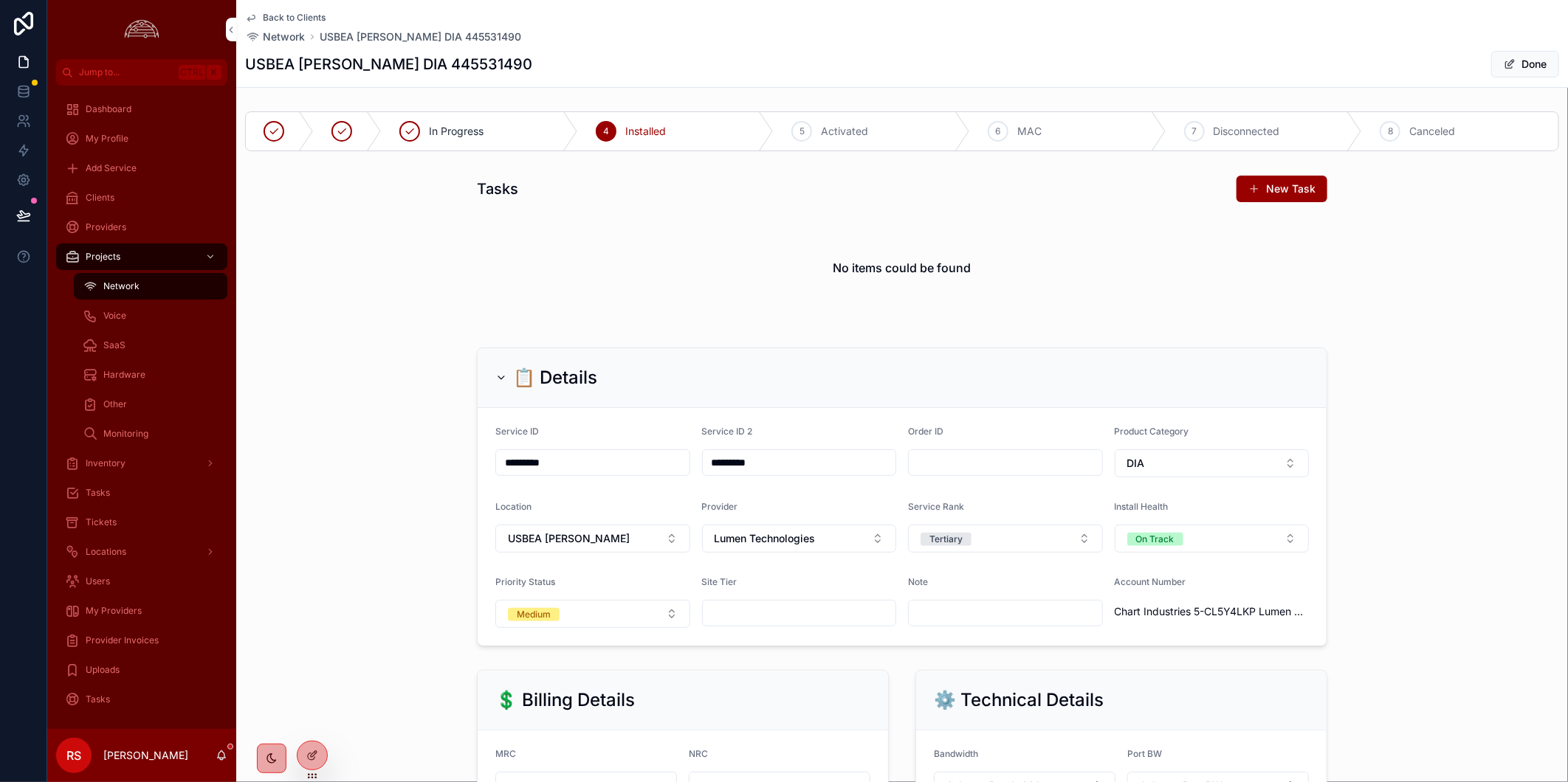
click at [1255, 463] on button "DIA" at bounding box center [1212, 464] width 195 height 28
click at [1220, 644] on div "Wireless" at bounding box center [1206, 645] width 205 height 23
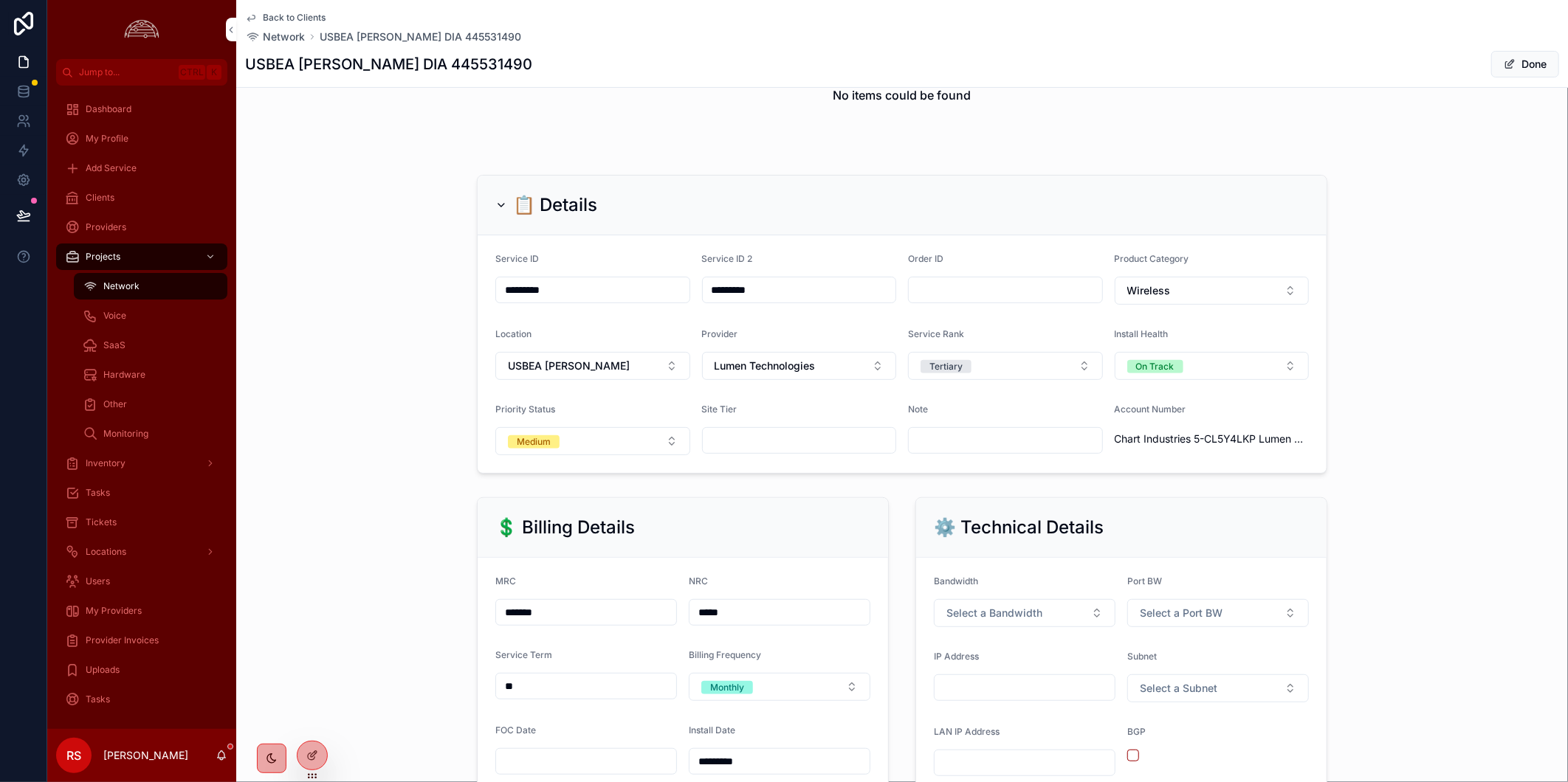
scroll to position [0, 0]
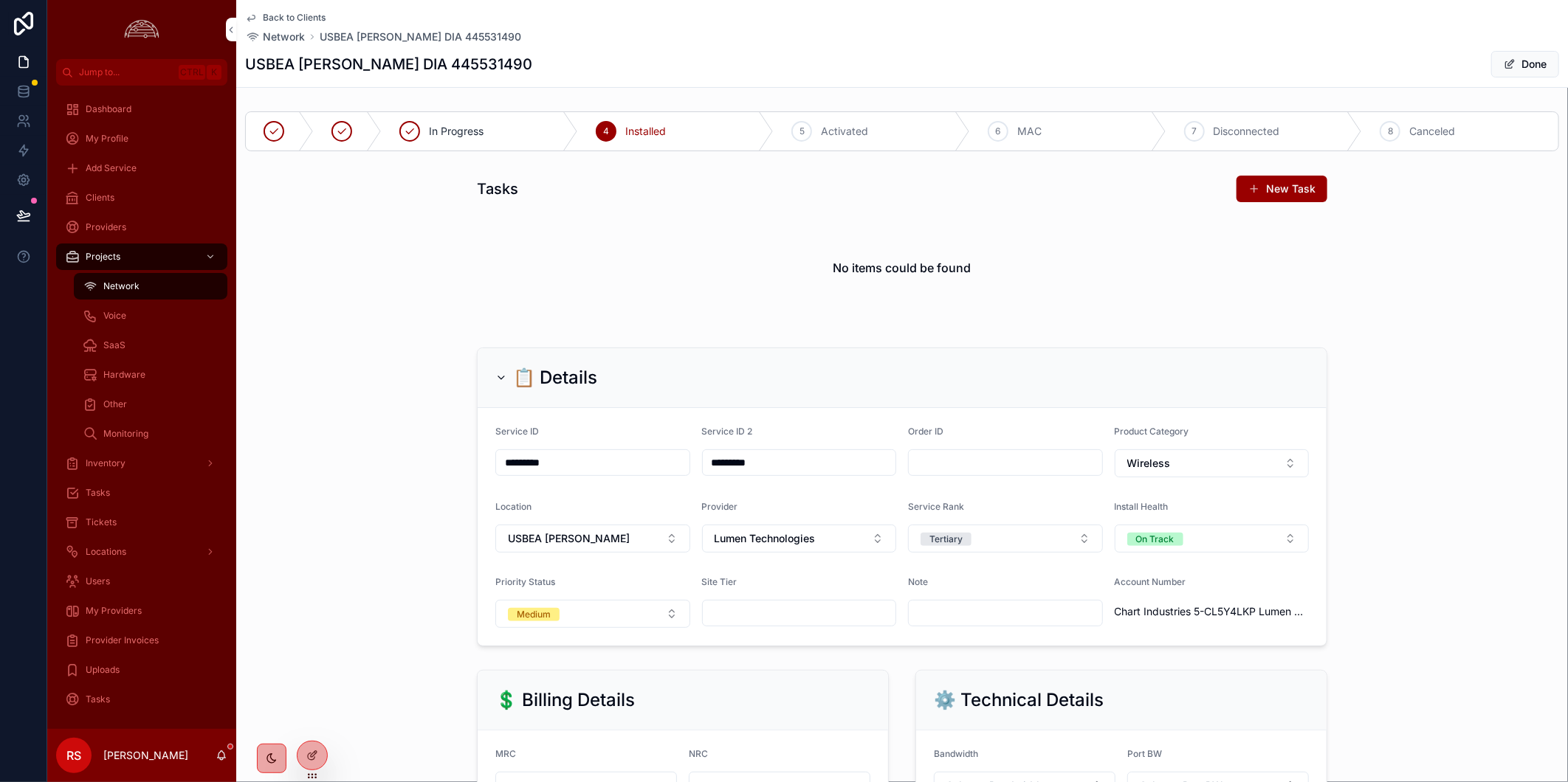
click at [1511, 63] on button "Done" at bounding box center [1526, 64] width 68 height 27
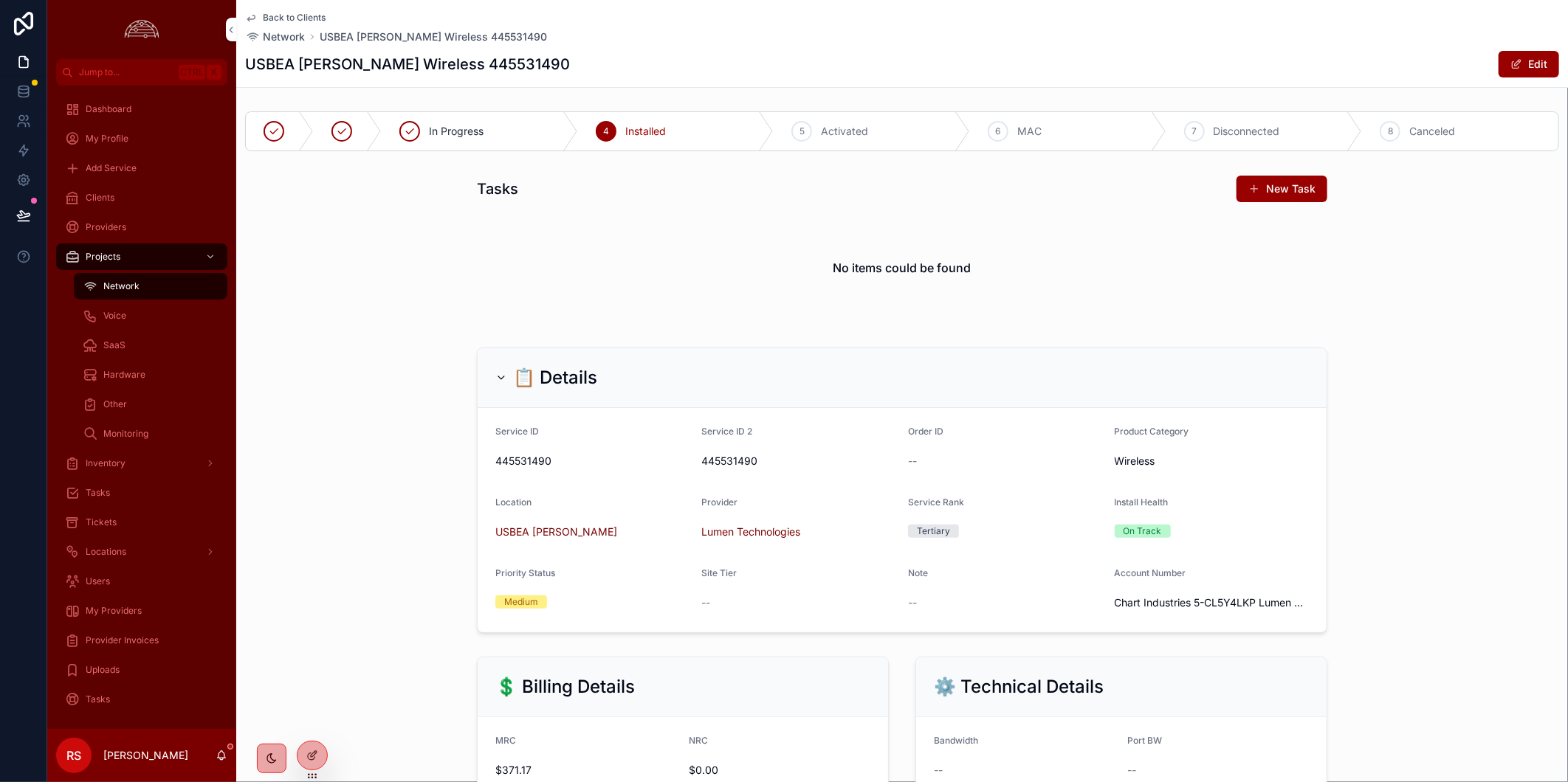
click at [842, 140] on div "5 Activated" at bounding box center [871, 132] width 197 height 38
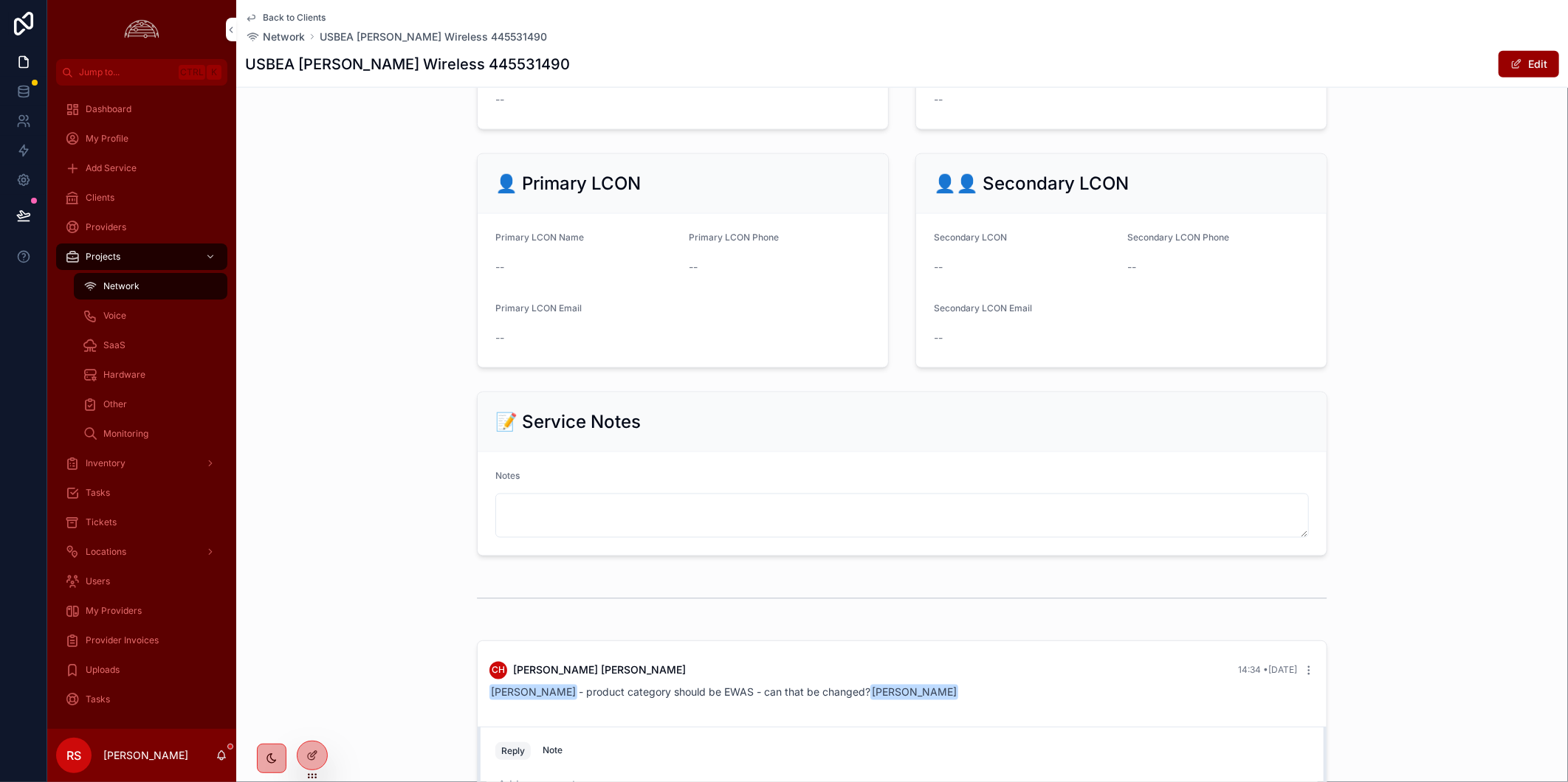
scroll to position [1323, 0]
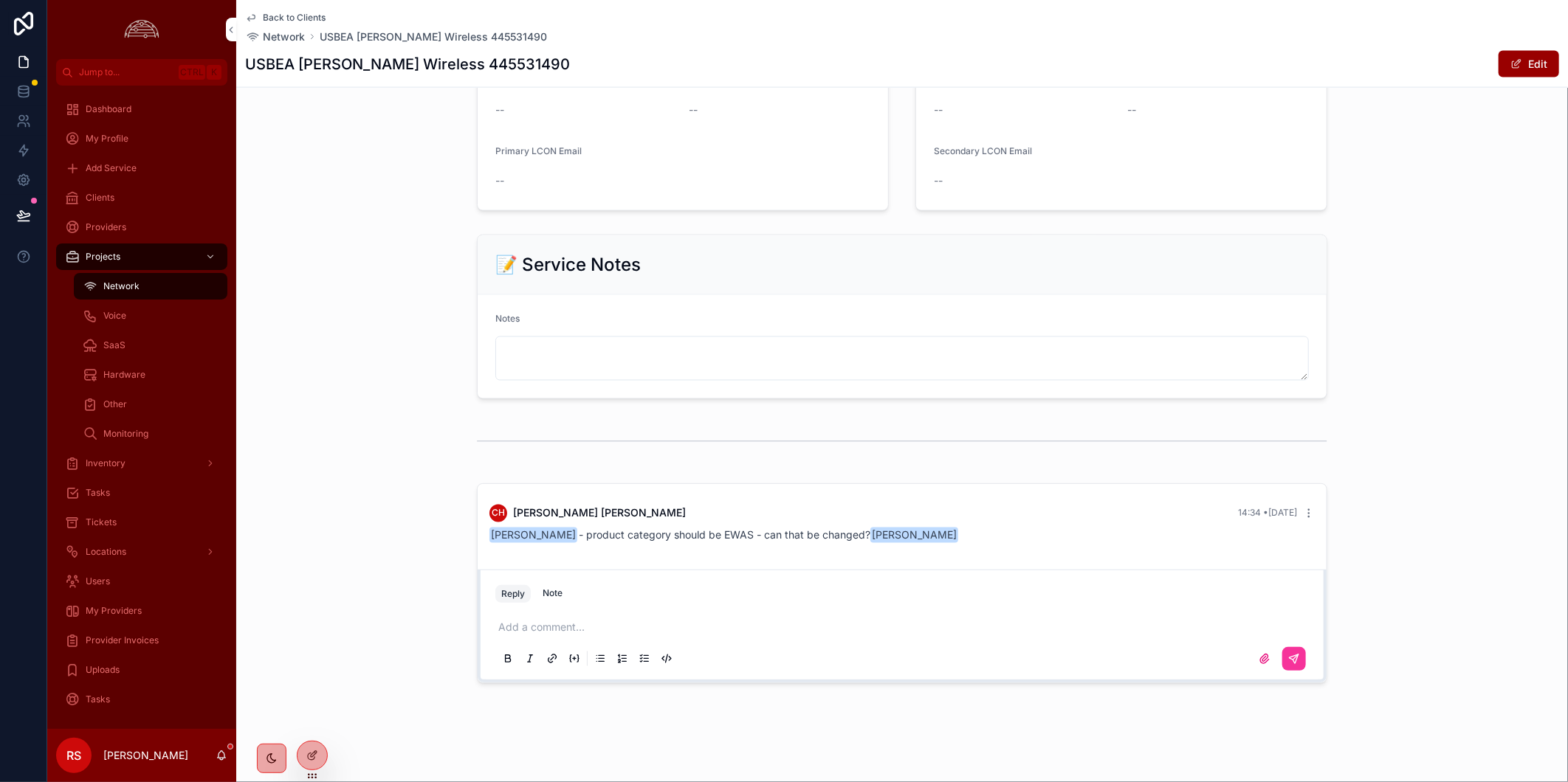
click at [744, 534] on span "[PERSON_NAME] - product category should be EWAS - can that be changed? [PERSON_…" at bounding box center [724, 535] width 470 height 12
copy span "EWAS"
click at [612, 622] on p "scrollable content" at bounding box center [905, 628] width 813 height 15
click at [555, 630] on p "scrollable content" at bounding box center [905, 628] width 813 height 15
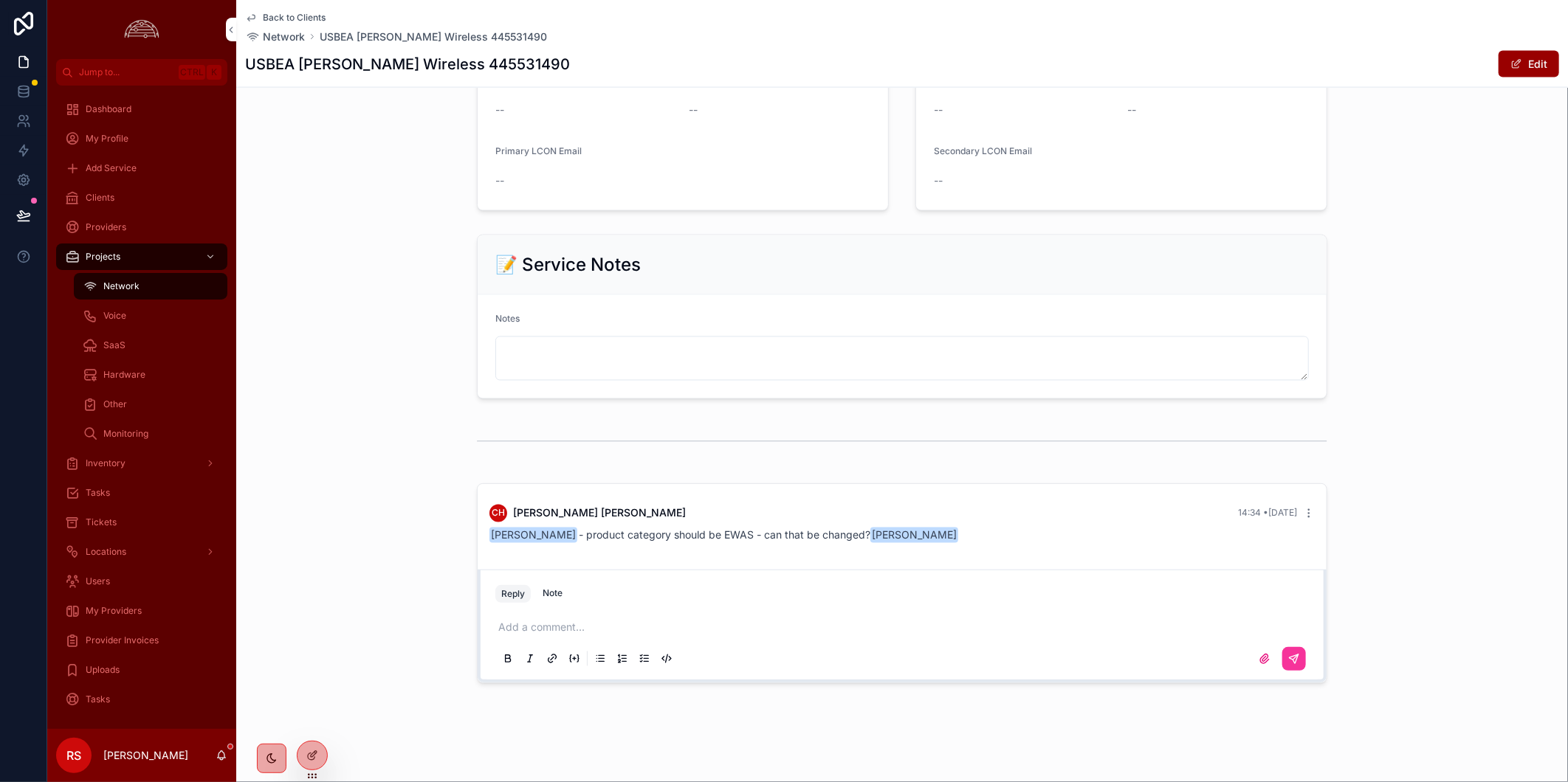
click at [555, 630] on p "scrollable content" at bounding box center [905, 628] width 813 height 15
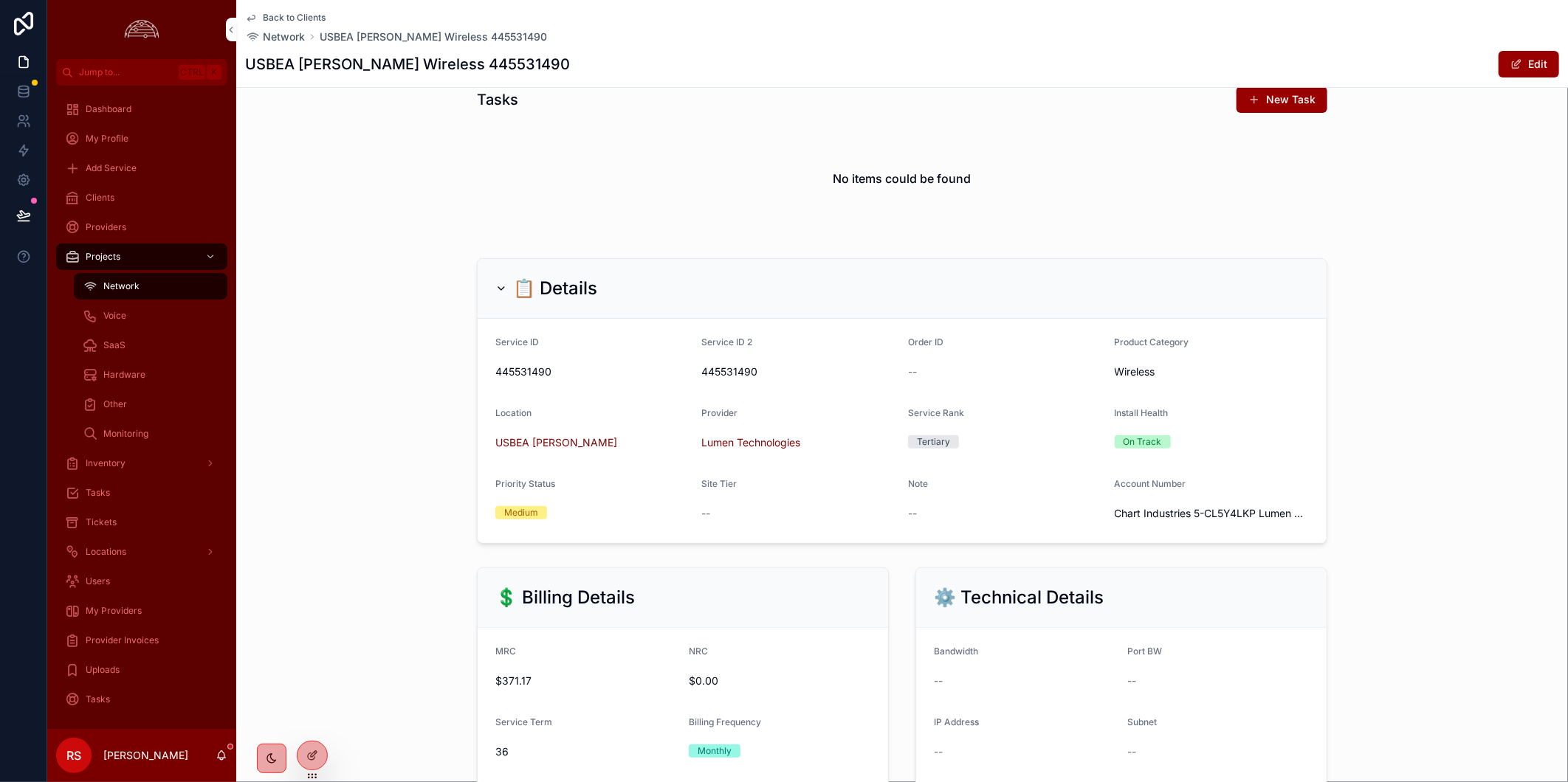
scroll to position [0, 0]
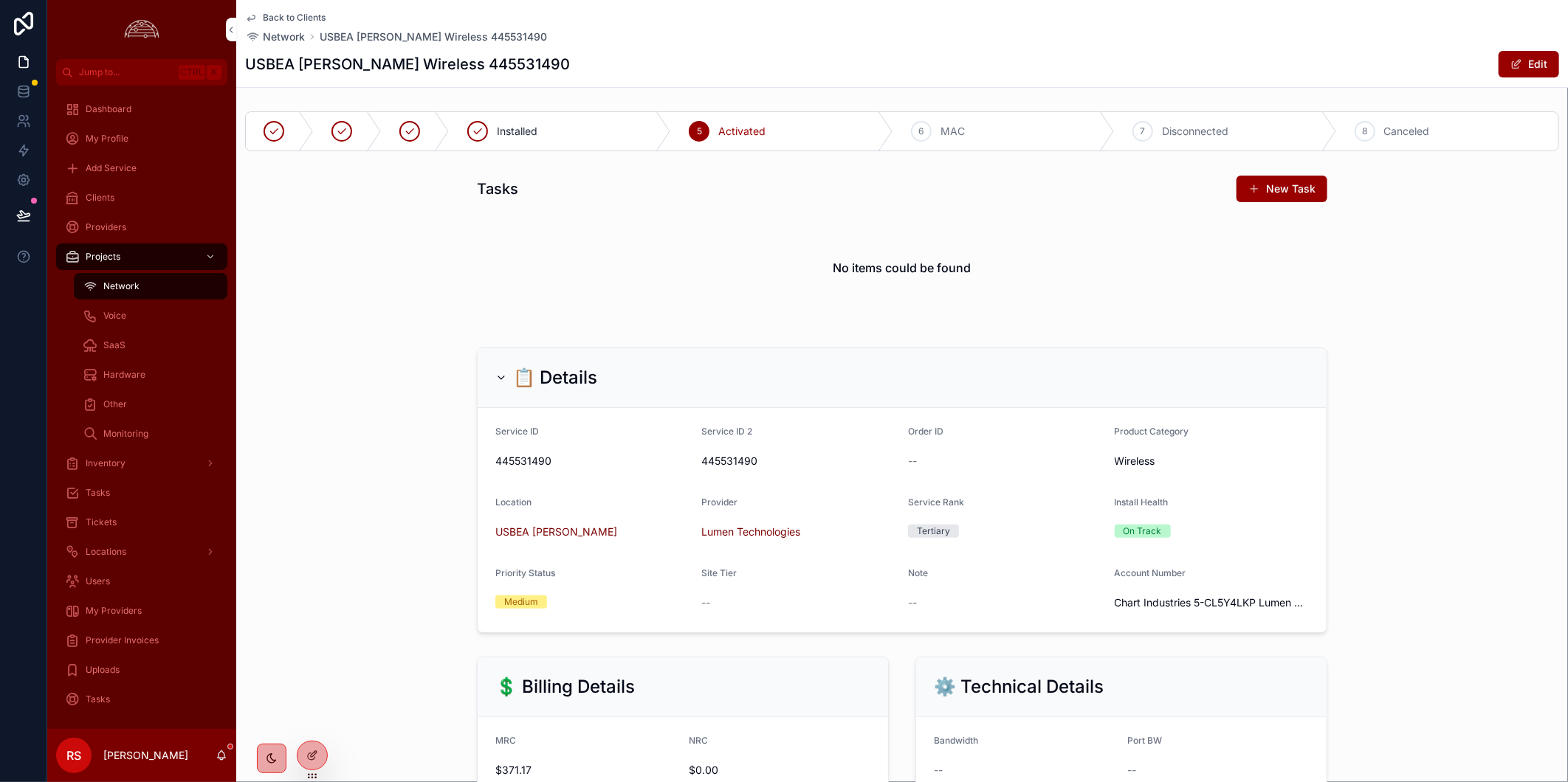
click at [282, 12] on span "Back to Clients" at bounding box center [293, 17] width 62 height 12
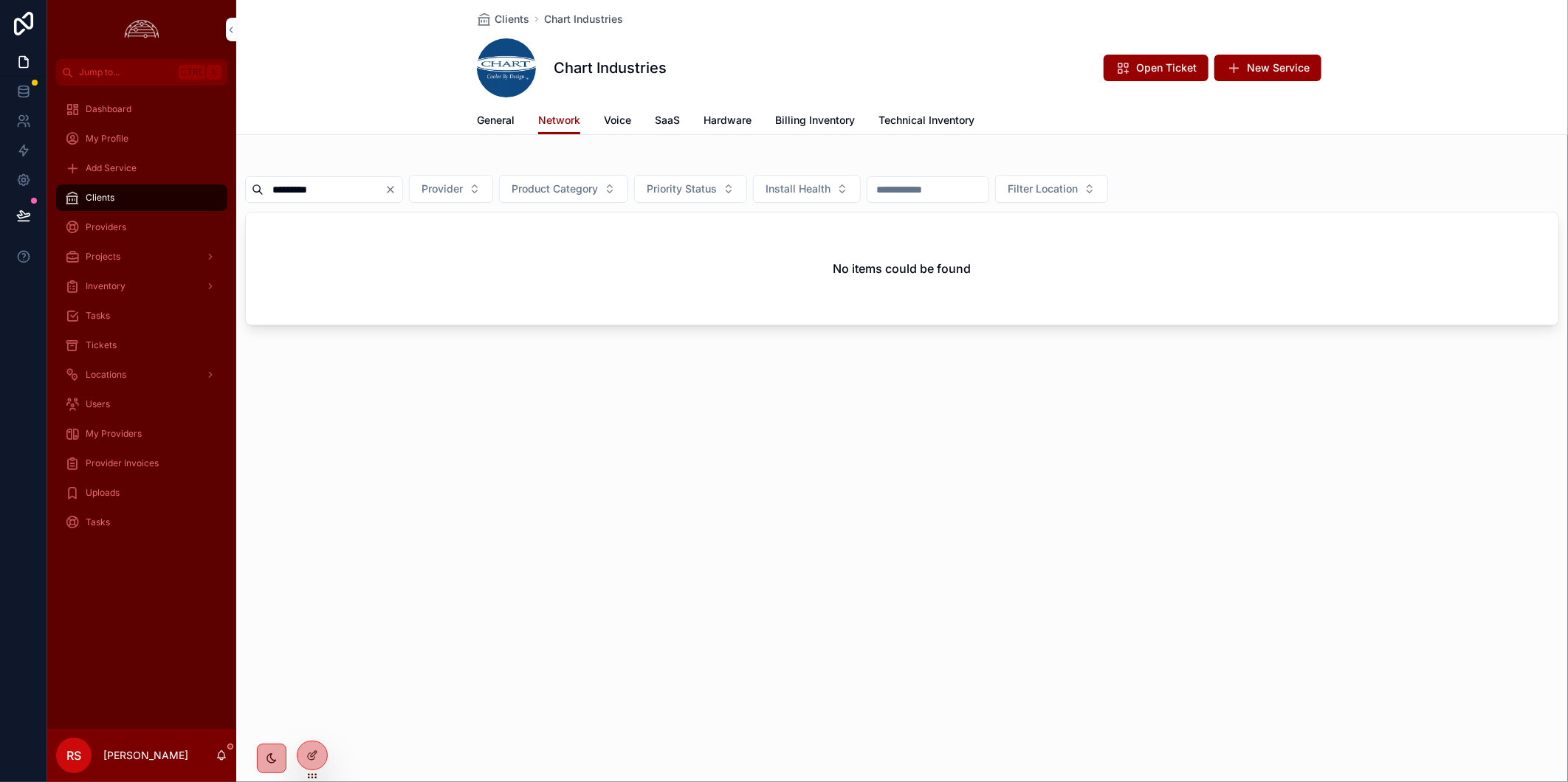
click at [285, 194] on input "*********" at bounding box center [323, 189] width 121 height 21
click at [793, 120] on span "Billing Inventory" at bounding box center [815, 121] width 80 height 15
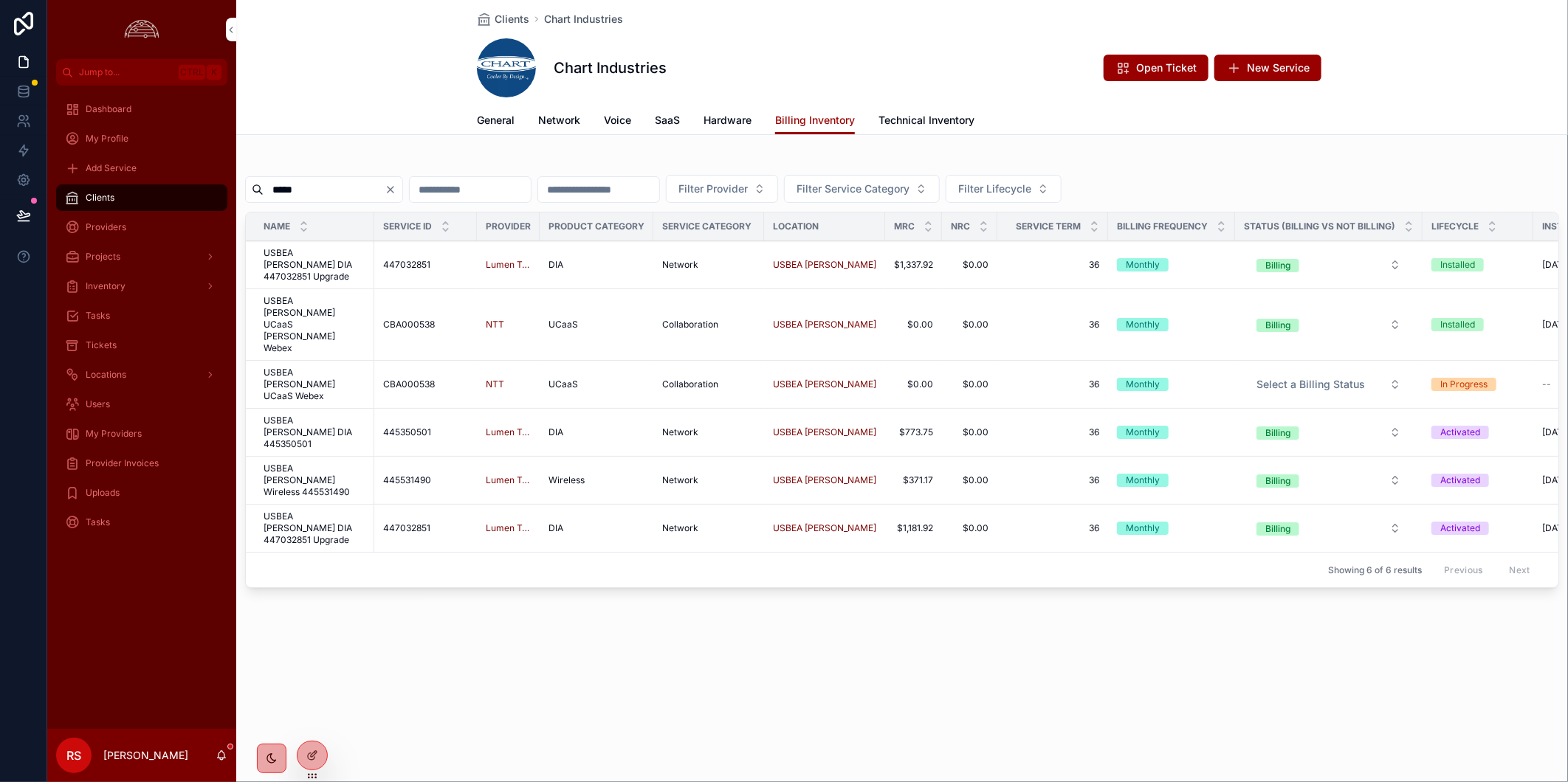
click at [357, 191] on input "*****" at bounding box center [323, 189] width 121 height 21
paste input "****"
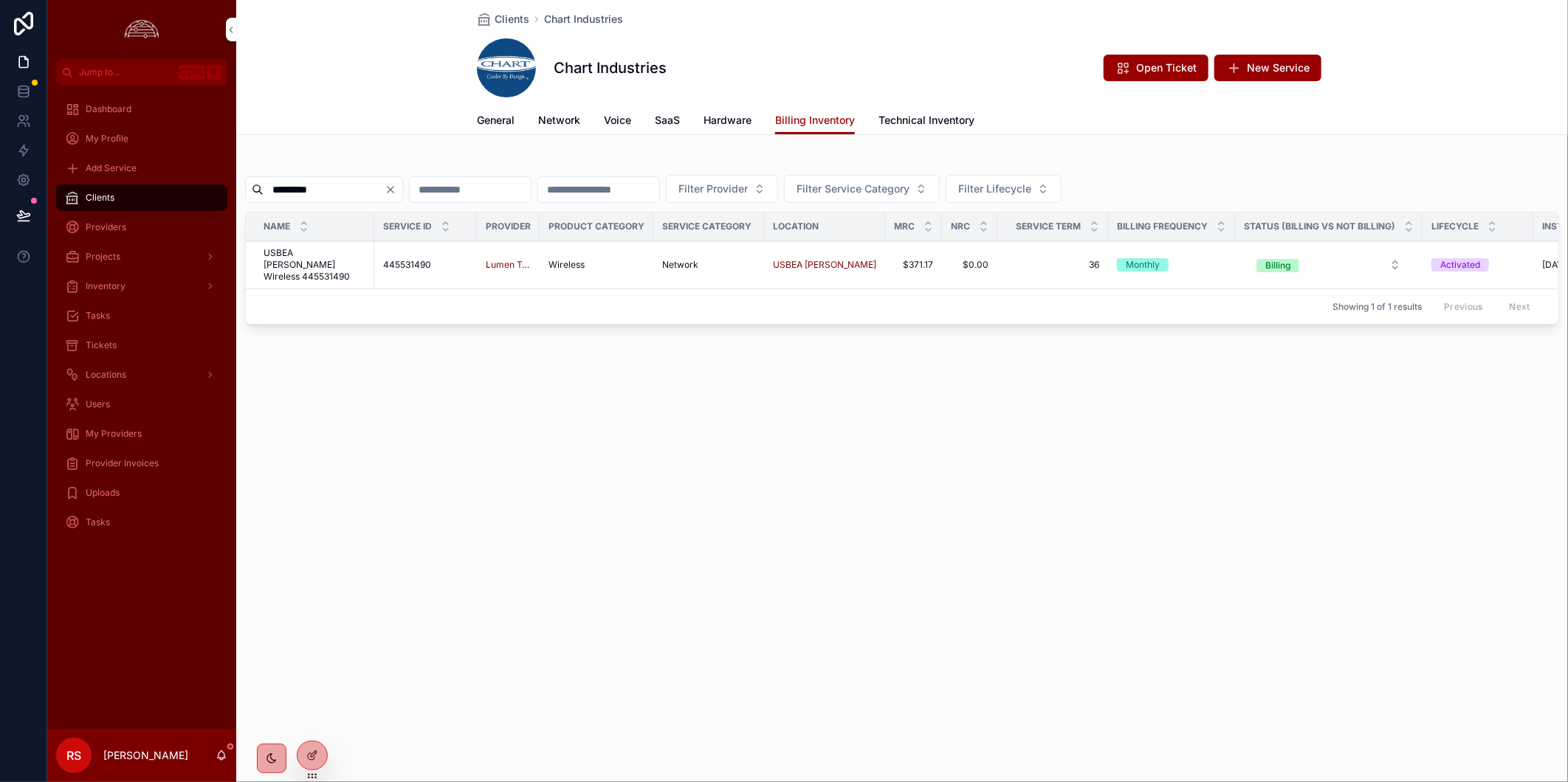
type input "*********"
click at [386, 460] on div "Clients Chart Industries Chart Industries Open Ticket New Service Billing Inven…" at bounding box center [901, 391] width 1331 height 782
click at [328, 259] on span "USBEA [PERSON_NAME] Wireless 445531490" at bounding box center [314, 265] width 102 height 36
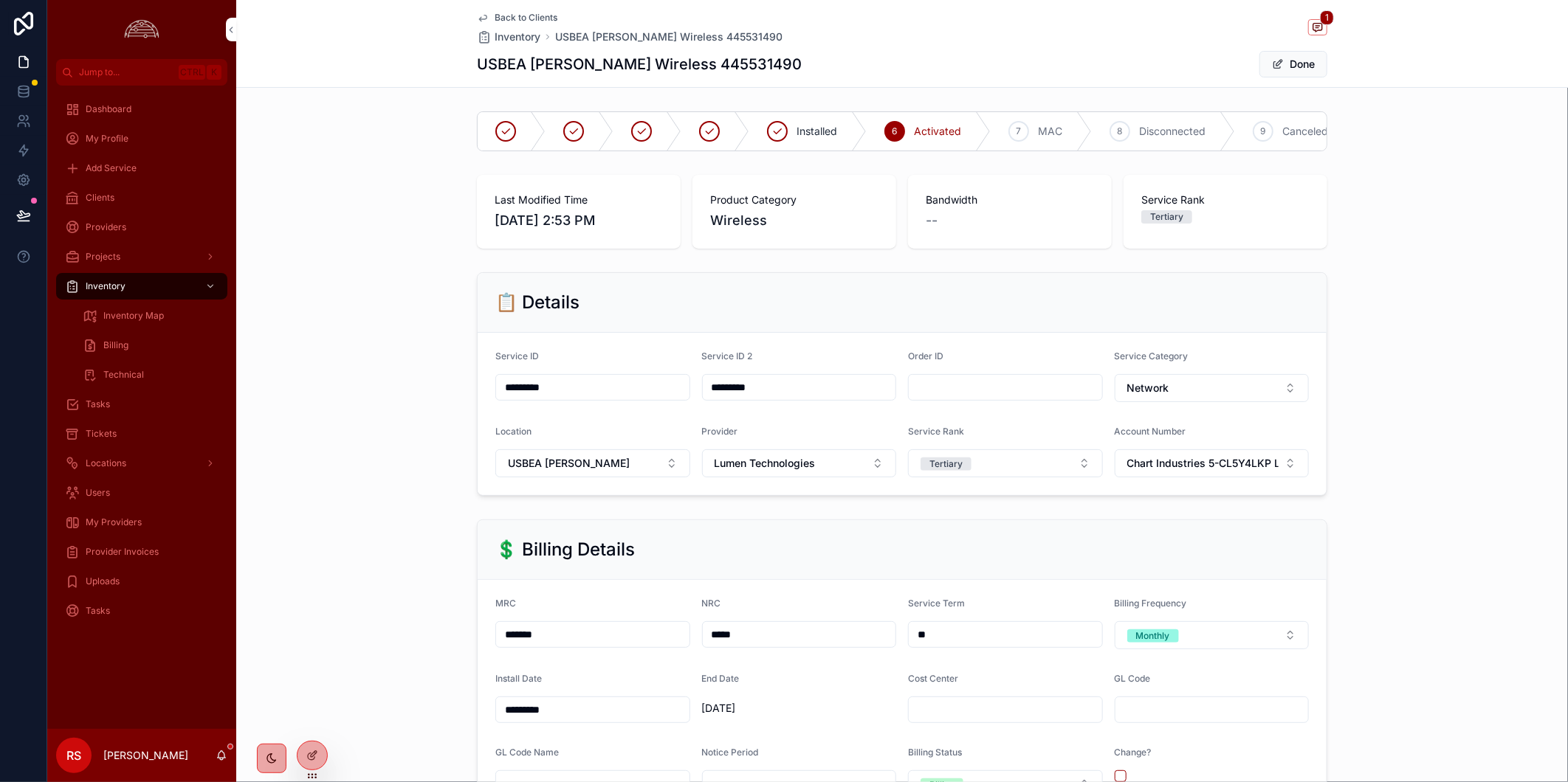
click at [691, 67] on h1 "USBEA [PERSON_NAME] Wireless 445531490" at bounding box center [639, 64] width 325 height 21
copy h1 "445531490"
drag, startPoint x: 1461, startPoint y: 161, endPoint x: 1381, endPoint y: 107, distance: 96.5
click at [1461, 157] on div "Installed 6 Activated 7 MAC 8 Disconnected 9 Canceled" at bounding box center [901, 132] width 1331 height 52
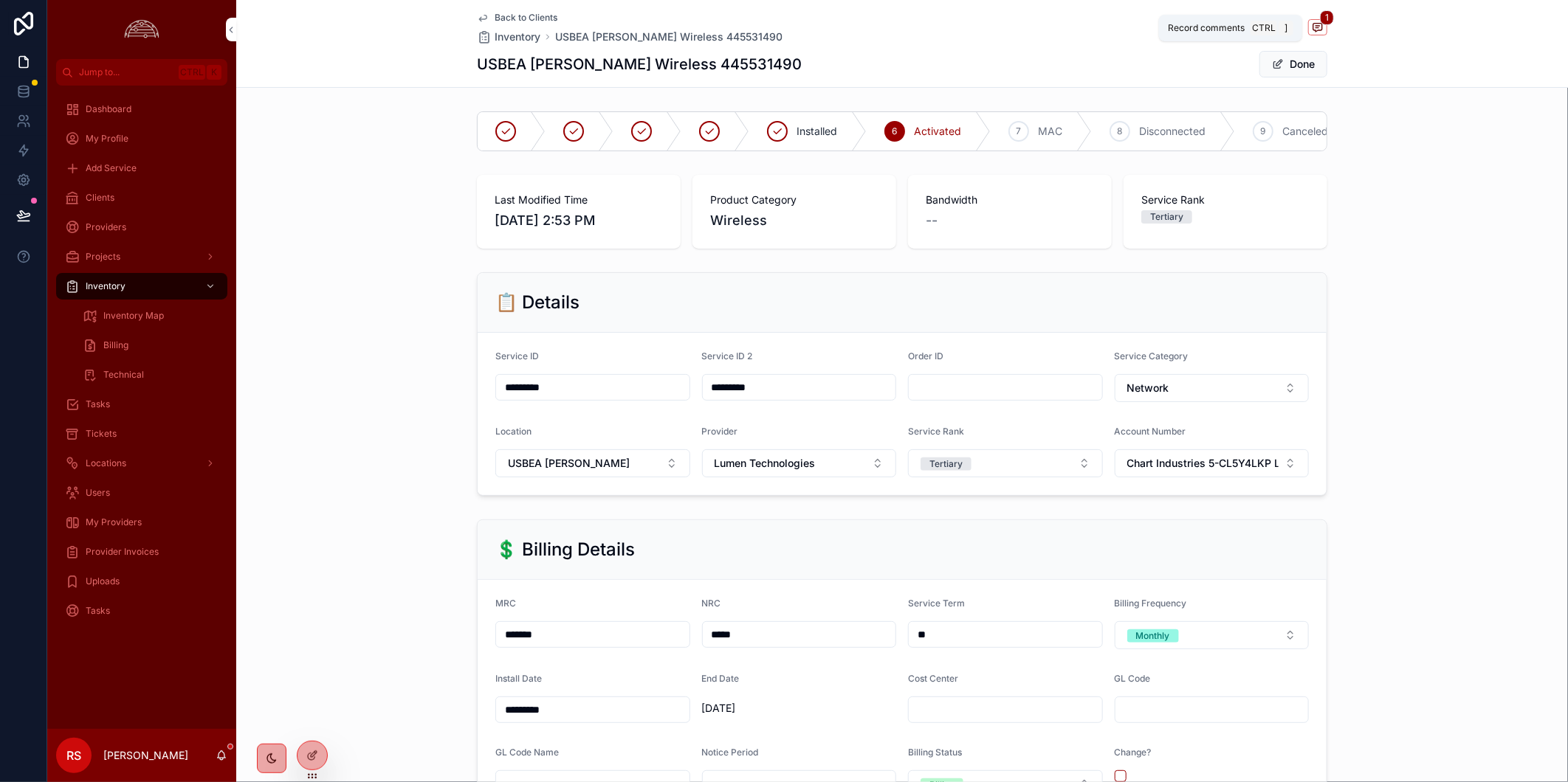
click at [1314, 30] on icon "scrollable content" at bounding box center [1317, 27] width 12 height 12
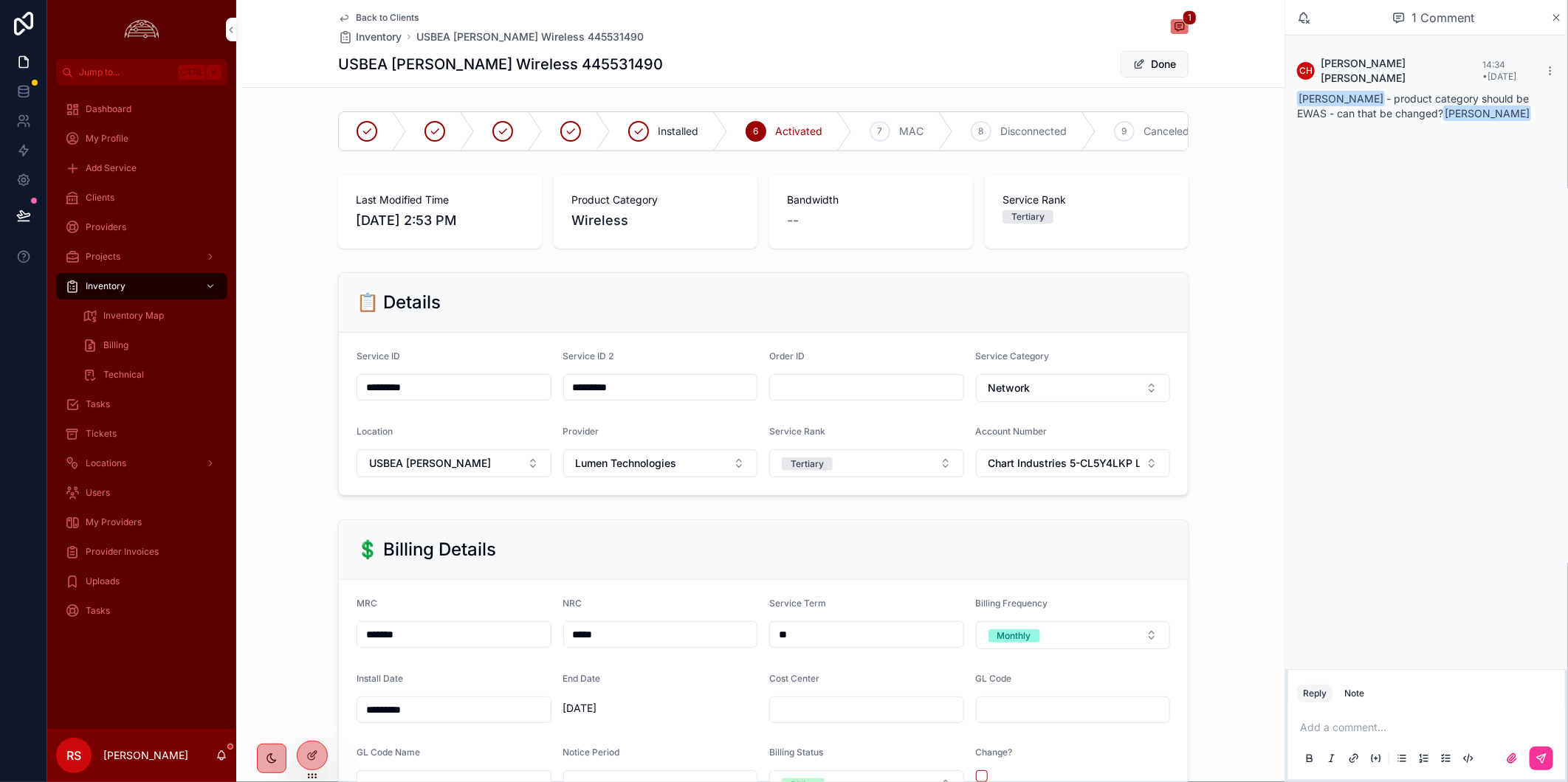
click at [1361, 698] on div "Note" at bounding box center [1354, 694] width 20 height 12
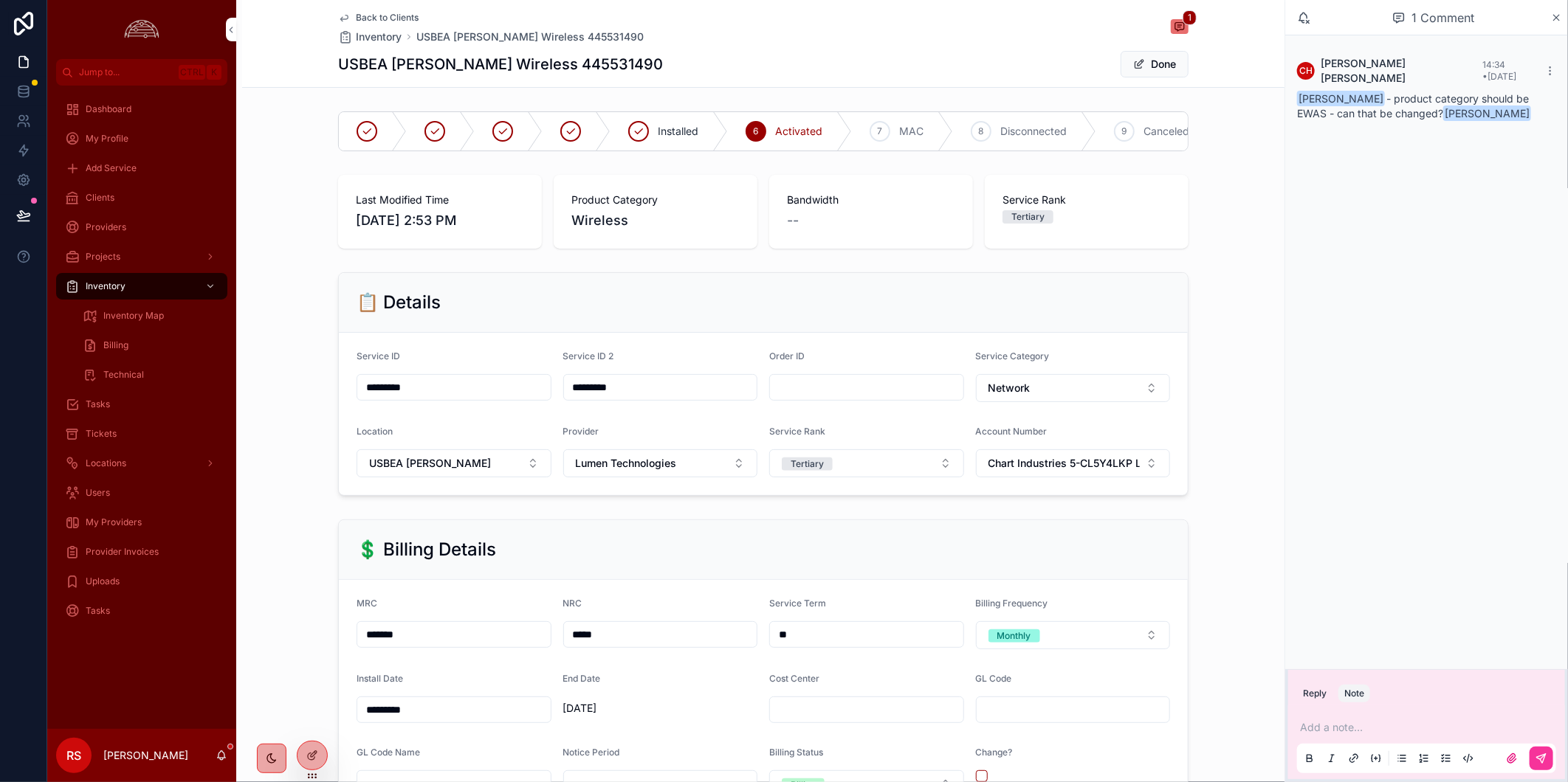
click at [1376, 720] on div "Add a note..." at bounding box center [1426, 742] width 259 height 62
click at [1323, 734] on p "scrollable content" at bounding box center [1429, 728] width 259 height 15
drag, startPoint x: 177, startPoint y: 666, endPoint x: 204, endPoint y: 695, distance: 39.6
click at [177, 666] on div "Dashboard My Profile Add Service Clients Providers Projects Inventory Inventory…" at bounding box center [142, 407] width 189 height 644
click at [220, 755] on icon "scrollable content" at bounding box center [222, 755] width 12 height 12
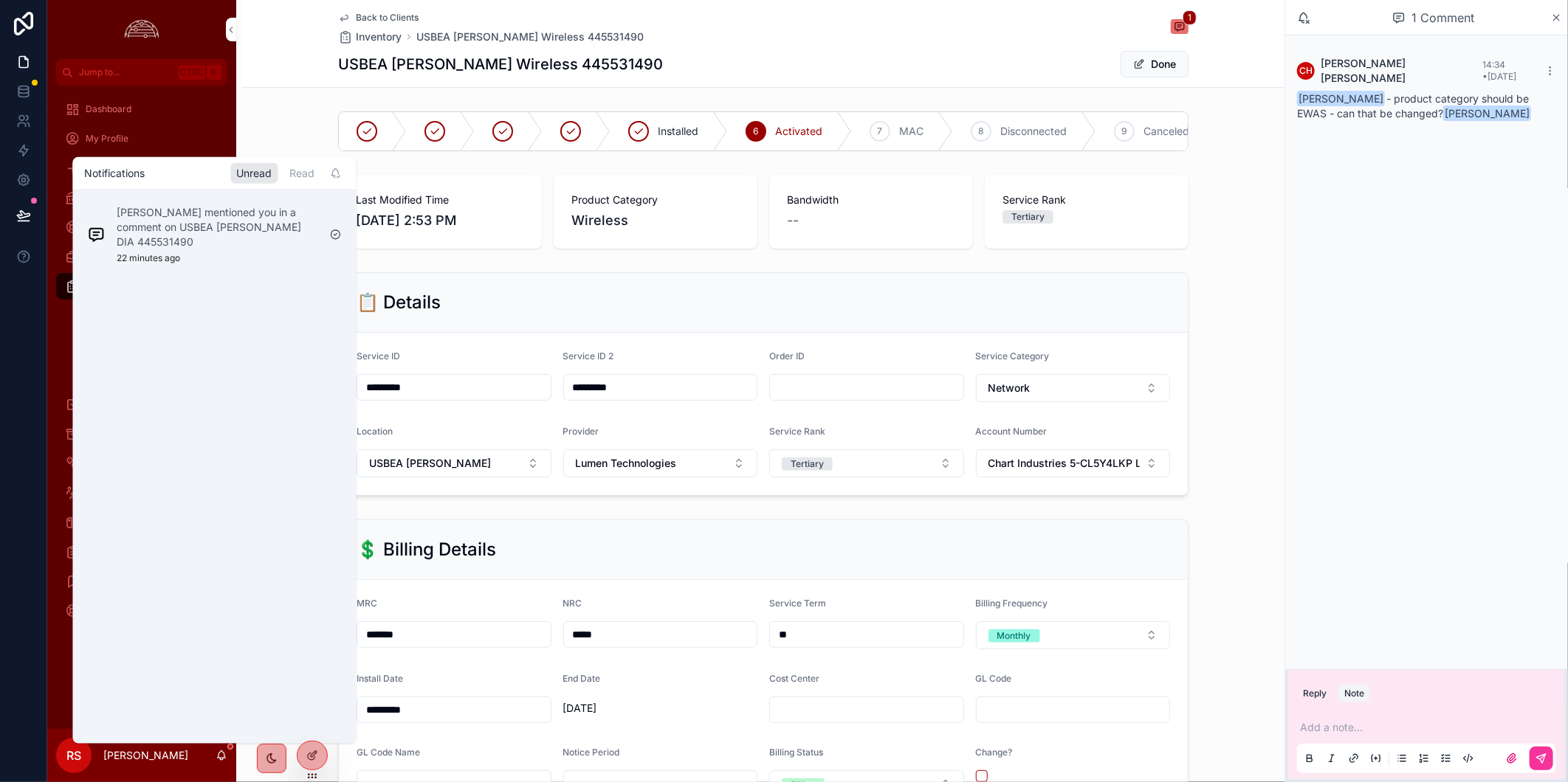
click at [294, 244] on p "[PERSON_NAME] mentioned you in a comment on USBEA [PERSON_NAME] DIA 445531490" at bounding box center [217, 227] width 201 height 44
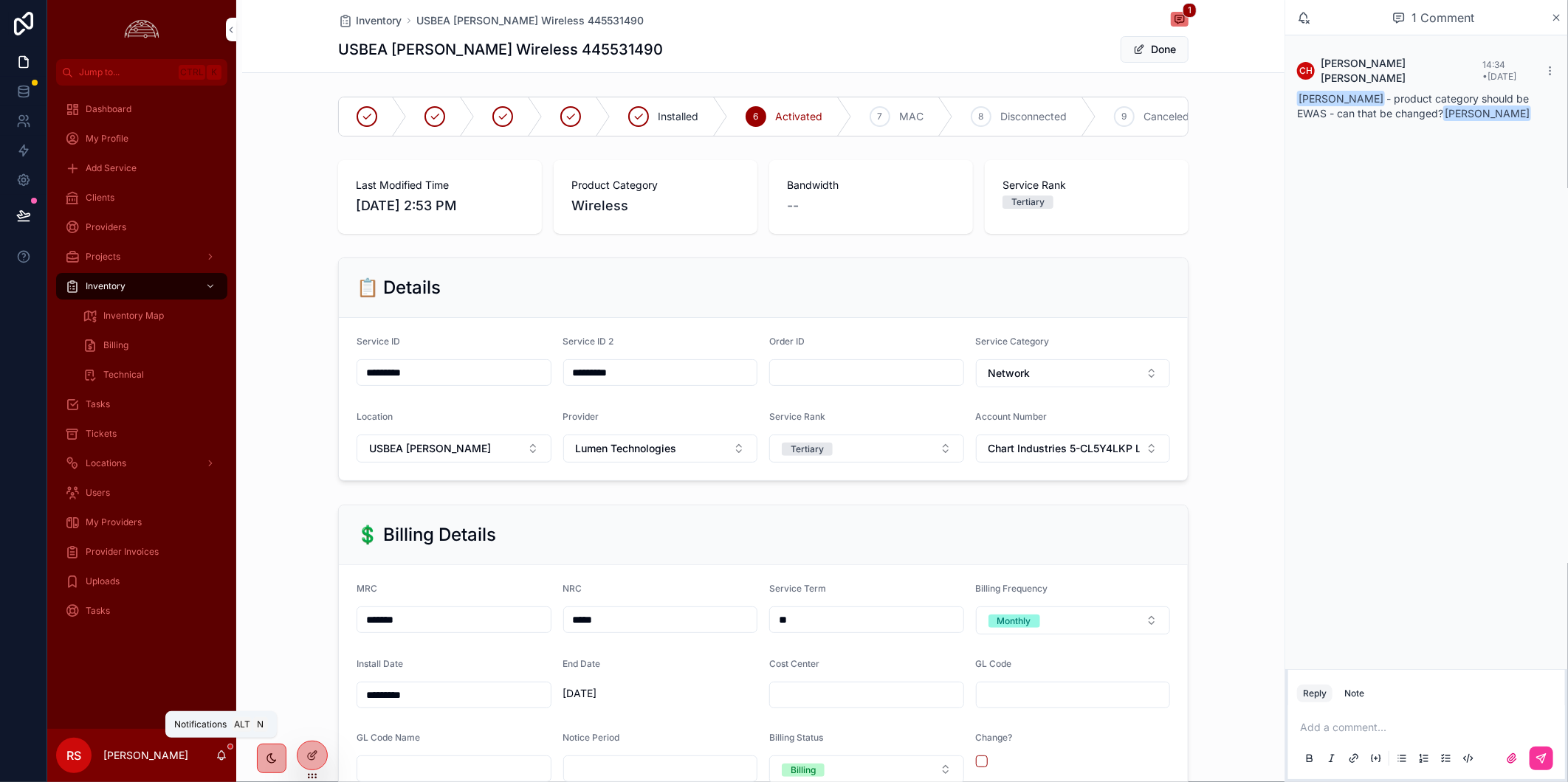
click at [220, 751] on icon "scrollable content" at bounding box center [222, 755] width 8 height 7
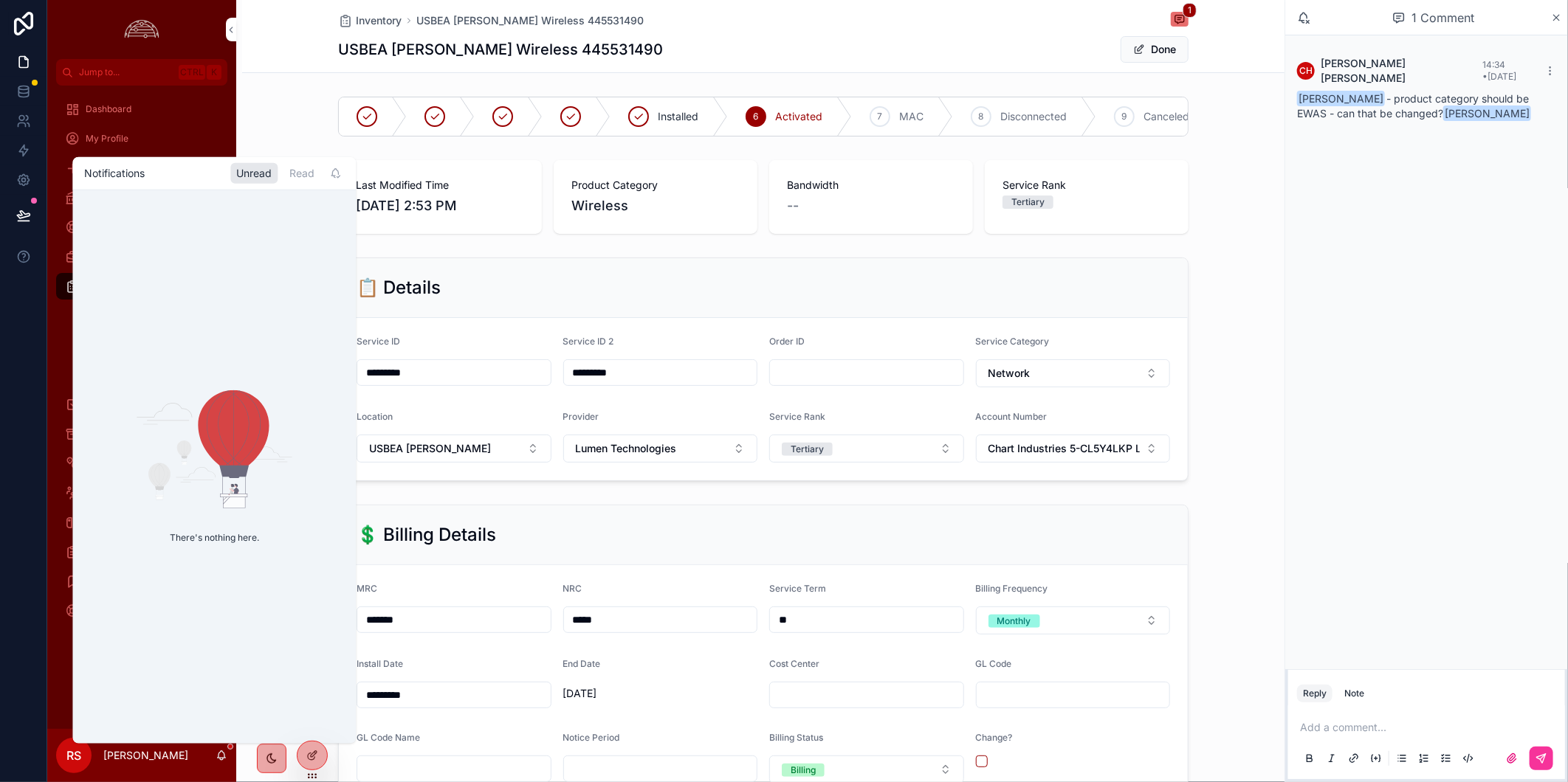
click at [295, 181] on div "Read" at bounding box center [302, 173] width 37 height 21
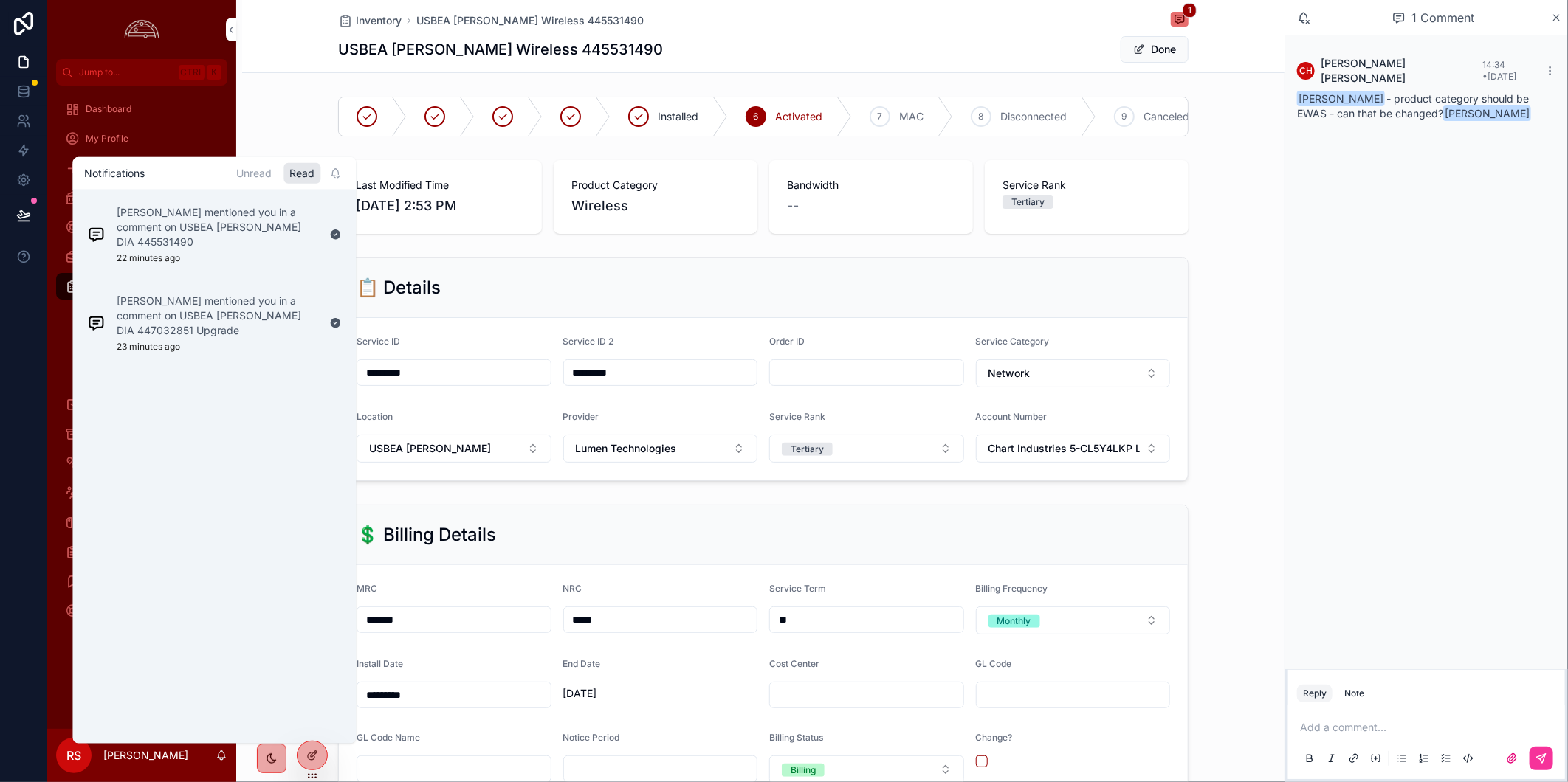
click at [230, 314] on p "[PERSON_NAME] mentioned you in a comment on USBEA [PERSON_NAME] DIA 447032851 U…" at bounding box center [217, 316] width 201 height 44
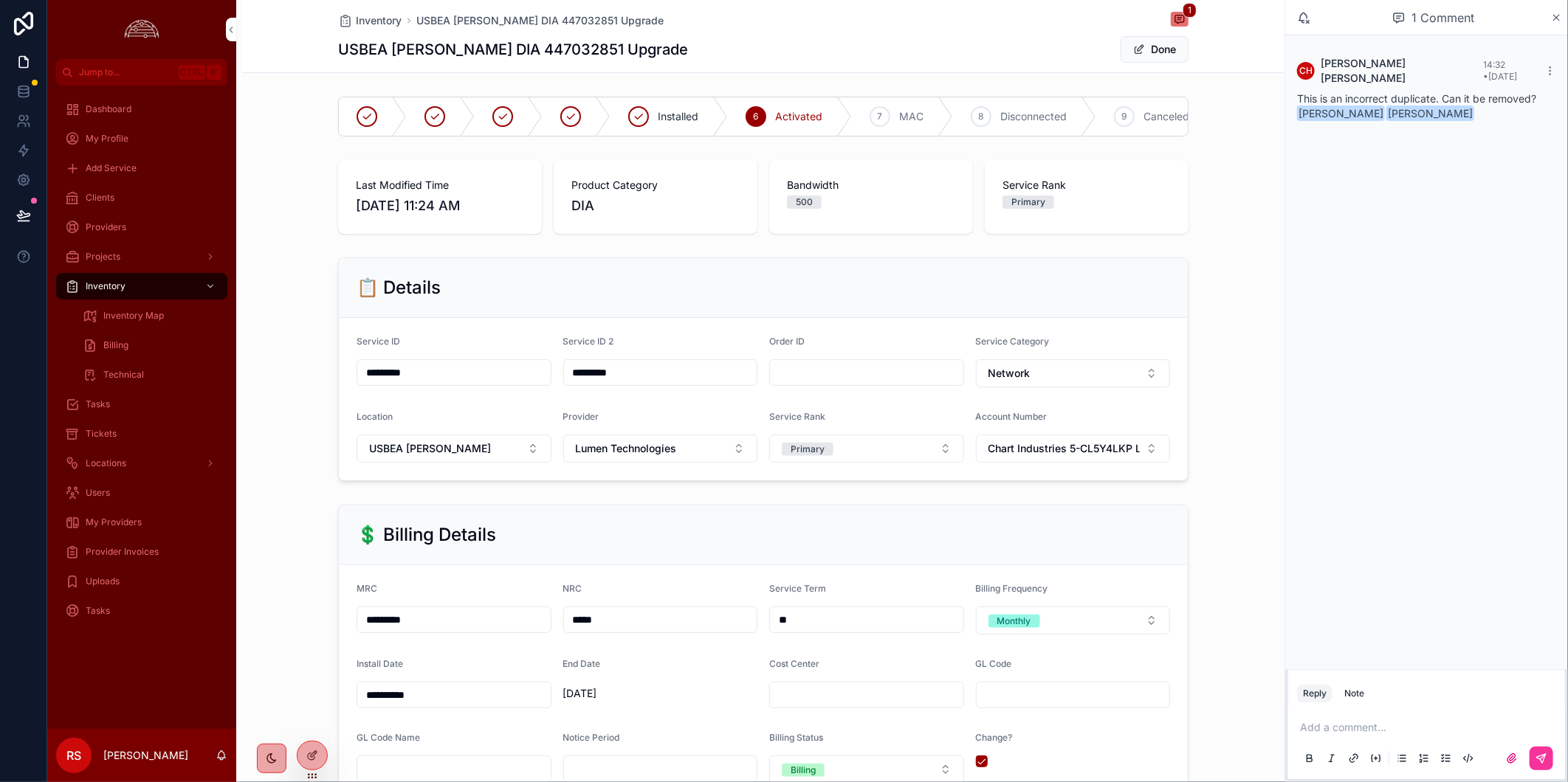
click at [497, 42] on h1 "USBEA [PERSON_NAME] DIA 447032851 Upgrade" at bounding box center [513, 49] width 350 height 21
copy h1 "447032851"
click at [157, 200] on div "Clients" at bounding box center [142, 197] width 153 height 23
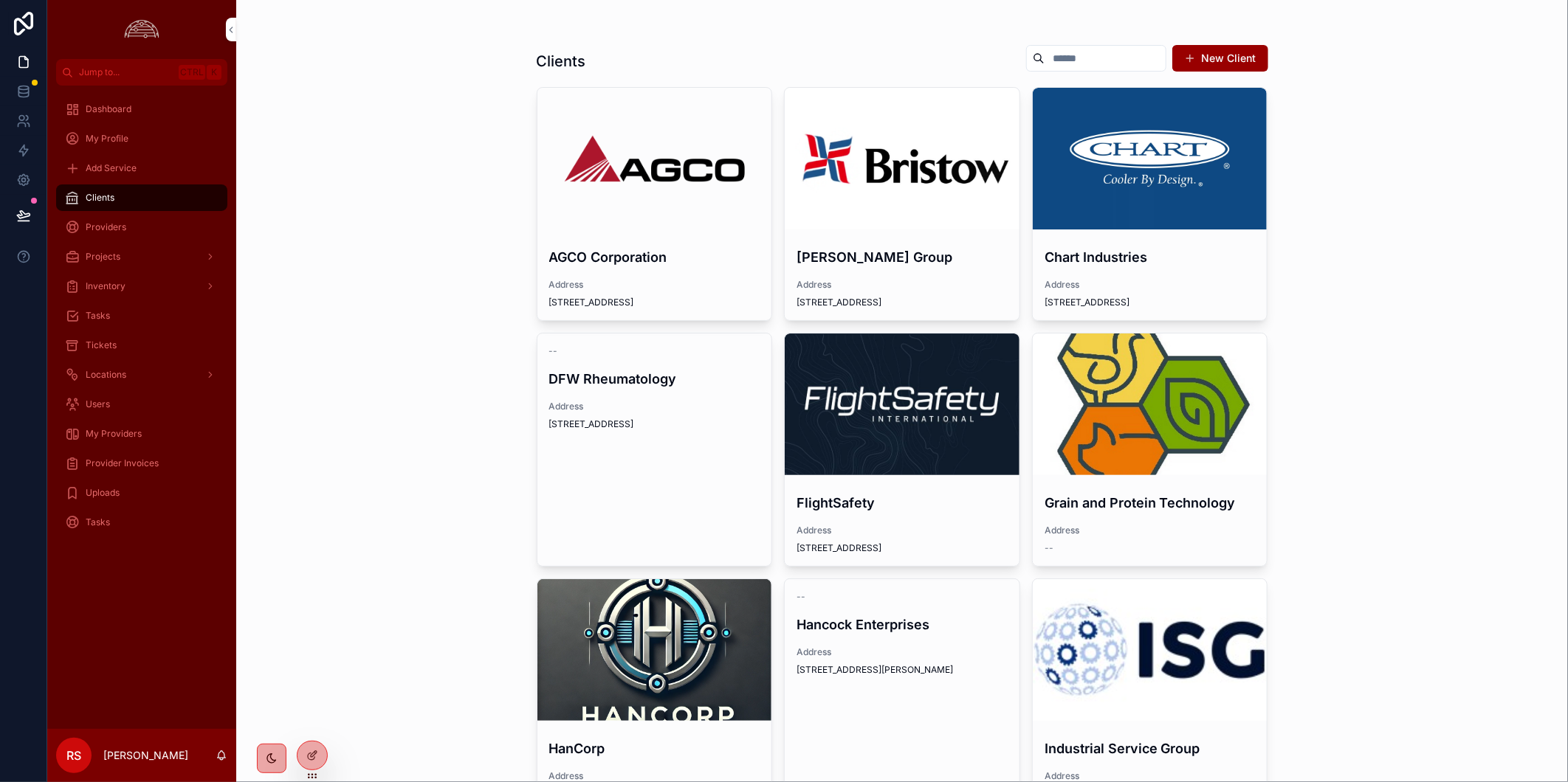
click at [1148, 202] on div "scrollable content" at bounding box center [1150, 158] width 235 height 142
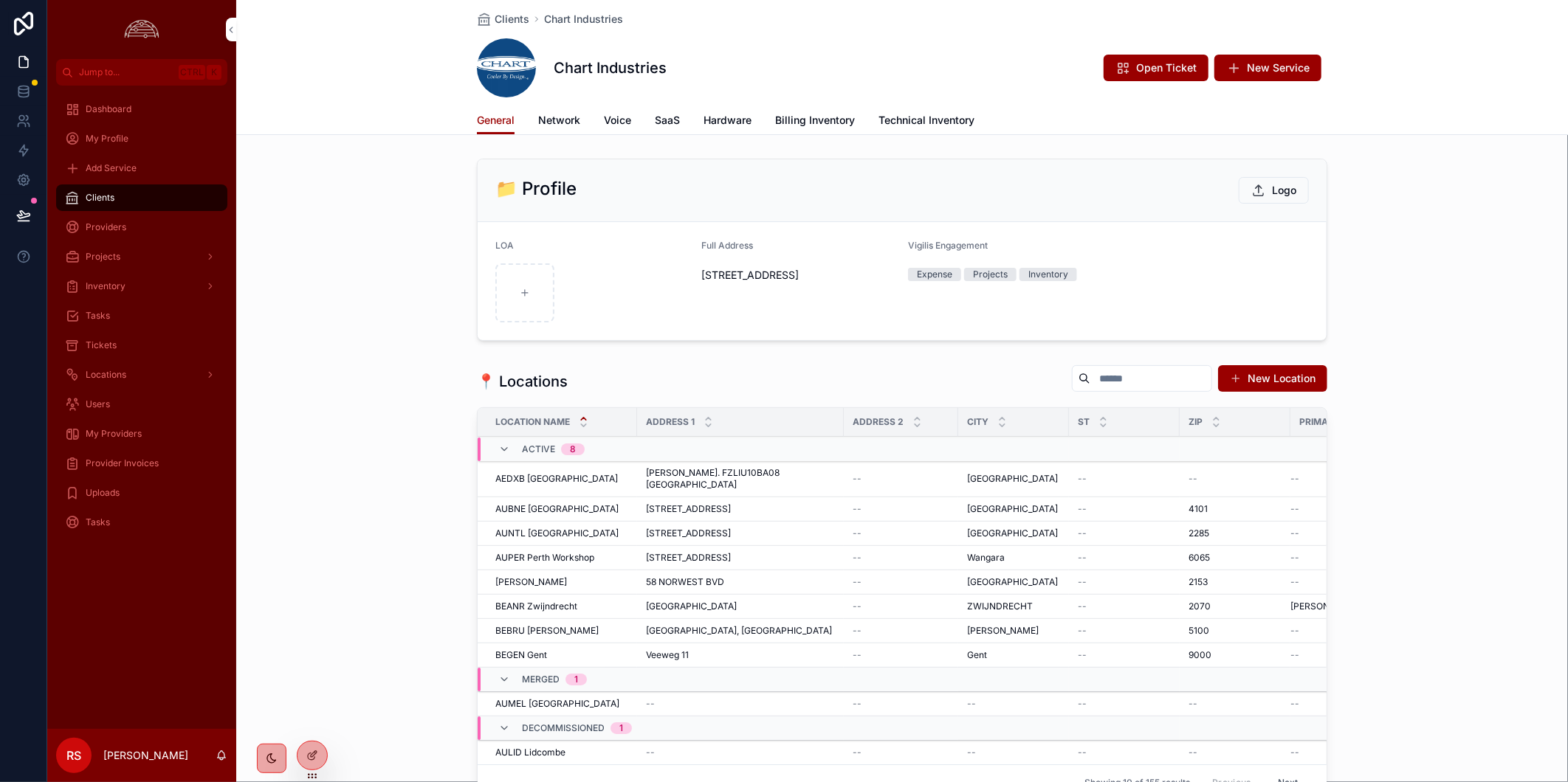
click at [836, 126] on span "Billing Inventory" at bounding box center [815, 121] width 80 height 15
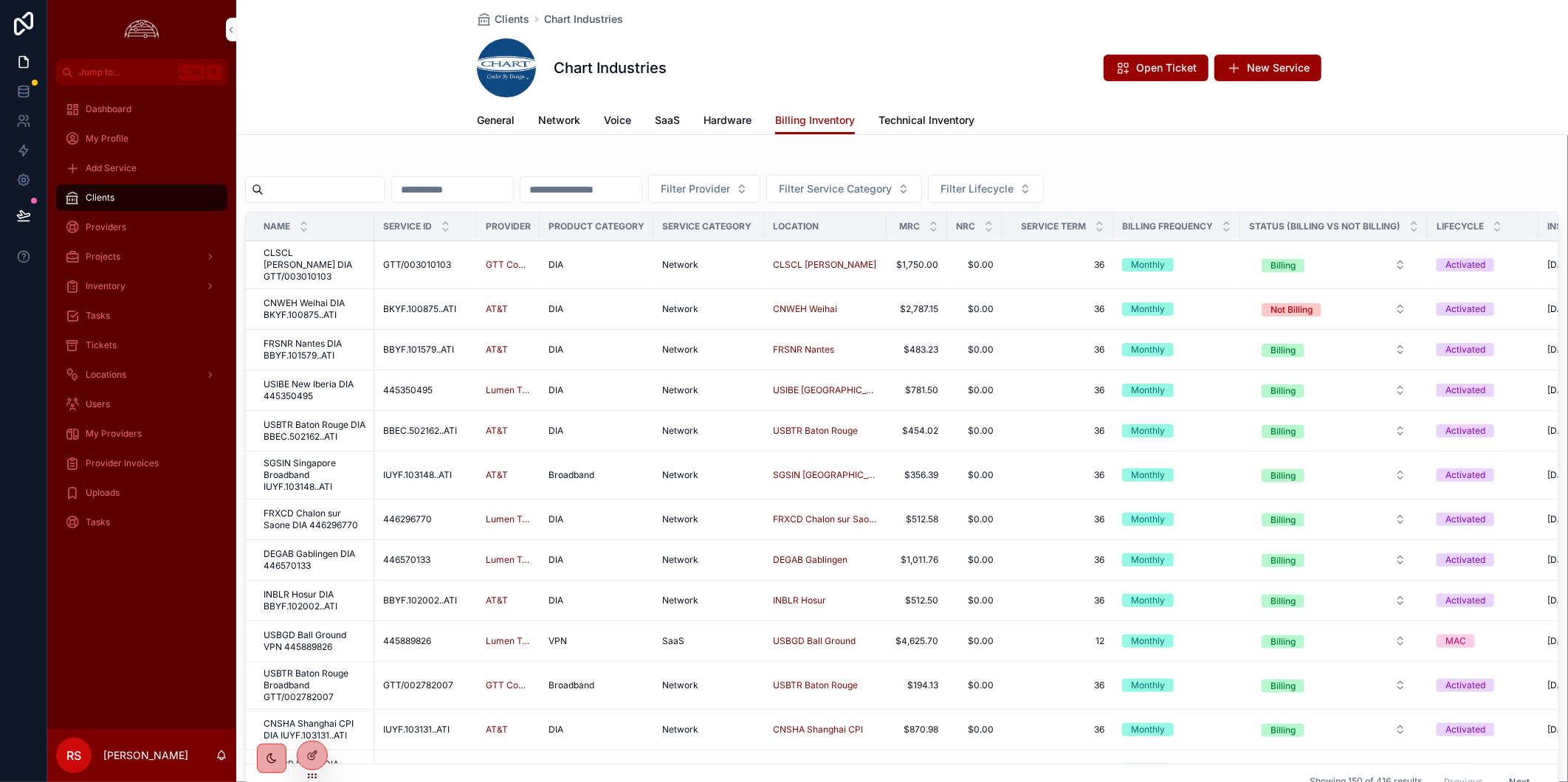
click at [344, 185] on input "scrollable content" at bounding box center [323, 189] width 121 height 21
click at [369, 183] on input "scrollable content" at bounding box center [323, 189] width 121 height 21
paste input "*********"
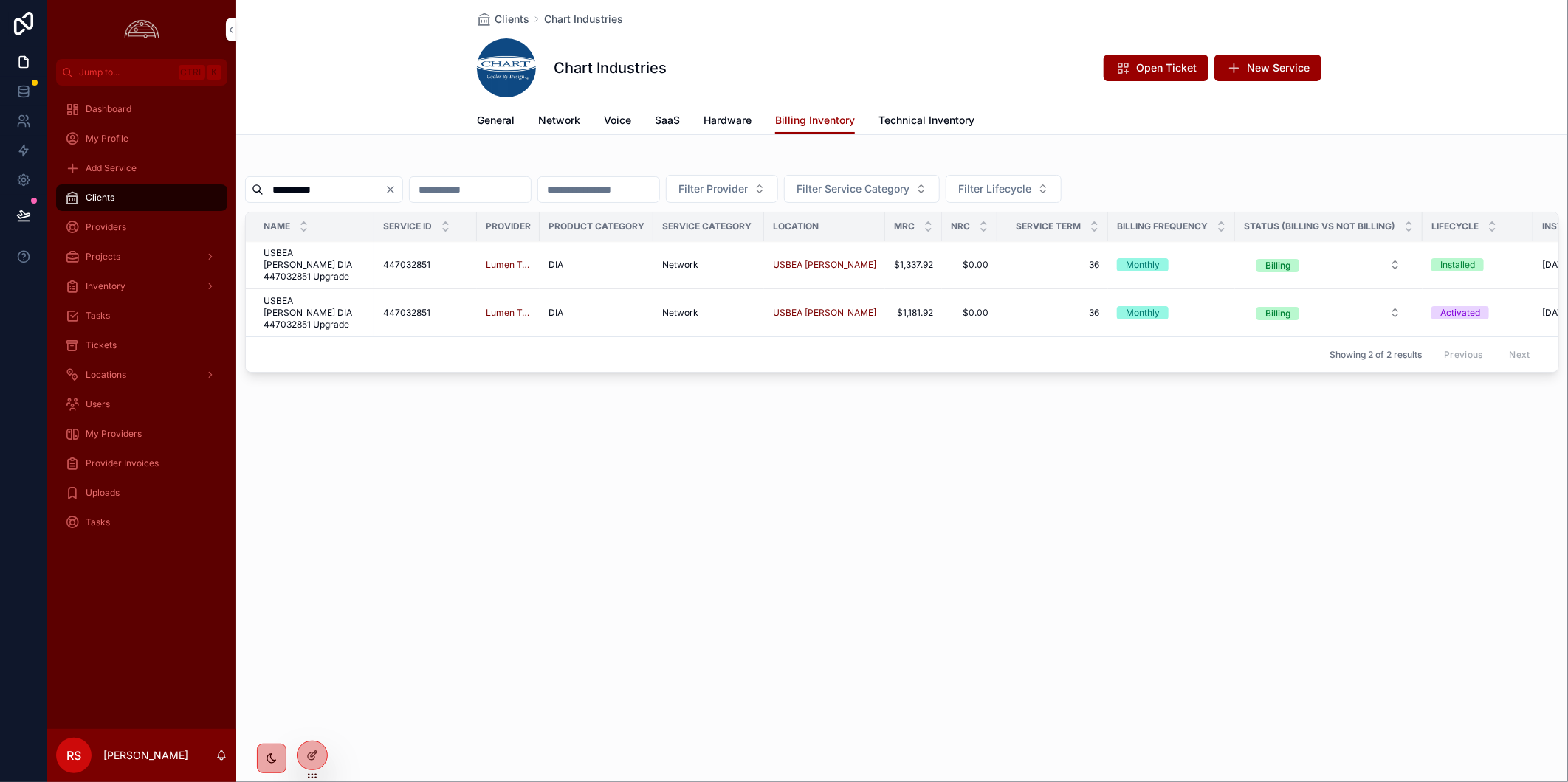
type input "*********"
click at [1058, 629] on div "Clients Chart Industries Chart Industries Open Ticket New Service Billing Inven…" at bounding box center [901, 391] width 1331 height 782
drag, startPoint x: 1124, startPoint y: 579, endPoint x: 1120, endPoint y: 562, distance: 17.5
click at [1124, 579] on div "Clients Chart Industries Chart Industries Open Ticket New Service Billing Inven…" at bounding box center [901, 391] width 1331 height 782
drag, startPoint x: 931, startPoint y: 355, endPoint x: 1193, endPoint y: 349, distance: 262.1
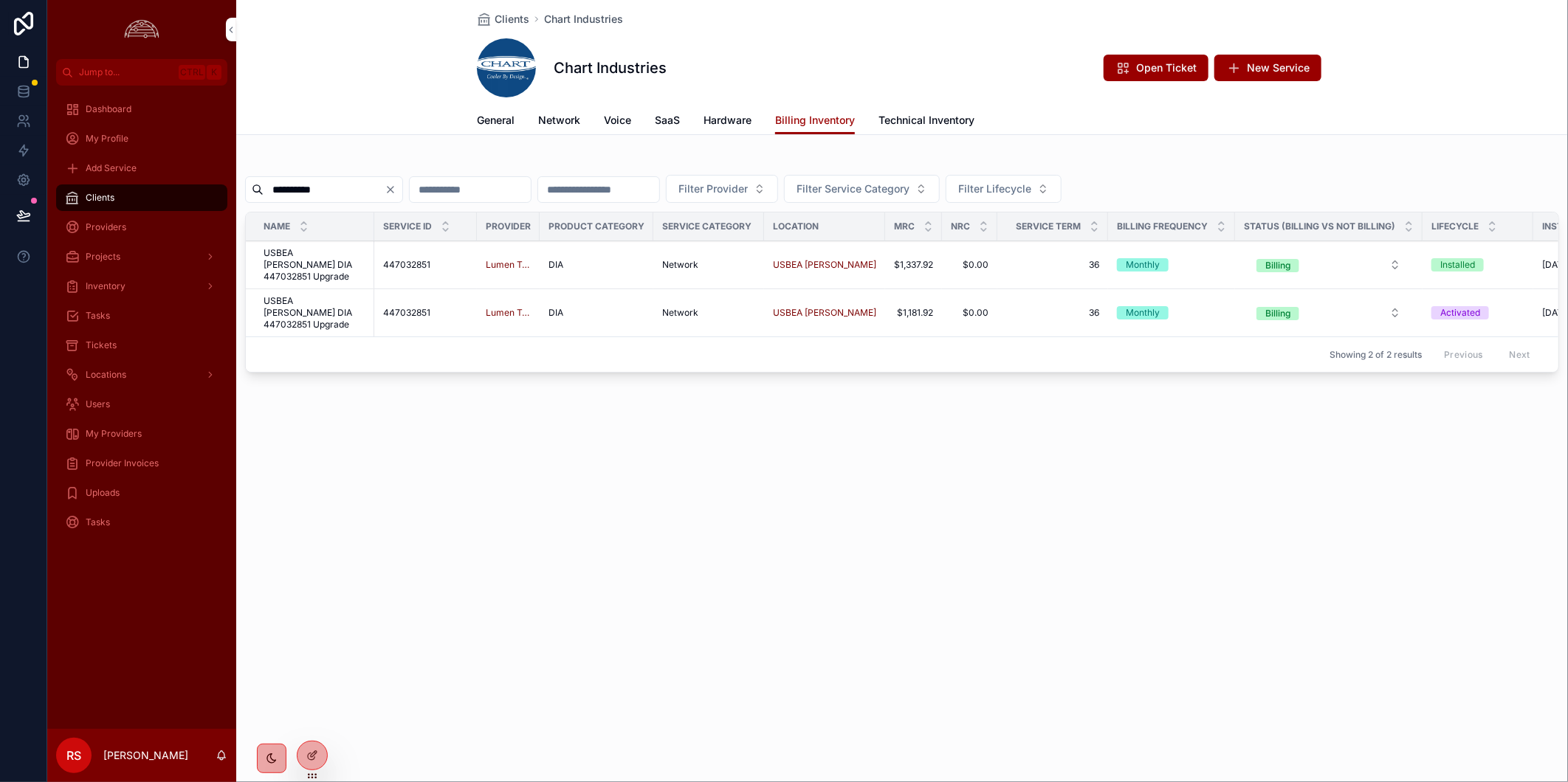
click at [1193, 349] on div "Showing 2 of 2 results Previous Next" at bounding box center [901, 354] width 1312 height 36
click at [532, 558] on div "Clients Chart Industries Chart Industries Open Ticket New Service Billing Inven…" at bounding box center [901, 391] width 1331 height 782
click at [303, 194] on input "*********" at bounding box center [323, 189] width 121 height 21
click at [323, 296] on span "USBEA [PERSON_NAME] DIA 447032851 Upgrade" at bounding box center [314, 312] width 102 height 36
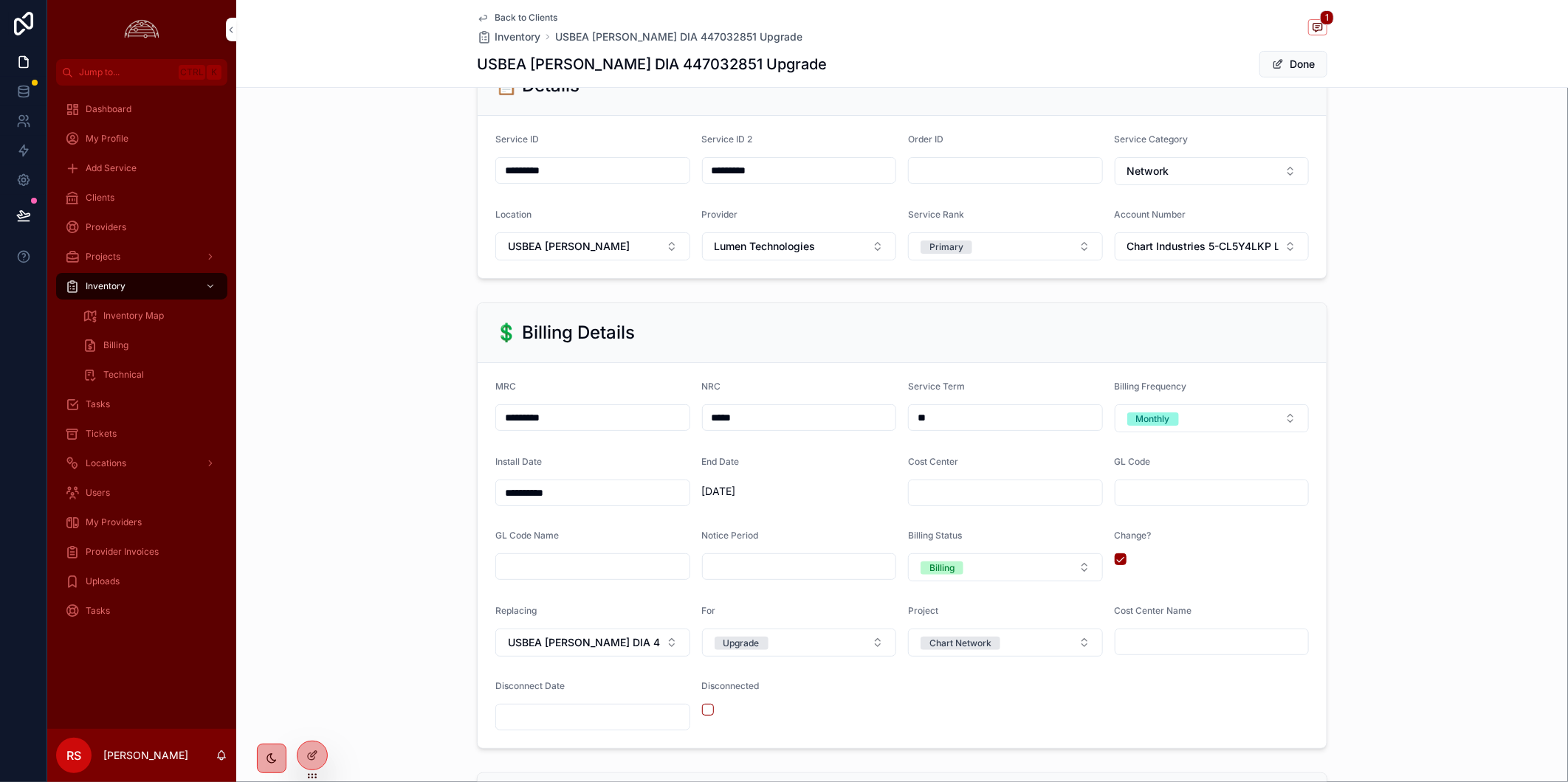
scroll to position [491, 0]
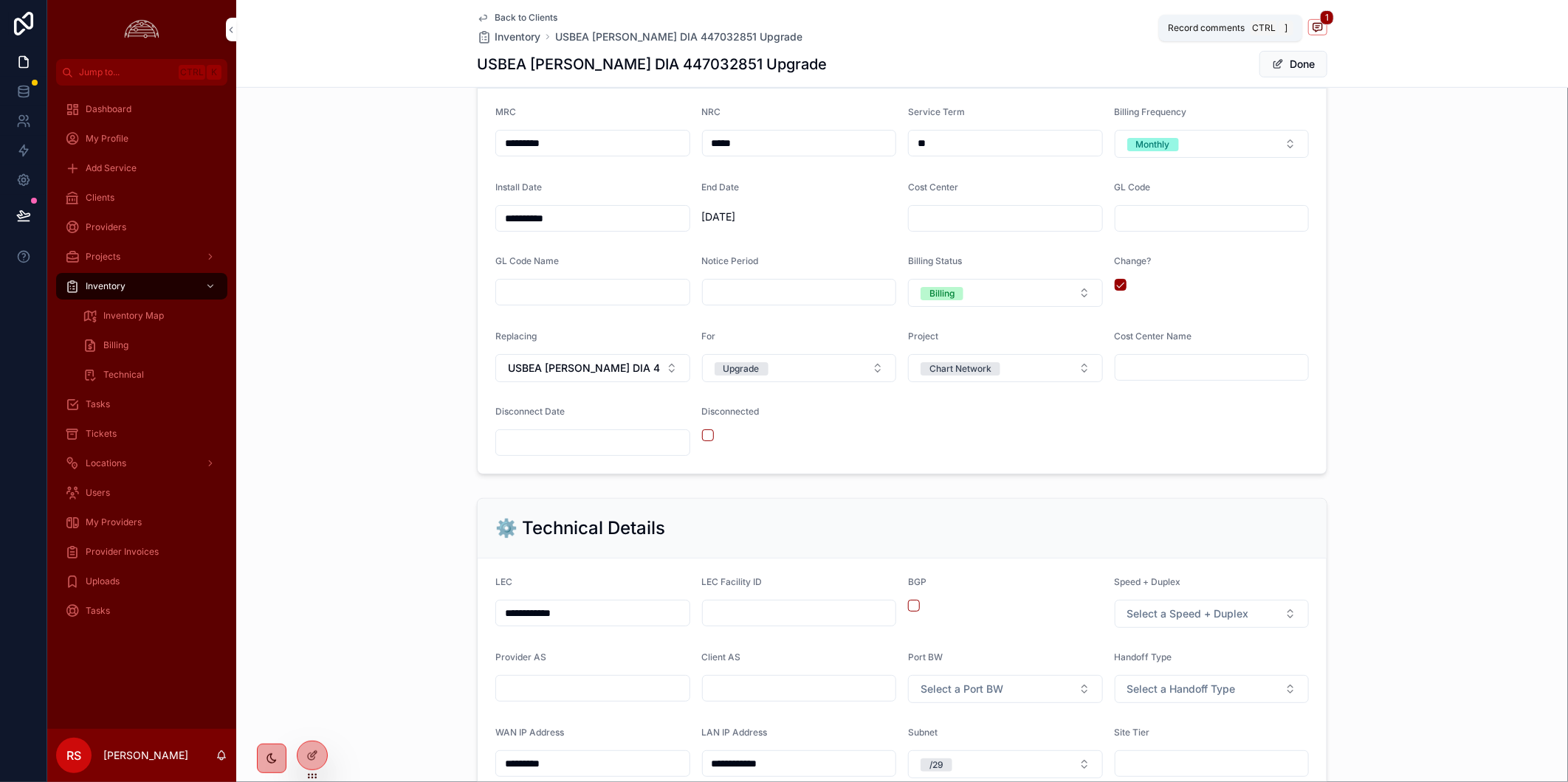
click at [1311, 29] on icon "scrollable content" at bounding box center [1317, 27] width 12 height 12
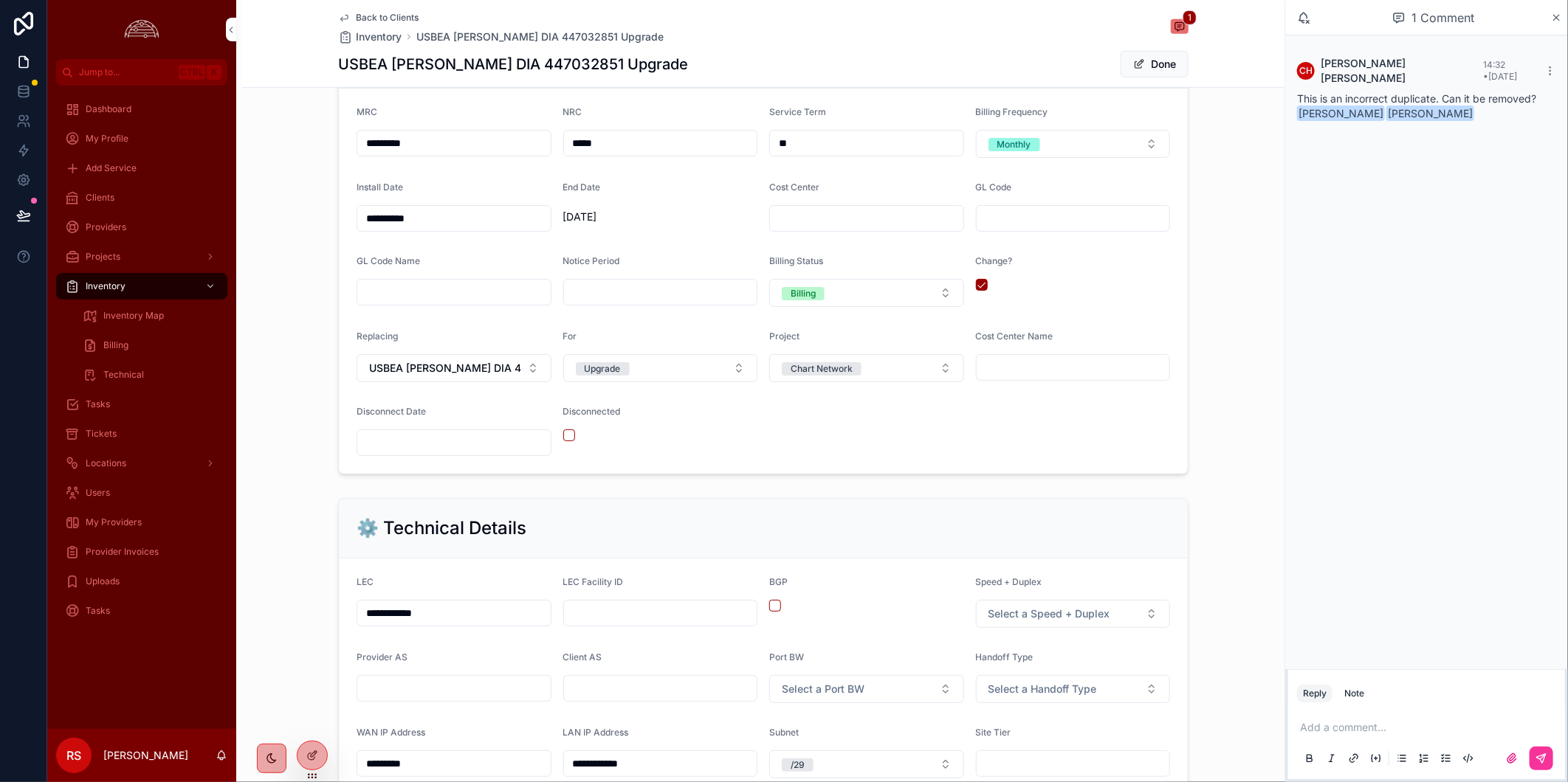
click at [1161, 68] on button "Done" at bounding box center [1155, 64] width 68 height 27
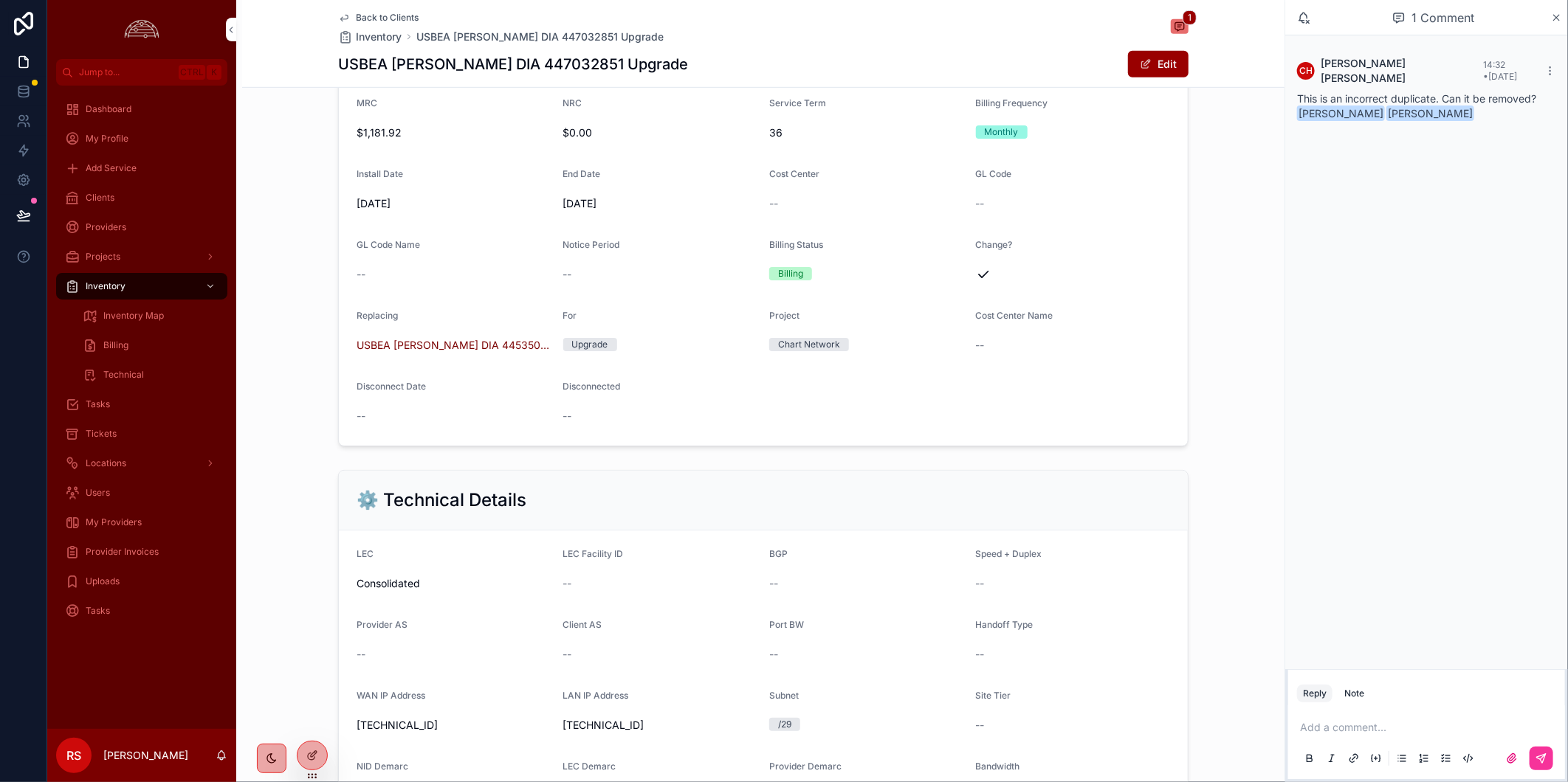
click at [422, 352] on span "USBEA [PERSON_NAME] DIA 445350501" at bounding box center [454, 346] width 195 height 15
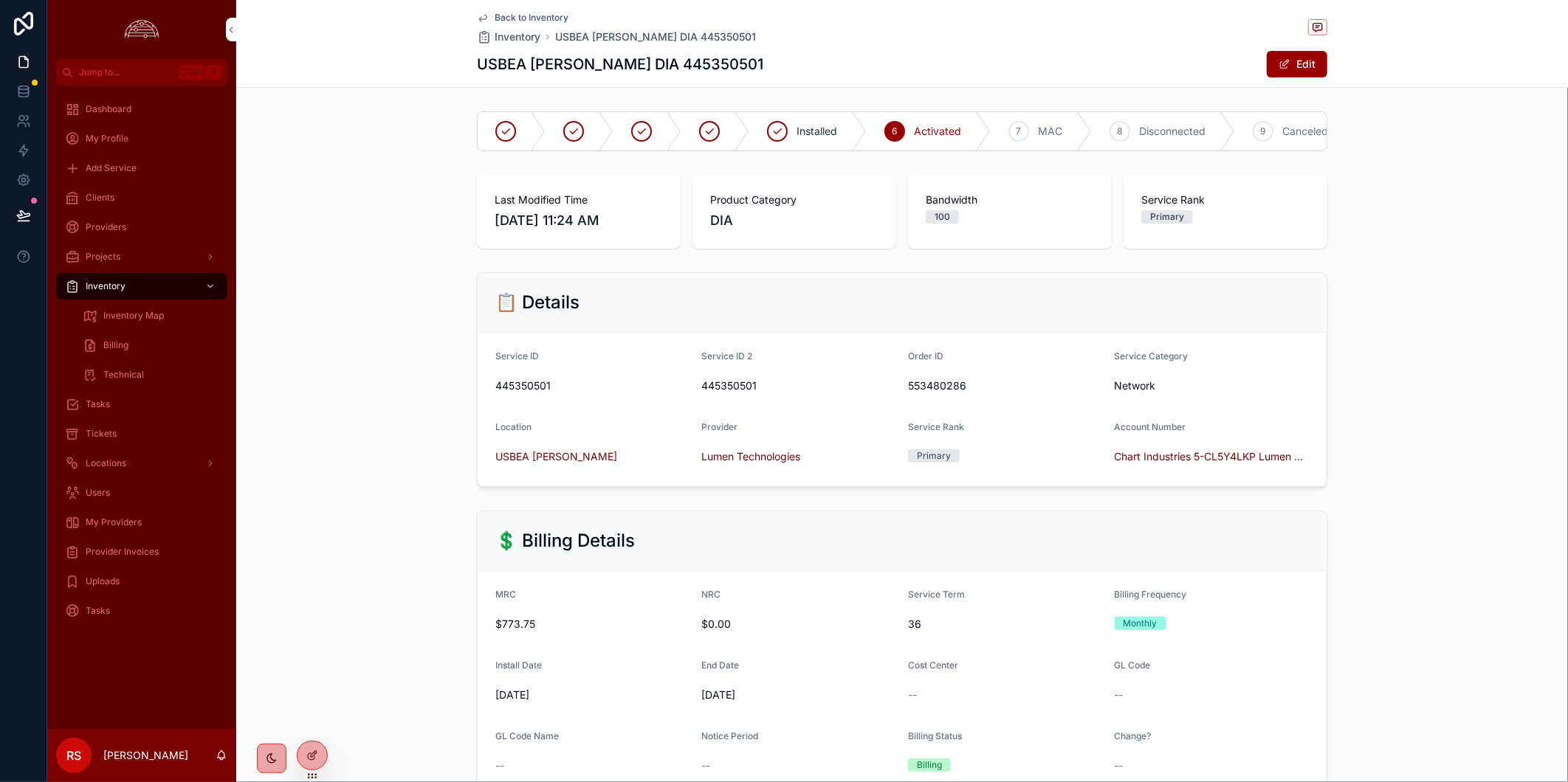
click at [542, 18] on span "Back to Inventory" at bounding box center [532, 17] width 74 height 12
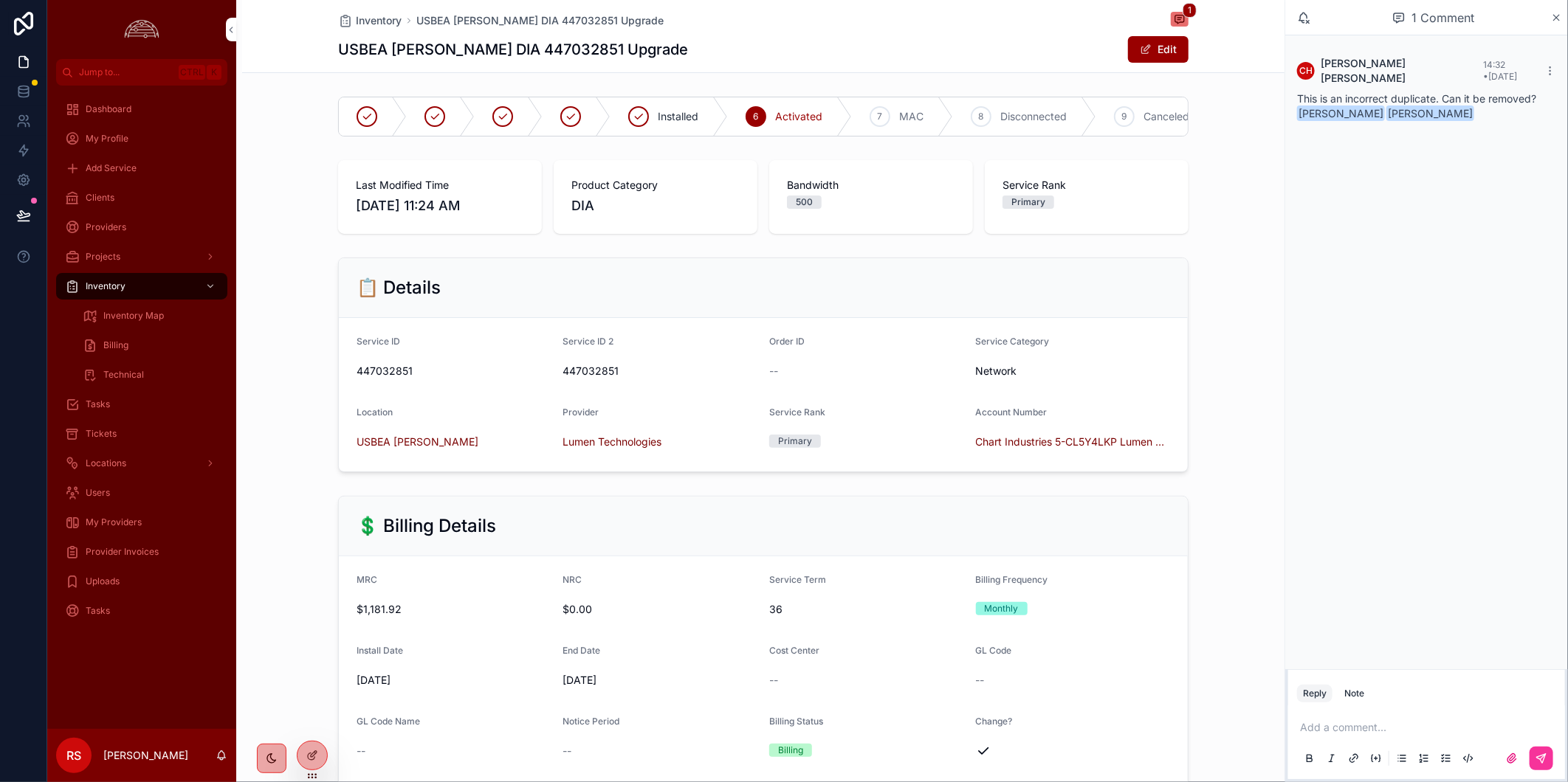
click at [868, 48] on div "USBEA [PERSON_NAME] DIA 447032851 Upgrade Edit" at bounding box center [763, 50] width 851 height 28
click at [217, 754] on icon "scrollable content" at bounding box center [222, 755] width 12 height 12
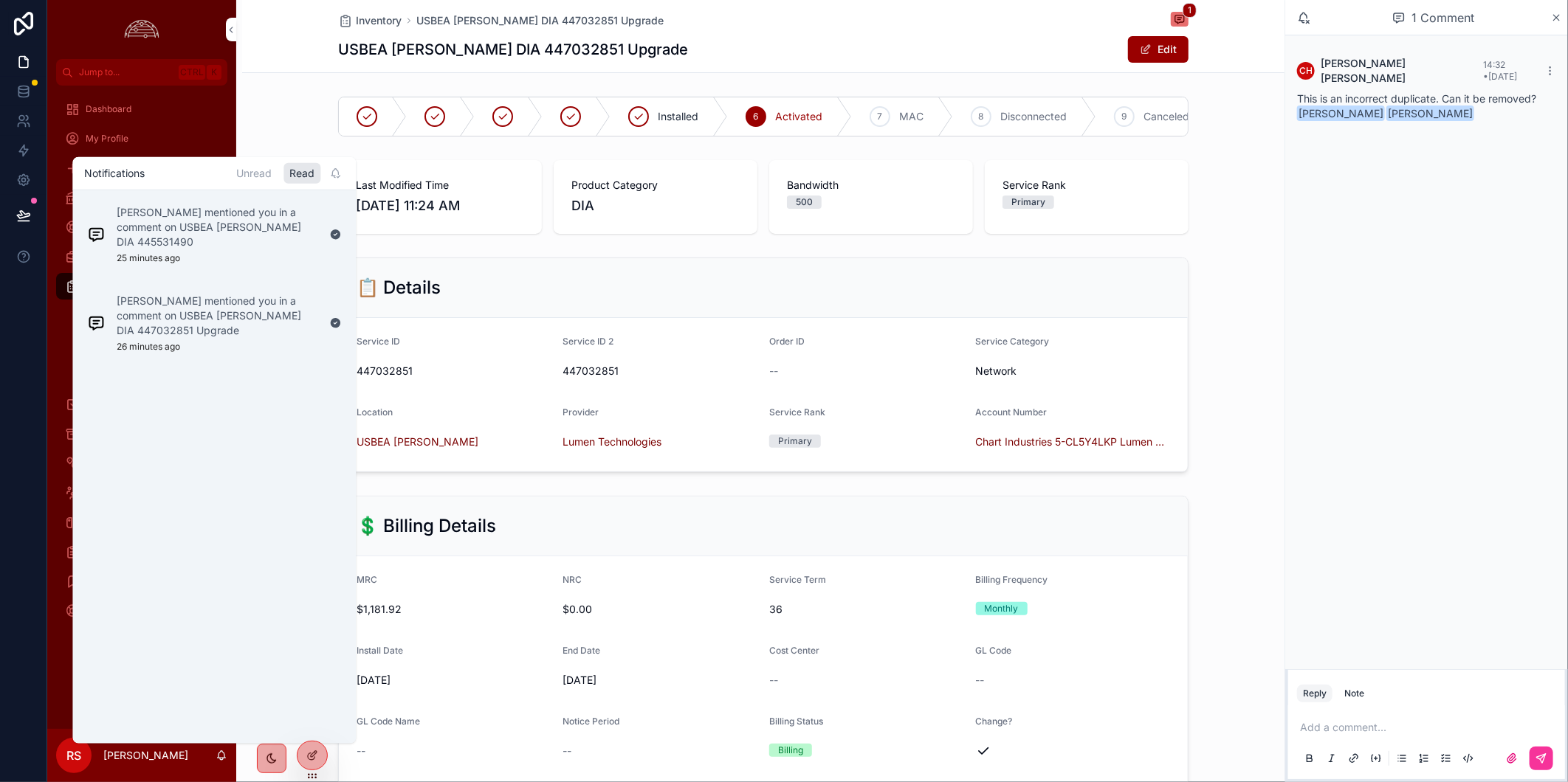
click at [203, 233] on p "[PERSON_NAME] mentioned you in a comment on USBEA [PERSON_NAME] DIA 445531490" at bounding box center [217, 227] width 201 height 44
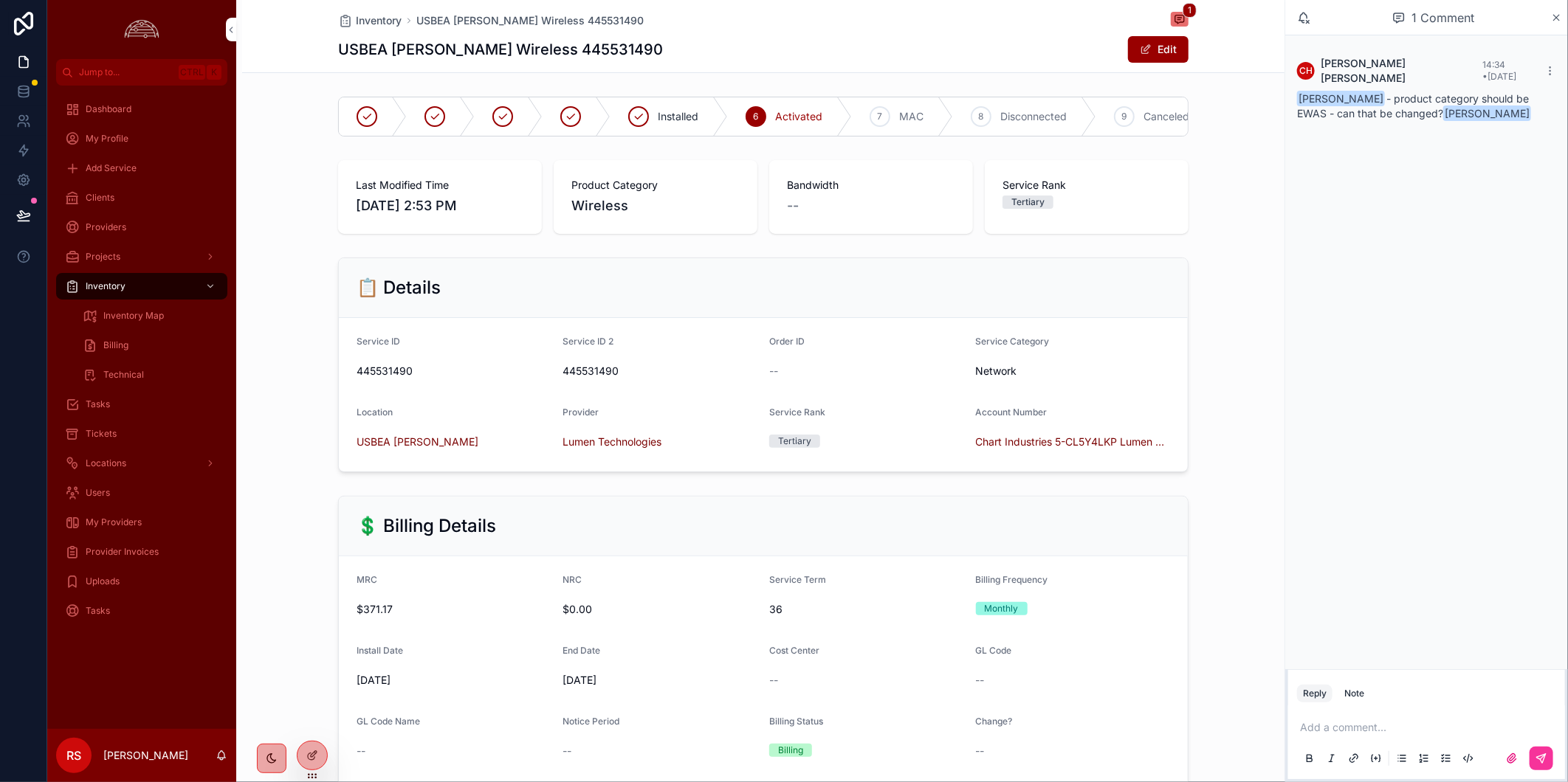
click at [1360, 698] on div "Note" at bounding box center [1354, 694] width 20 height 12
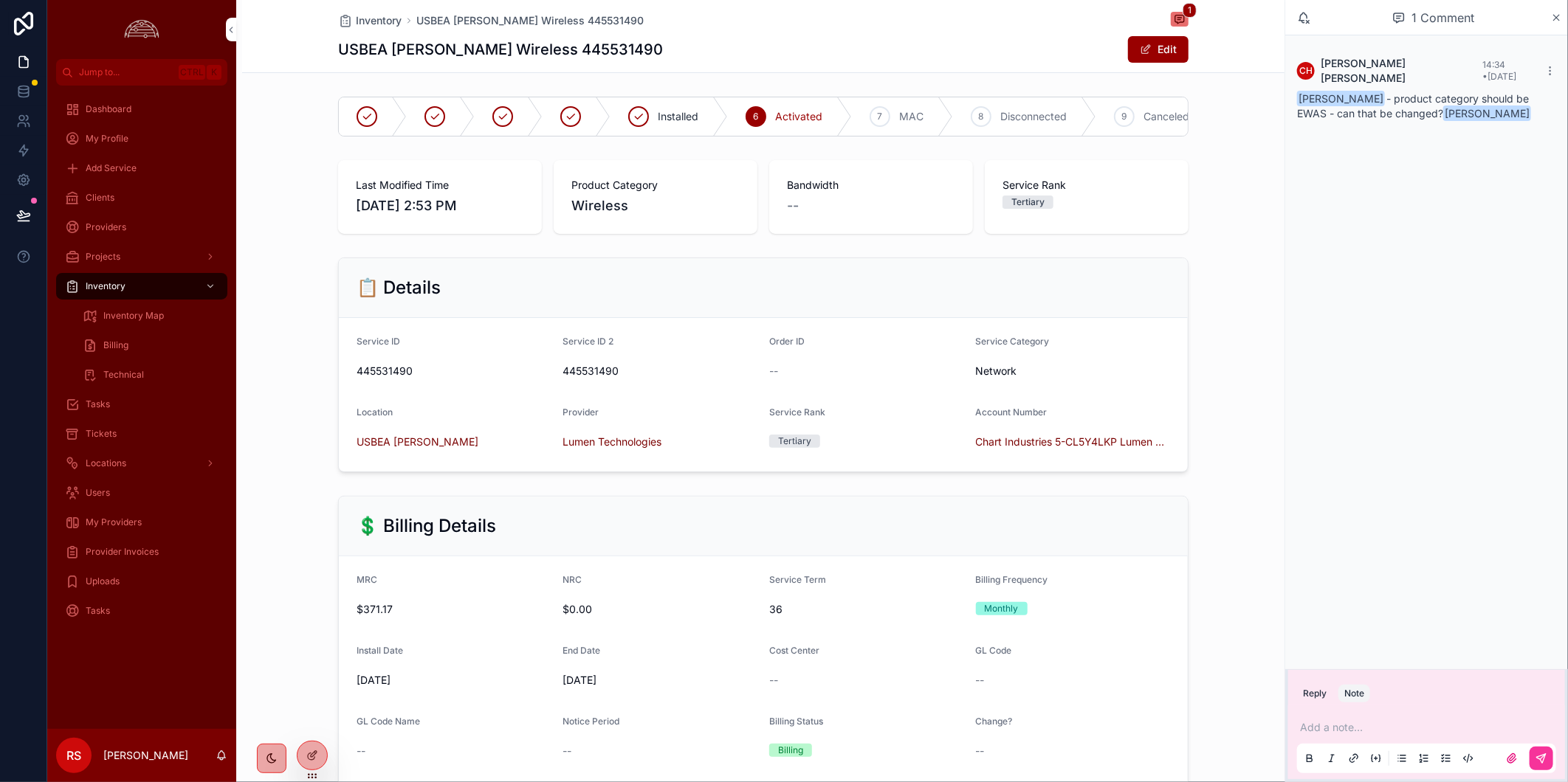
click at [1368, 726] on p "scrollable content" at bounding box center [1429, 728] width 259 height 15
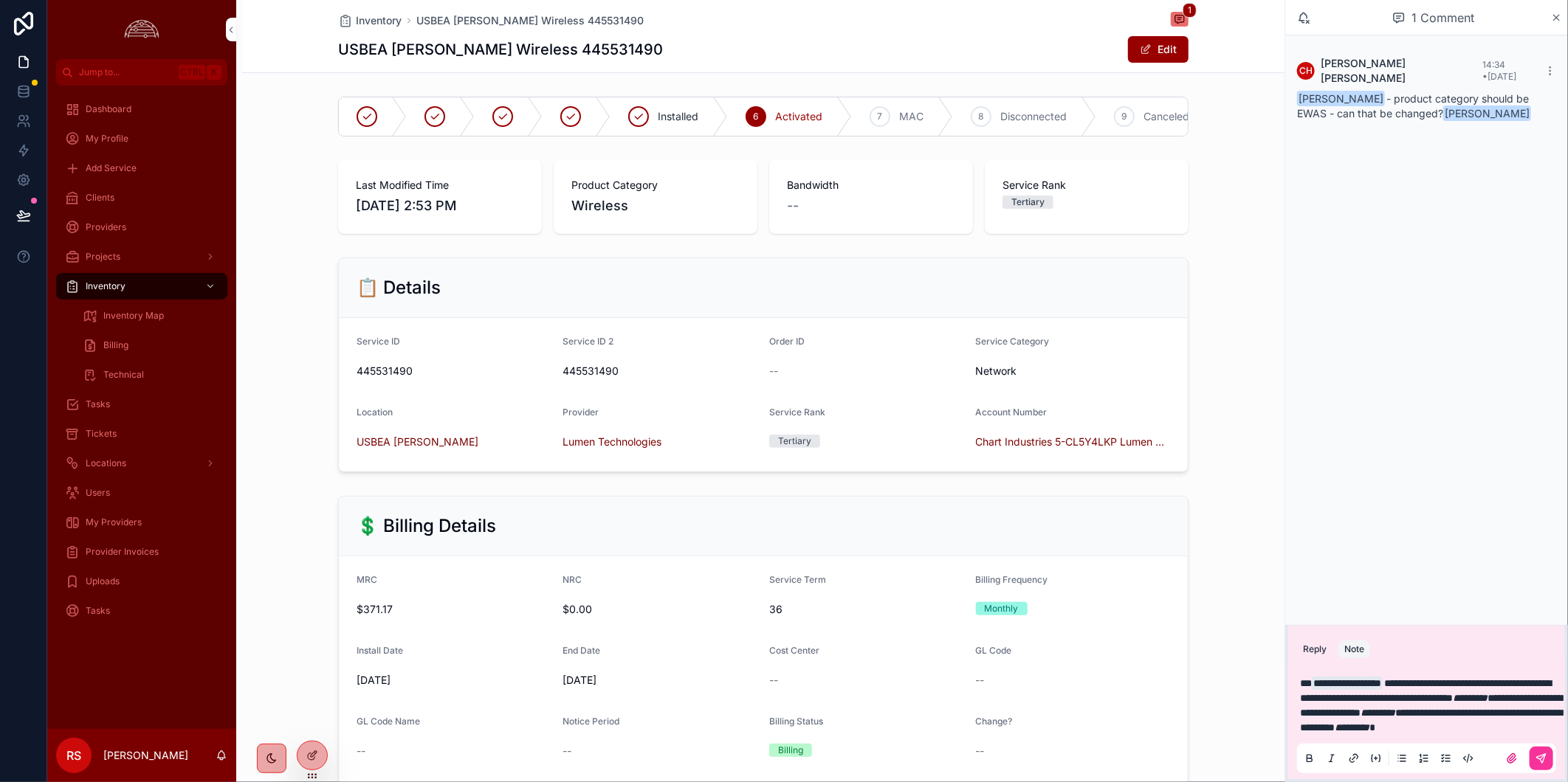
click at [1543, 765] on button "scrollable content" at bounding box center [1541, 759] width 23 height 23
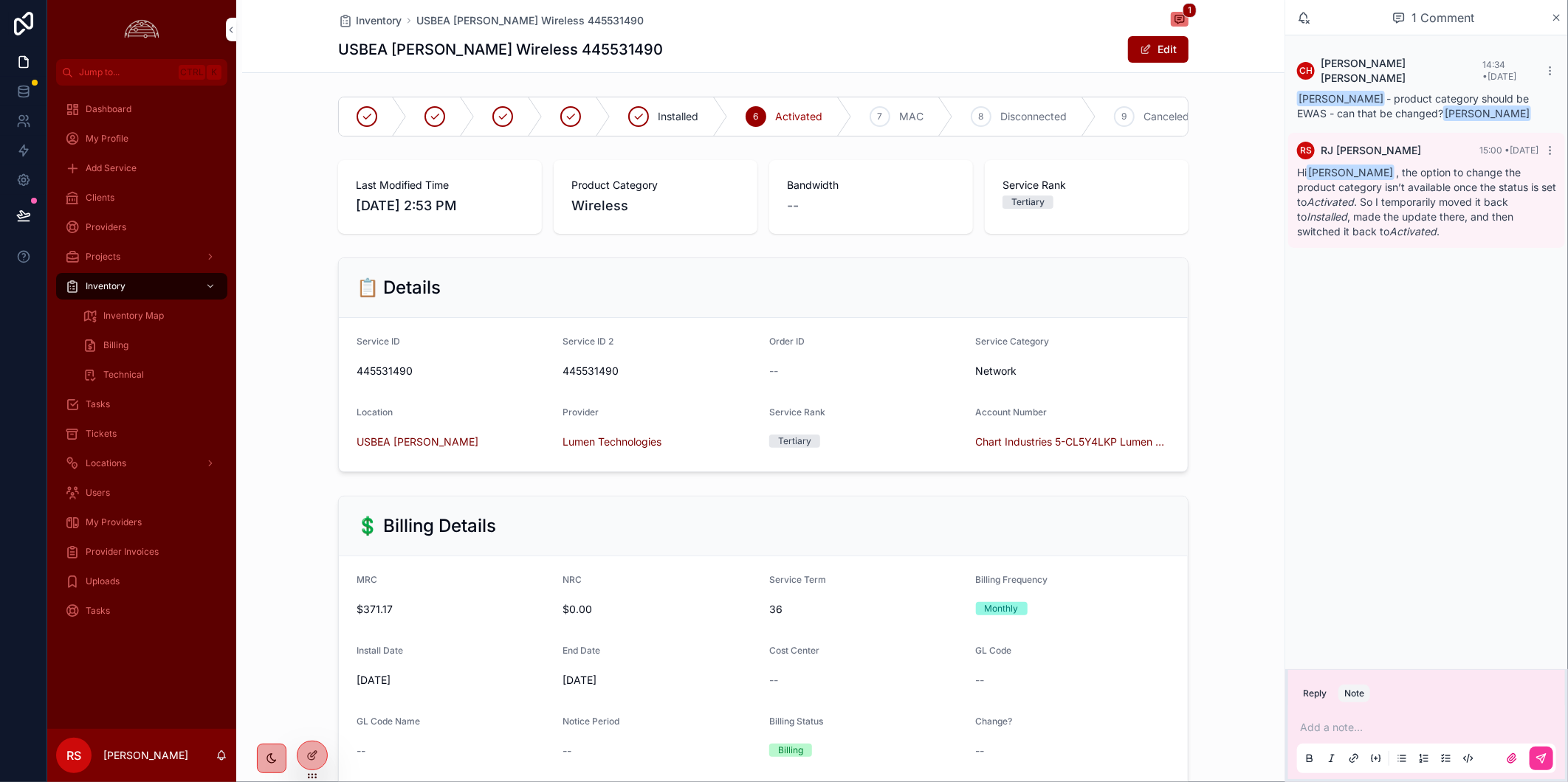
click at [204, 687] on div "Dashboard My Profile Add Service Clients Providers Projects Inventory Inventory…" at bounding box center [142, 407] width 189 height 644
click at [223, 754] on icon "scrollable content" at bounding box center [222, 755] width 12 height 12
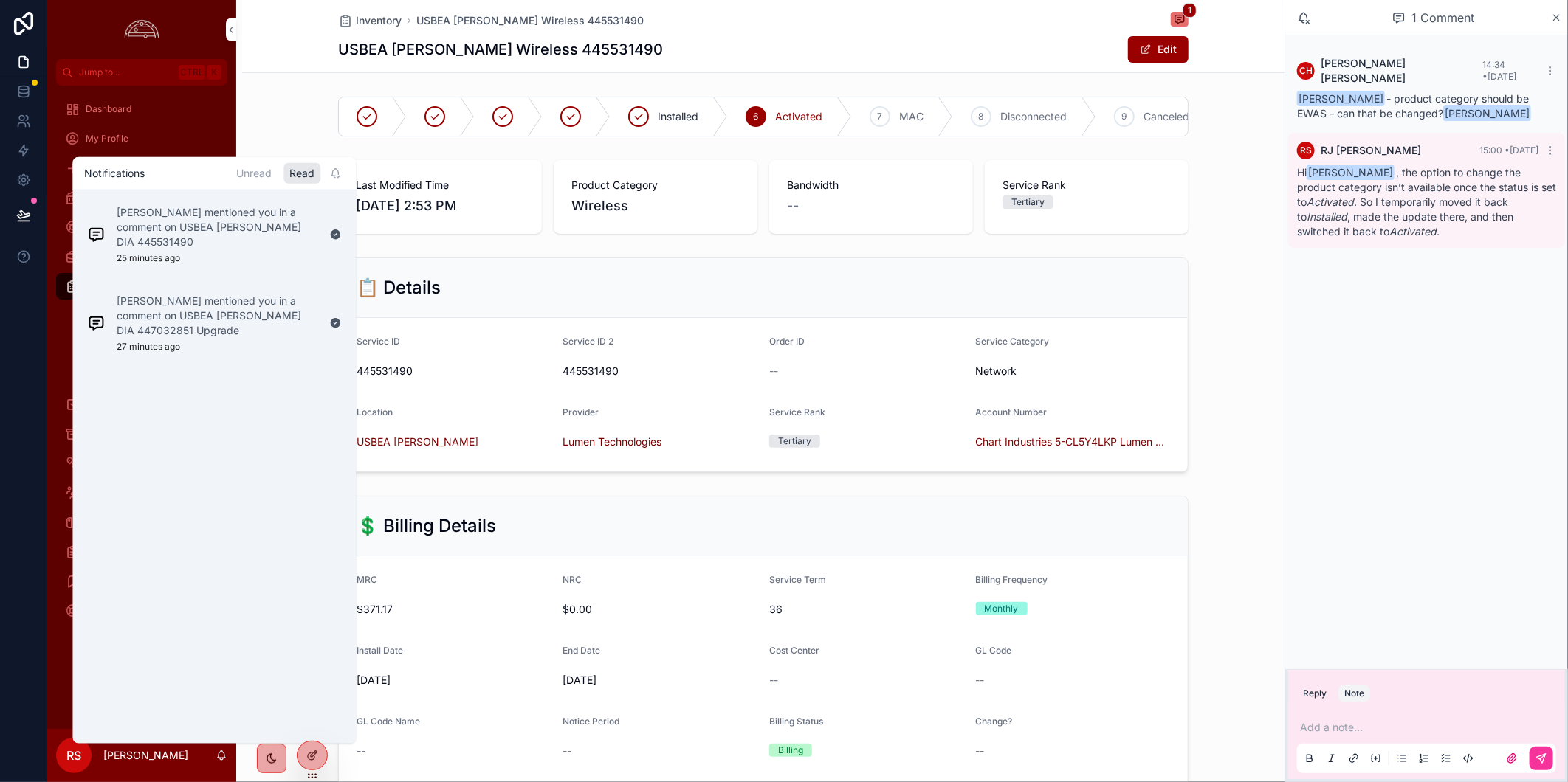
click at [262, 320] on p "[PERSON_NAME] mentioned you in a comment on USBEA [PERSON_NAME] DIA 447032851 U…" at bounding box center [217, 316] width 201 height 44
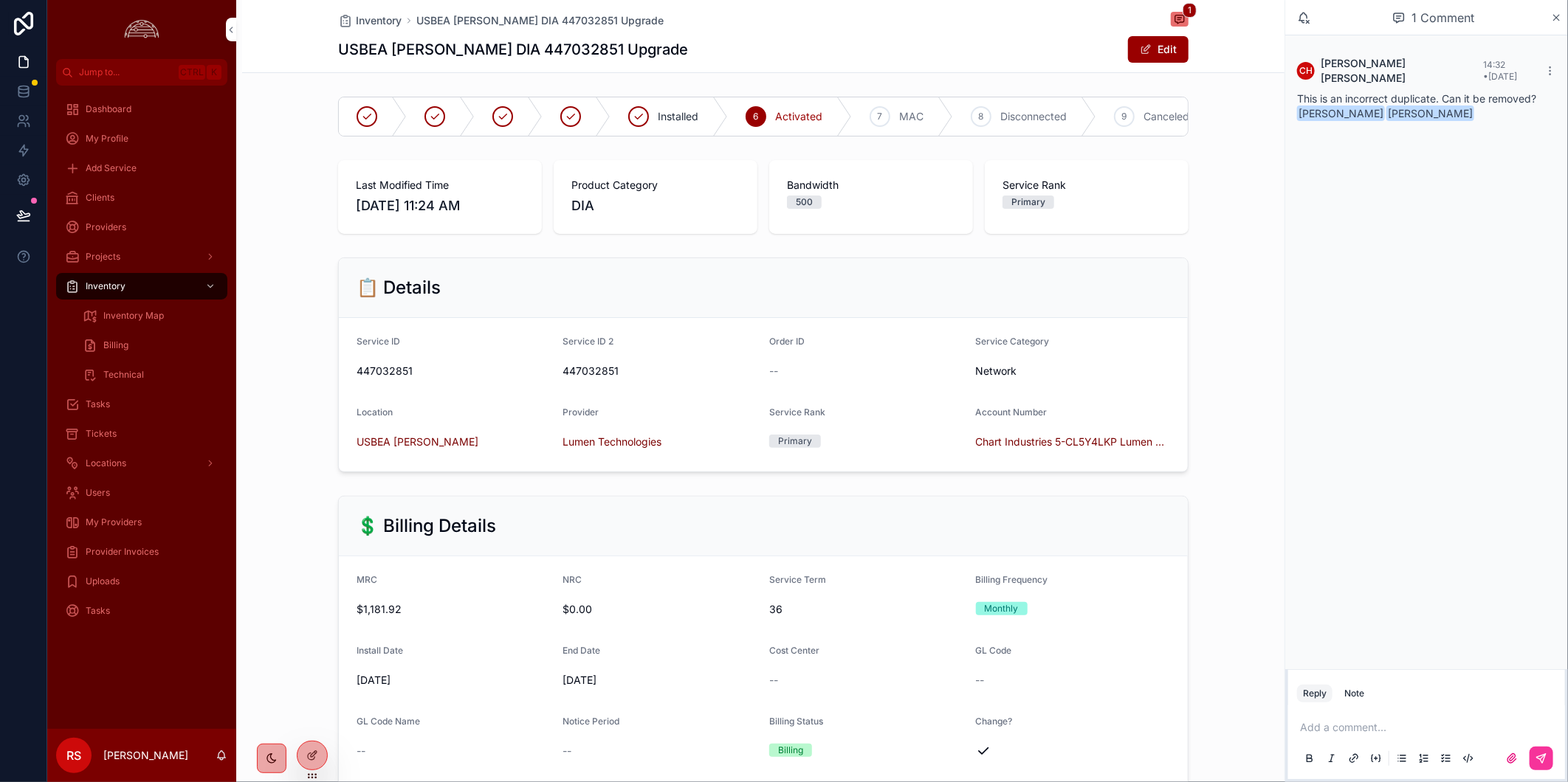
click at [366, 45] on h1 "USBEA [PERSON_NAME] DIA 447032851 Upgrade" at bounding box center [513, 49] width 350 height 21
copy h1 "USBEA"
click at [122, 201] on div "Clients" at bounding box center [142, 197] width 153 height 23
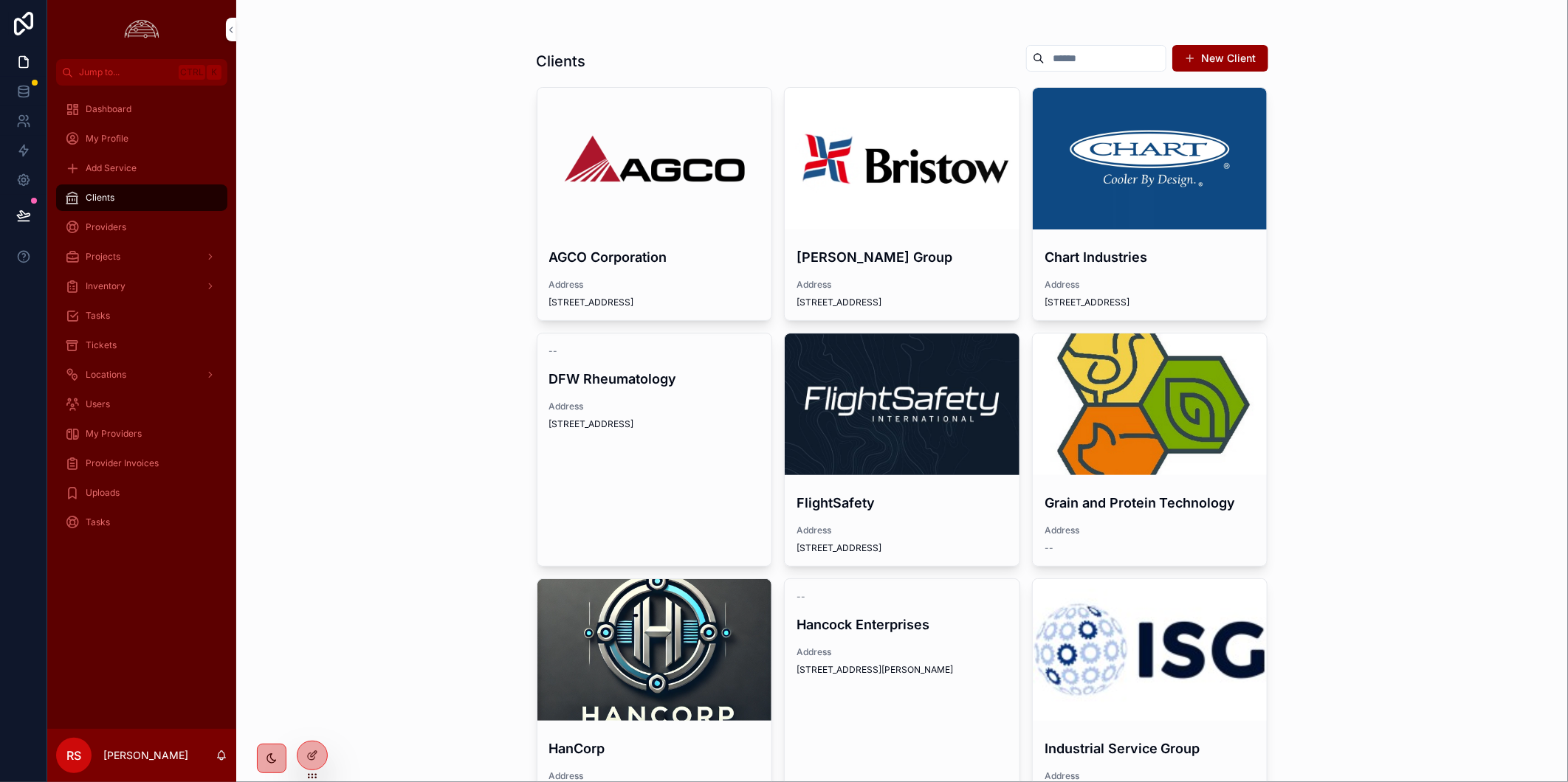
click at [0, 0] on div "scrollable content" at bounding box center [0, 0] width 0 height 0
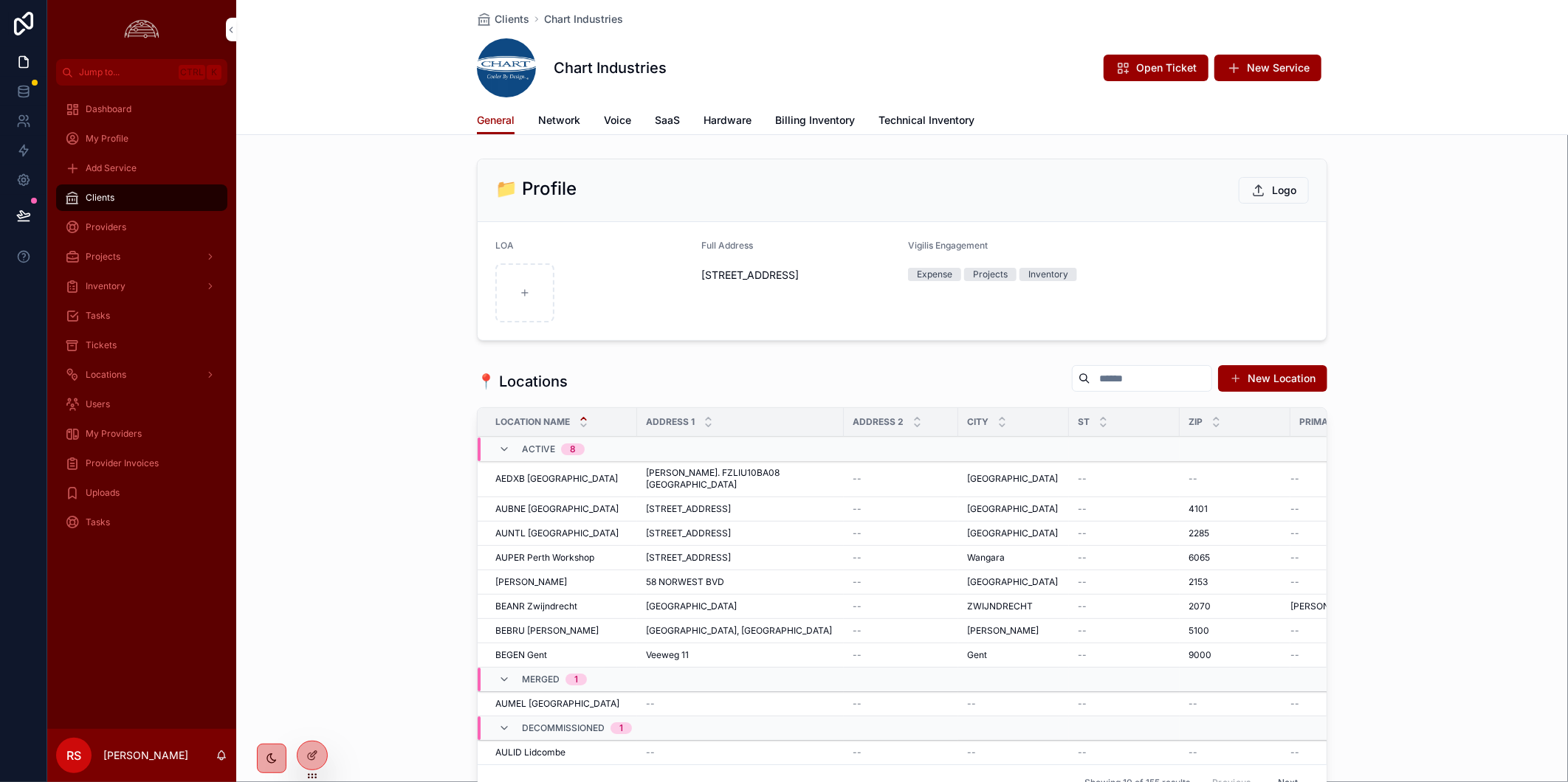
click at [767, 122] on div "General Network Voice SaaS Hardware Billing Inventory Technical Inventory" at bounding box center [901, 121] width 851 height 28
click at [775, 120] on span "Billing Inventory" at bounding box center [815, 121] width 80 height 15
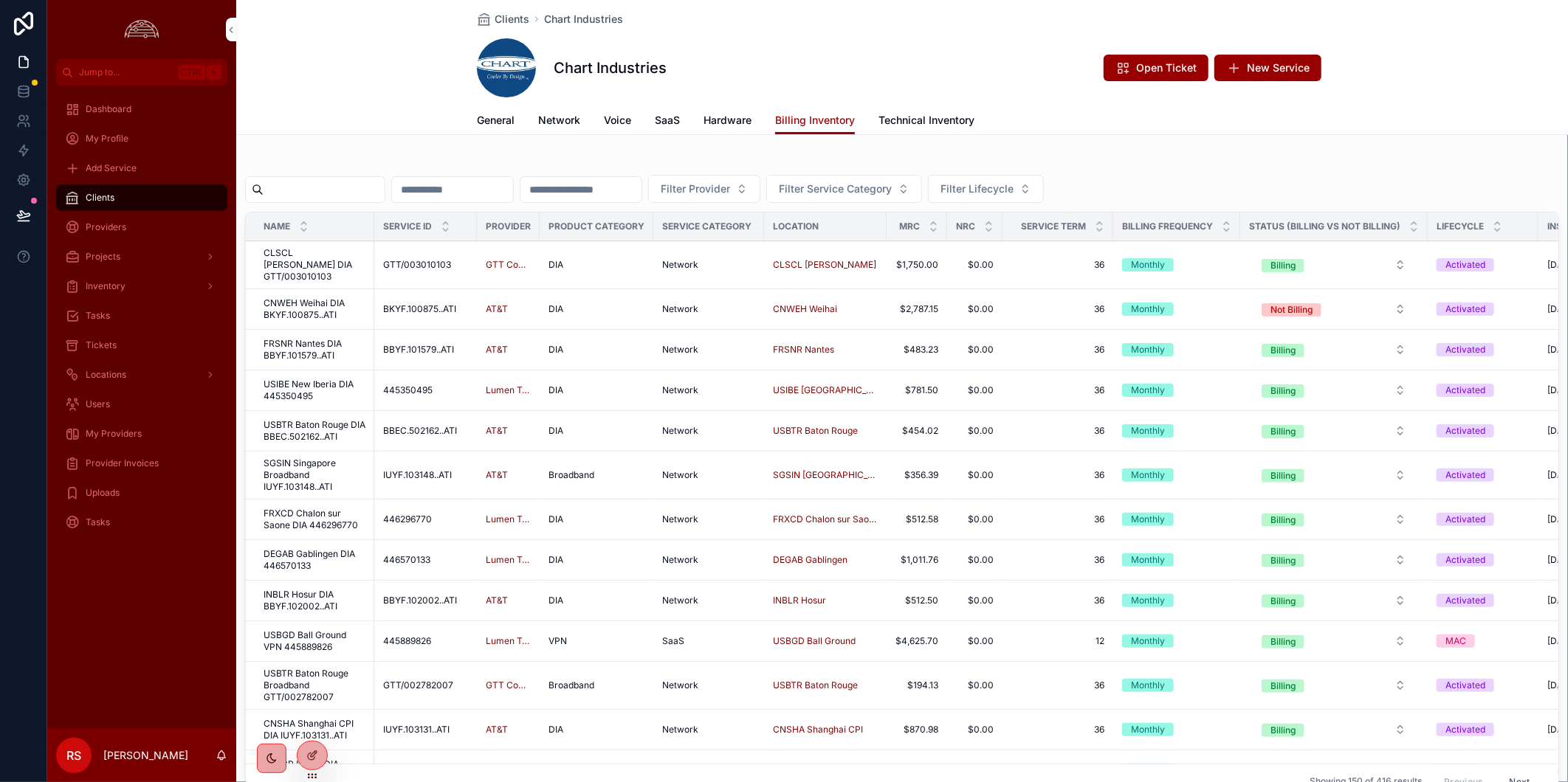
click at [346, 196] on input "scrollable content" at bounding box center [323, 189] width 121 height 21
paste input "*****"
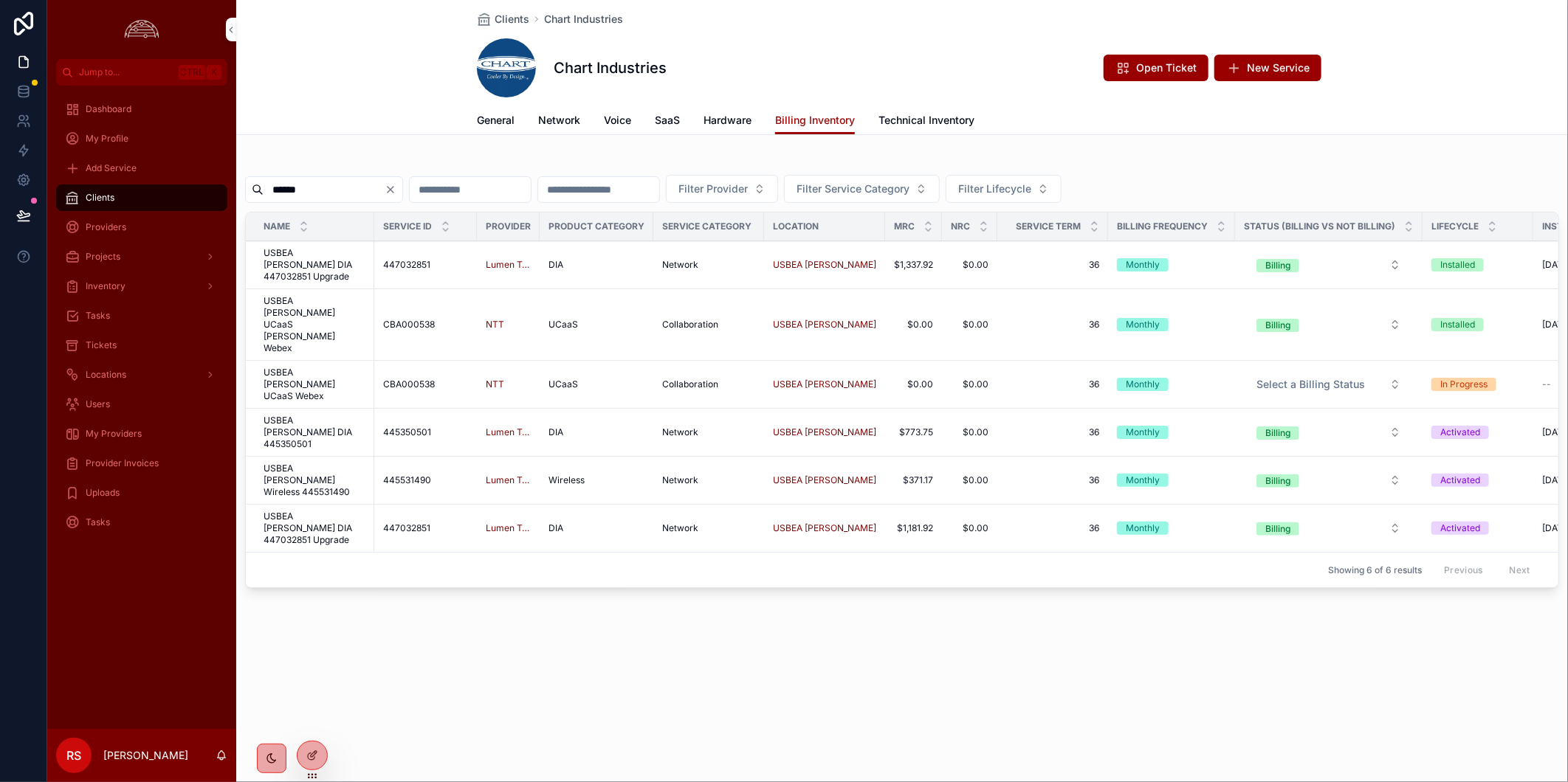
type input "*****"
drag, startPoint x: 763, startPoint y: 518, endPoint x: 930, endPoint y: 521, distance: 167.0
click at [930, 521] on div "Name Service ID Provider Product Category Service Category Location MRC NRC Ser…" at bounding box center [901, 400] width 1312 height 375
click at [316, 511] on span "USBEA [PERSON_NAME] DIA 447032851 Upgrade" at bounding box center [314, 528] width 102 height 36
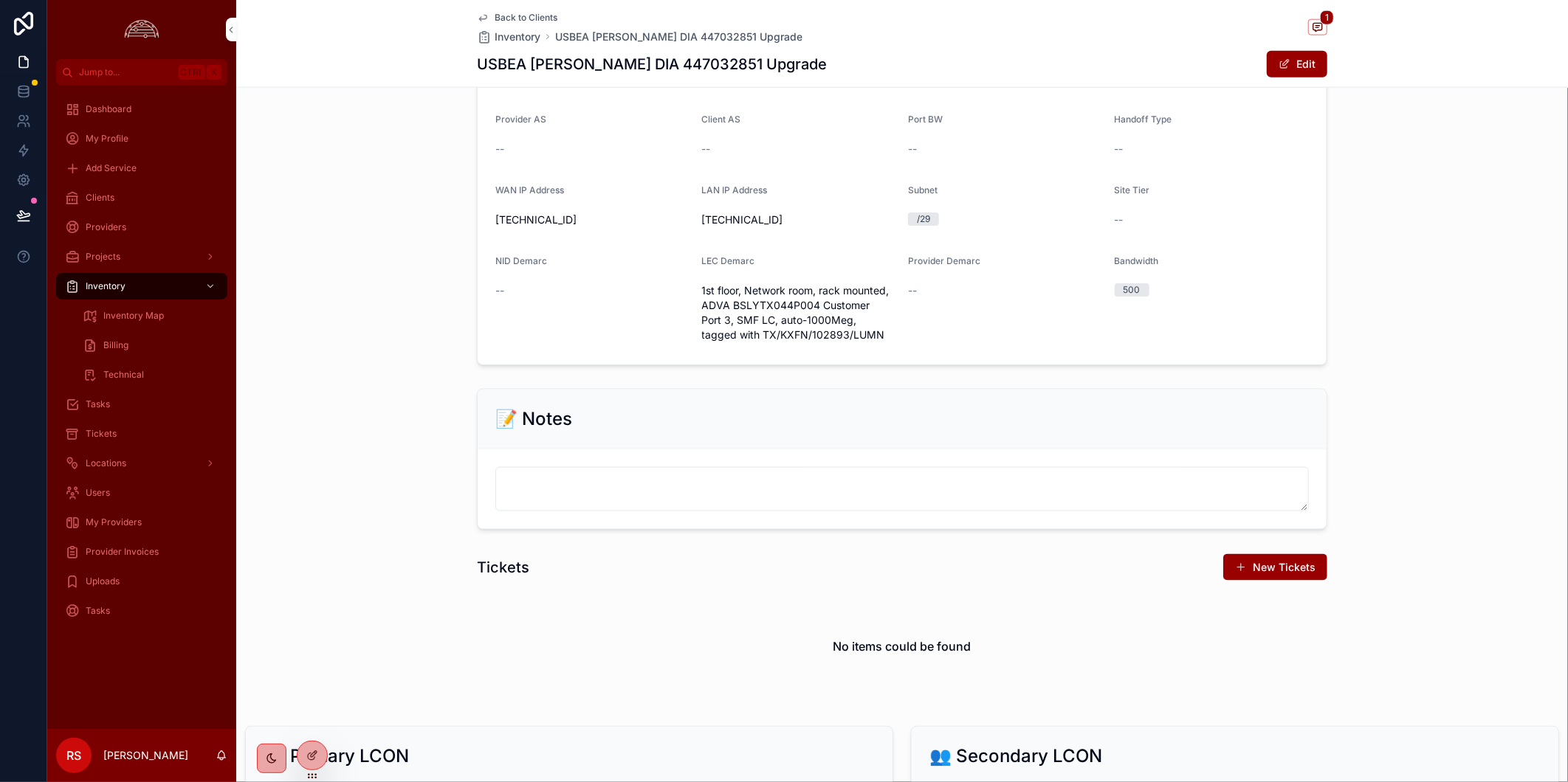
scroll to position [819, 0]
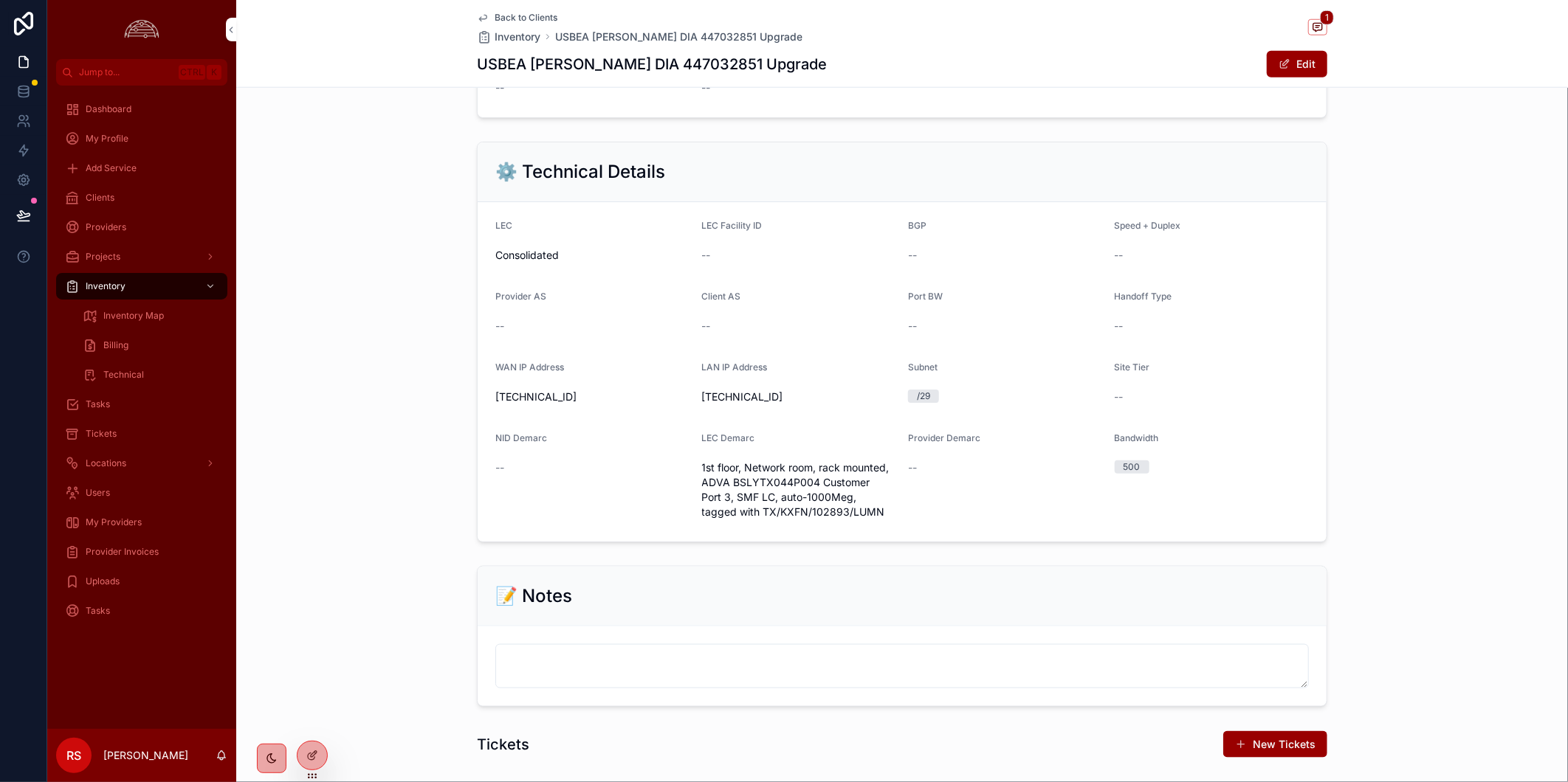
drag, startPoint x: 1446, startPoint y: 603, endPoint x: 1302, endPoint y: 648, distance: 150.9
click at [1446, 603] on div "📝 Notes" at bounding box center [901, 635] width 1331 height 152
click at [1425, 440] on div "⚙️ Technical Details LEC Consolidated LEC Facility ID -- BGP -- Speed + Duplex …" at bounding box center [901, 341] width 1331 height 412
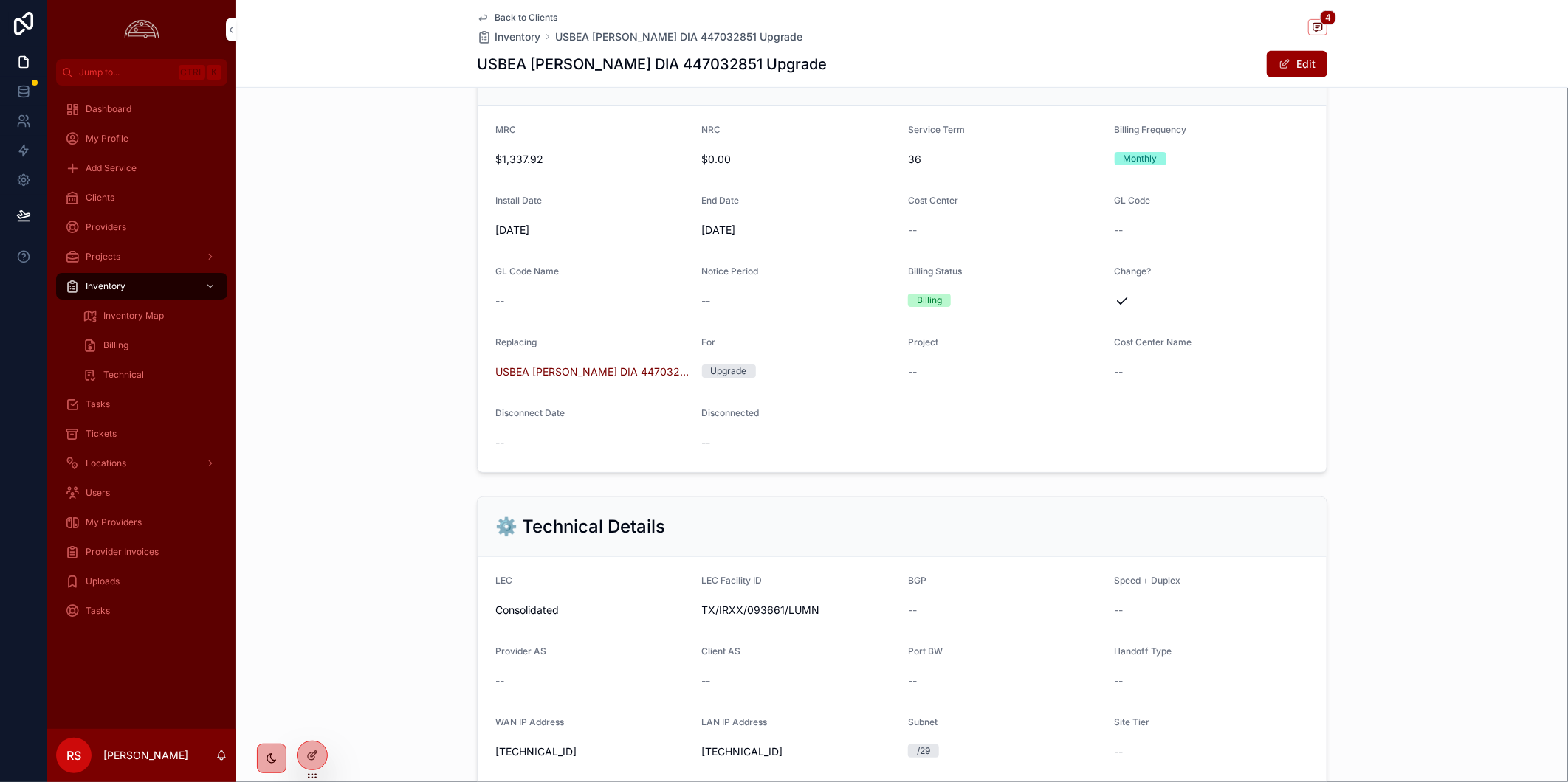
scroll to position [433, 0]
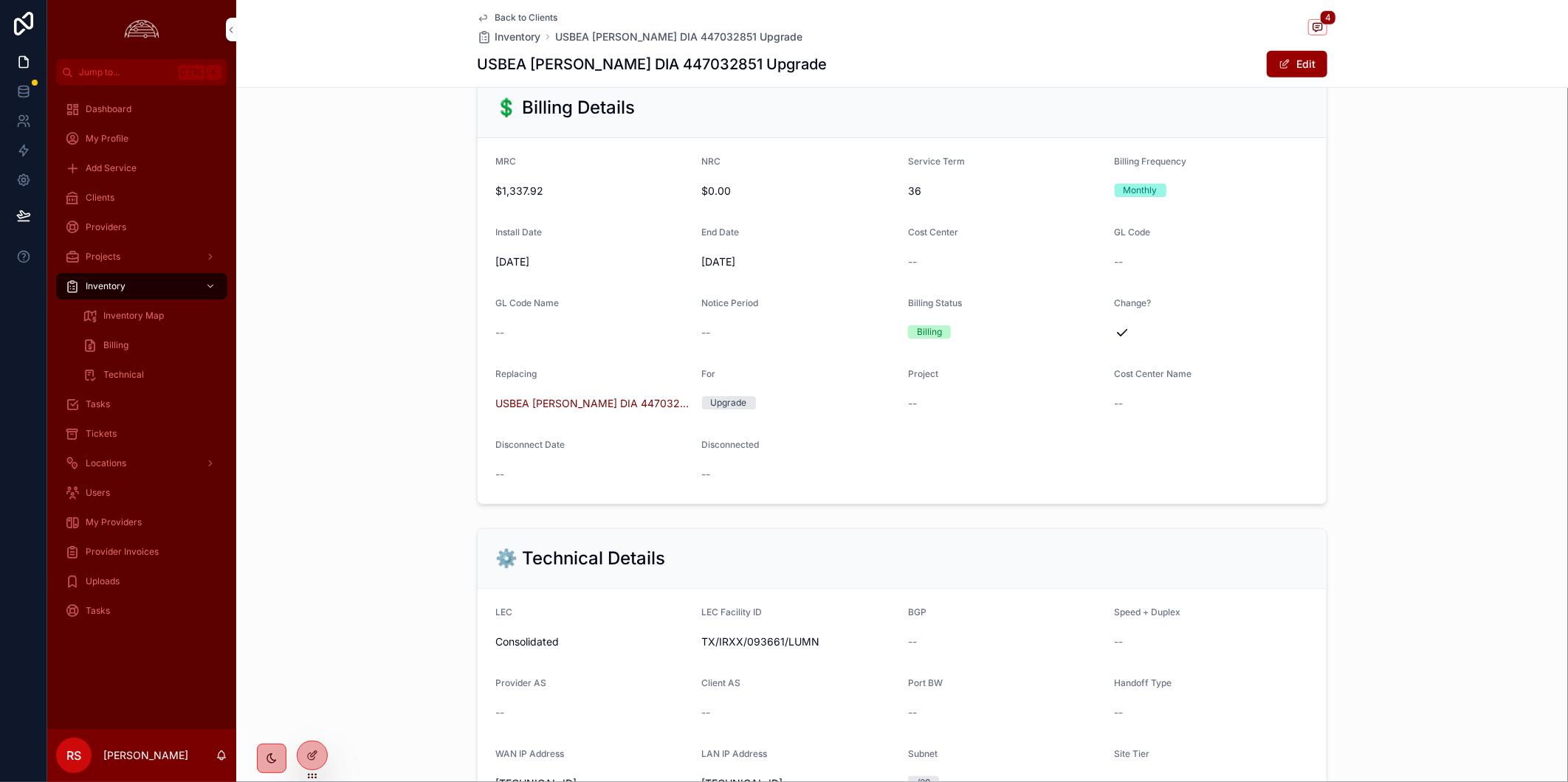
click at [654, 67] on h1 "USBEA [PERSON_NAME] DIA 447032851 Upgrade" at bounding box center [652, 64] width 350 height 21
click at [995, 64] on div "USBEA [PERSON_NAME] DIA 447032851 Upgrade Edit" at bounding box center [901, 64] width 851 height 28
click at [650, 65] on h1 "USBEA [PERSON_NAME] DIA 447032851 Upgrade" at bounding box center [652, 64] width 350 height 21
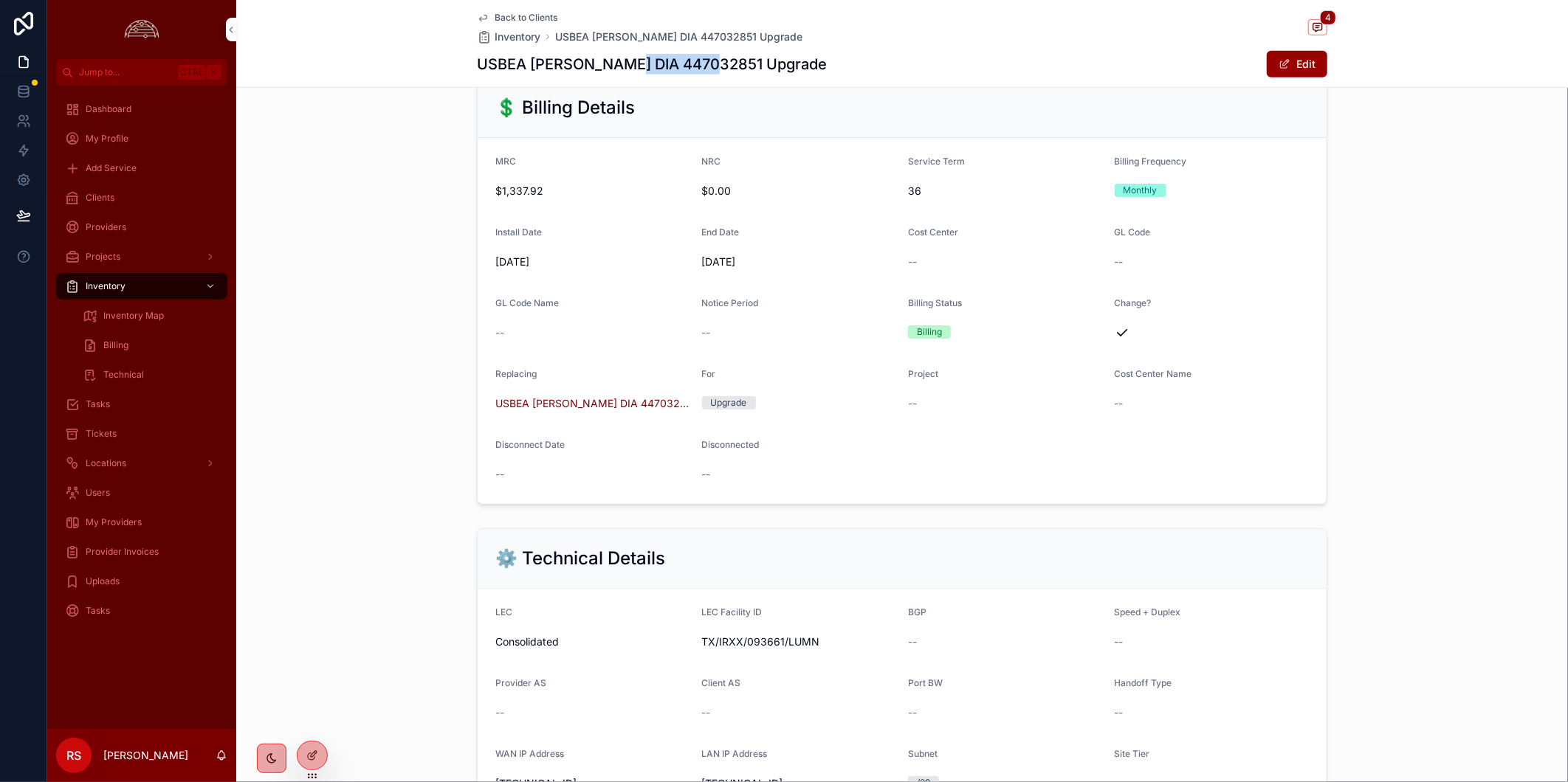
click at [650, 65] on h1 "USBEA [PERSON_NAME] DIA 447032851 Upgrade" at bounding box center [652, 64] width 350 height 21
copy h1 "447032851"
drag, startPoint x: 1278, startPoint y: 462, endPoint x: 1514, endPoint y: 454, distance: 236.1
click at [1243, 462] on form "MRC $1,337.92 NRC $0.00 Service Term 36 Billing Frequency Monthly Install Date …" at bounding box center [901, 321] width 849 height 366
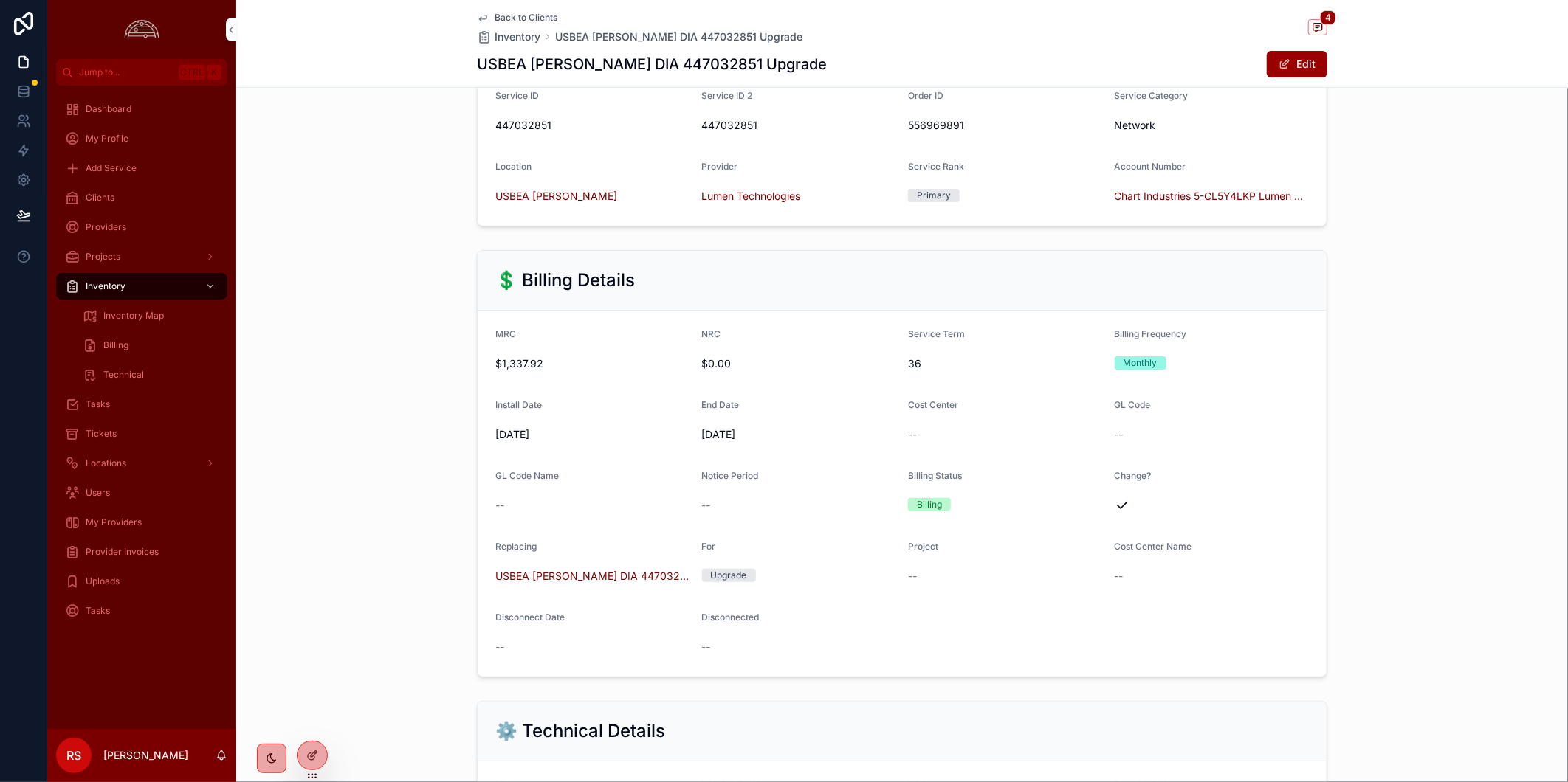
scroll to position [0, 0]
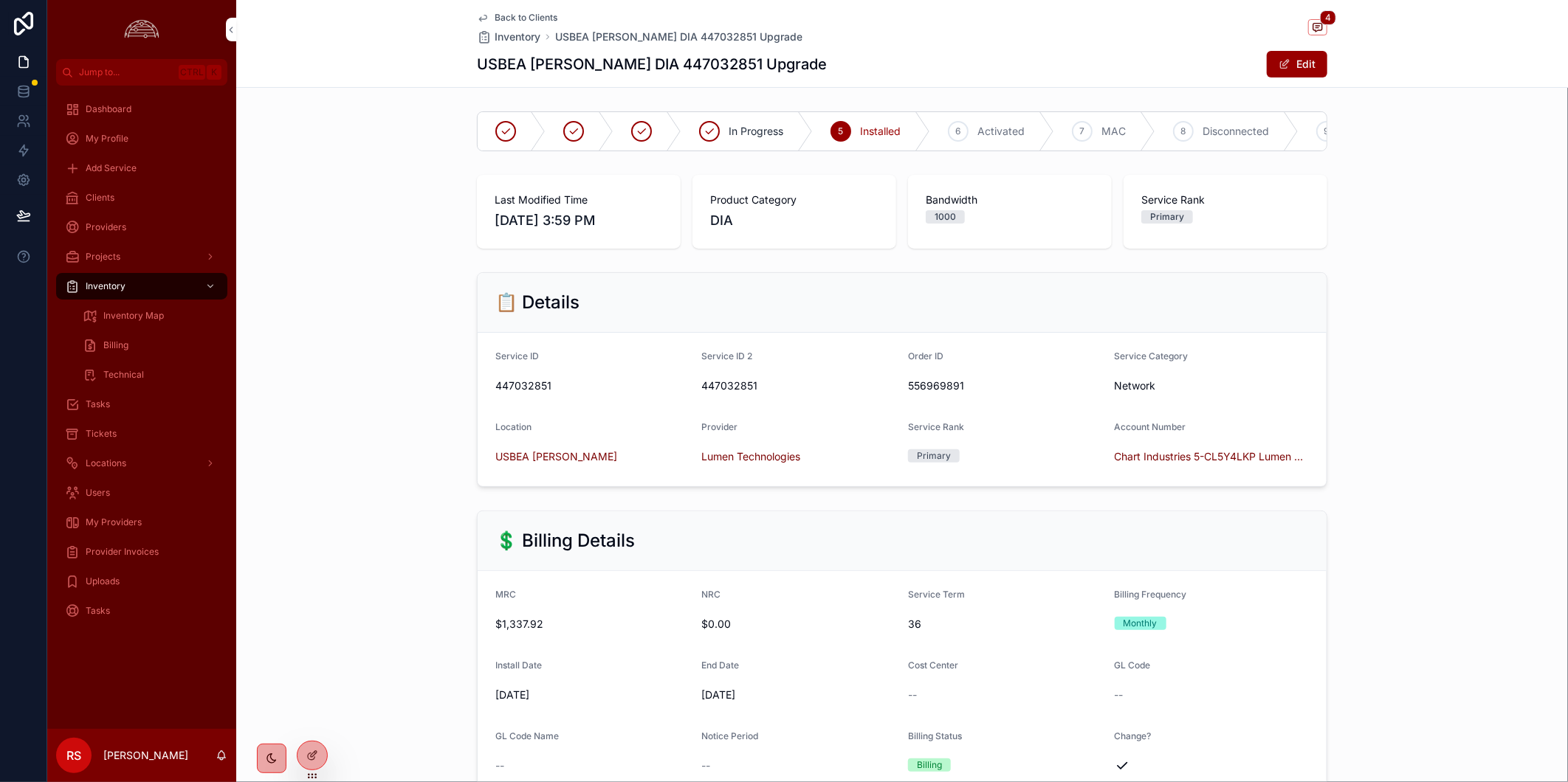
click at [656, 74] on h1 "USBEA [PERSON_NAME] DIA 447032851 Upgrade" at bounding box center [652, 64] width 350 height 21
copy h1 "447032851"
drag, startPoint x: 385, startPoint y: 496, endPoint x: 410, endPoint y: 489, distance: 26.0
click at [385, 493] on div "📋 Details Service ID 447032851 Service ID 2 447032851 Order ID 556969891 Servic…" at bounding box center [901, 380] width 1331 height 227
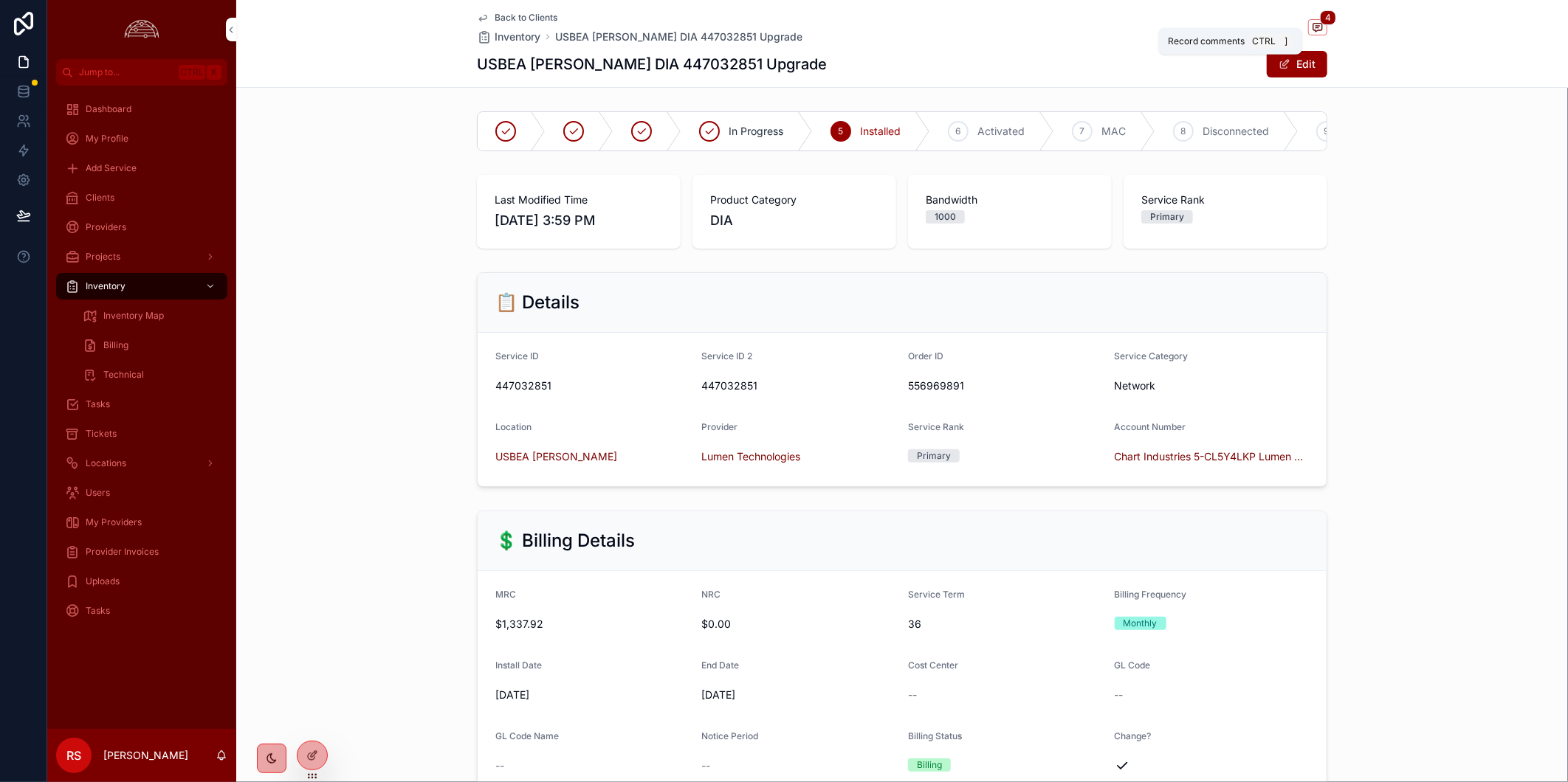
click at [1243, 32] on span "scrollable content" at bounding box center [1317, 27] width 19 height 16
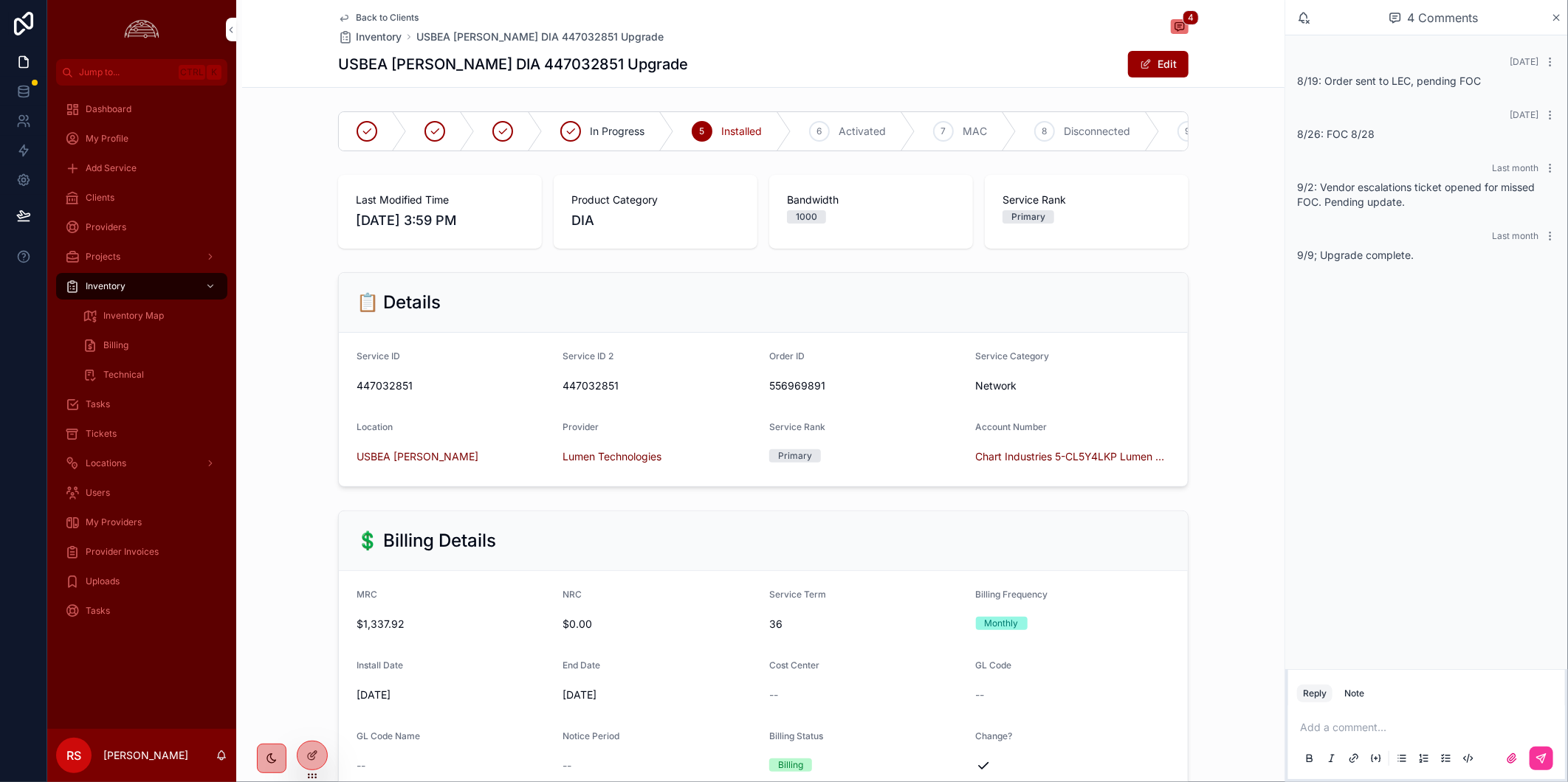
click at [831, 42] on div "Back to Clients Inventory USBEA Beasley DIA 447032851 Upgrade 4" at bounding box center [763, 27] width 851 height 32
click at [392, 17] on span "Back to Clients" at bounding box center [387, 17] width 62 height 12
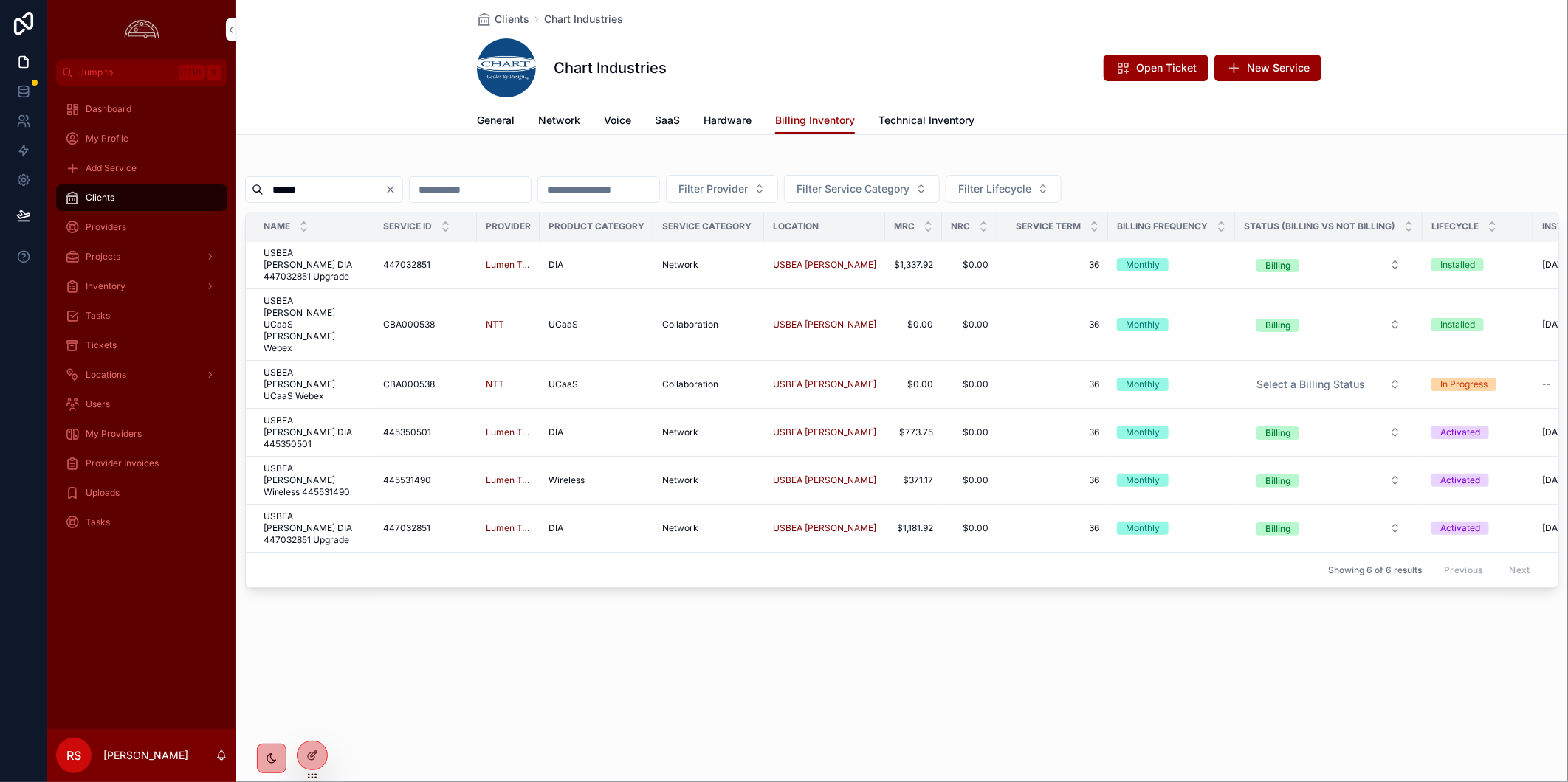
click at [327, 254] on span "USBEA [PERSON_NAME] DIA 447032851 Upgrade" at bounding box center [314, 265] width 102 height 36
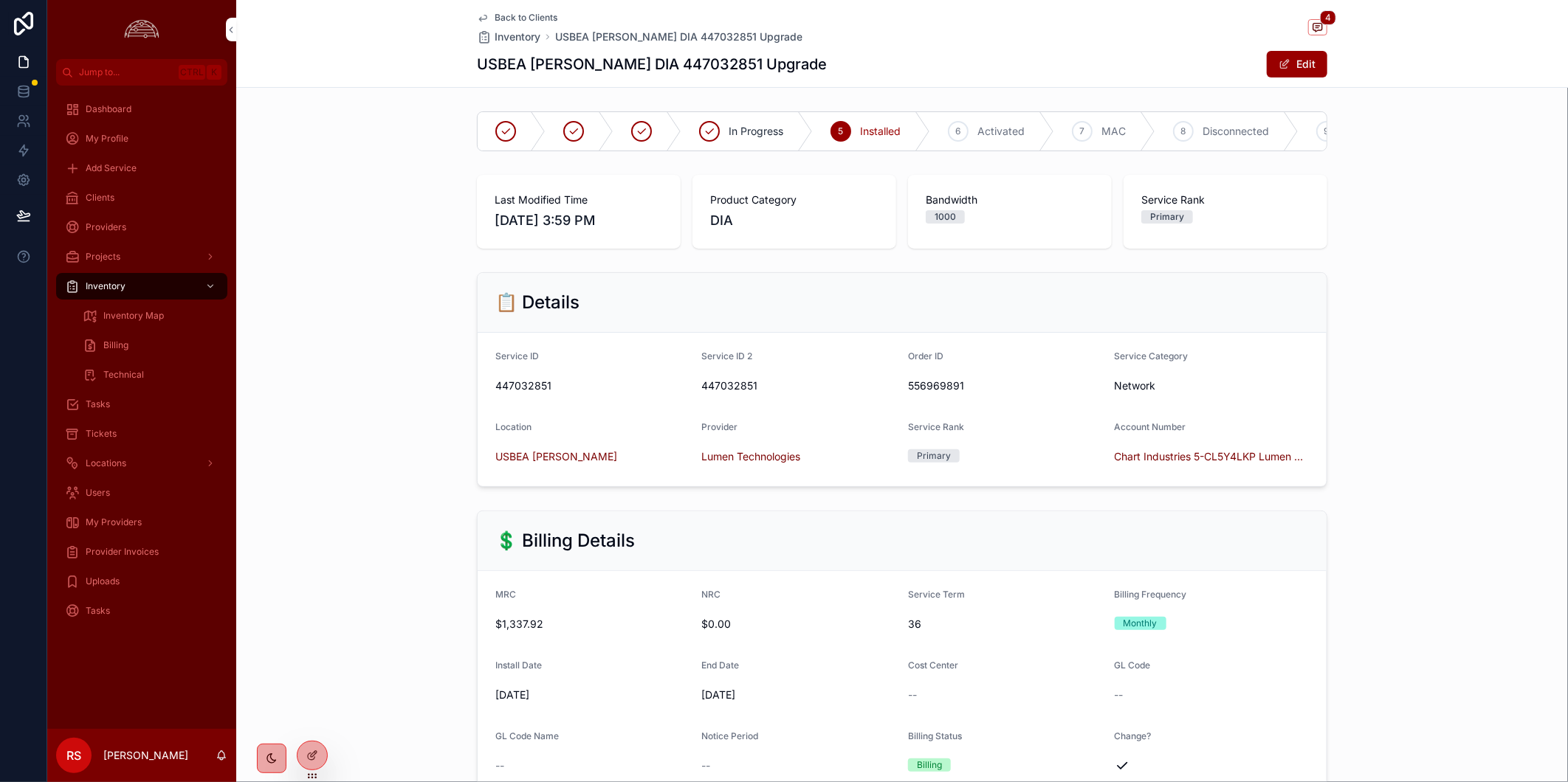
click at [540, 17] on span "Back to Clients" at bounding box center [526, 17] width 62 height 12
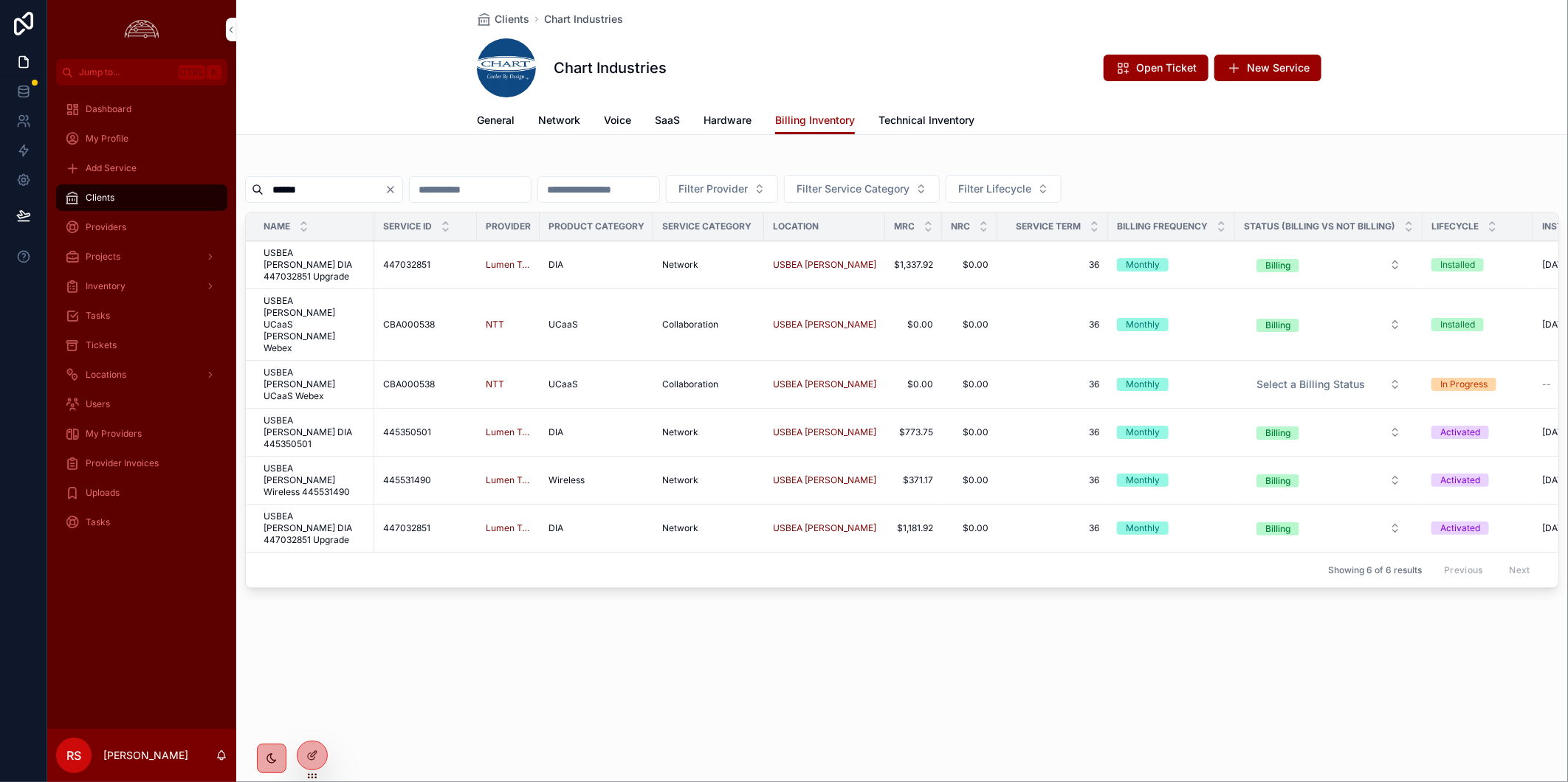
click at [347, 511] on span "USBEA [PERSON_NAME] DIA 447032851 Upgrade" at bounding box center [314, 528] width 102 height 36
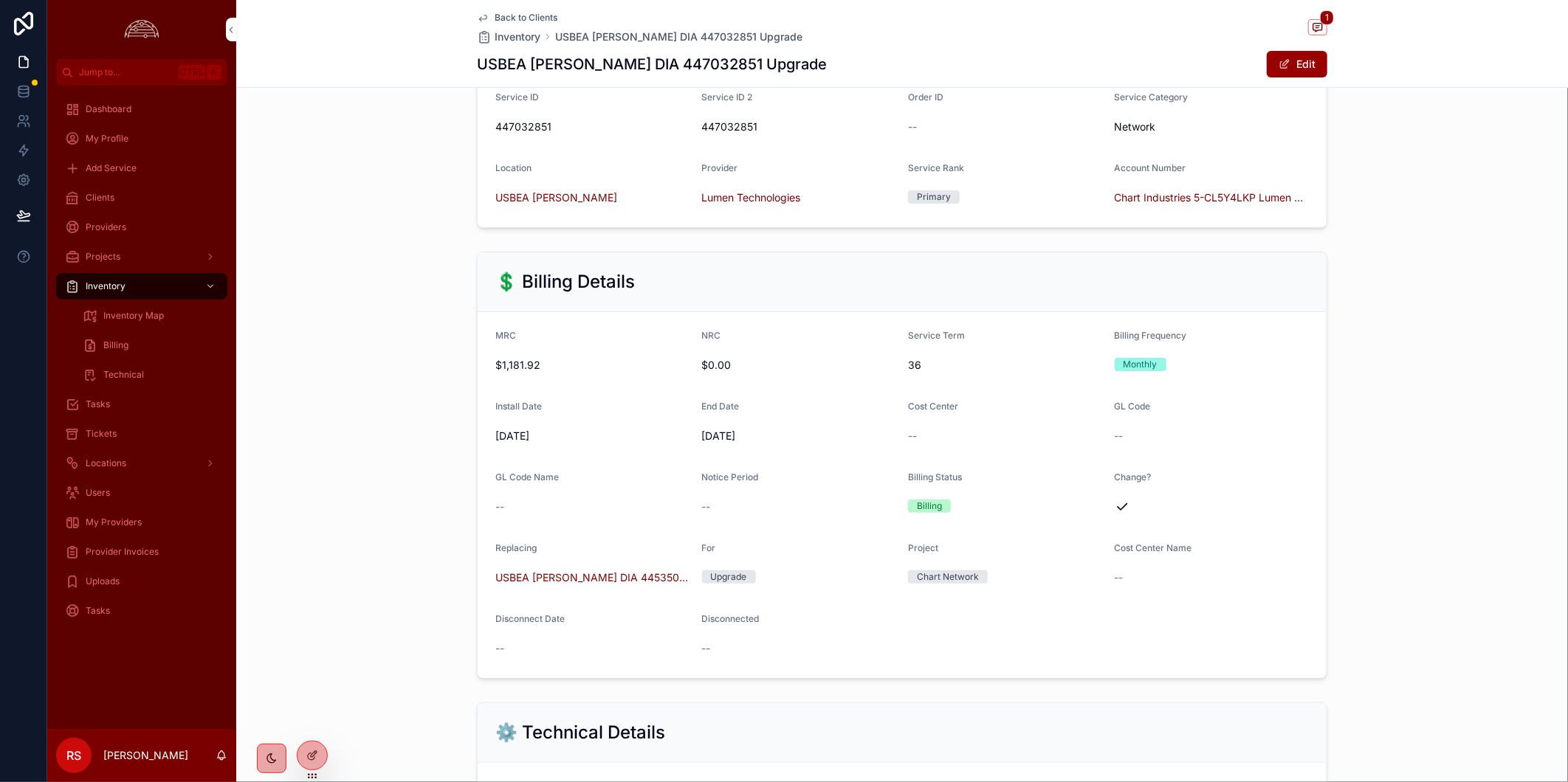
scroll to position [246, 0]
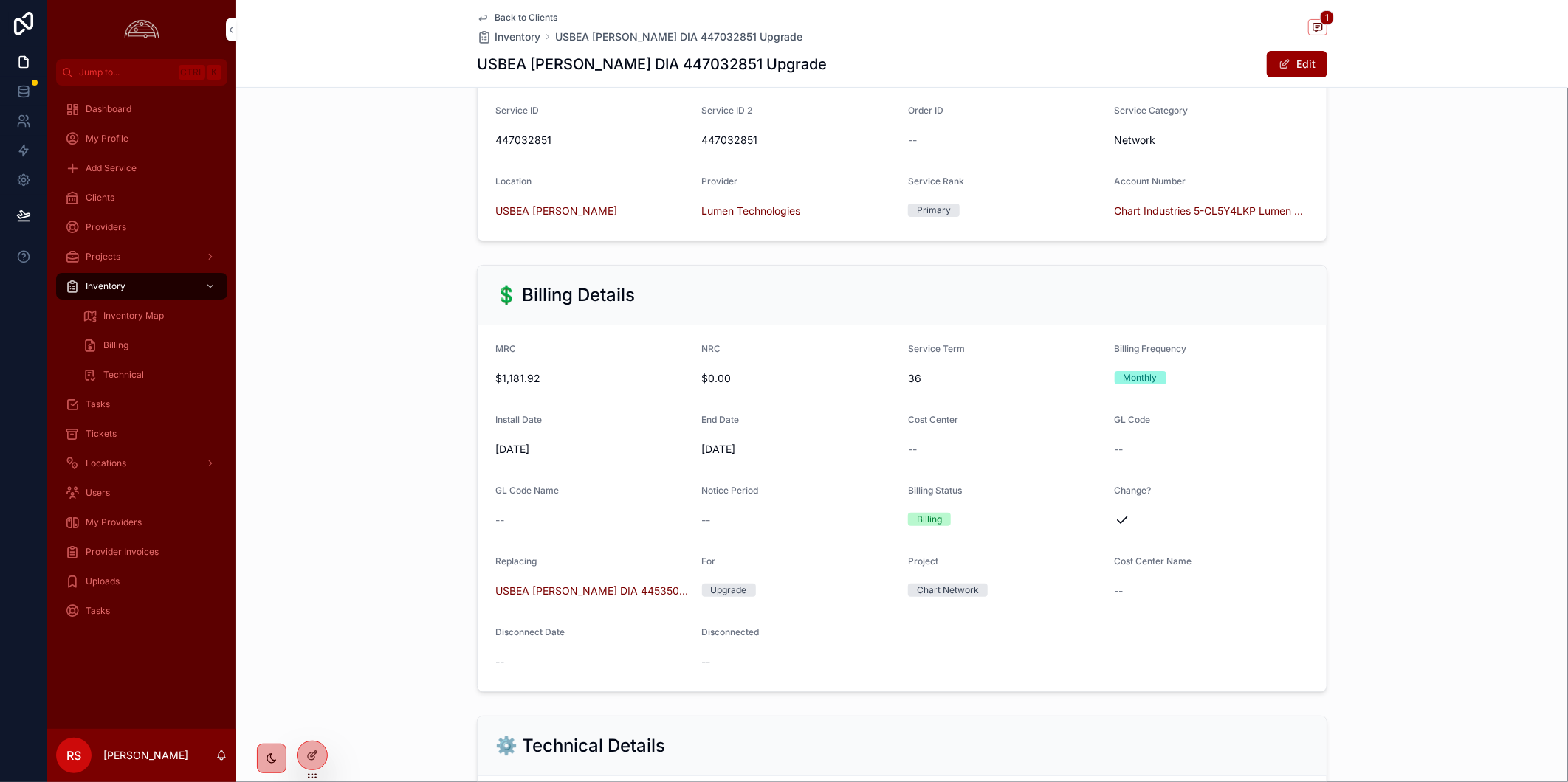
click at [545, 20] on span "Back to Clients" at bounding box center [526, 17] width 62 height 12
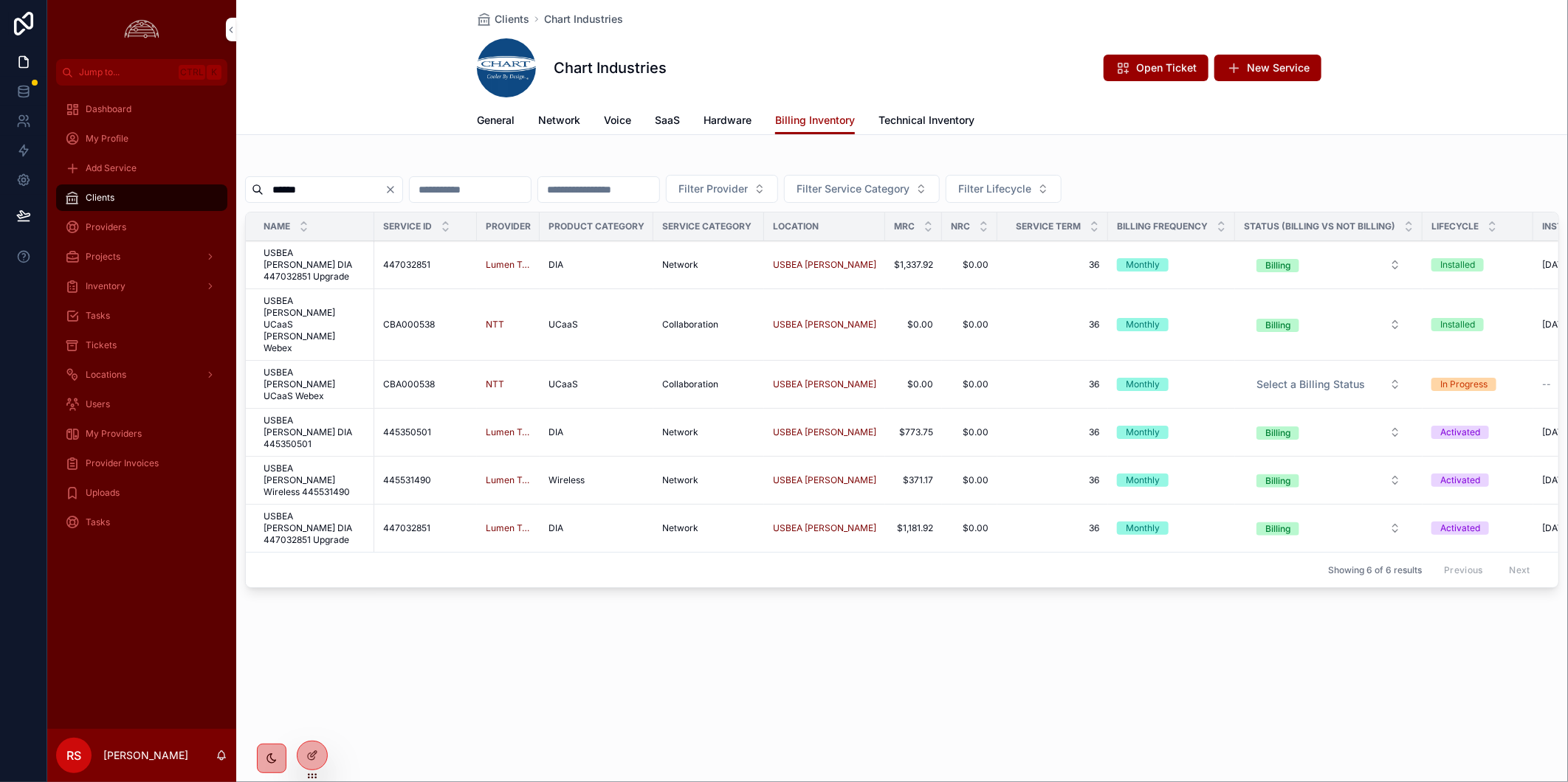
click at [940, 193] on button "Filter Service Category" at bounding box center [861, 189] width 156 height 28
click at [996, 366] on div "Network" at bounding box center [966, 366] width 205 height 23
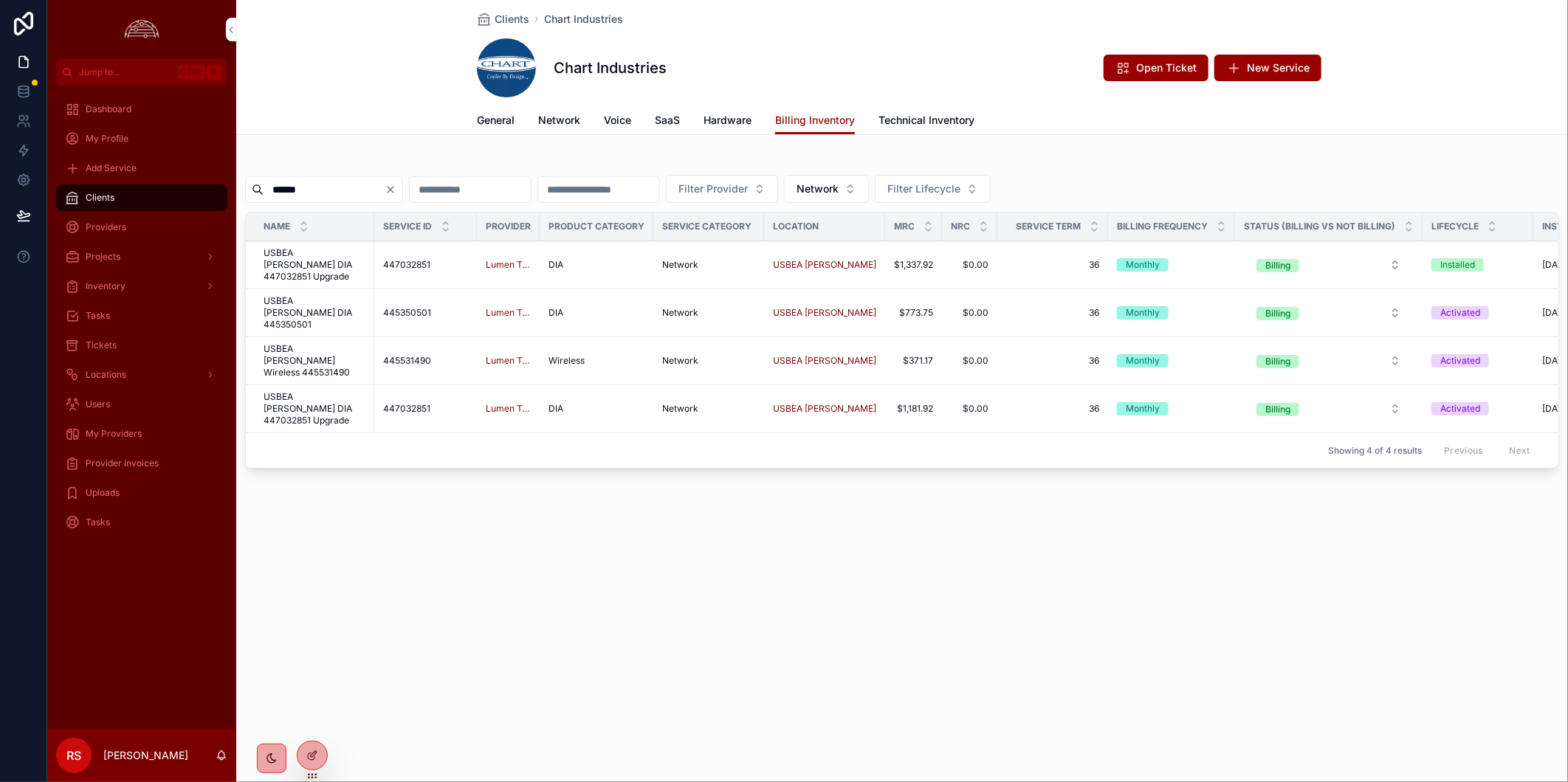
click at [330, 391] on span "USBEA [PERSON_NAME] DIA 447032851 Upgrade" at bounding box center [314, 409] width 102 height 36
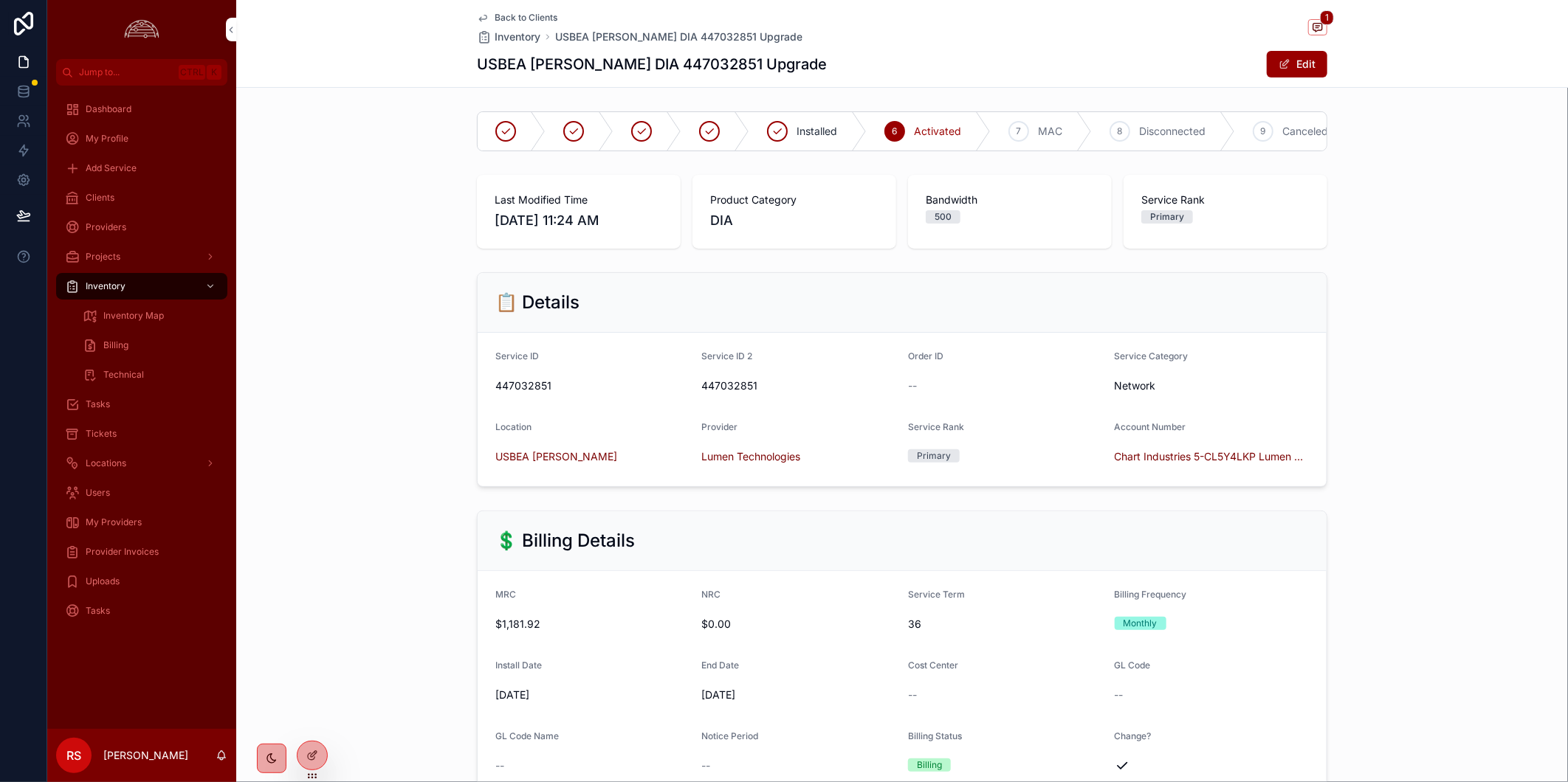
click at [1243, 338] on div "📋 Details Service ID 447032851 Service ID 2 447032851 Order ID -- Service Categ…" at bounding box center [901, 380] width 1331 height 227
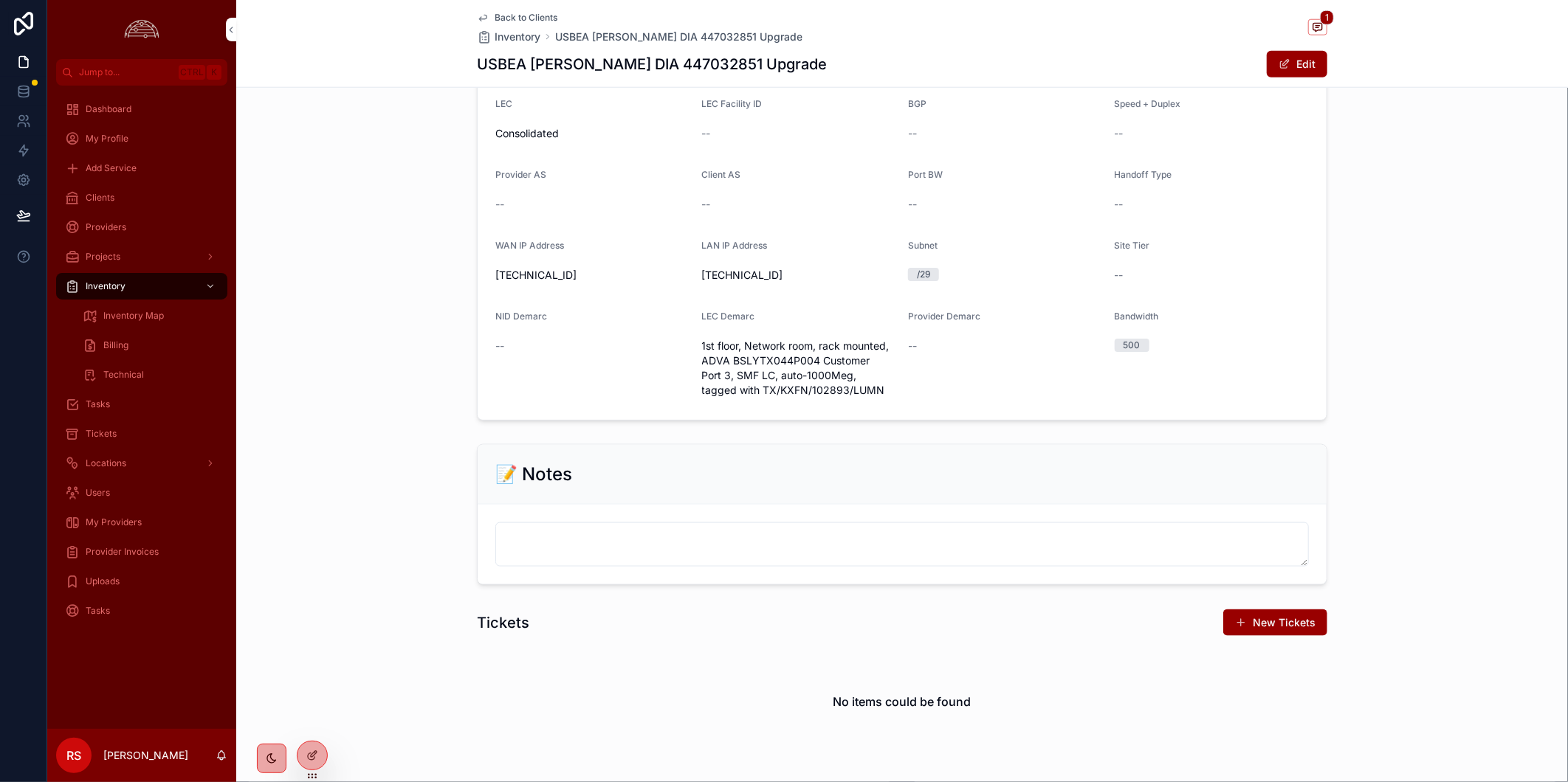
scroll to position [695, 0]
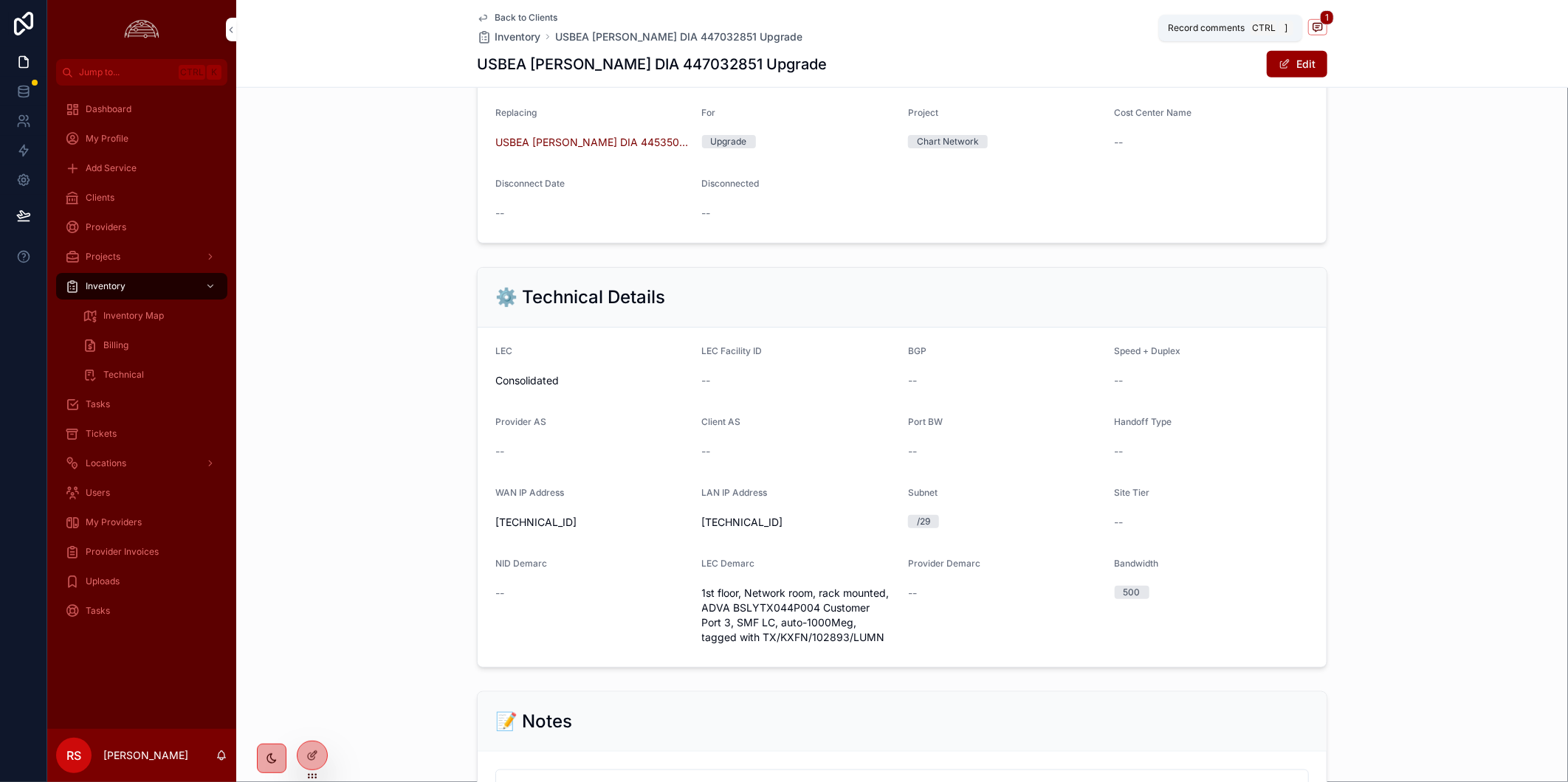
click at [1243, 22] on icon "scrollable content" at bounding box center [1317, 27] width 12 height 12
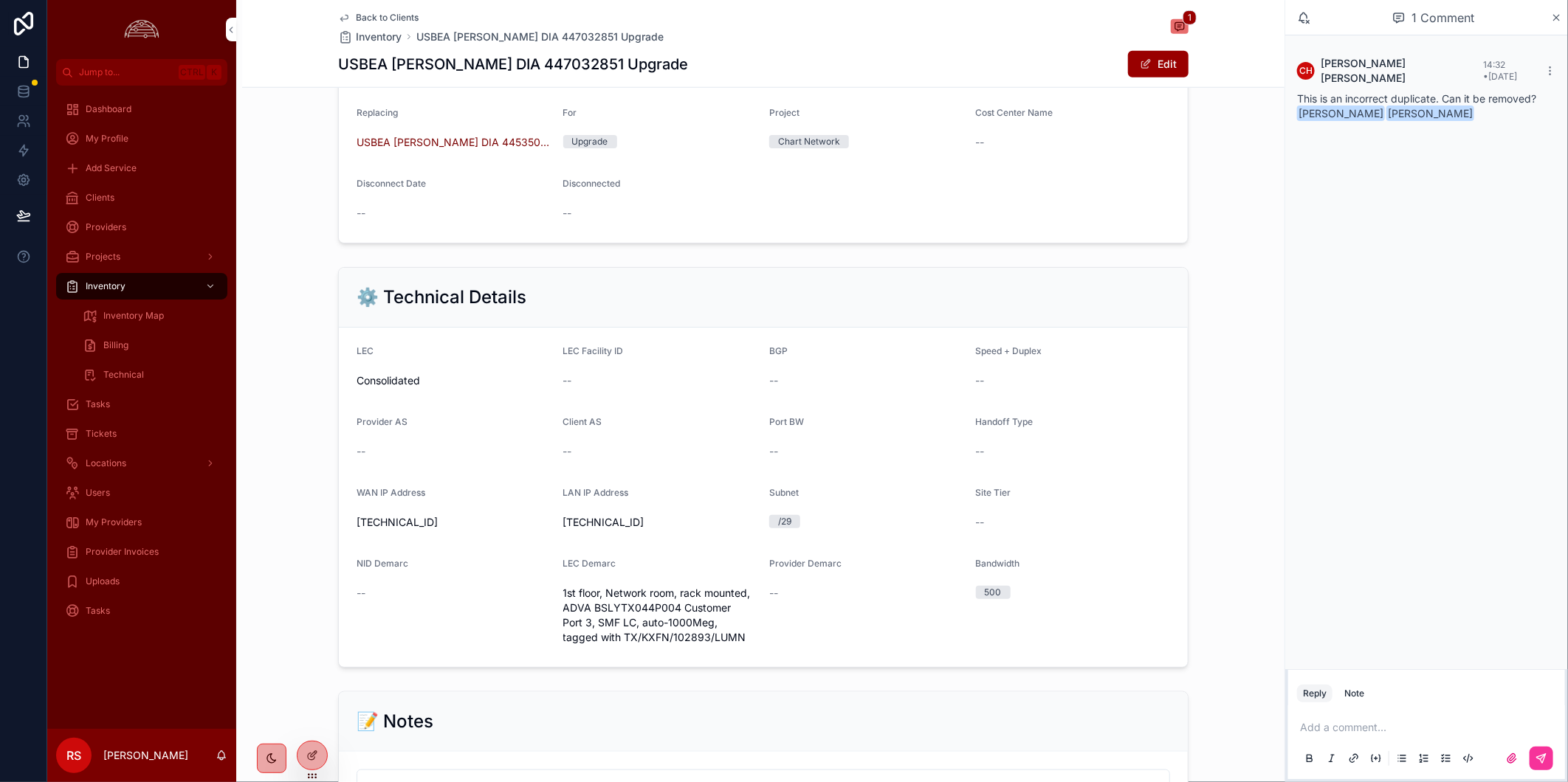
click at [1224, 485] on div "⚙️ Technical Details LEC Consolidated LEC Facility ID -- BGP -- Speed + Duplex …" at bounding box center [763, 467] width 1042 height 412
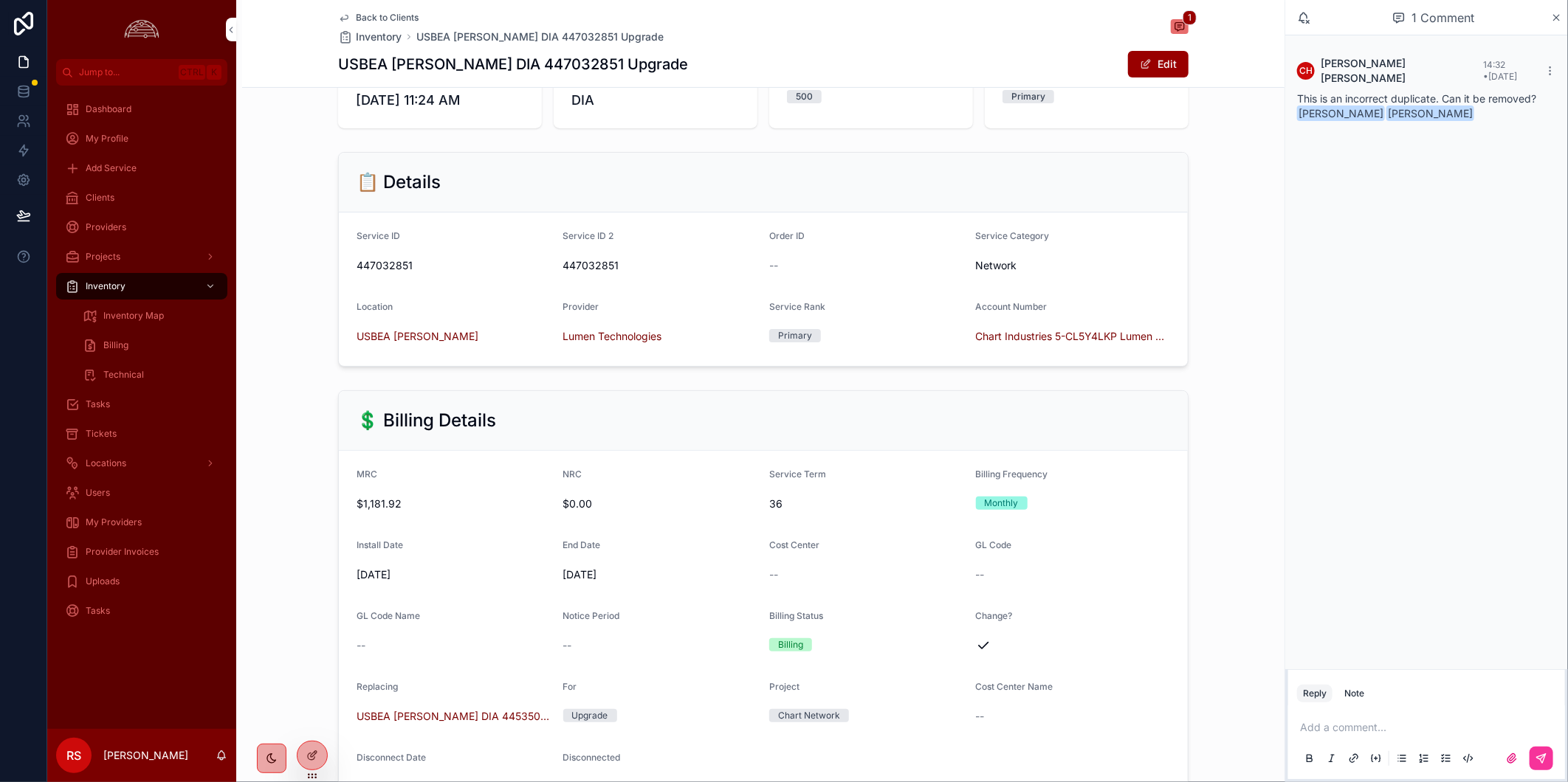
drag, startPoint x: 488, startPoint y: 723, endPoint x: 687, endPoint y: 750, distance: 200.8
click at [488, 723] on span "USBEA [PERSON_NAME] DIA 445350501" at bounding box center [454, 716] width 195 height 15
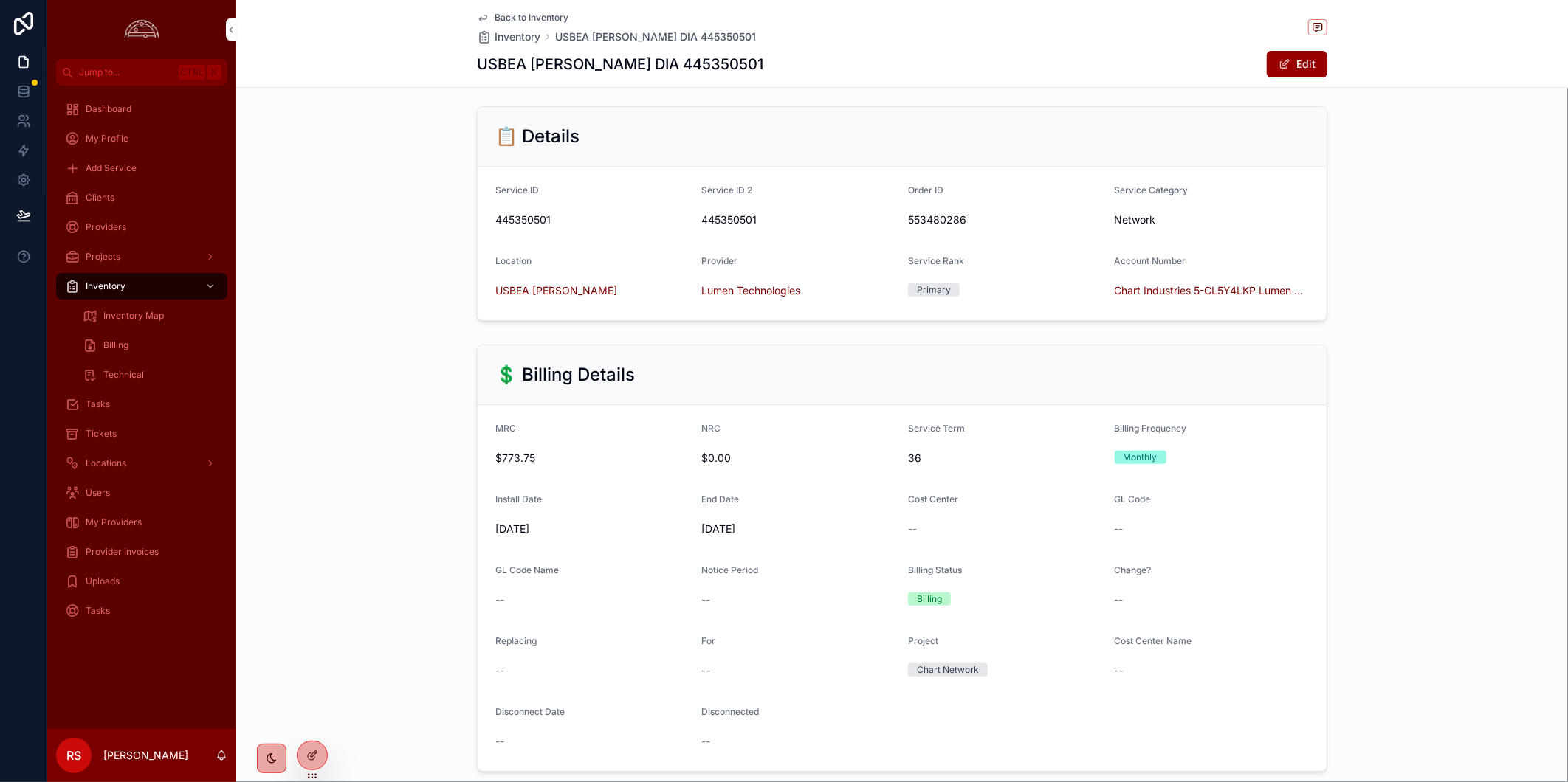
scroll to position [164, 0]
click at [525, 17] on span "Back to Inventory" at bounding box center [532, 17] width 74 height 12
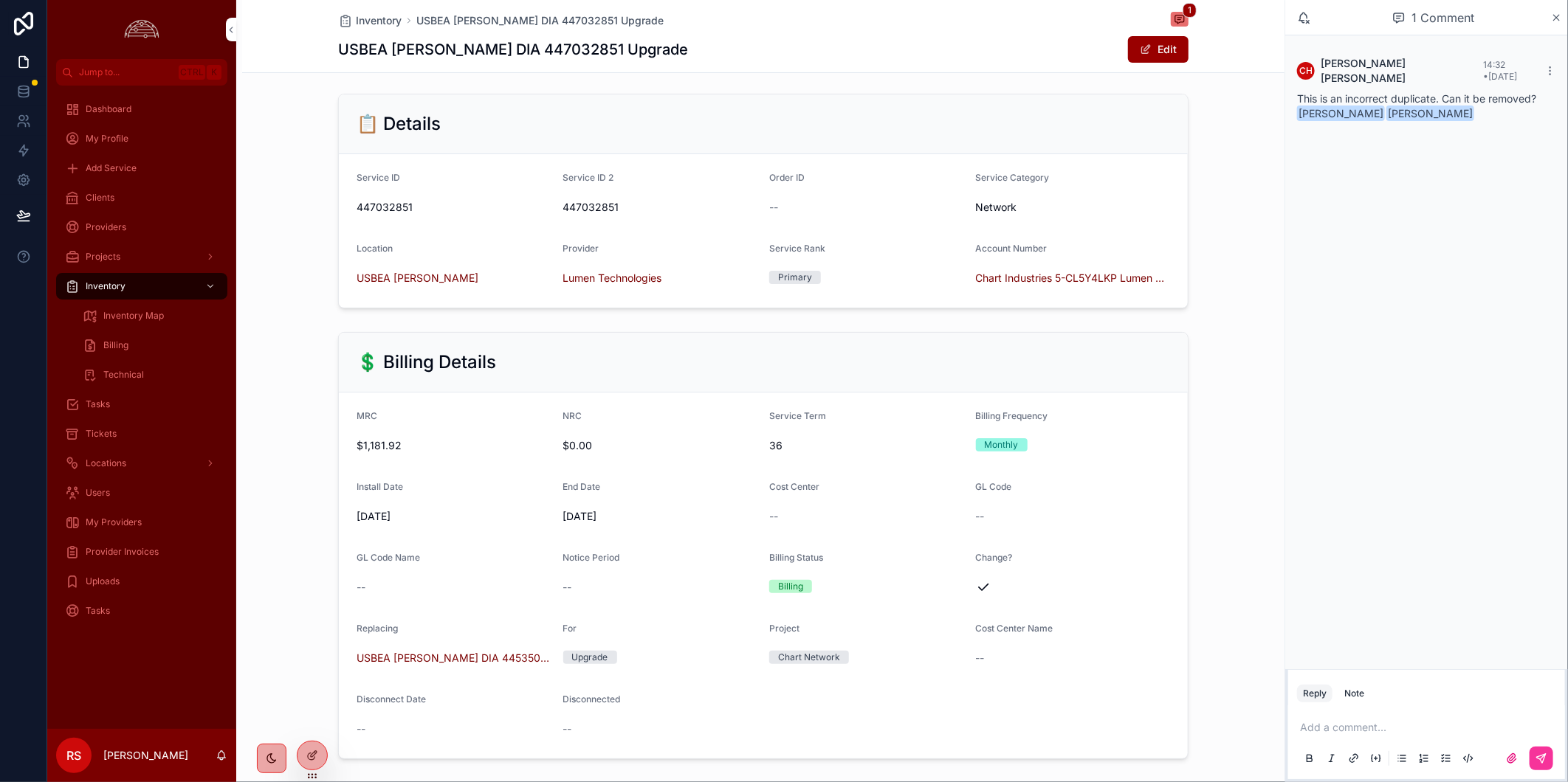
click at [1243, 236] on div "CH Cassaundra Hancock 14:32 • Today This is an incorrect duplicate. Can it be r…" at bounding box center [1426, 352] width 282 height 634
click at [1243, 68] on icon "scrollable content" at bounding box center [1550, 71] width 12 height 12
click at [1243, 318] on div "CH Cassaundra Hancock 14:32 • Today This is an incorrect duplicate. Can it be r…" at bounding box center [1426, 352] width 282 height 634
click at [1243, 553] on div "💲 Billing Details MRC $1,181.92 NRC $0.00 Service Term 36 Billing Frequency Mon…" at bounding box center [763, 545] width 1042 height 439
click at [268, 510] on div "💲 Billing Details MRC $1,181.92 NRC $0.00 Service Term 36 Billing Frequency Mon…" at bounding box center [763, 545] width 1042 height 439
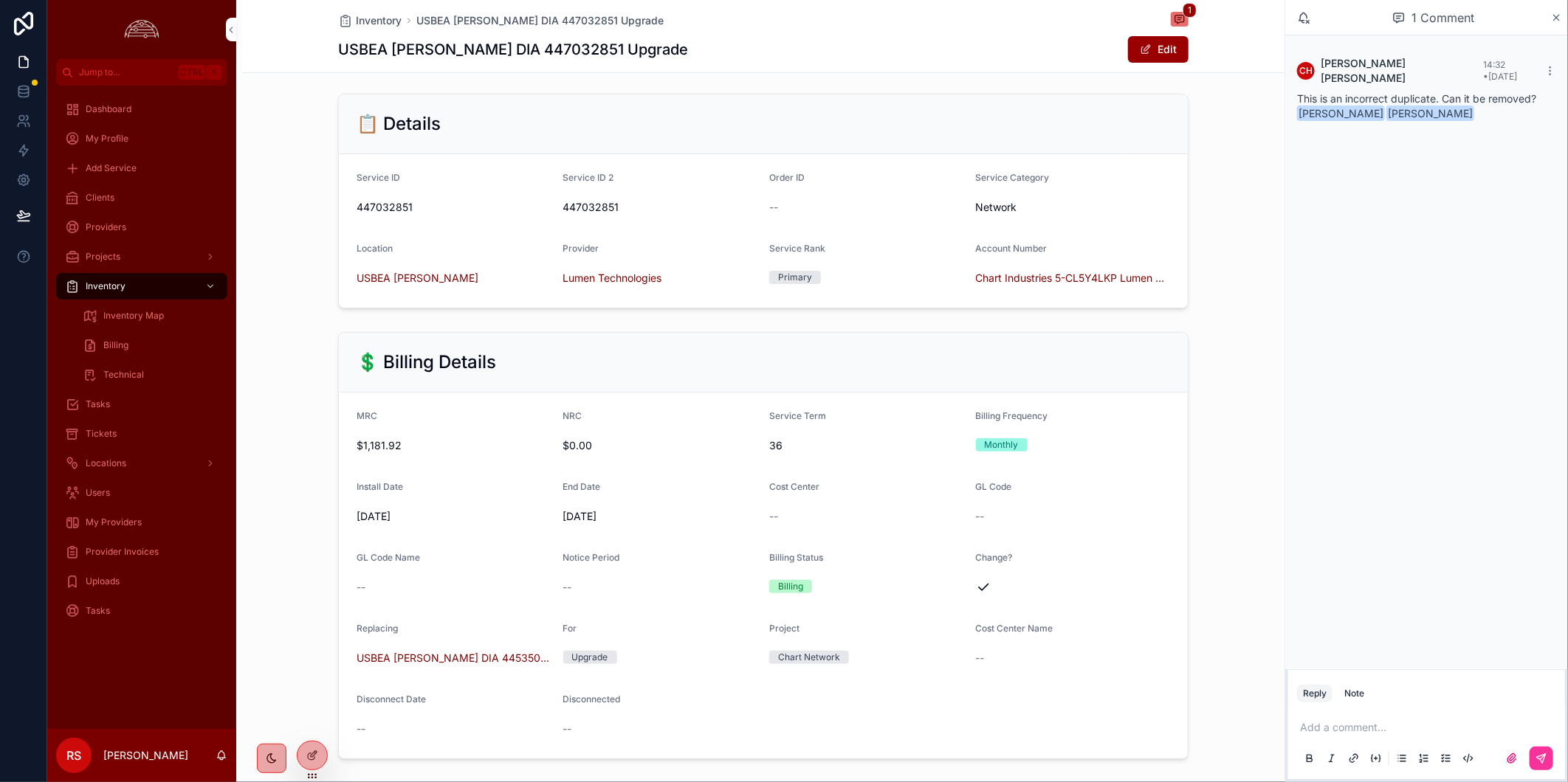
click at [1243, 389] on div "CH Cassaundra Hancock 14:32 • Today This is an incorrect duplicate. Can it be r…" at bounding box center [1426, 352] width 282 height 634
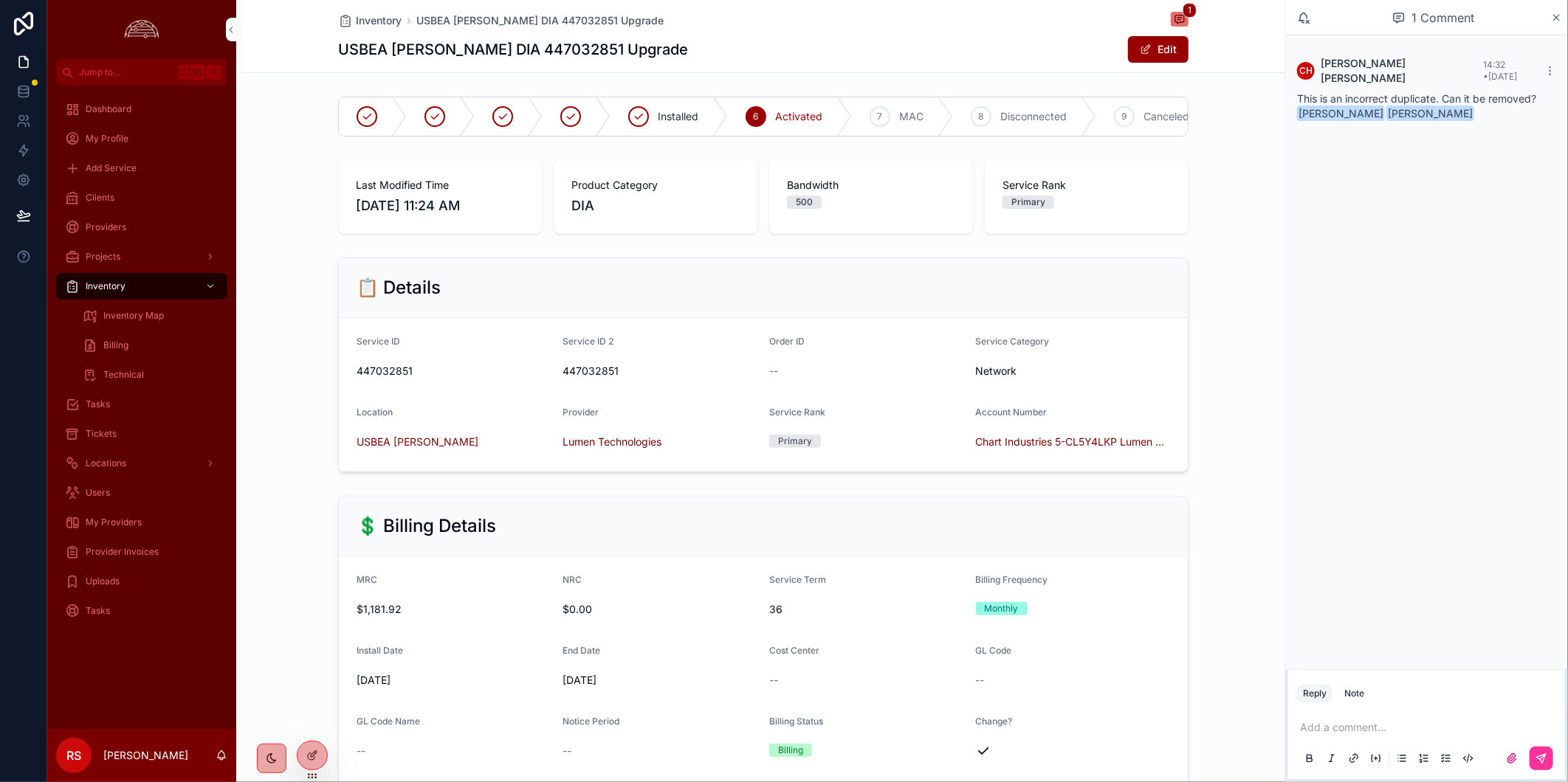
click at [311, 539] on div "💲 Billing Details MRC $1,181.92 NRC $0.00 Service Term 36 Billing Frequency Mon…" at bounding box center [763, 709] width 1042 height 439
